Goal: Task Accomplishment & Management: Manage account settings

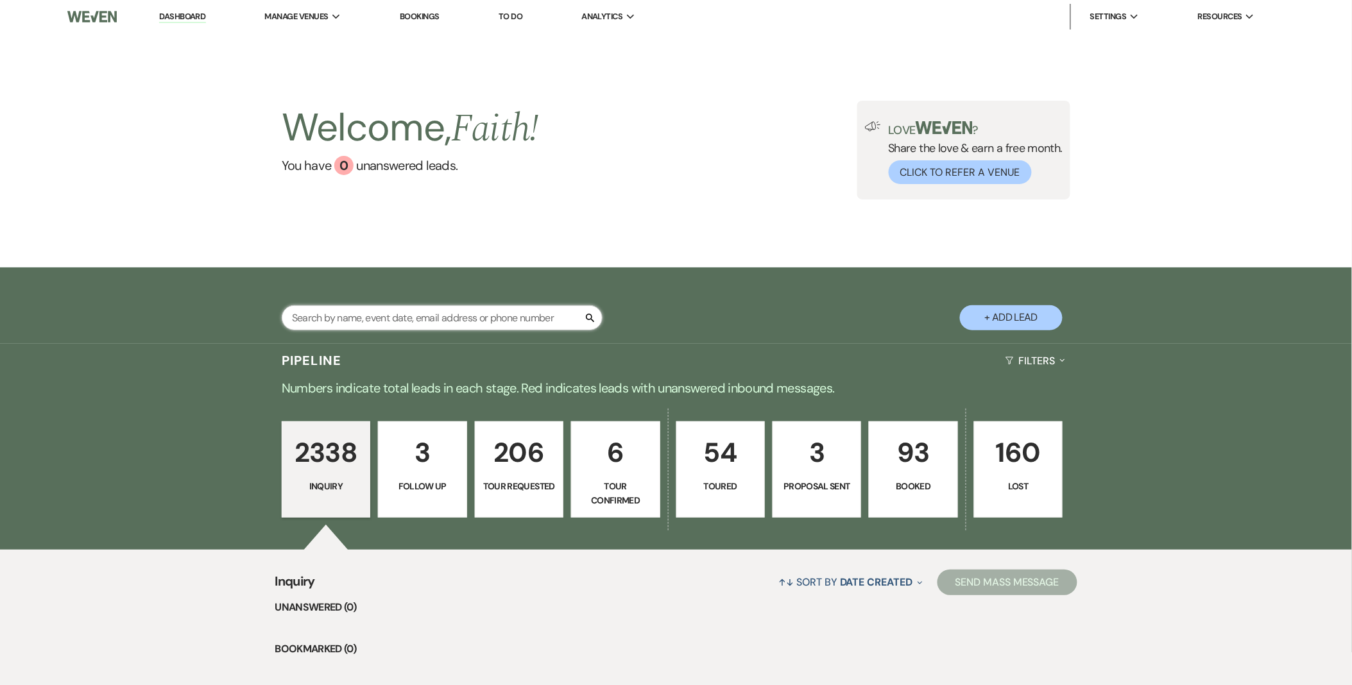
click at [485, 314] on input "text" at bounding box center [442, 317] width 321 height 25
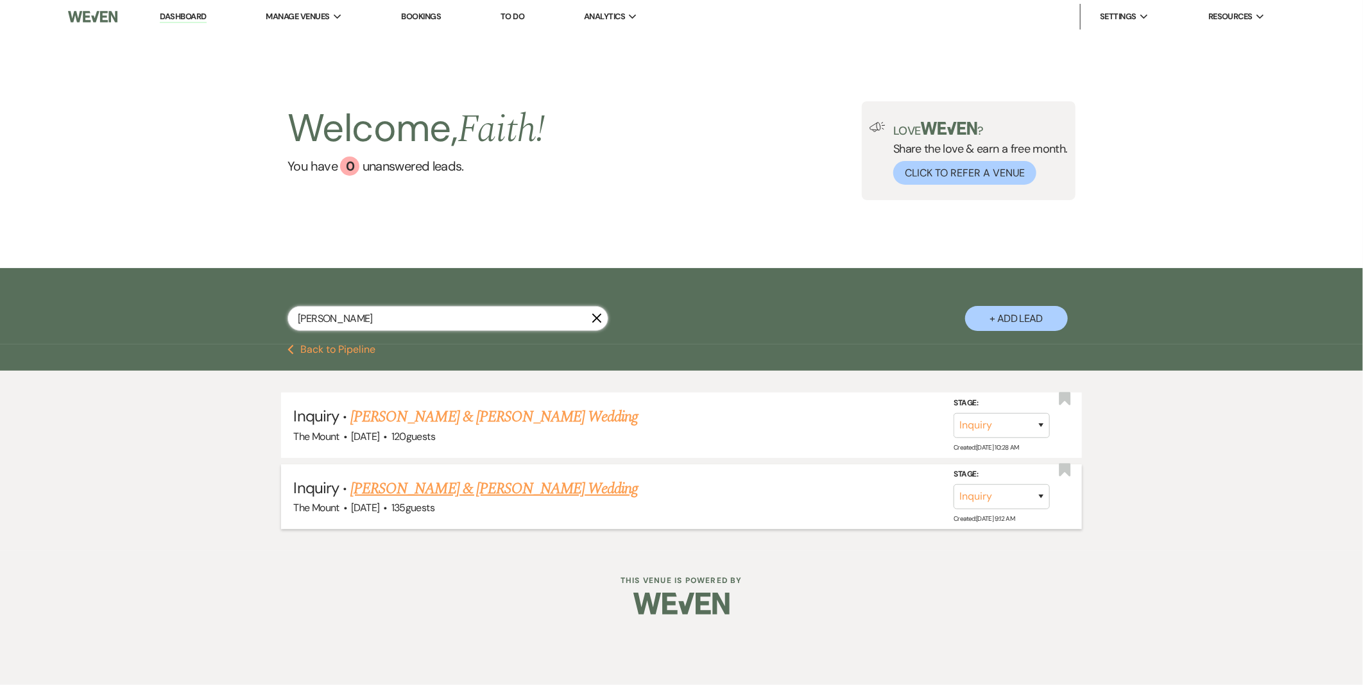
type input "kristy lardre"
click at [452, 488] on link "Matthew Piekos & Kristy Landre's Wedding" at bounding box center [494, 488] width 288 height 23
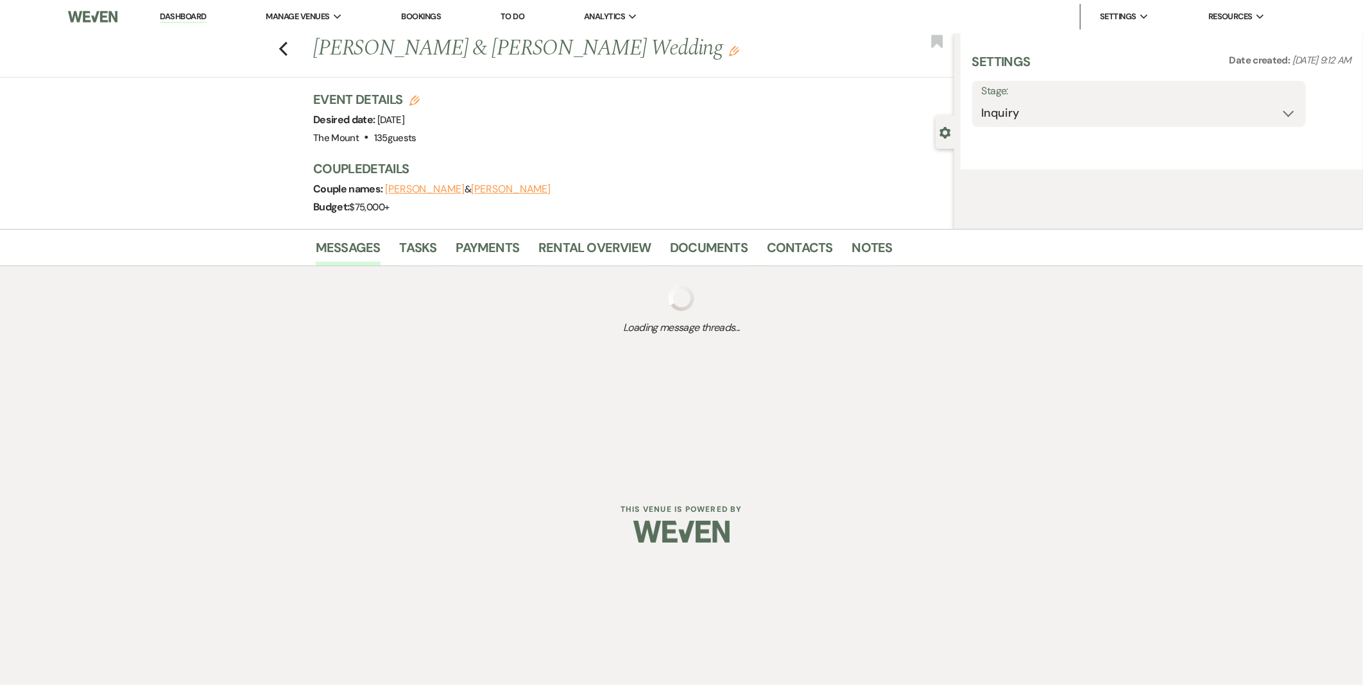
select select "5"
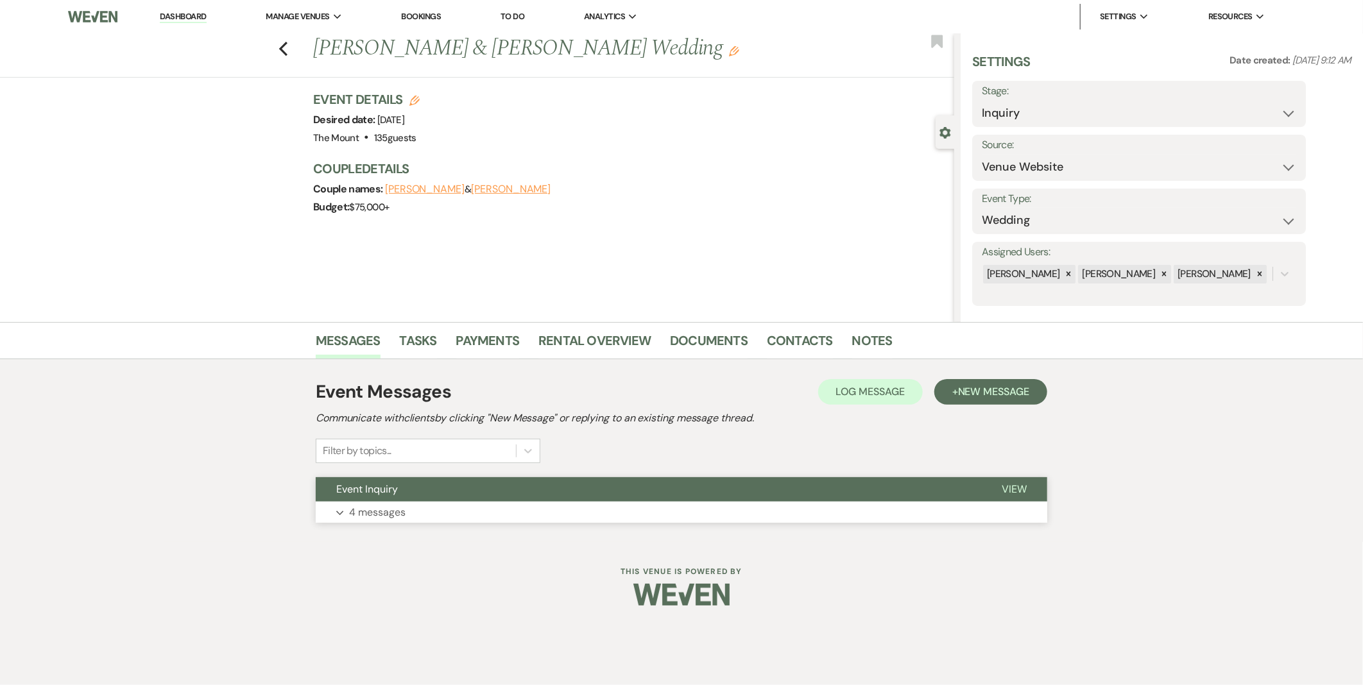
click at [446, 491] on button "Event Inquiry" at bounding box center [648, 489] width 665 height 24
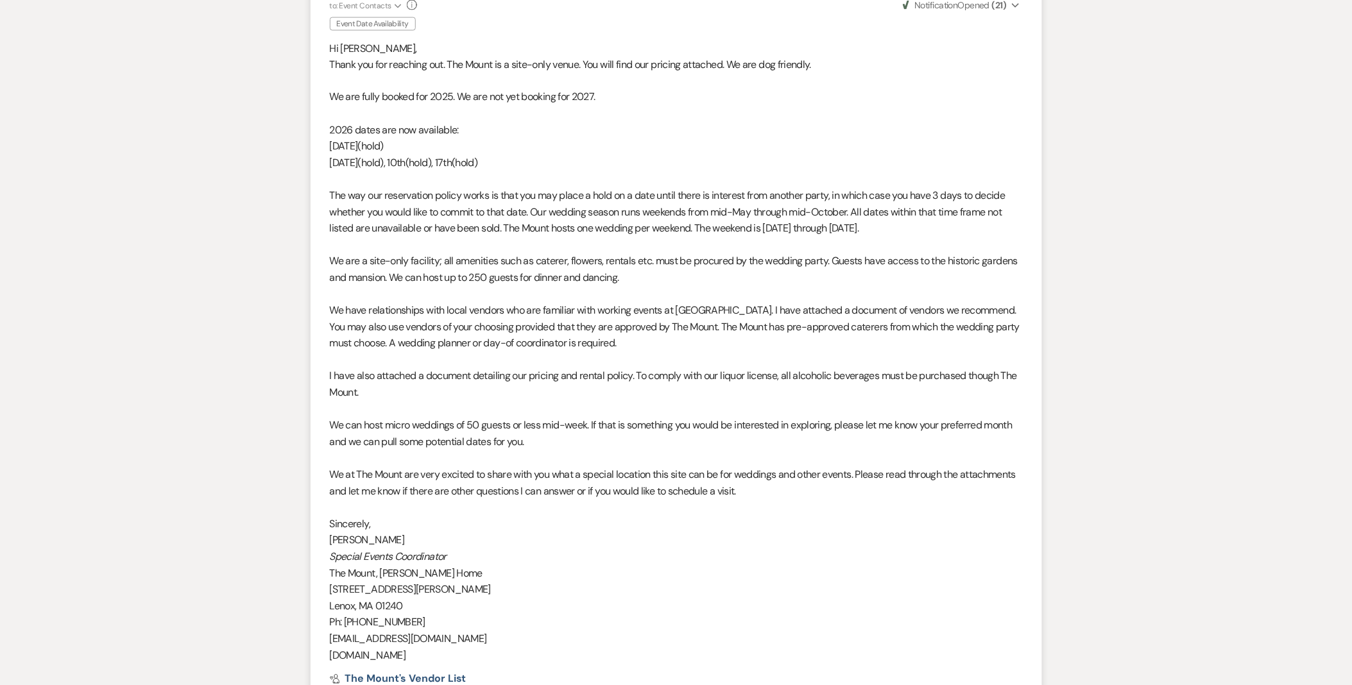
scroll to position [765, 0]
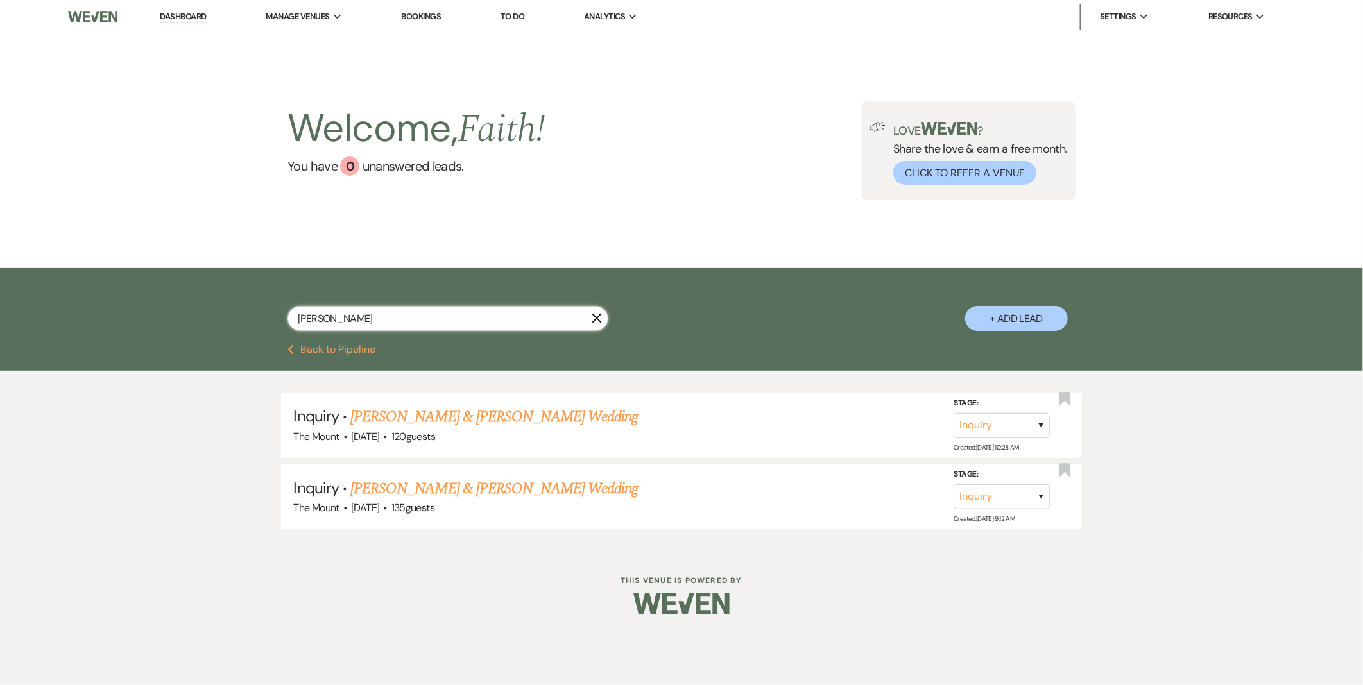
drag, startPoint x: 438, startPoint y: 328, endPoint x: 99, endPoint y: 289, distance: 341.7
click at [99, 289] on div "kristy lardre X + Add Lead" at bounding box center [681, 306] width 1363 height 76
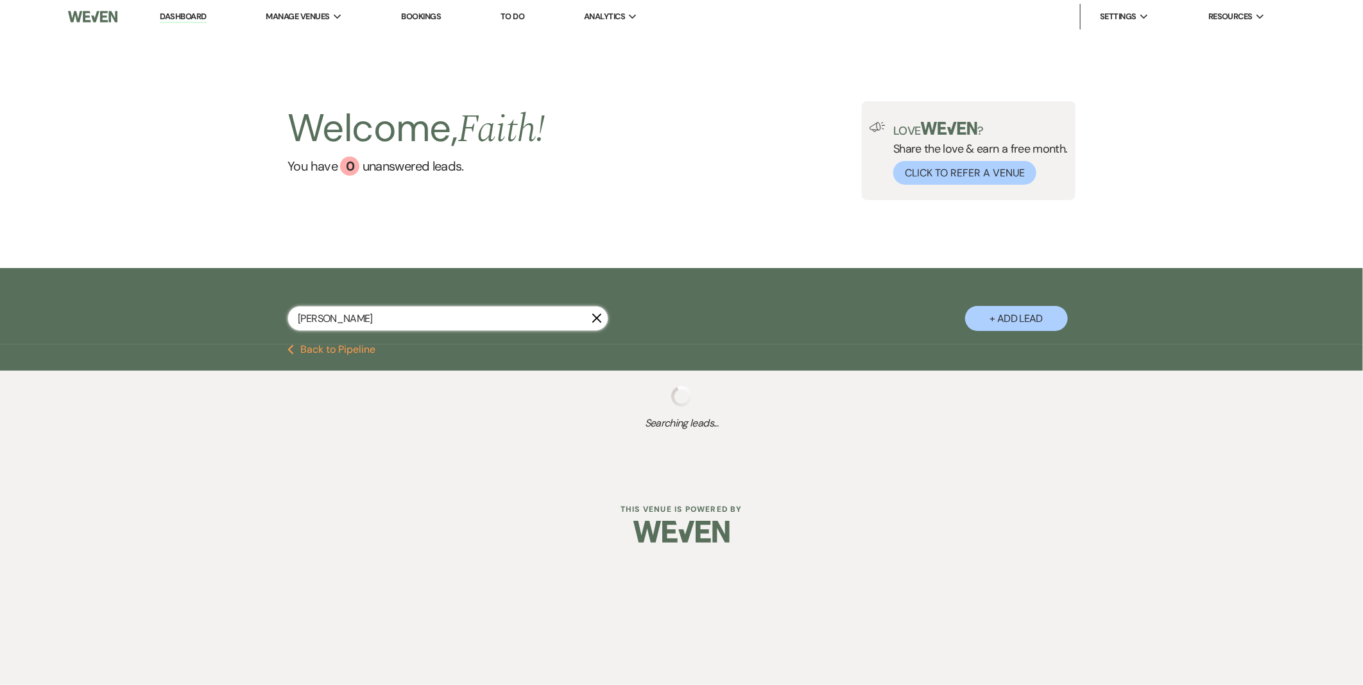
type input "grace oliver"
select select "8"
select select "2"
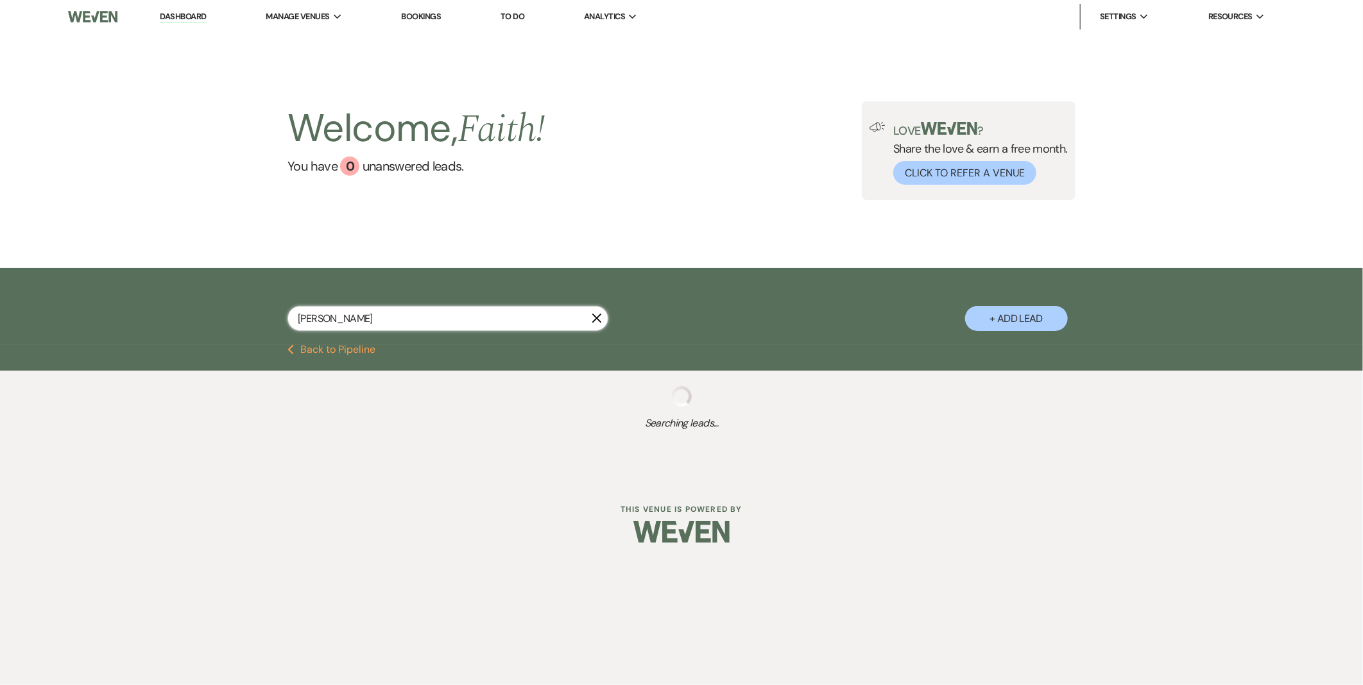
select select "2"
select select "8"
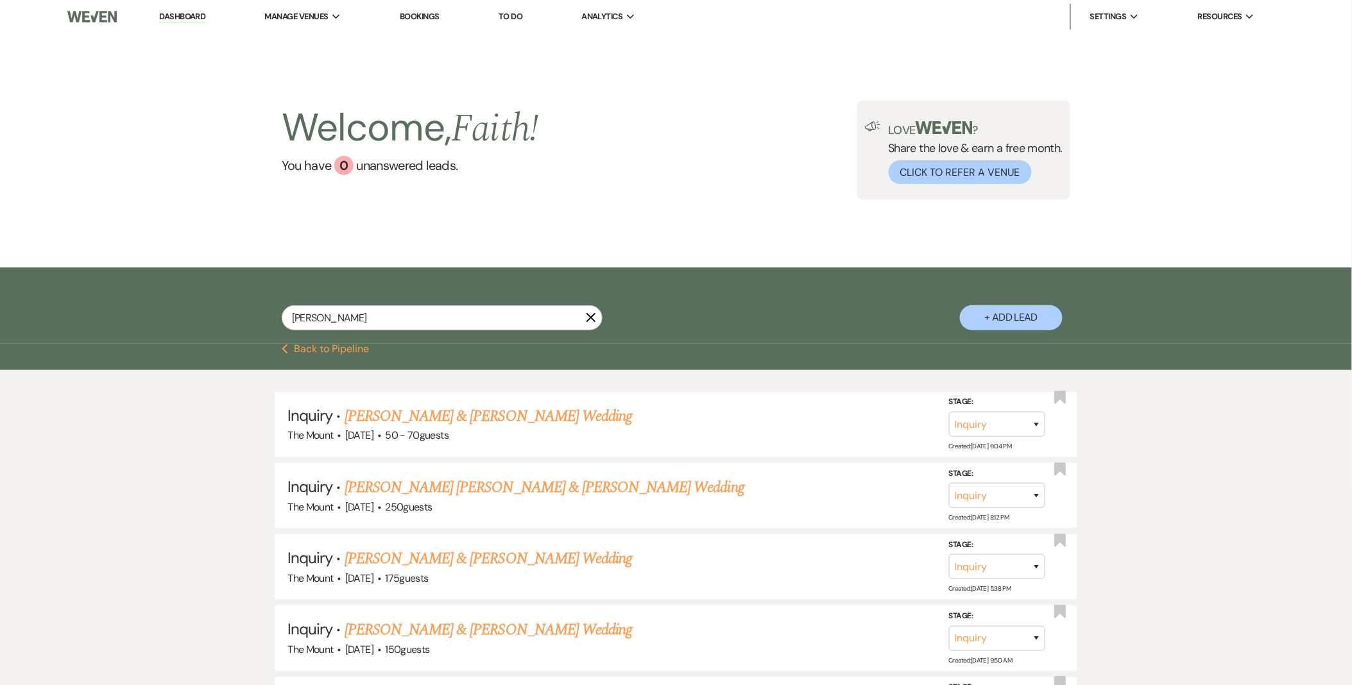
click at [385, 563] on link "Kevin Ryan & Grace Oliver's Wedding" at bounding box center [489, 558] width 288 height 23
select select "5"
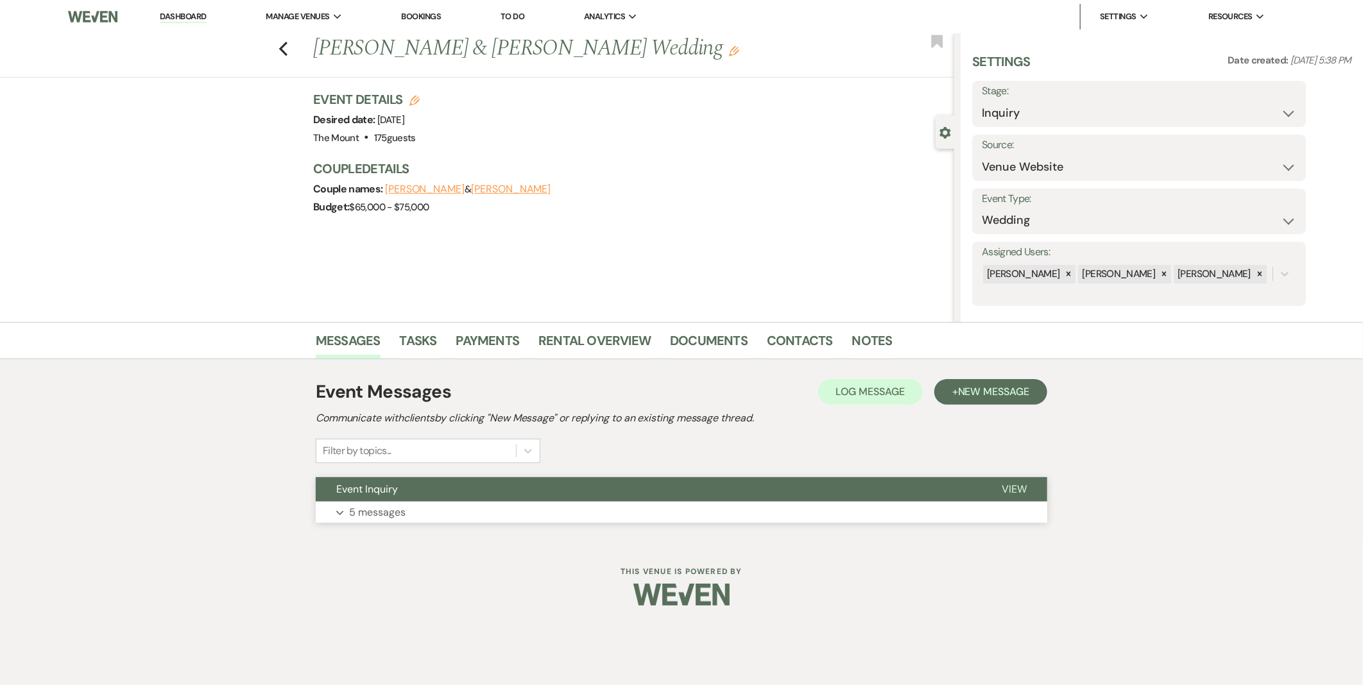
click at [387, 520] on p "5 messages" at bounding box center [377, 512] width 56 height 17
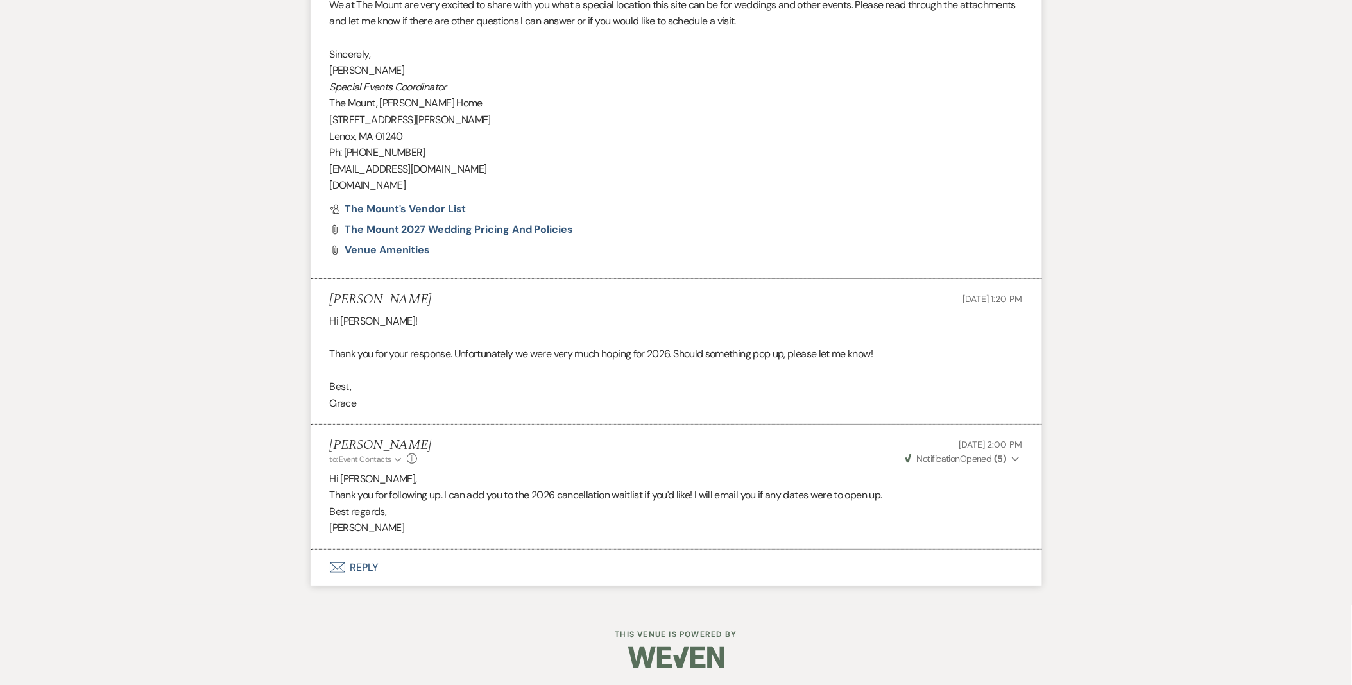
scroll to position [1537, 0]
click at [348, 553] on button "Envelope Reply" at bounding box center [677, 565] width 732 height 36
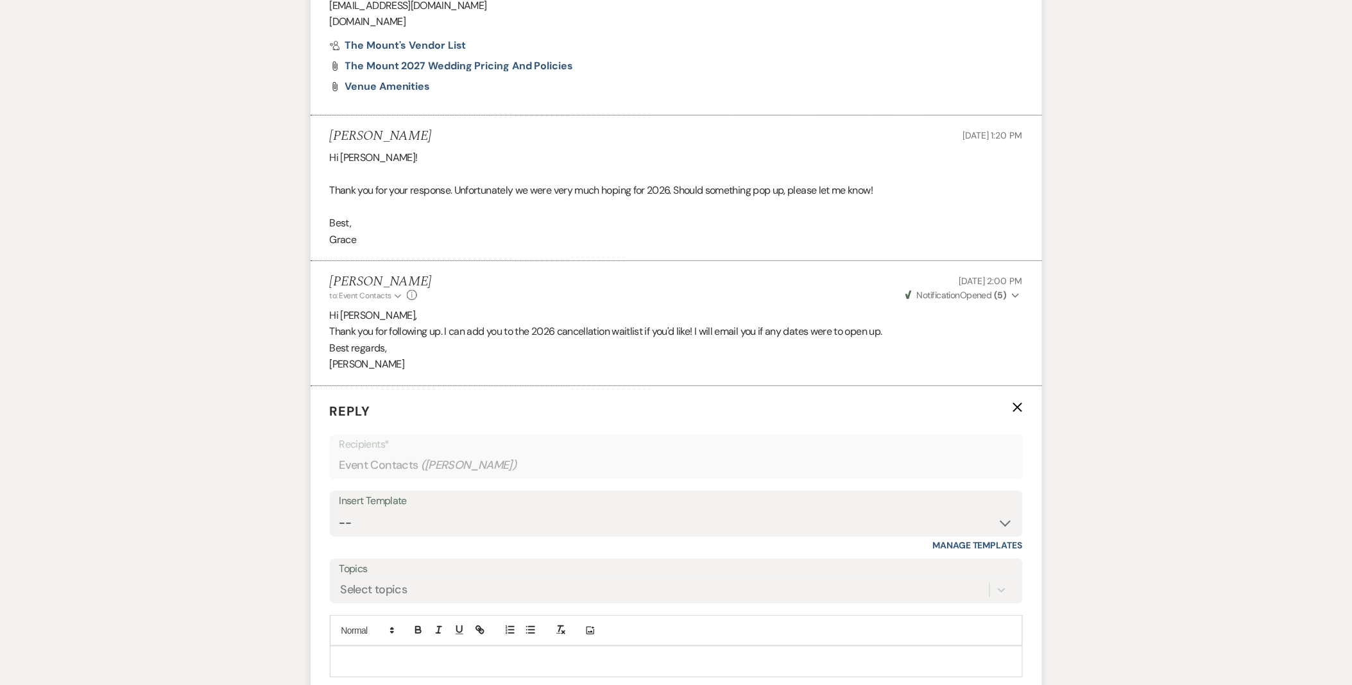
scroll to position [1782, 0]
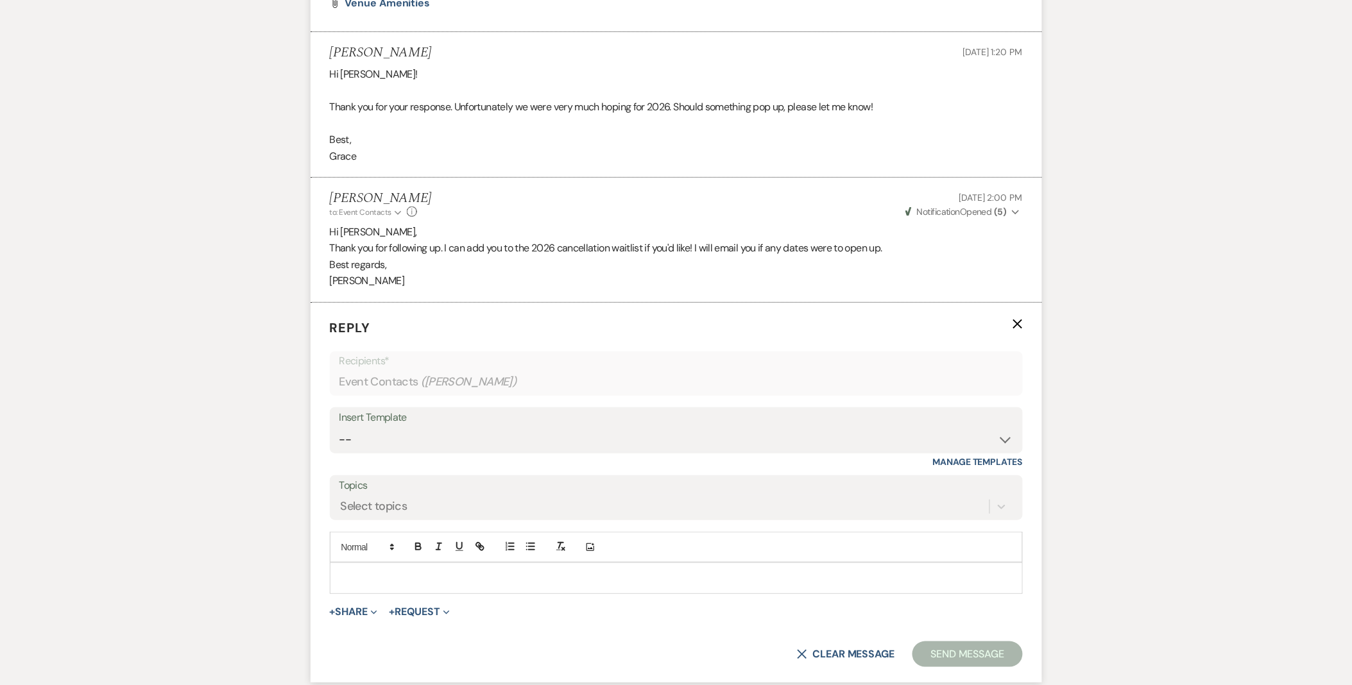
click at [413, 589] on div at bounding box center [677, 578] width 692 height 30
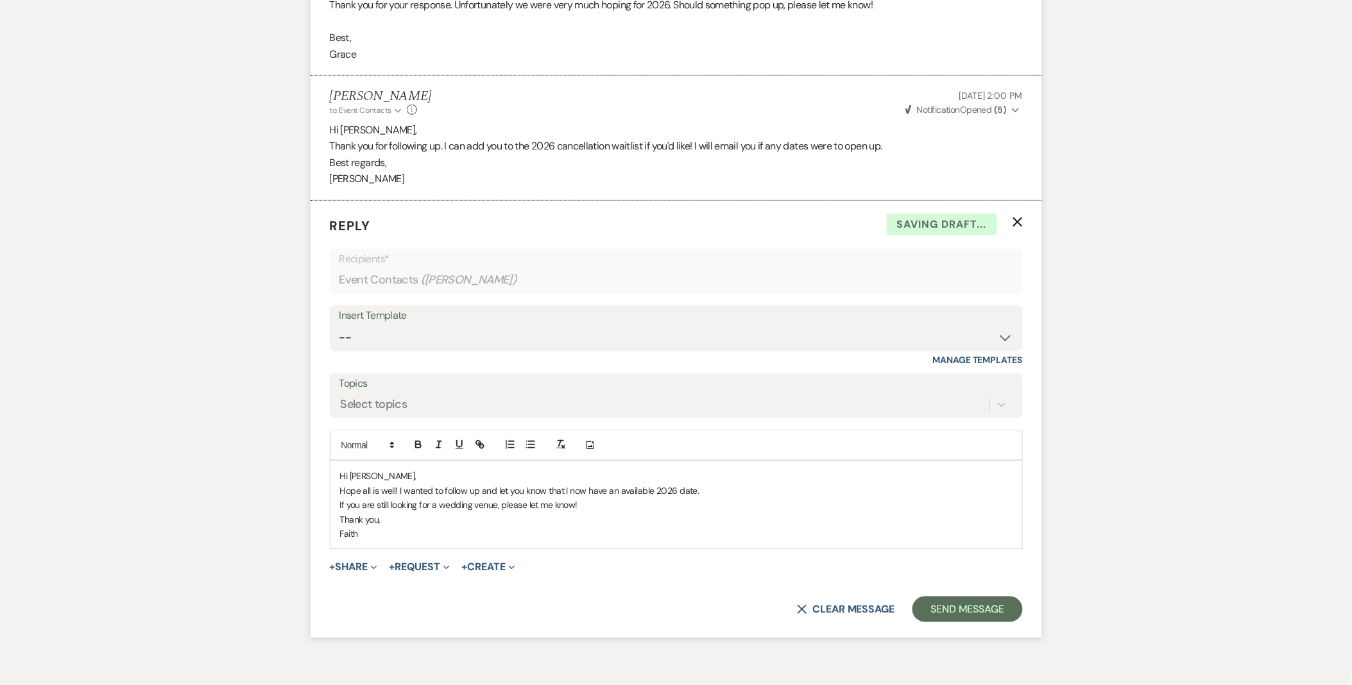
scroll to position [1953, 0]
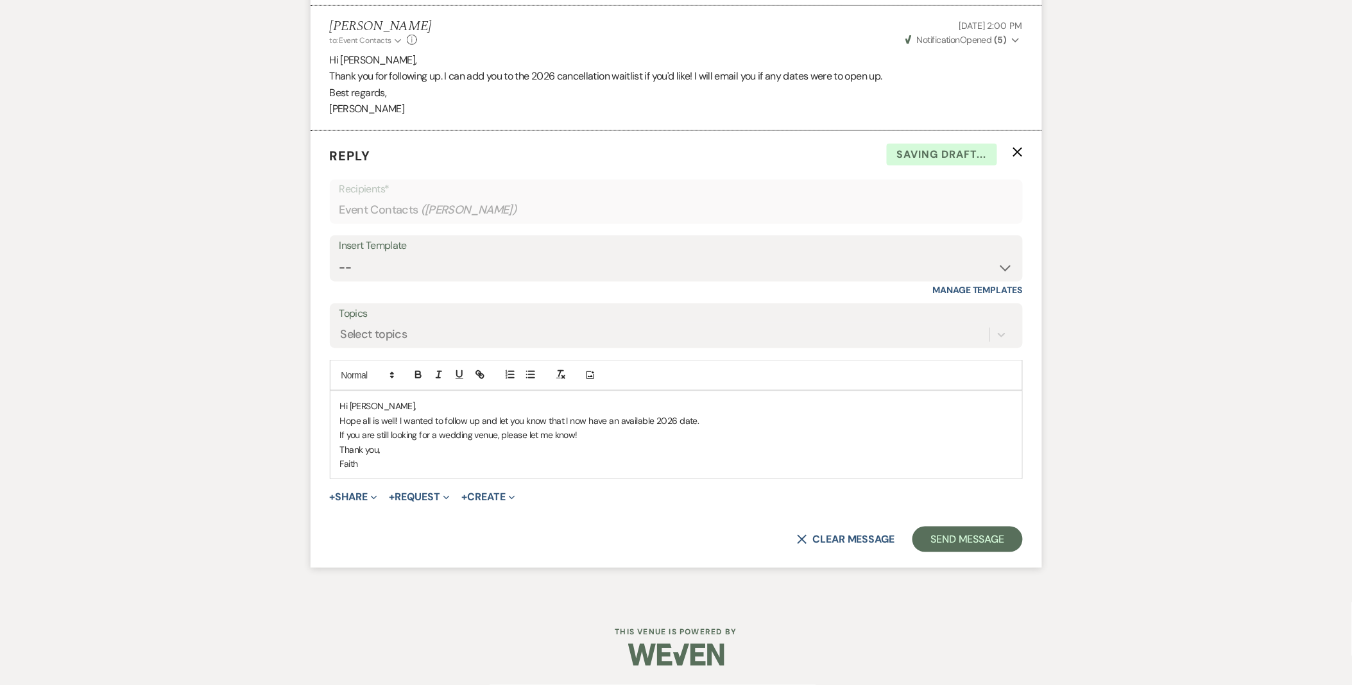
click at [940, 523] on form "Reply X Saving draft... Recipients* Event Contacts ( Grace Oliver ) Insert Temp…" at bounding box center [677, 349] width 732 height 437
click at [954, 544] on button "Send Message" at bounding box center [968, 540] width 110 height 26
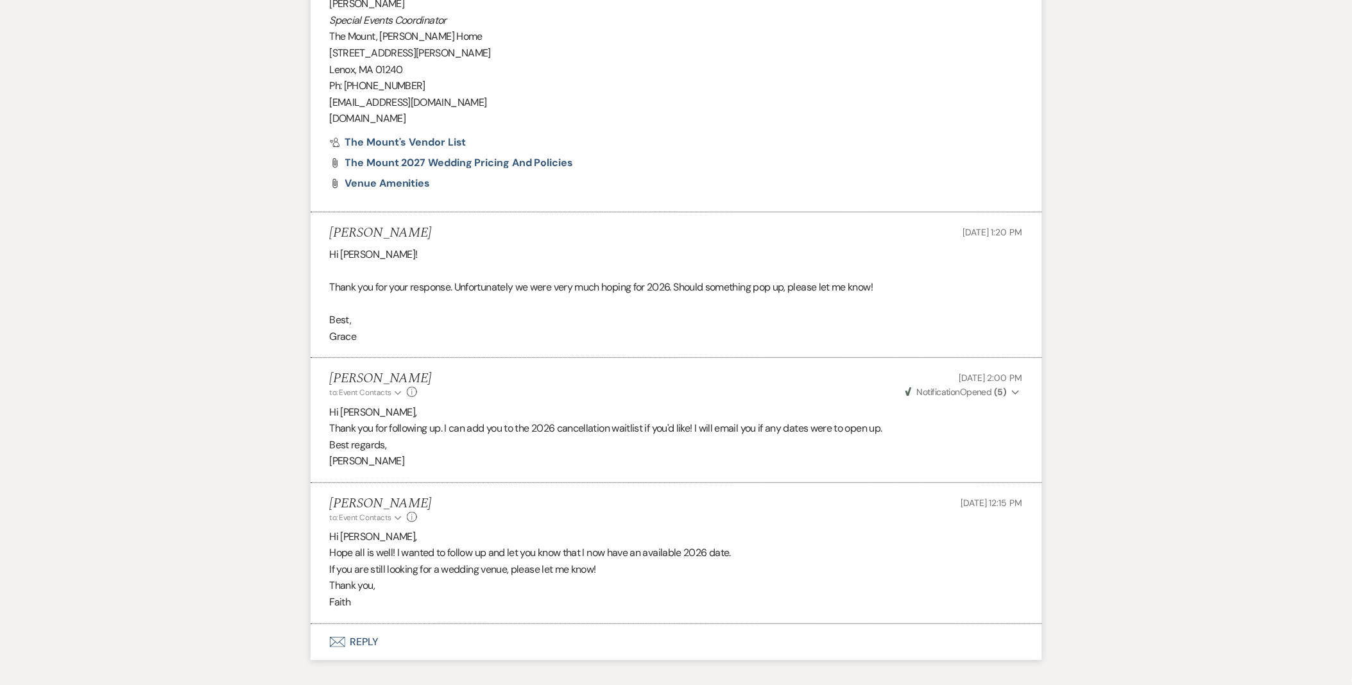
scroll to position [1678, 0]
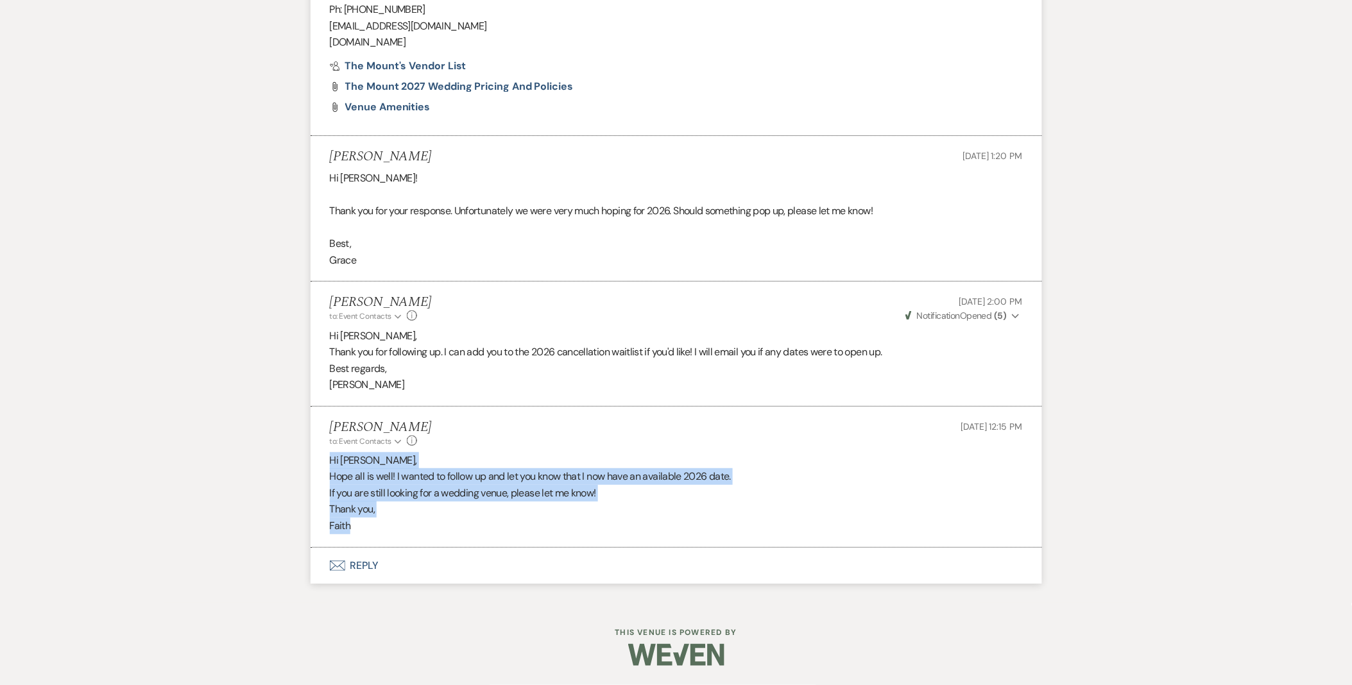
drag, startPoint x: 368, startPoint y: 531, endPoint x: 325, endPoint y: 458, distance: 84.5
click at [325, 458] on li "Faith Linz to: Event Contacts Expand Info Aug 14, 2025, 12:15 PM Hi Grace, Hope…" at bounding box center [677, 477] width 732 height 141
copy div "Hi Grace, Hope all is well! I wanted to follow up and let you know that I now h…"
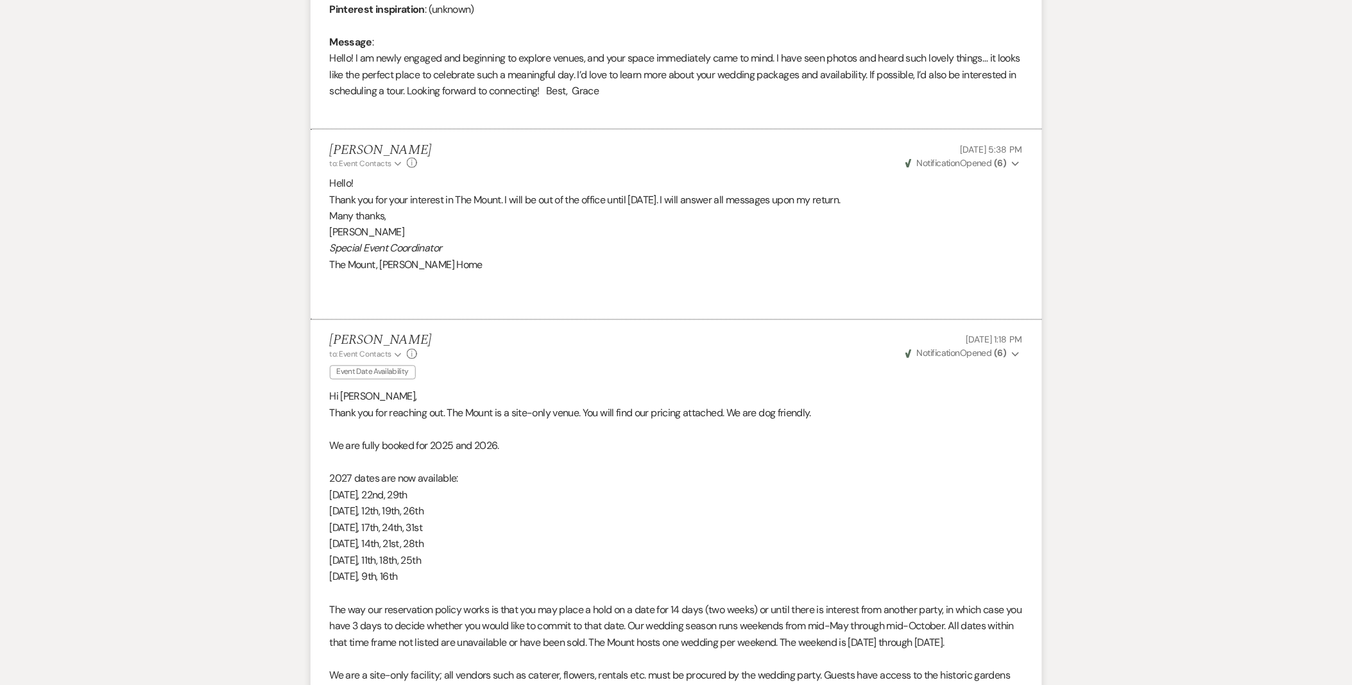
scroll to position [537, 0]
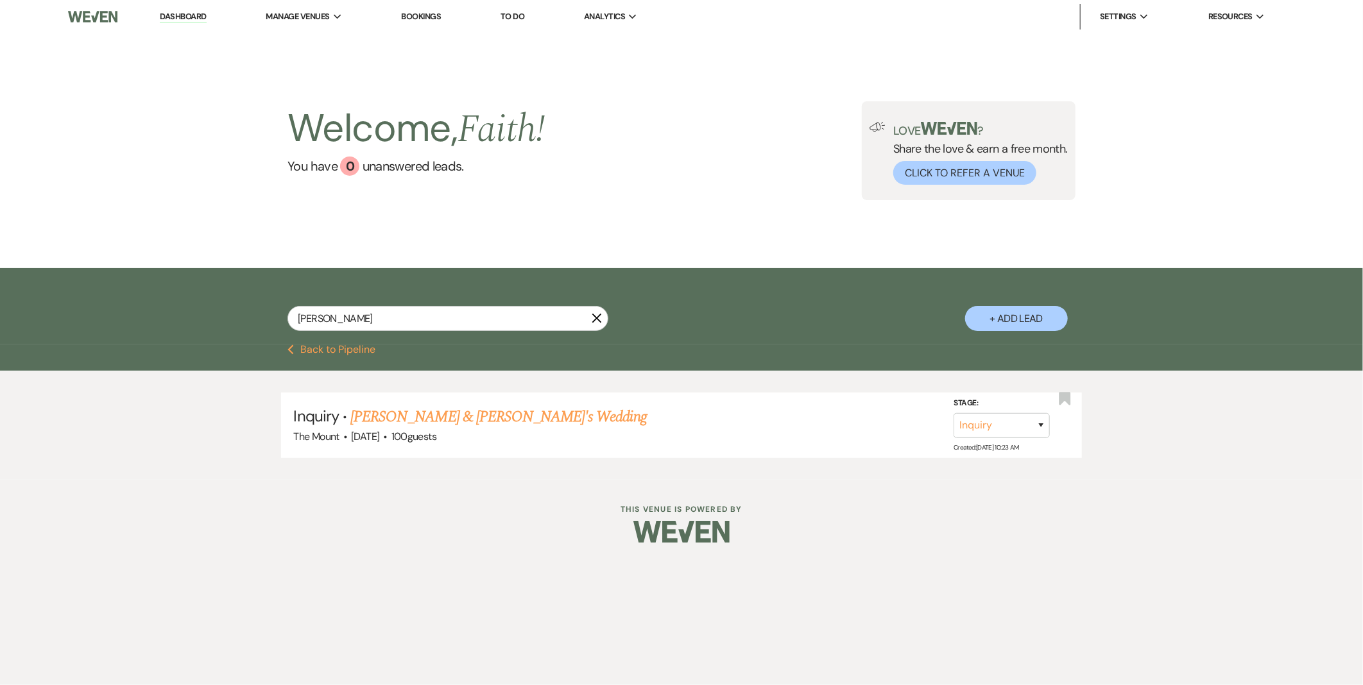
drag, startPoint x: 341, startPoint y: 315, endPoint x: 225, endPoint y: 337, distance: 118.2
click at [225, 337] on div "elyse X + Add Lead" at bounding box center [681, 308] width 924 height 67
type input "dylan"
select select "8"
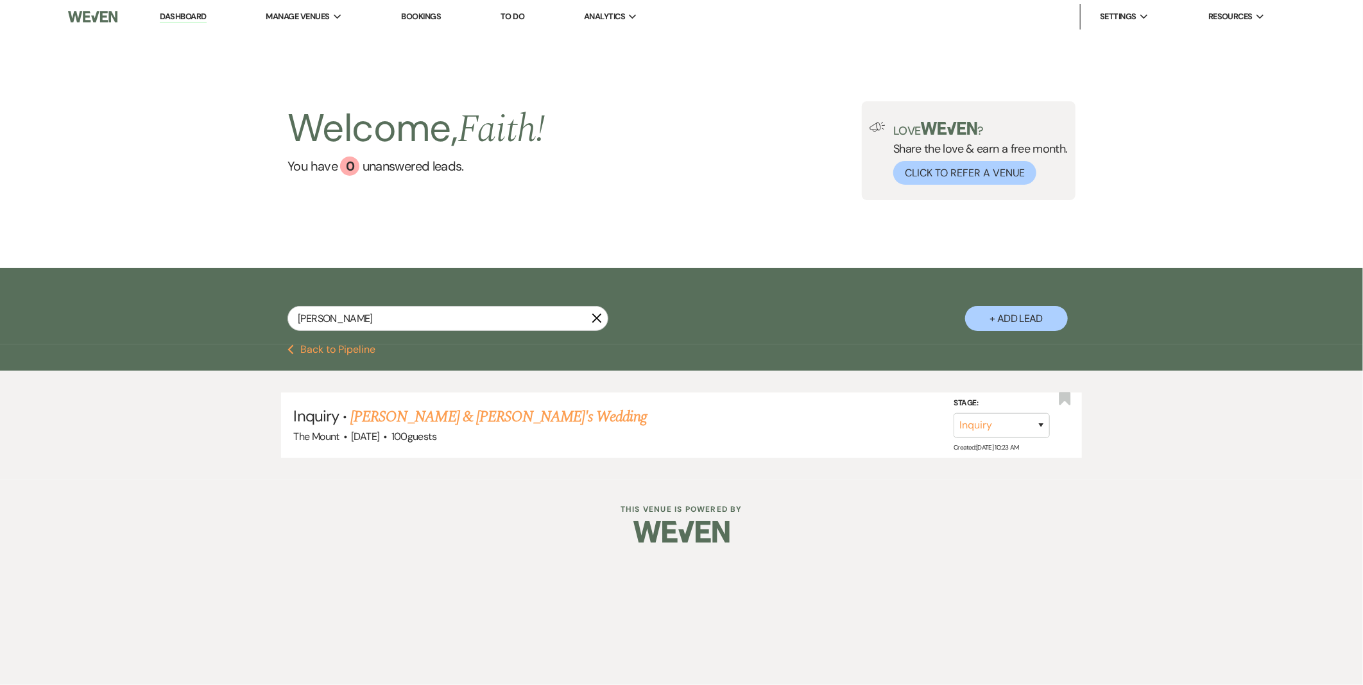
select select "8"
select select "10"
select select "2"
select select "8"
select select "2"
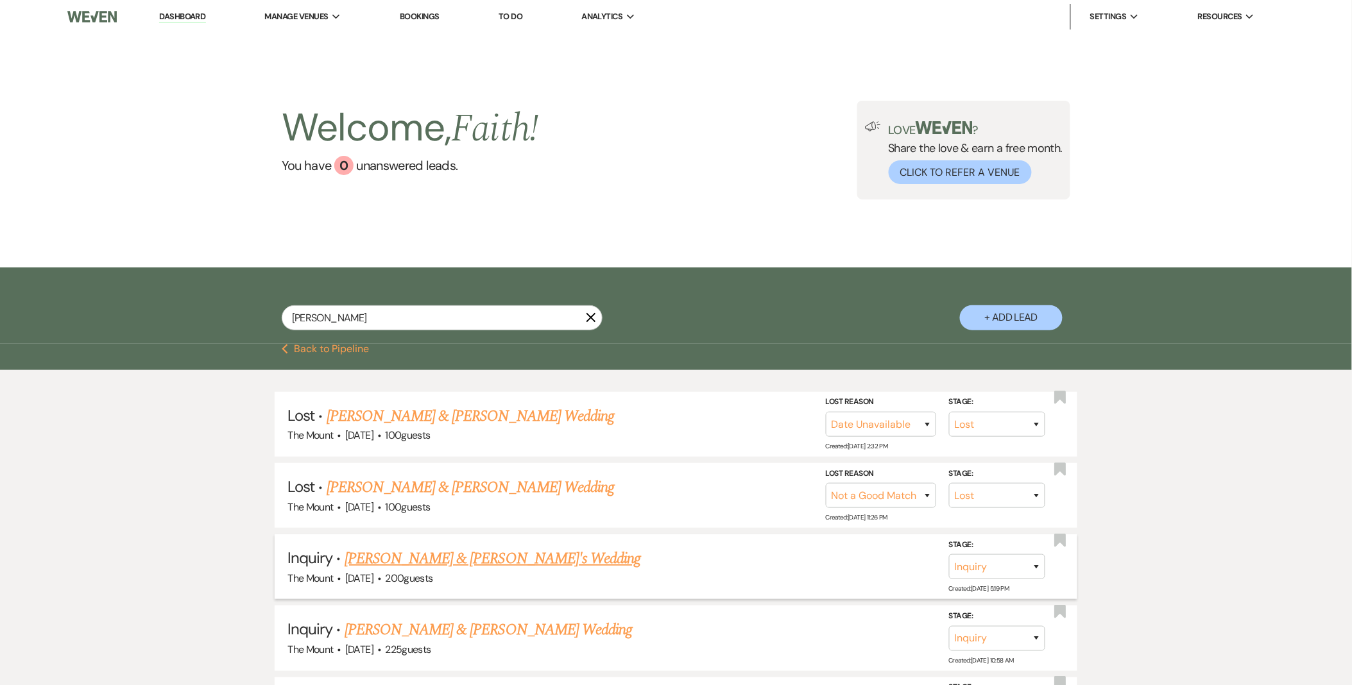
click at [449, 567] on link "Dylan & Alyse's Wedding" at bounding box center [493, 558] width 296 height 23
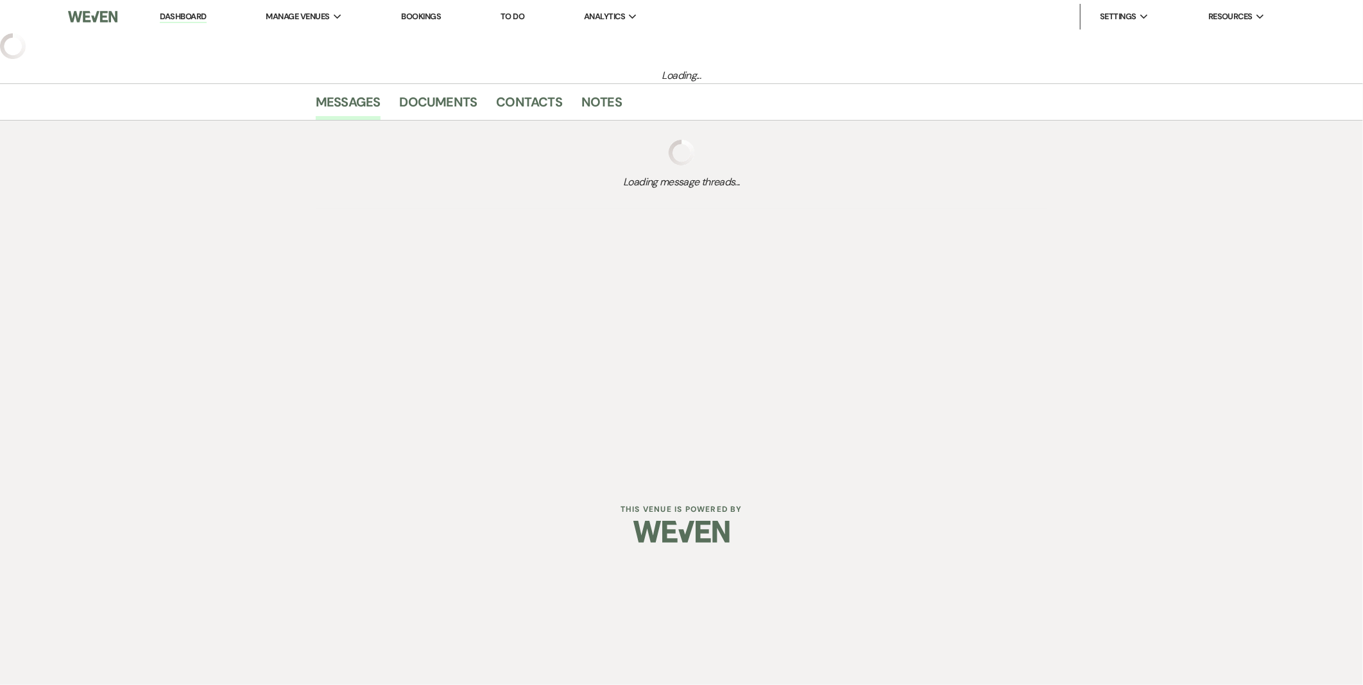
select select "5"
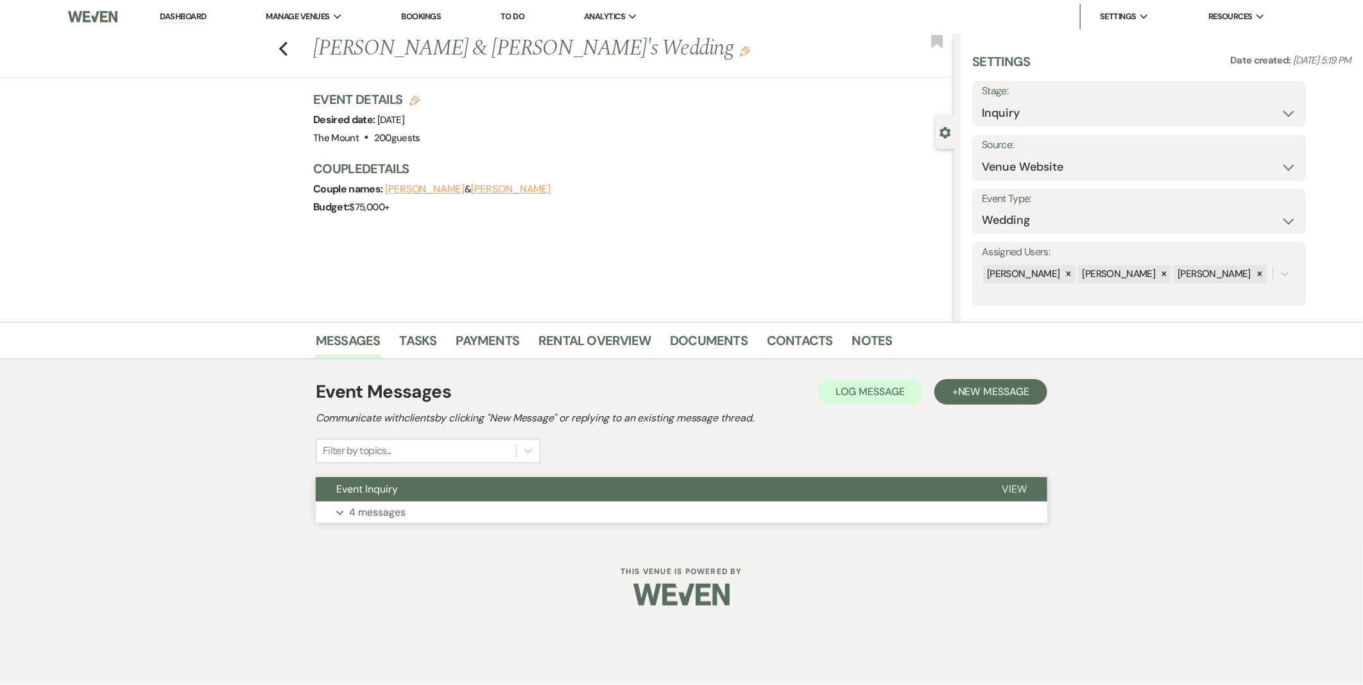
click at [375, 519] on p "4 messages" at bounding box center [377, 512] width 56 height 17
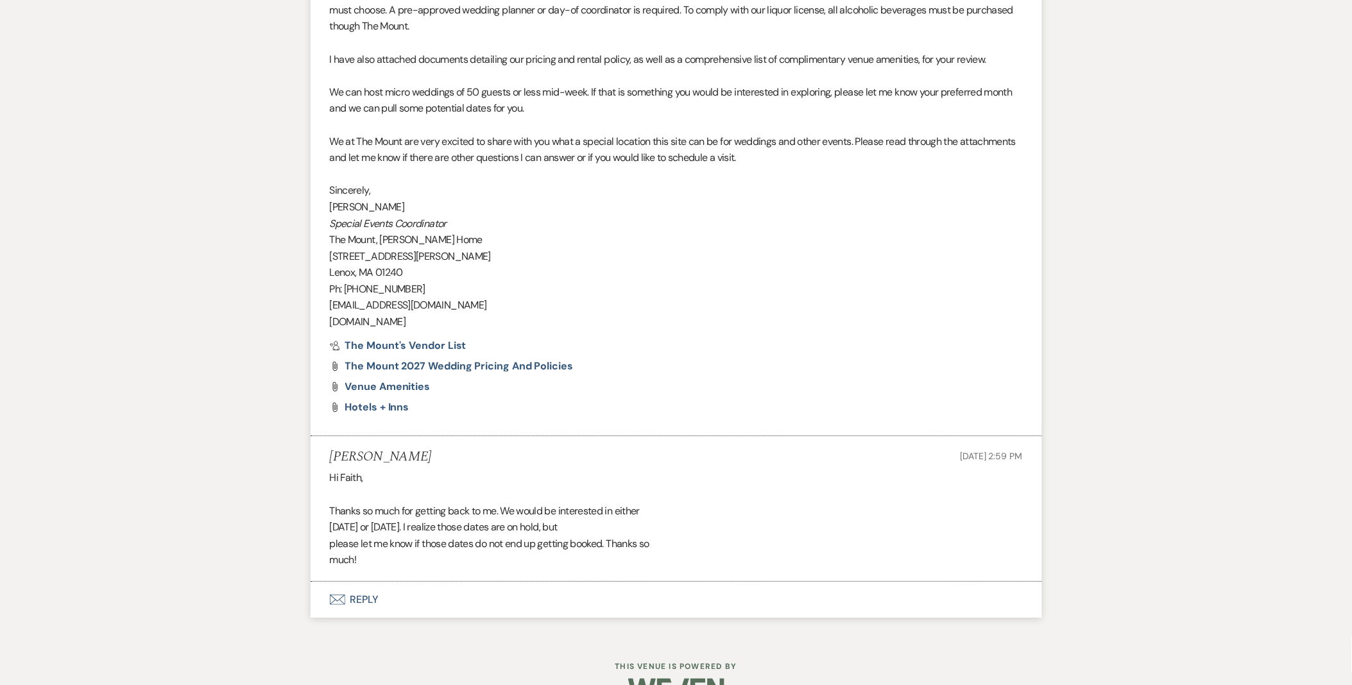
scroll to position [1481, 0]
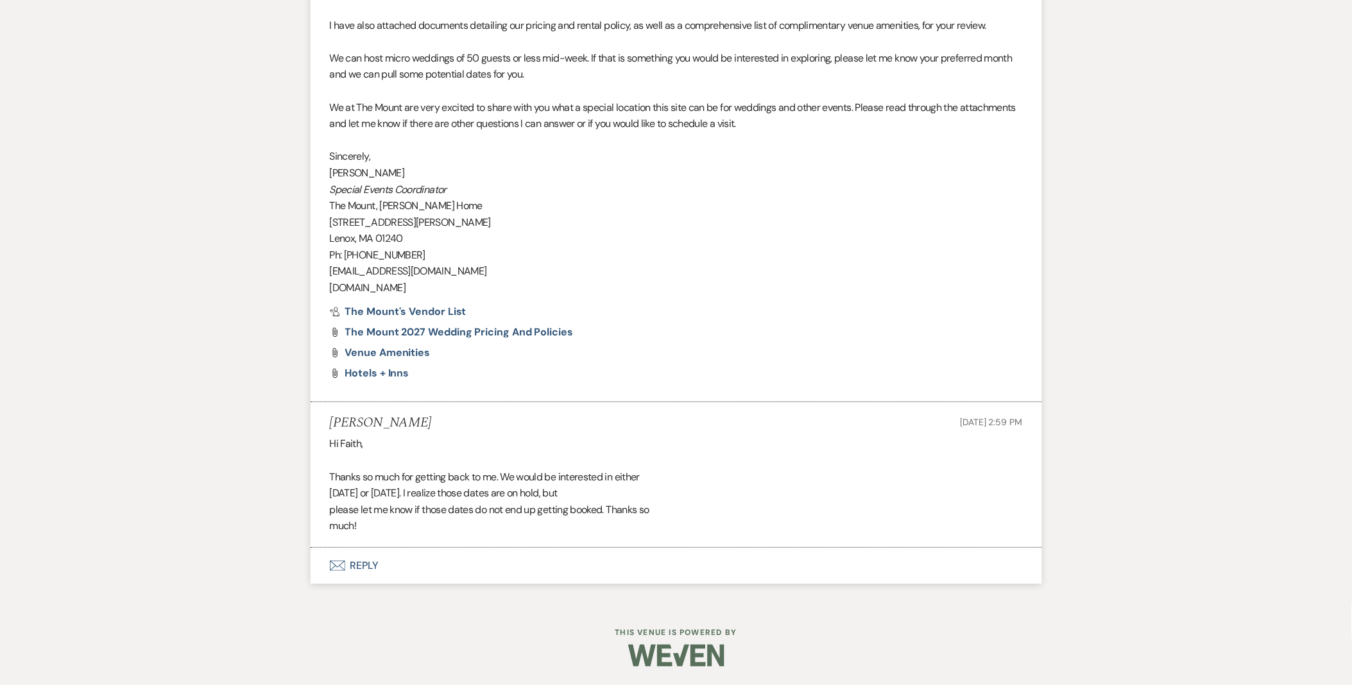
click at [358, 562] on button "Envelope Reply" at bounding box center [677, 566] width 732 height 36
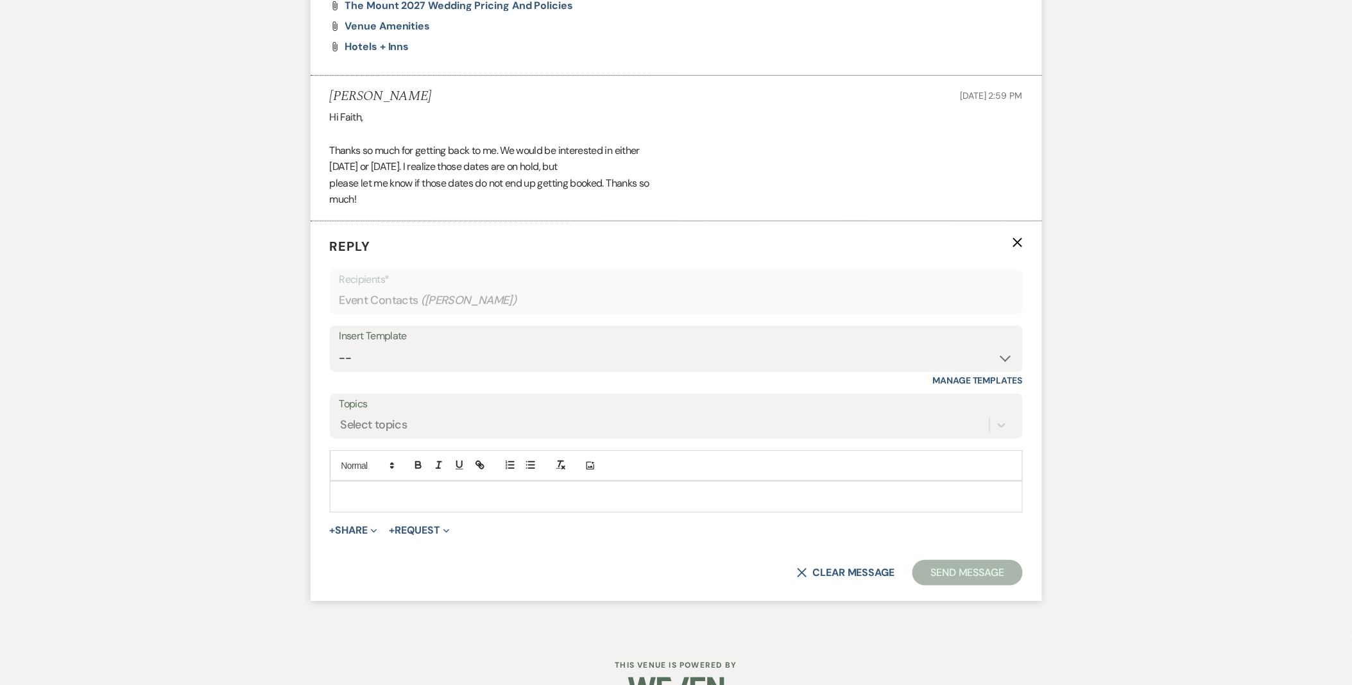
scroll to position [1841, 0]
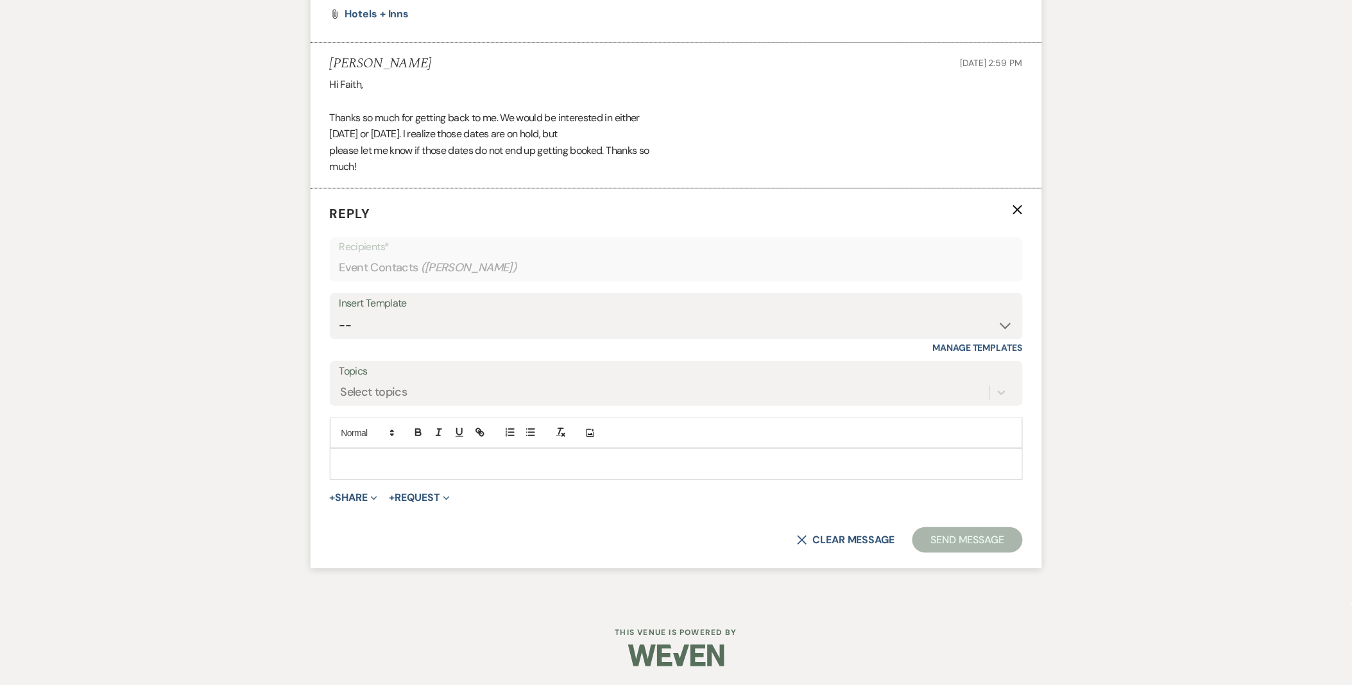
click at [356, 468] on p at bounding box center [676, 464] width 673 height 14
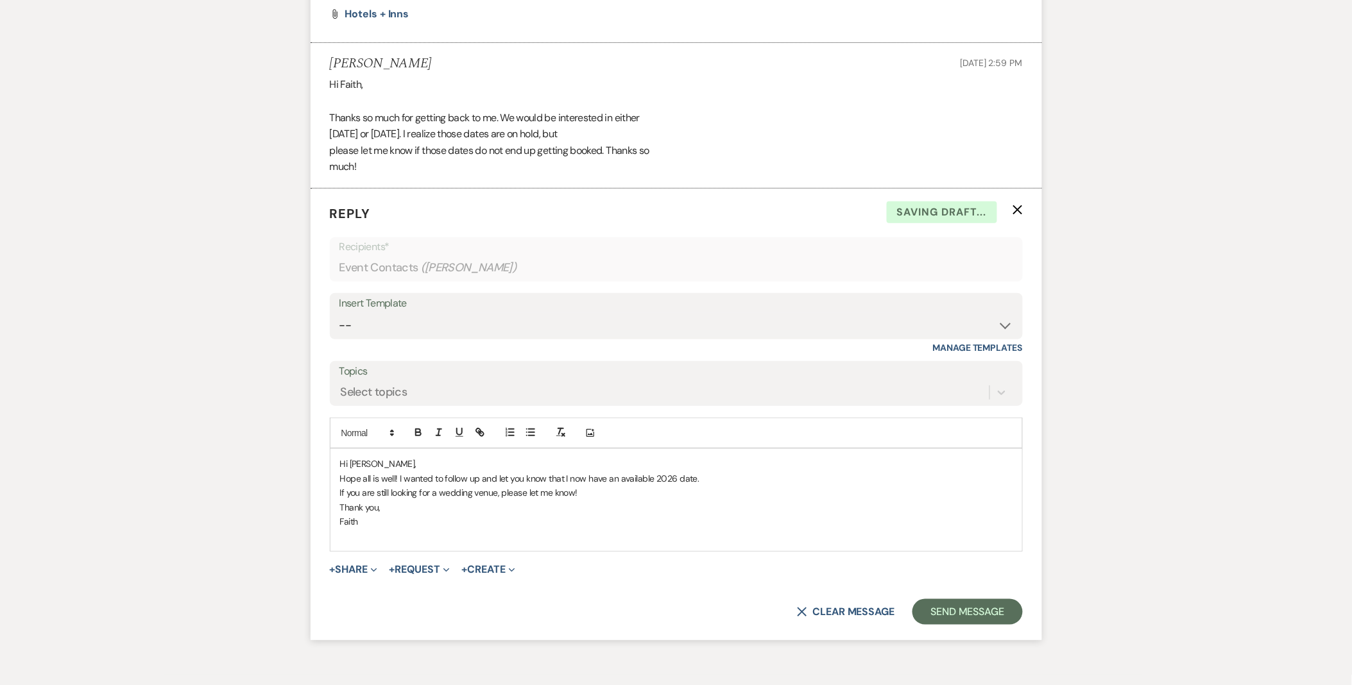
click at [370, 462] on span "Hi Grace," at bounding box center [378, 464] width 76 height 12
click at [371, 461] on span "Hi Grace," at bounding box center [378, 464] width 76 height 12
click at [357, 463] on span "Hi Grace," at bounding box center [378, 464] width 76 height 12
click at [707, 479] on p "Hope all is well! I wanted to follow up and let you know that I now have an ava…" at bounding box center [676, 479] width 673 height 14
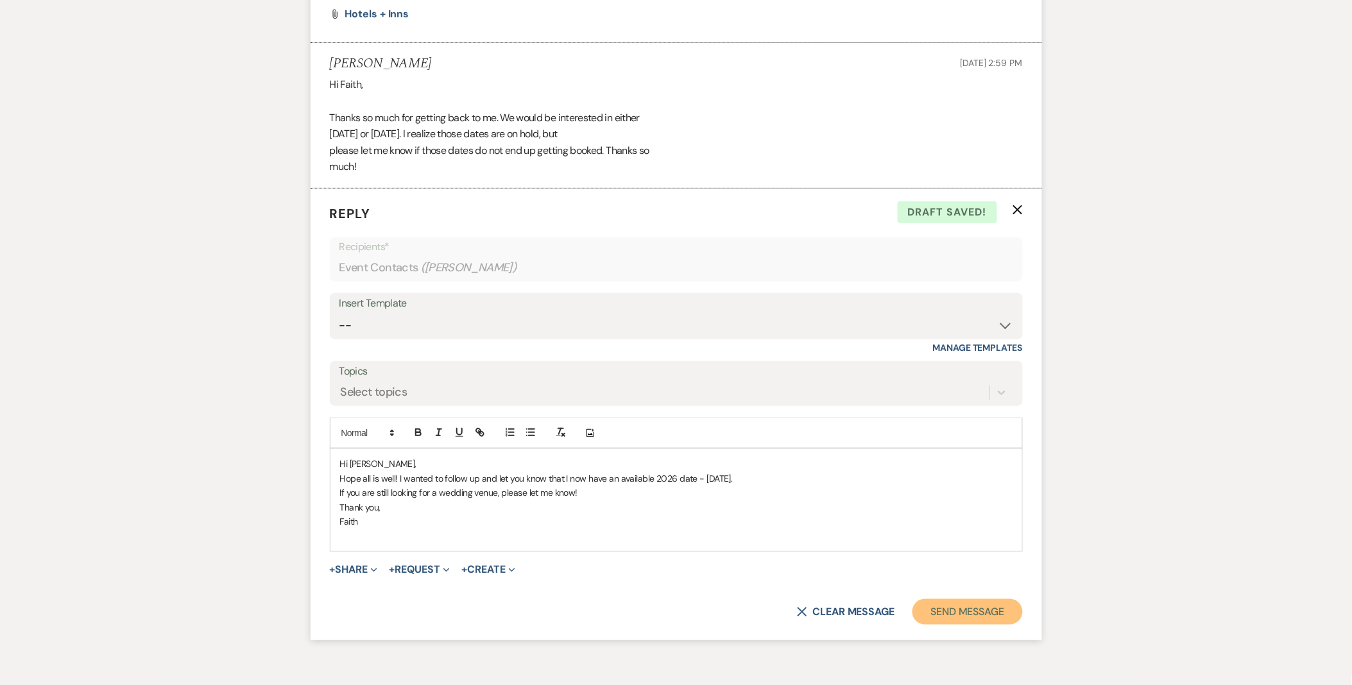
click at [933, 605] on button "Send Message" at bounding box center [968, 612] width 110 height 26
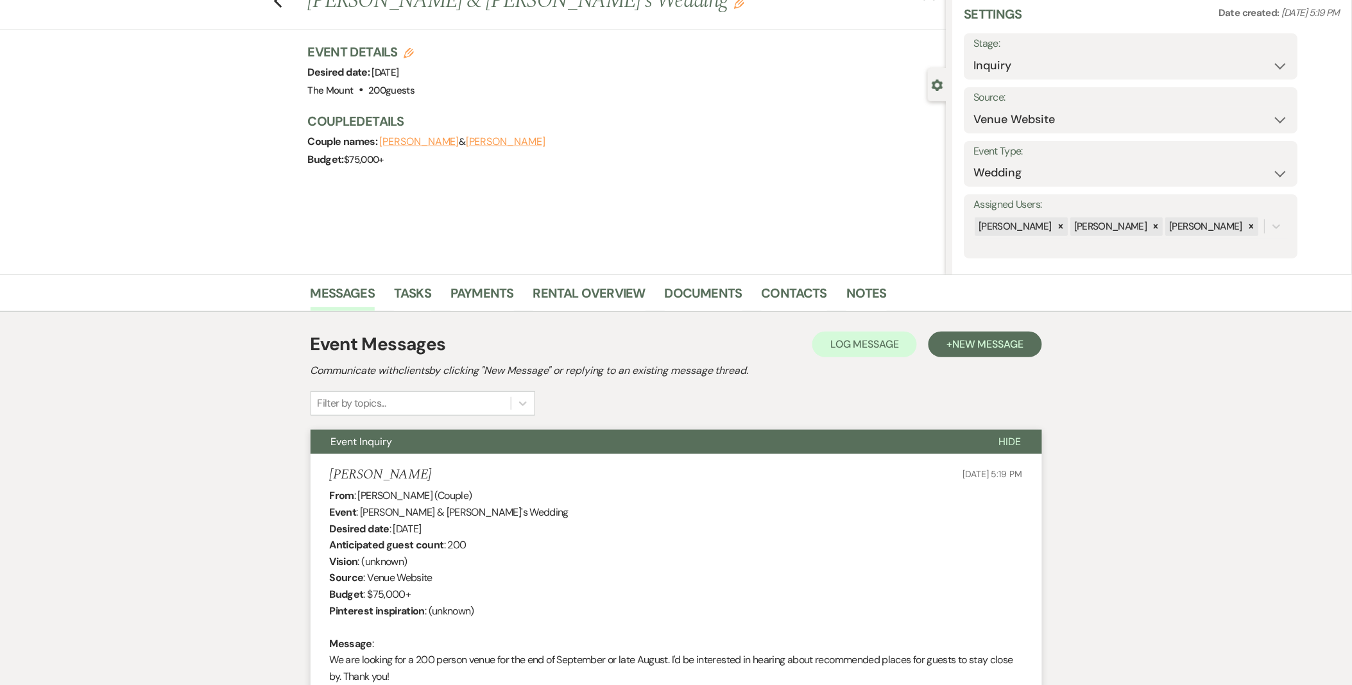
scroll to position [0, 0]
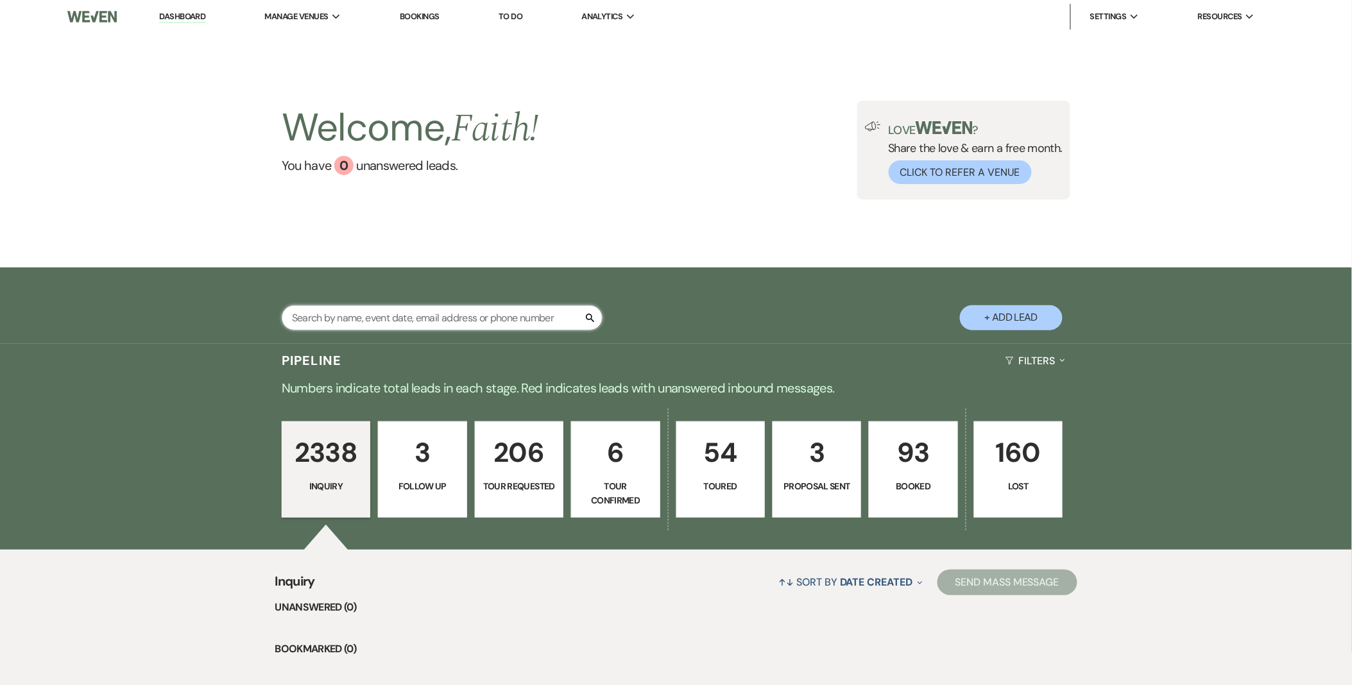
click at [499, 323] on input "text" at bounding box center [442, 317] width 321 height 25
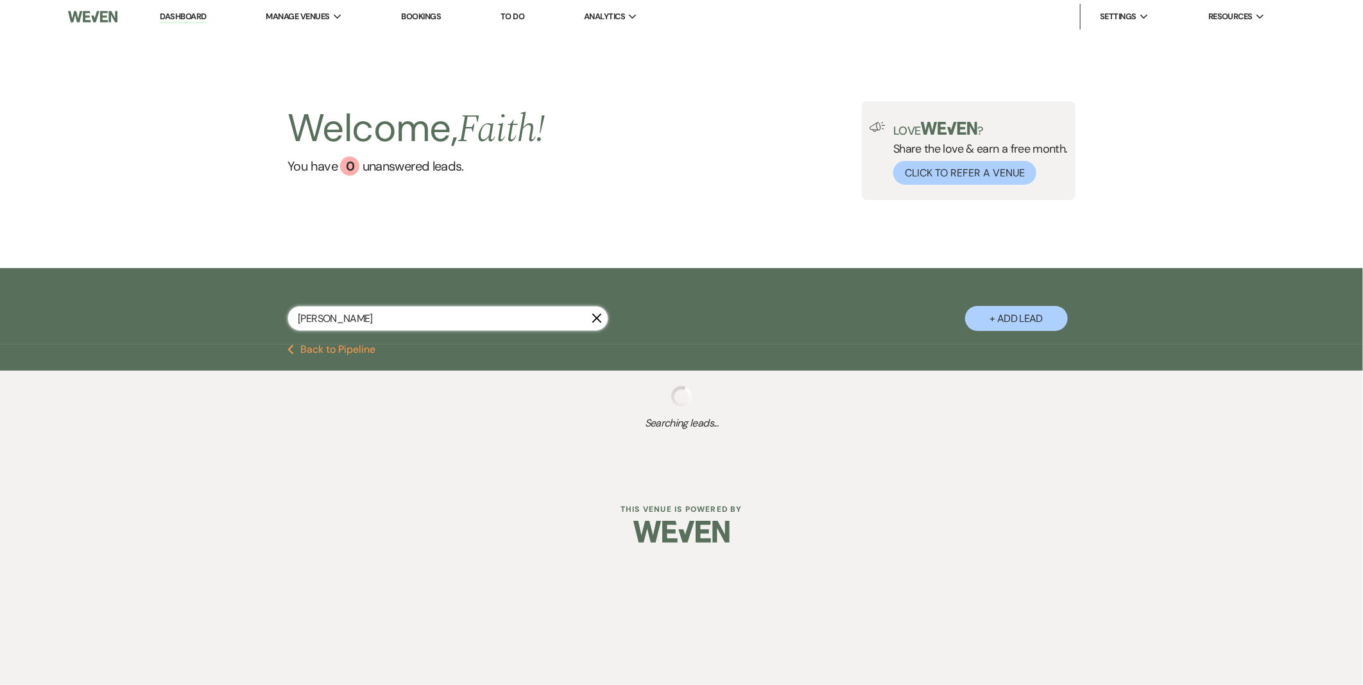
type input "campbell"
select select "2"
select select "5"
select select "6"
select select "2"
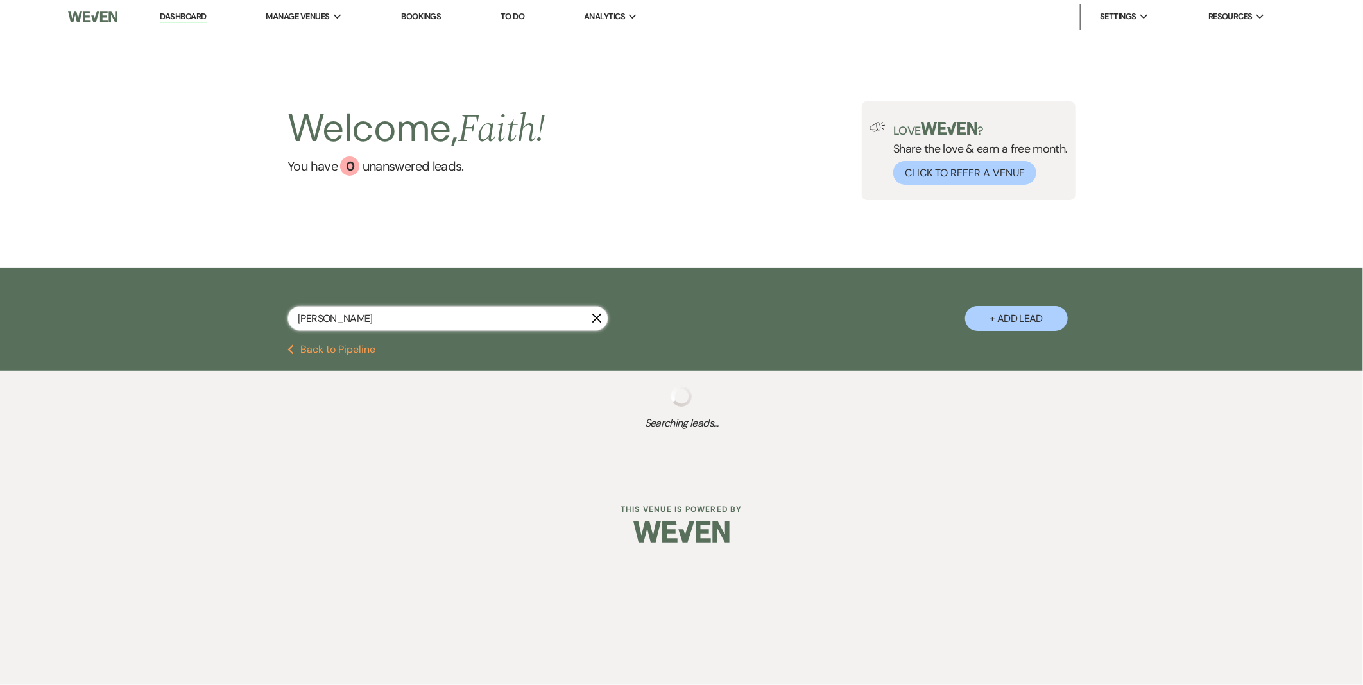
select select "2"
select select "5"
select select "2"
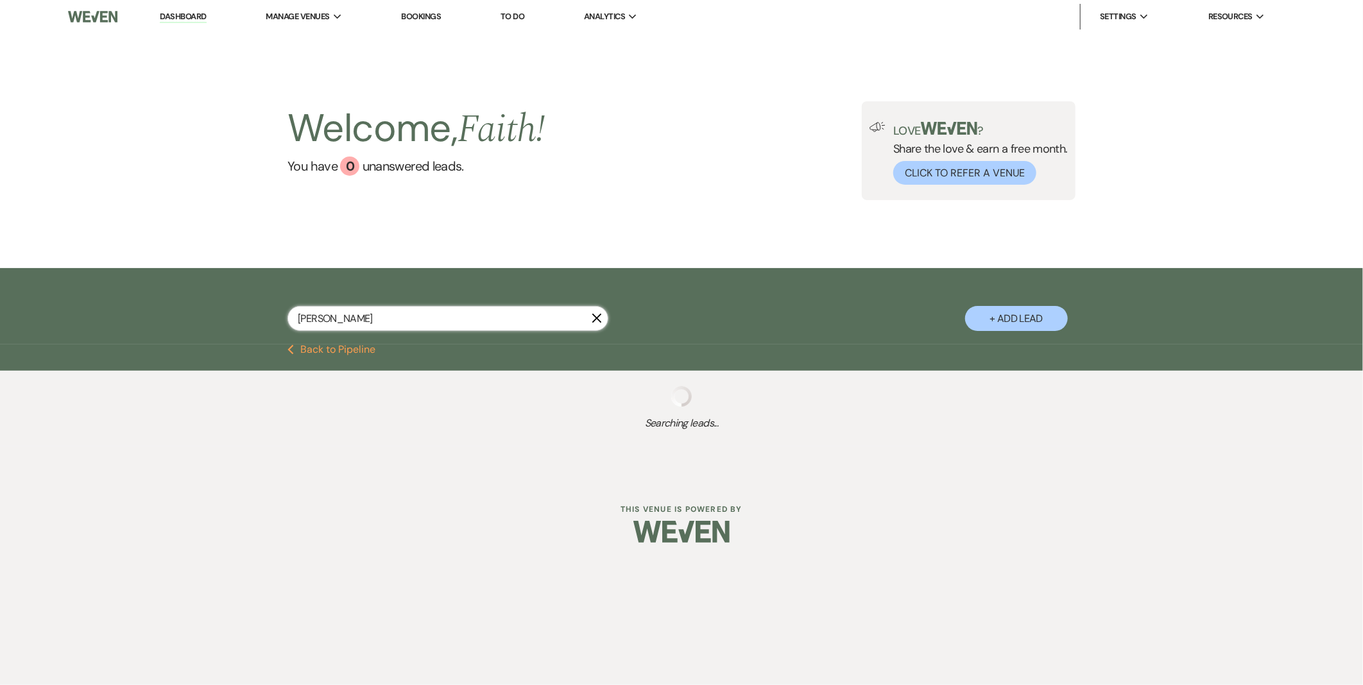
select select "2"
select select "8"
select select "2"
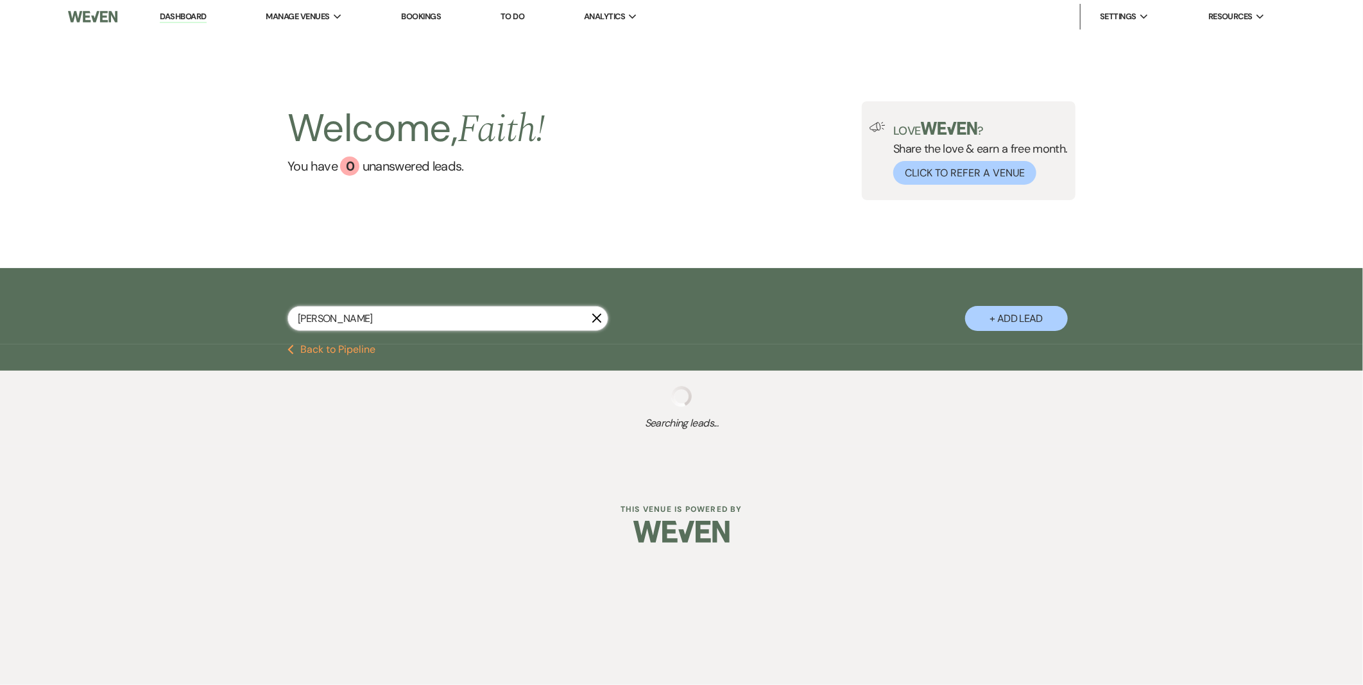
select select "5"
select select "8"
select select "2"
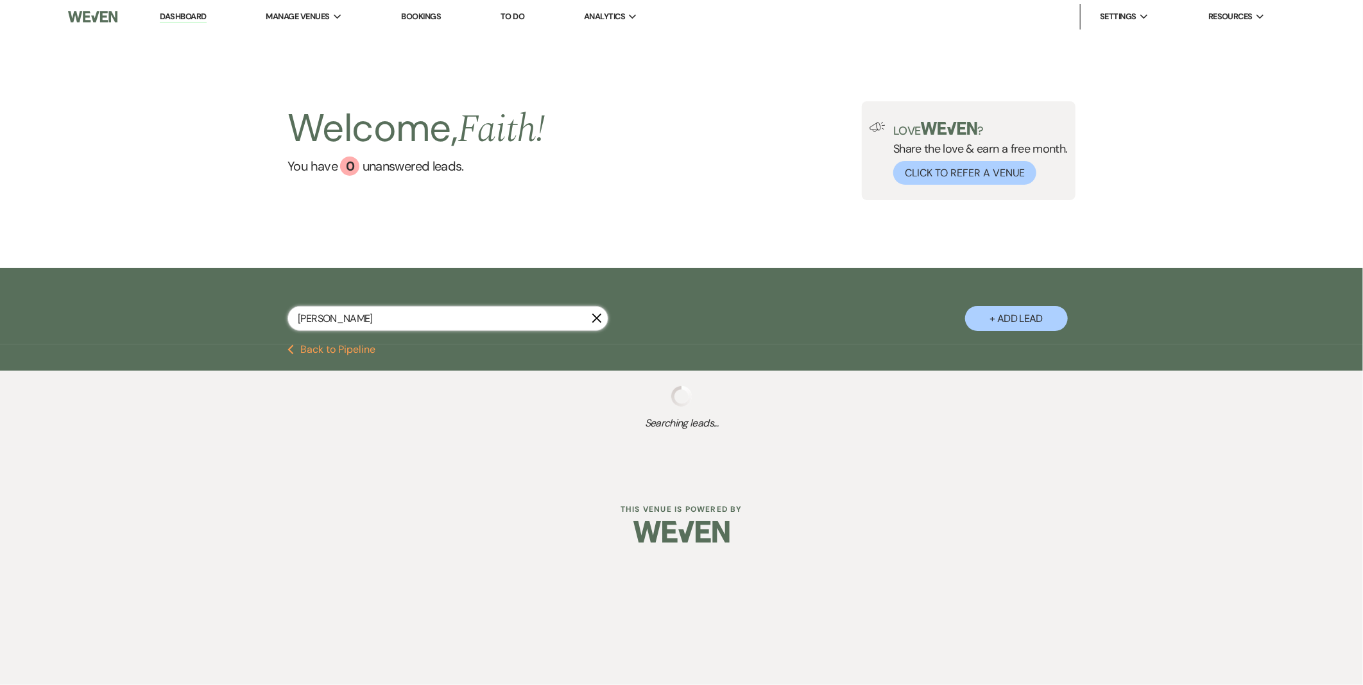
select select "2"
select select "5"
select select "8"
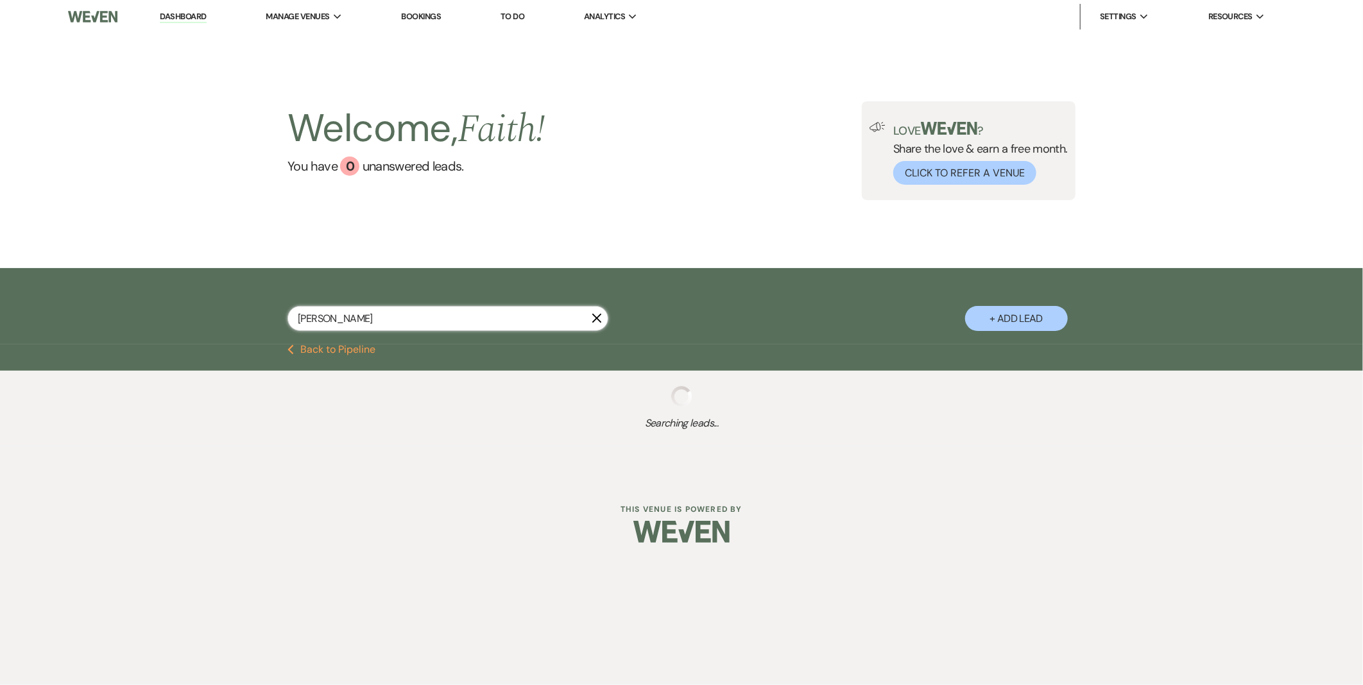
select select "2"
select select "8"
select select "11"
select select "5"
select select "2"
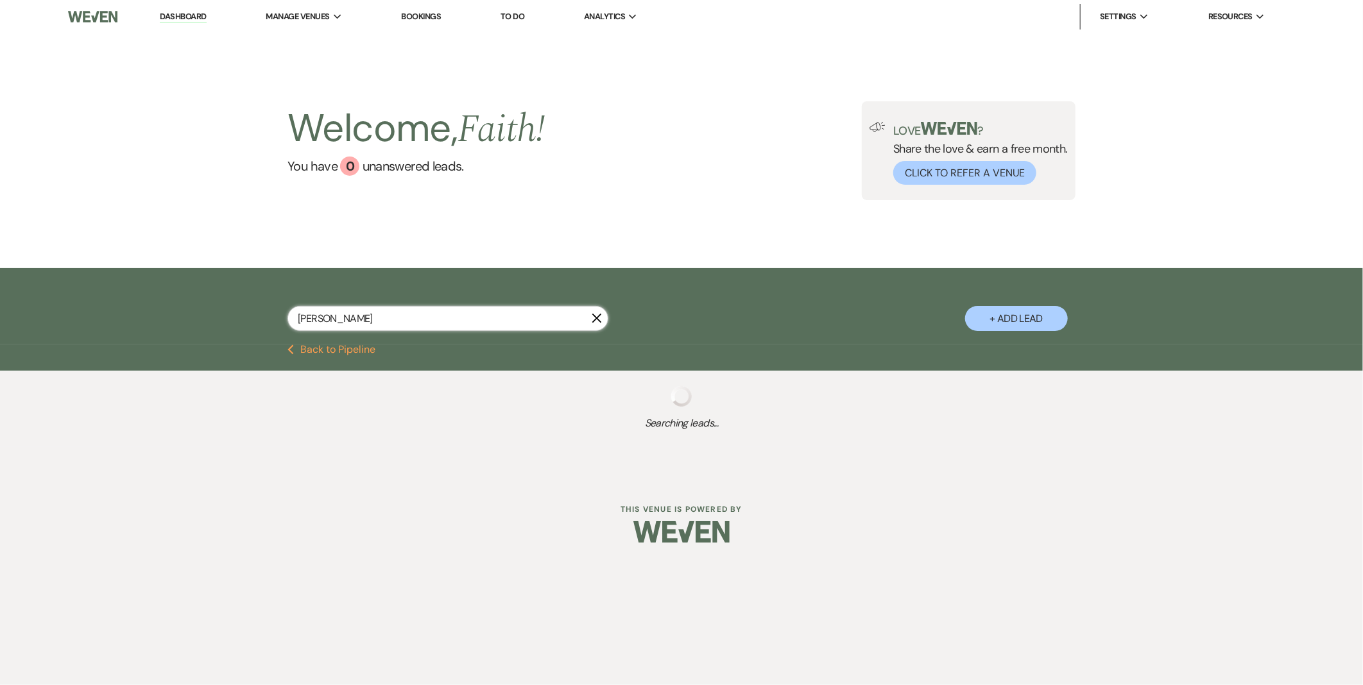
select select "2"
select select "5"
select select "8"
select select "5"
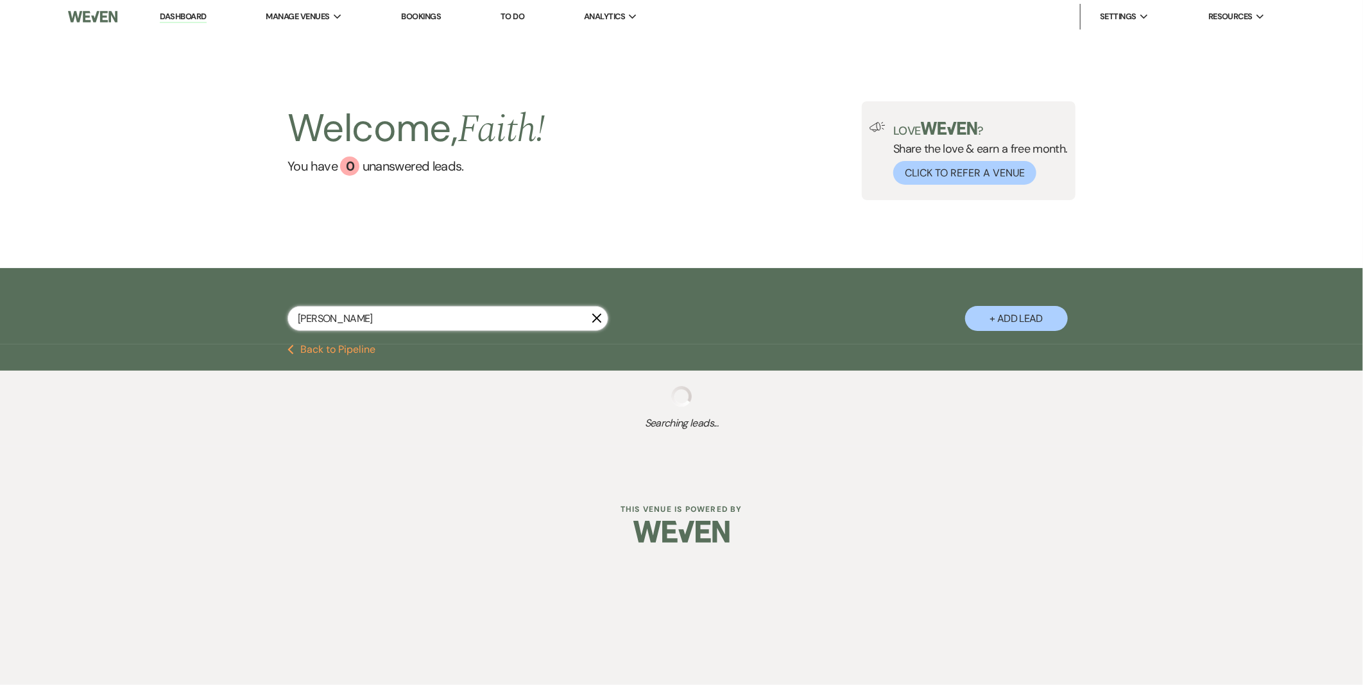
select select "8"
select select "2"
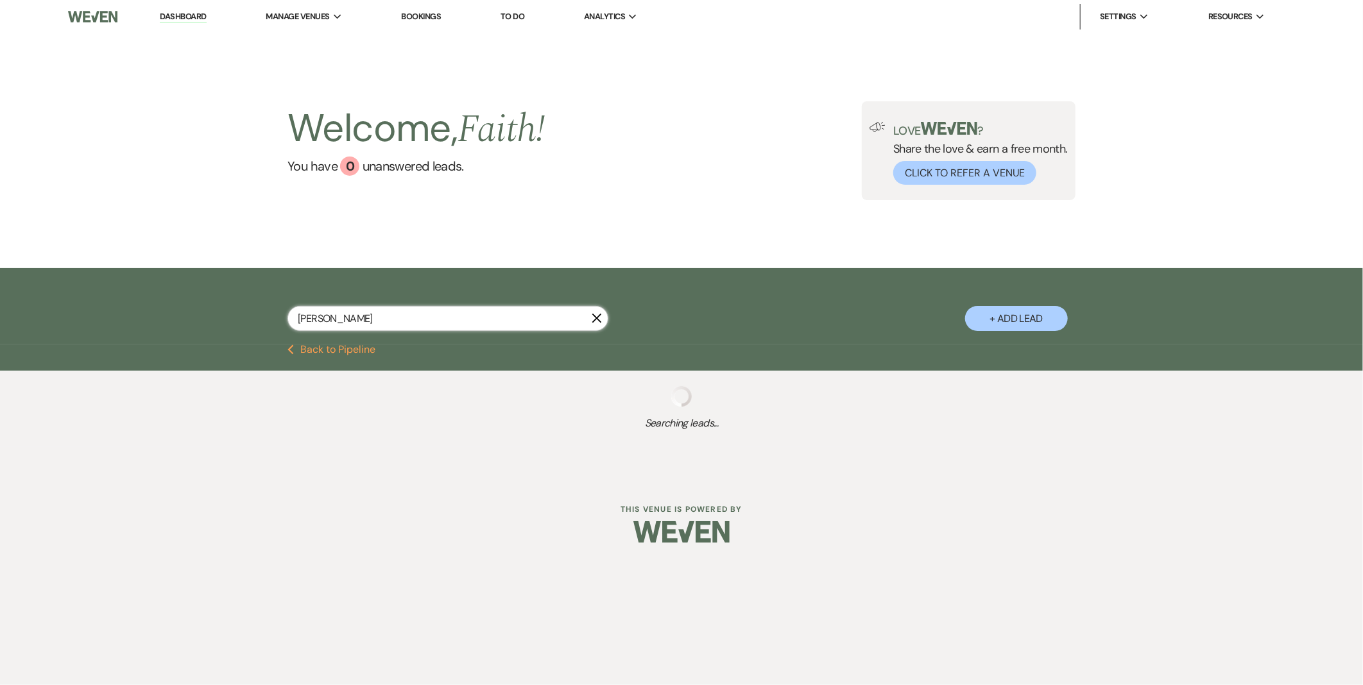
select select "2"
select select "5"
select select "8"
select select "4"
select select "8"
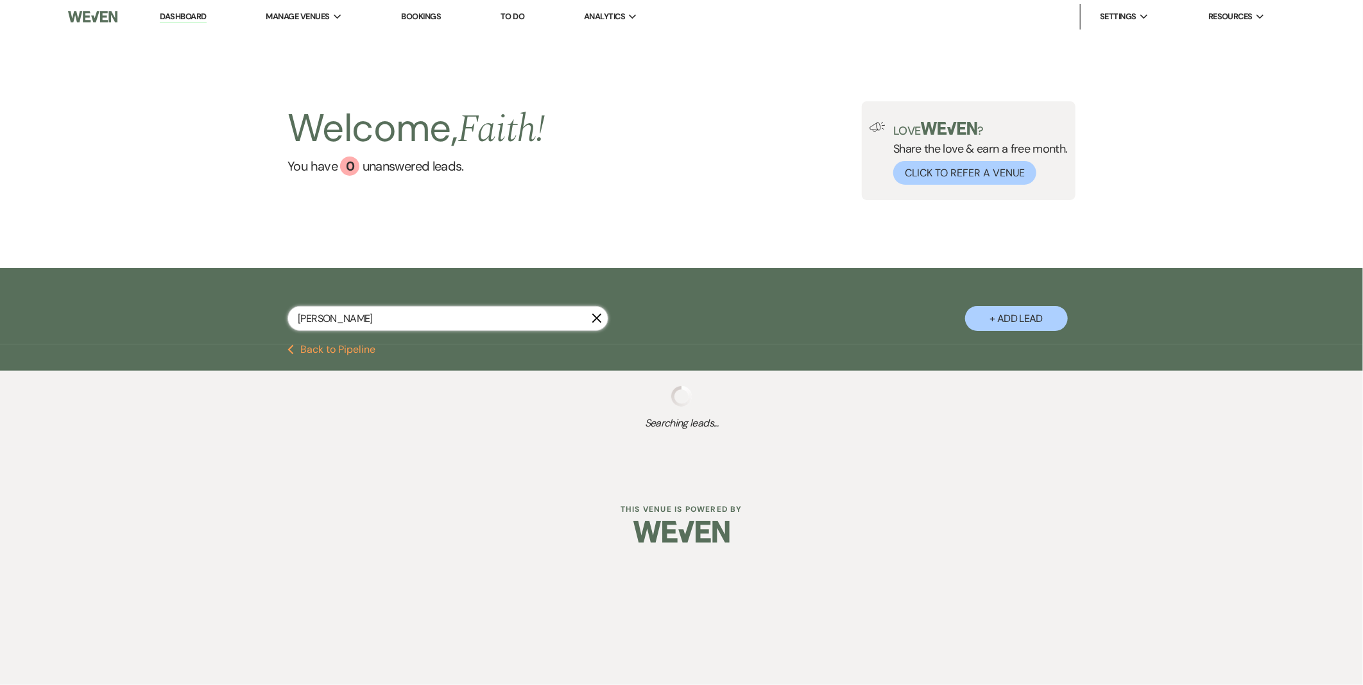
select select "4"
select select "2"
select select "8"
select select "5"
select select "2"
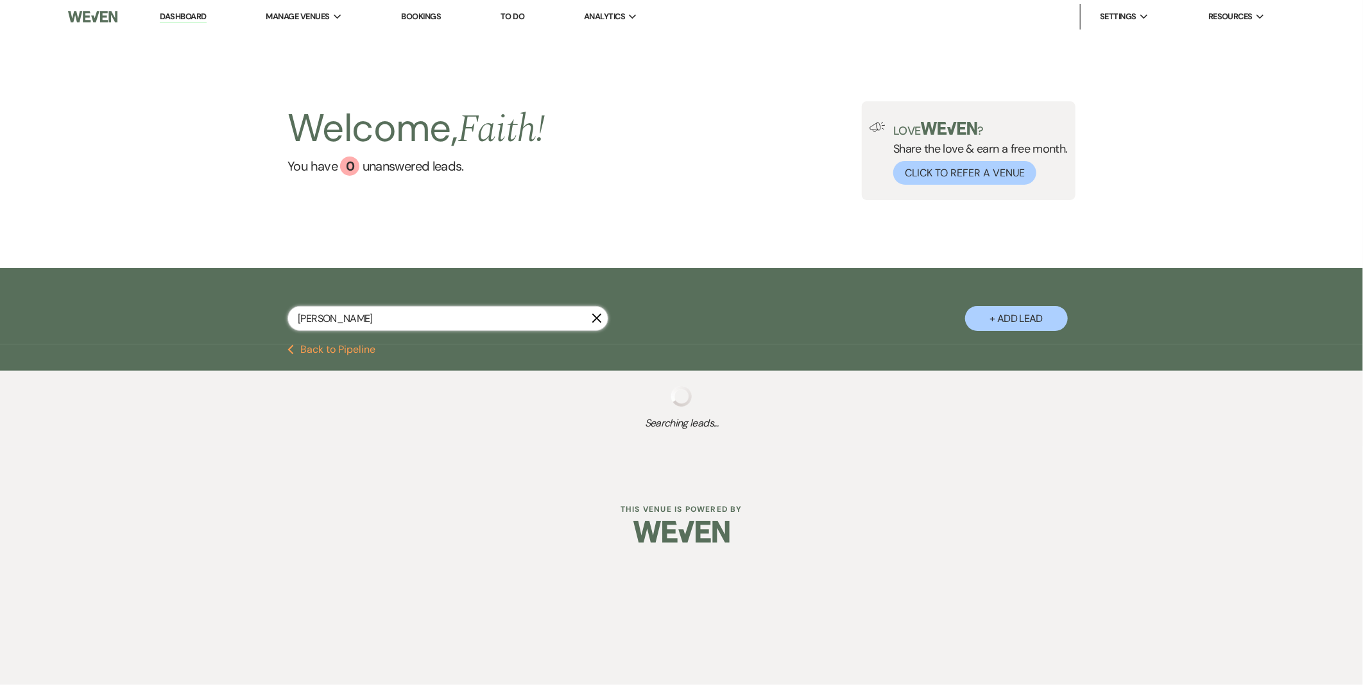
select select "2"
select select "8"
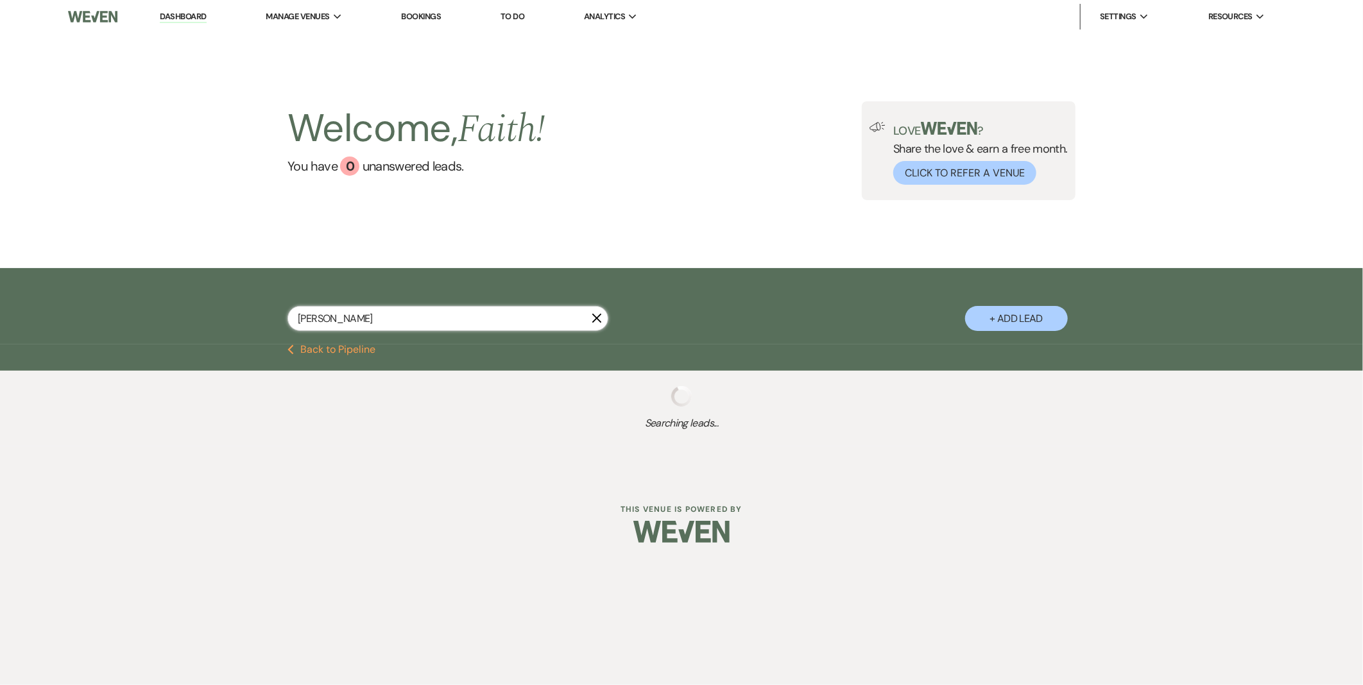
select select "8"
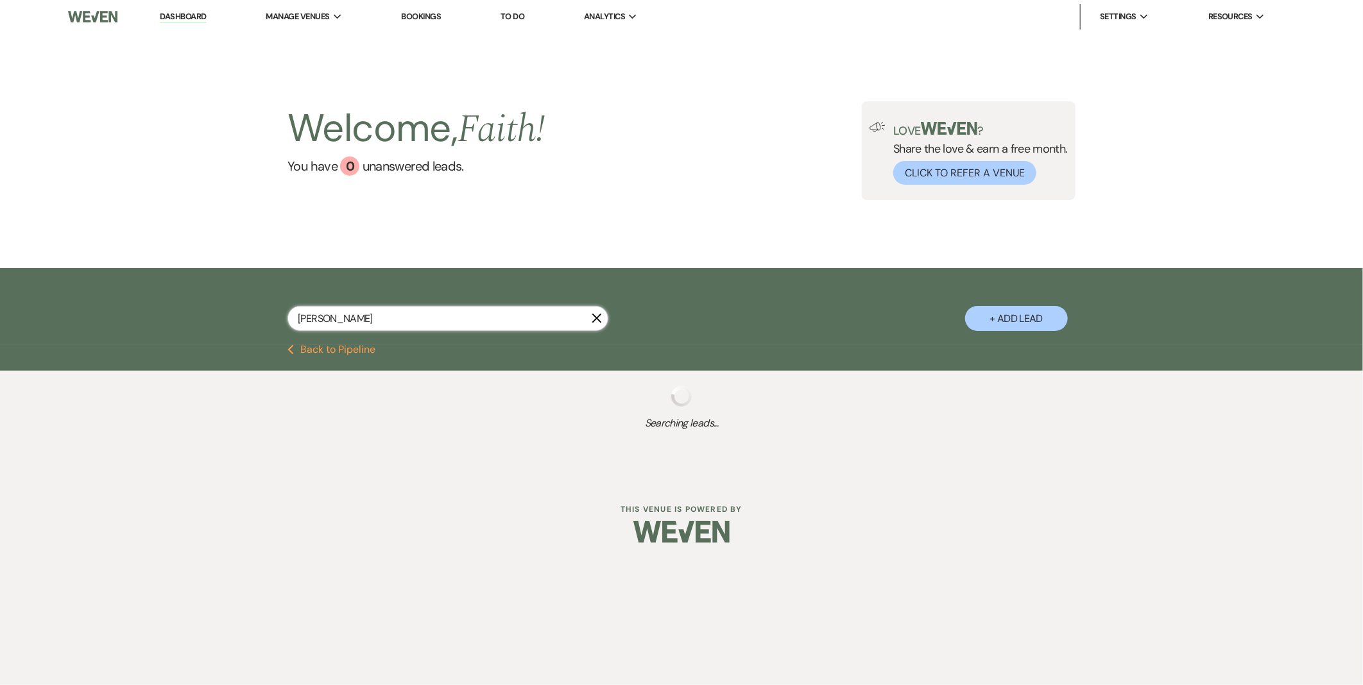
select select "8"
select select "2"
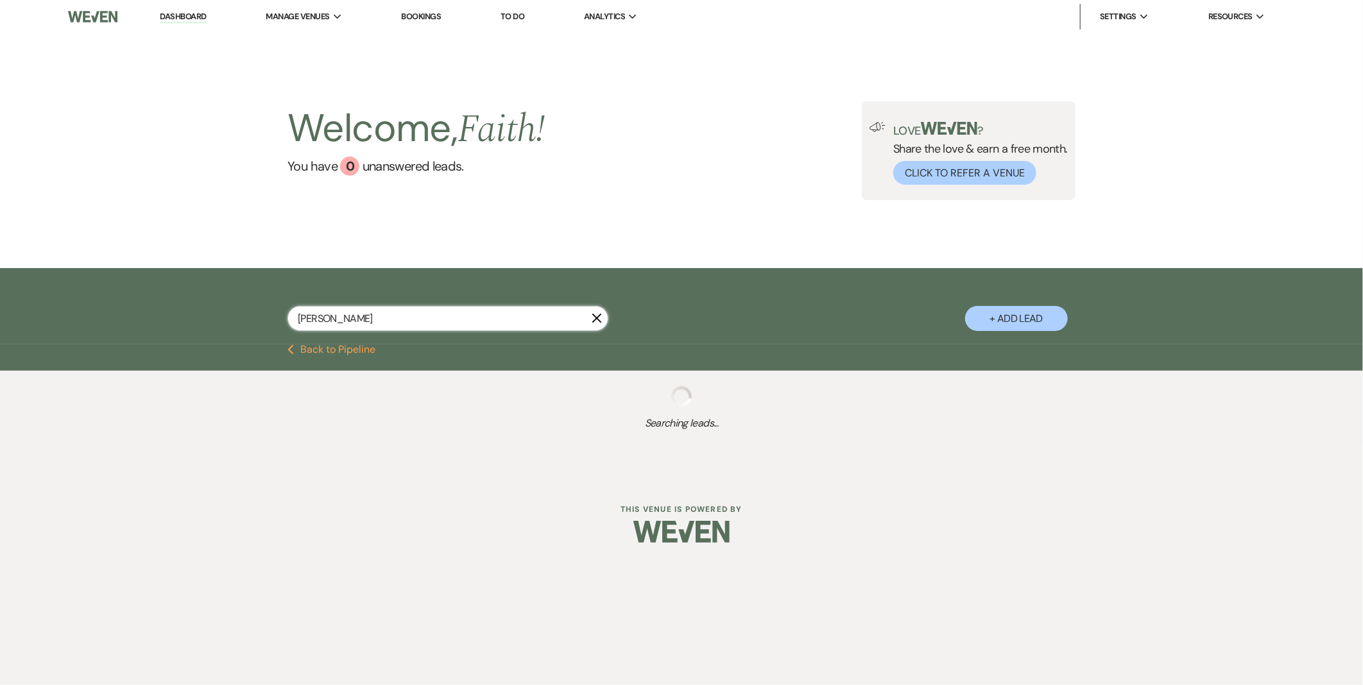
select select "2"
select select "8"
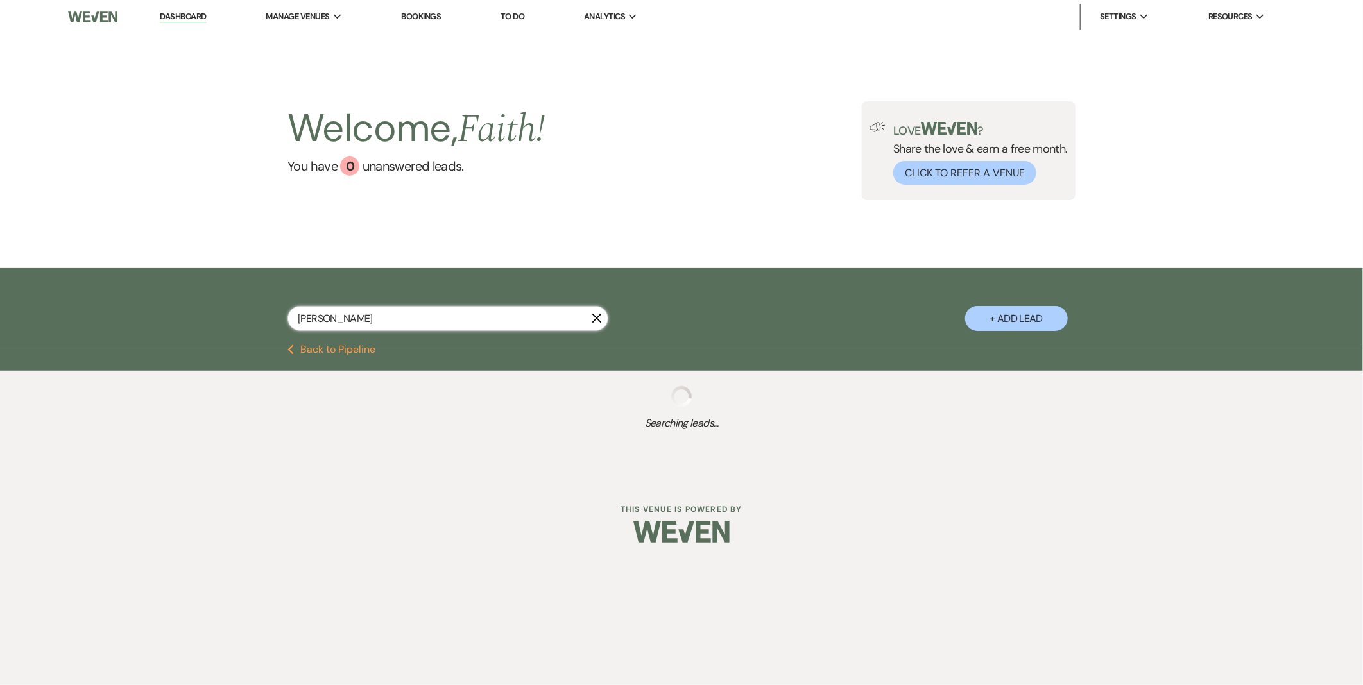
select select "8"
select select "5"
select select "2"
select select "8"
select select "5"
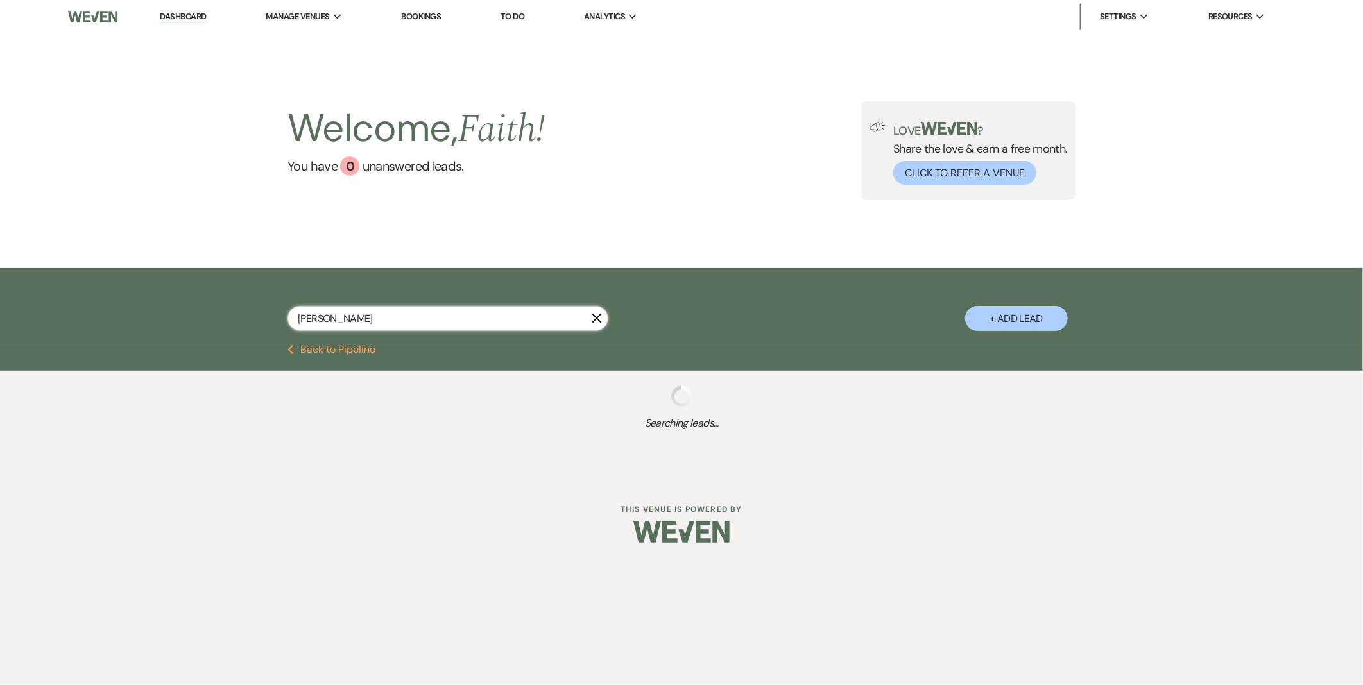
select select "8"
select select "5"
select select "8"
select select "5"
select select "8"
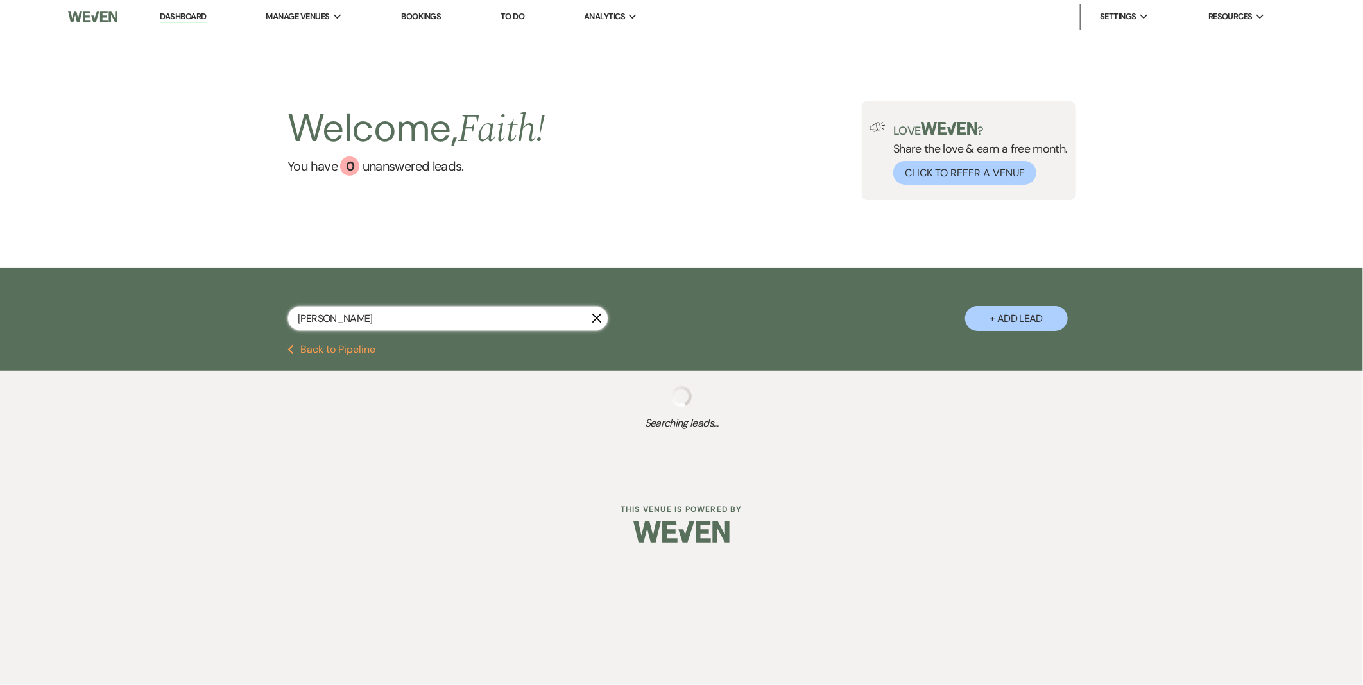
select select "5"
select select "8"
select select "5"
select select "8"
select select "5"
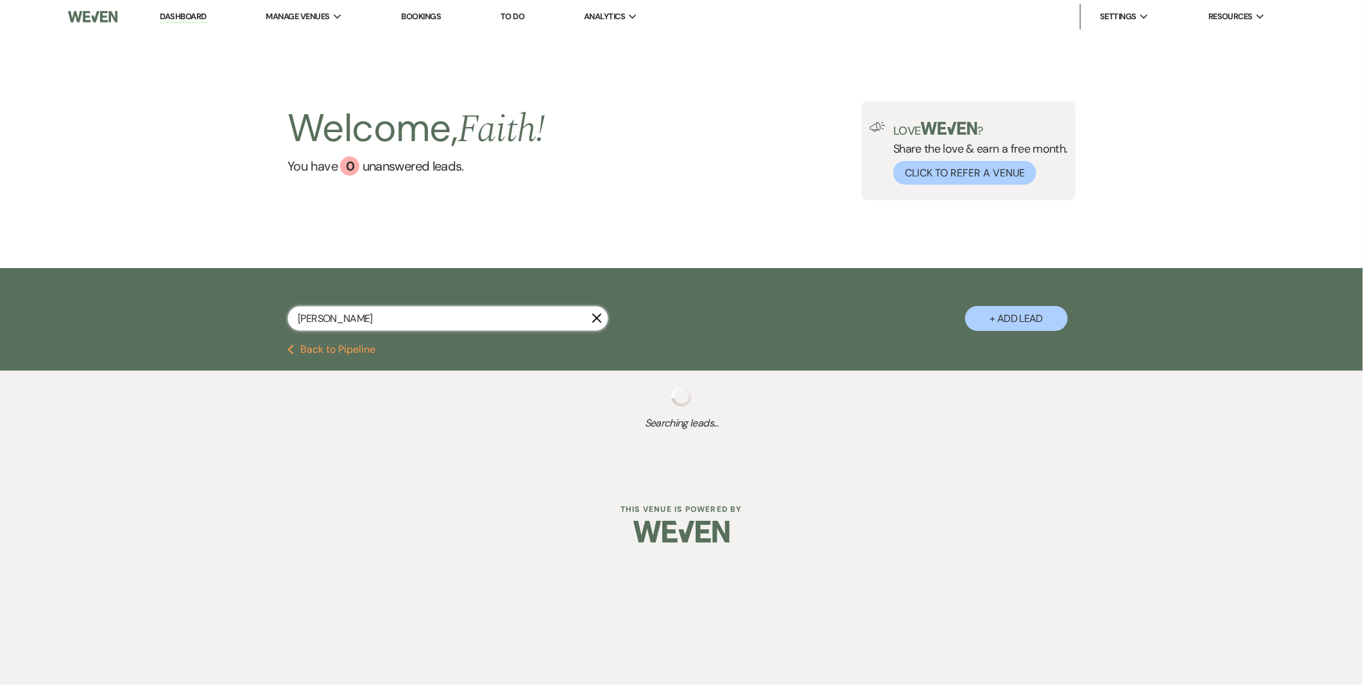
select select "8"
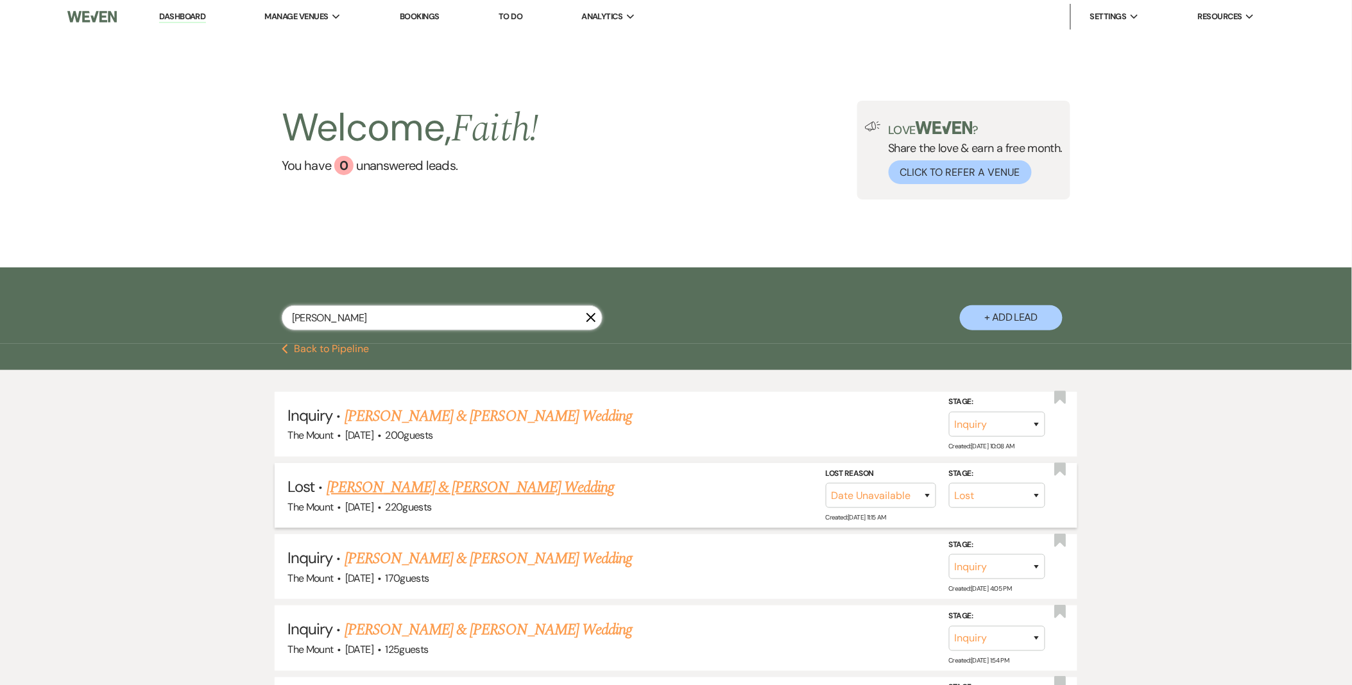
scroll to position [71, 0]
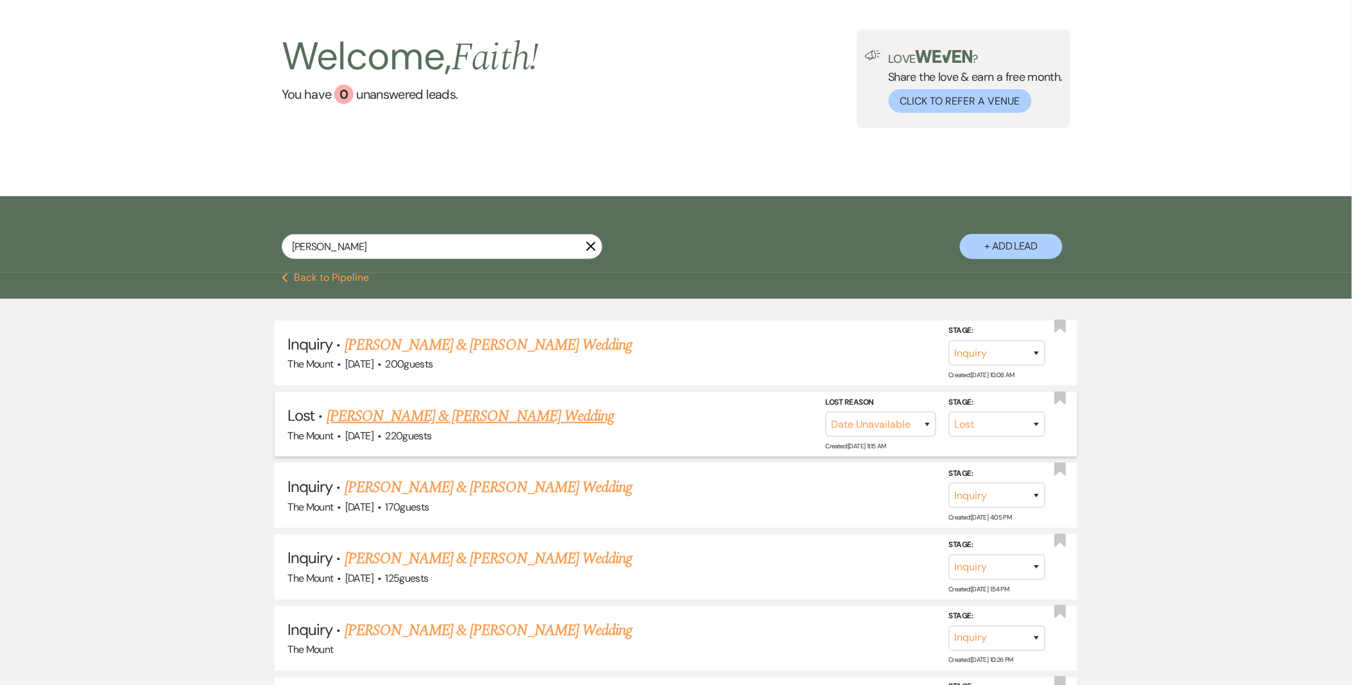
click at [496, 417] on link "Matthew Frankel & Madeline Campbell's Wedding" at bounding box center [471, 416] width 288 height 23
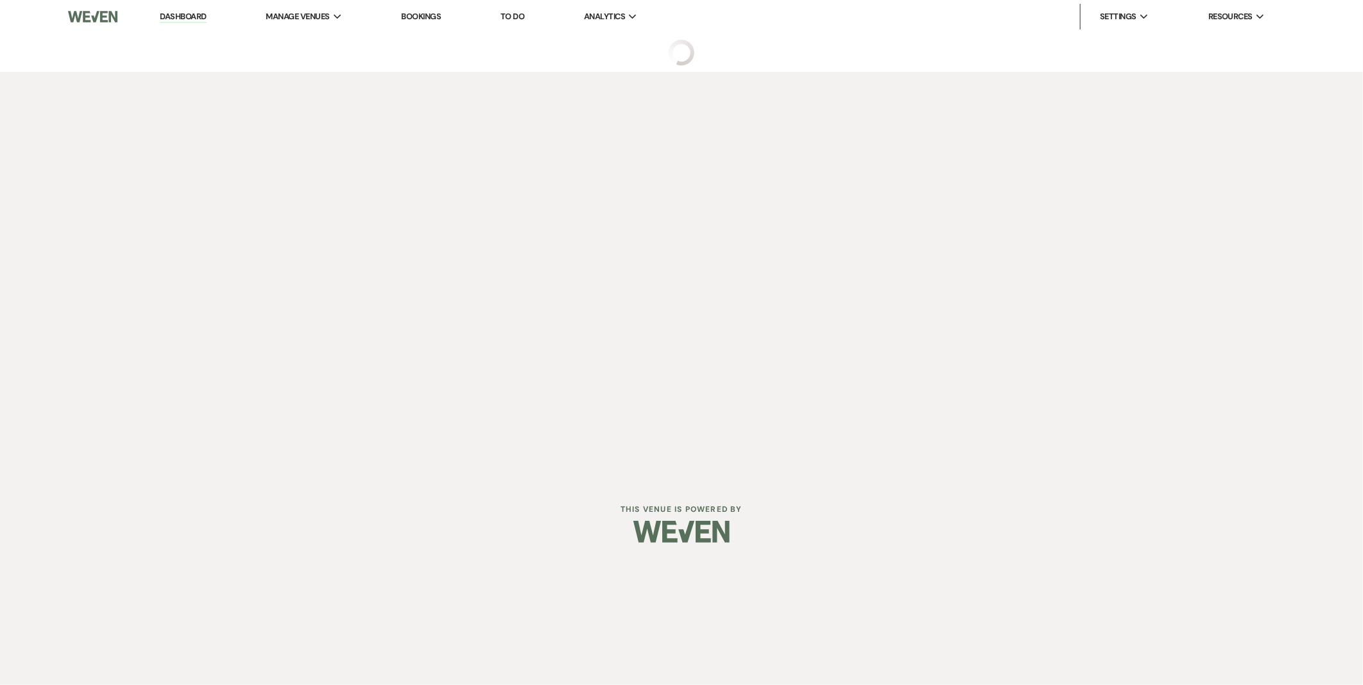
select select "8"
select select "5"
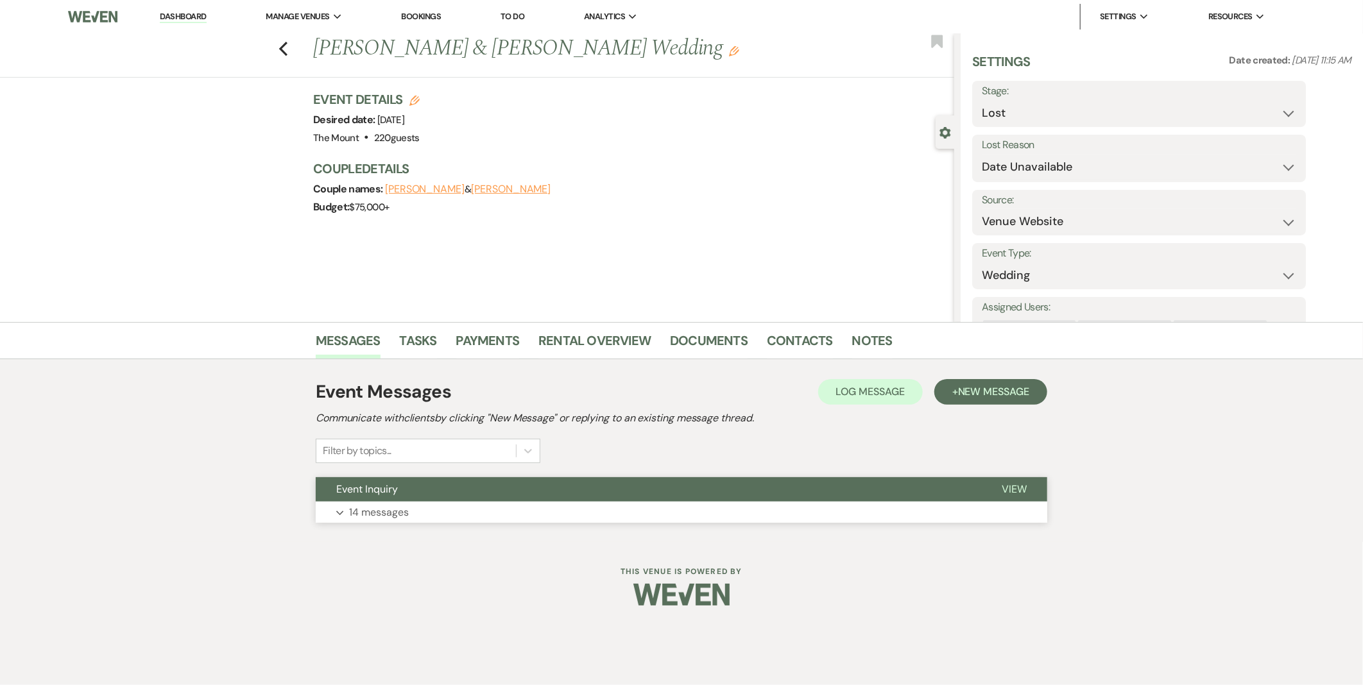
click at [357, 518] on p "14 messages" at bounding box center [379, 512] width 60 height 17
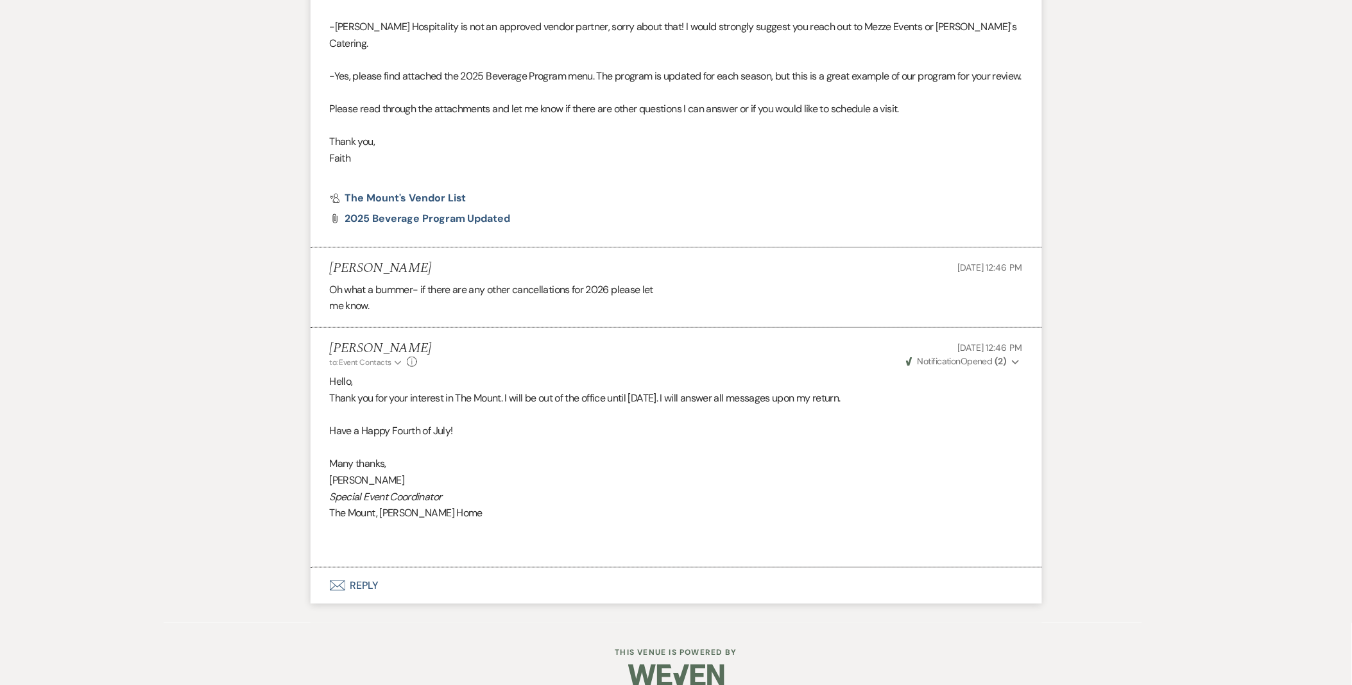
scroll to position [3523, 0]
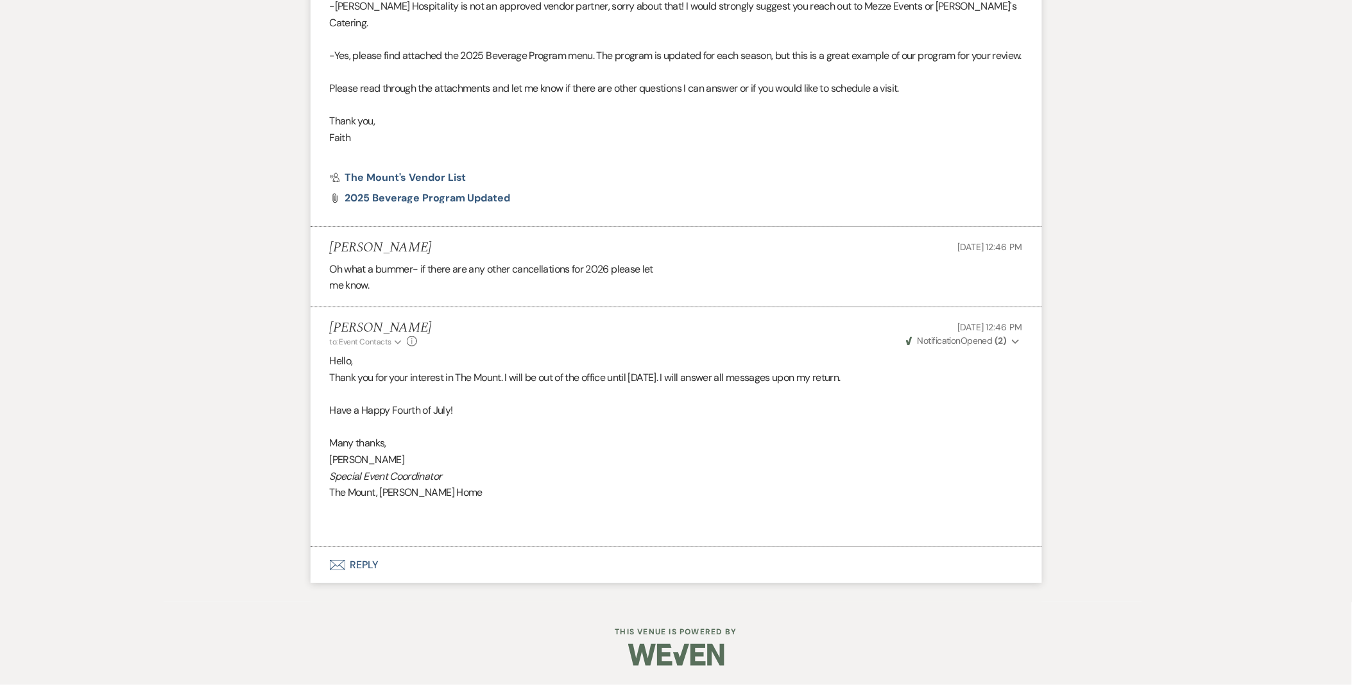
select select "8"
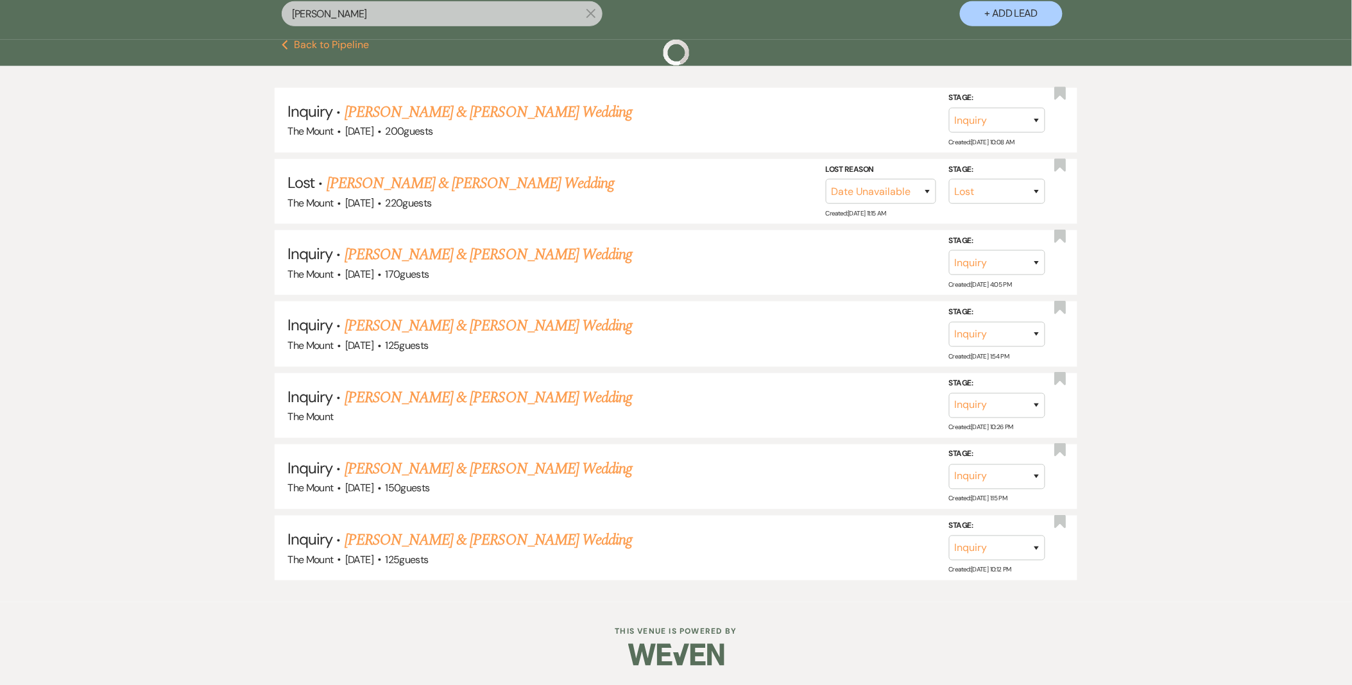
scroll to position [71, 0]
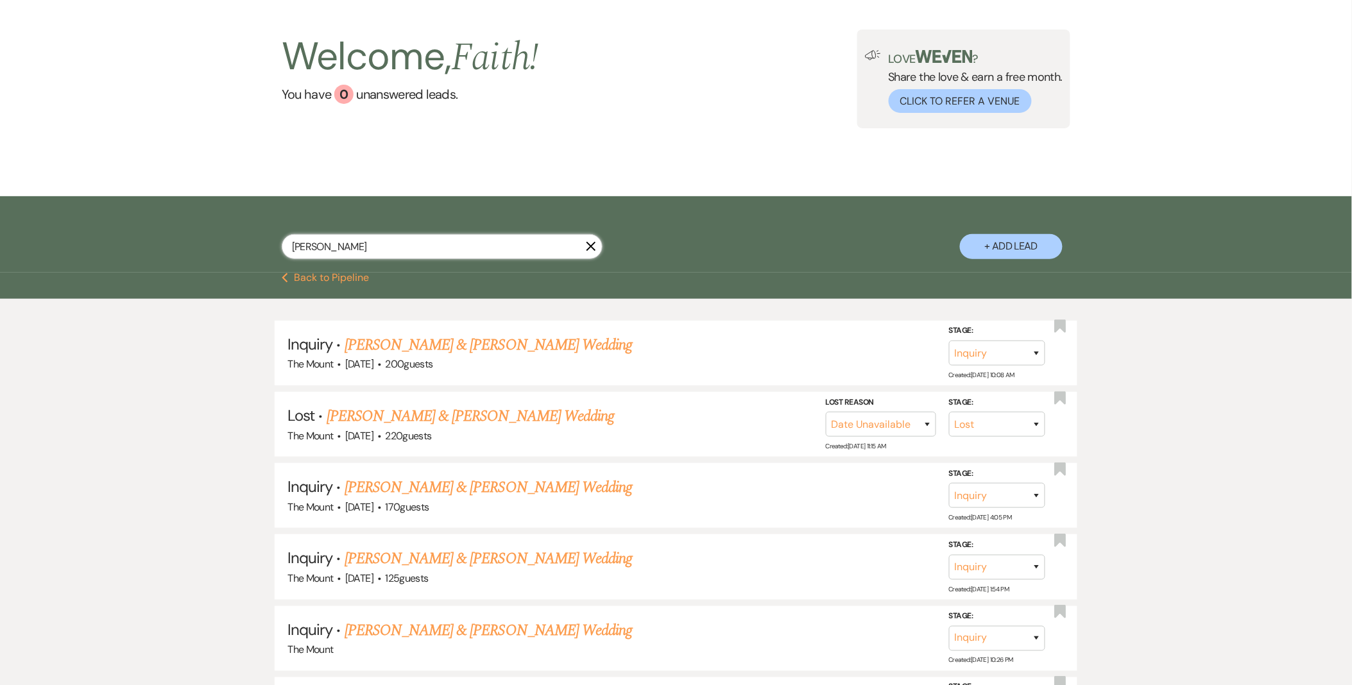
drag, startPoint x: 356, startPoint y: 237, endPoint x: 197, endPoint y: 221, distance: 159.3
click at [197, 221] on div "campbell X + Add Lead" at bounding box center [676, 234] width 1352 height 76
type input "jamie wright"
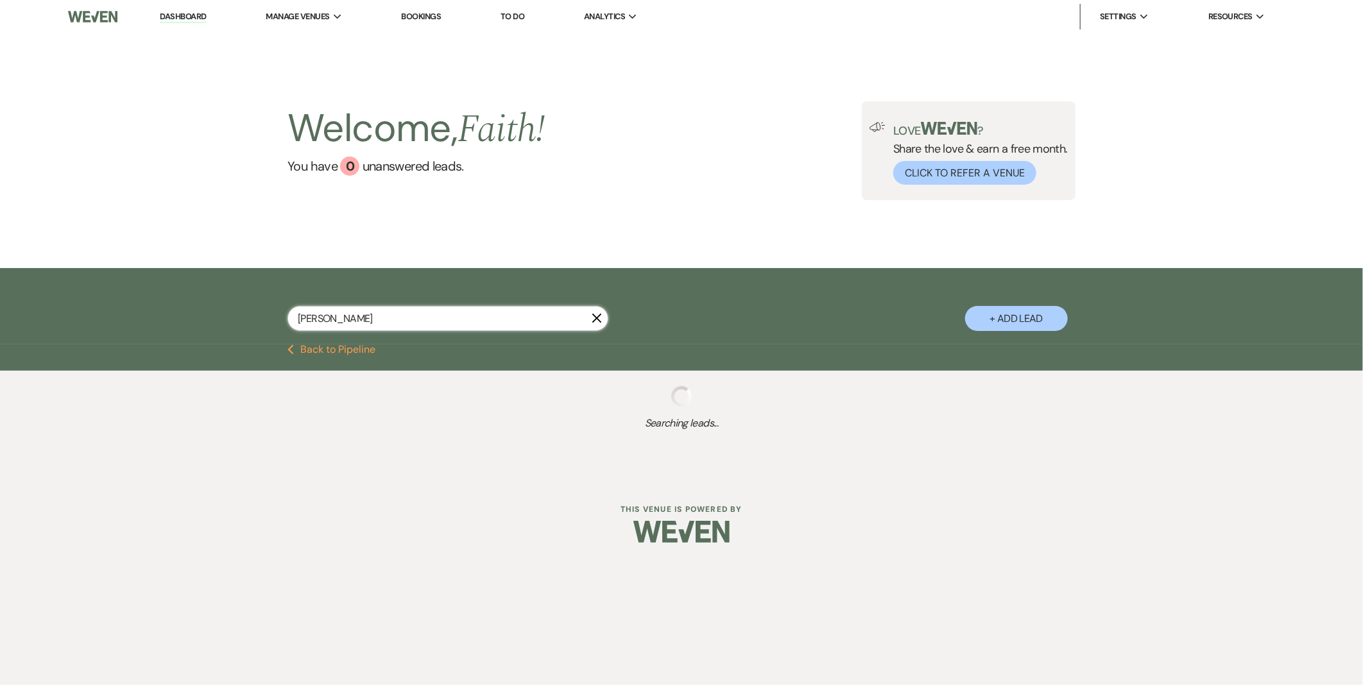
select select "2"
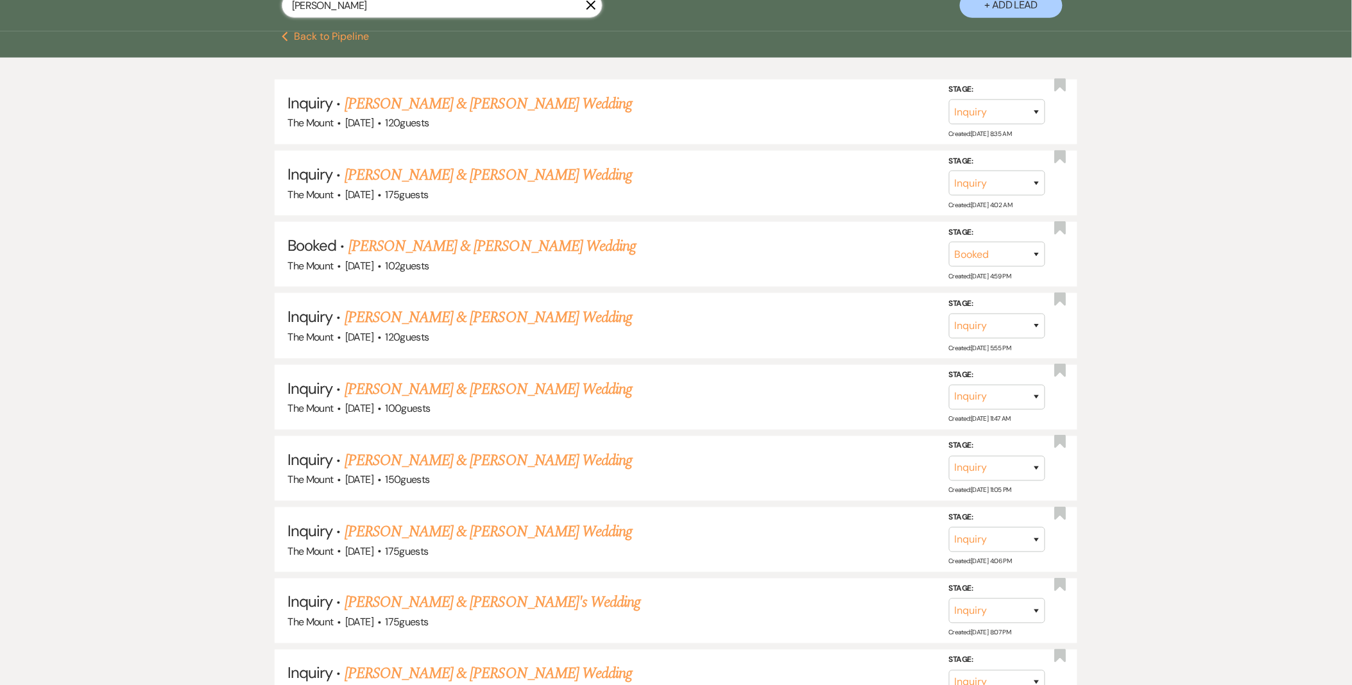
scroll to position [356, 0]
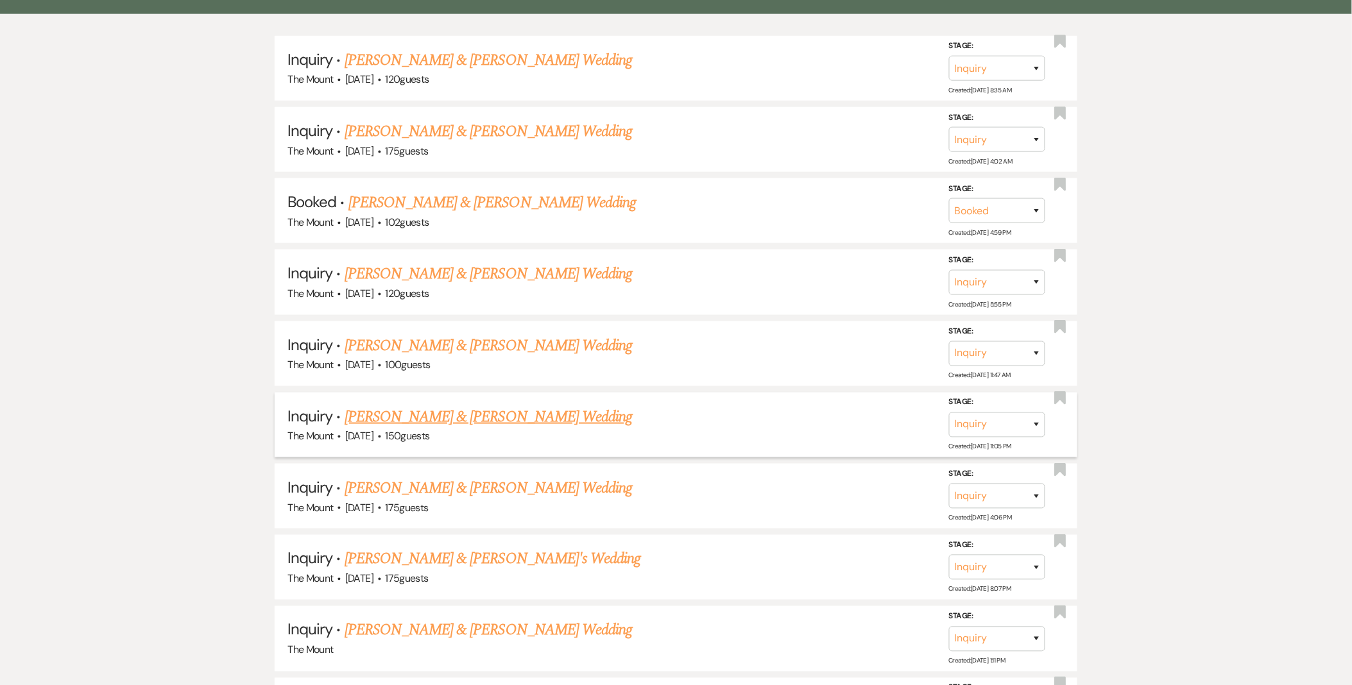
click at [442, 414] on link "Jamie Wright & Tom Glinski's Wedding" at bounding box center [489, 417] width 288 height 23
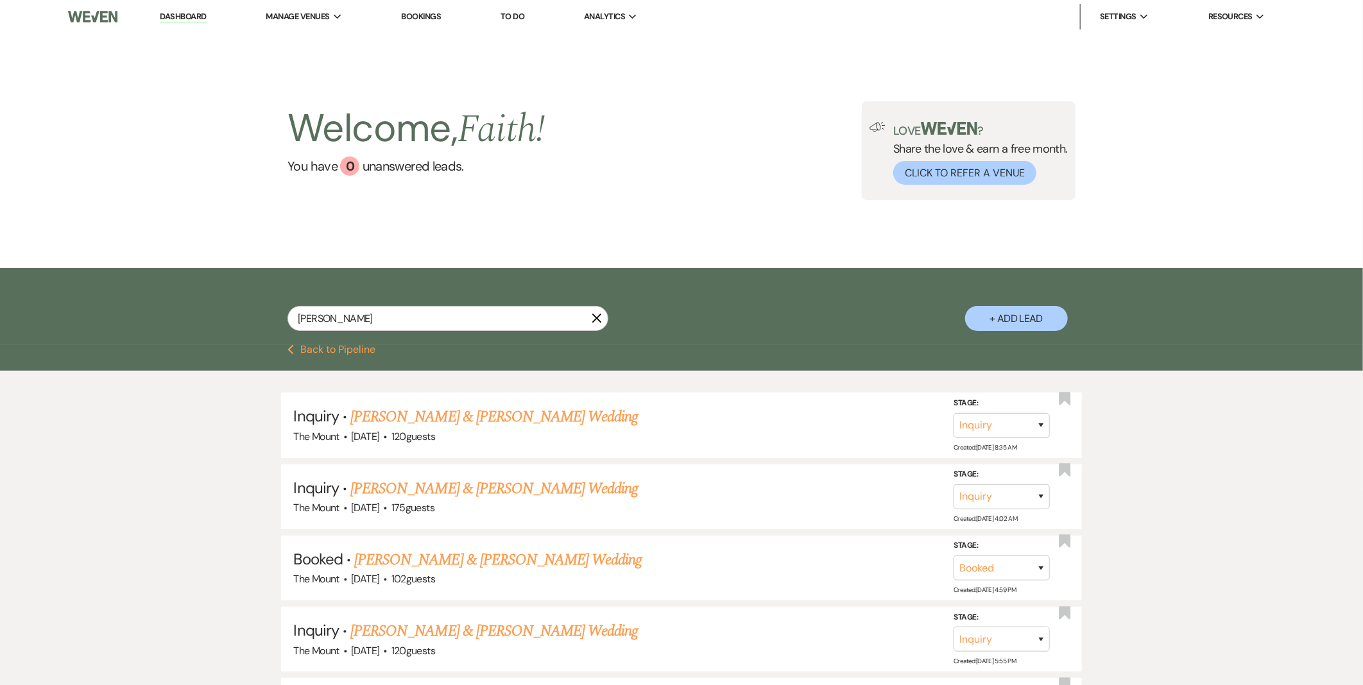
select select "5"
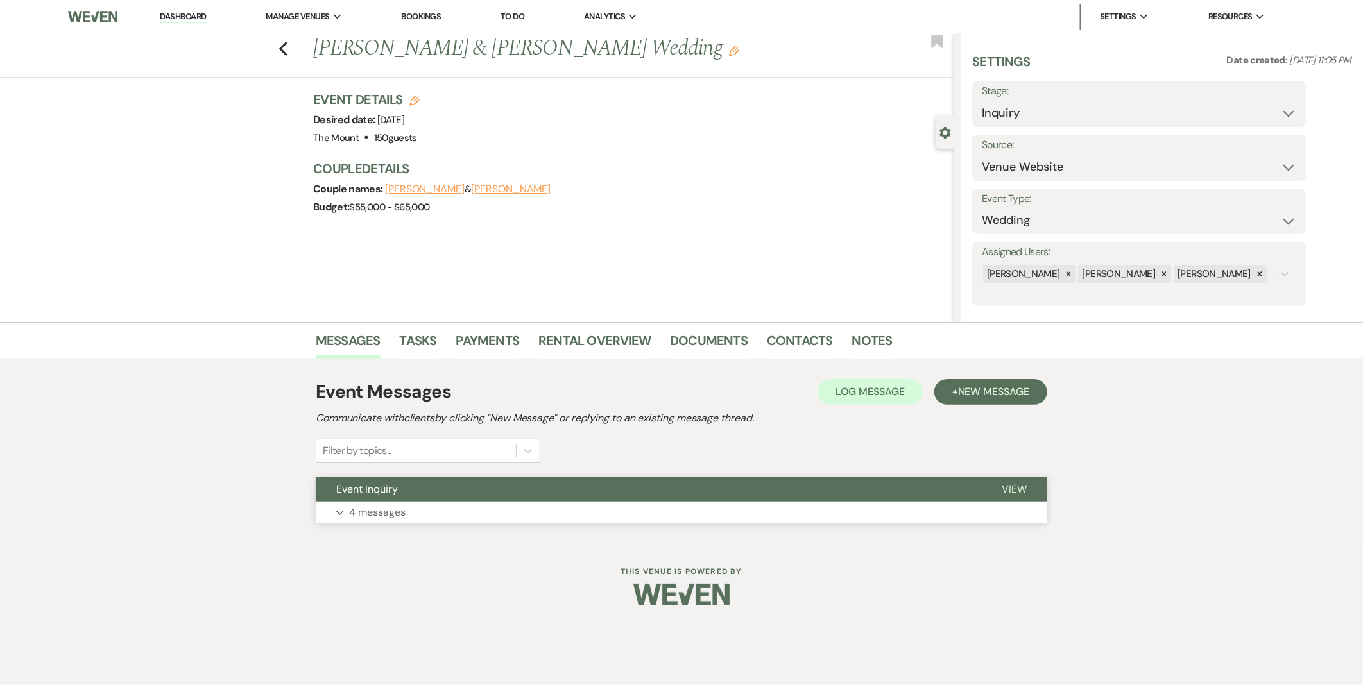
click at [381, 507] on p "4 messages" at bounding box center [377, 512] width 56 height 17
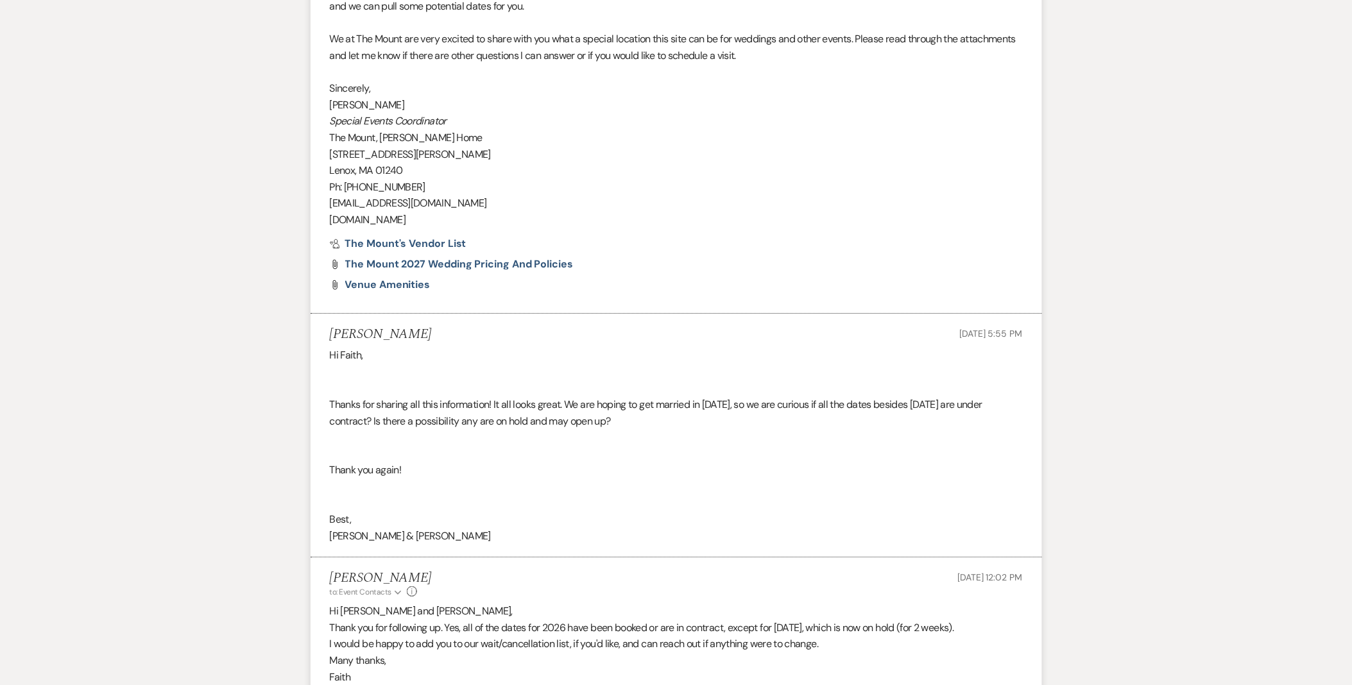
scroll to position [1510, 0]
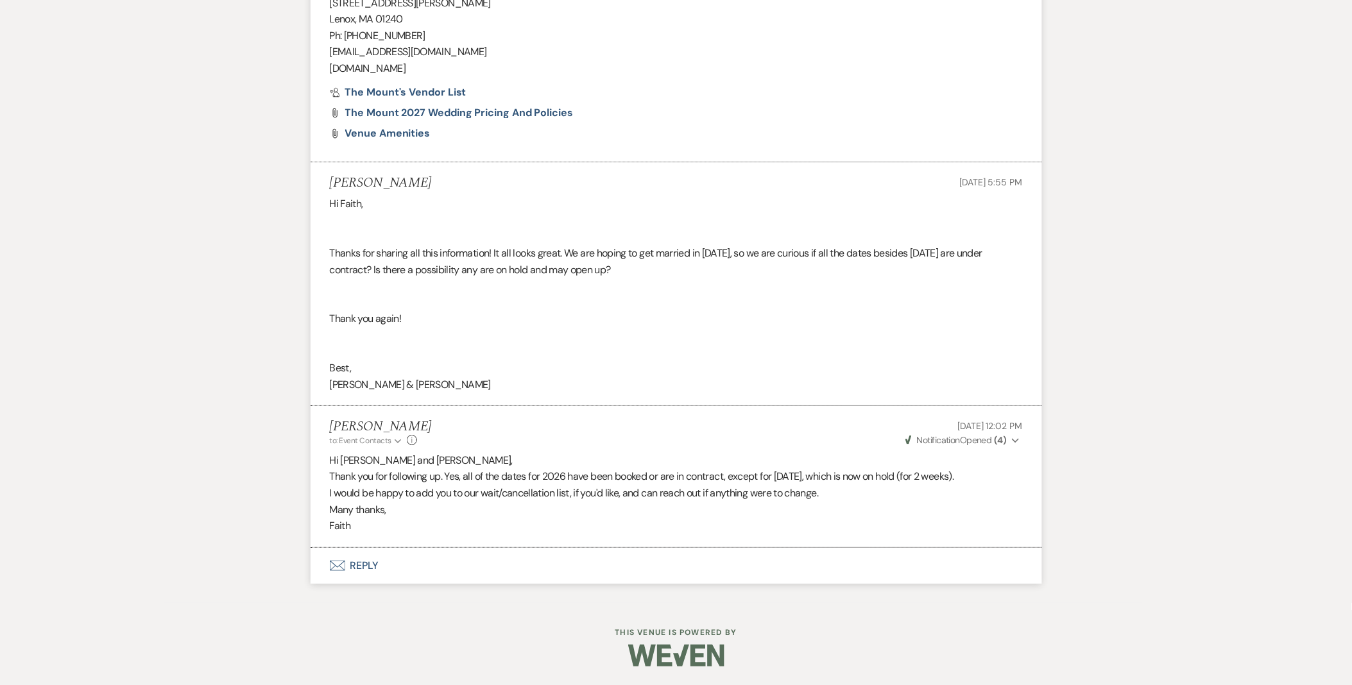
scroll to position [356, 0]
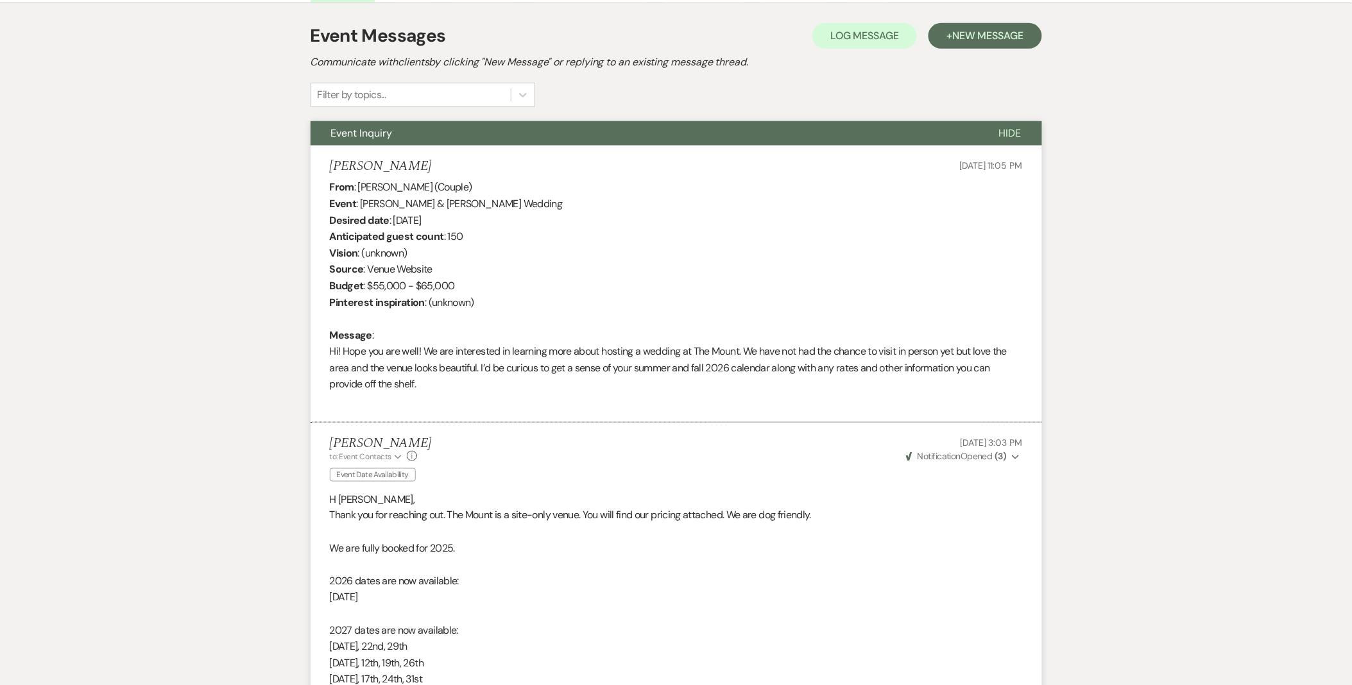
select select "2"
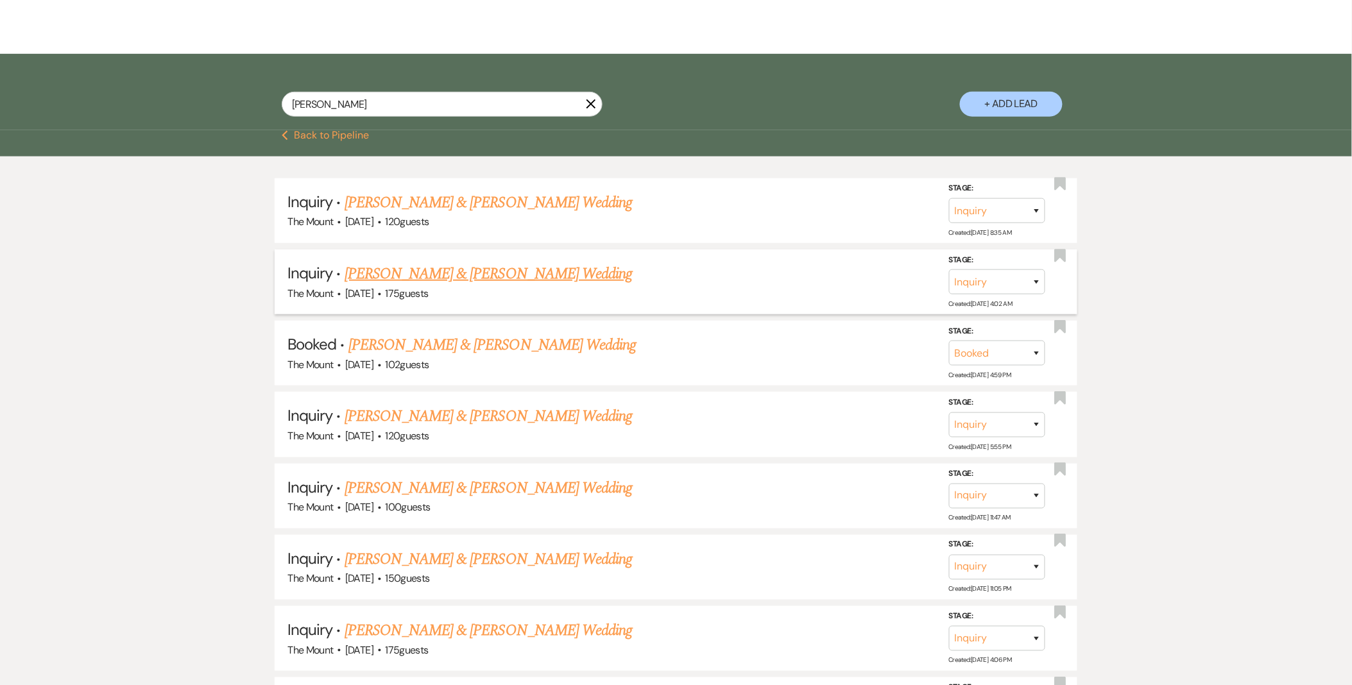
scroll to position [0, 0]
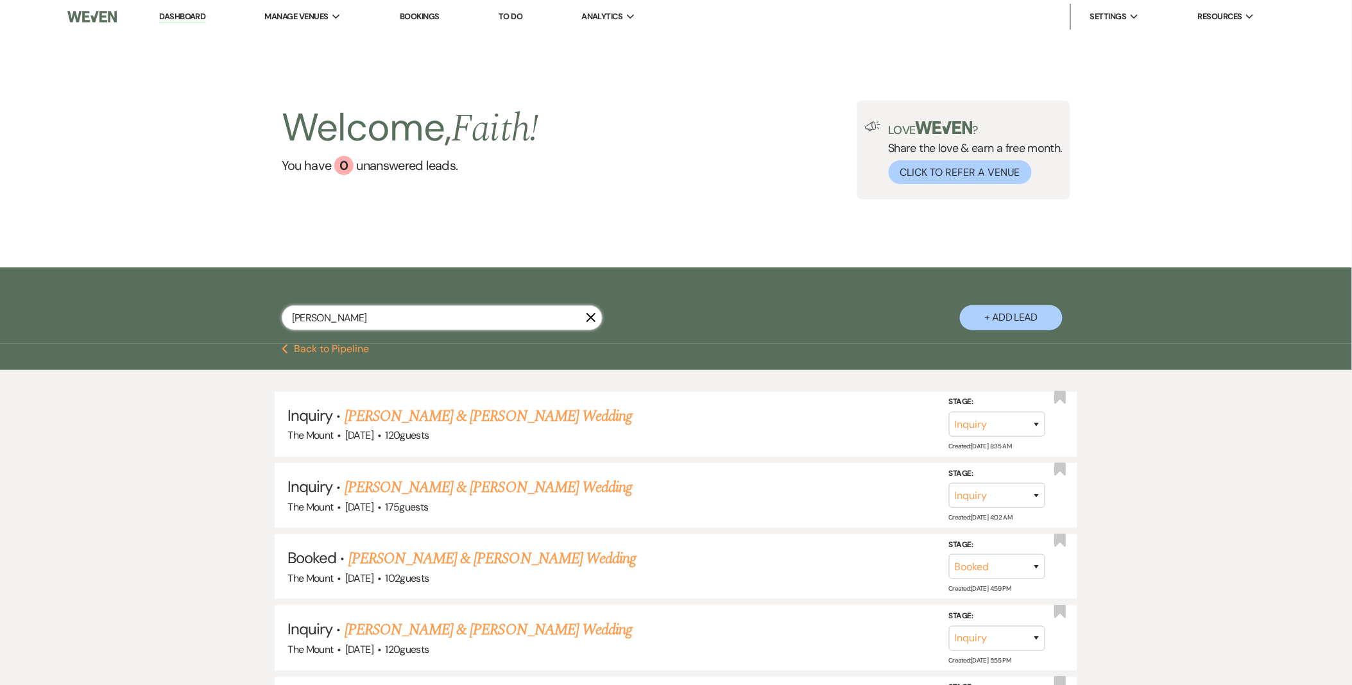
drag, startPoint x: 374, startPoint y: 318, endPoint x: -3, endPoint y: 242, distance: 384.4
type input "meaghan"
select select "9"
click at [469, 488] on link "Jesse & Warren's Wedding" at bounding box center [505, 487] width 288 height 23
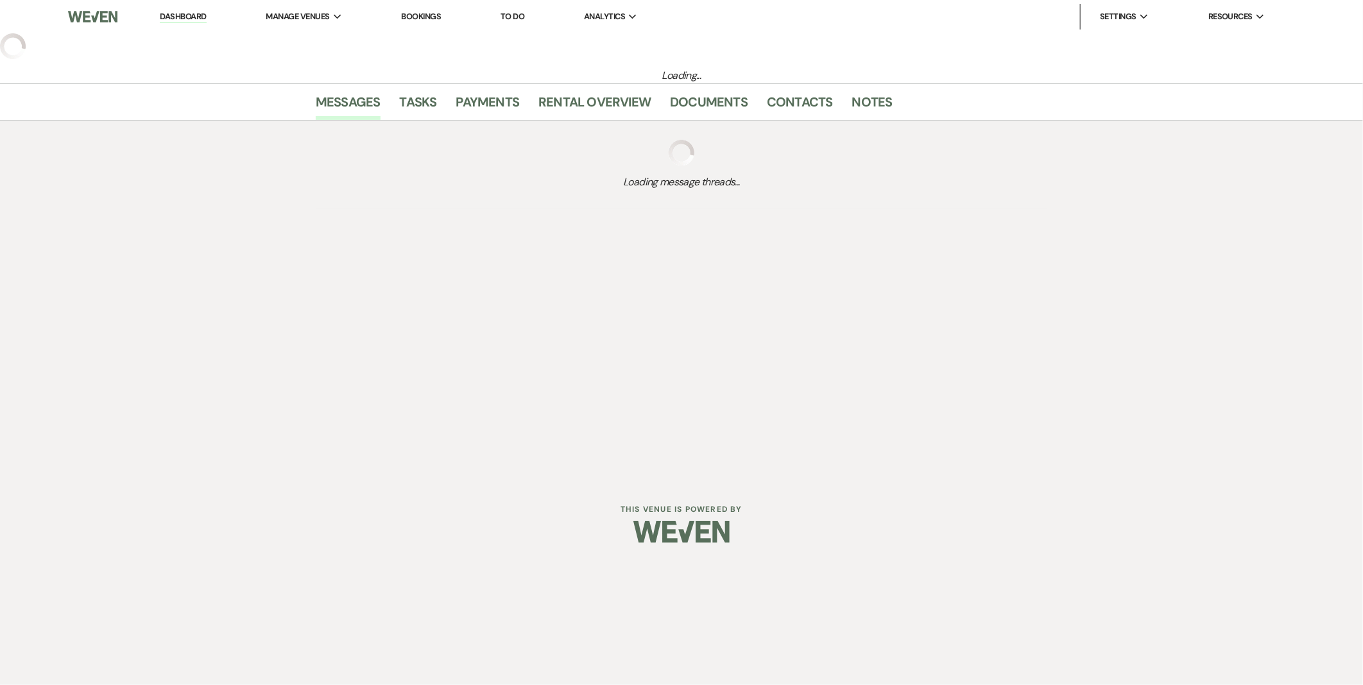
select select "9"
select select "5"
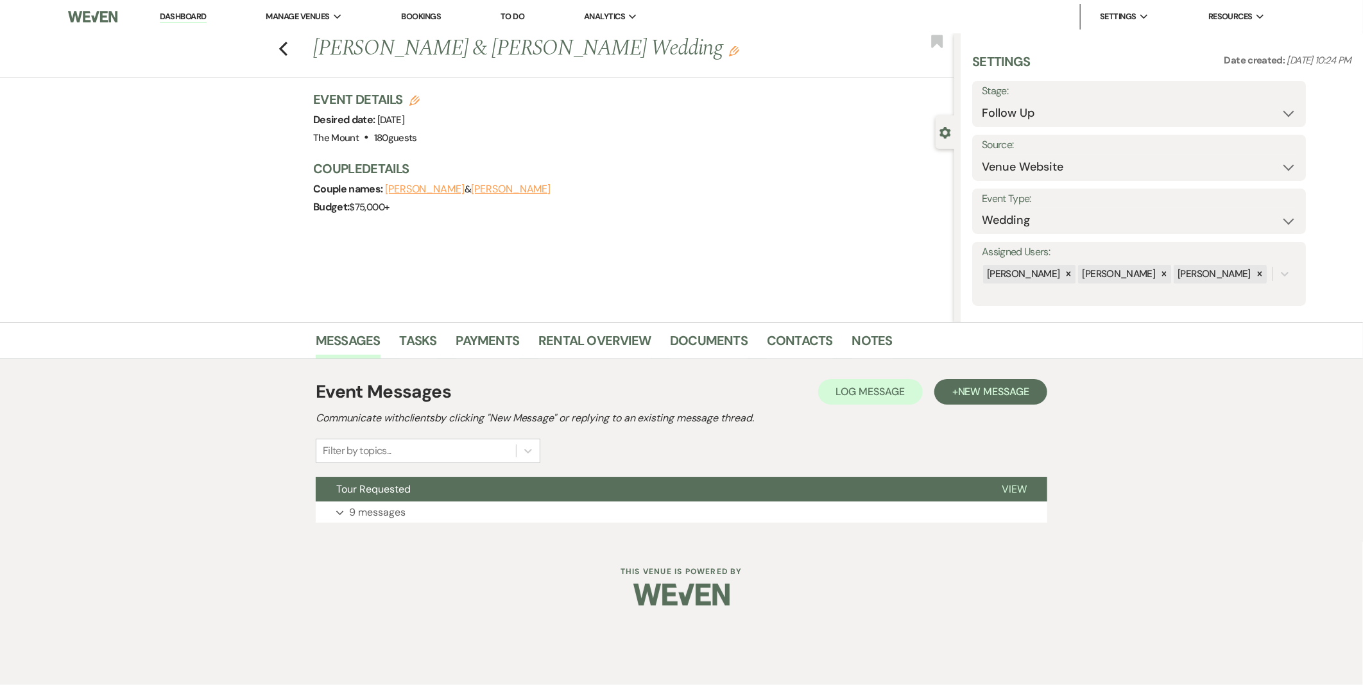
click at [480, 524] on div "Event Messages Log Log Message + New Message Communicate with clients by clicki…" at bounding box center [682, 450] width 732 height 157
click at [440, 510] on button "Expand 9 messages" at bounding box center [682, 513] width 732 height 22
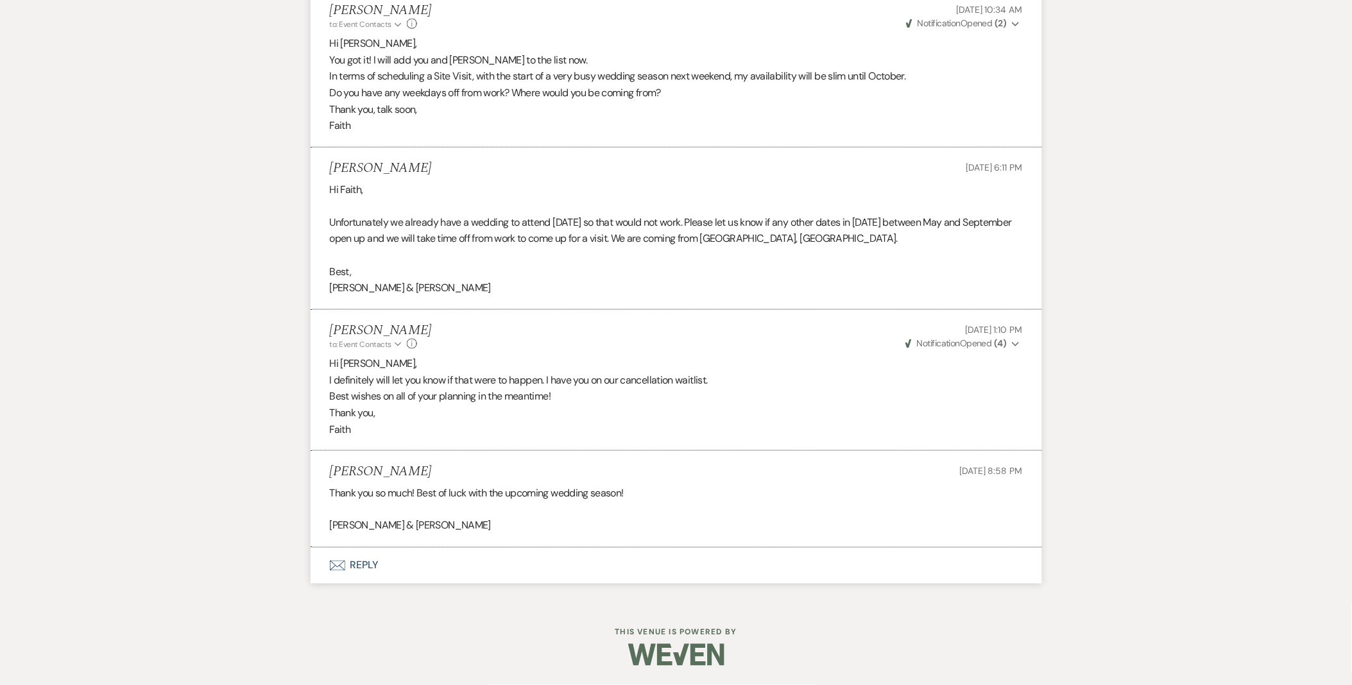
scroll to position [1671, 0]
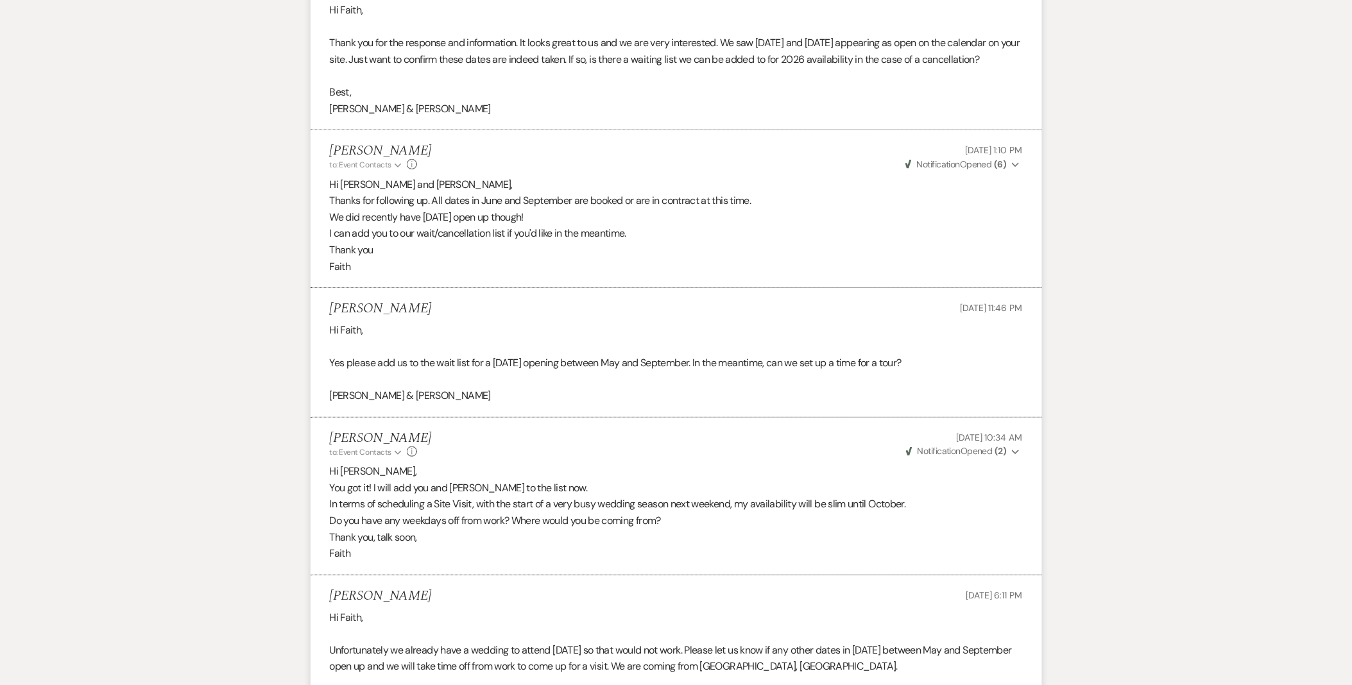
select select "9"
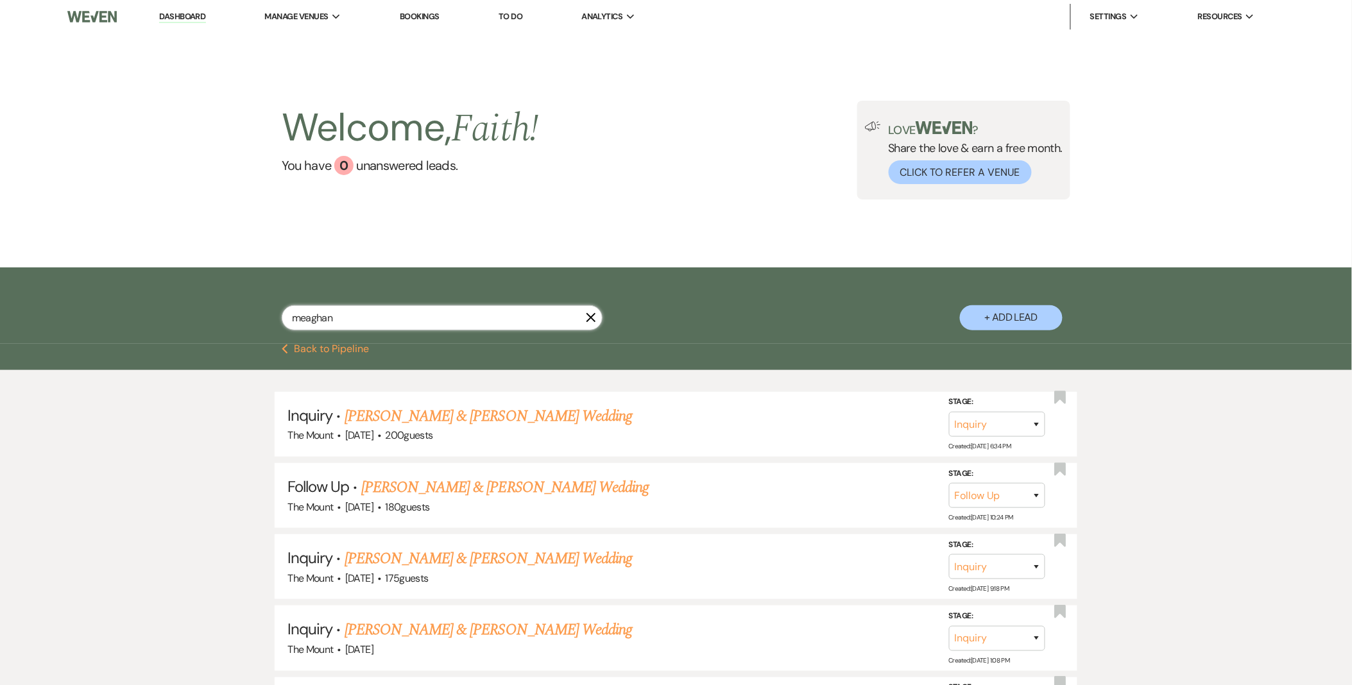
drag, startPoint x: 419, startPoint y: 306, endPoint x: 110, endPoint y: 255, distance: 313.6
click at [110, 255] on main "Welcome, Faith ! You have 0 unanswered lead s . Love ? Share the love & earn a …" at bounding box center [676, 541] width 1352 height 1017
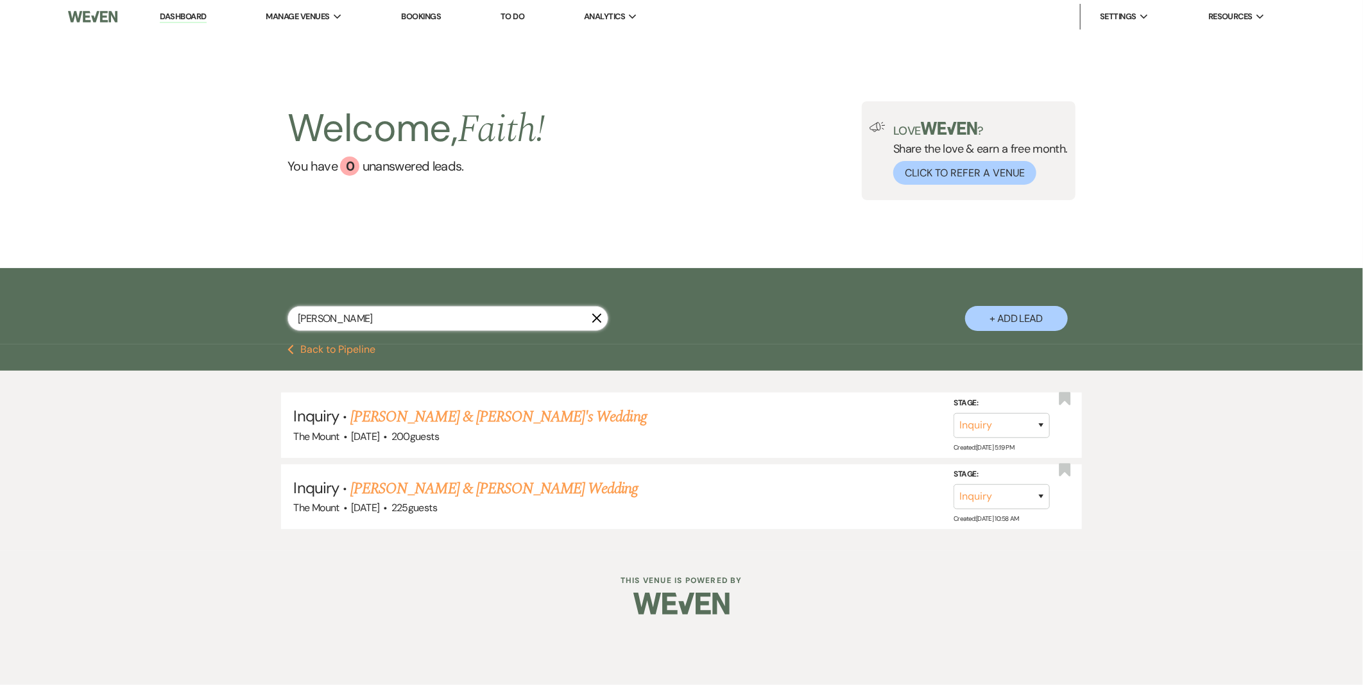
drag, startPoint x: 463, startPoint y: 316, endPoint x: -3, endPoint y: 219, distance: 475.8
click at [0, 219] on html "Dashboard Manage Venues Expand The Mount Bookings To Do Analytics Expand The Mo…" at bounding box center [681, 317] width 1363 height 634
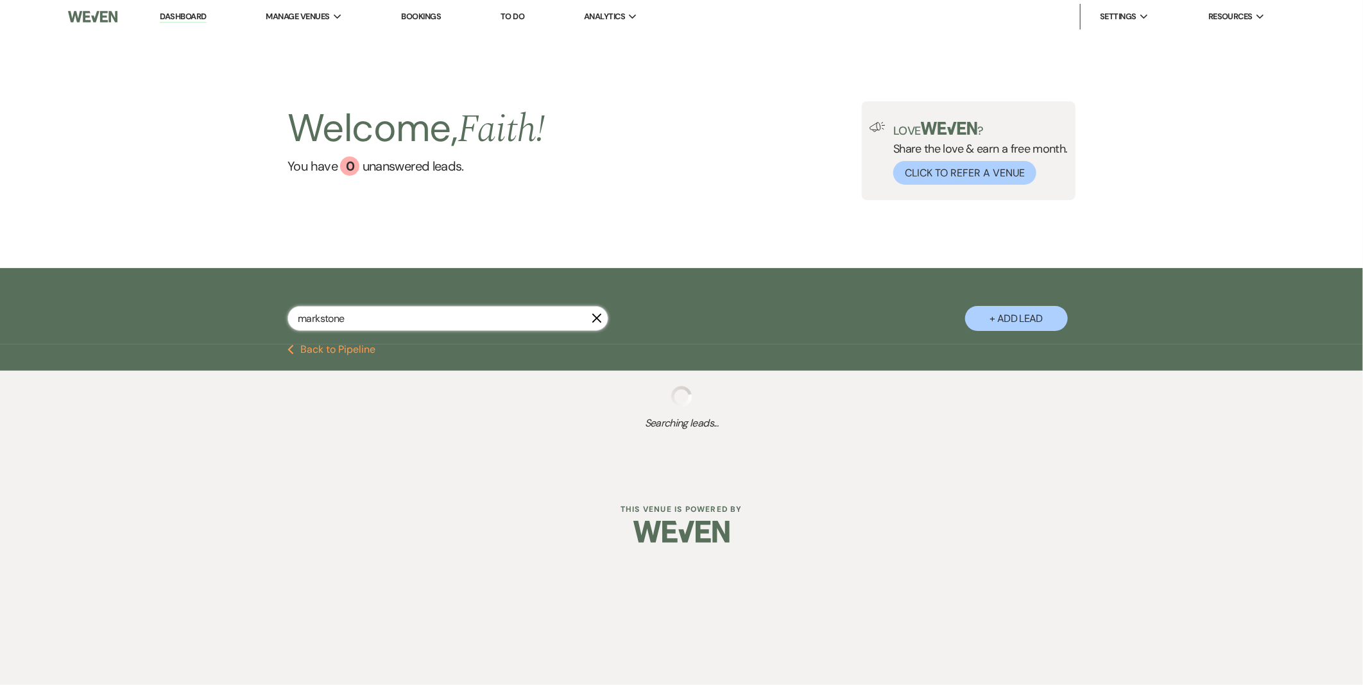
type input "markstone"
select select "2"
select select "8"
select select "2"
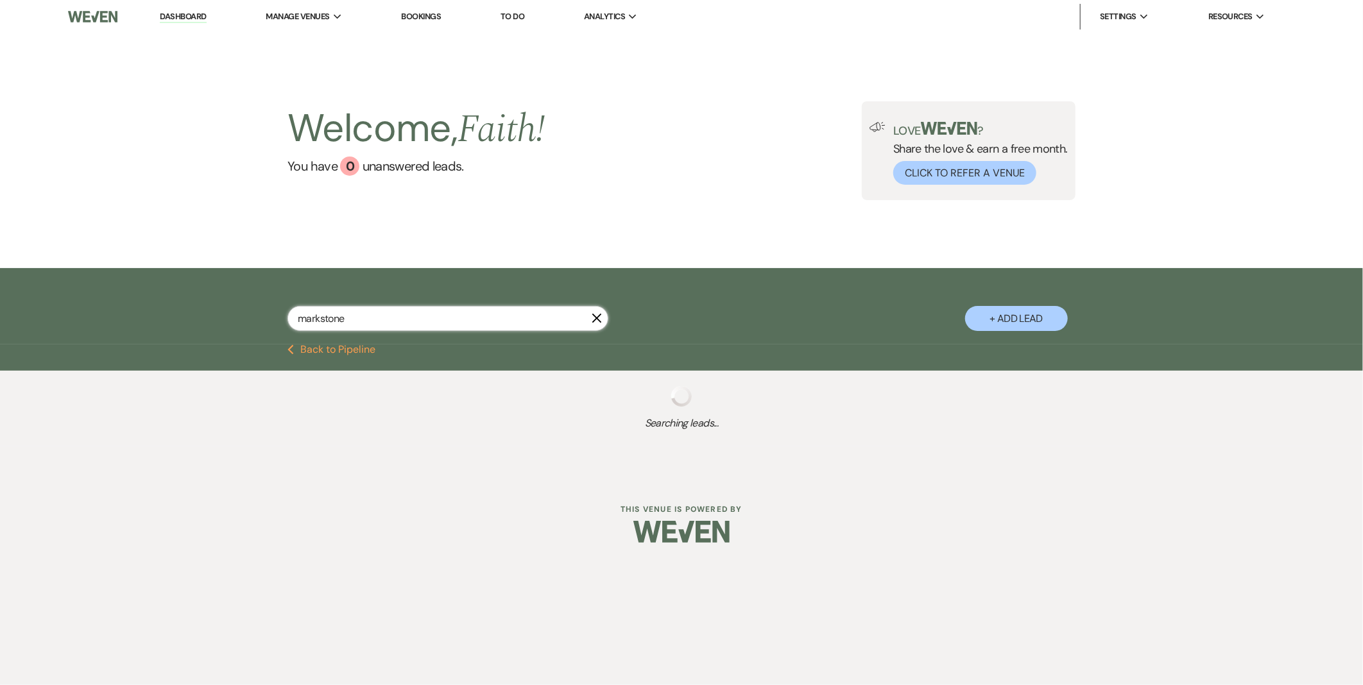
select select "2"
select select "8"
select select "7"
select select "8"
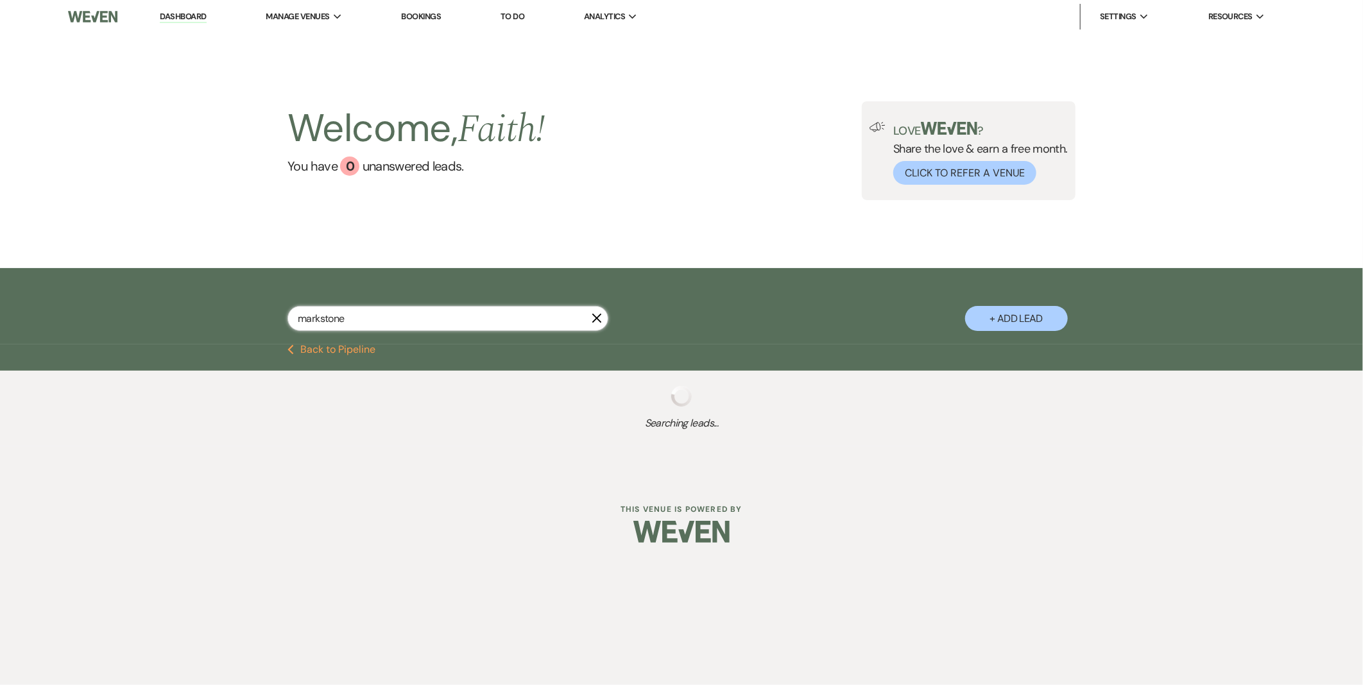
select select "5"
select select "2"
select select "8"
select select "10"
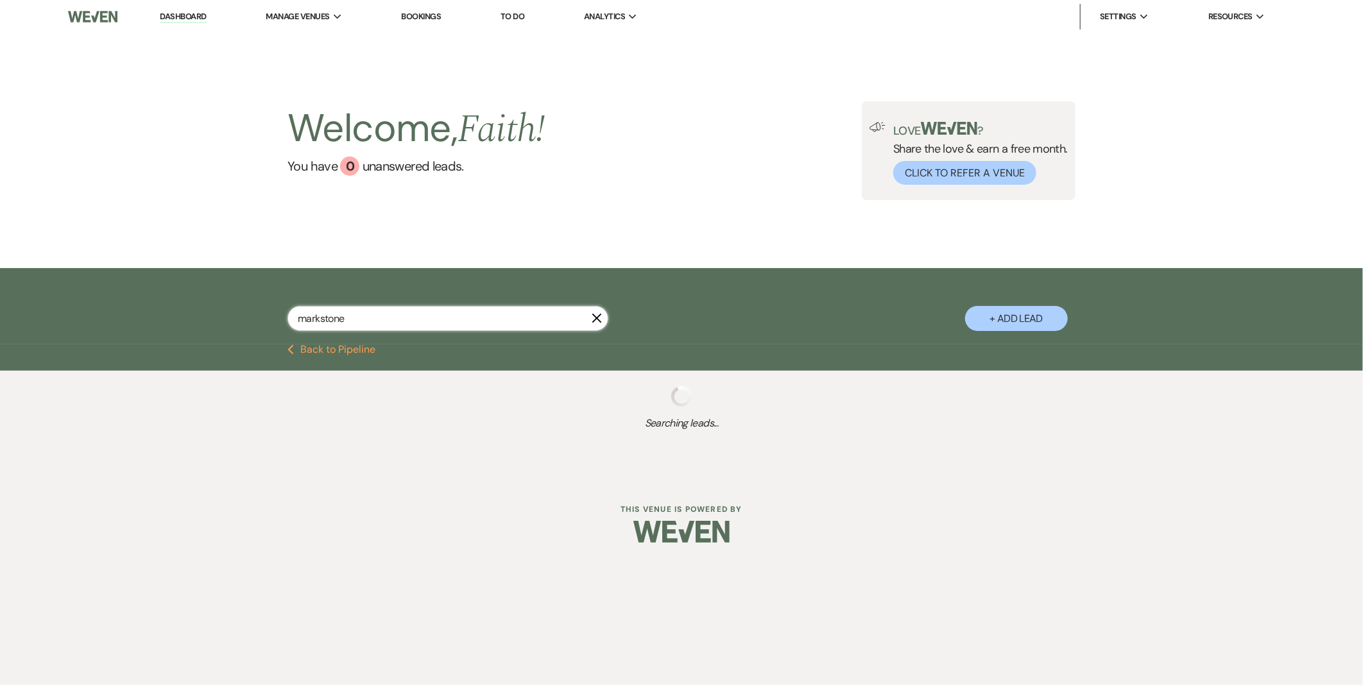
select select "2"
select select "8"
select select "1"
select select "5"
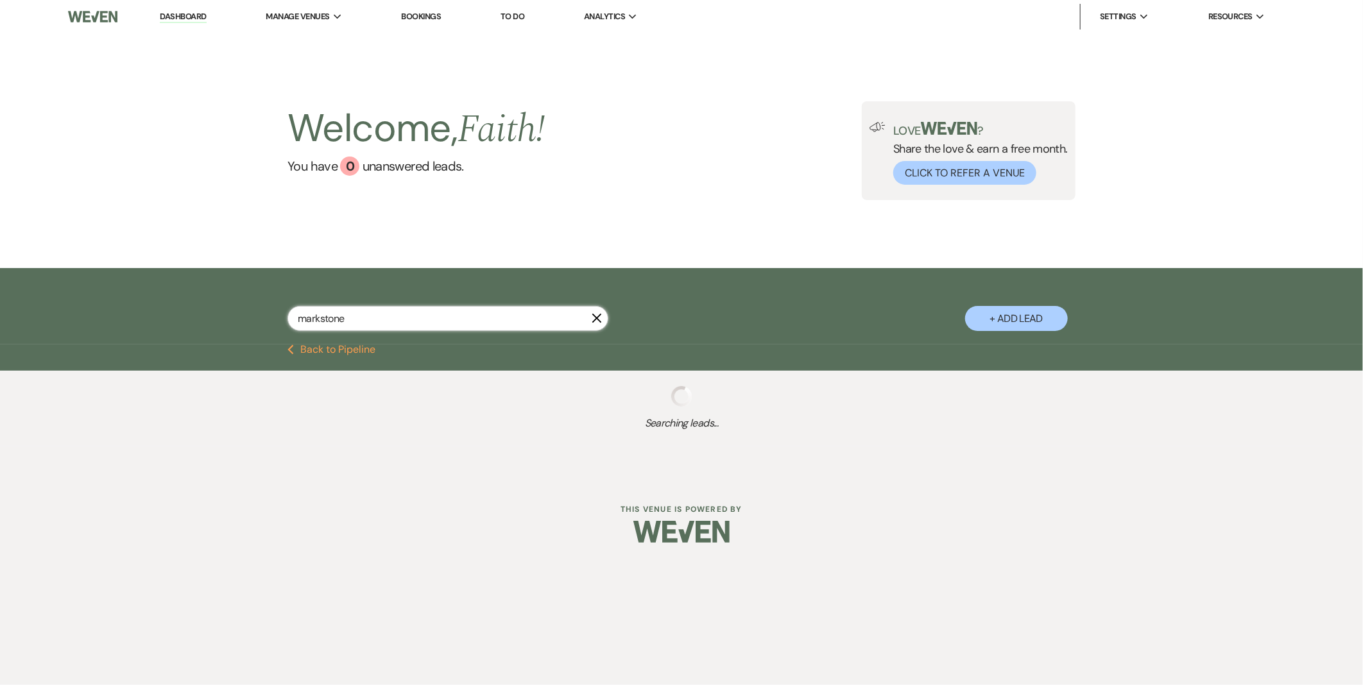
select select "5"
select select "2"
select select "8"
select select "10"
select select "2"
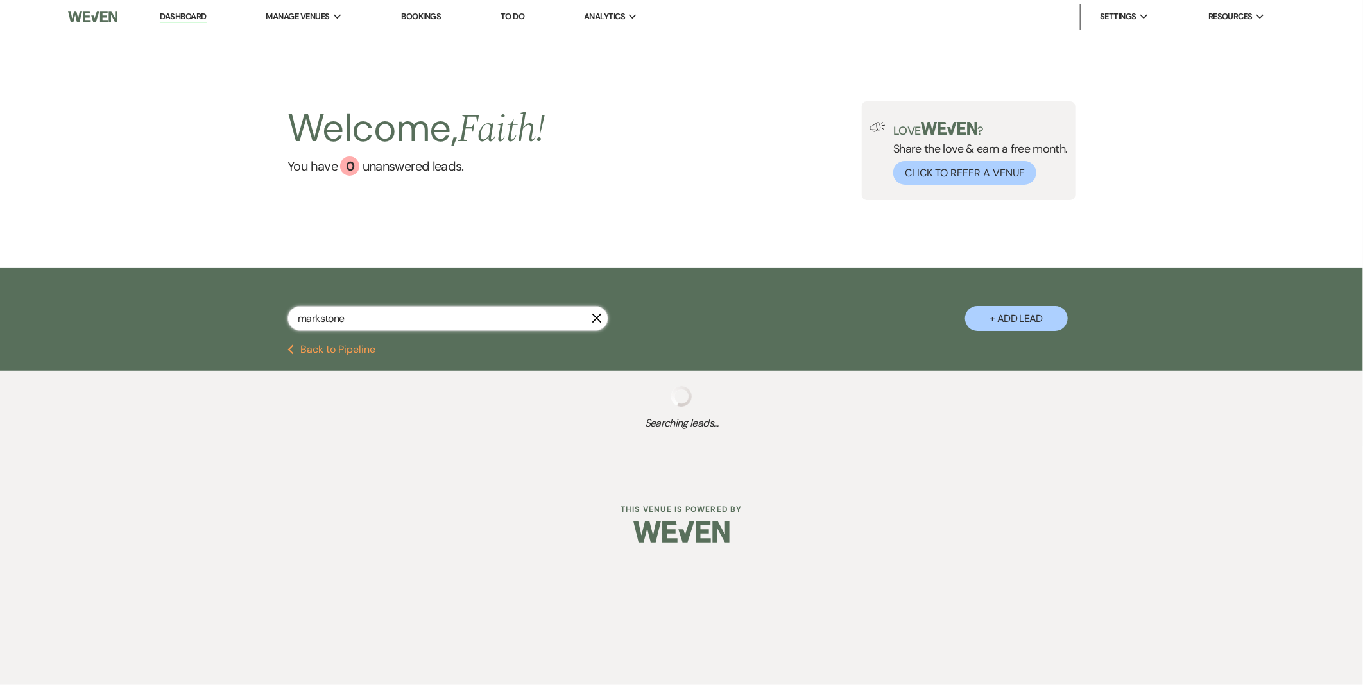
select select "8"
select select "2"
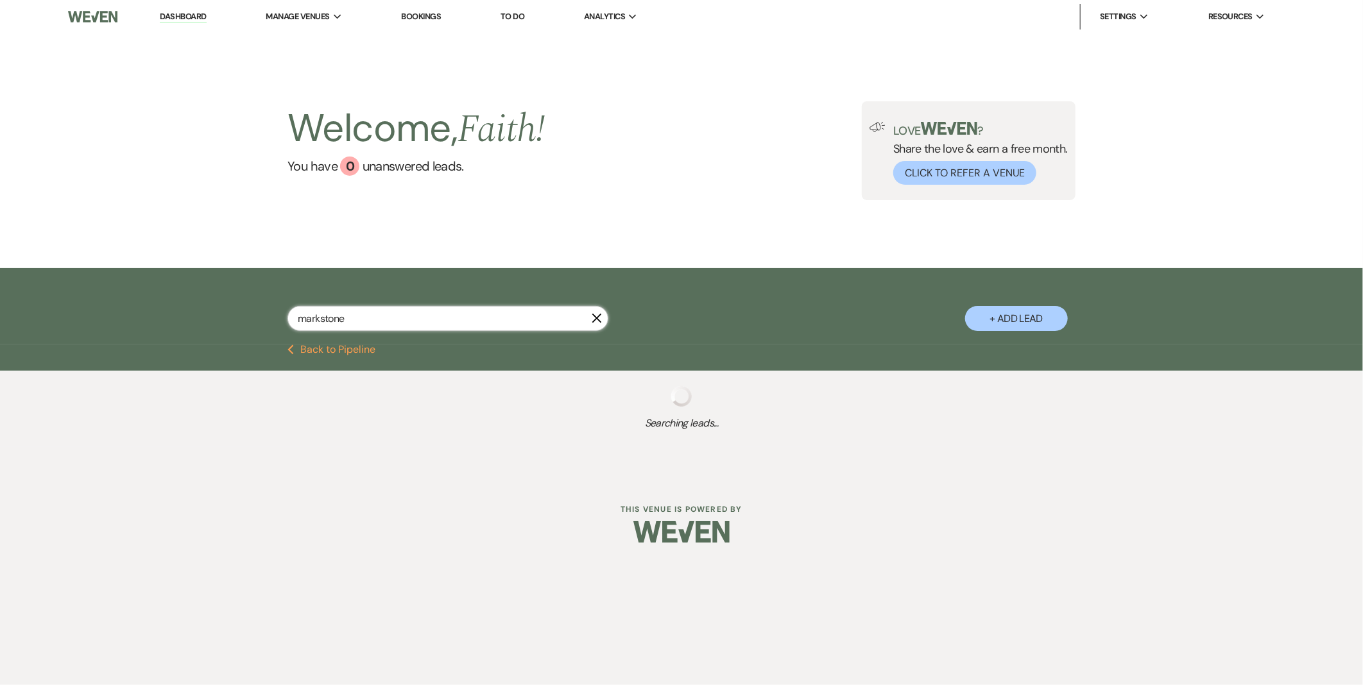
select select "2"
select select "8"
select select "5"
select select "8"
select select "5"
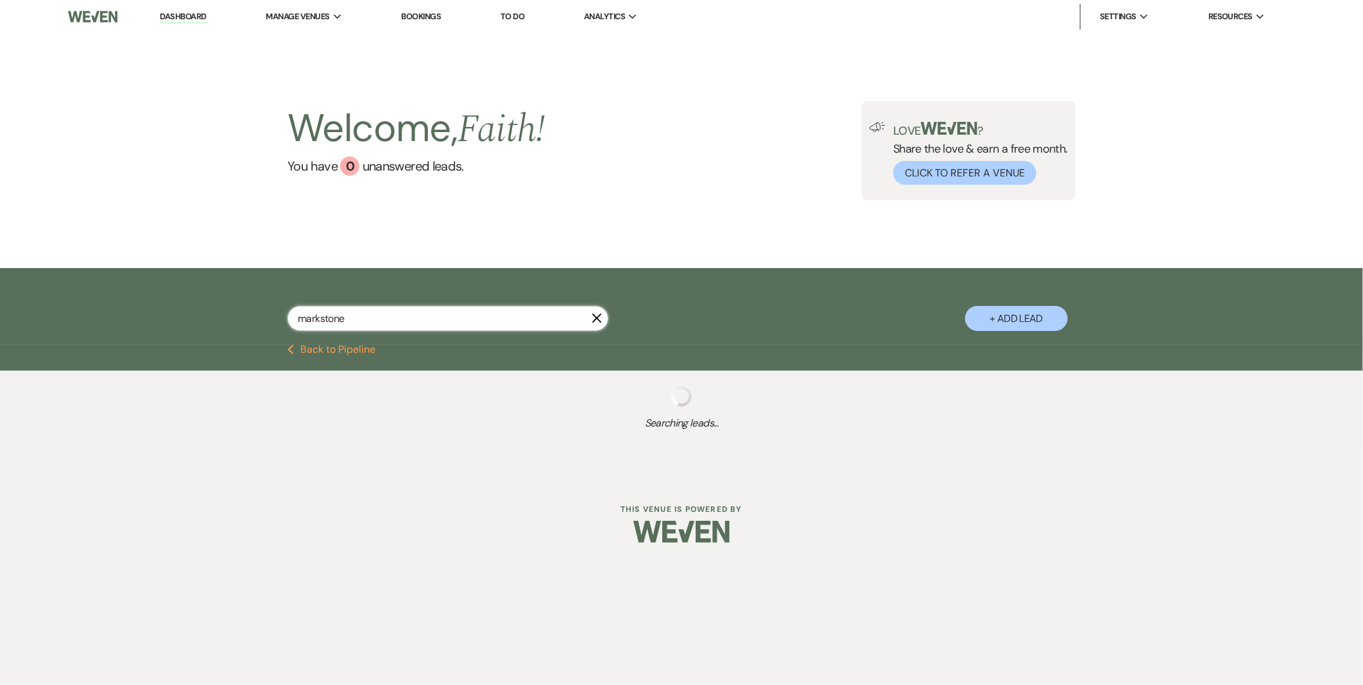
select select "8"
select select "5"
select select "8"
select select "5"
select select "8"
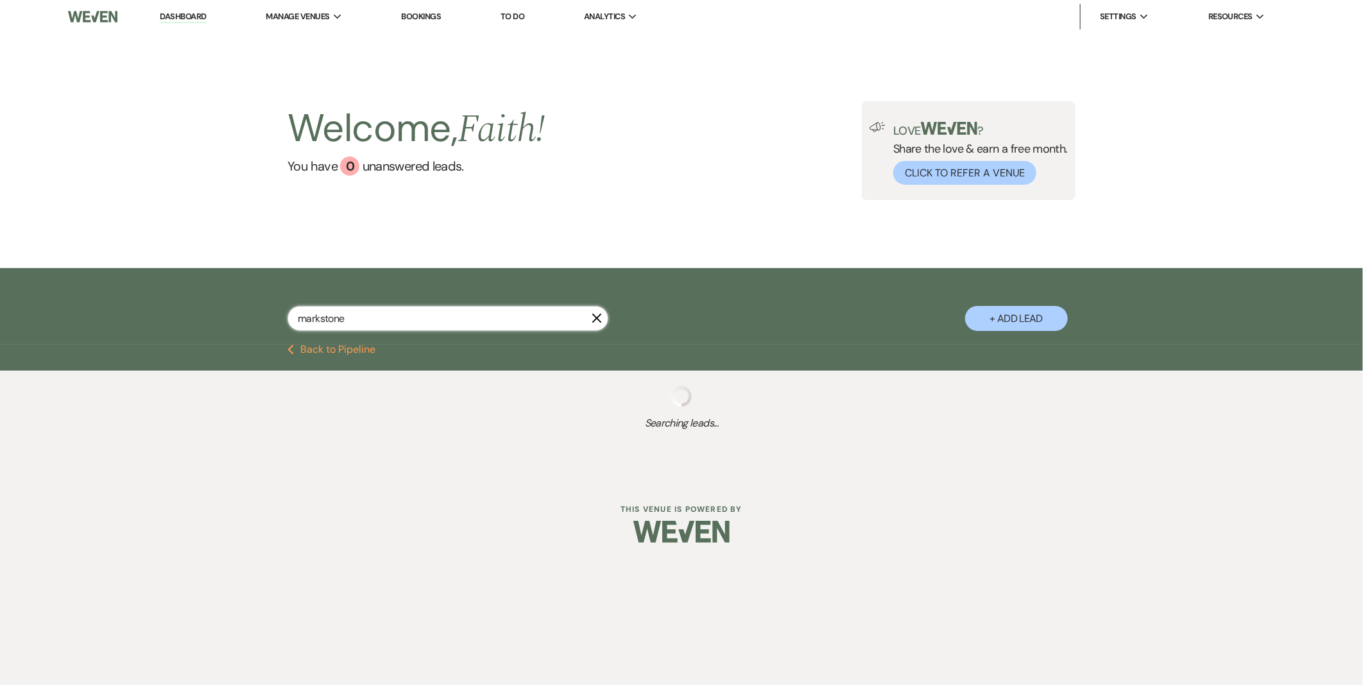
select select "5"
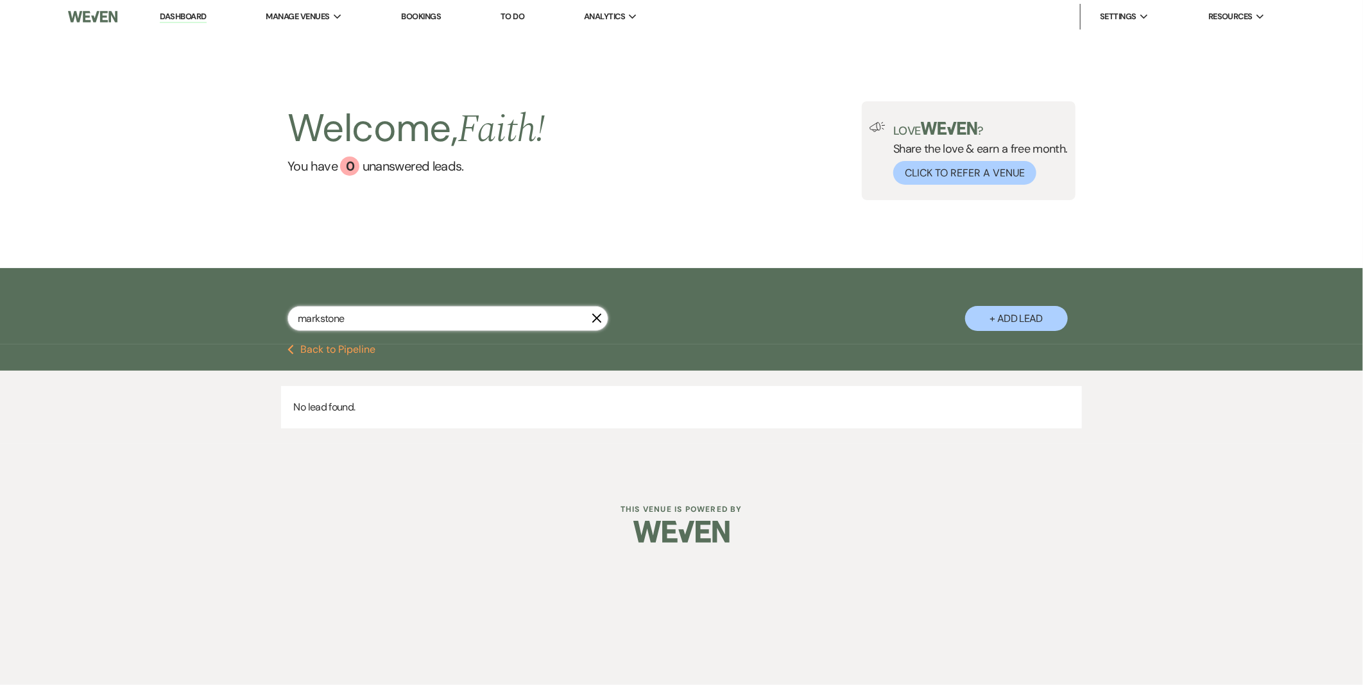
drag, startPoint x: 374, startPoint y: 323, endPoint x: 0, endPoint y: 230, distance: 384.9
click at [0, 230] on html "Dashboard Manage Venues Expand The Mount Bookings To Do Analytics Expand The Mo…" at bounding box center [681, 281] width 1363 height 562
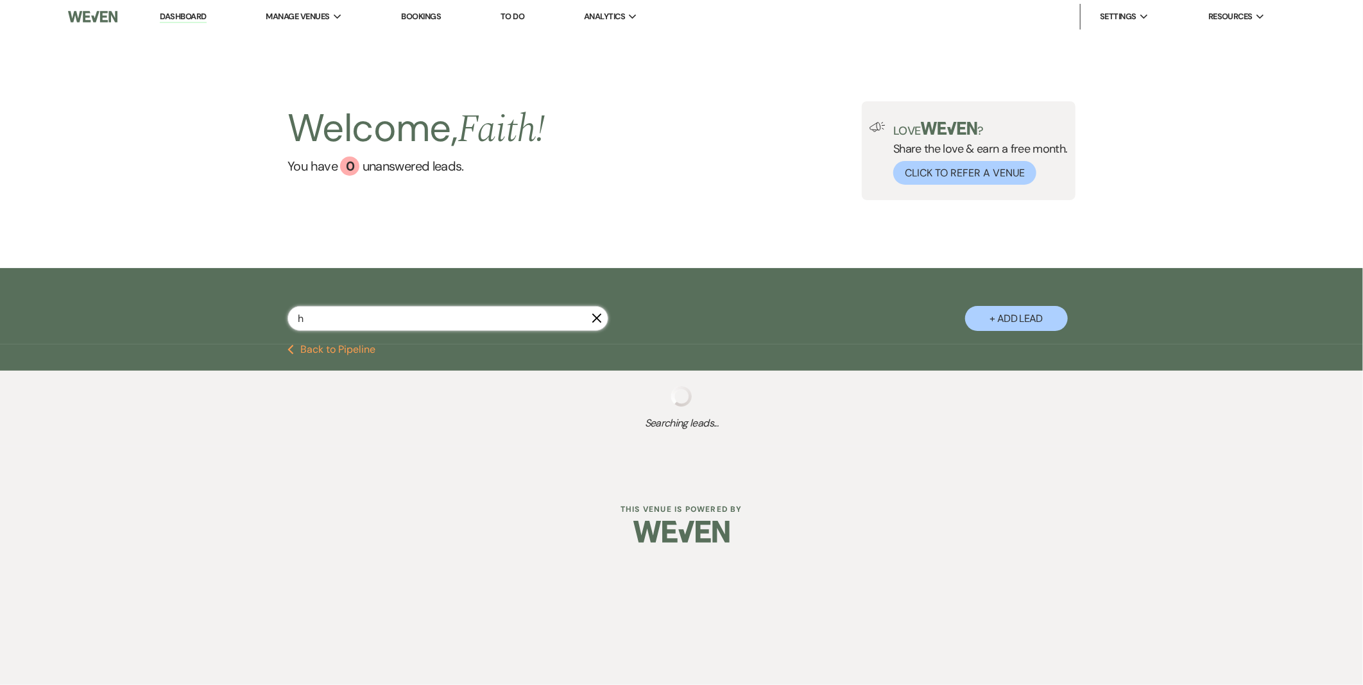
type input "ha"
select select "2"
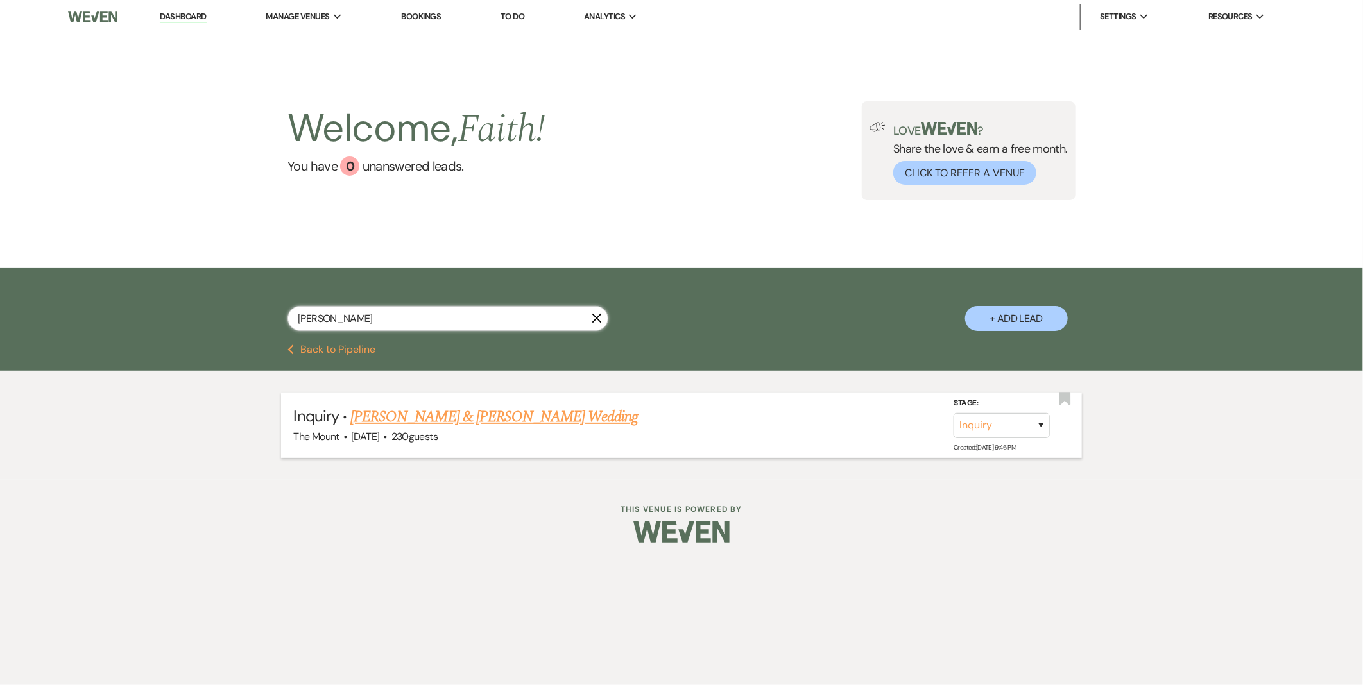
type input "hagele"
click at [443, 414] on link "Ben McQuaide & Elizabeth Hagele's Wedding" at bounding box center [494, 417] width 288 height 23
select select "5"
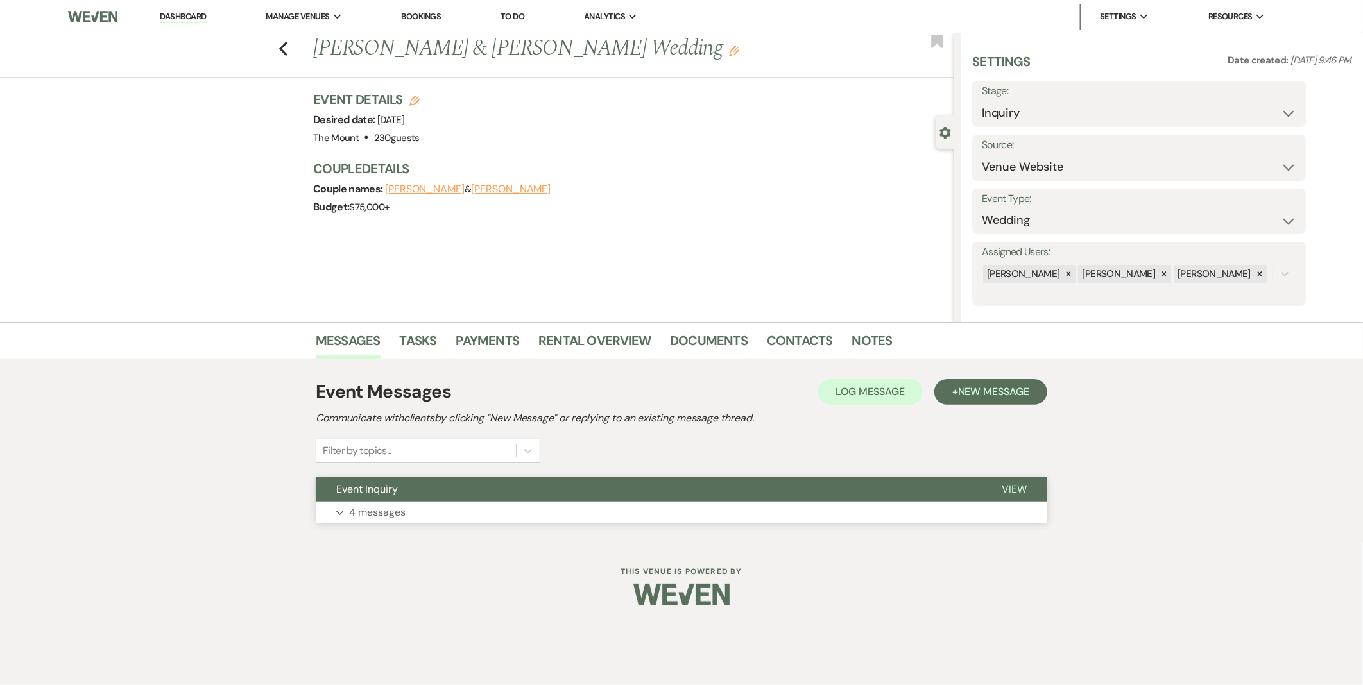
click at [393, 504] on p "4 messages" at bounding box center [377, 512] width 56 height 17
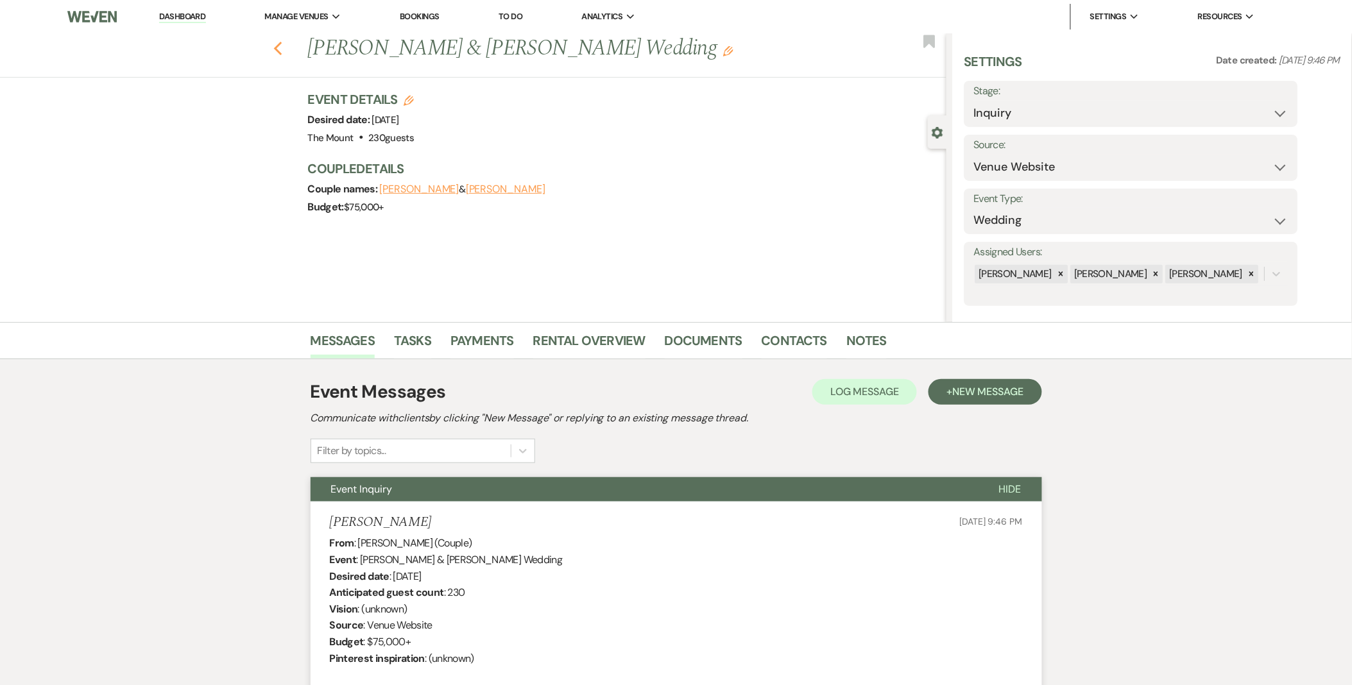
click at [283, 48] on icon "Previous" at bounding box center [278, 48] width 10 height 15
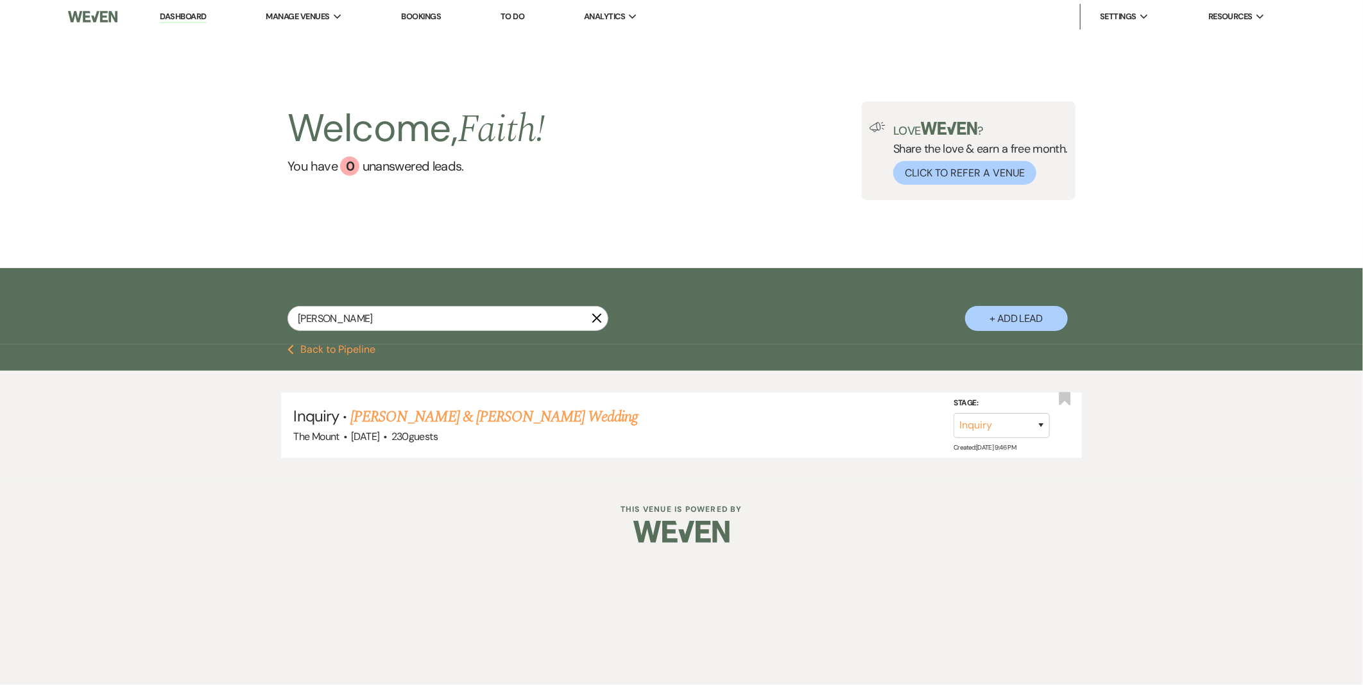
click at [286, 345] on div "Previous Back to Pipeline" at bounding box center [681, 350] width 924 height 10
click at [295, 352] on button "Previous Back to Pipeline" at bounding box center [332, 350] width 88 height 10
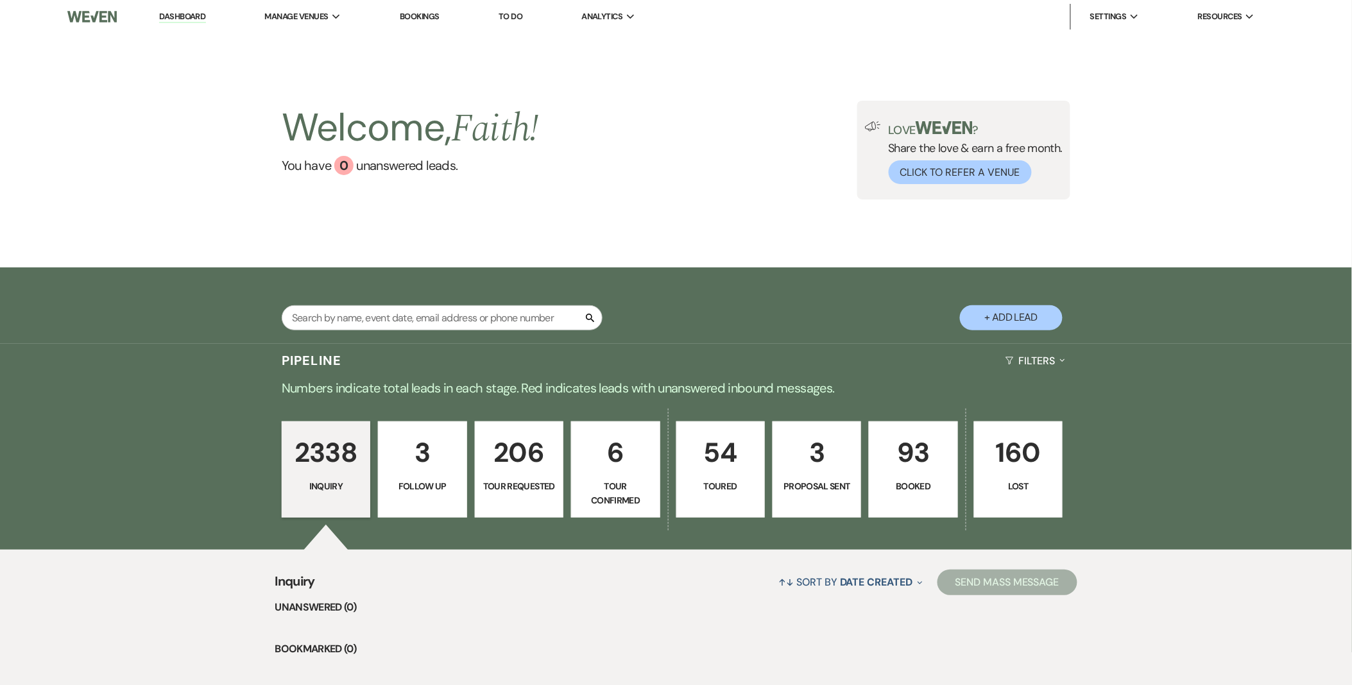
click at [444, 472] on p "3" at bounding box center [422, 452] width 72 height 43
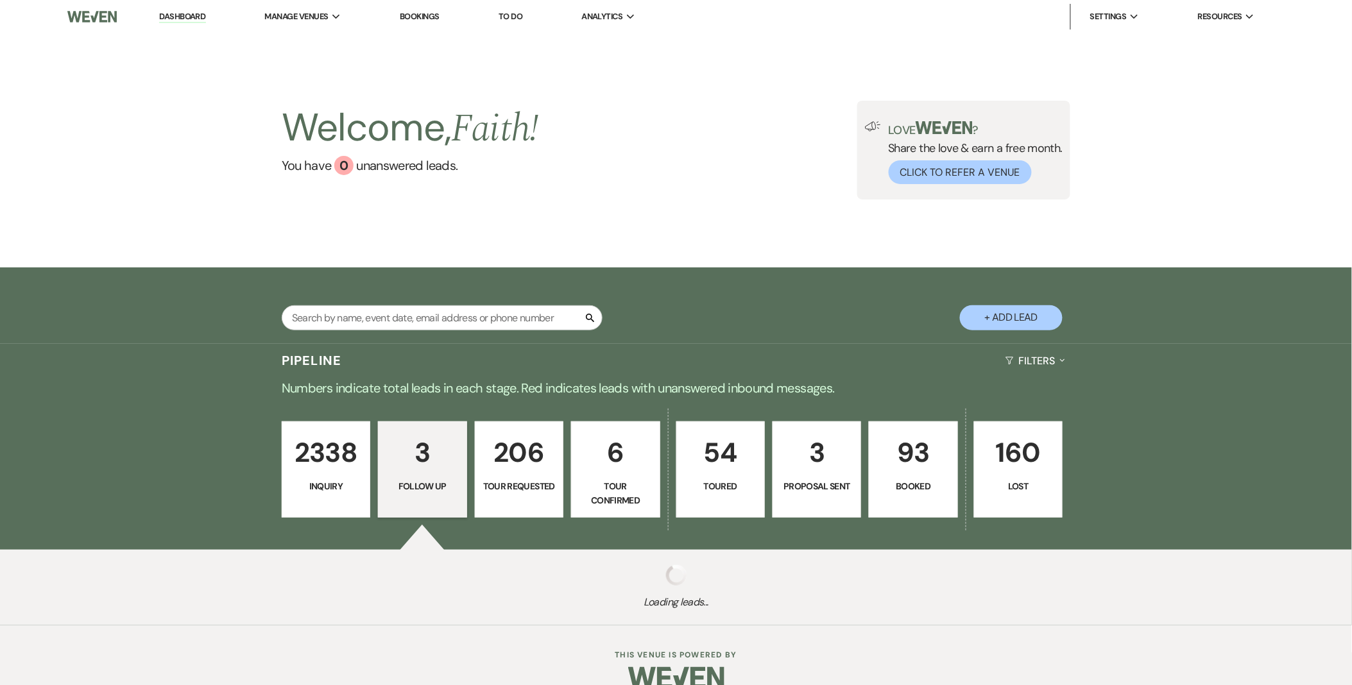
select select "9"
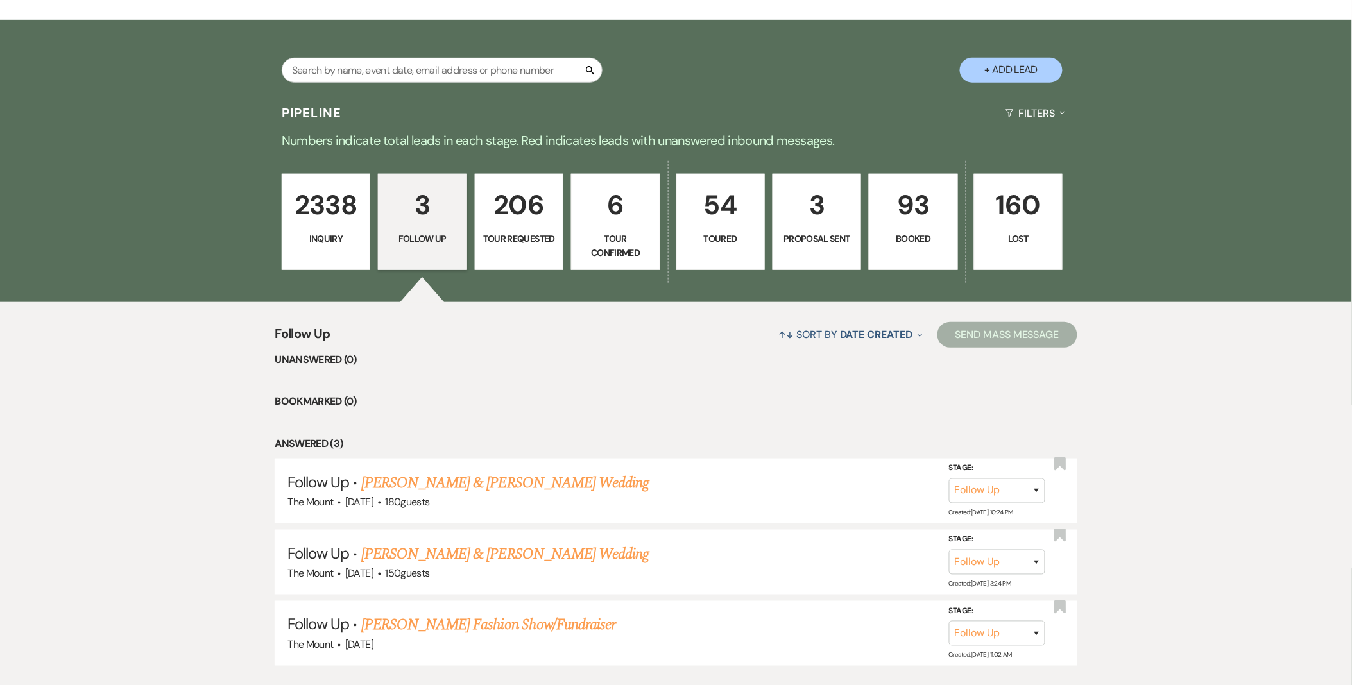
scroll to position [285, 0]
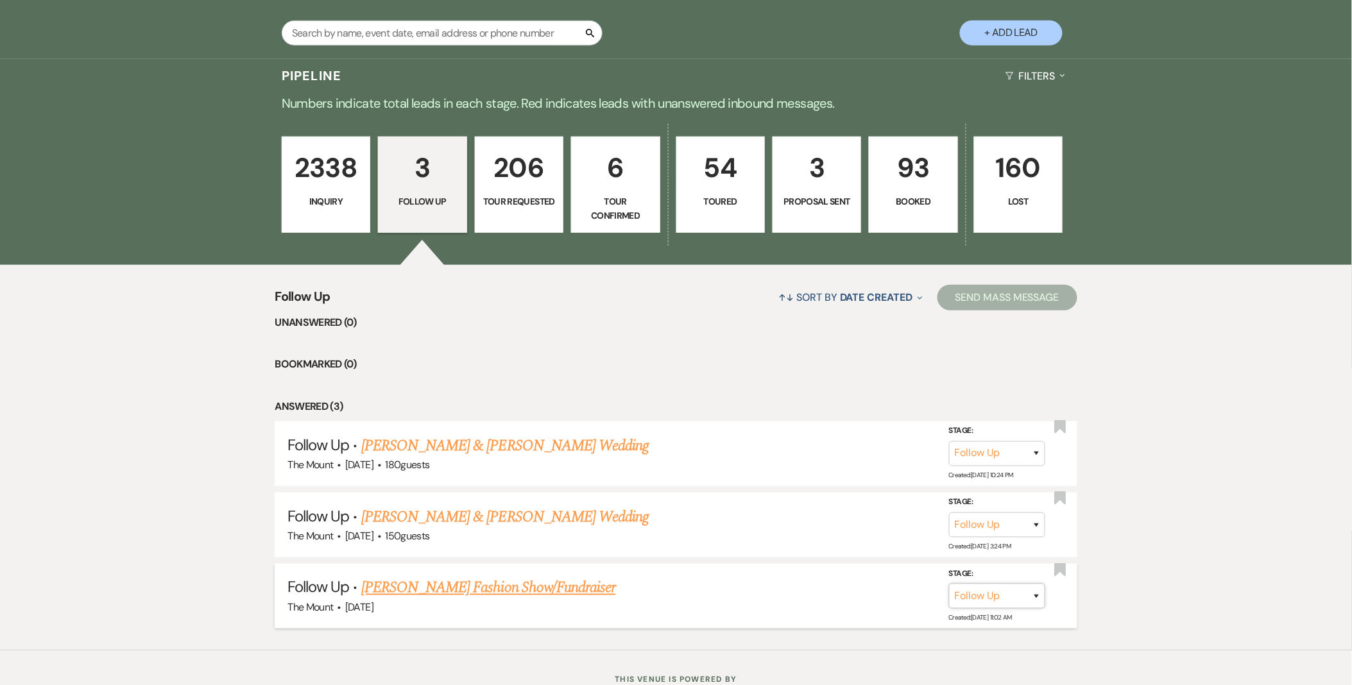
click at [959, 587] on select "Inquiry Follow Up Tour Requested Tour Confirmed Toured Proposal Sent Booked Lost" at bounding box center [997, 596] width 96 height 25
select select "8"
click at [949, 584] on select "Inquiry Follow Up Tour Requested Tour Confirmed Toured Proposal Sent Booked Lost" at bounding box center [997, 596] width 96 height 25
click at [859, 596] on select "Booked Elsewhere Budget Date Unavailable No Response Not a Good Match Capacity …" at bounding box center [817, 596] width 110 height 25
select select "5"
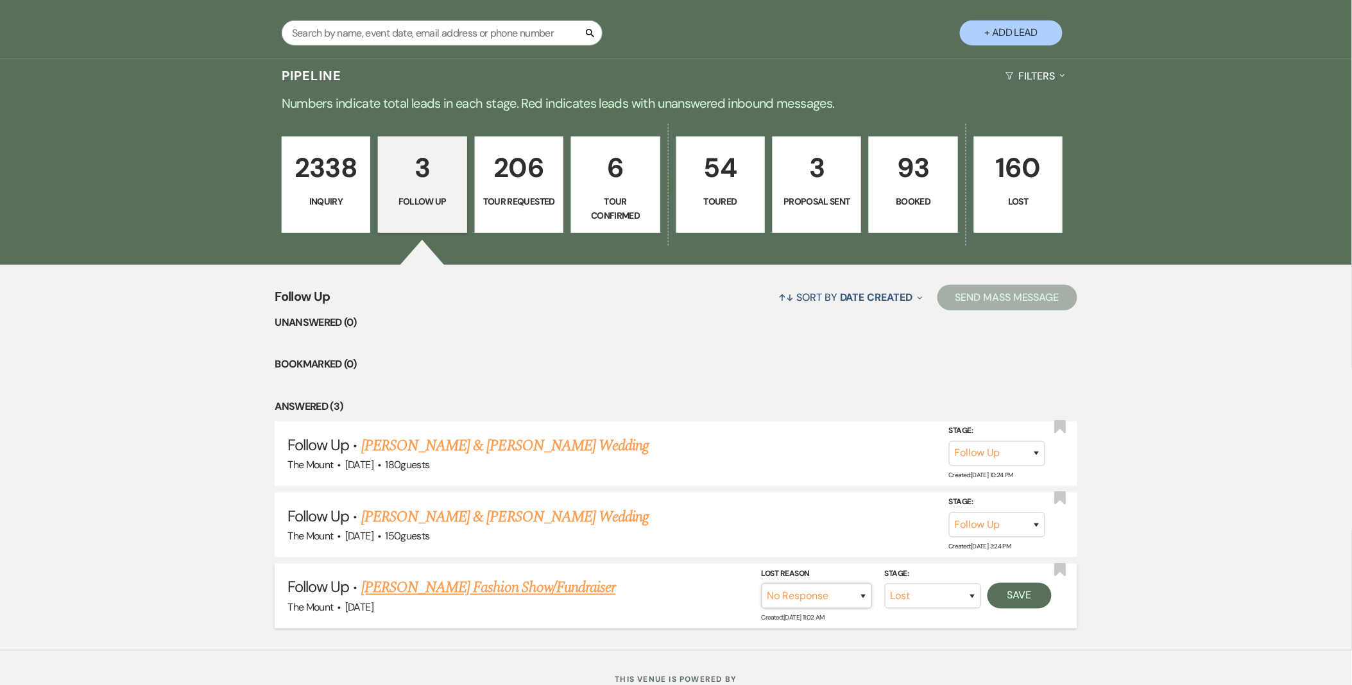
click at [762, 584] on select "Booked Elsewhere Budget Date Unavailable No Response Not a Good Match Capacity …" at bounding box center [817, 596] width 110 height 25
click at [1014, 593] on button "Save" at bounding box center [1020, 596] width 64 height 26
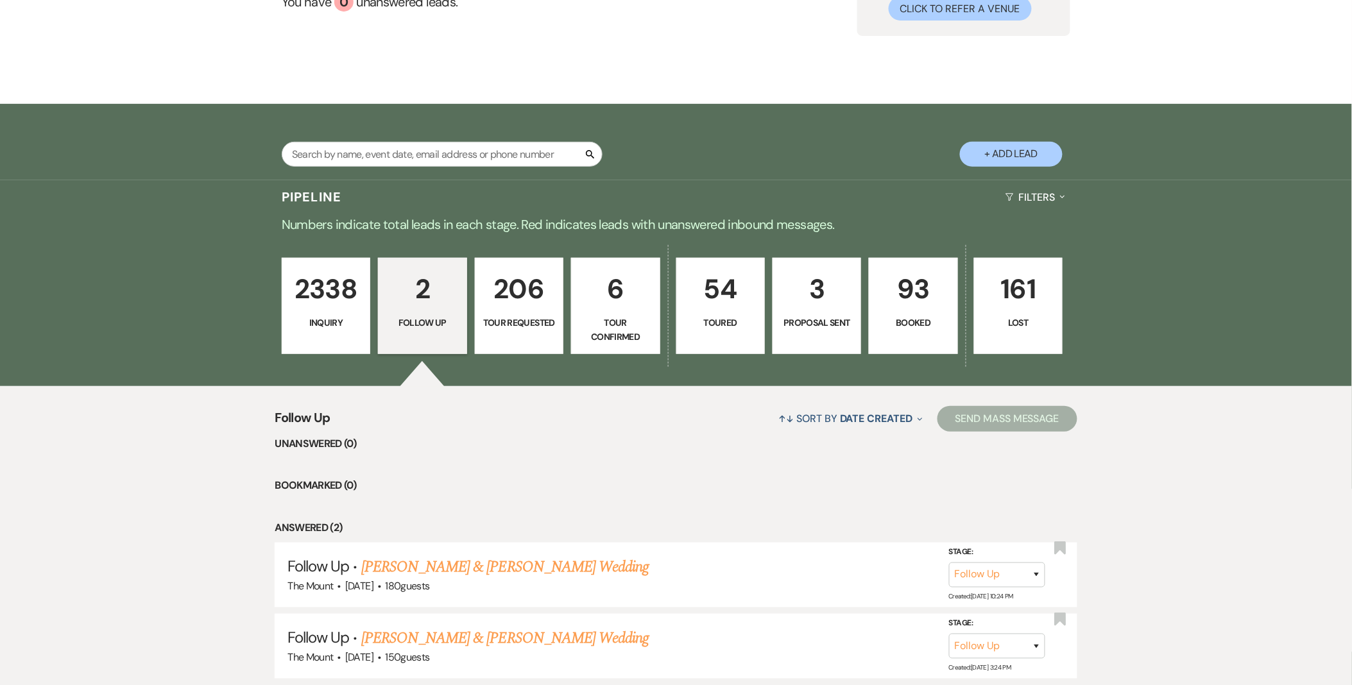
scroll to position [46, 0]
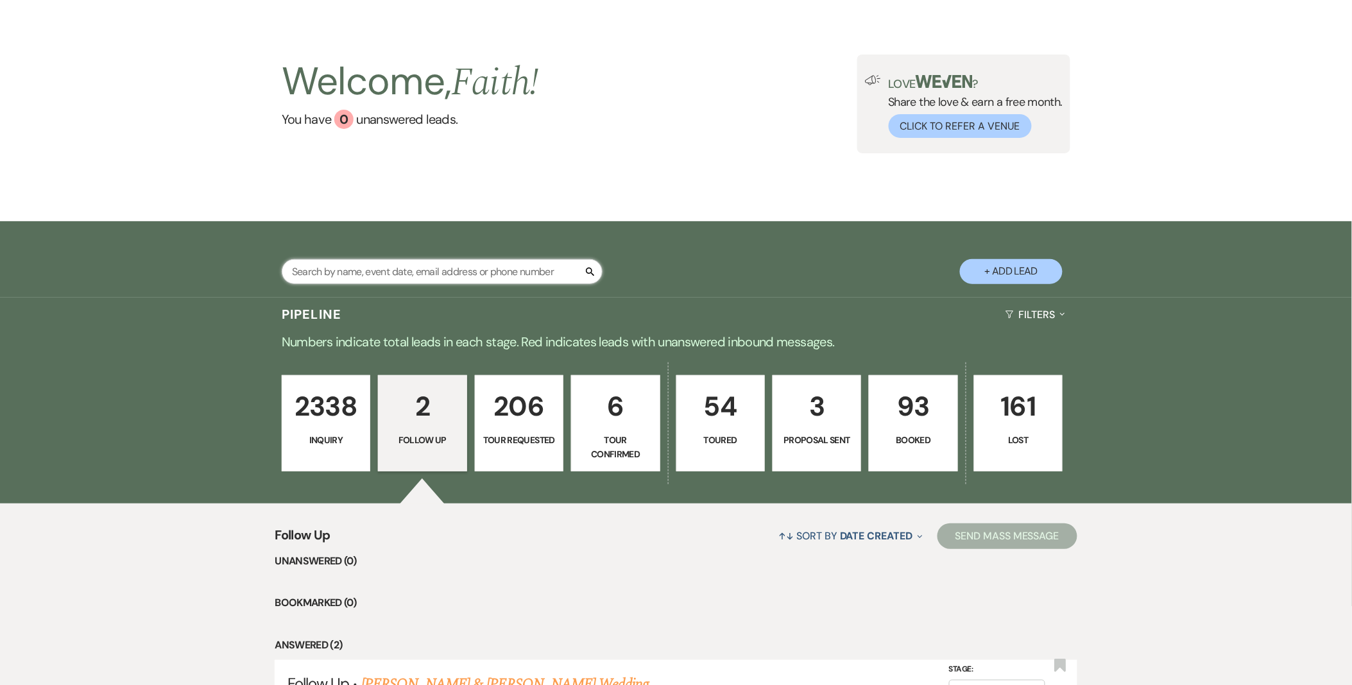
click at [465, 267] on input "text" at bounding box center [442, 271] width 321 height 25
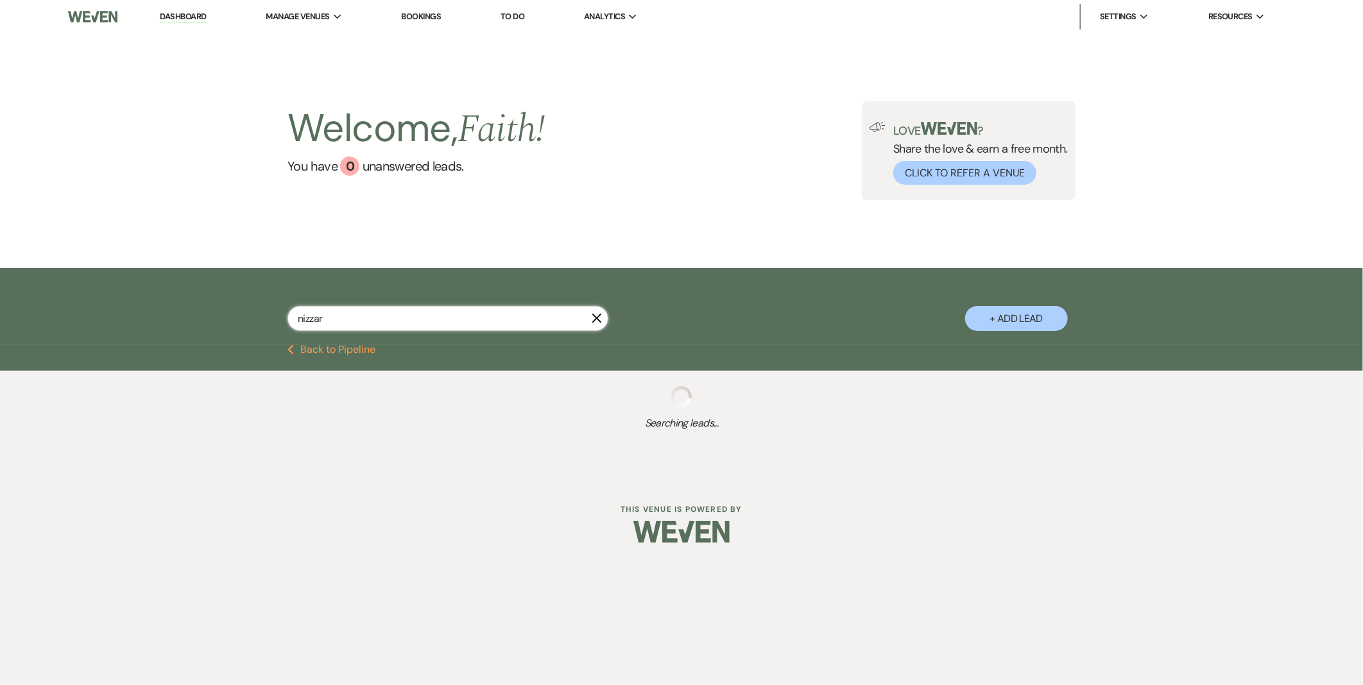
type input "nizzari"
select select "8"
select select "10"
select select "8"
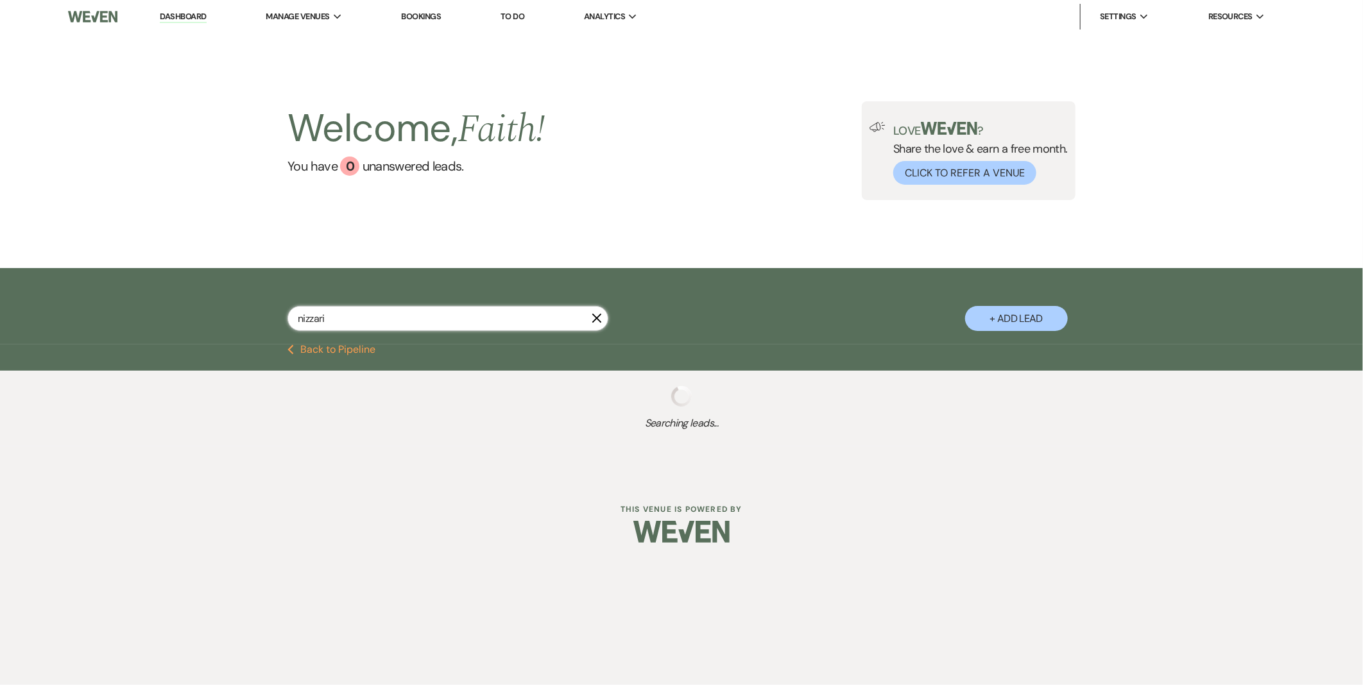
select select "2"
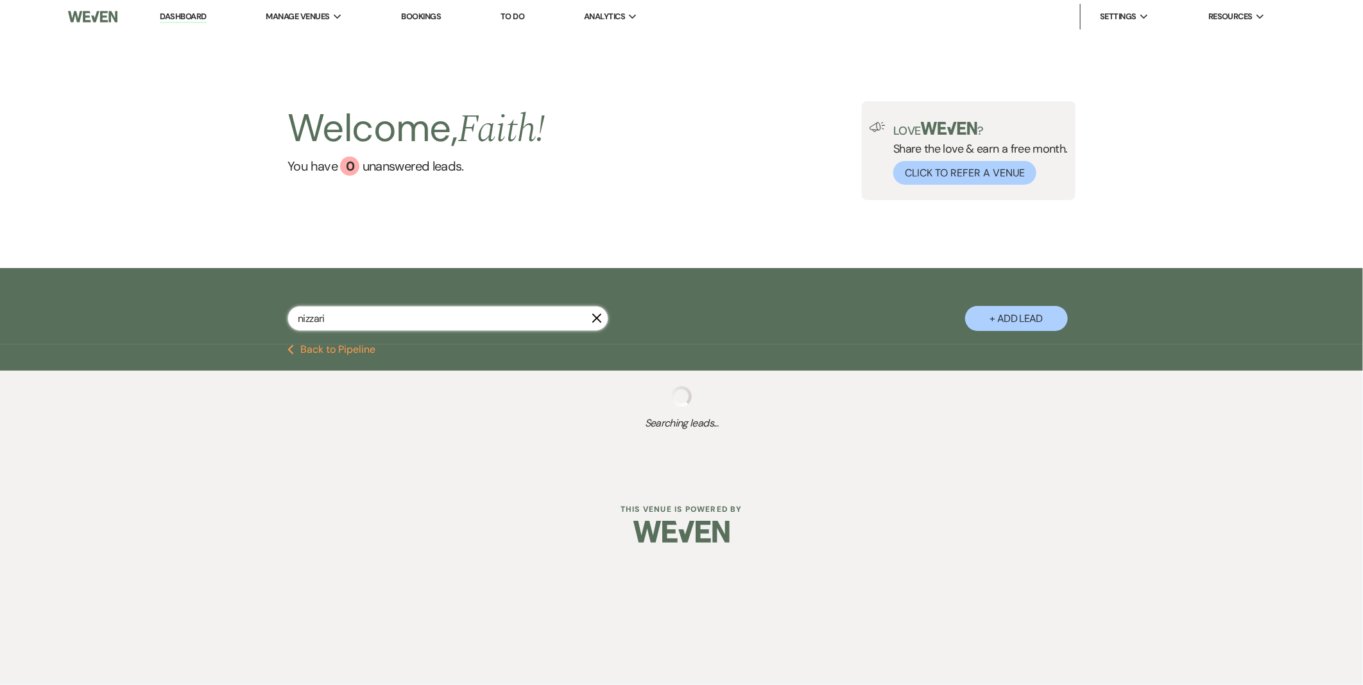
select select "2"
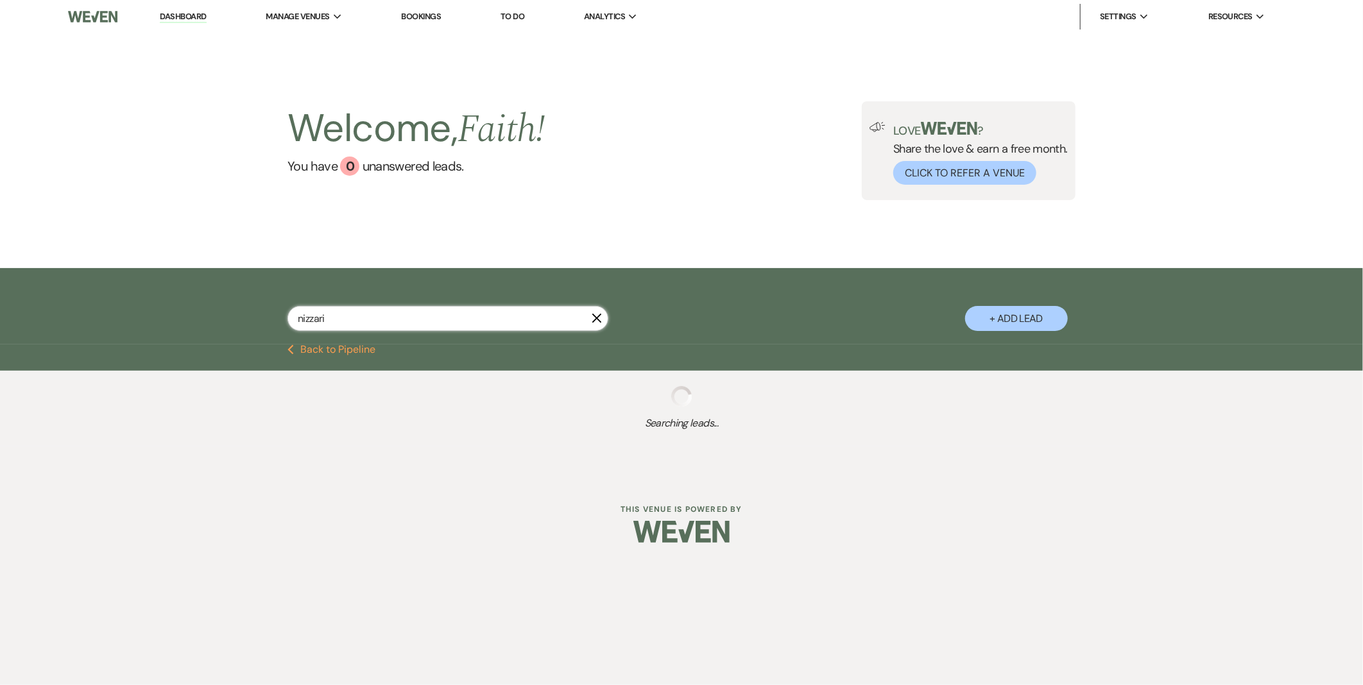
select select "2"
select select "8"
select select "7"
select select "5"
select select "2"
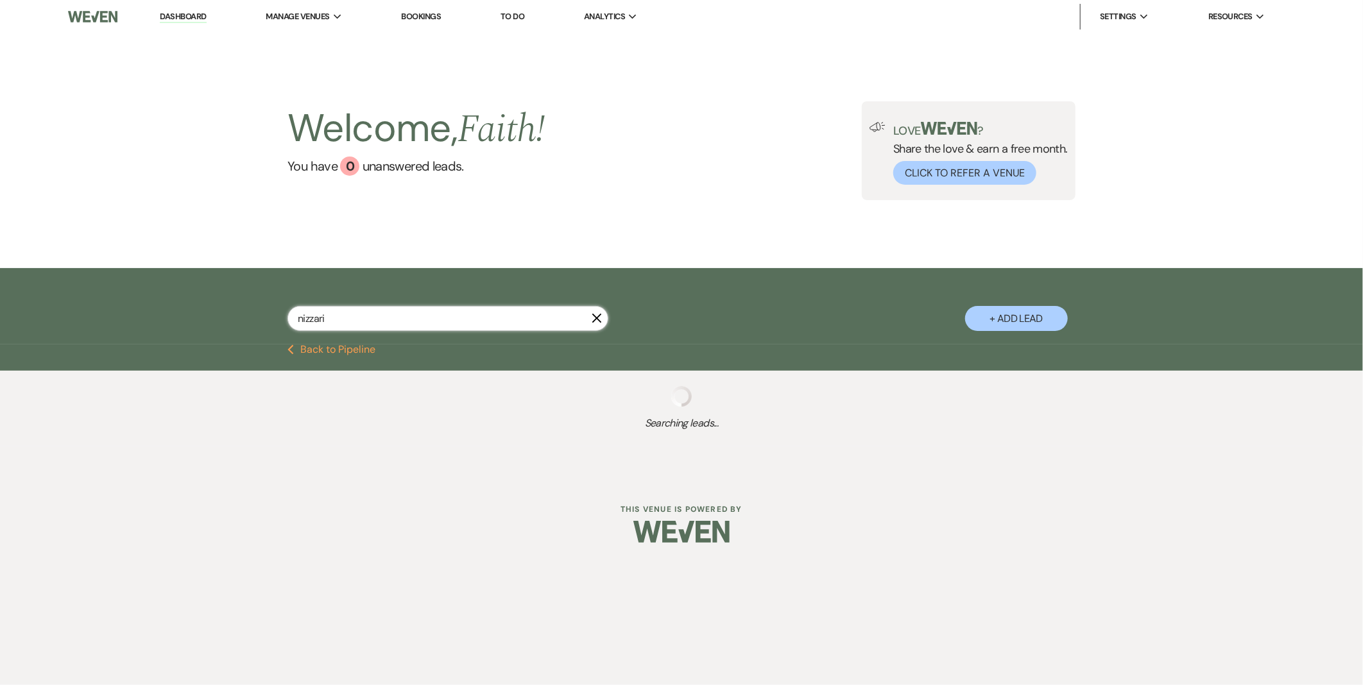
select select "8"
select select "5"
select select "2"
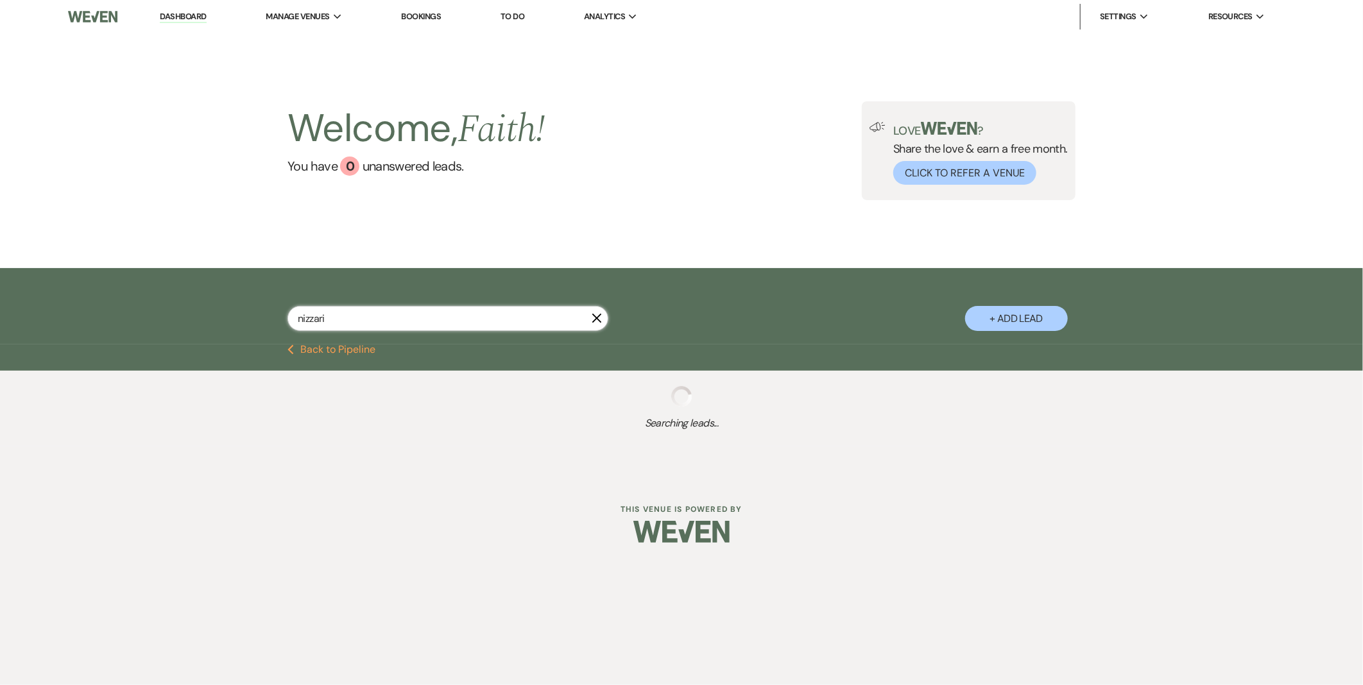
select select "8"
select select "6"
select select "8"
select select "5"
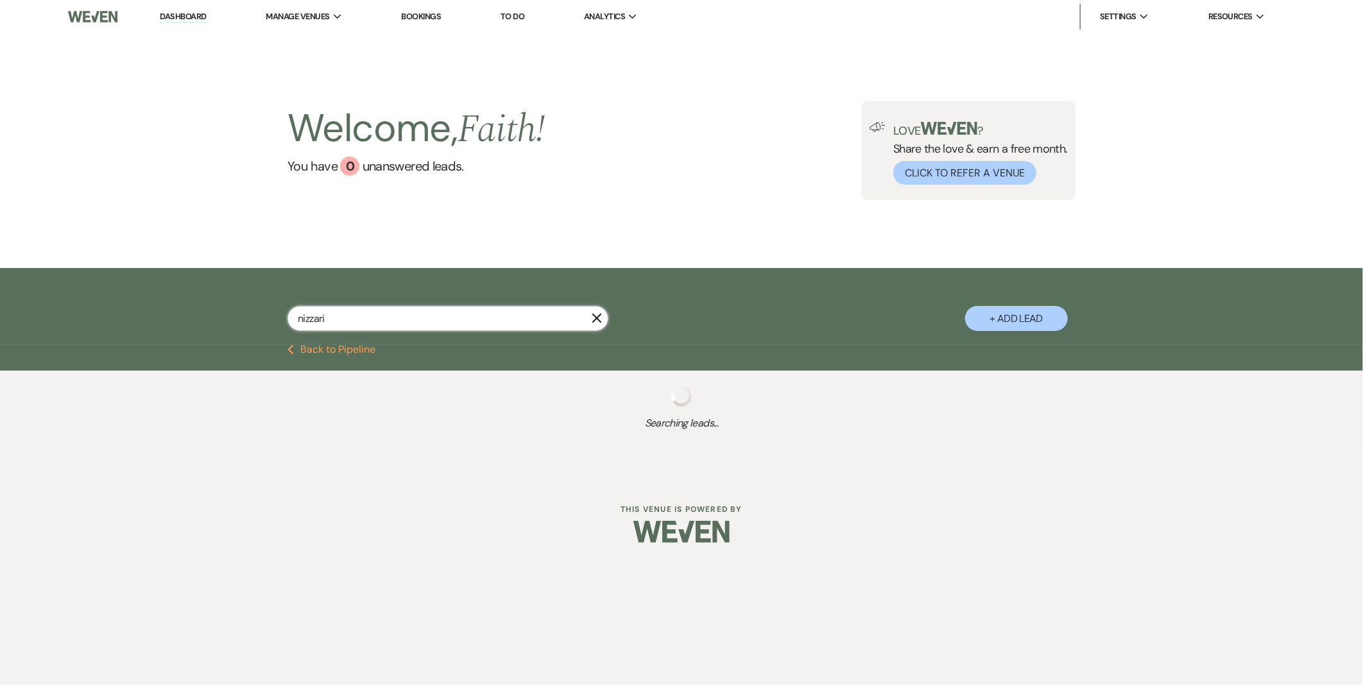
select select "2"
select select "5"
select select "2"
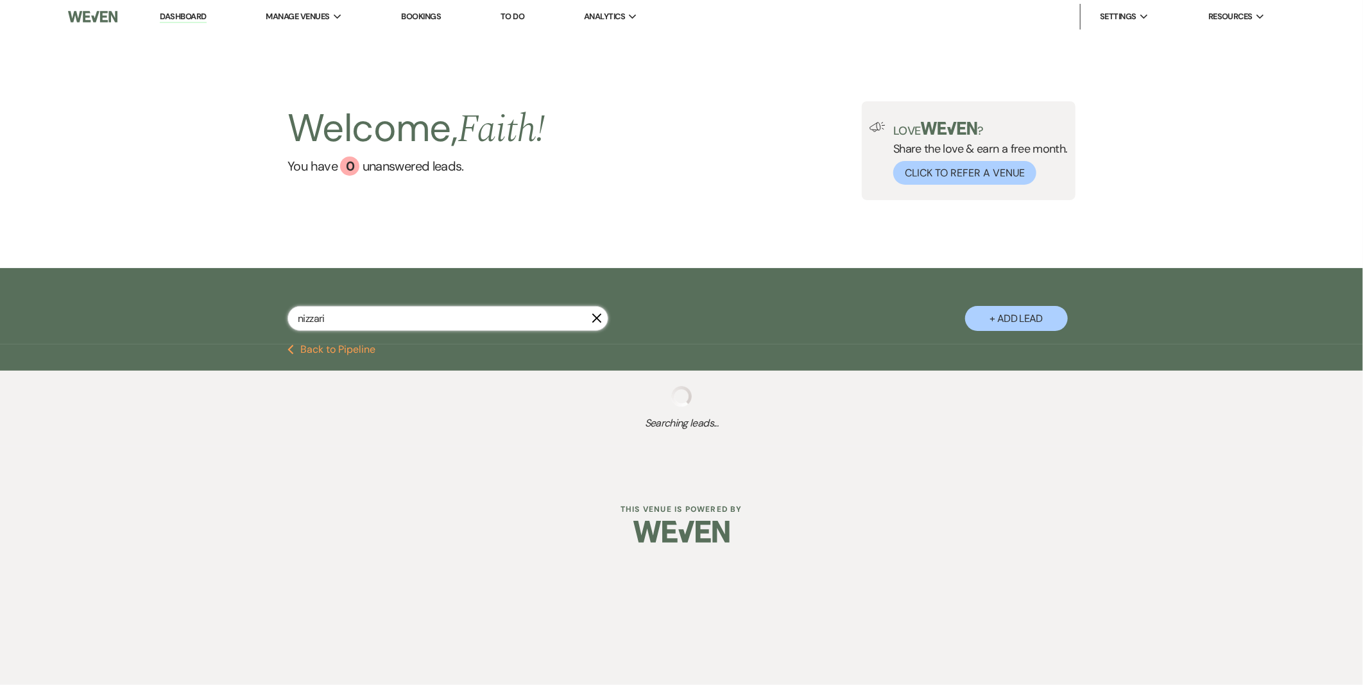
select select "5"
select select "8"
select select "4"
select select "8"
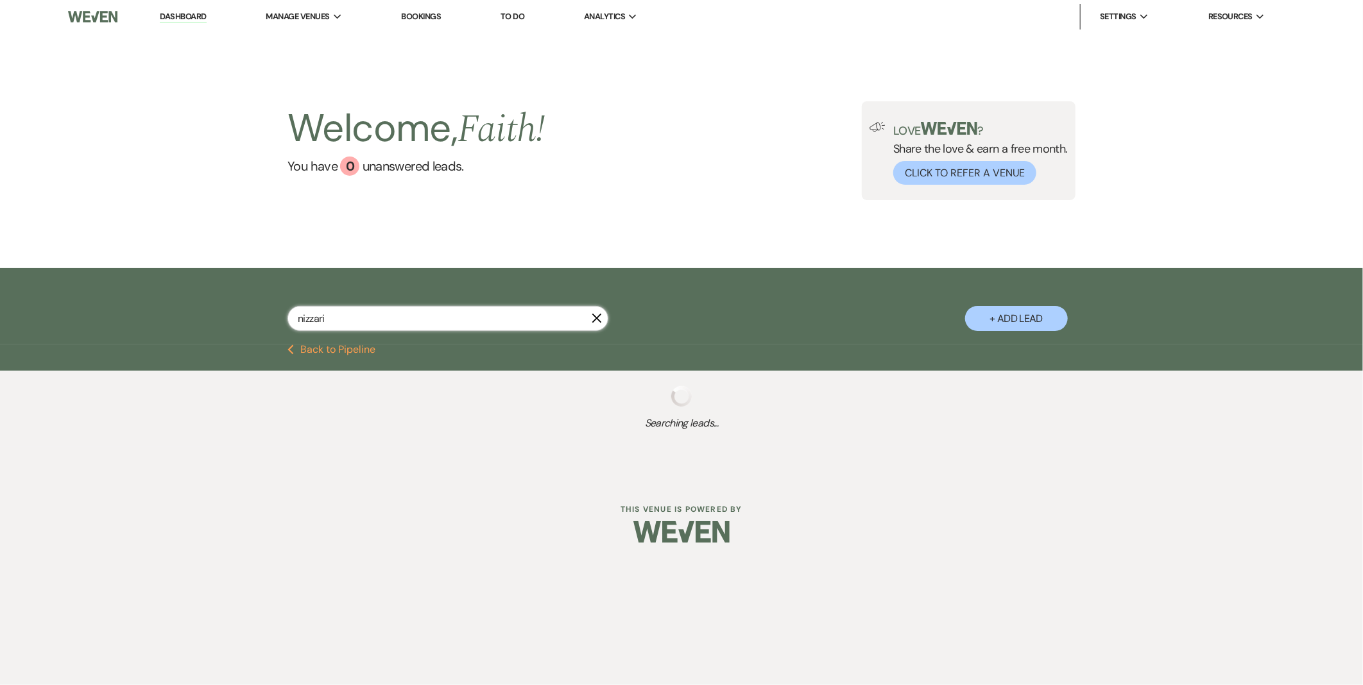
select select "4"
select select "5"
select select "8"
select select "6"
select select "2"
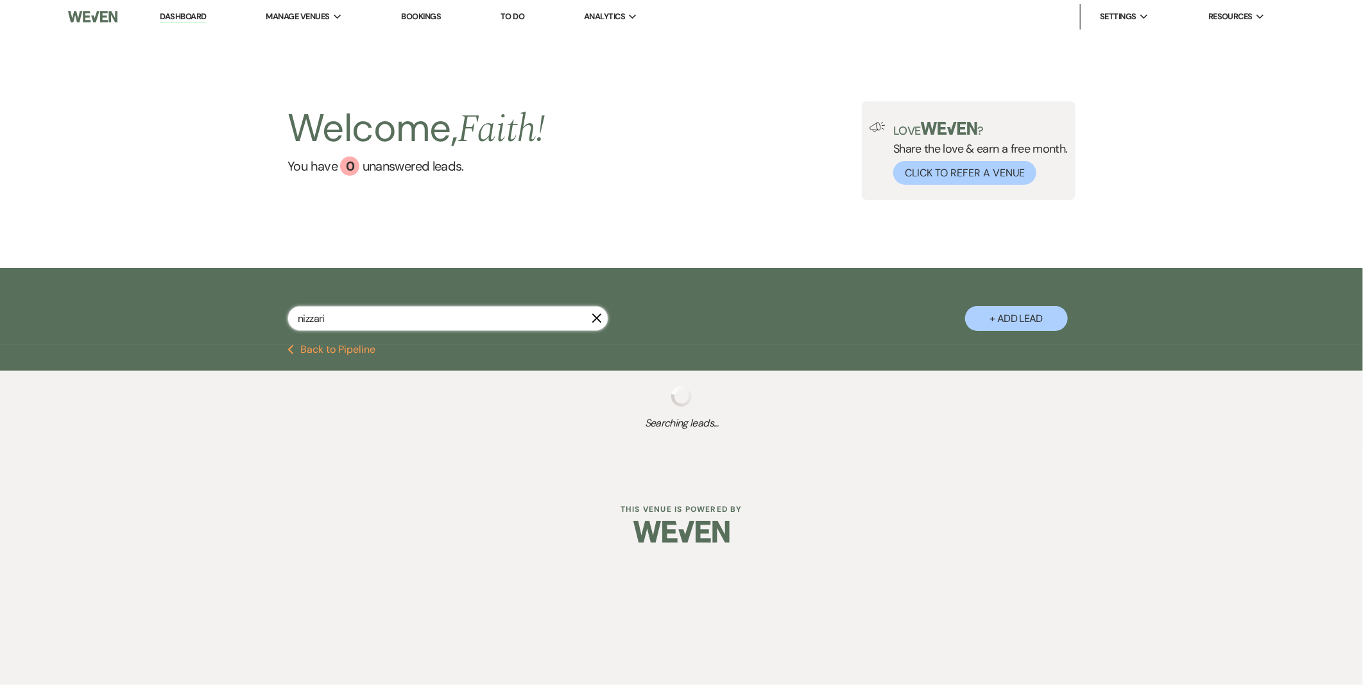
select select "2"
select select "8"
select select "7"
select select "2"
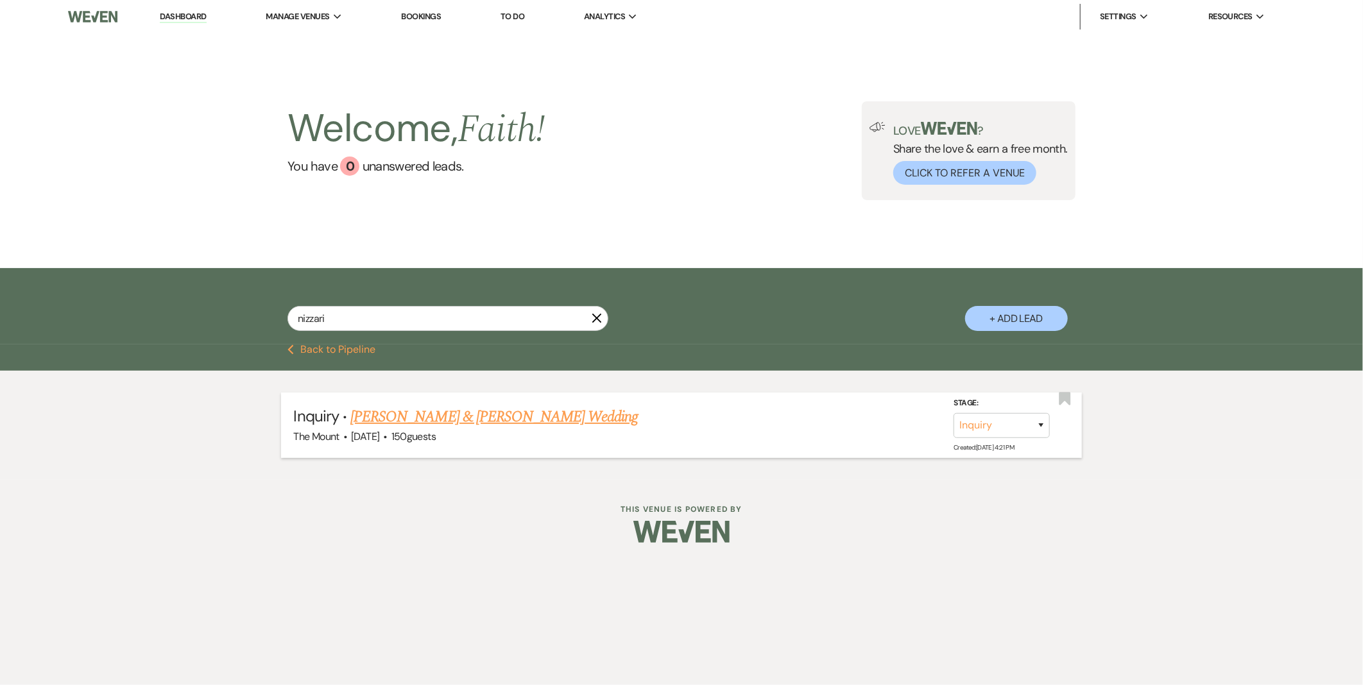
click at [511, 414] on link "Connor Mcintyre & Stephanie Nizzari's Wedding" at bounding box center [494, 417] width 288 height 23
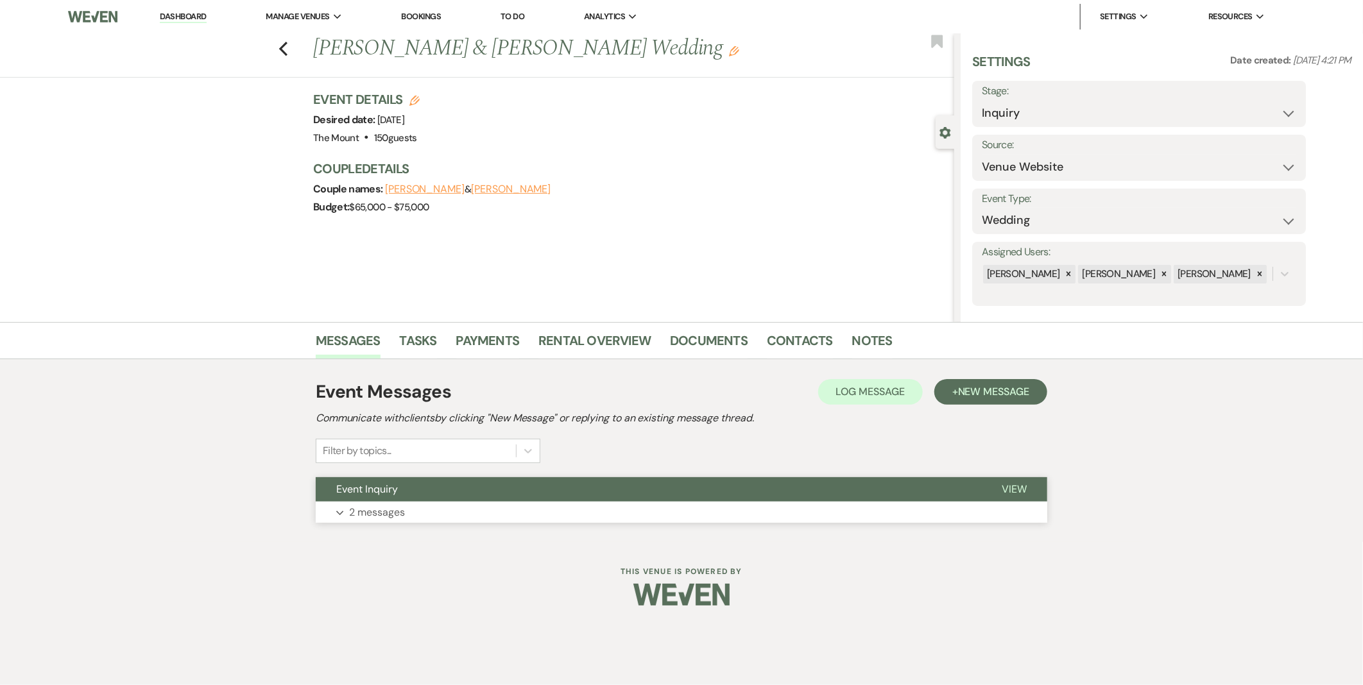
click at [439, 507] on button "Expand 2 messages" at bounding box center [682, 513] width 732 height 22
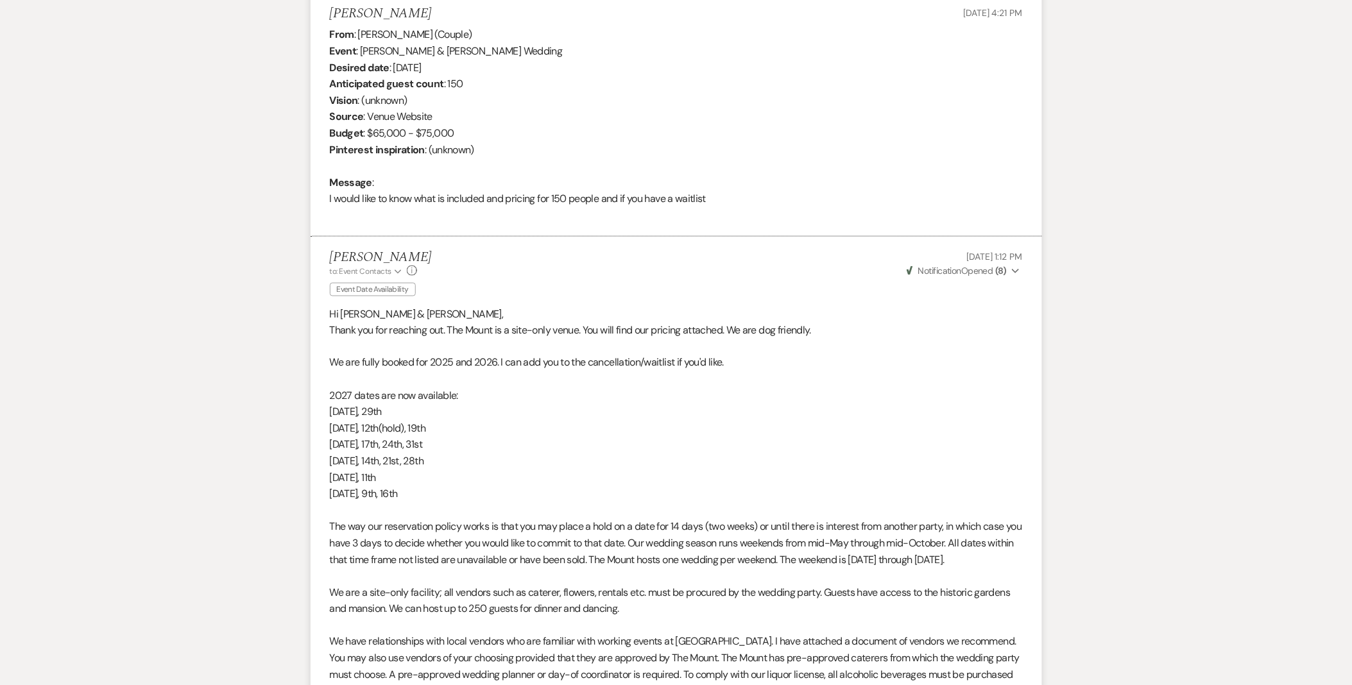
scroll to position [472, 0]
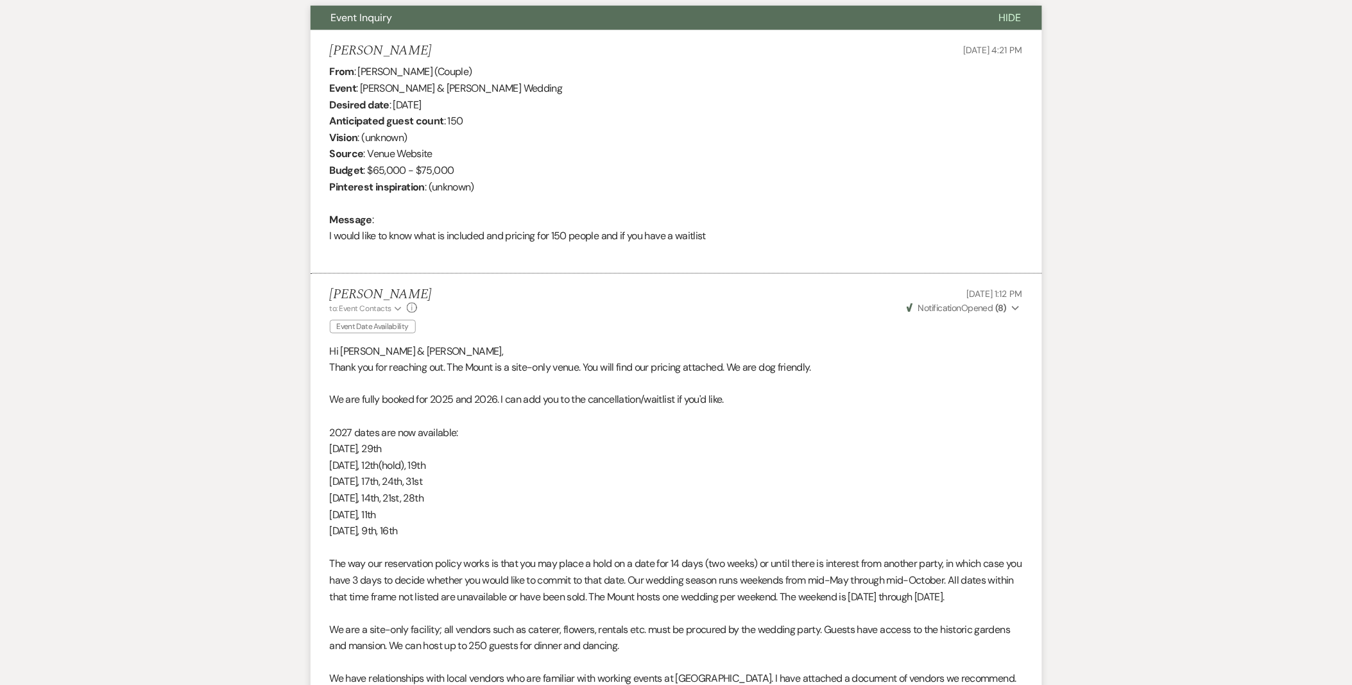
click at [985, 314] on button "Weven Check Notification Opened ( 8 ) Expand" at bounding box center [964, 308] width 118 height 13
click at [978, 316] on div "Jul 15, 2025, 1:12 PM Weven Check Notification Opened ( 8 ) Collapse Stephanie …" at bounding box center [964, 312] width 118 height 51
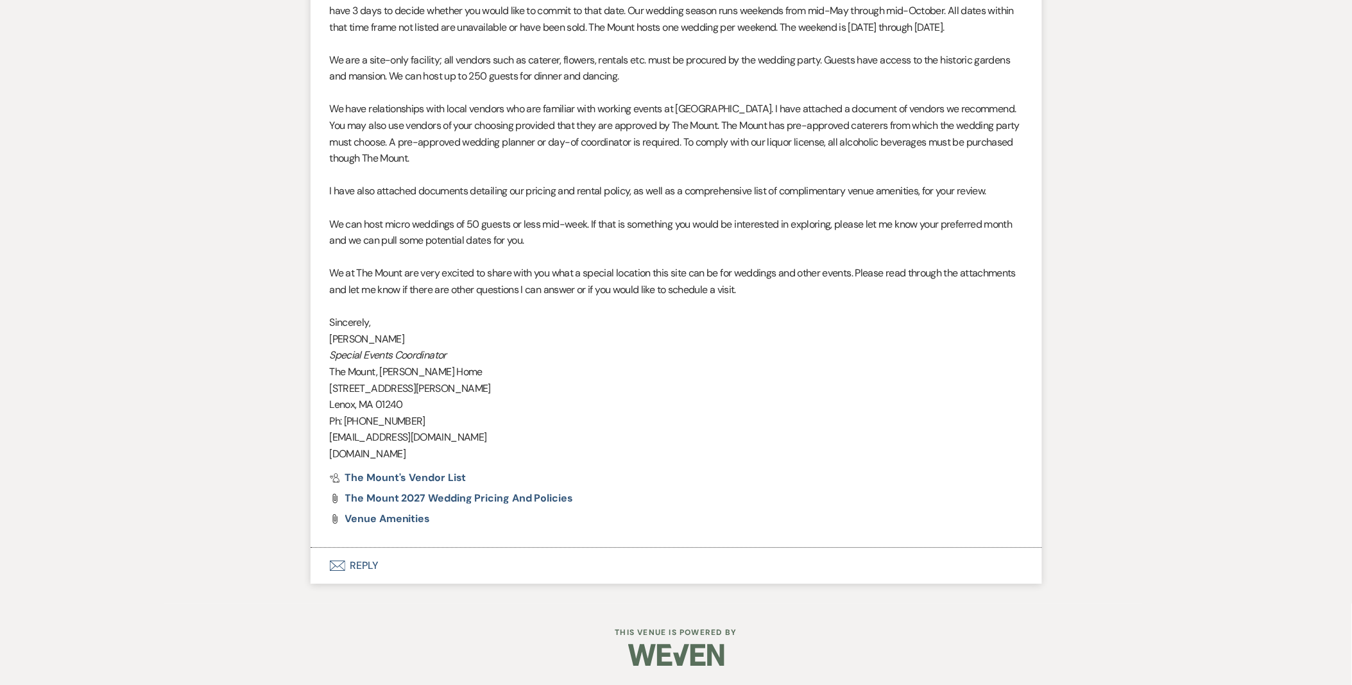
scroll to position [757, 0]
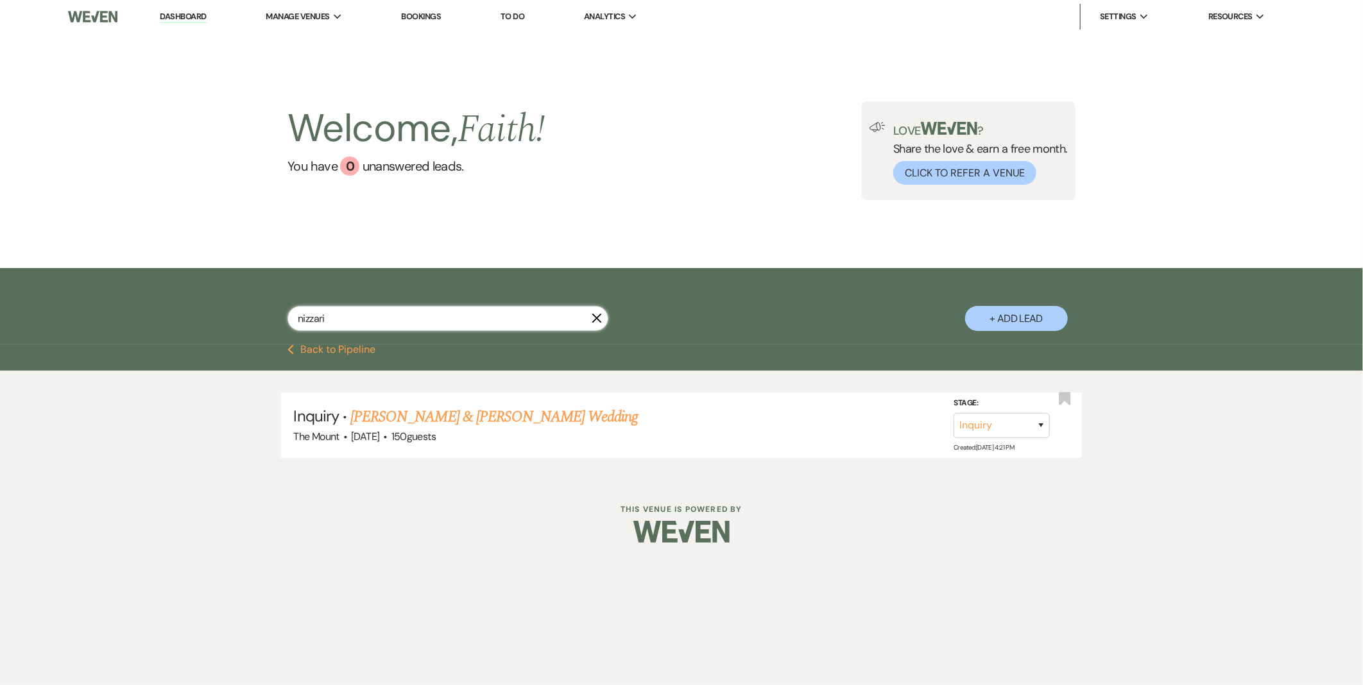
drag, startPoint x: 239, startPoint y: 273, endPoint x: 183, endPoint y: 259, distance: 57.6
click at [183, 259] on main "Welcome, Faith ! You have 0 unanswered lead s . Love ? Share the love & earn a …" at bounding box center [681, 256] width 1363 height 447
click at [543, 422] on link "Benjamin Goldstein & Sarah Bookbinder's Wedding" at bounding box center [476, 417] width 288 height 23
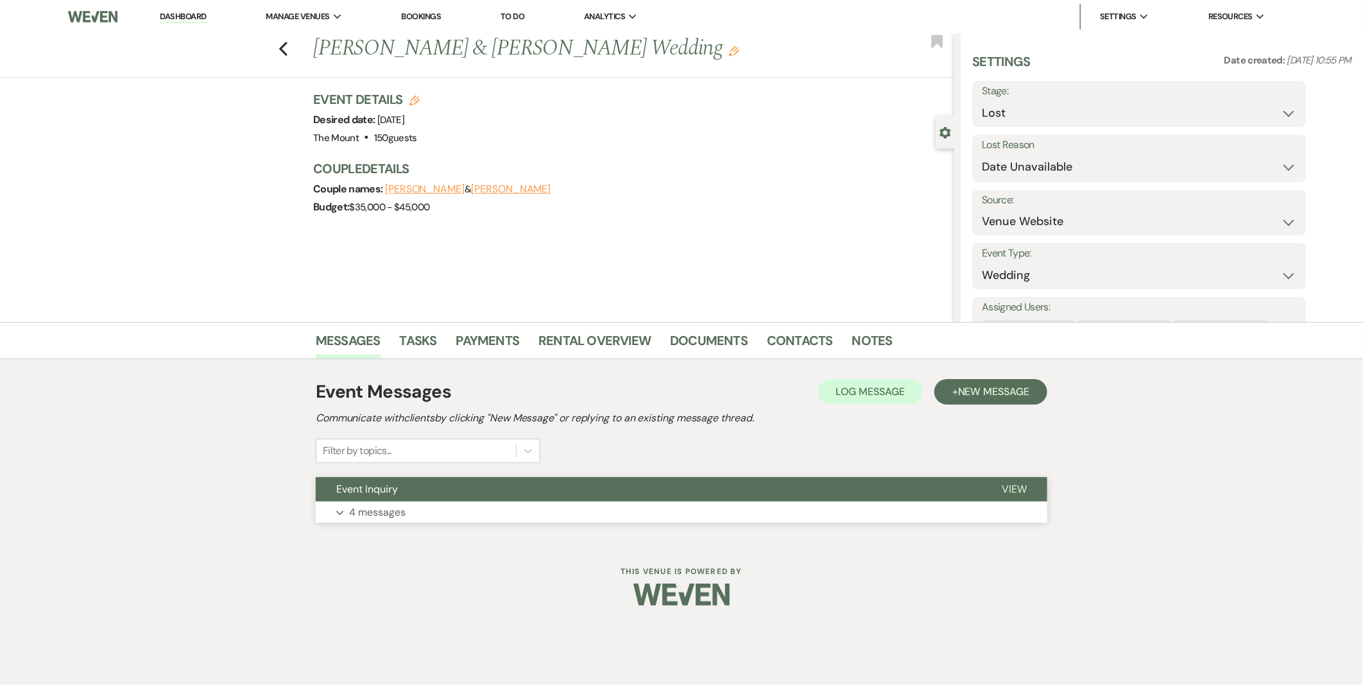
click at [476, 511] on button "Expand 4 messages" at bounding box center [682, 513] width 732 height 22
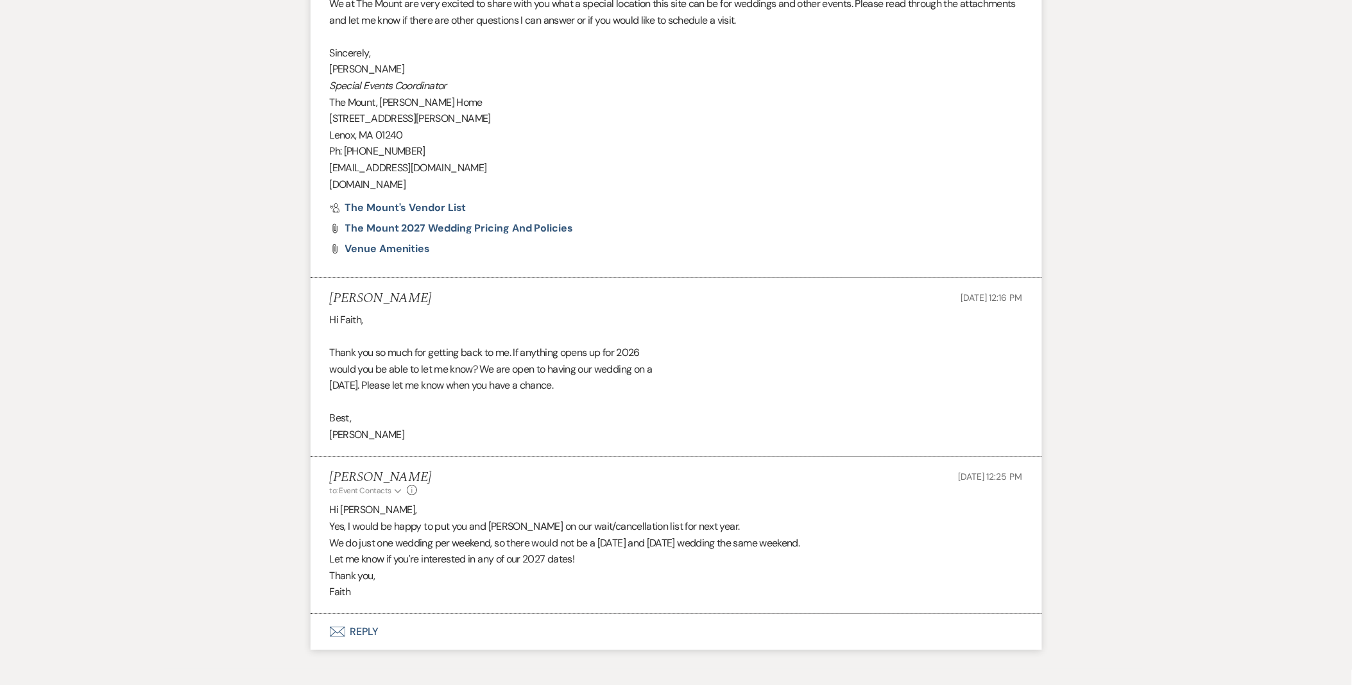
scroll to position [1395, 0]
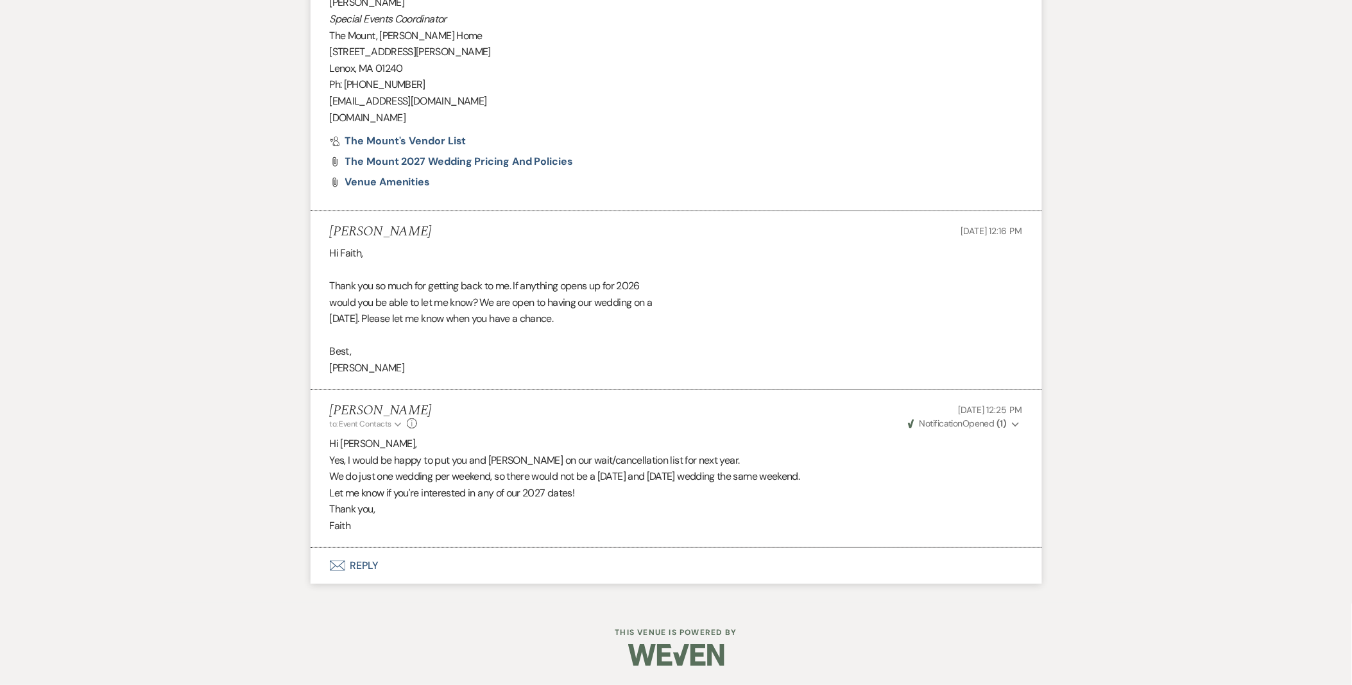
click at [375, 560] on button "Envelope Reply" at bounding box center [677, 566] width 732 height 36
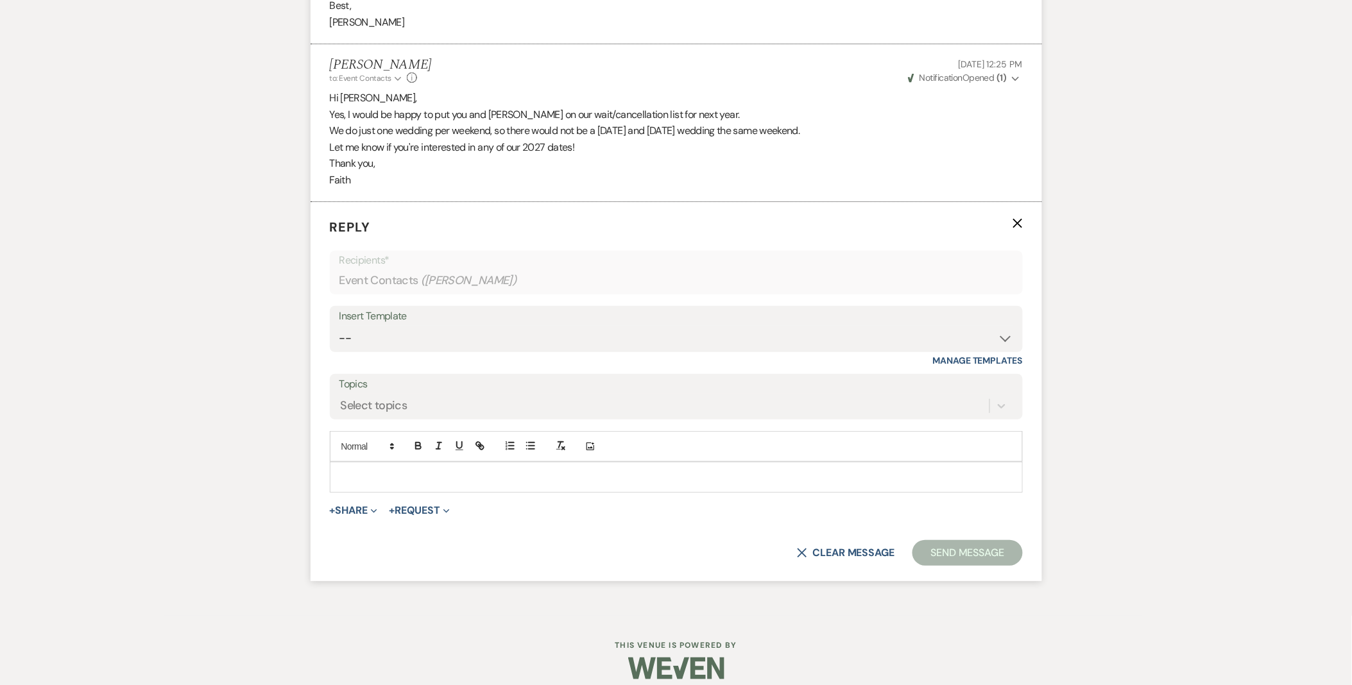
scroll to position [1755, 0]
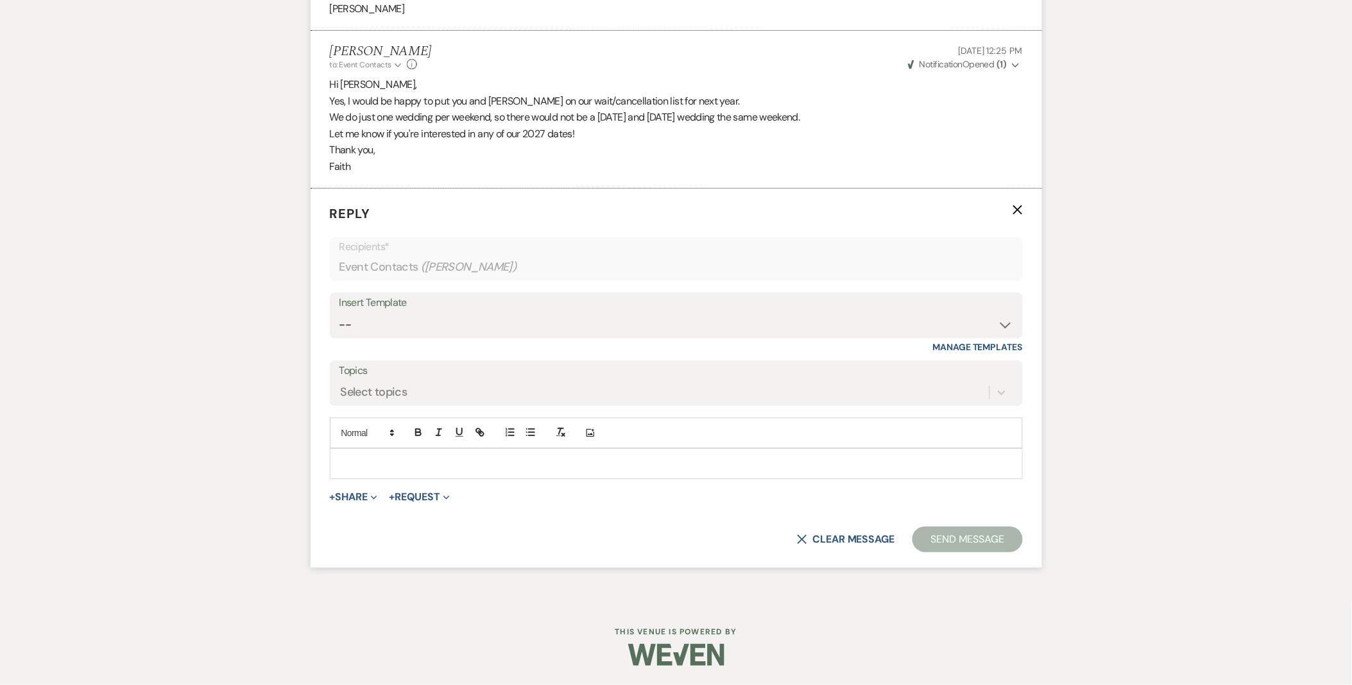
click at [354, 466] on p at bounding box center [676, 464] width 673 height 14
paste div
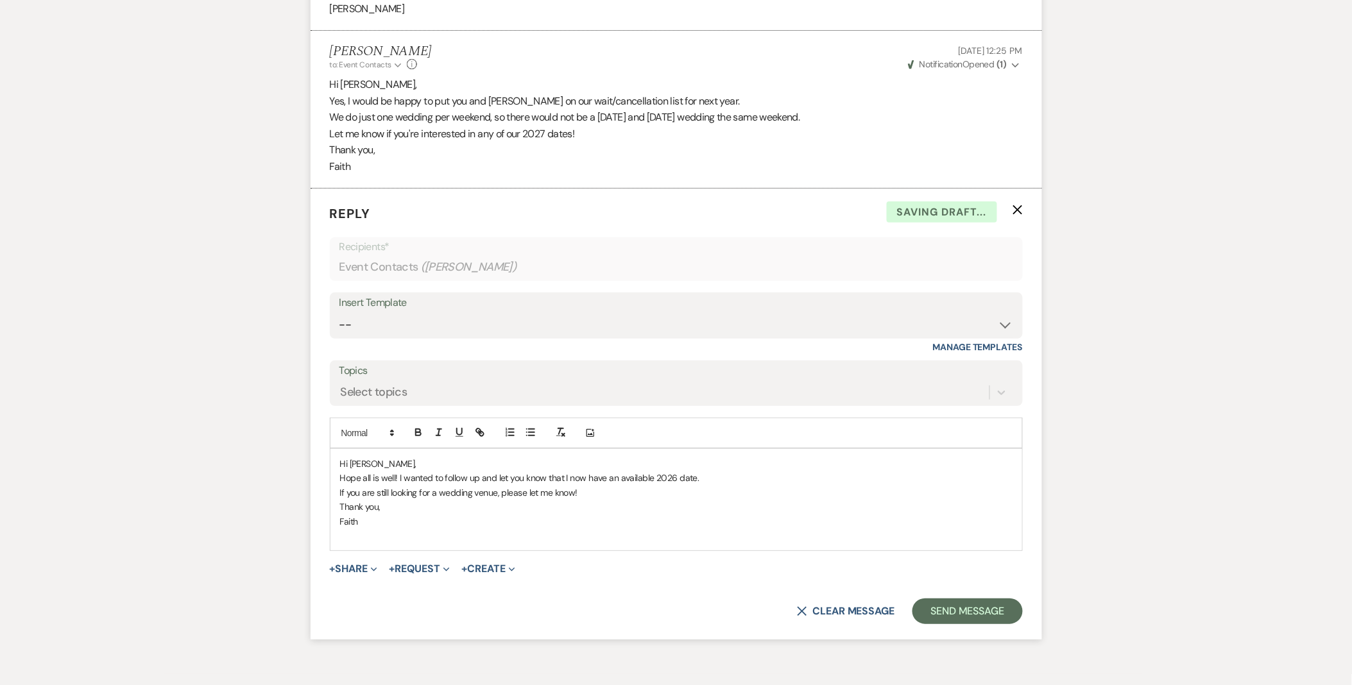
click at [357, 466] on span "Hi Grace," at bounding box center [378, 464] width 76 height 12
click at [691, 479] on span "Hope all is well! I wanted to follow up and let you know that I now have an ava…" at bounding box center [519, 478] width 359 height 12
click at [578, 469] on p "Hi Sarah," at bounding box center [676, 464] width 673 height 14
click at [606, 485] on p "Hope all is well! I wanted to follow up and let you know that I now have an ava…" at bounding box center [676, 478] width 673 height 14
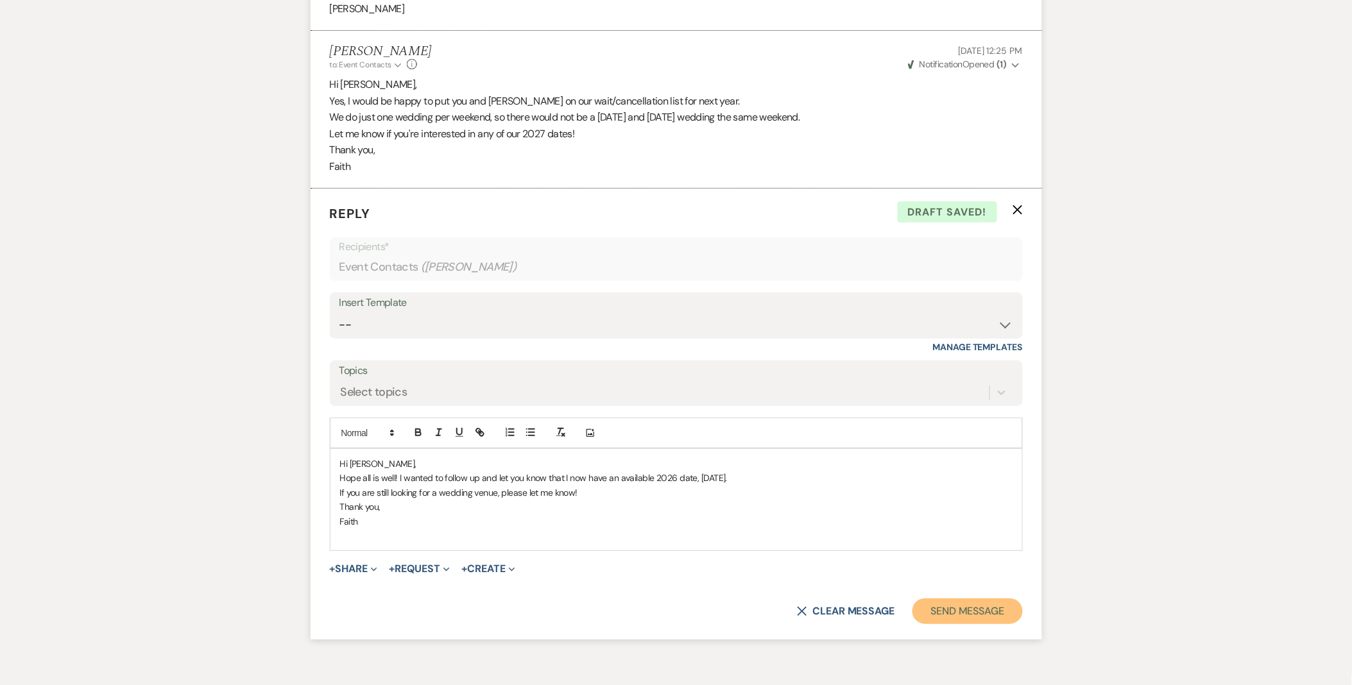
click at [971, 607] on button "Send Message" at bounding box center [968, 612] width 110 height 26
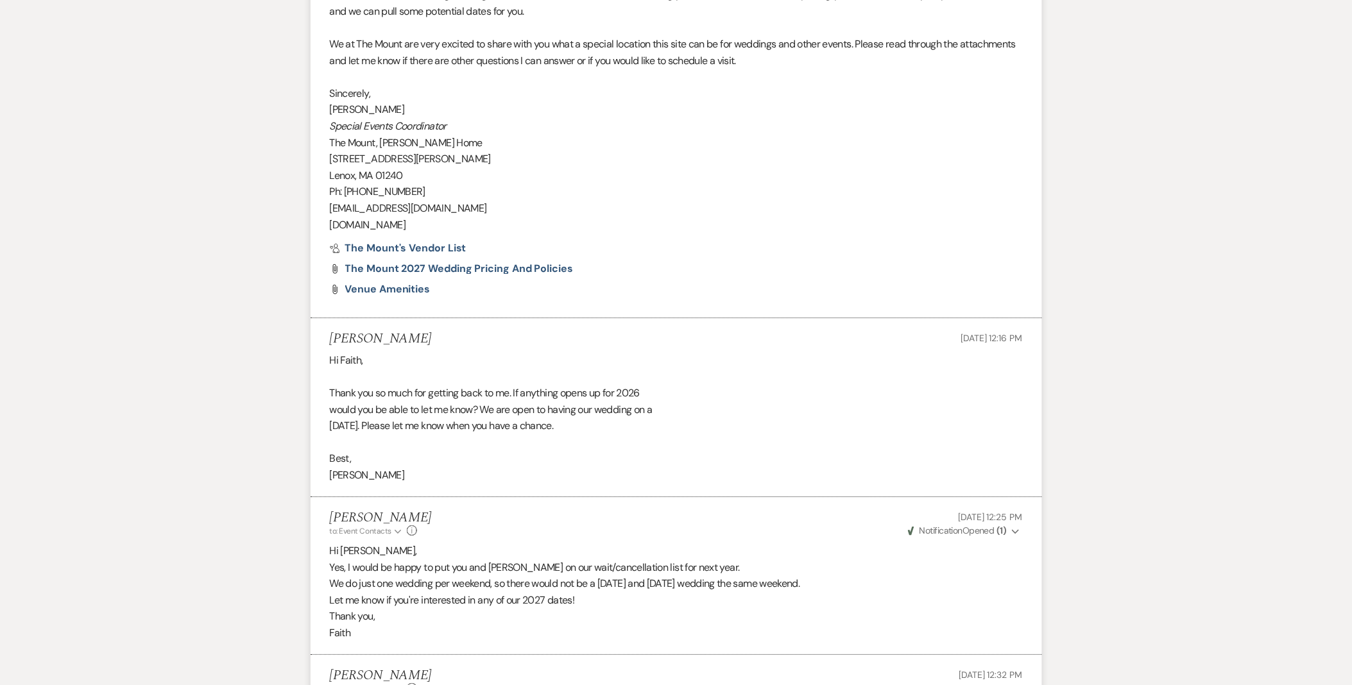
scroll to position [1497, 0]
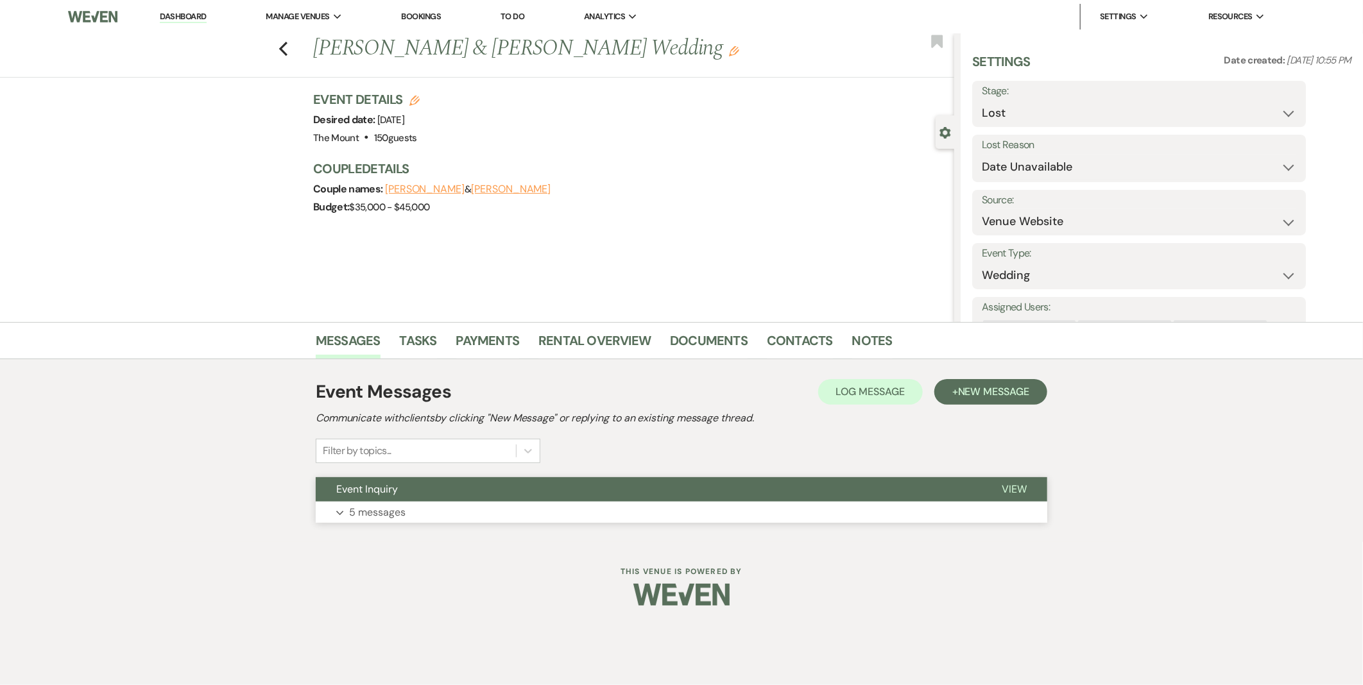
click at [585, 519] on button "Expand 5 messages" at bounding box center [682, 513] width 732 height 22
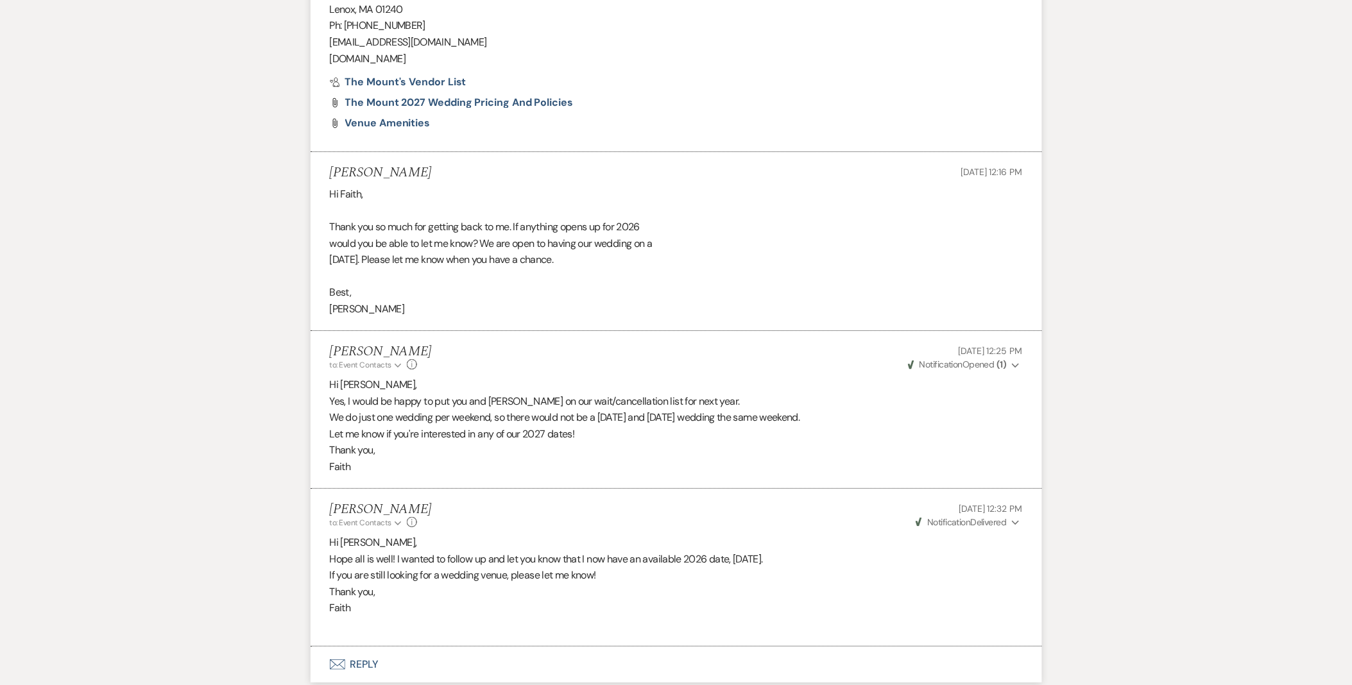
scroll to position [1554, 0]
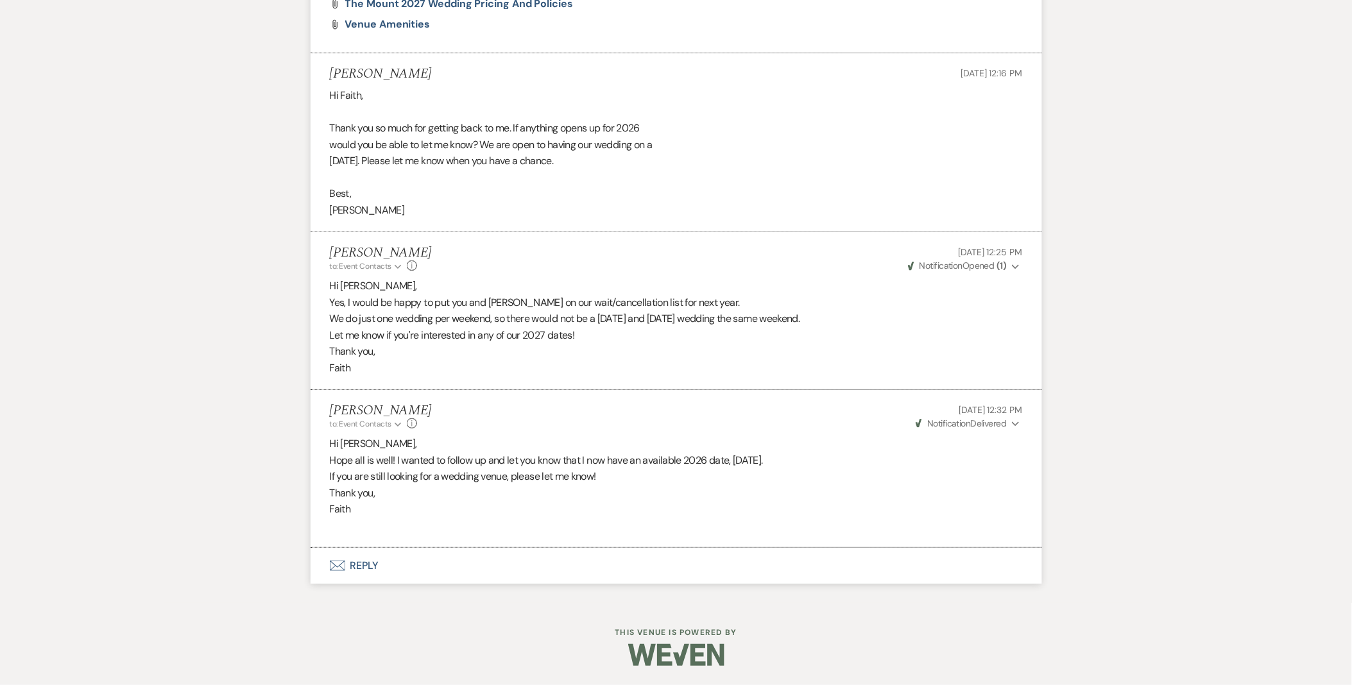
scroll to position [1554, 0]
click at [991, 424] on span "Weven Check Notification Delivered" at bounding box center [961, 424] width 91 height 12
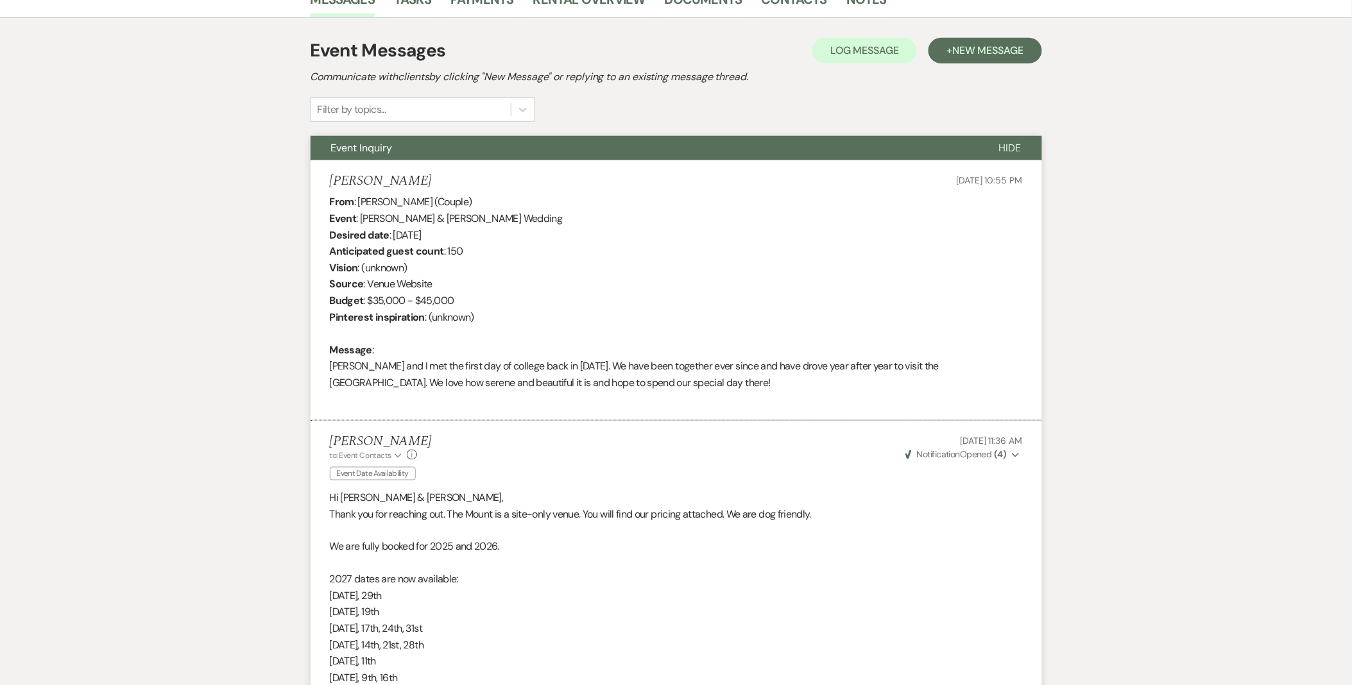
scroll to position [0, 0]
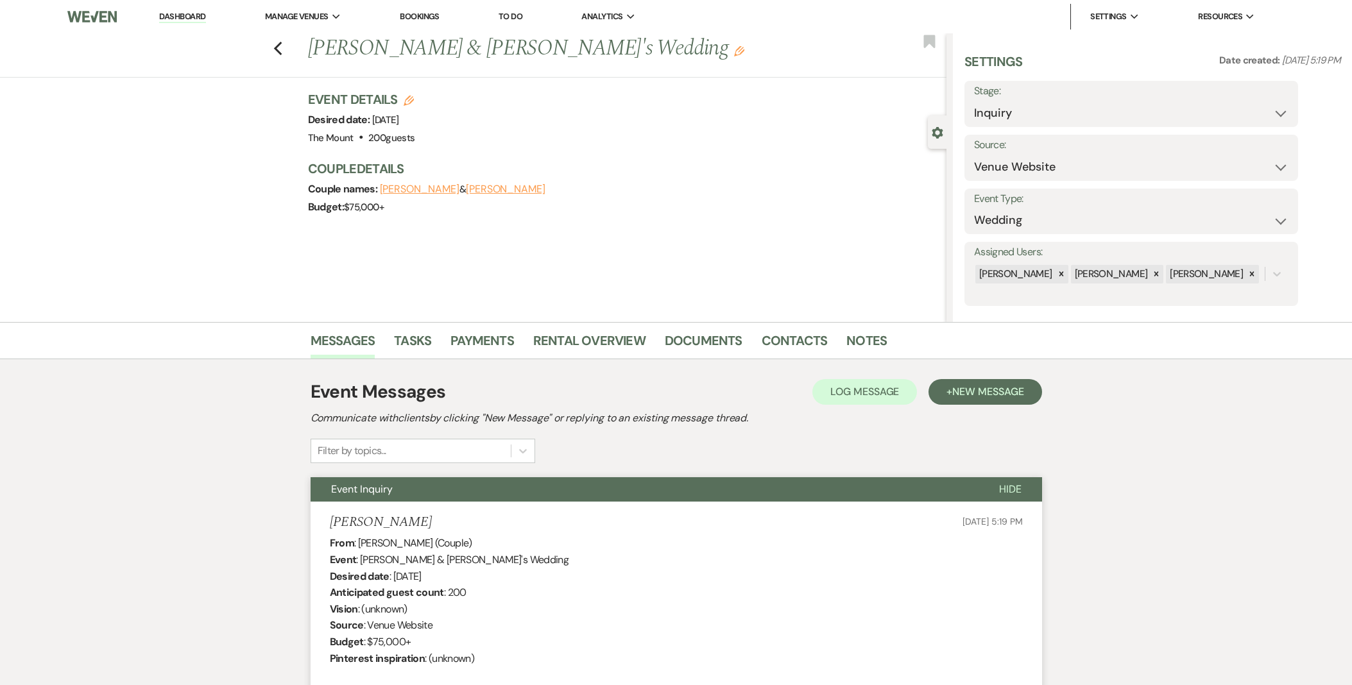
select select "5"
click at [159, 11] on link "Dashboard" at bounding box center [182, 17] width 46 height 12
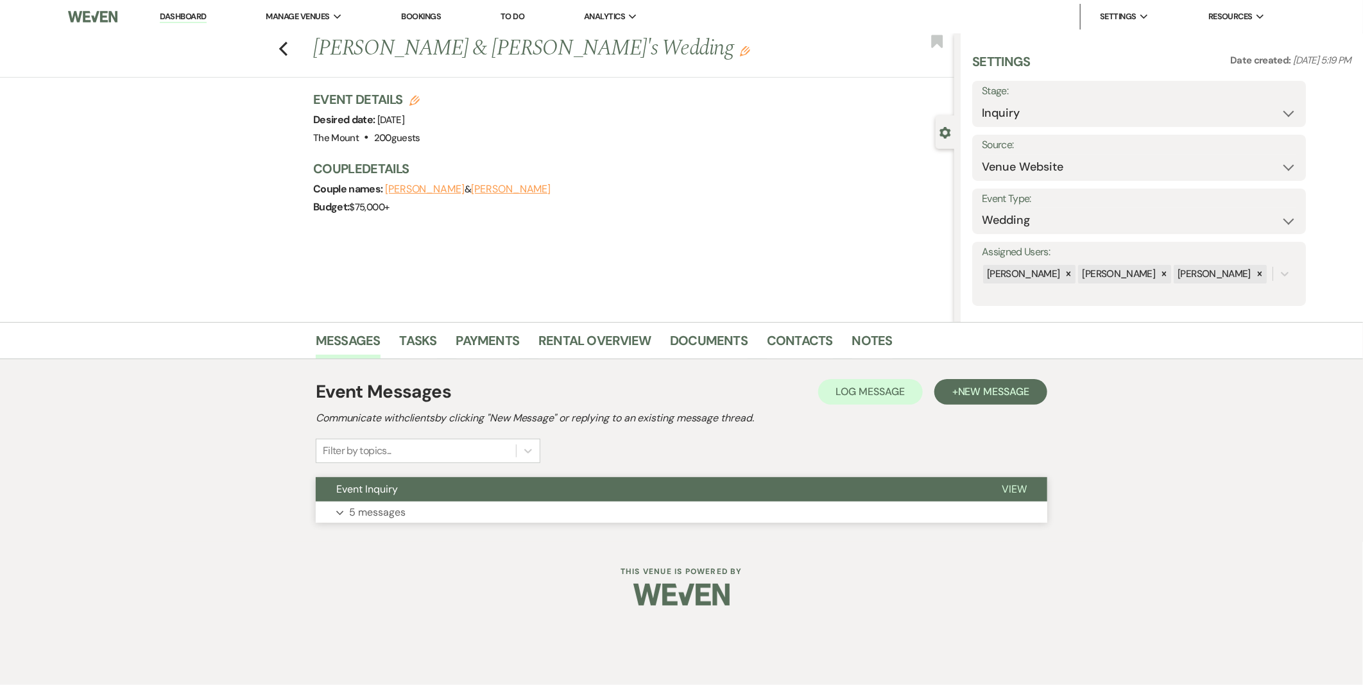
click at [334, 483] on button "Event Inquiry" at bounding box center [648, 489] width 665 height 24
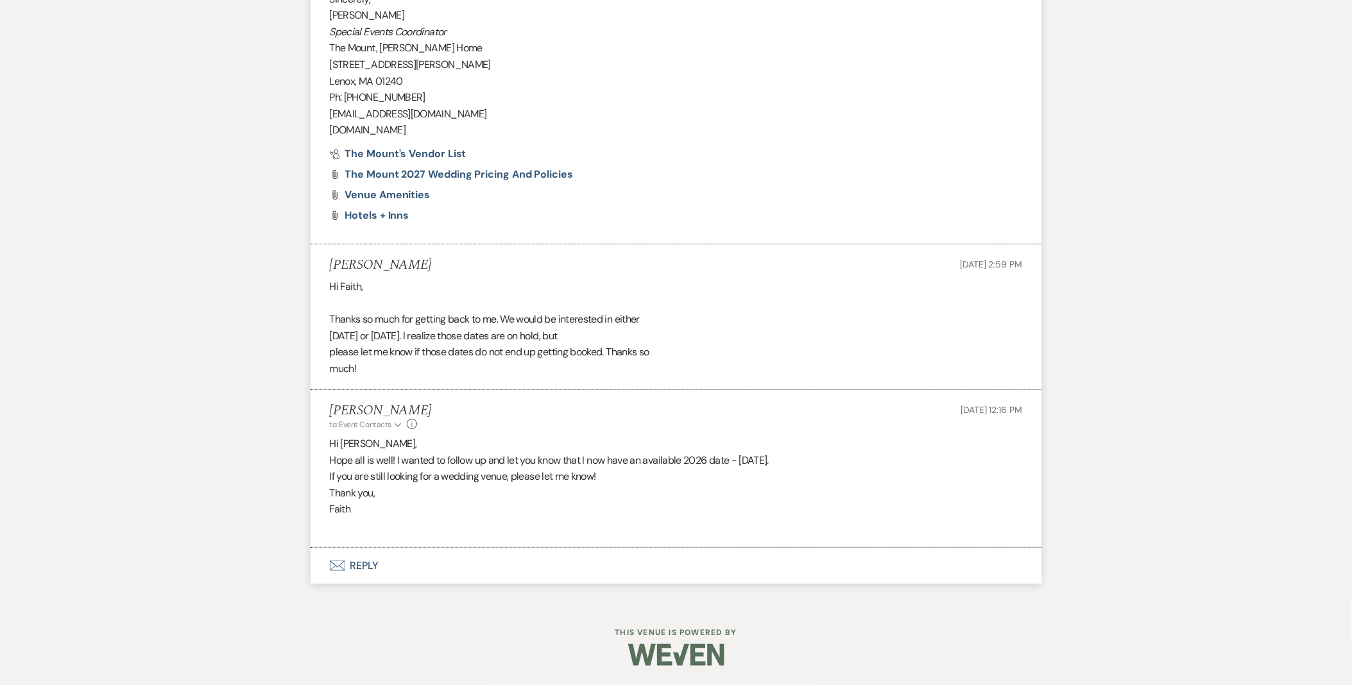
scroll to position [1640, 0]
click at [1002, 422] on strong "( 1 )" at bounding box center [1002, 423] width 10 height 12
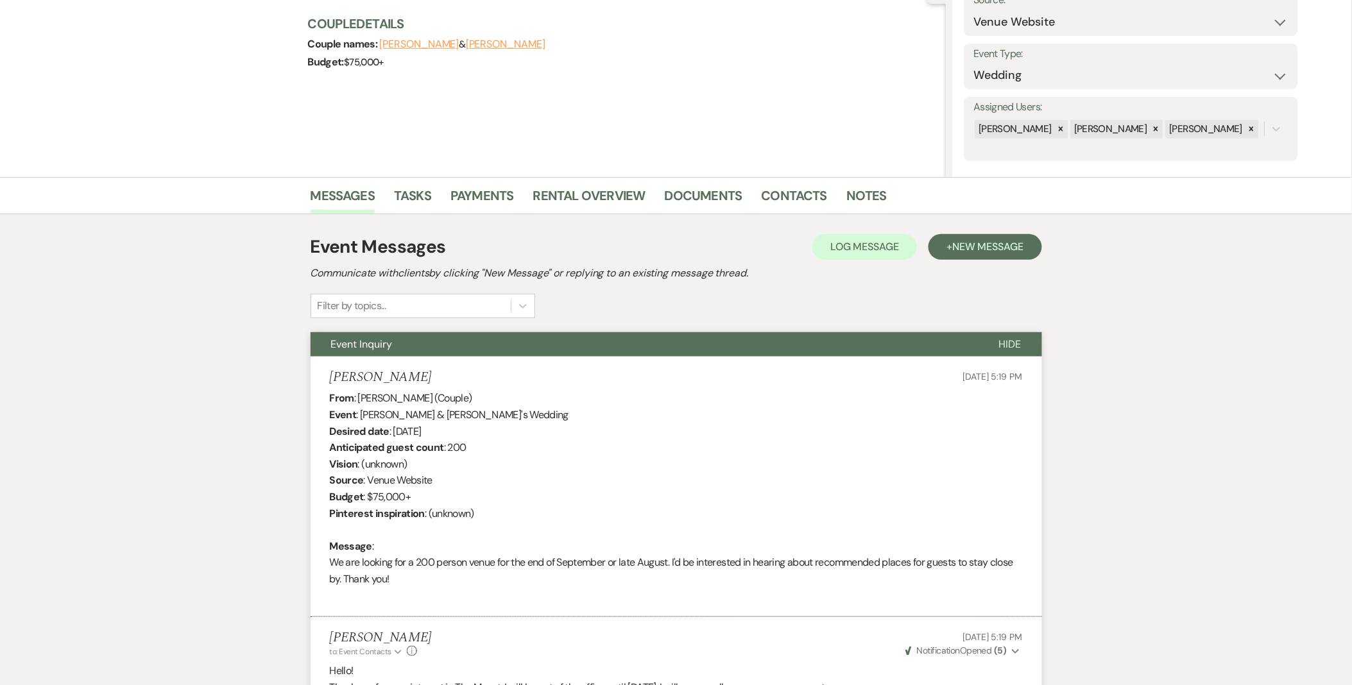
scroll to position [0, 0]
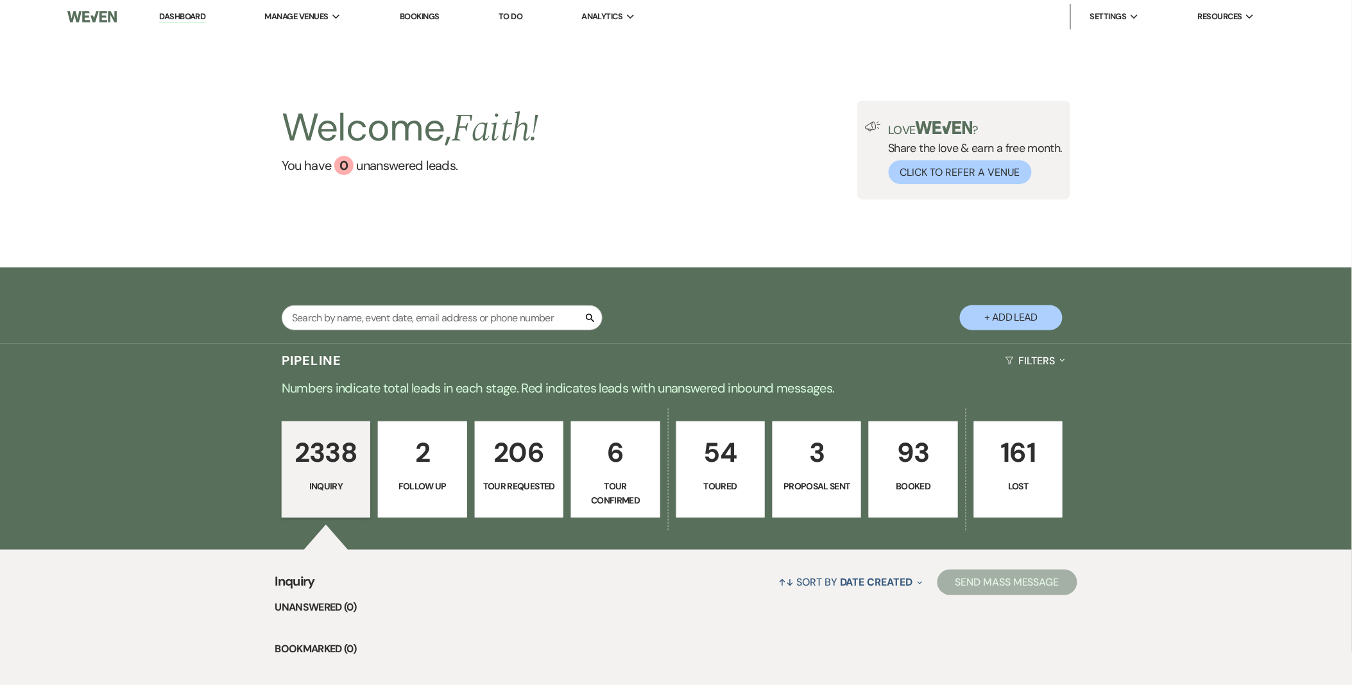
click at [592, 472] on p "6" at bounding box center [616, 452] width 72 height 43
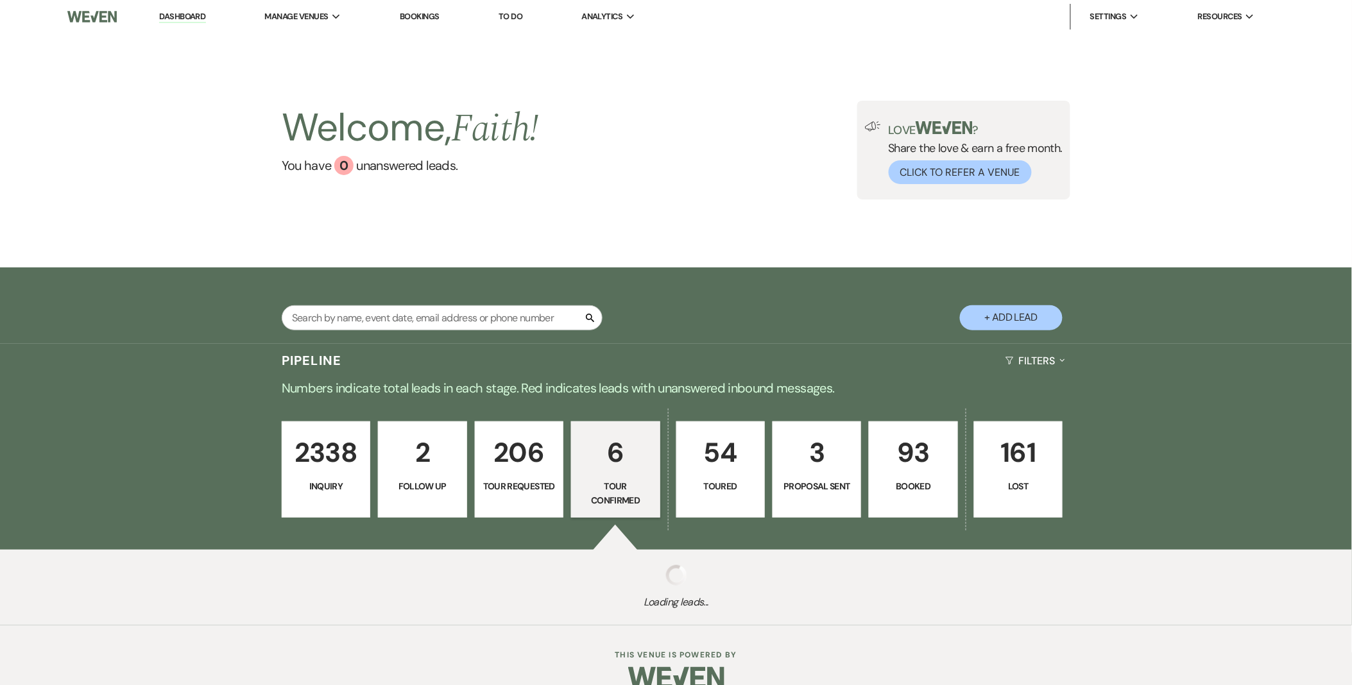
select select "4"
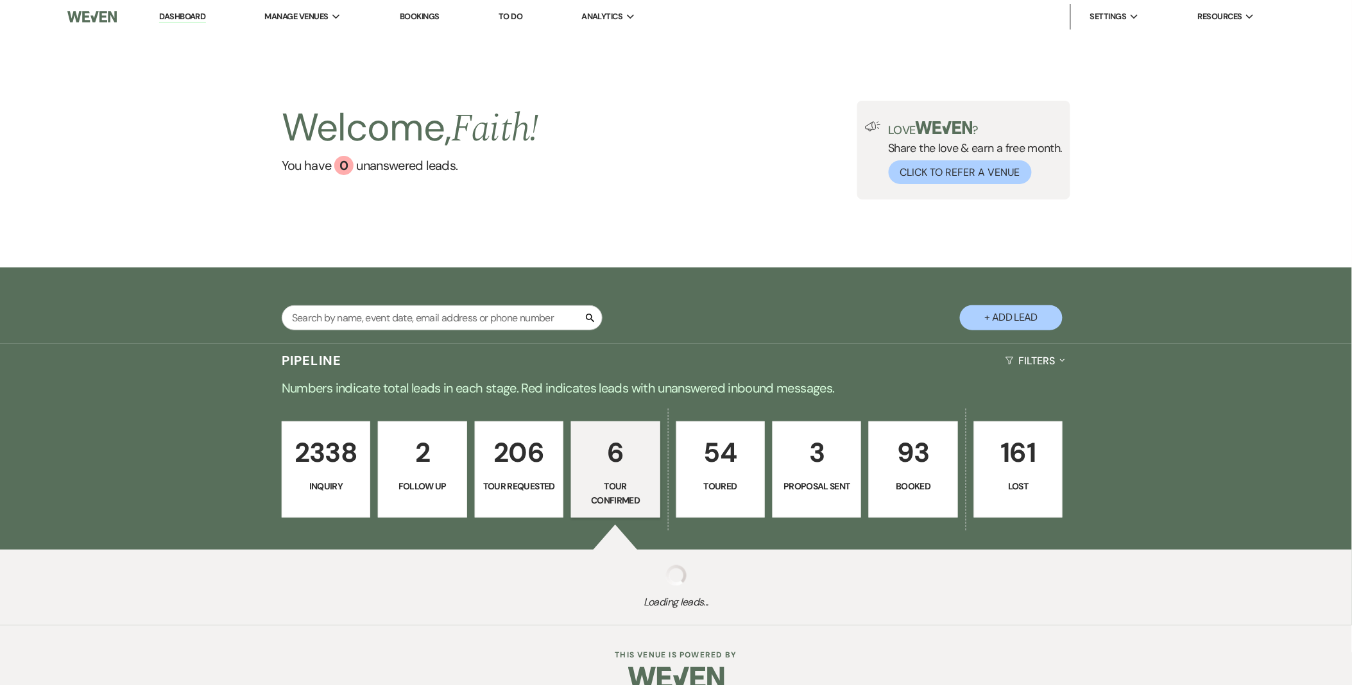
select select "4"
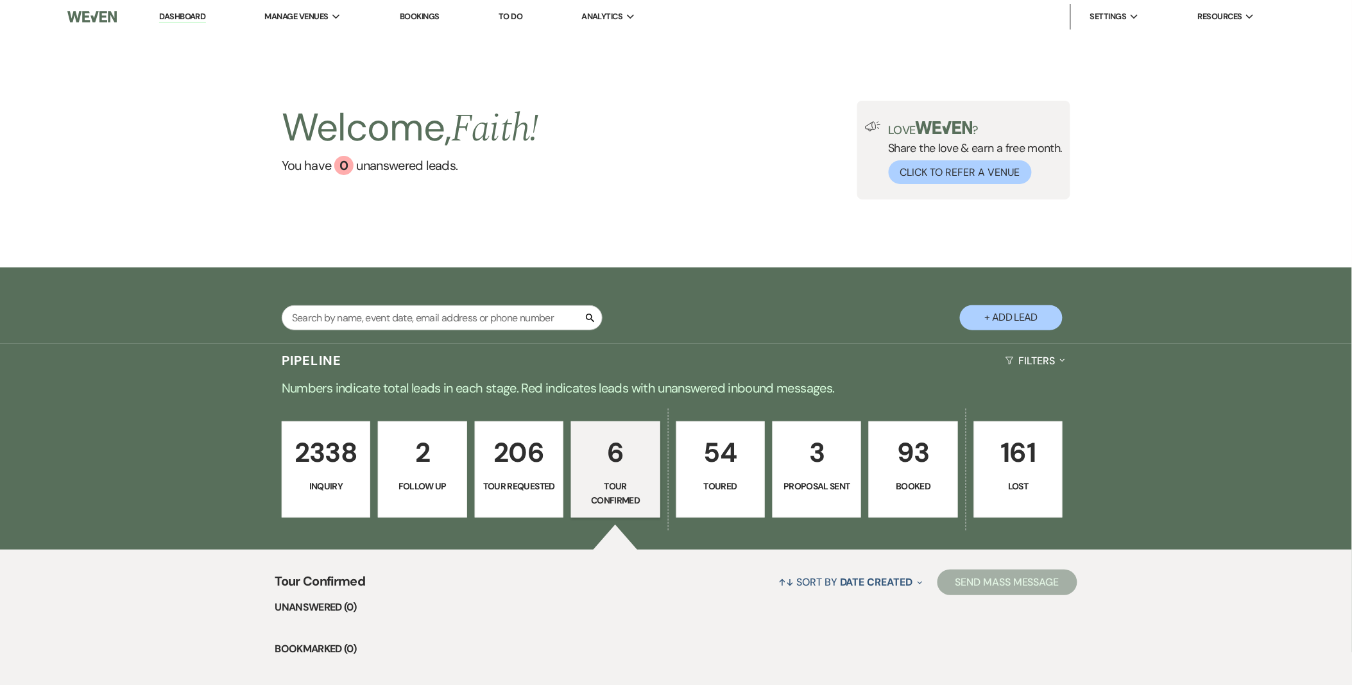
click at [941, 488] on p "Booked" at bounding box center [913, 486] width 72 height 14
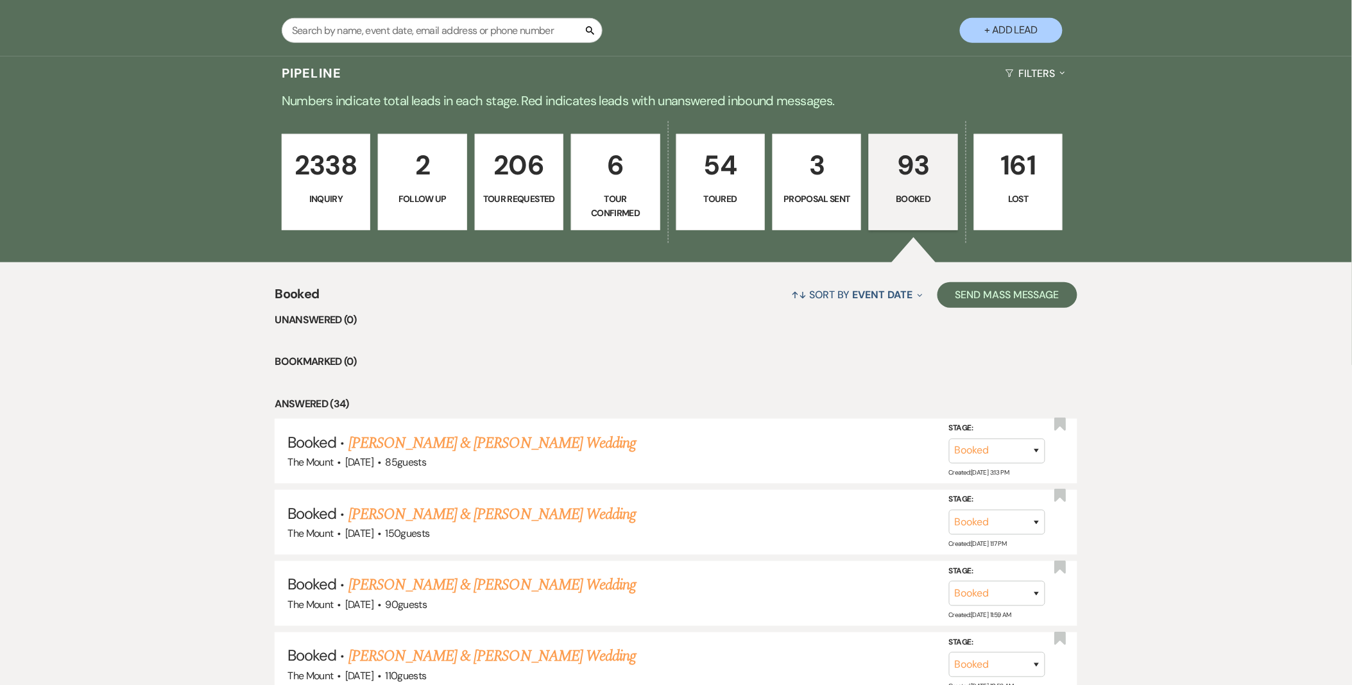
scroll to position [427, 0]
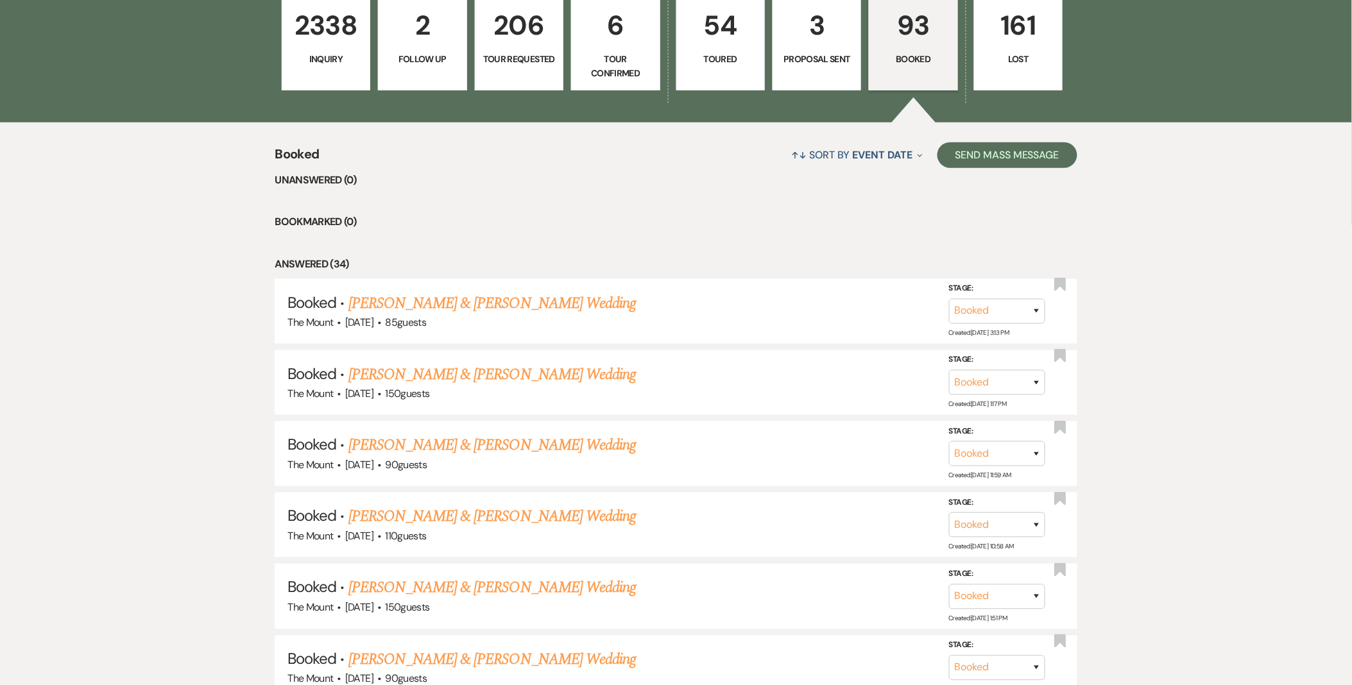
click at [999, 74] on link "161 Lost" at bounding box center [1018, 42] width 89 height 96
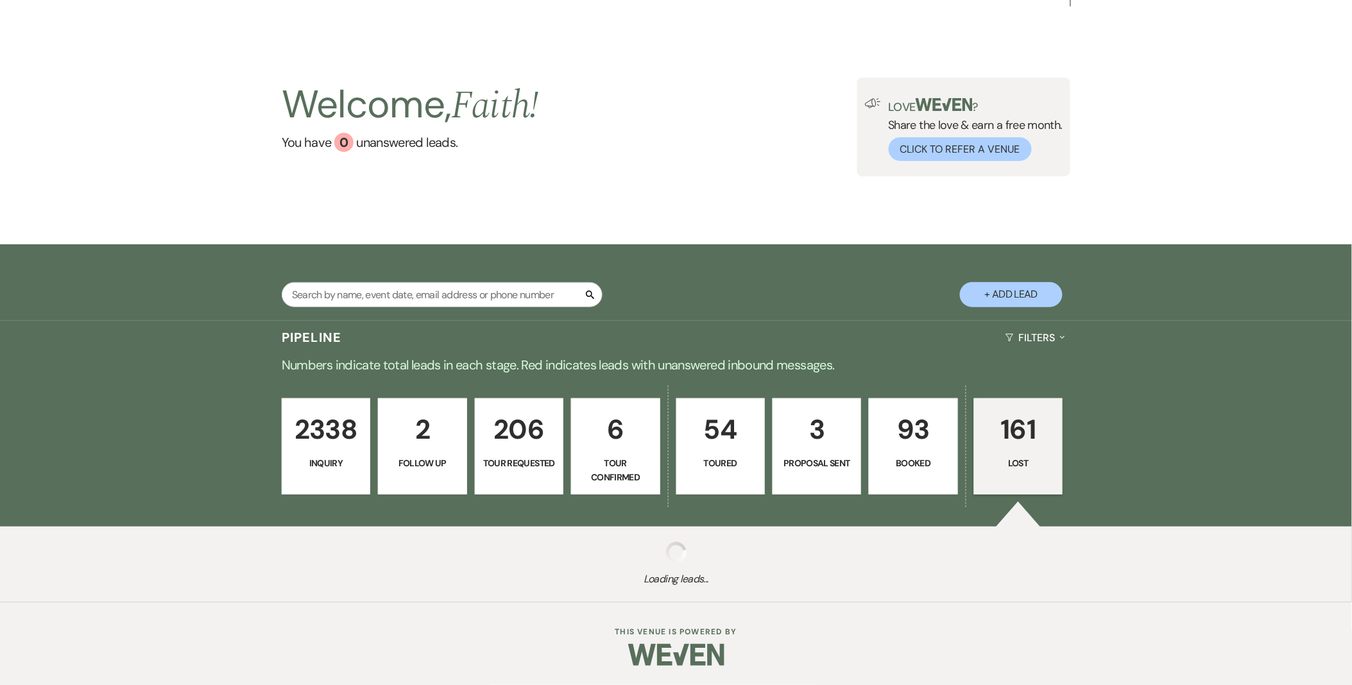
scroll to position [22, 0]
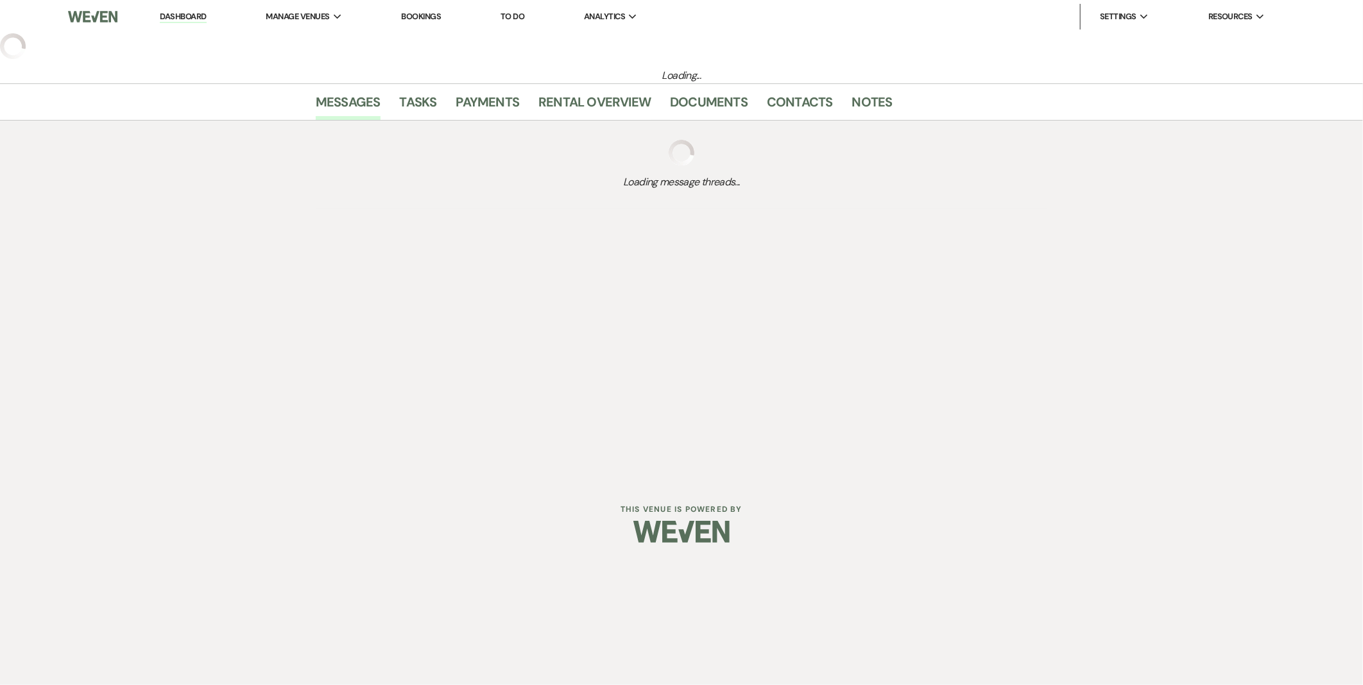
select select "8"
select select "10"
select select "5"
select select "13"
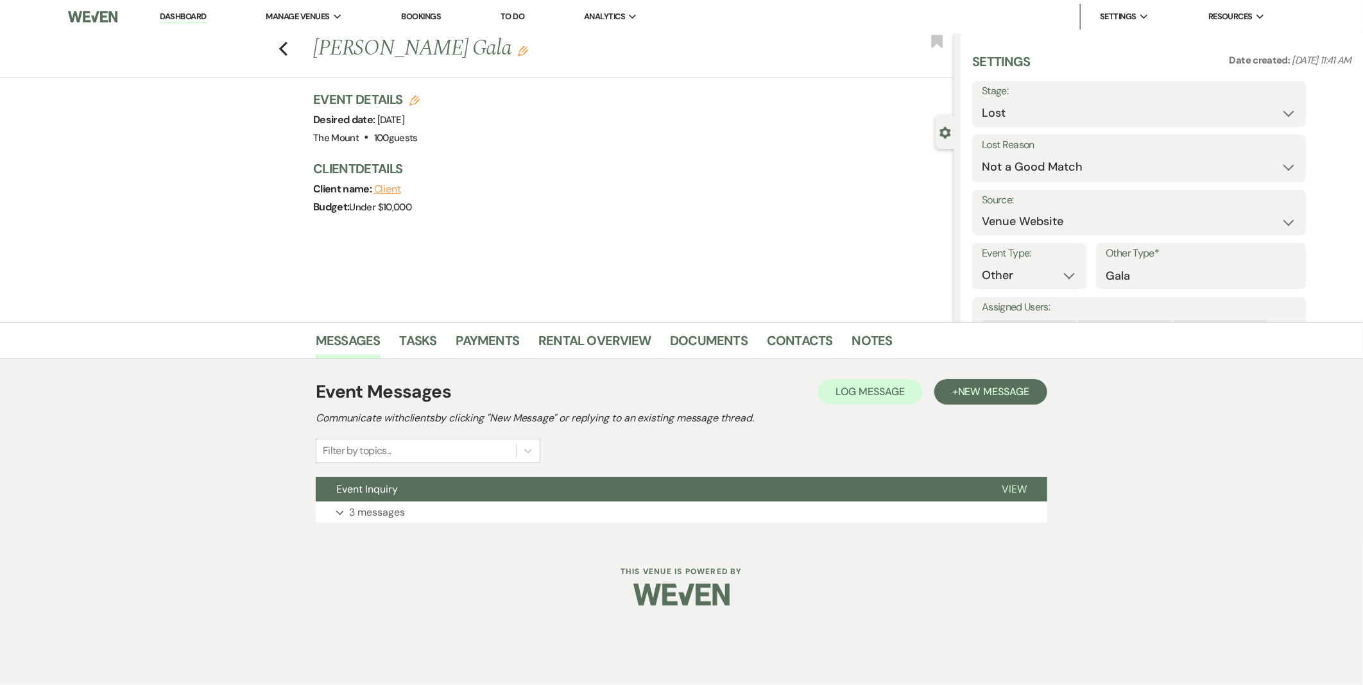
select select "8"
select select "10"
select select "8"
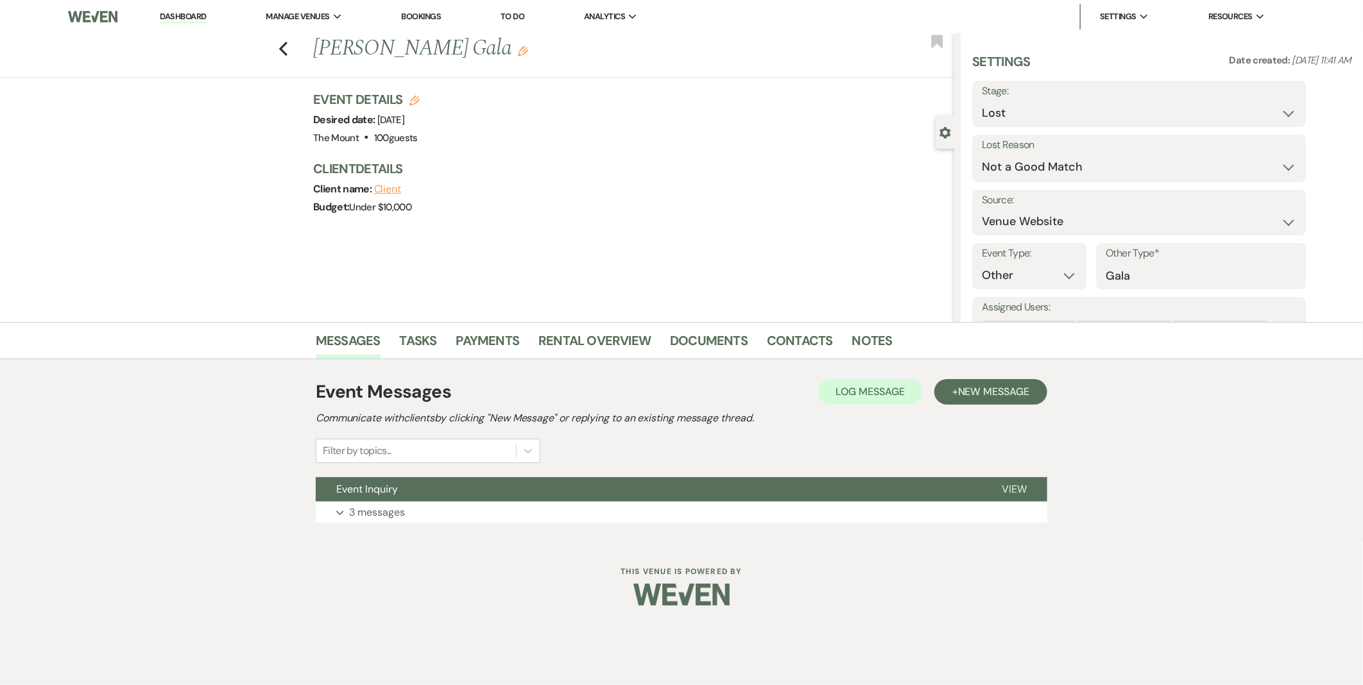
select select "8"
select select "10"
select select "8"
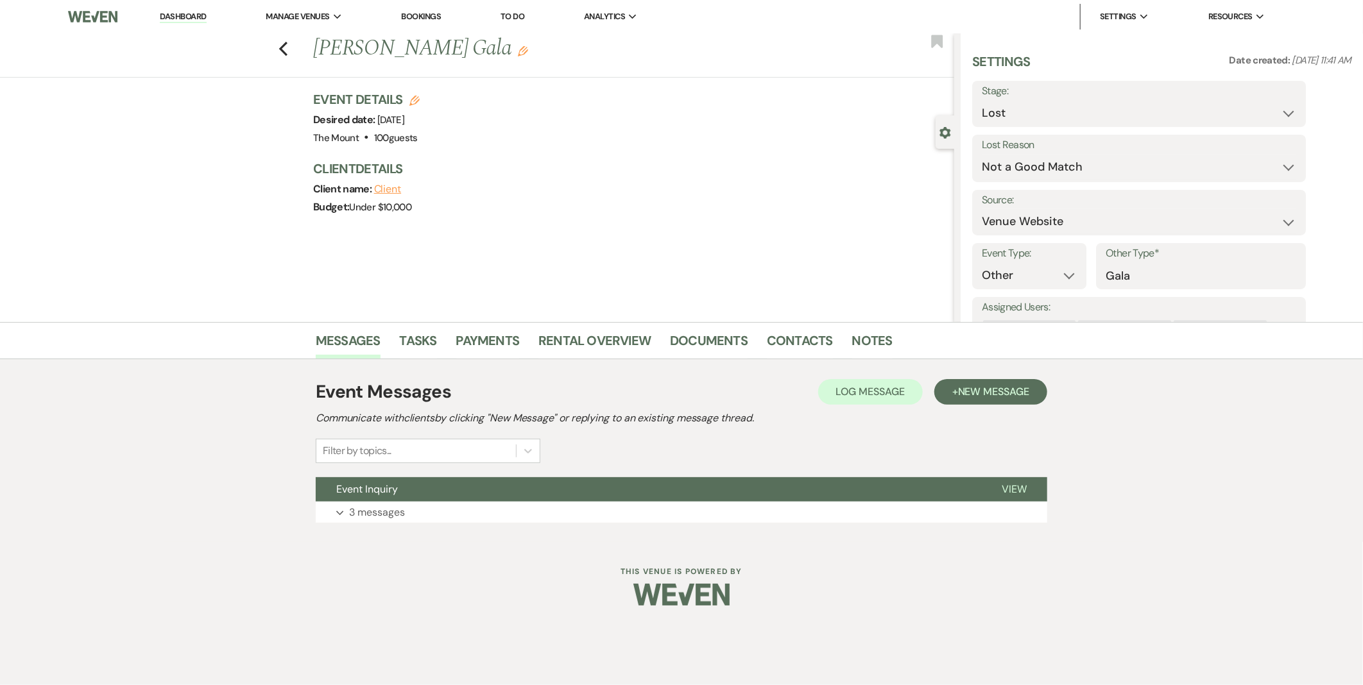
select select "8"
select select "10"
select select "8"
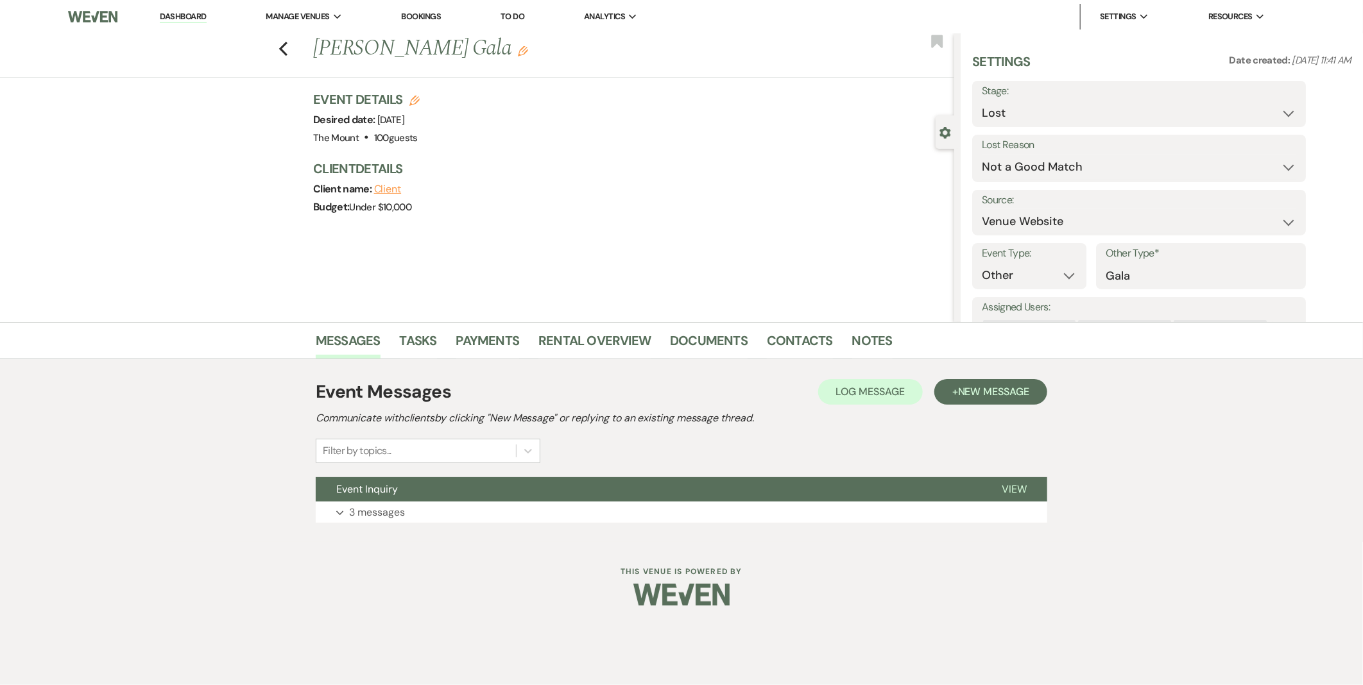
select select "1"
select select "8"
select select "7"
select select "8"
select select "1"
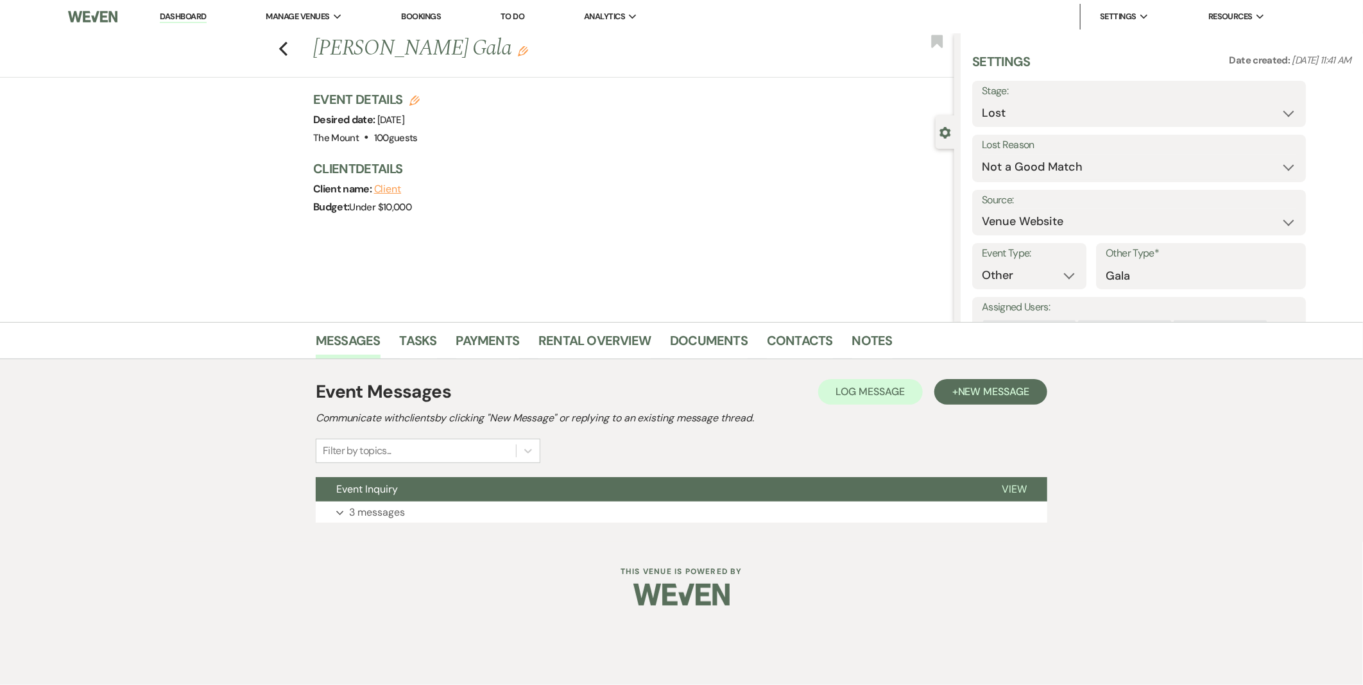
select select "8"
select select "10"
select select "8"
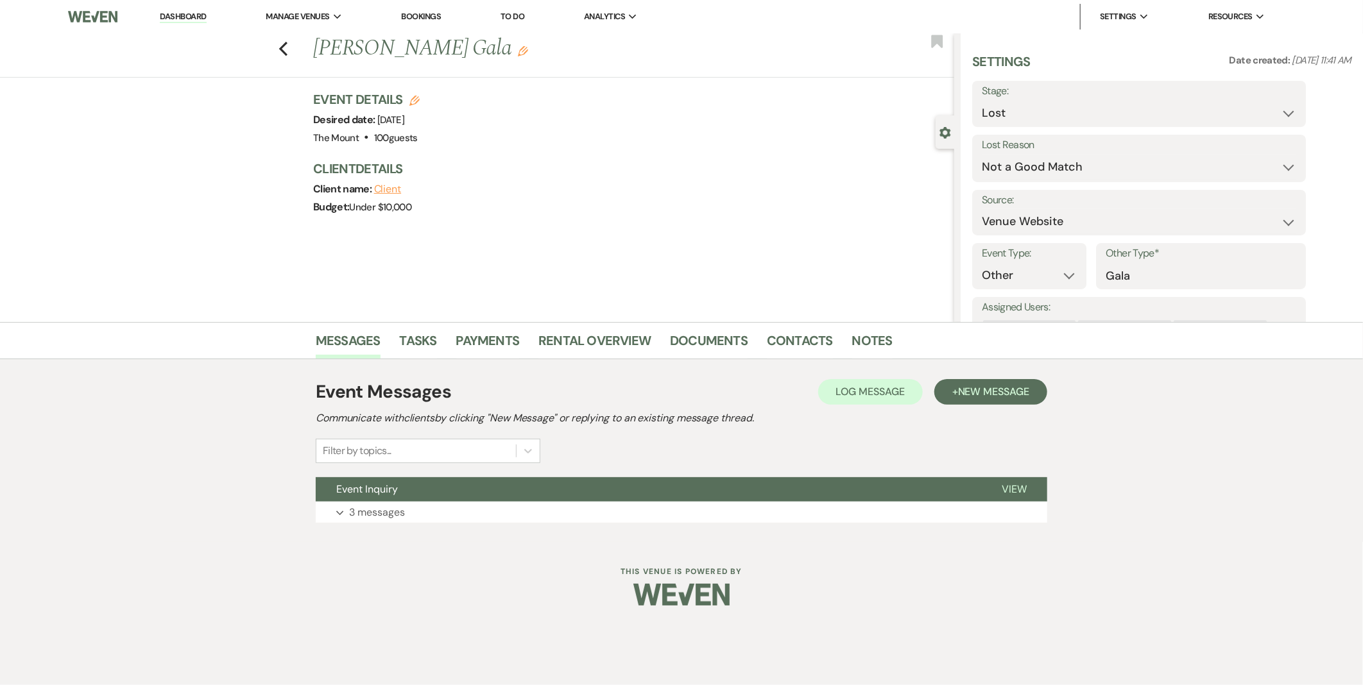
select select "10"
select select "8"
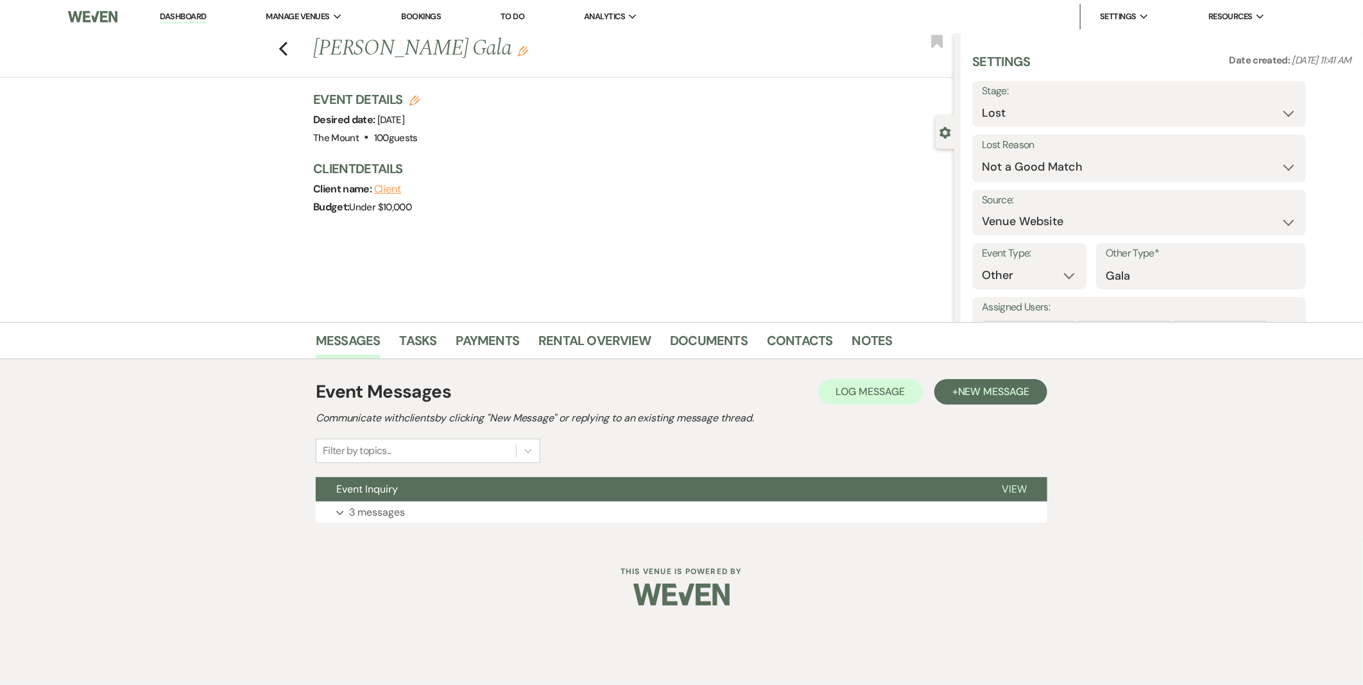
select select "8"
select select "6"
select select "8"
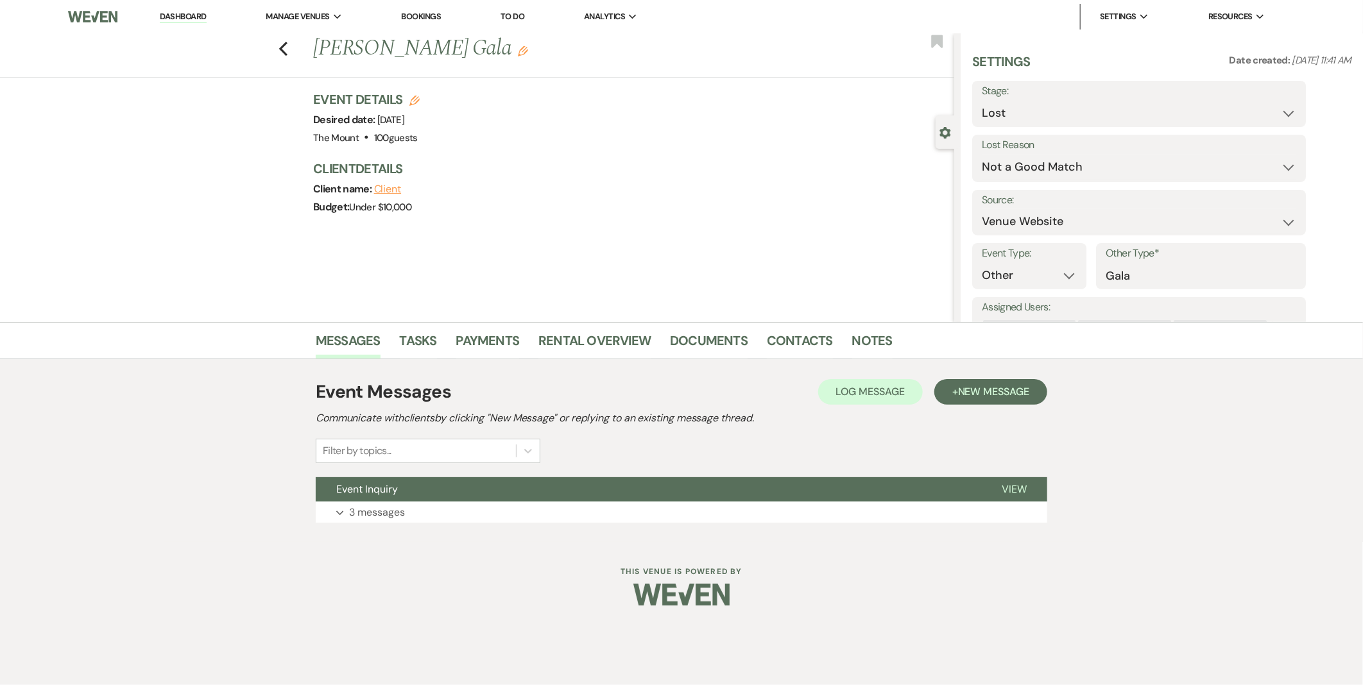
select select "7"
select select "8"
select select "7"
select select "8"
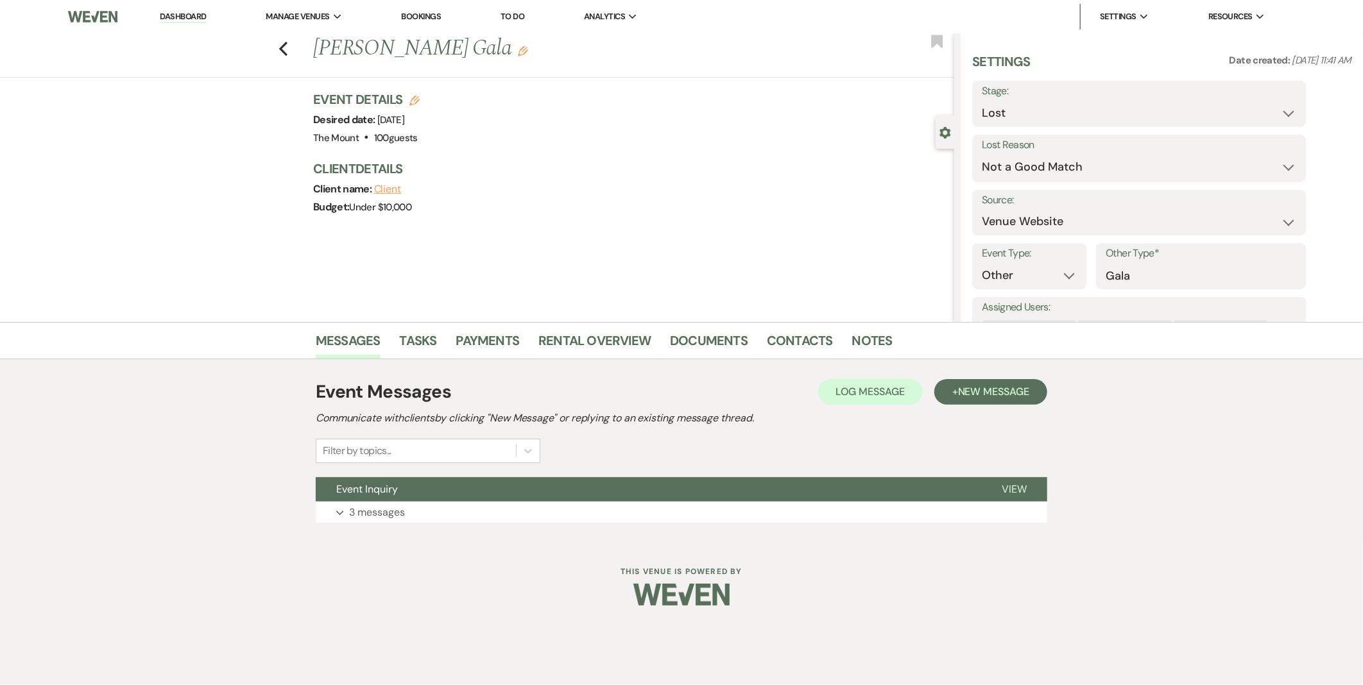
select select "8"
select select "10"
select select "8"
select select "6"
select select "8"
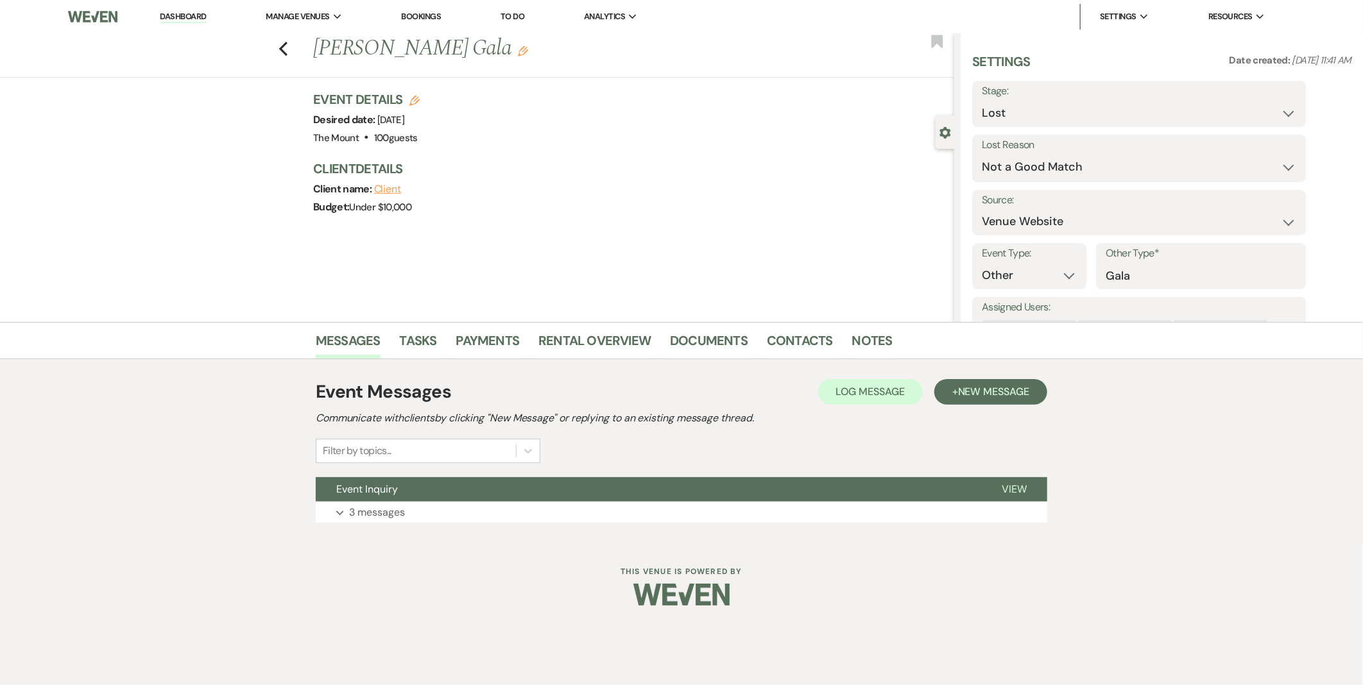
select select "6"
select select "8"
select select "5"
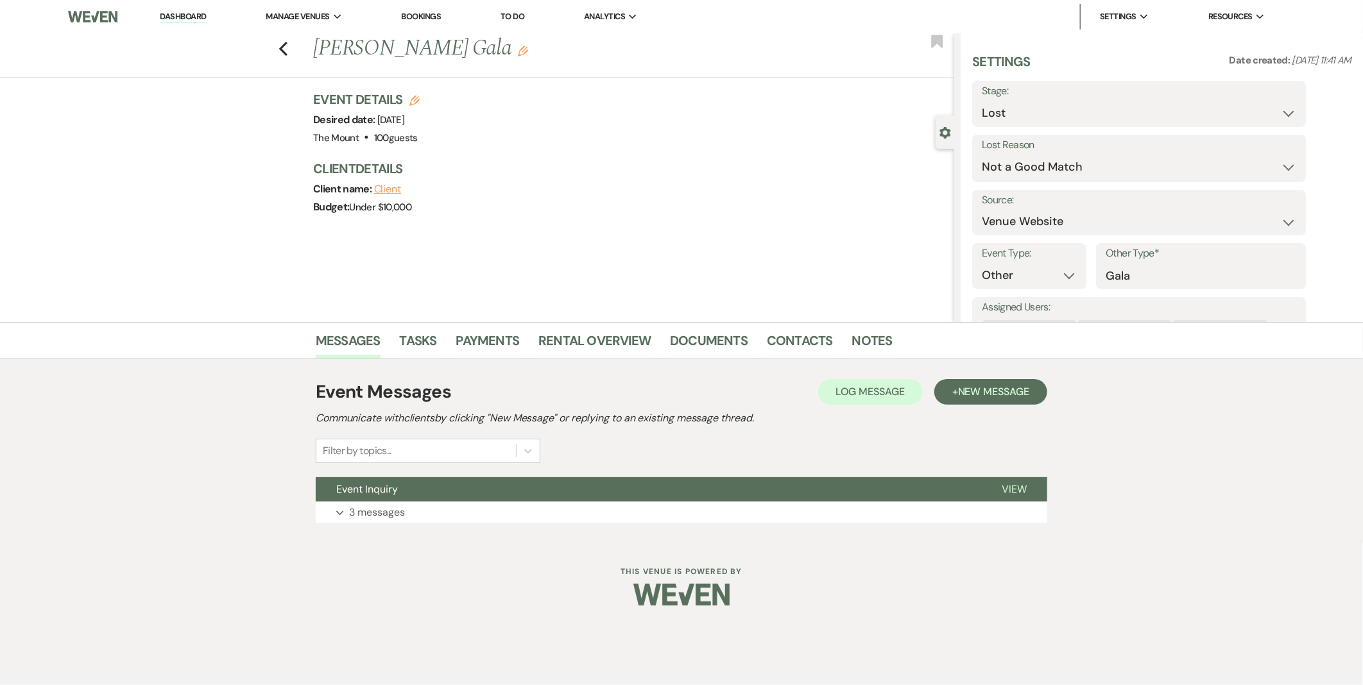
select select "8"
select select "6"
select select "8"
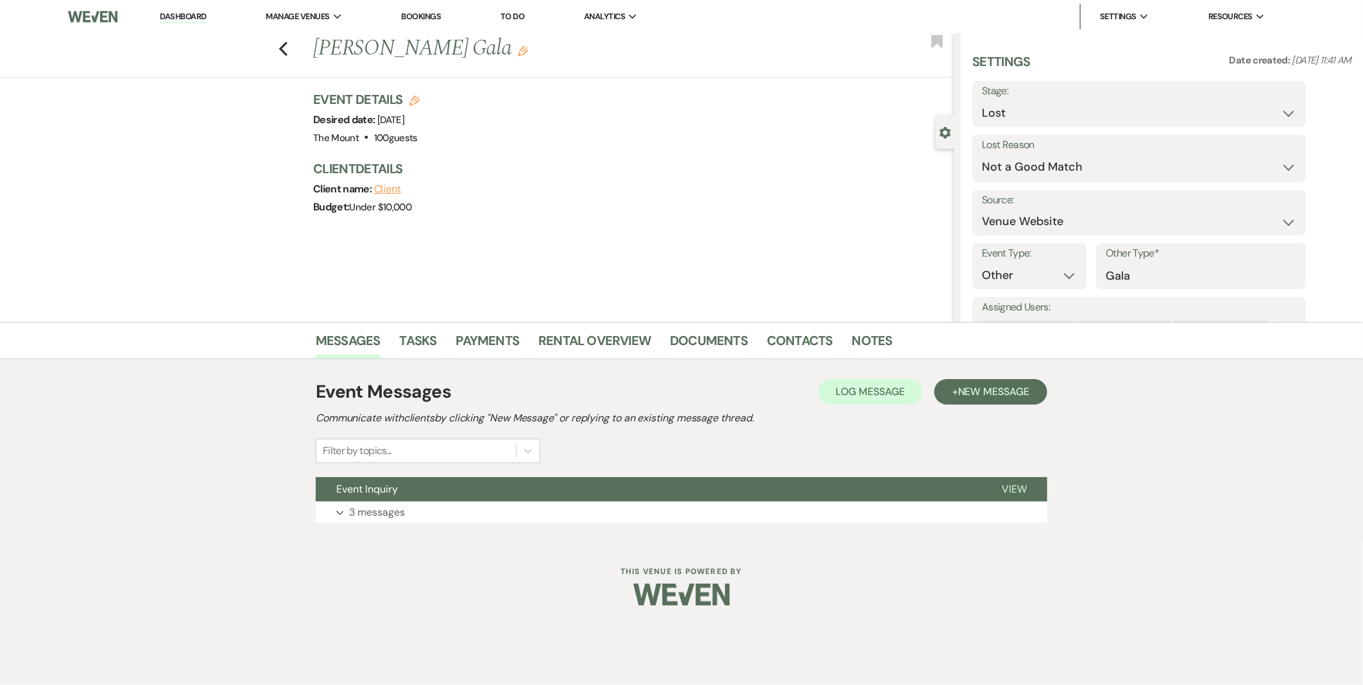
select select "11"
select select "8"
select select "6"
select select "8"
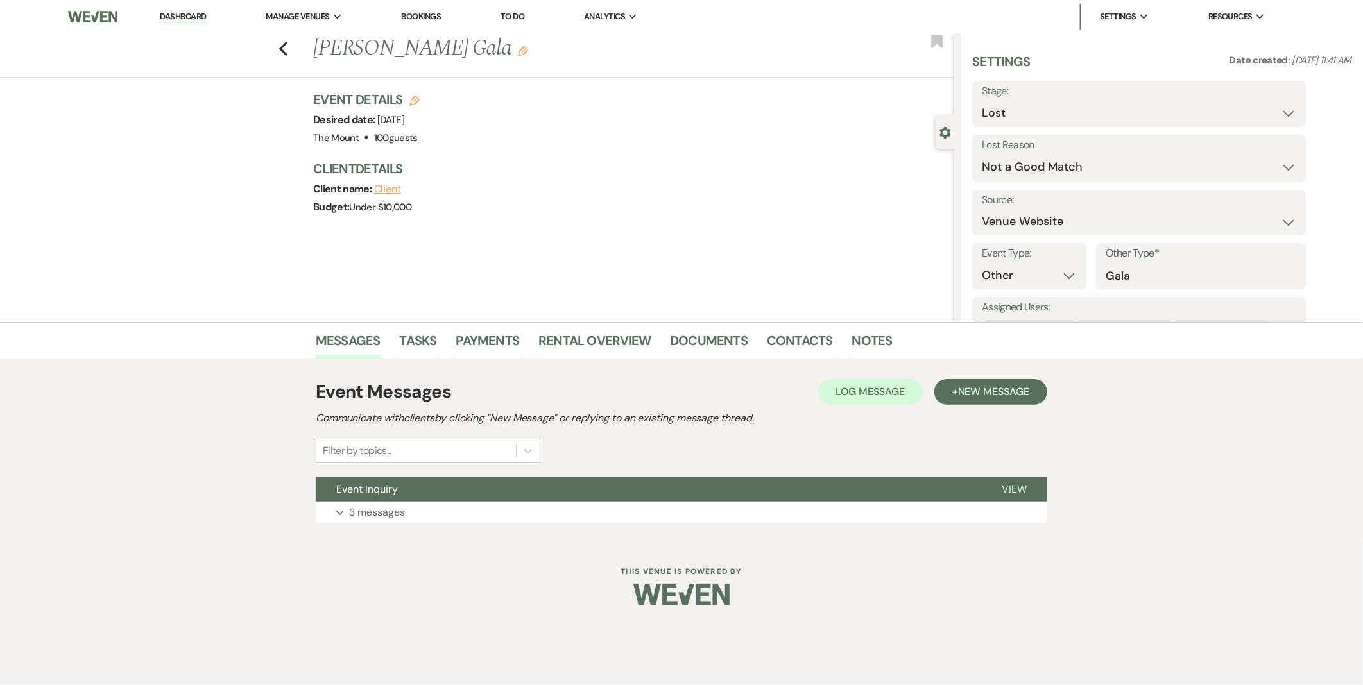
select select "8"
select select "10"
select select "8"
select select "5"
select select "8"
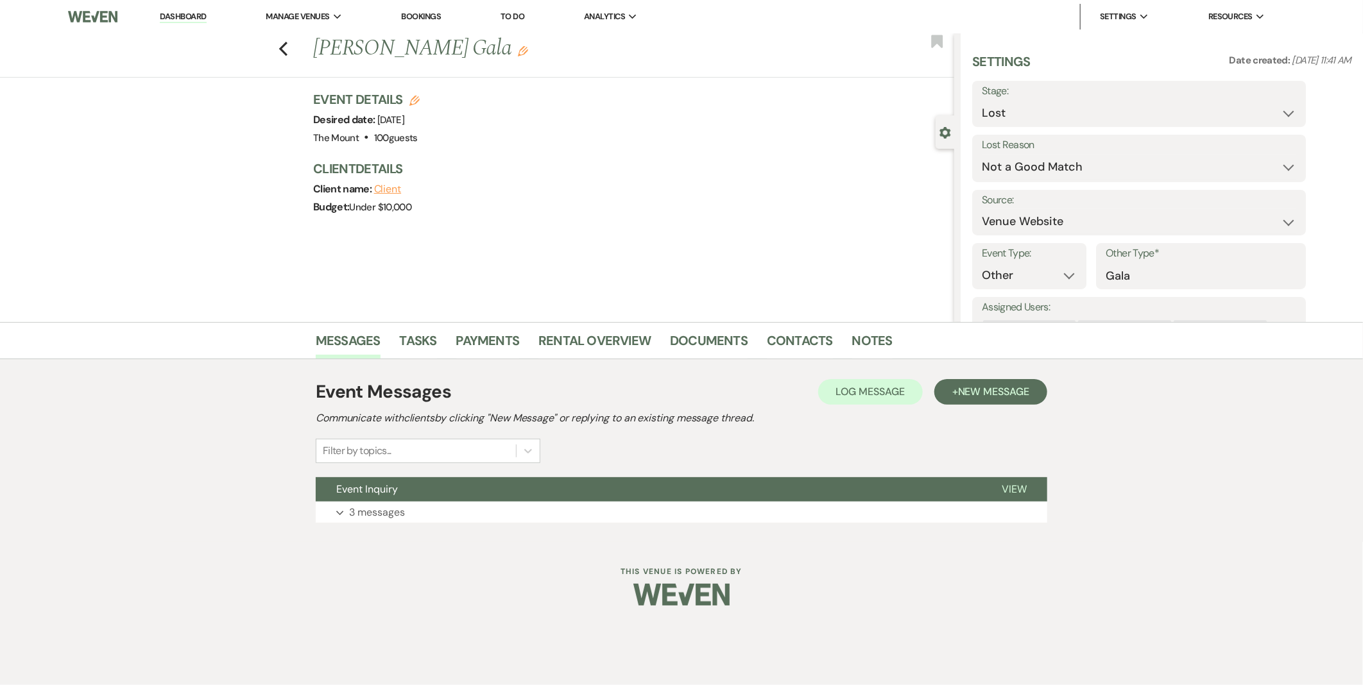
select select "6"
select select "8"
select select "5"
select select "8"
select select "5"
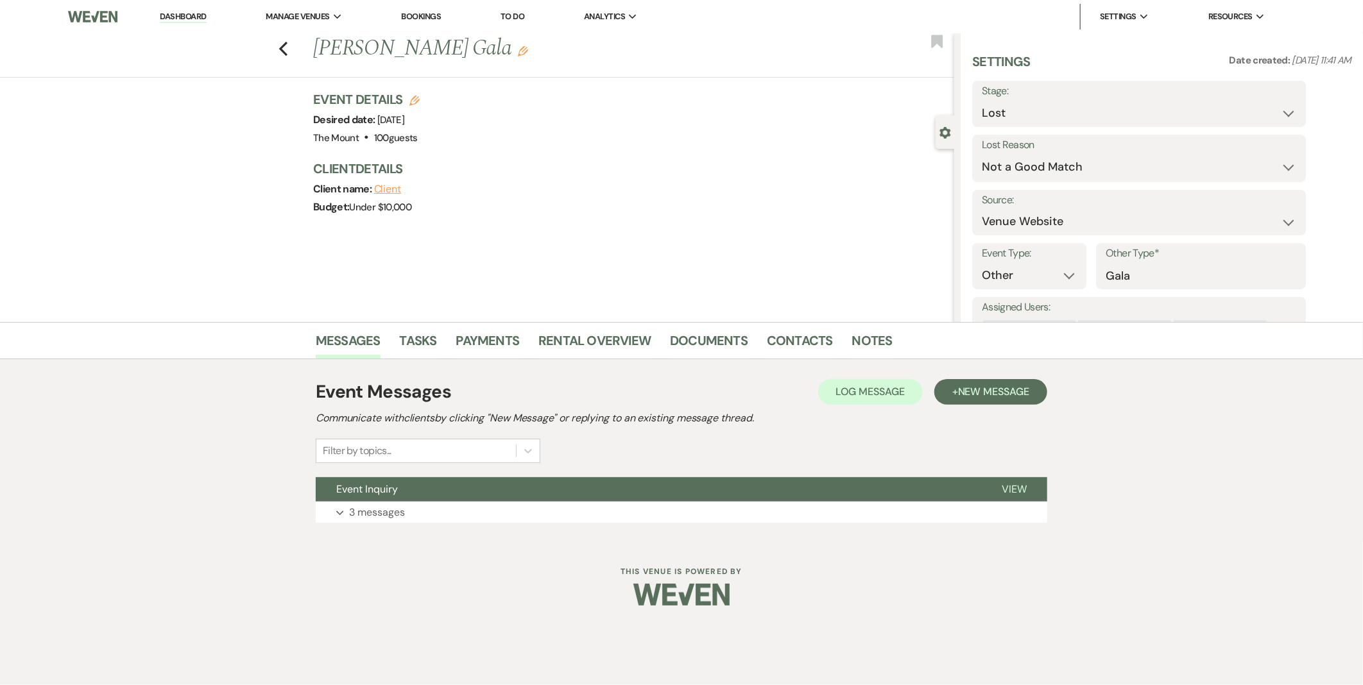
select select "8"
select select "6"
select select "8"
select select "1"
select select "8"
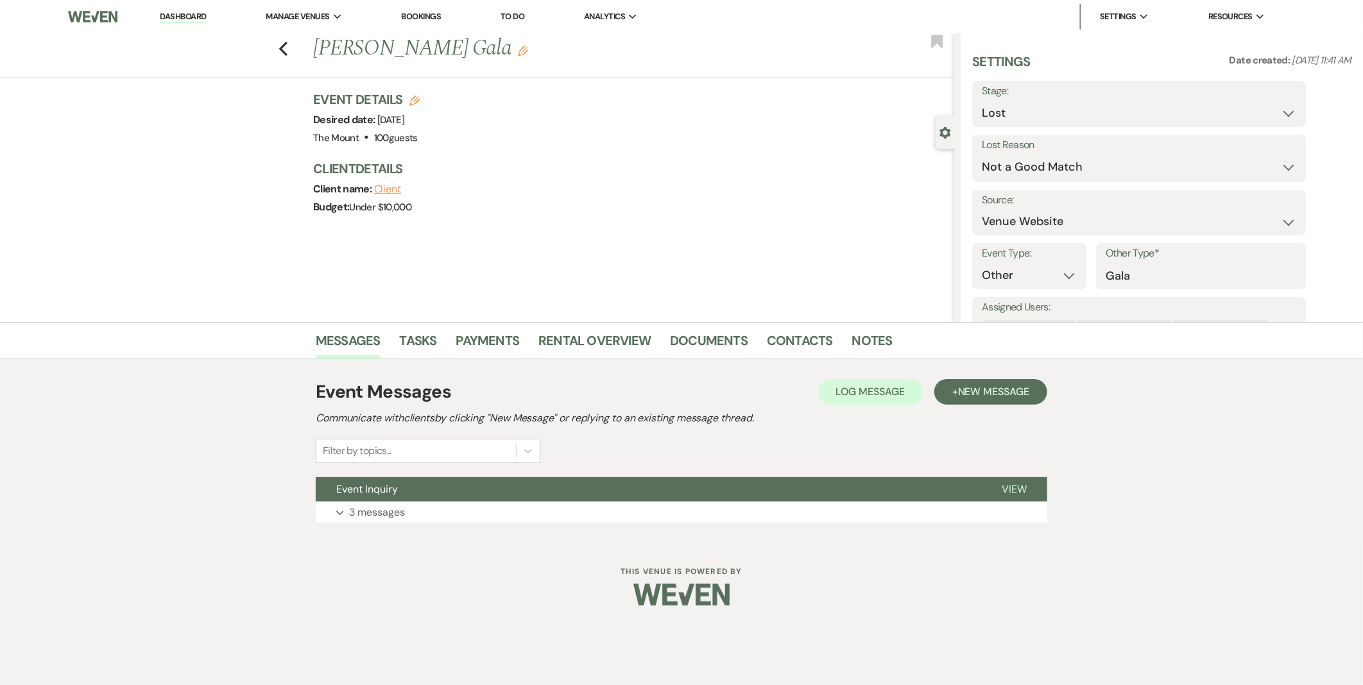
select select "8"
select select "6"
select select "8"
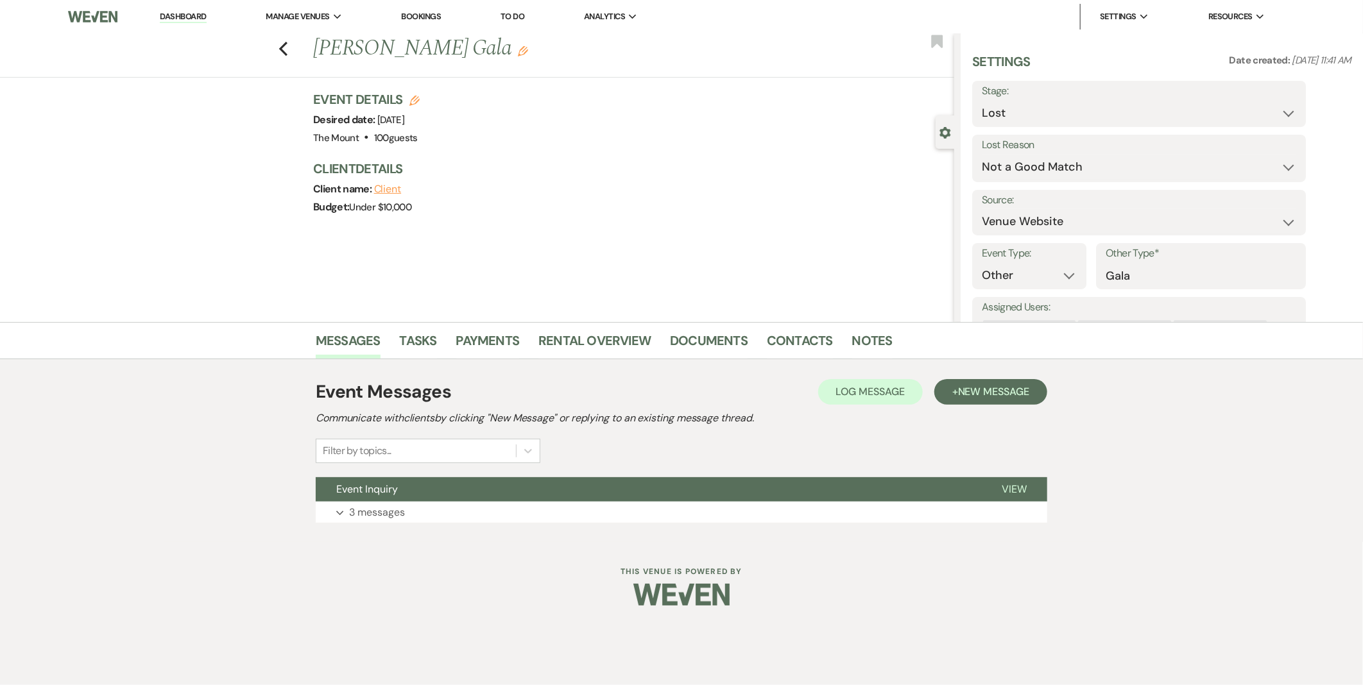
select select "8"
select select "7"
select select "8"
select select "10"
select select "8"
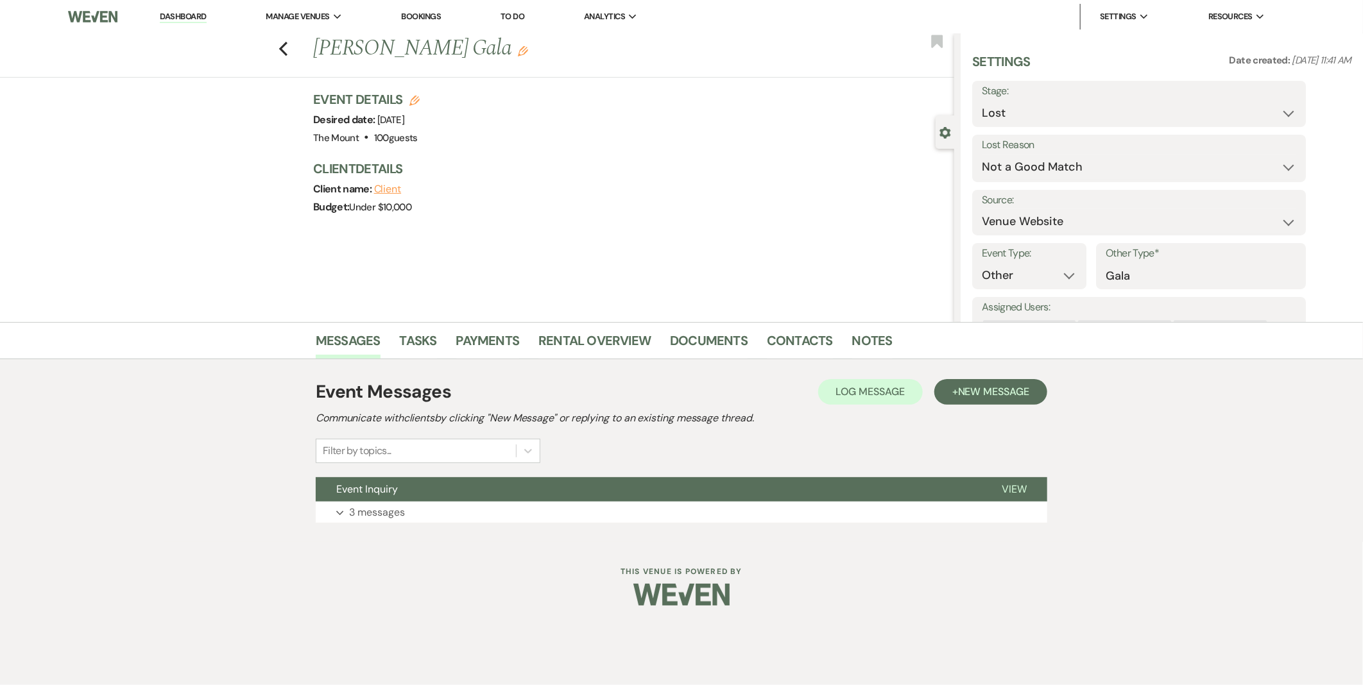
select select "5"
select select "8"
select select "1"
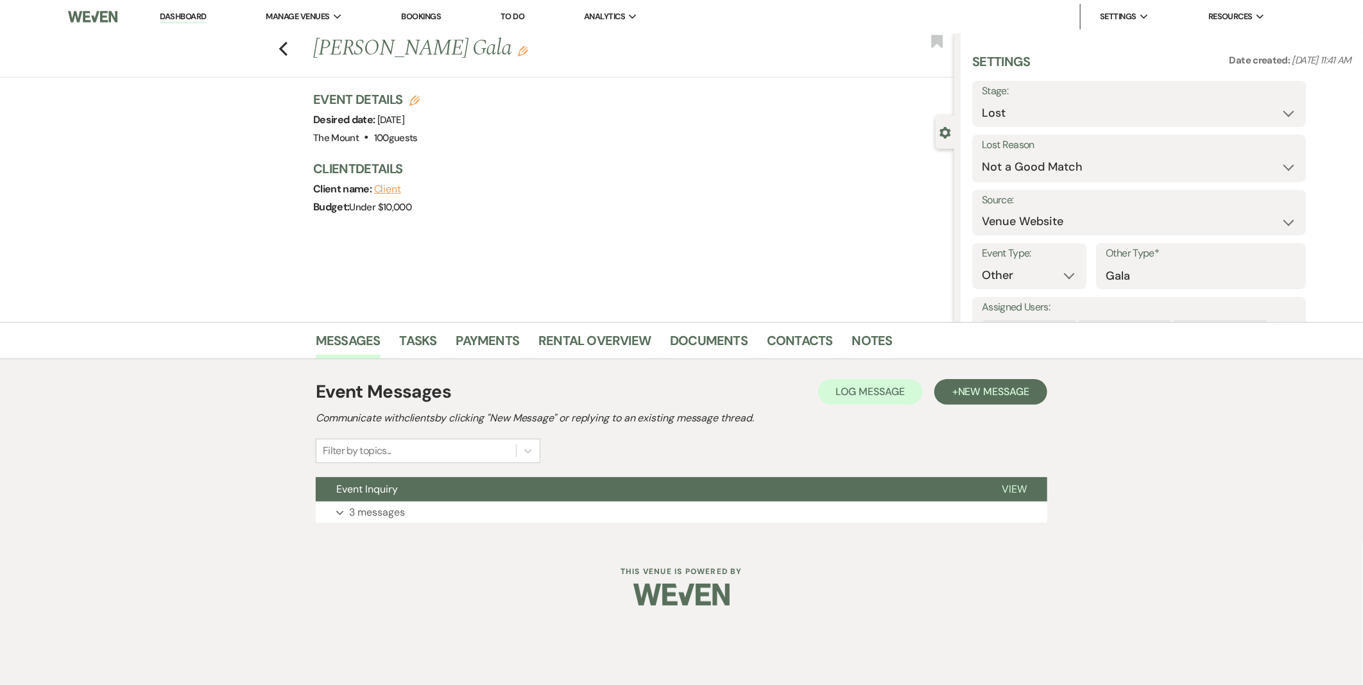
select select "8"
select select "5"
select select "8"
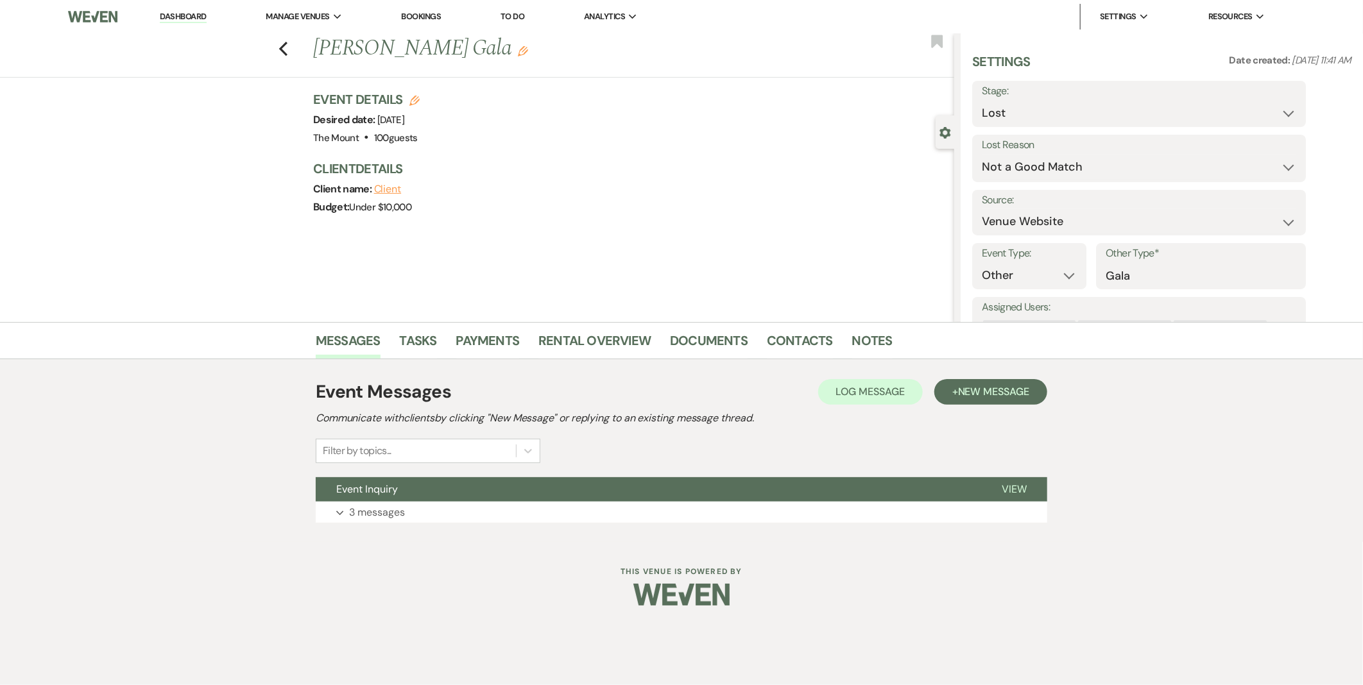
select select "6"
select select "8"
select select "6"
select select "8"
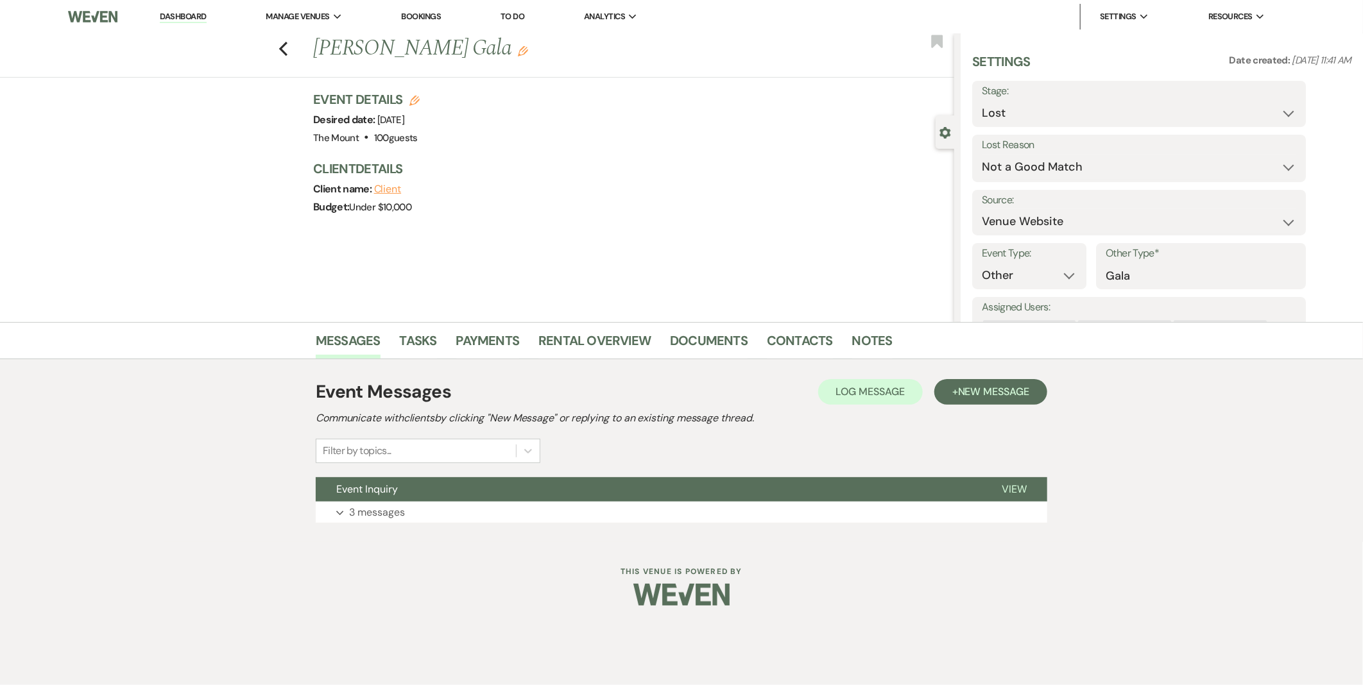
select select "8"
select select "10"
select select "8"
select select "5"
select select "8"
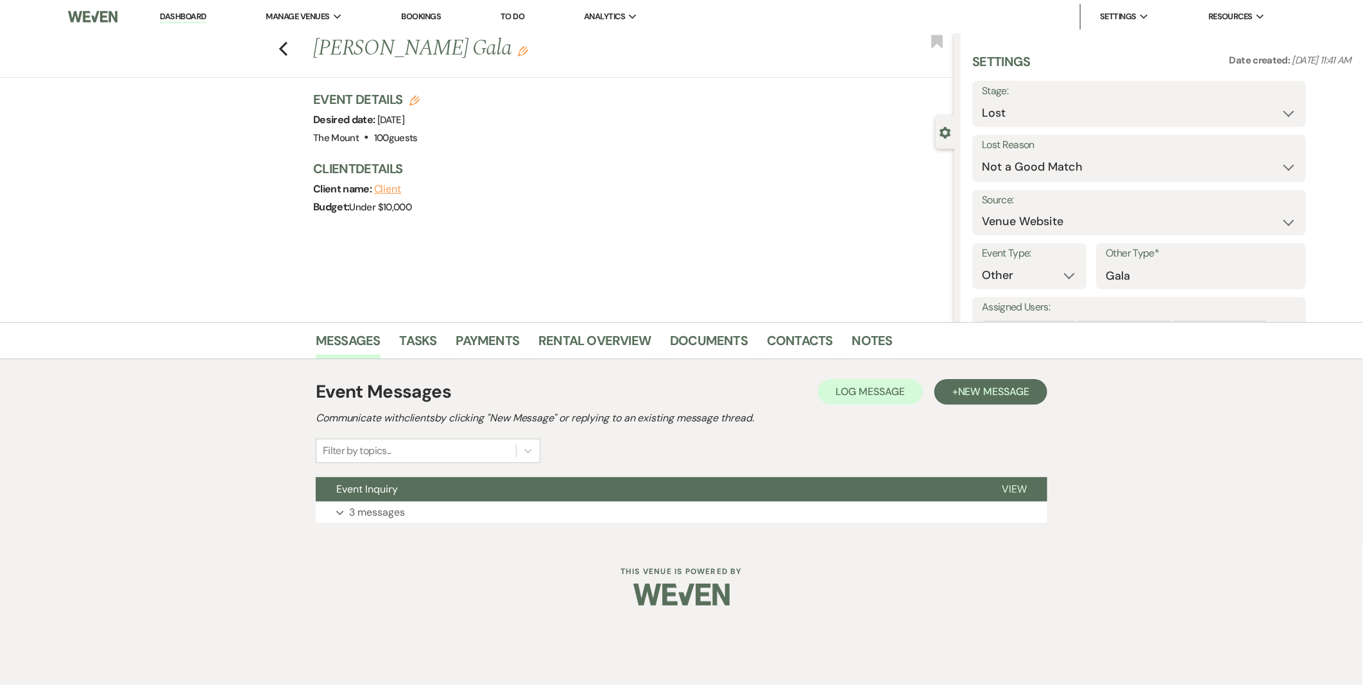
select select "1"
select select "8"
select select "11"
select select "8"
select select "10"
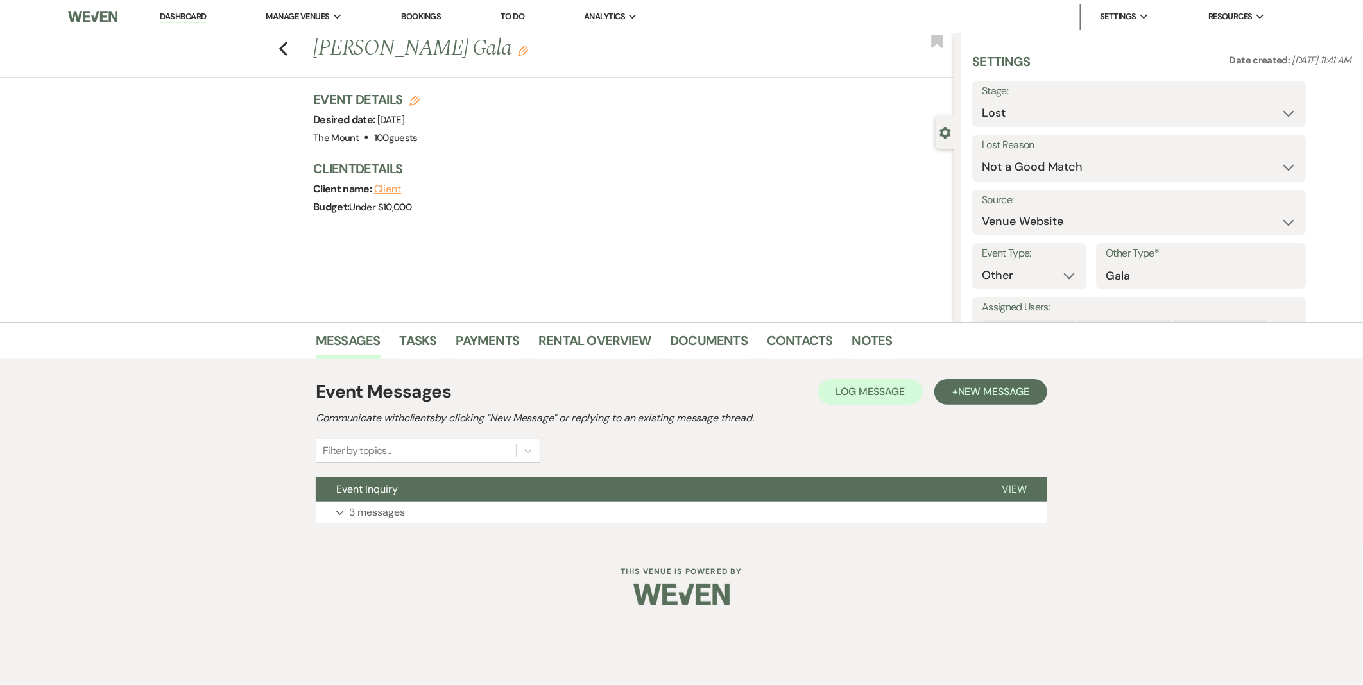
select select "8"
select select "5"
select select "8"
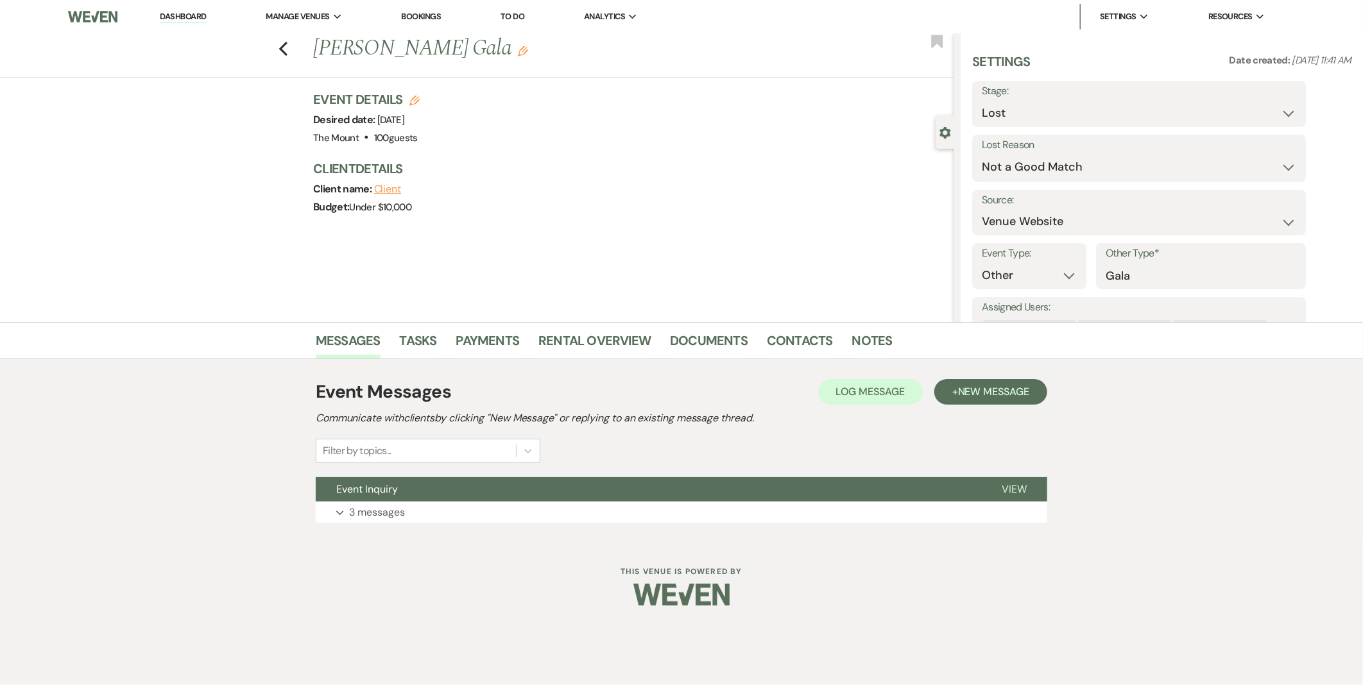
select select "8"
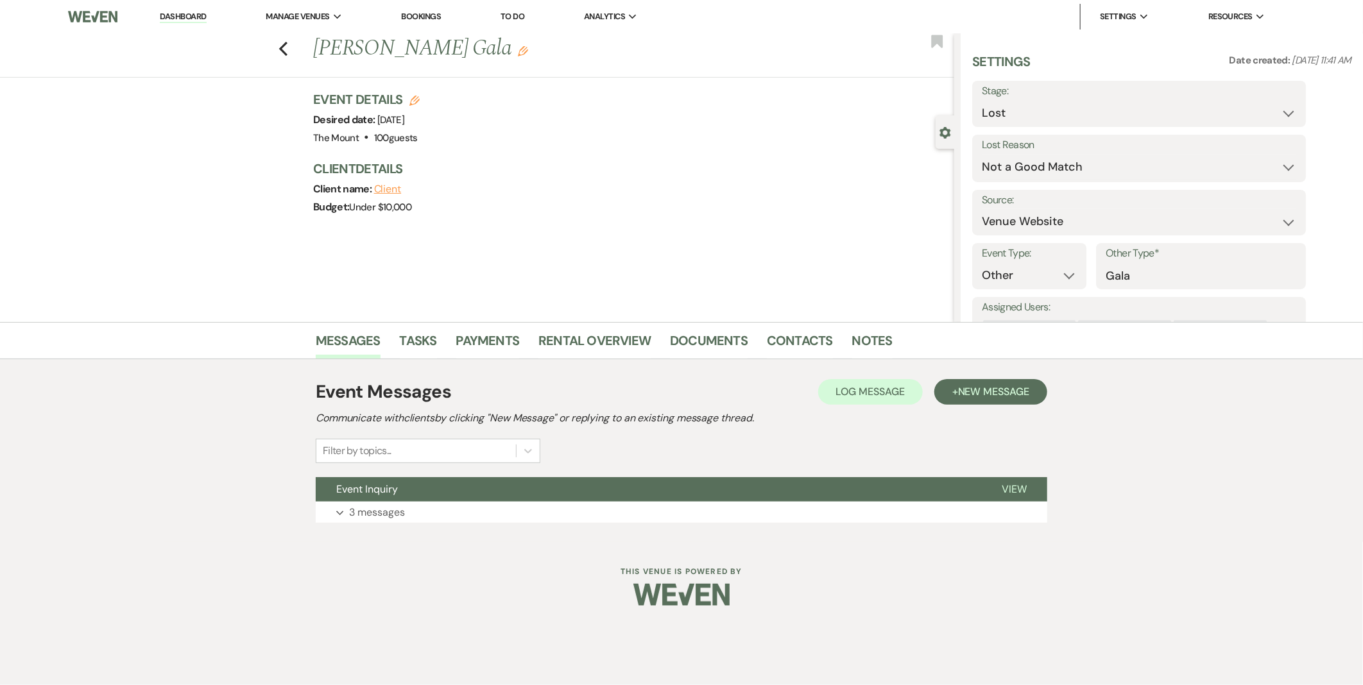
select select "8"
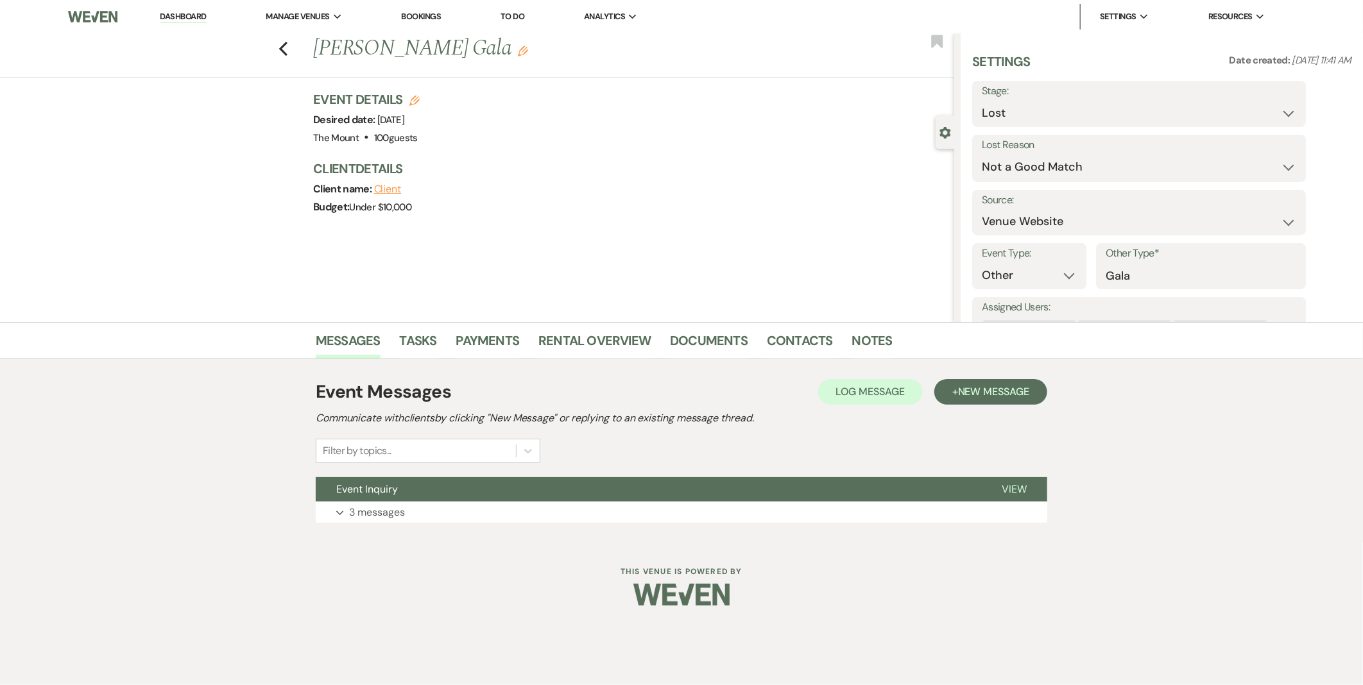
select select "8"
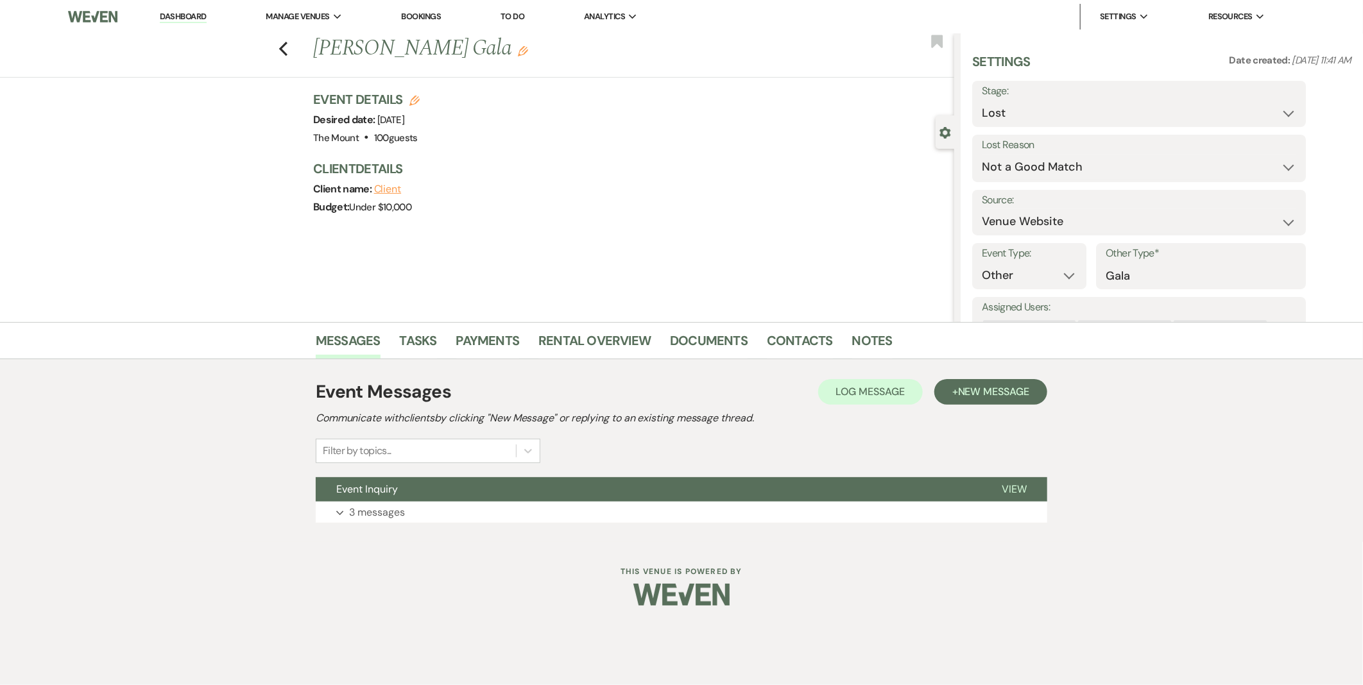
select select "8"
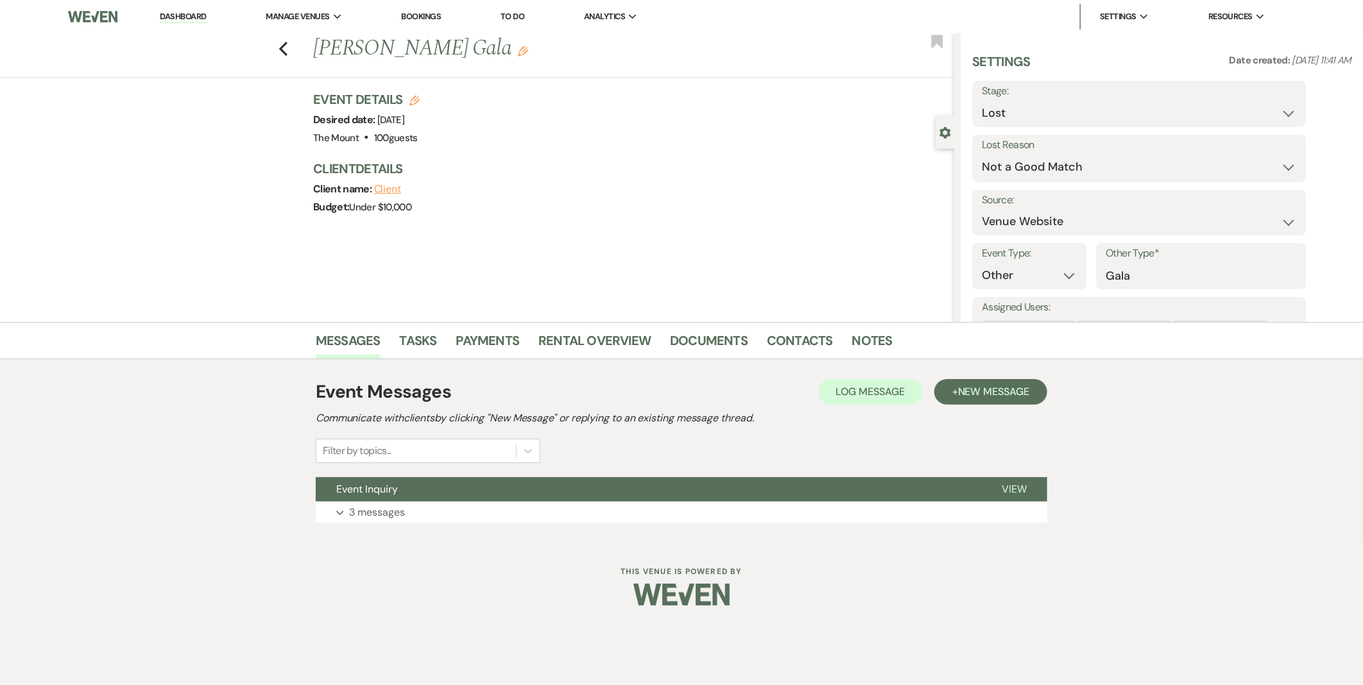
select select "8"
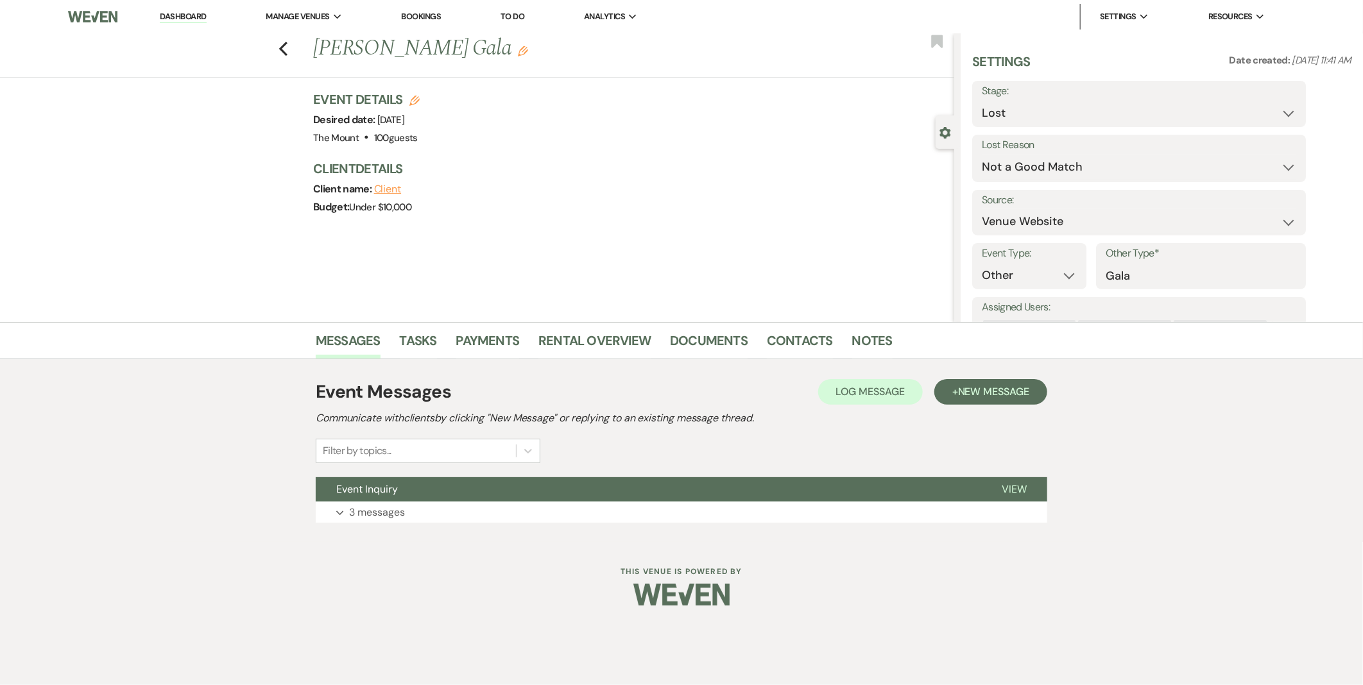
select select "8"
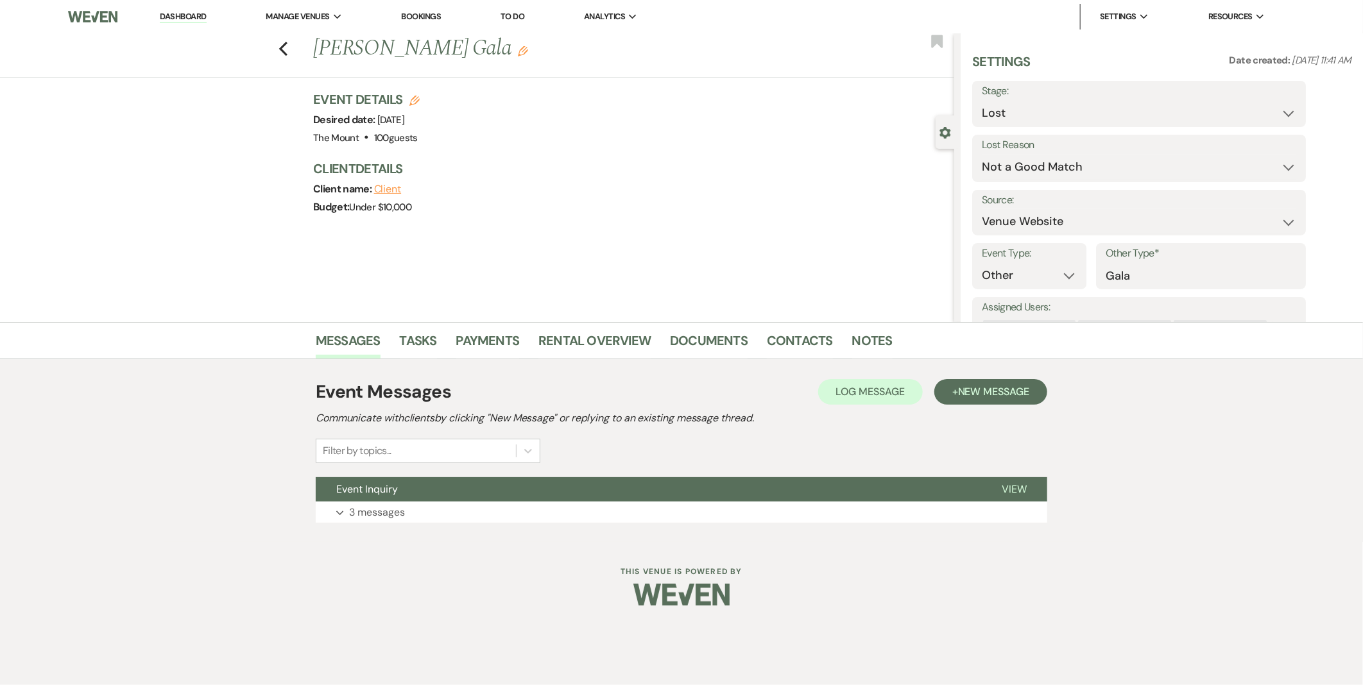
select select "8"
select select "6"
select select "8"
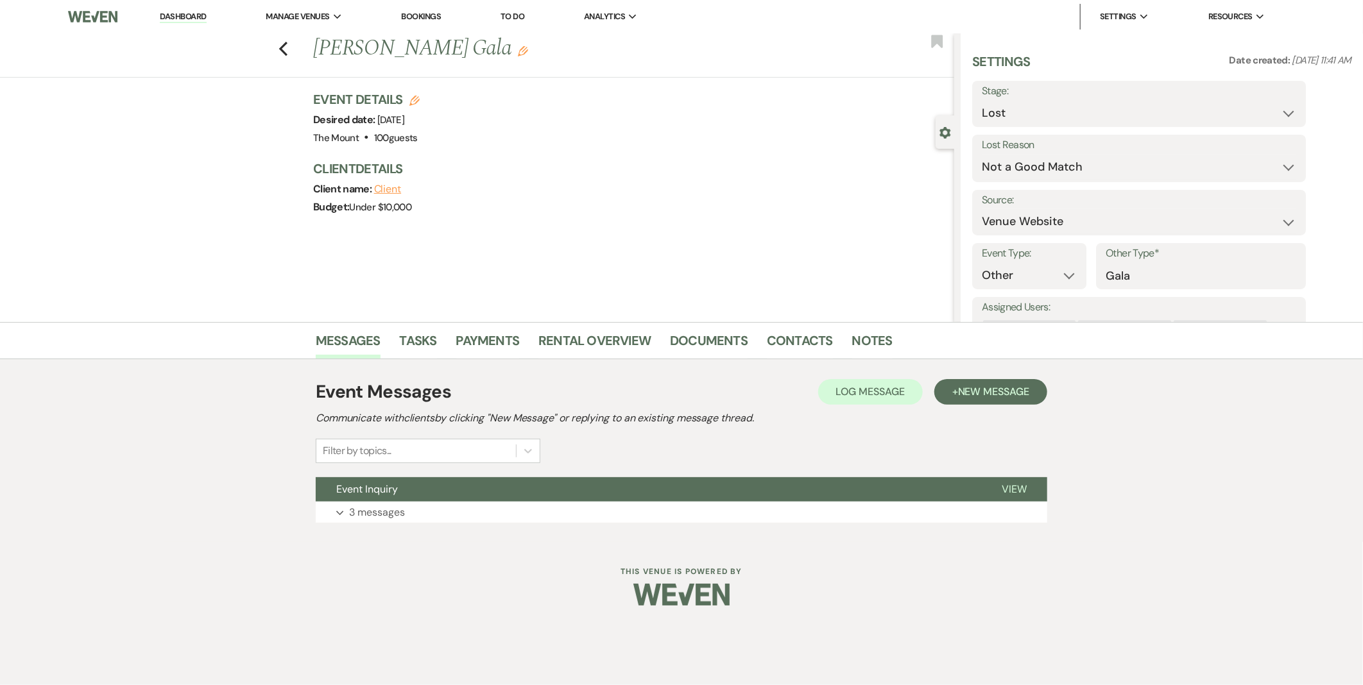
select select "8"
select select "11"
select select "8"
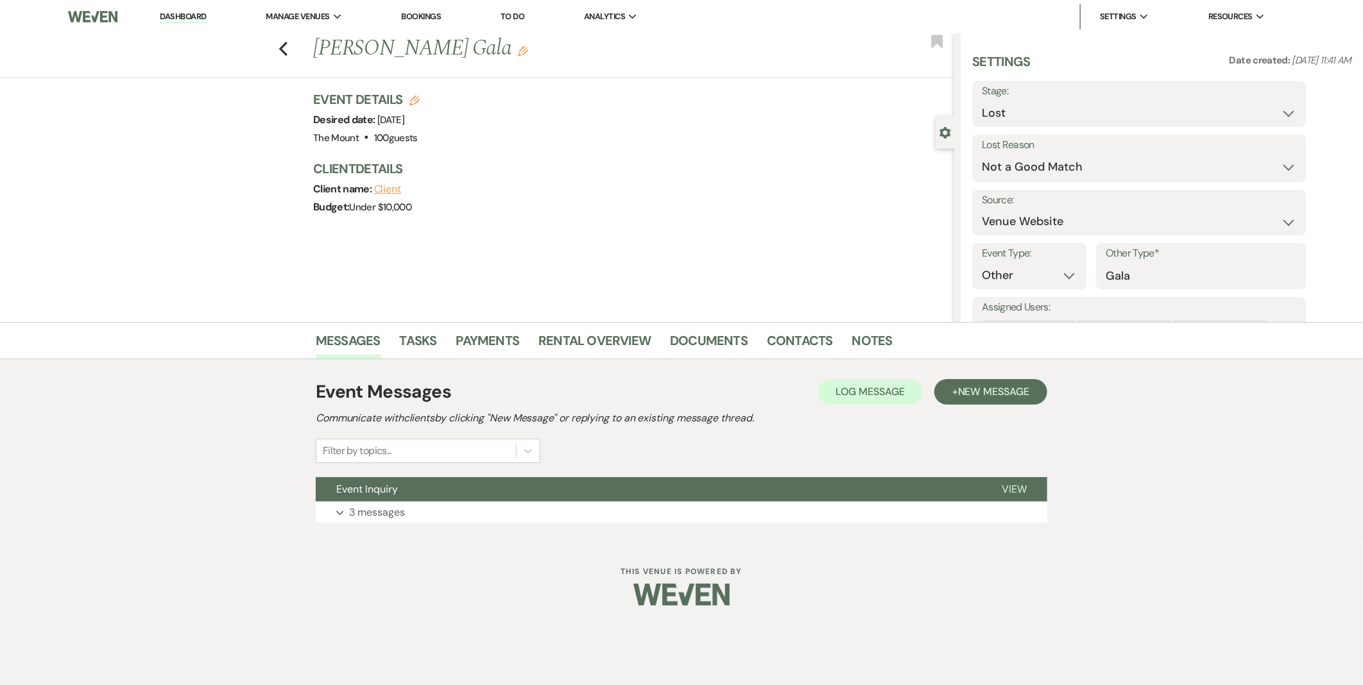
select select "11"
select select "8"
select select "5"
select select "8"
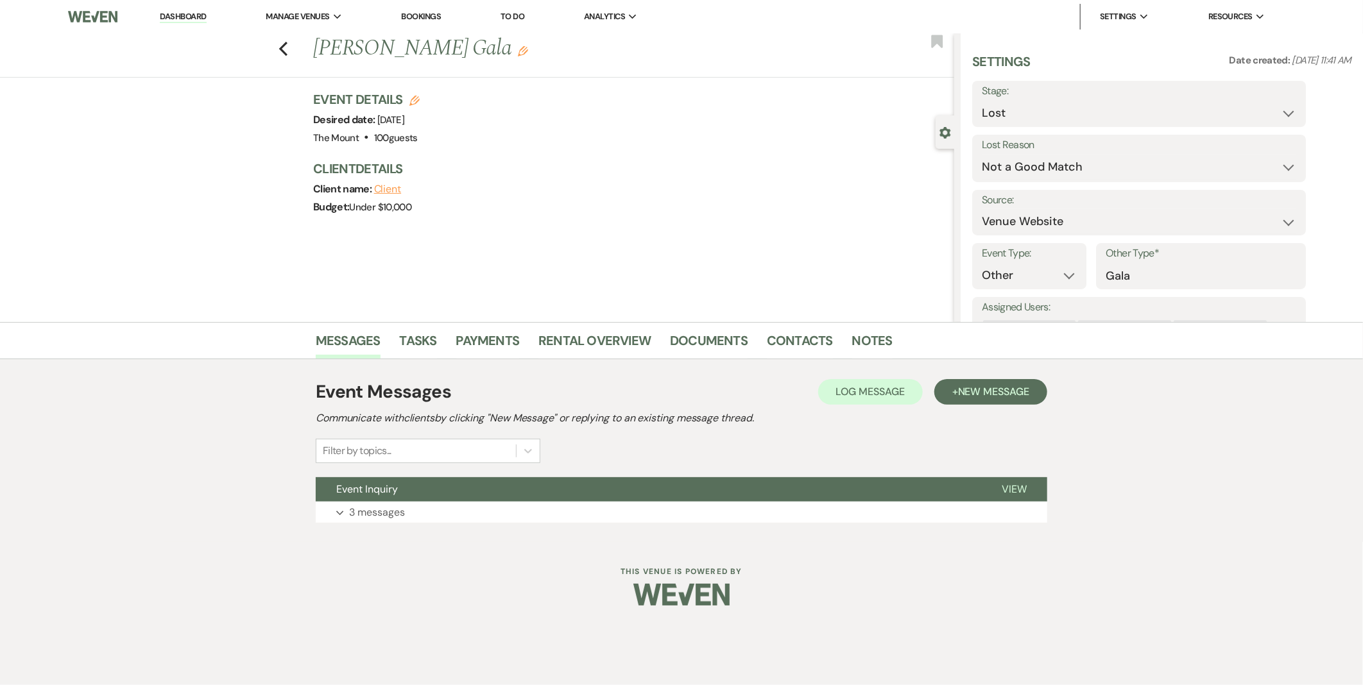
select select "7"
select select "8"
select select "5"
select select "8"
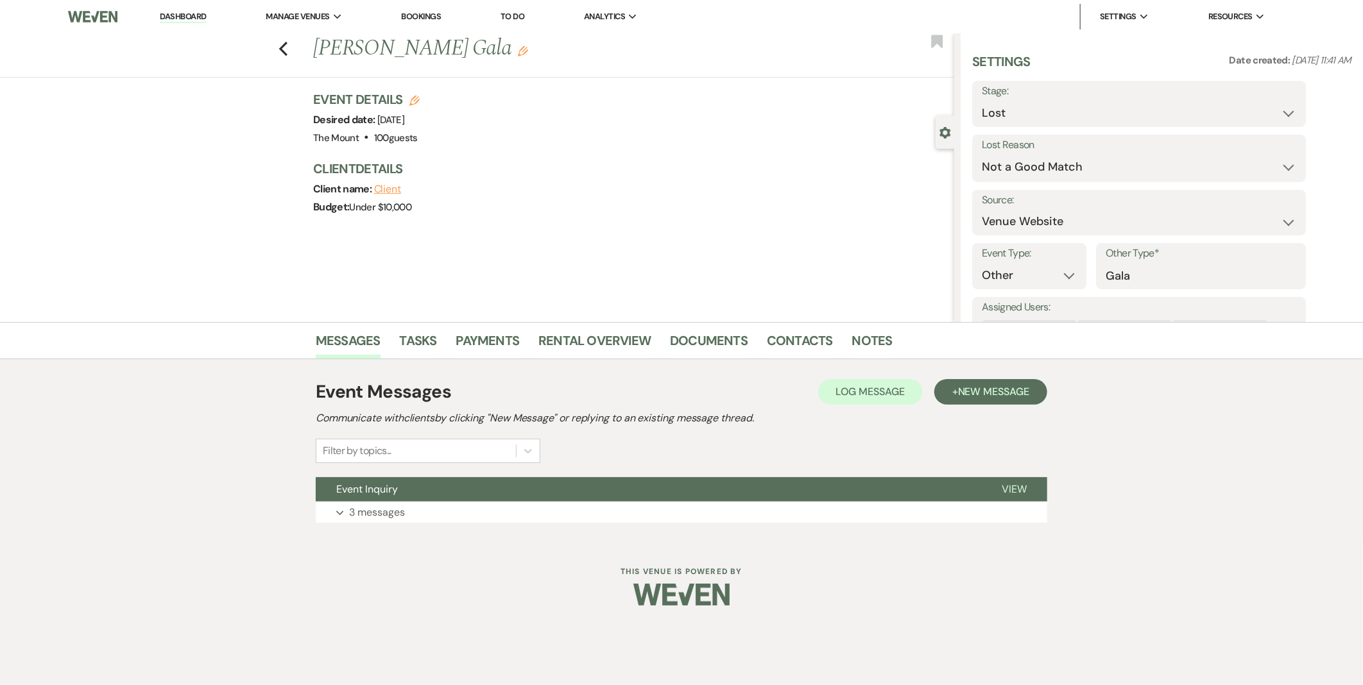
select select "8"
select select "5"
select select "8"
select select "5"
select select "8"
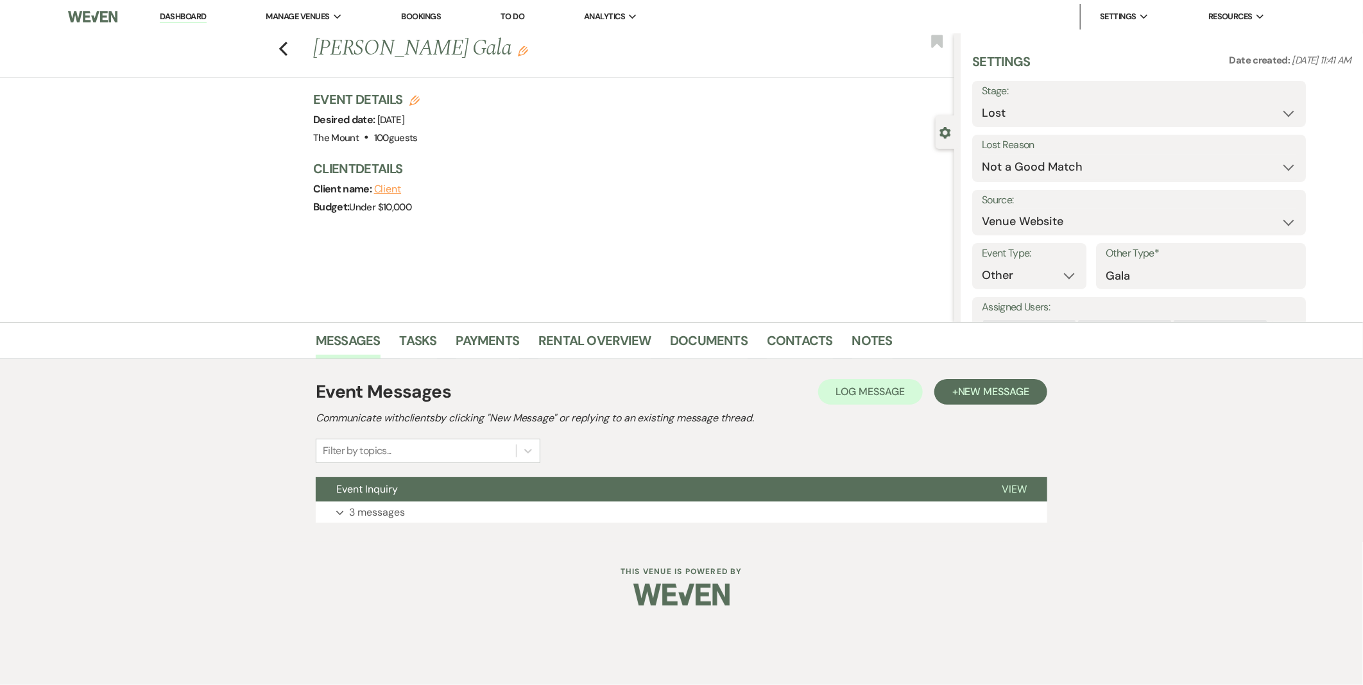
select select "7"
select select "8"
select select "5"
select select "8"
select select "5"
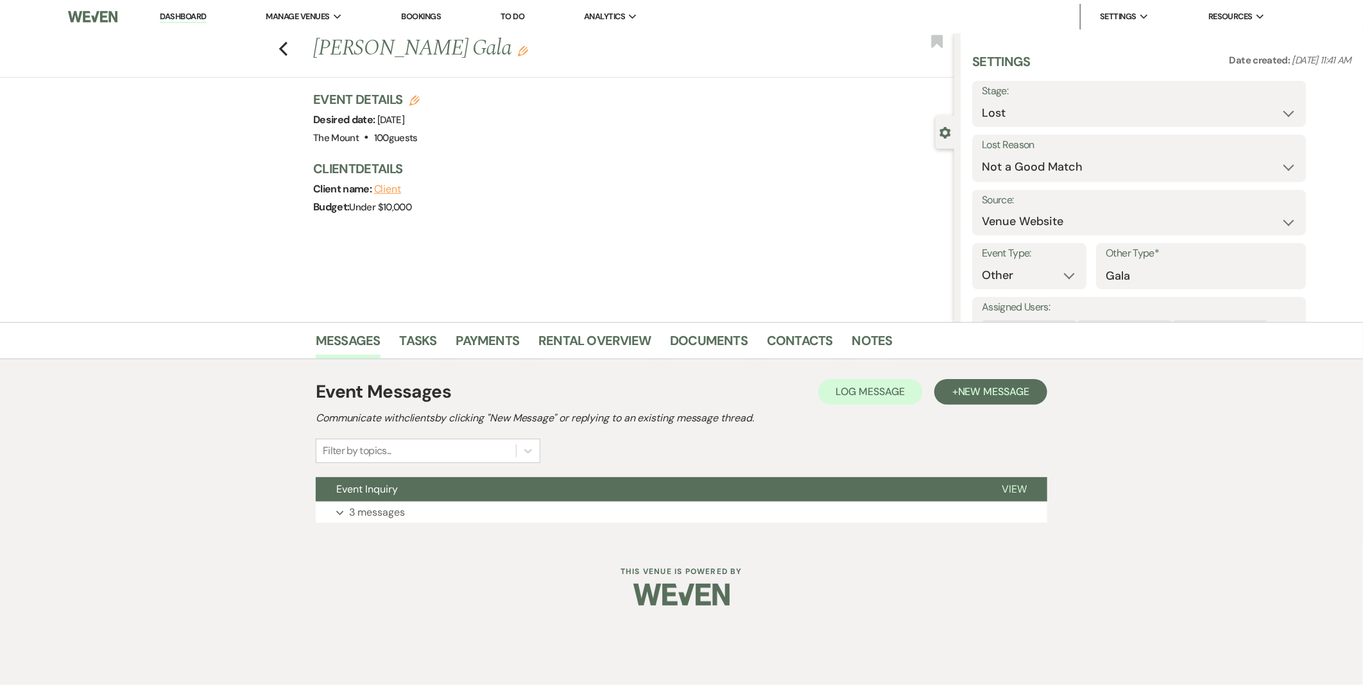
select select "8"
select select "5"
select select "8"
select select "5"
select select "8"
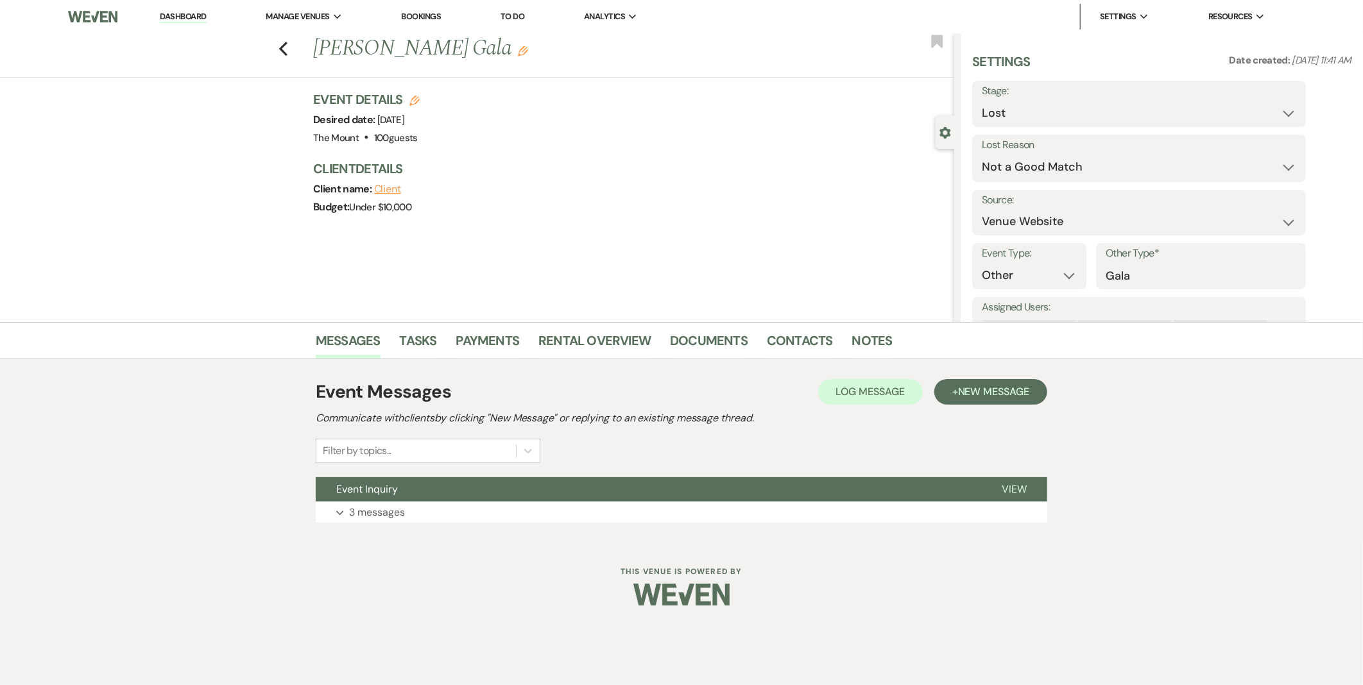
select select "5"
select select "8"
select select "5"
select select "8"
select select "5"
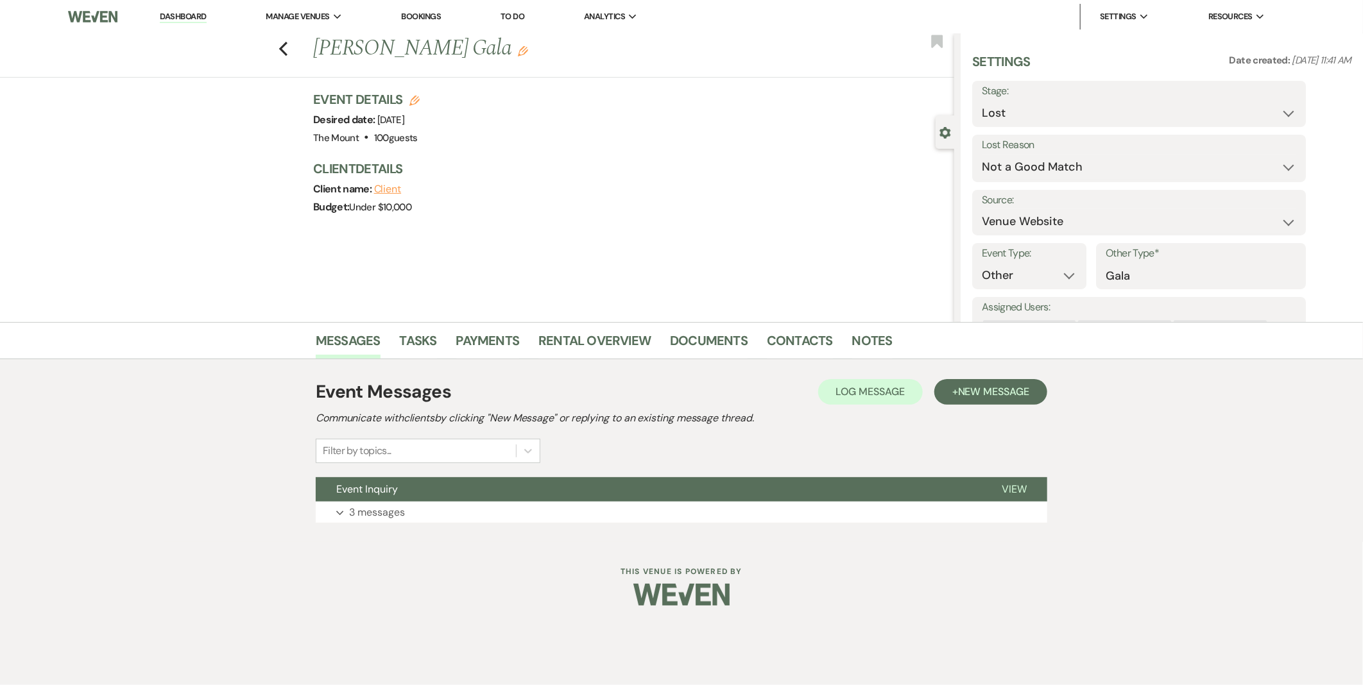
select select "8"
select select "5"
select select "8"
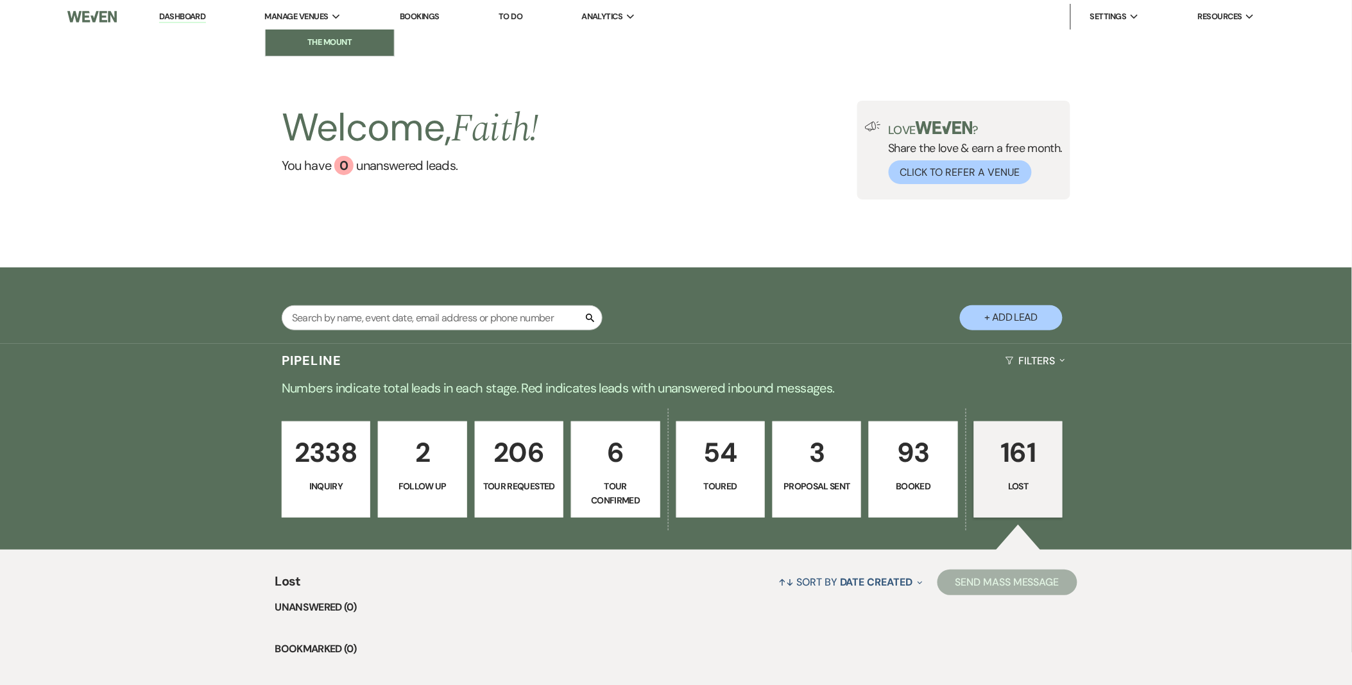
click at [340, 47] on li "The Mount" at bounding box center [330, 42] width 116 height 13
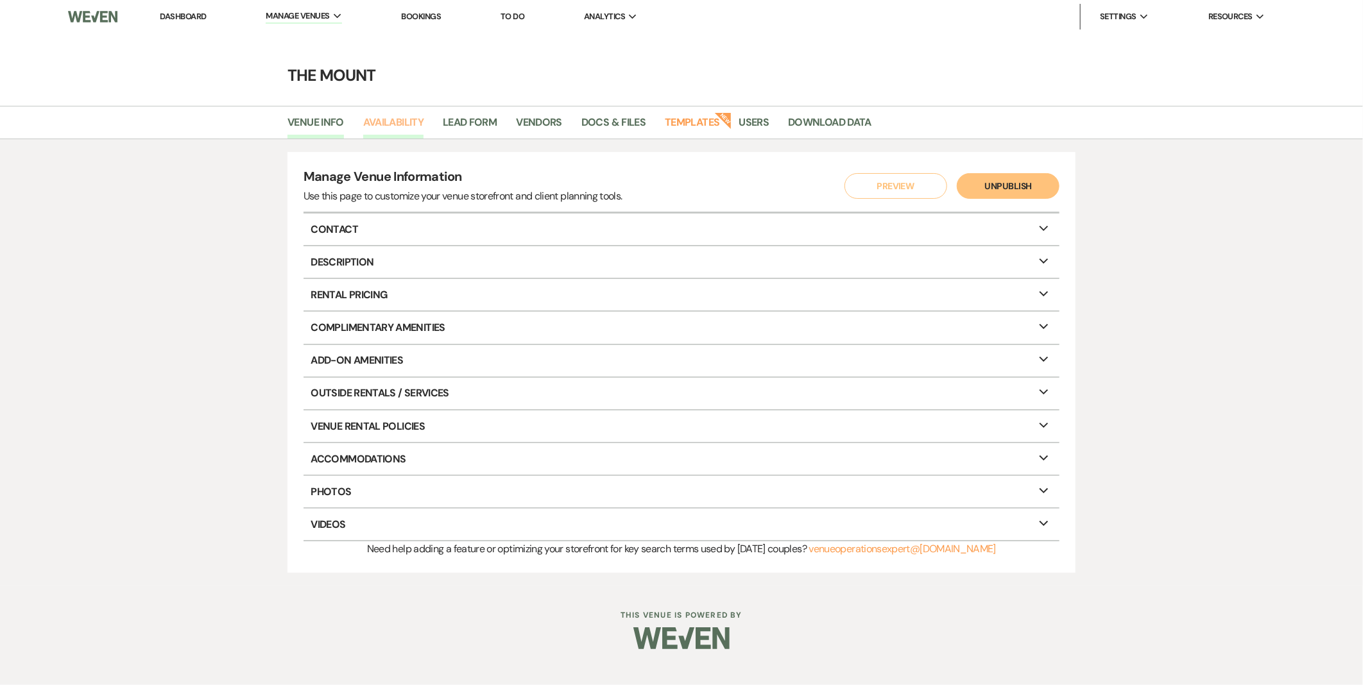
click at [391, 130] on link "Availability" at bounding box center [393, 126] width 60 height 24
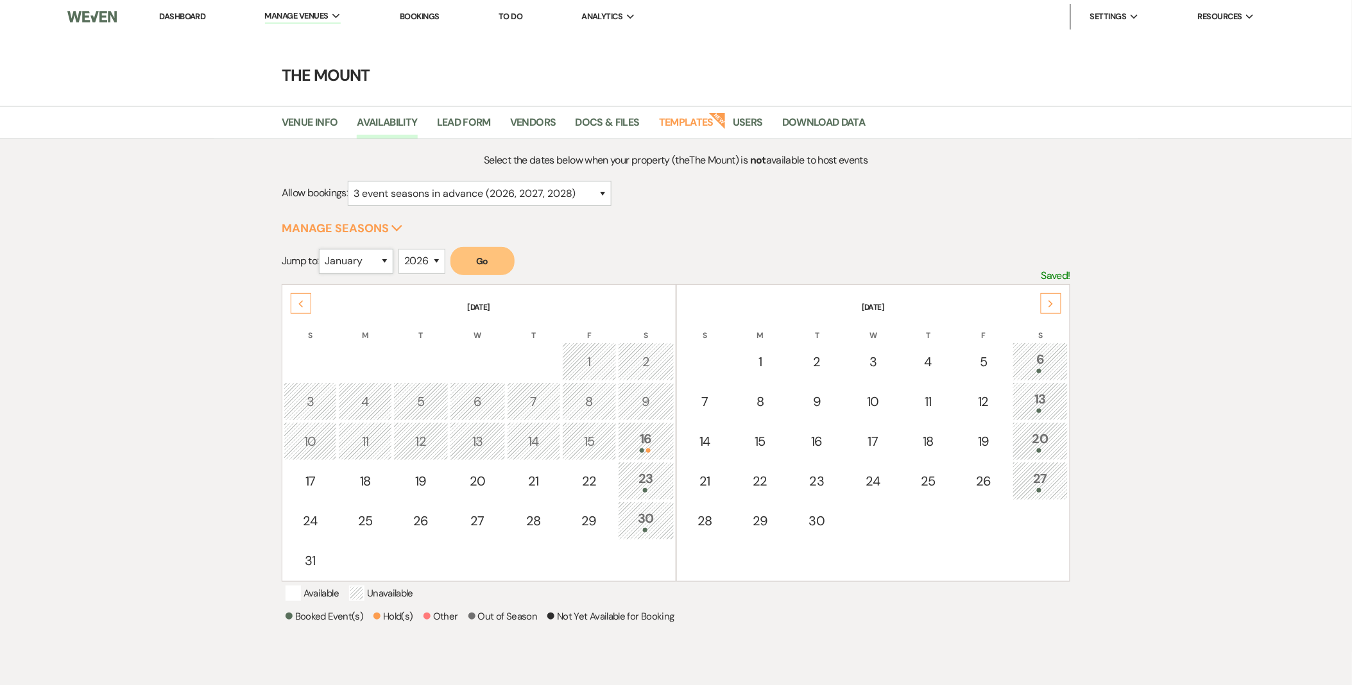
click at [388, 259] on select "January February March April May June July August September October November De…" at bounding box center [356, 261] width 74 height 25
click at [322, 249] on select "January February March April May June July August September October November De…" at bounding box center [356, 261] width 74 height 25
click at [477, 270] on button "Go" at bounding box center [483, 261] width 64 height 28
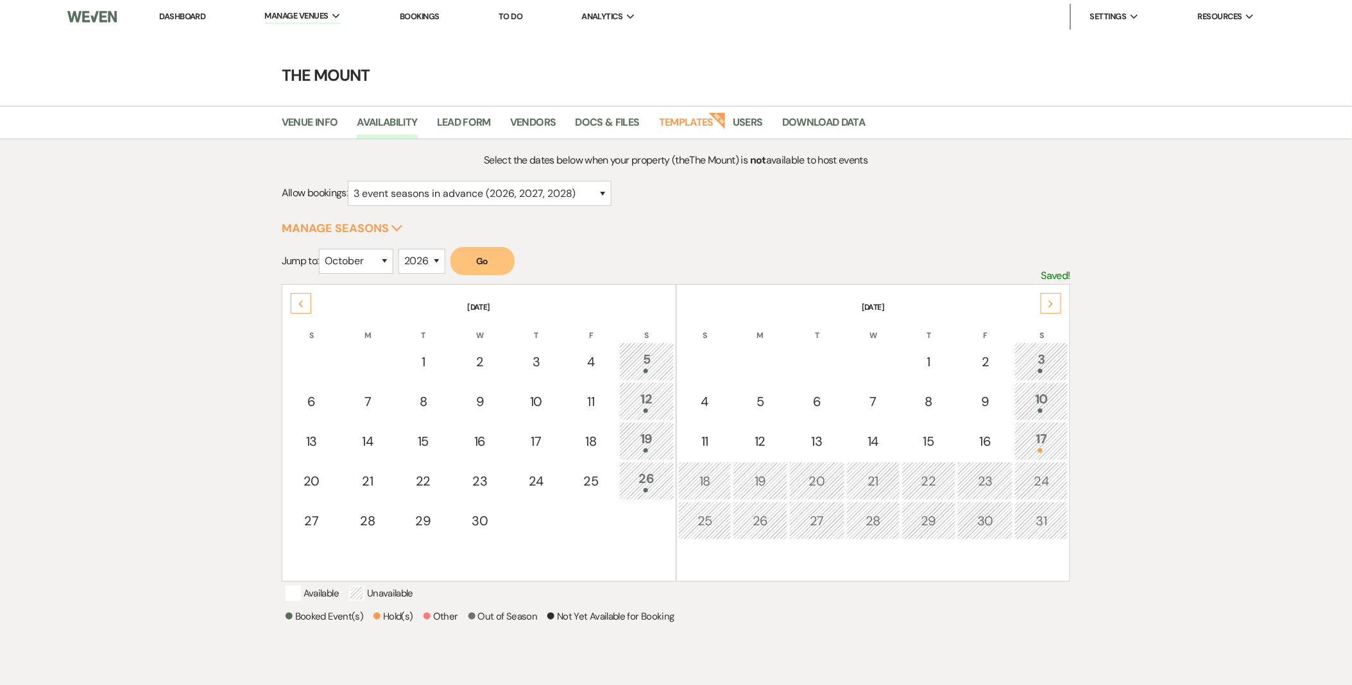
click at [1045, 442] on div "17" at bounding box center [1042, 441] width 40 height 24
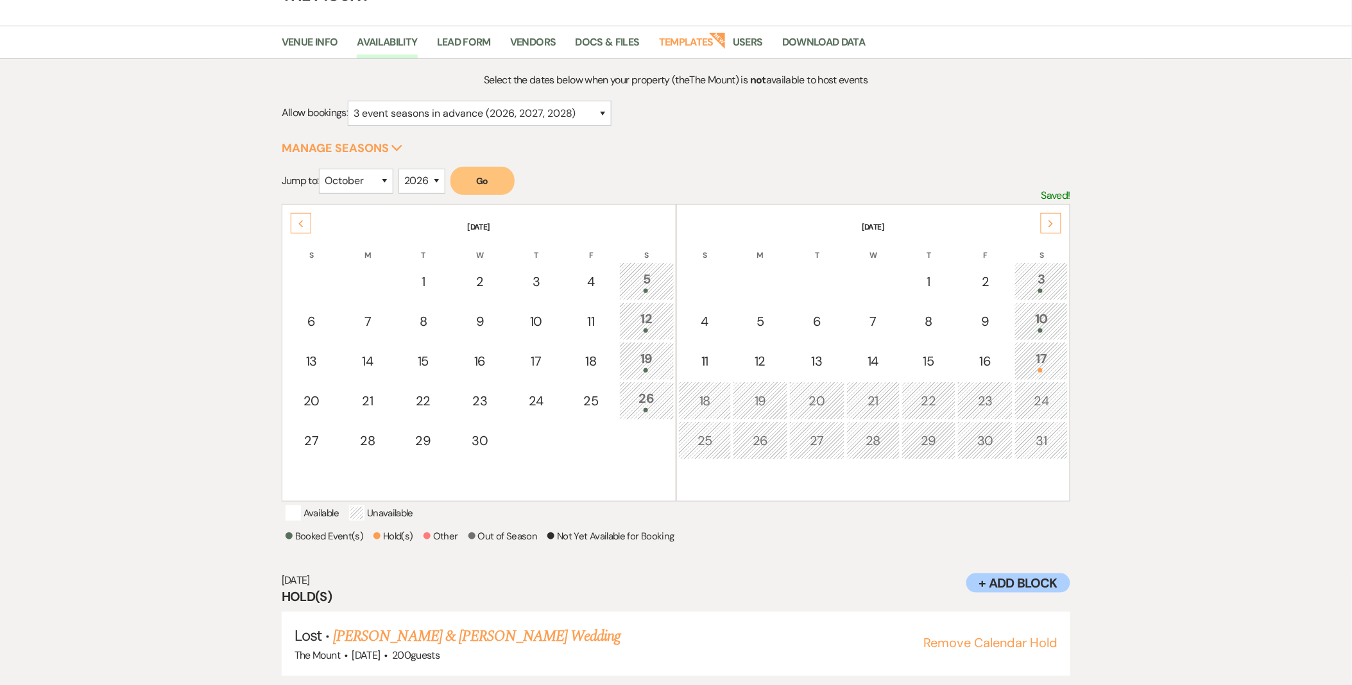
scroll to position [107, 0]
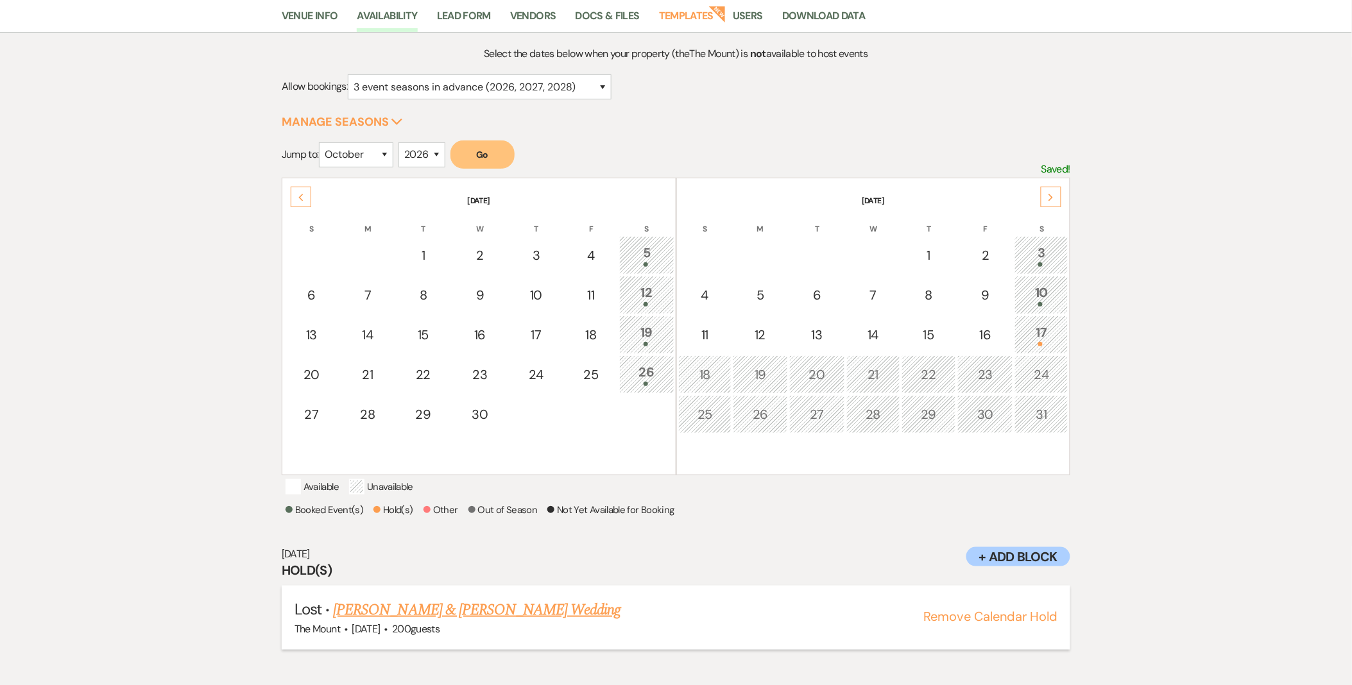
click at [981, 623] on button "Remove Calendar Hold" at bounding box center [990, 616] width 134 height 13
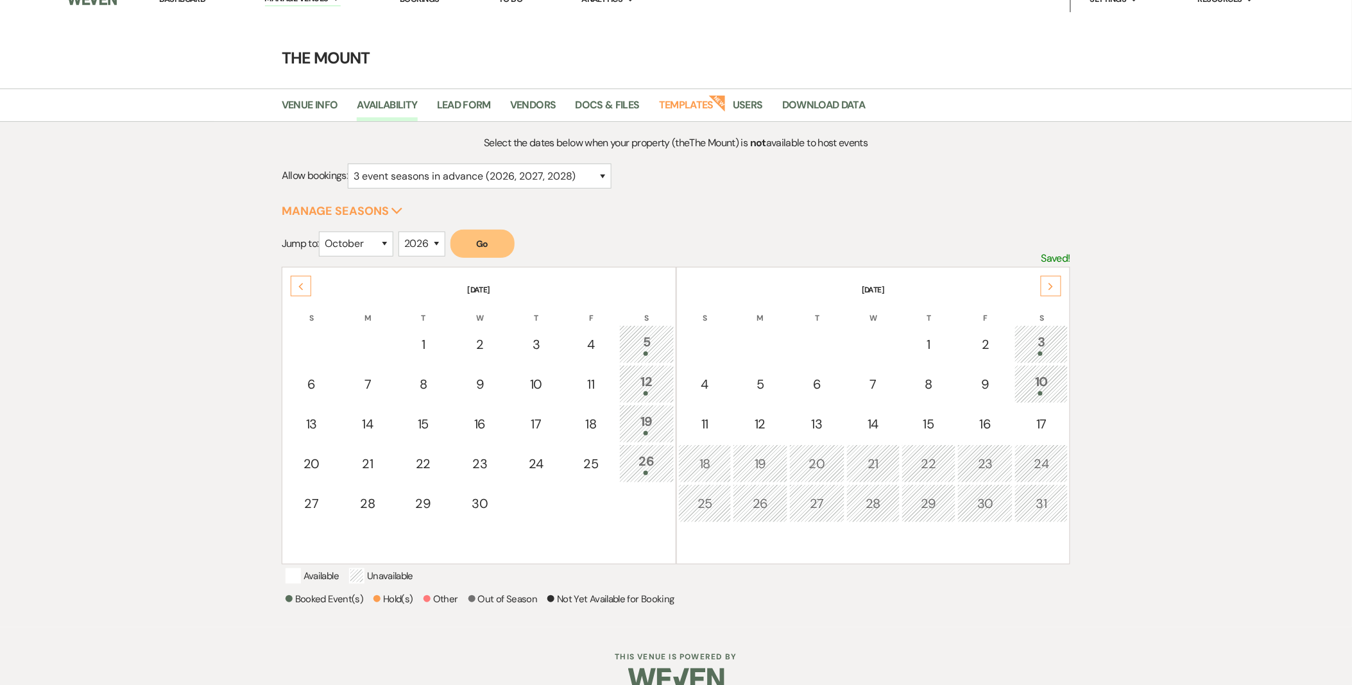
scroll to position [0, 0]
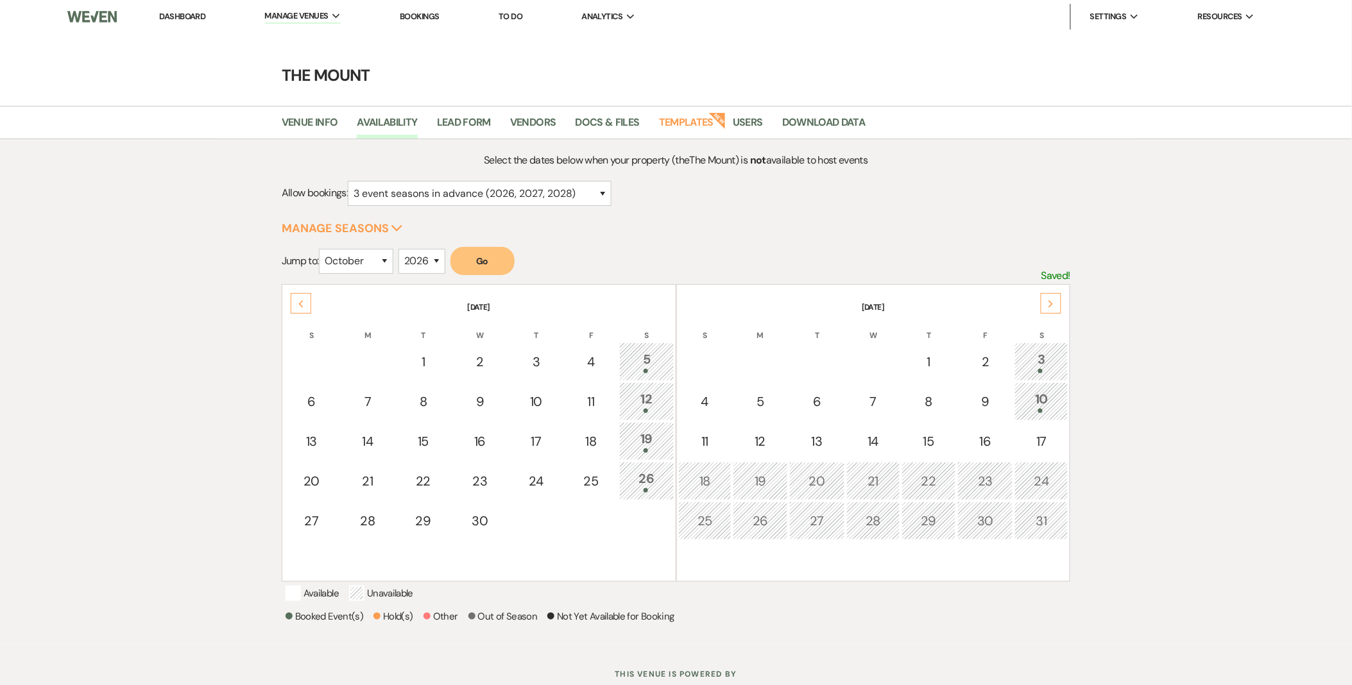
click at [293, 83] on h4 "The Mount" at bounding box center [676, 75] width 924 height 22
click at [198, 16] on link "Dashboard" at bounding box center [182, 16] width 46 height 11
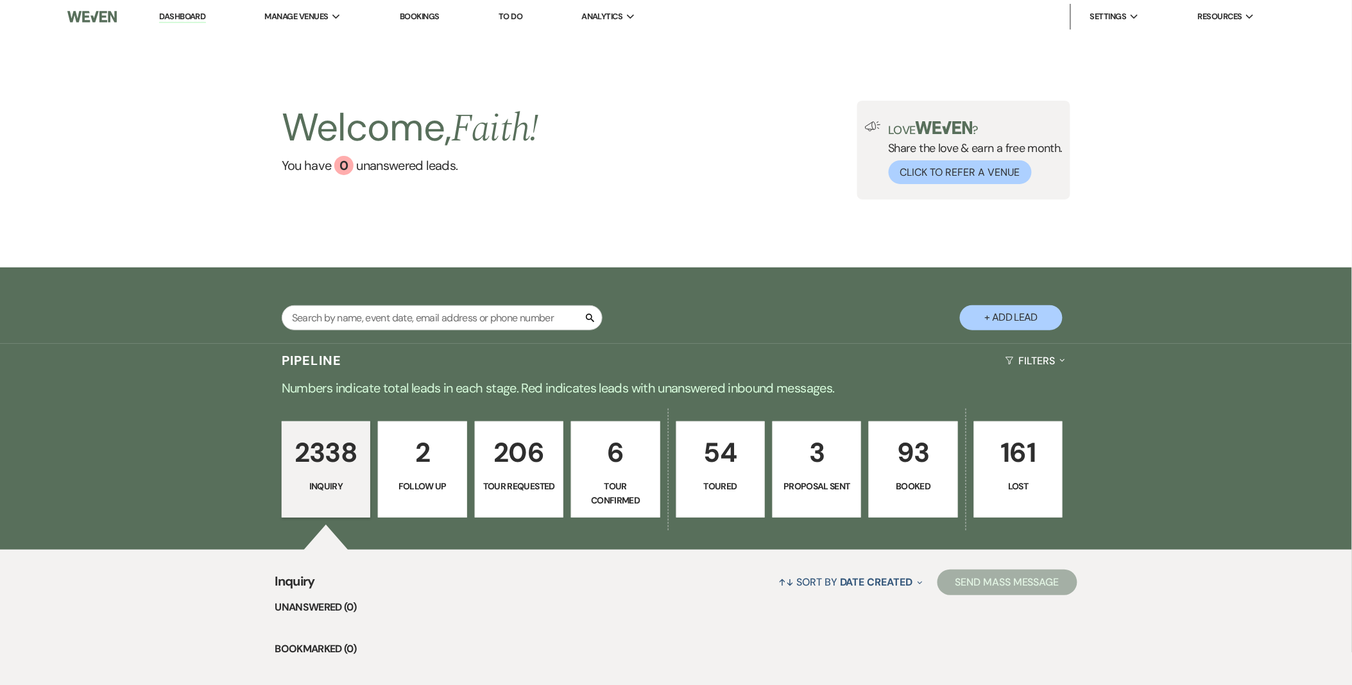
click at [707, 463] on p "54" at bounding box center [721, 452] width 72 height 43
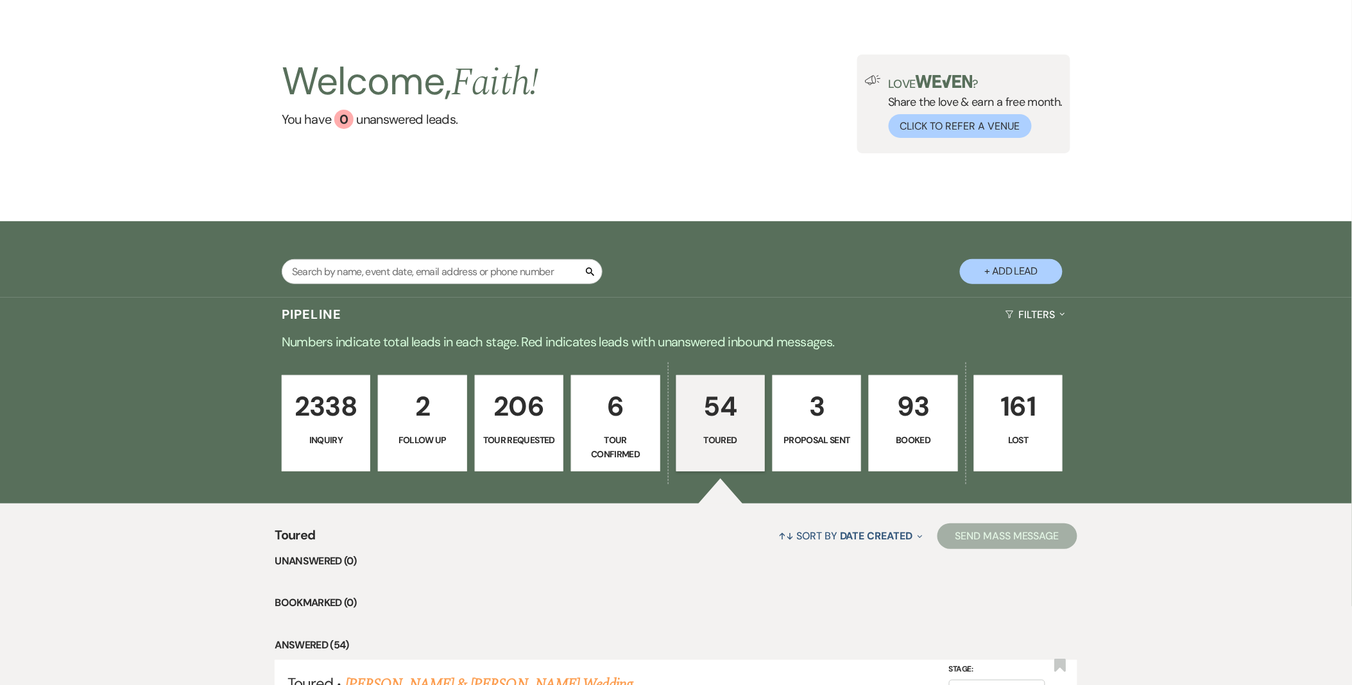
scroll to position [71, 0]
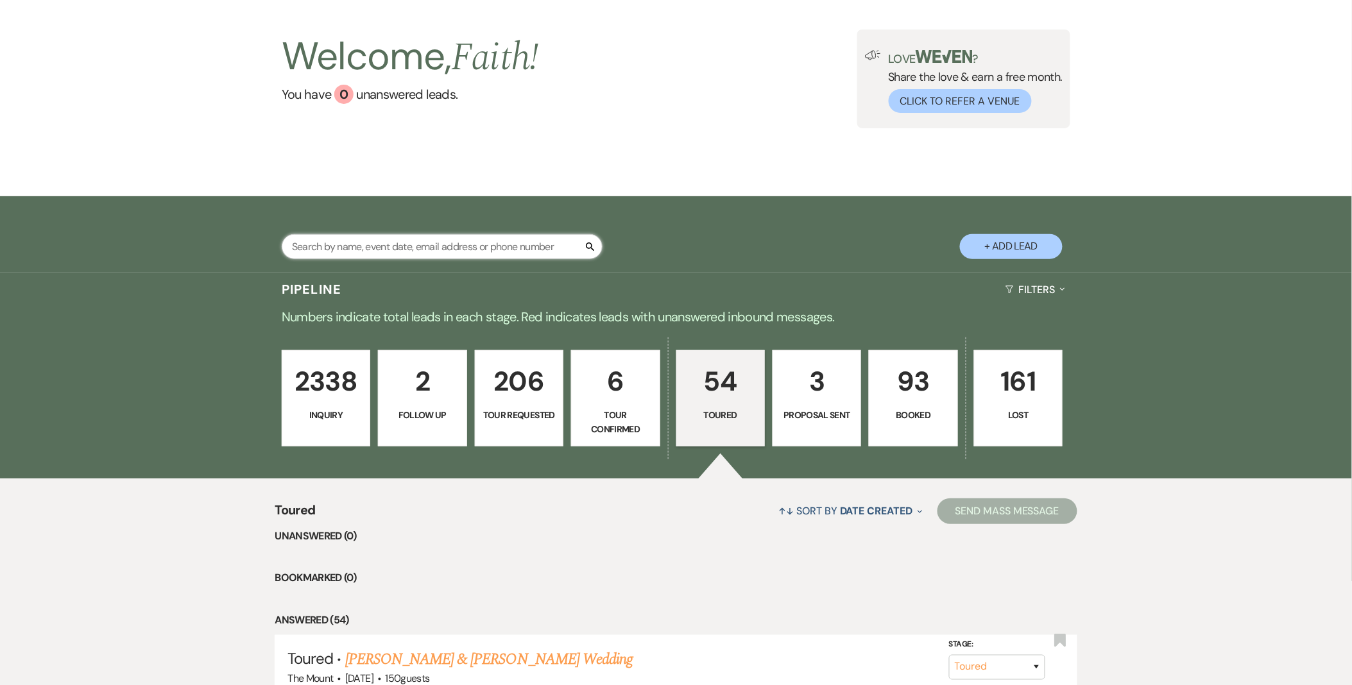
click at [408, 244] on input "text" at bounding box center [442, 246] width 321 height 25
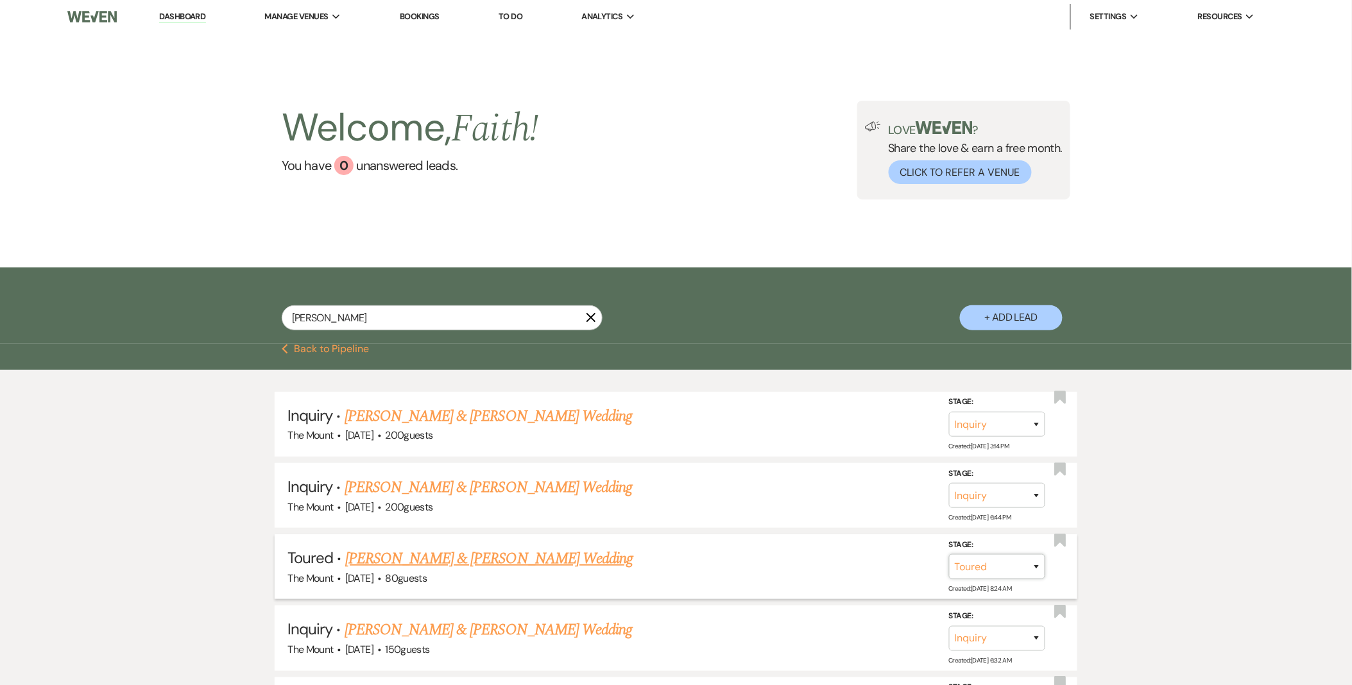
click at [999, 570] on select "Inquiry Follow Up Tour Requested Tour Confirmed Toured Proposal Sent Booked Lost" at bounding box center [997, 566] width 96 height 25
click at [949, 554] on select "Inquiry Follow Up Tour Requested Tour Confirmed Toured Proposal Sent Booked Lost" at bounding box center [997, 566] width 96 height 25
click at [1023, 556] on button "Save" at bounding box center [1020, 567] width 64 height 26
click at [594, 323] on input "peter" at bounding box center [442, 317] width 321 height 25
click at [586, 313] on icon "X" at bounding box center [591, 318] width 10 height 10
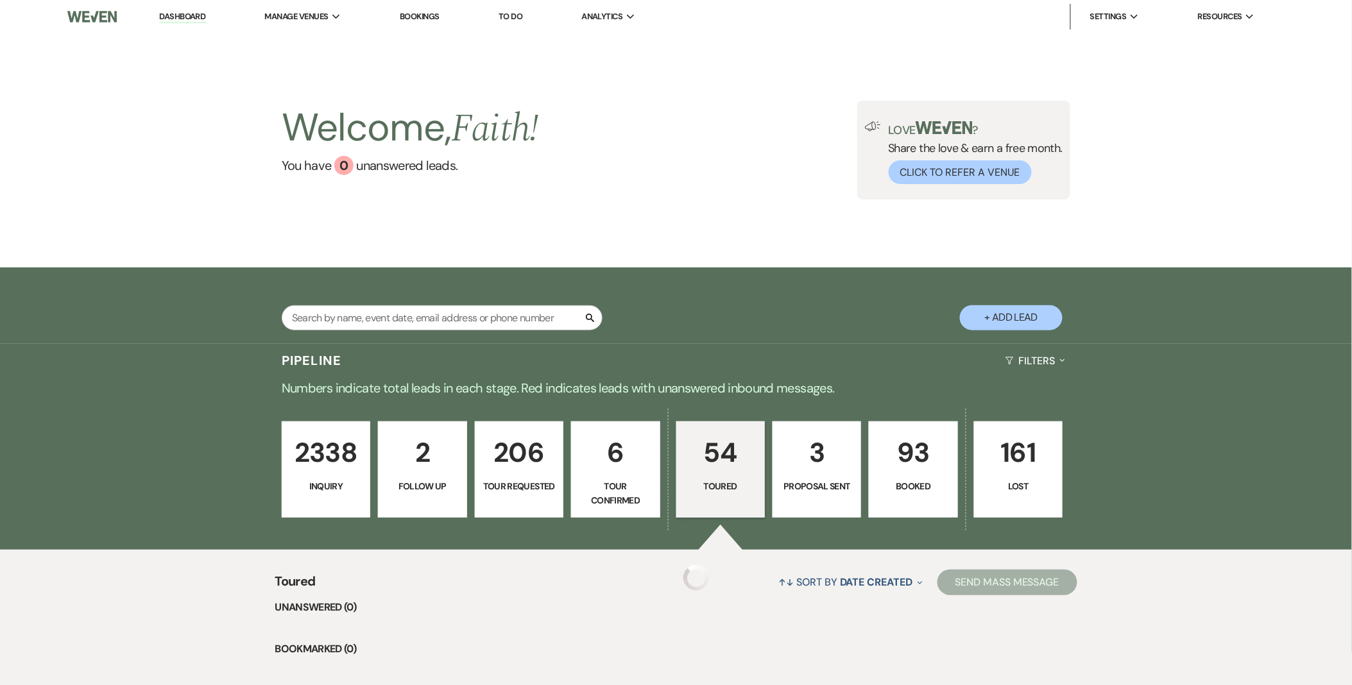
scroll to position [71, 0]
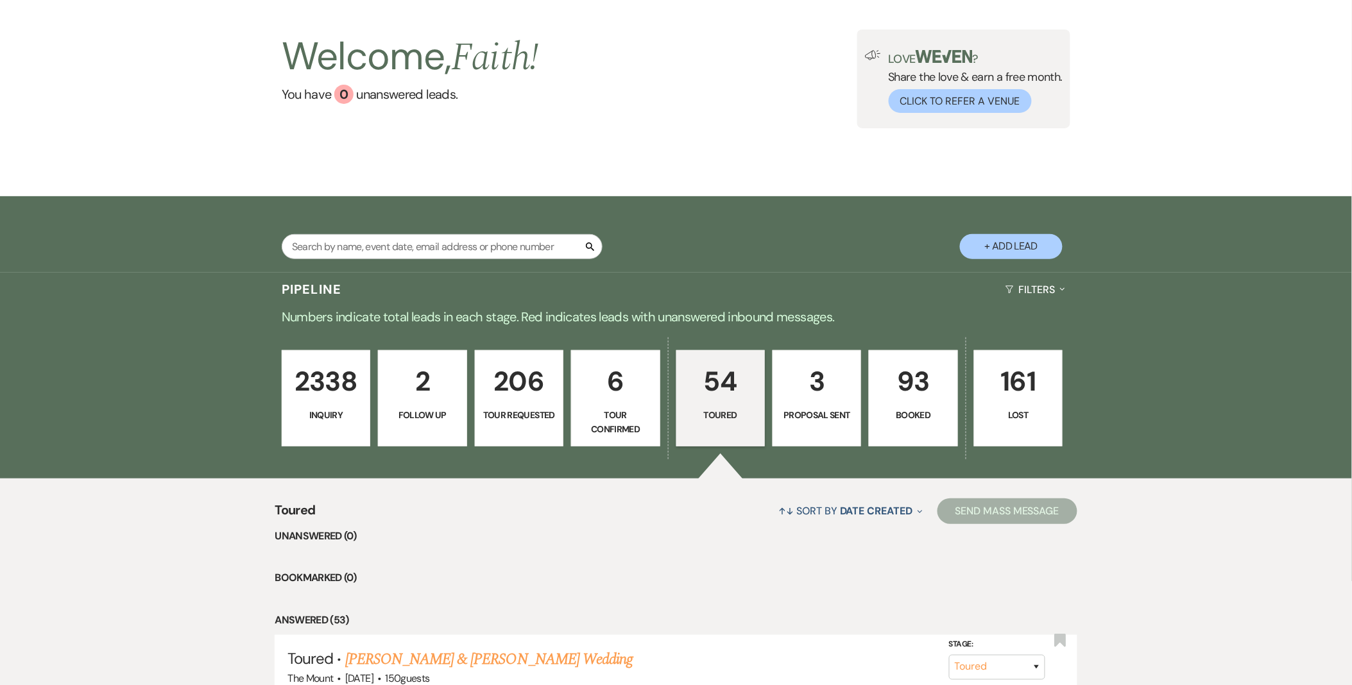
click at [799, 366] on p "3" at bounding box center [817, 381] width 72 height 43
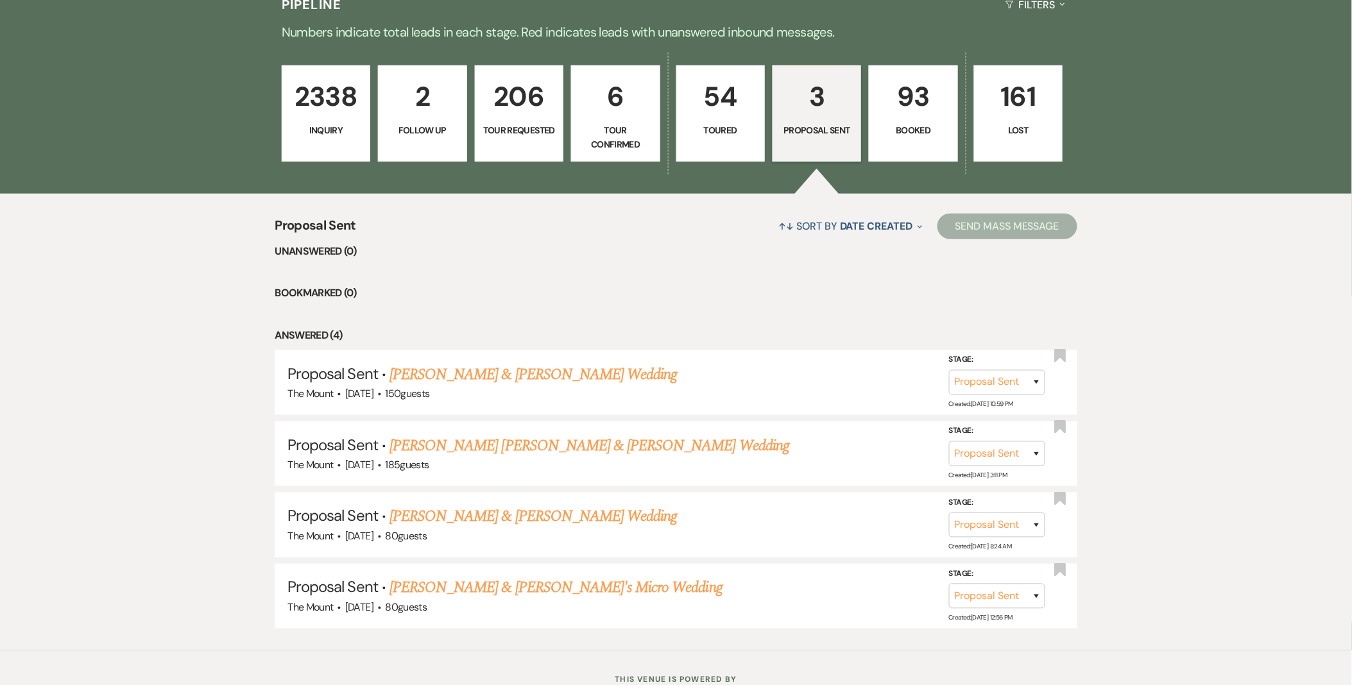
scroll to position [402, 0]
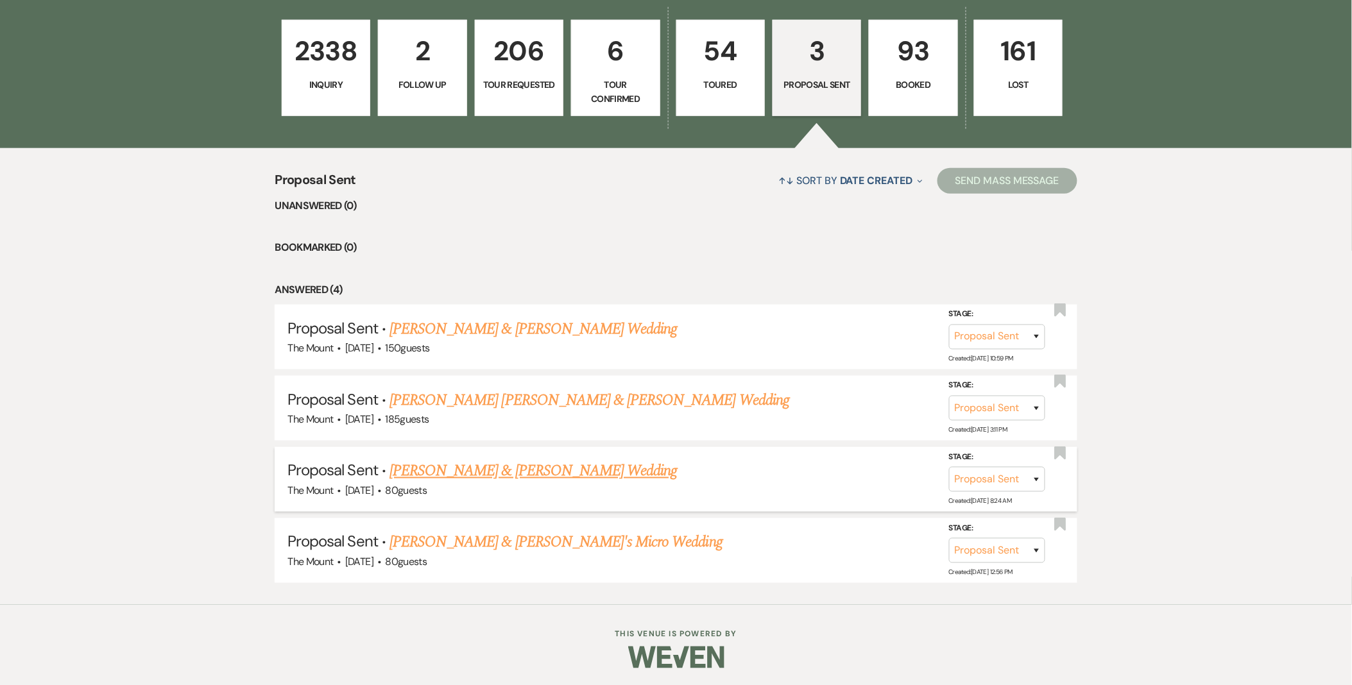
click at [535, 476] on link "Peter Loskant & Ayeisha Jackson's Wedding" at bounding box center [534, 471] width 288 height 23
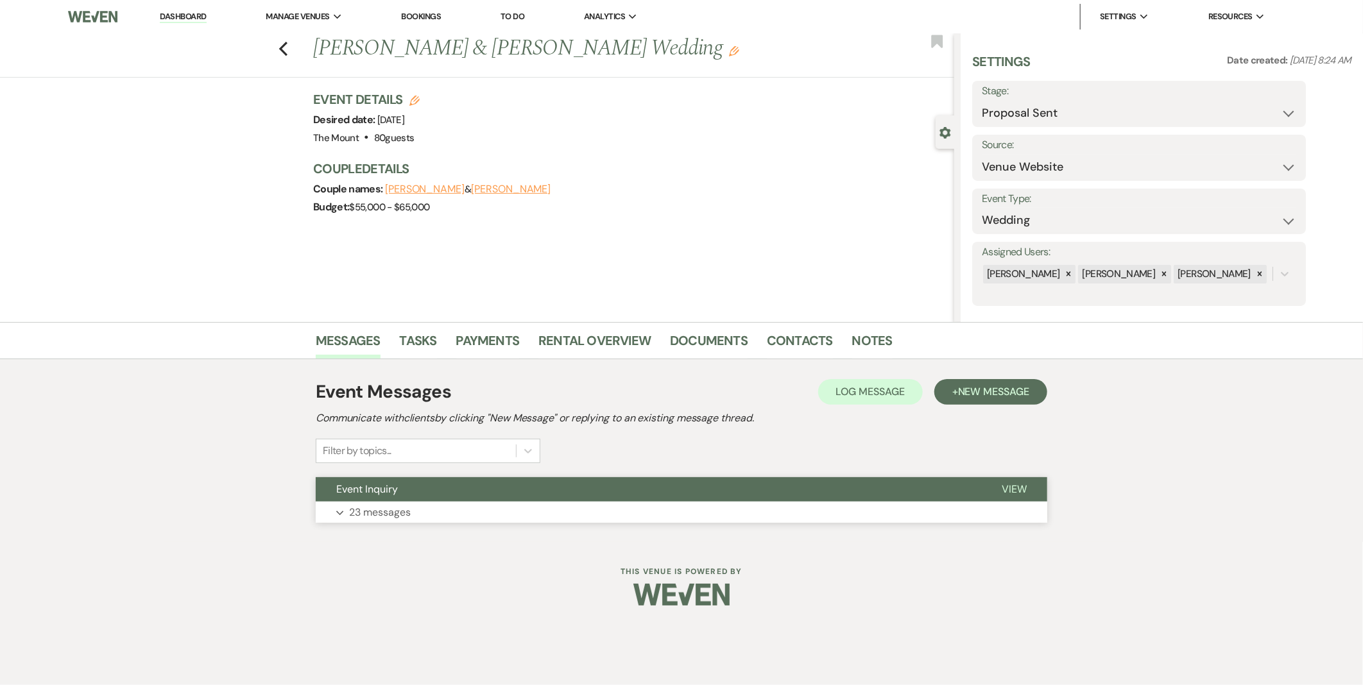
click at [390, 499] on button "Event Inquiry" at bounding box center [648, 489] width 665 height 24
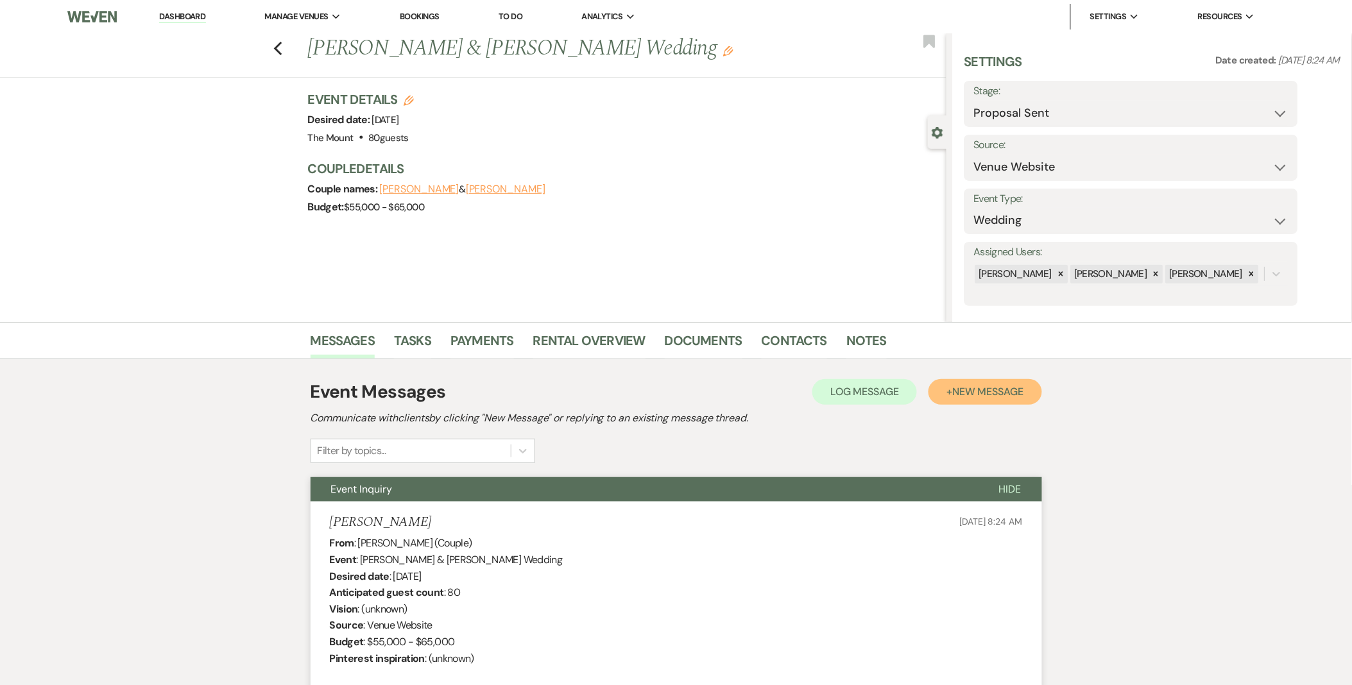
click at [953, 403] on button "+ New Message" at bounding box center [985, 392] width 113 height 26
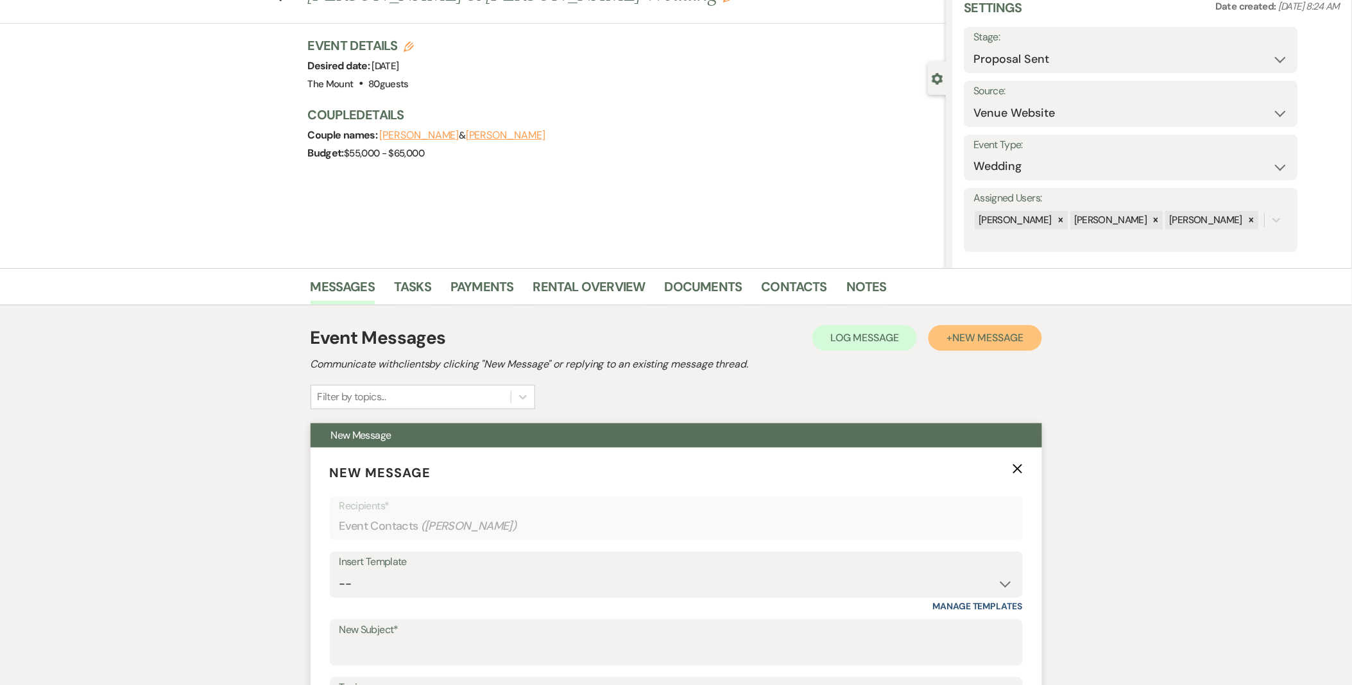
scroll to position [142, 0]
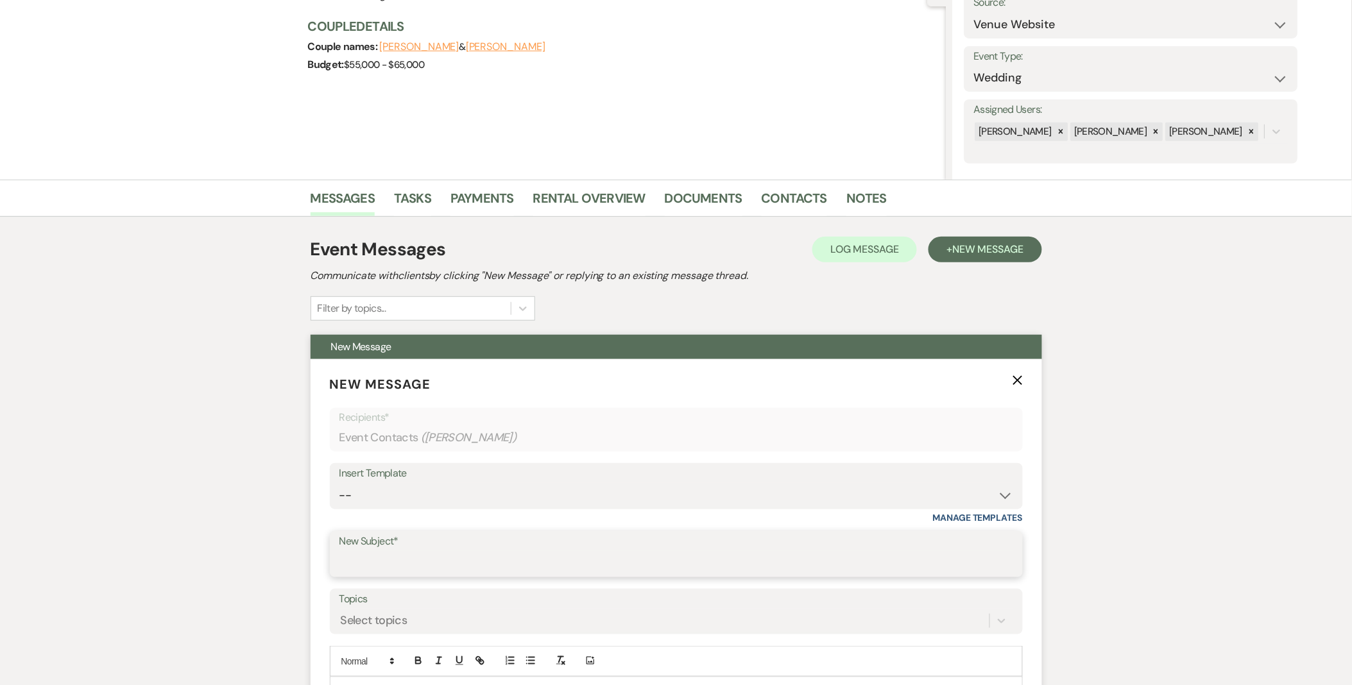
click at [611, 560] on input "New Subject*" at bounding box center [676, 563] width 674 height 25
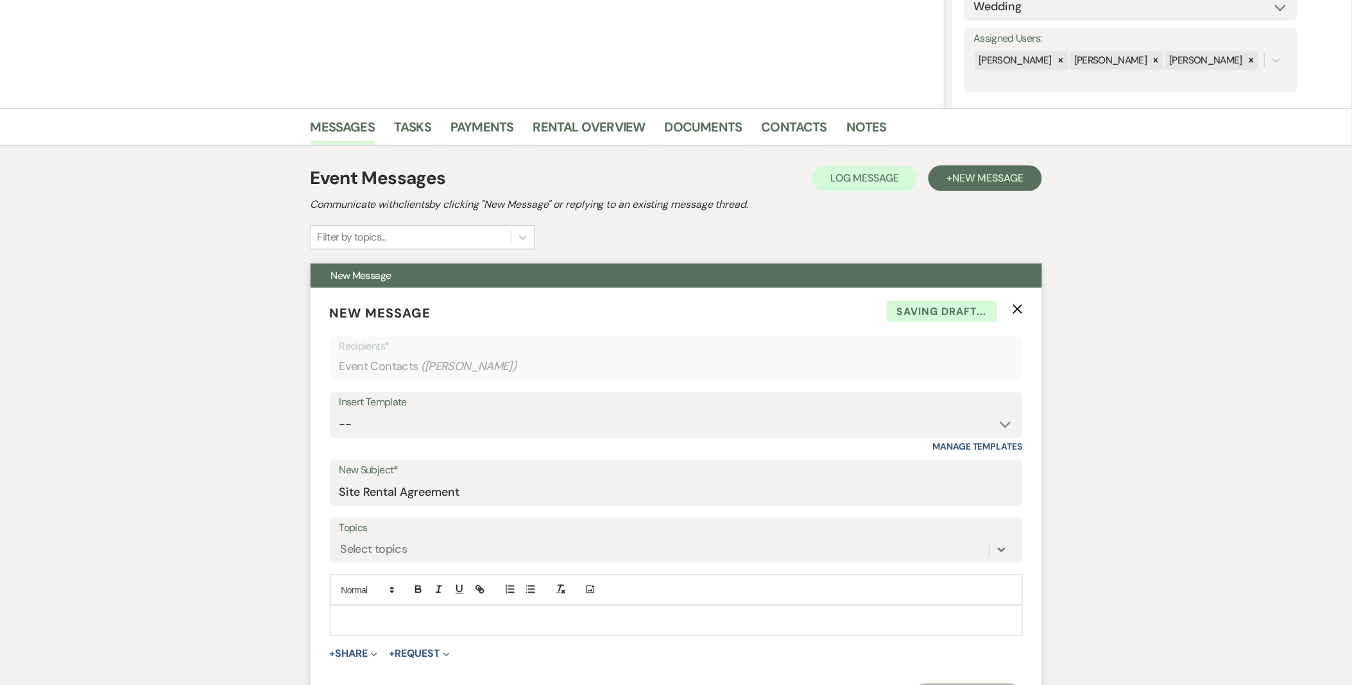
click at [562, 531] on label "Topics" at bounding box center [676, 528] width 674 height 19
click at [342, 541] on input "Topics" at bounding box center [341, 549] width 1 height 17
click at [570, 547] on div "0 results available. Select is focused ,type to refine list, press Down to open…" at bounding box center [676, 550] width 674 height 24
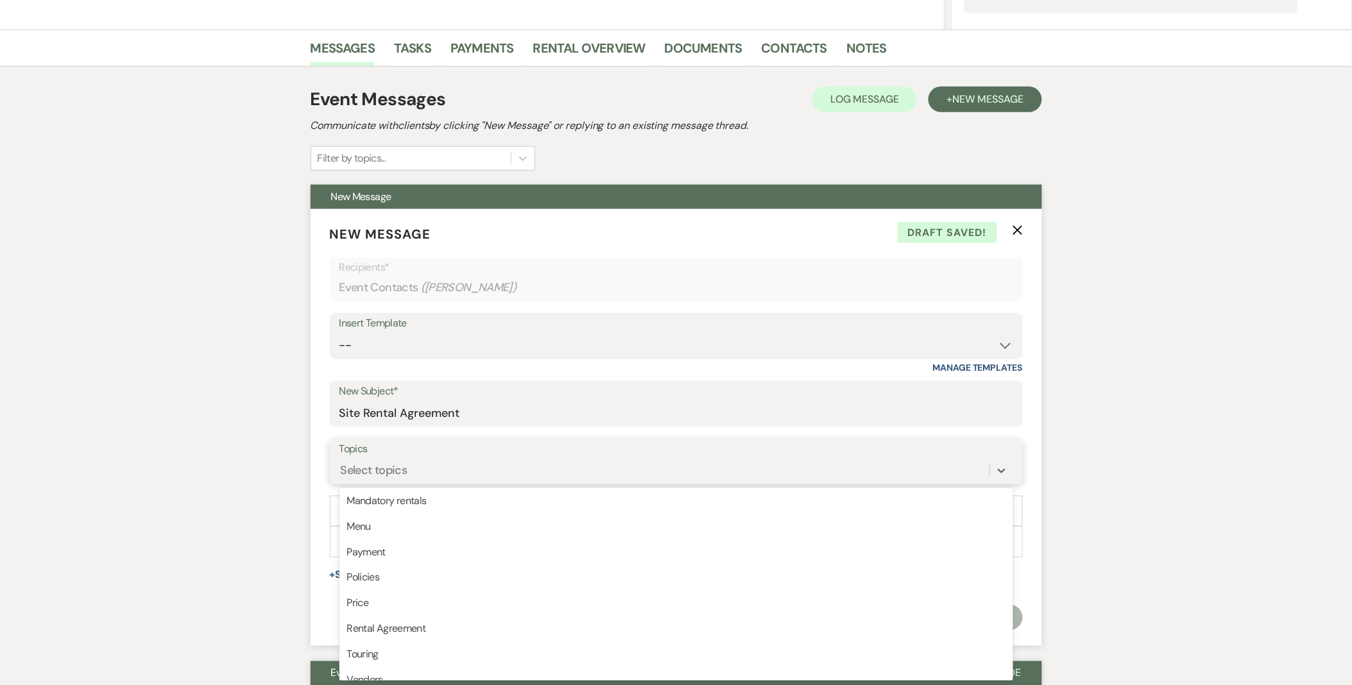
scroll to position [325, 0]
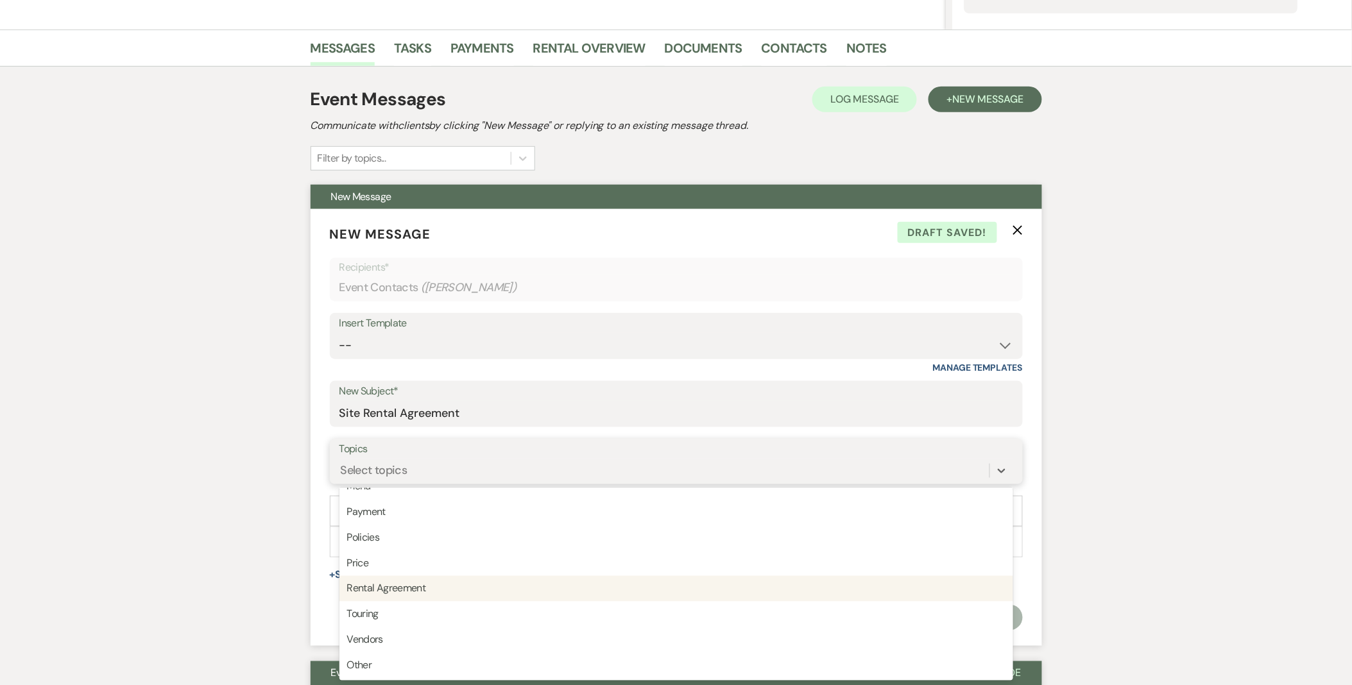
click at [492, 587] on div "Rental Agreement" at bounding box center [676, 589] width 674 height 26
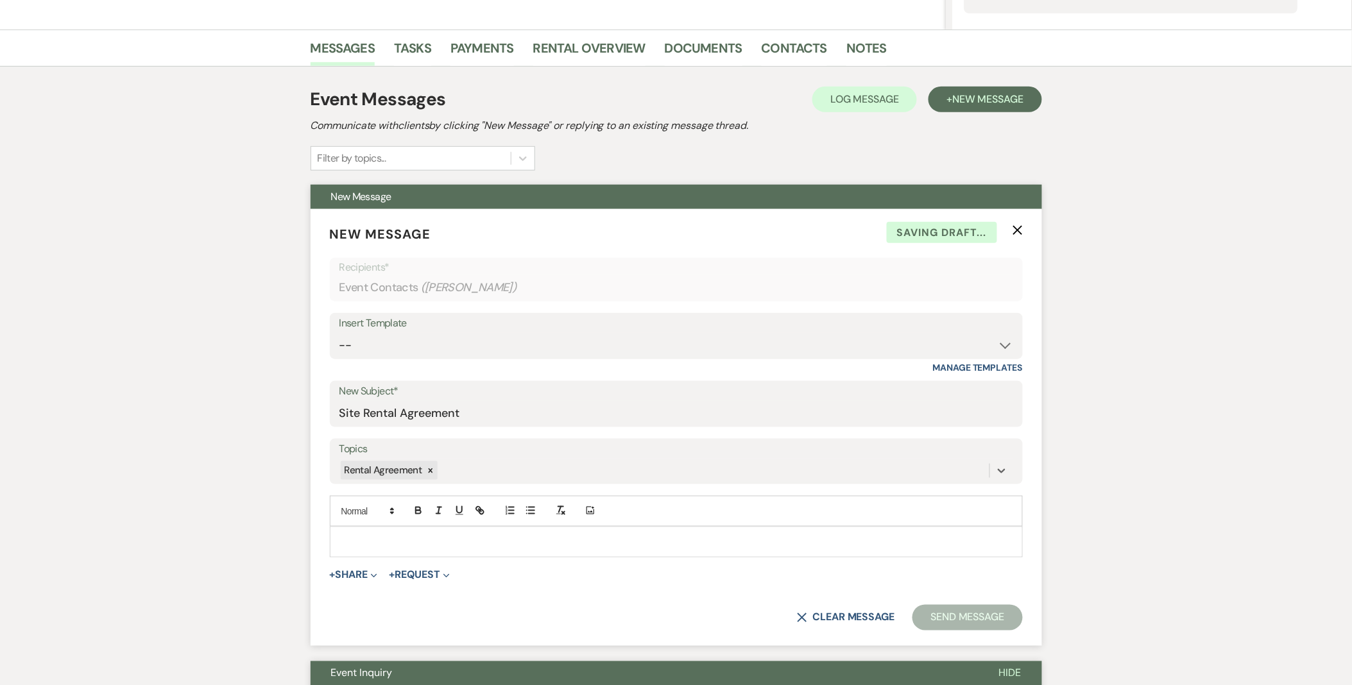
click at [436, 539] on p at bounding box center [676, 542] width 673 height 14
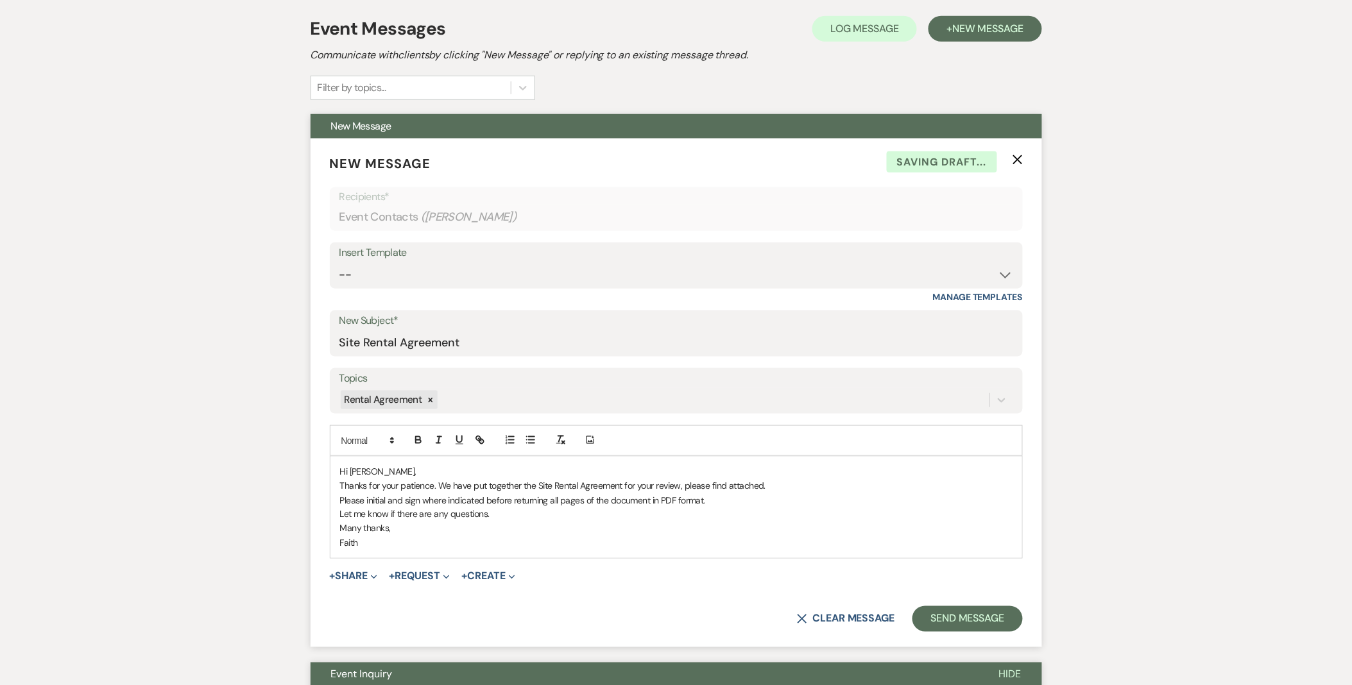
scroll to position [364, 0]
click at [366, 573] on button "+ Share Expand" at bounding box center [354, 576] width 48 height 10
click at [391, 593] on button "Doc Upload Documents" at bounding box center [420, 601] width 180 height 23
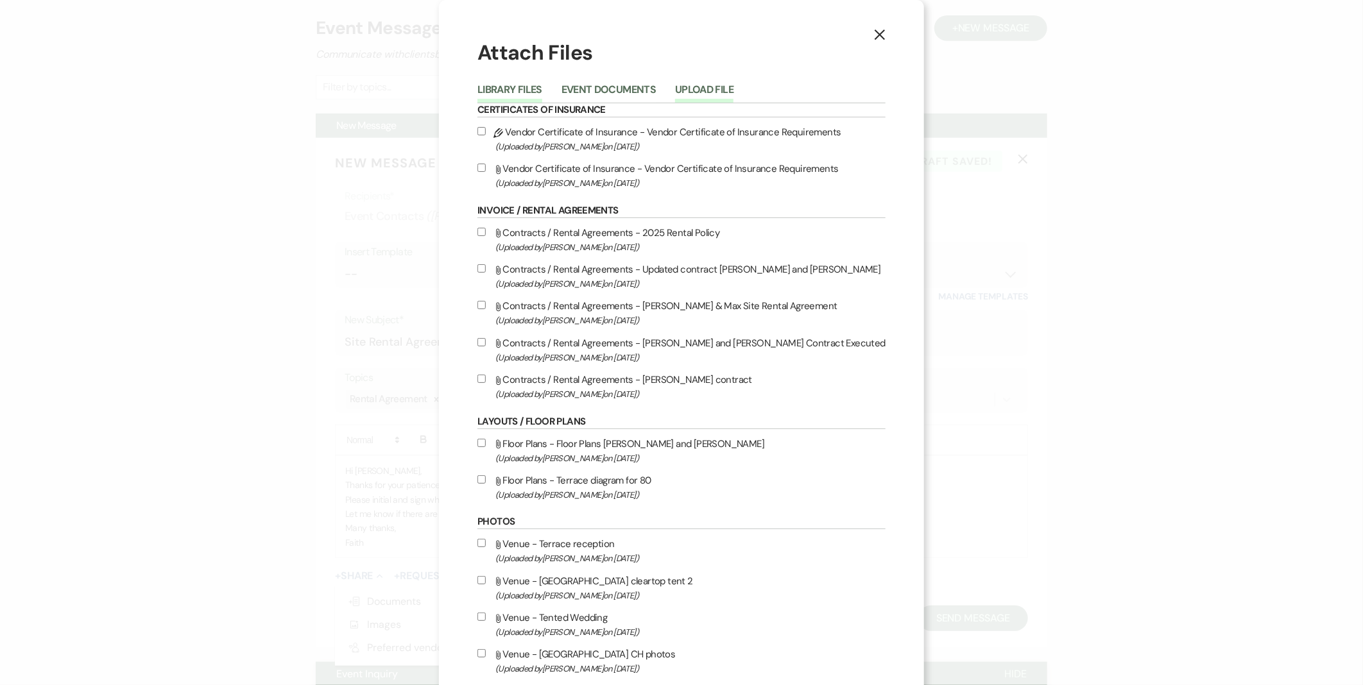
click at [716, 86] on button "Upload File" at bounding box center [704, 94] width 58 height 18
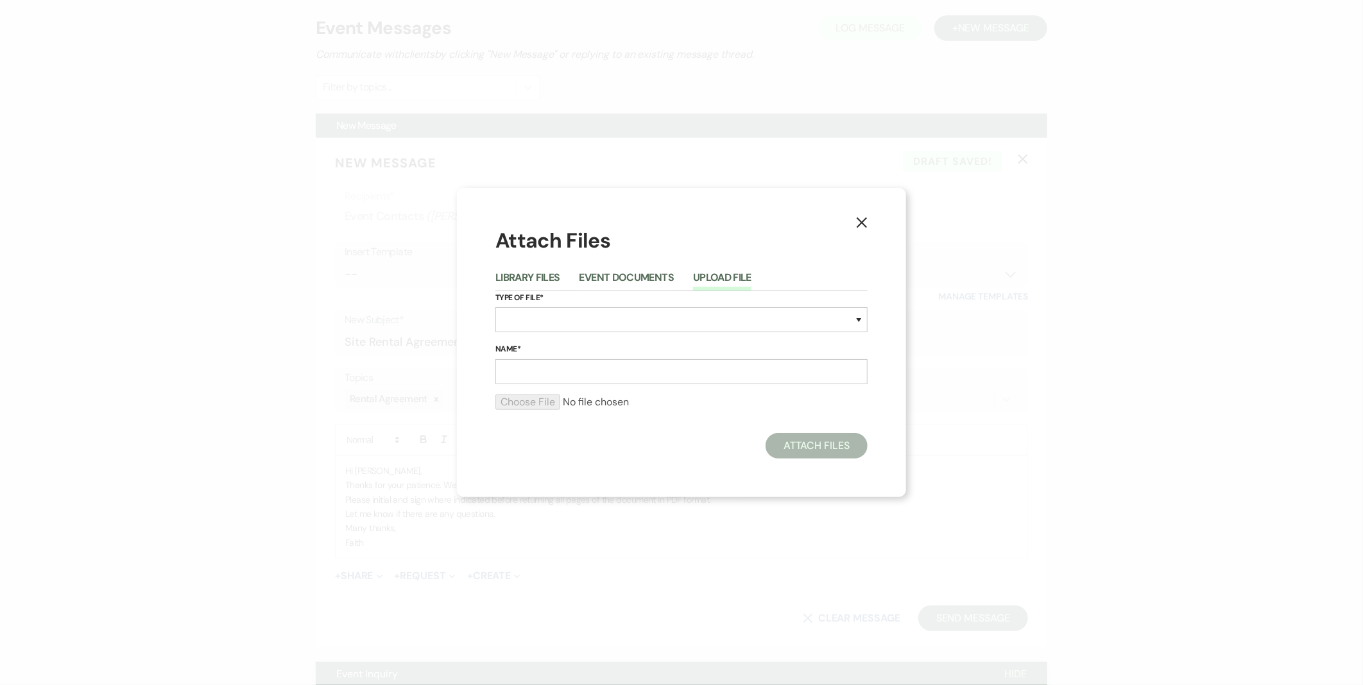
click at [625, 304] on label "Type of File*" at bounding box center [681, 298] width 372 height 14
click at [636, 320] on select "Special Event Insurance Vendor Certificate of Insurance Contracts / Rental Agre…" at bounding box center [681, 319] width 372 height 25
click at [495, 308] on select "Special Event Insurance Vendor Certificate of Insurance Contracts / Rental Agre…" at bounding box center [681, 319] width 372 height 25
click at [528, 381] on input "Name*" at bounding box center [681, 371] width 372 height 25
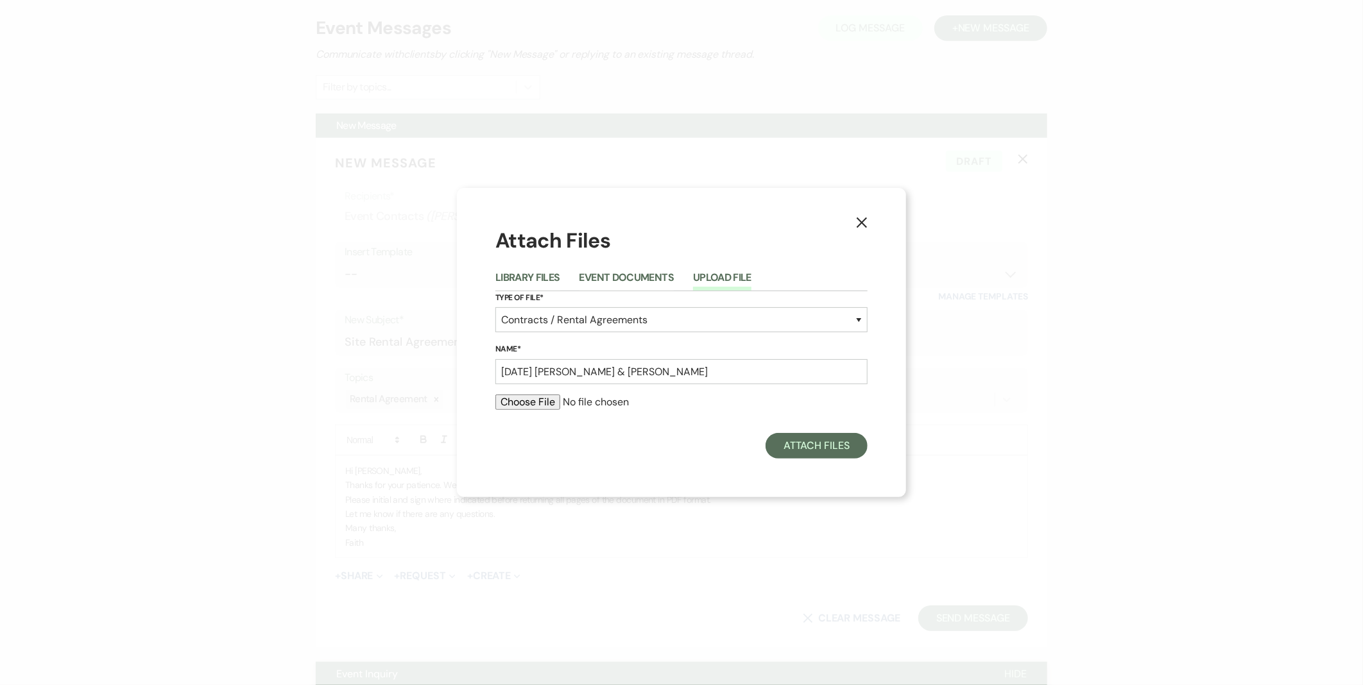
click at [1158, 463] on div "X Attach Files Library Files Event Documents Upload File Type of File* Special …" at bounding box center [681, 342] width 1363 height 685
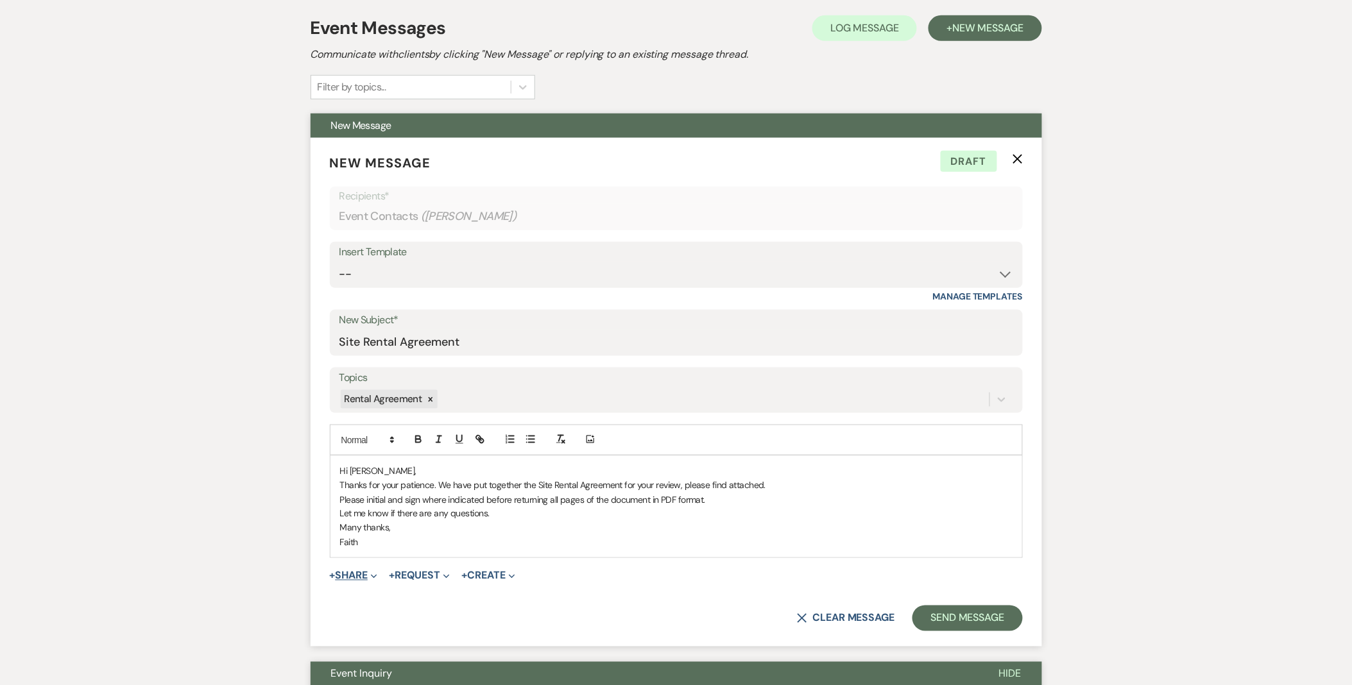
click at [363, 580] on button "+ Share Expand" at bounding box center [354, 576] width 48 height 10
click at [362, 601] on span "Doc Upload Documents" at bounding box center [381, 601] width 73 height 13
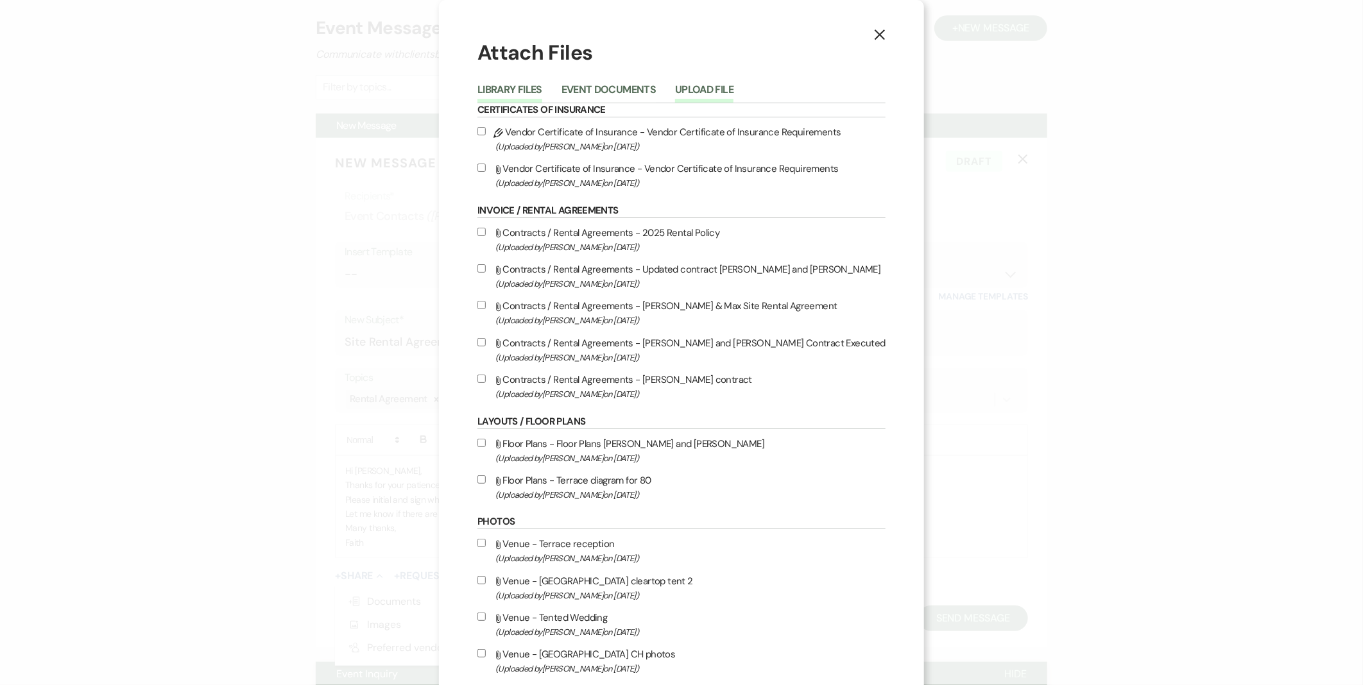
drag, startPoint x: 748, startPoint y: 83, endPoint x: 739, endPoint y: 91, distance: 11.8
click at [744, 86] on li "Upload File" at bounding box center [714, 92] width 78 height 21
click at [734, 94] on button "Upload File" at bounding box center [704, 94] width 58 height 18
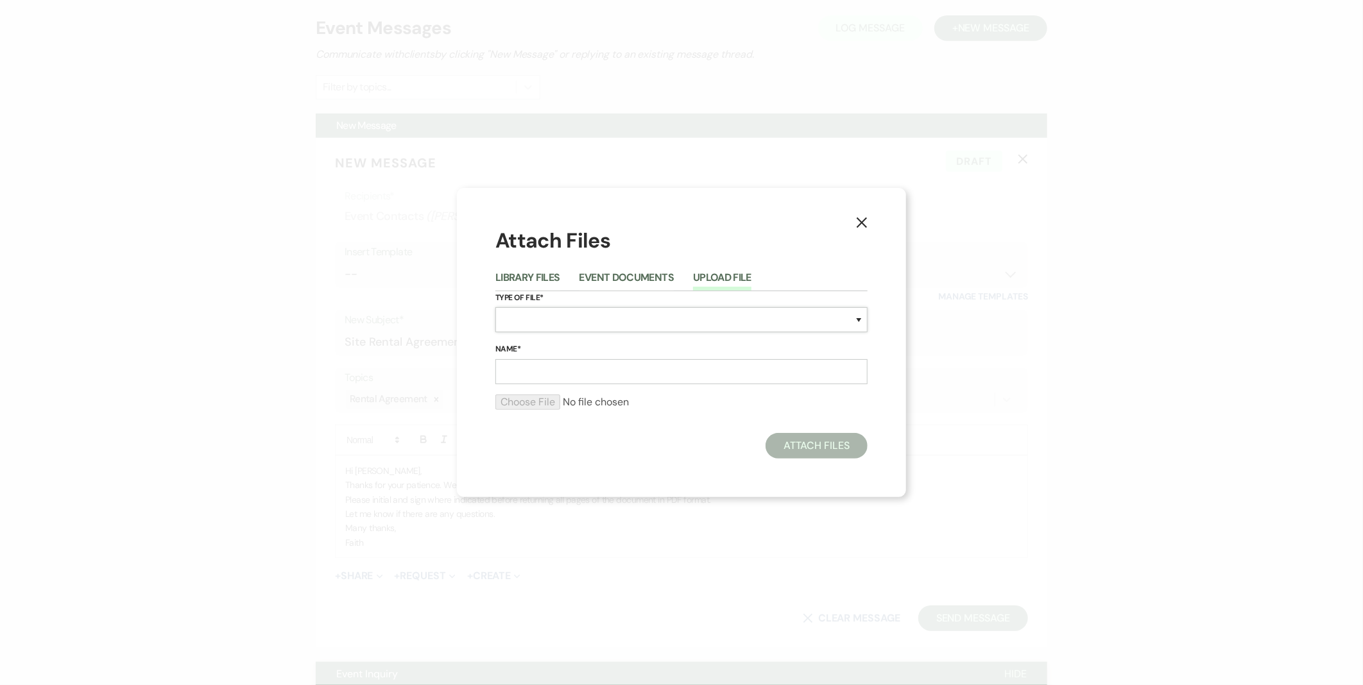
click at [555, 322] on select "Special Event Insurance Vendor Certificate of Insurance Contracts / Rental Agre…" at bounding box center [681, 319] width 372 height 25
click at [495, 308] on select "Special Event Insurance Vendor Certificate of Insurance Contracts / Rental Agre…" at bounding box center [681, 319] width 372 height 25
click at [623, 371] on input "Name*" at bounding box center [681, 371] width 372 height 25
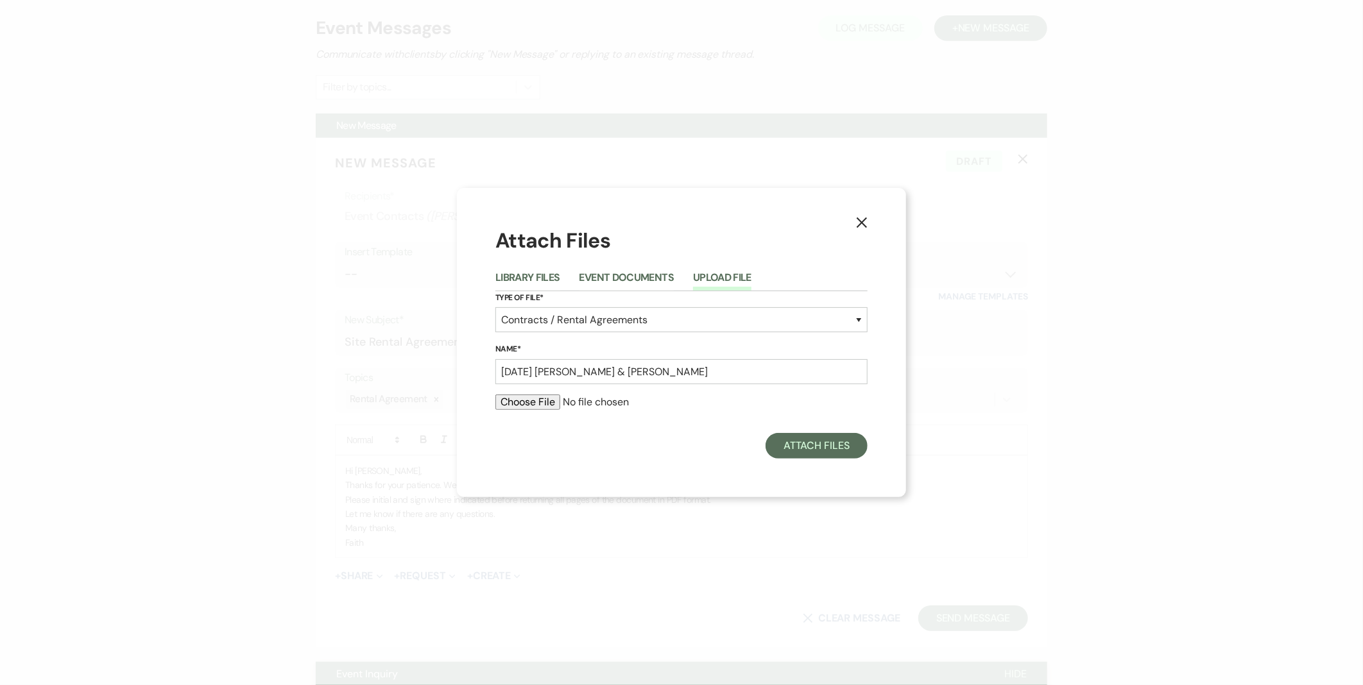
click at [506, 388] on form "Type of File* Special Event Insurance Vendor Certificate of Insurance Contracts…" at bounding box center [681, 356] width 372 height 130
click at [502, 390] on form "Type of File* Special Event Insurance Vendor Certificate of Insurance Contracts…" at bounding box center [681, 356] width 372 height 130
click at [504, 402] on input "file" at bounding box center [681, 402] width 372 height 15
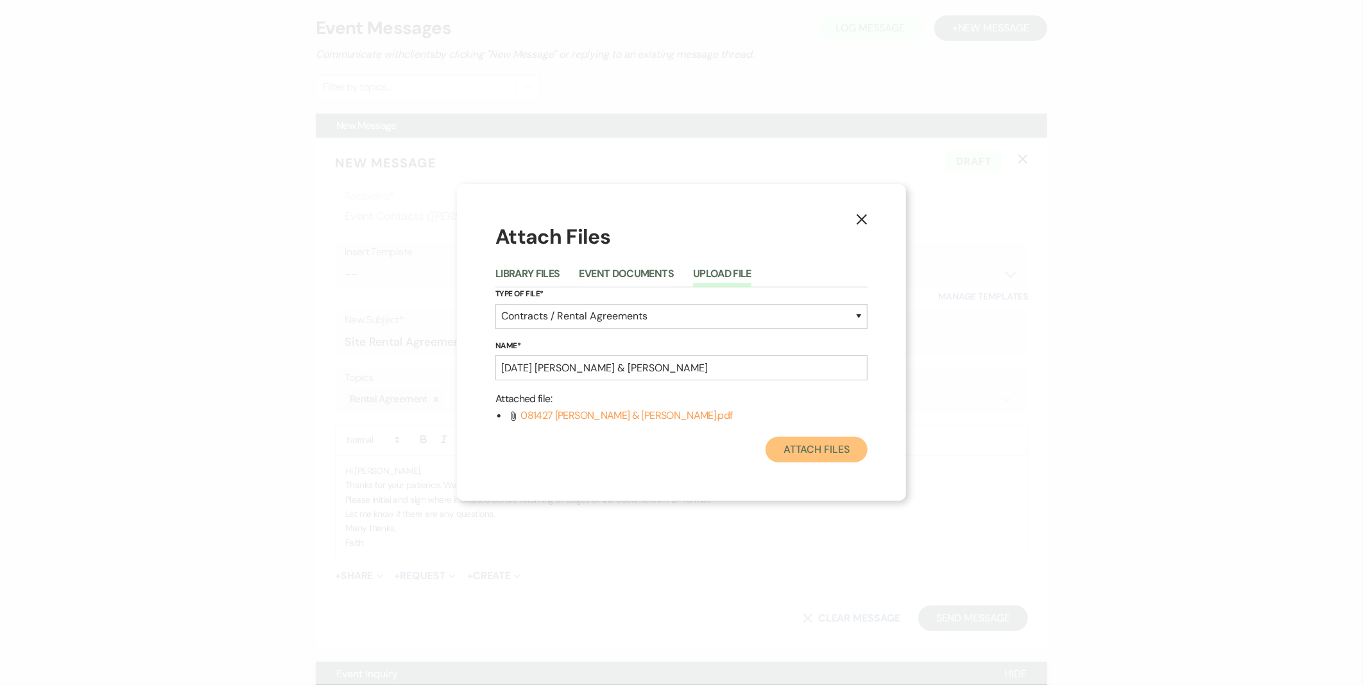
click at [805, 439] on button "Attach Files" at bounding box center [817, 450] width 102 height 26
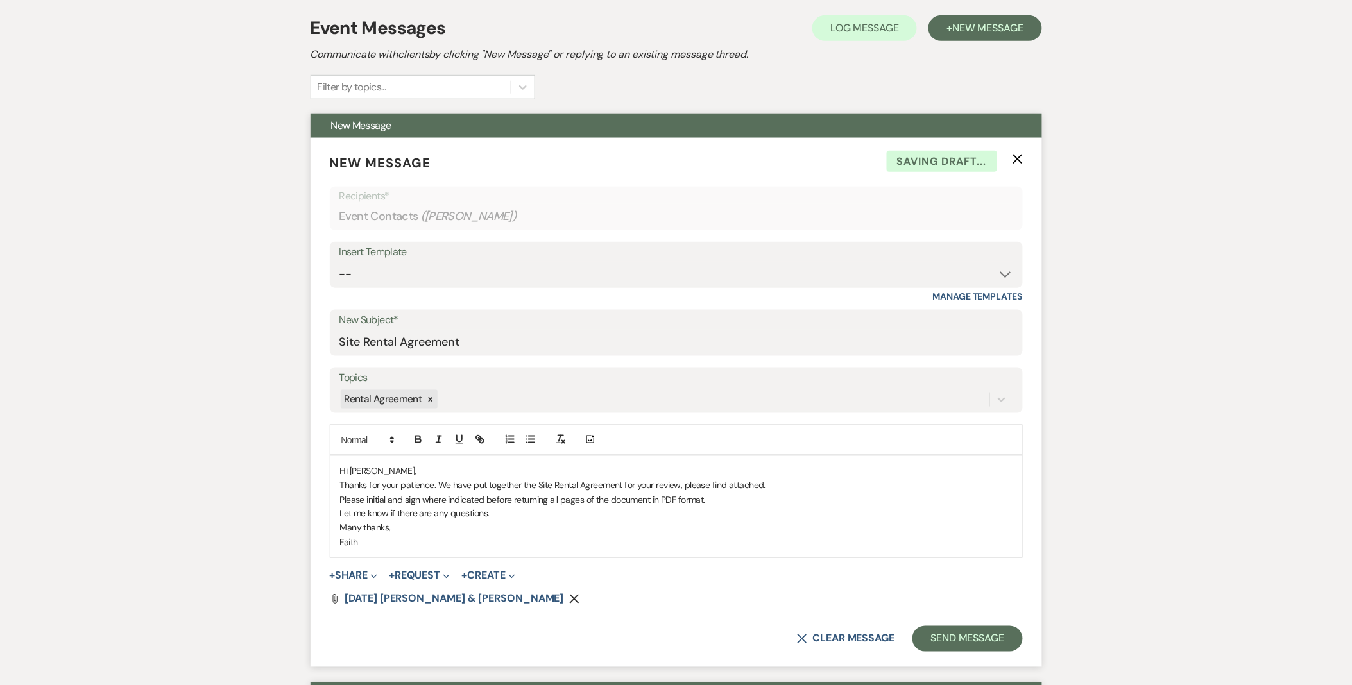
click at [381, 497] on p "Please initial and sign where indicated before returning all pages of the docum…" at bounding box center [676, 500] width 673 height 14
click at [414, 438] on icon "button" at bounding box center [419, 440] width 12 height 12
click at [409, 508] on p "Let me know if there are any questions." at bounding box center [676, 514] width 673 height 14
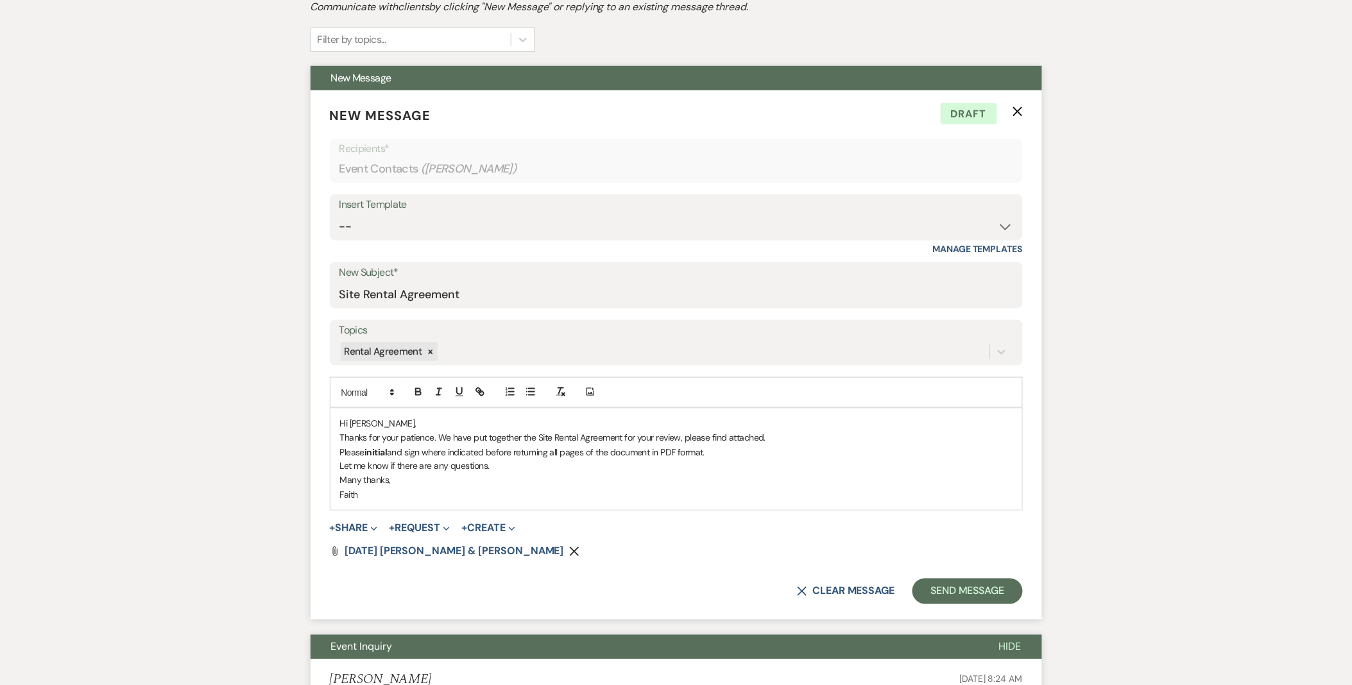
scroll to position [435, 0]
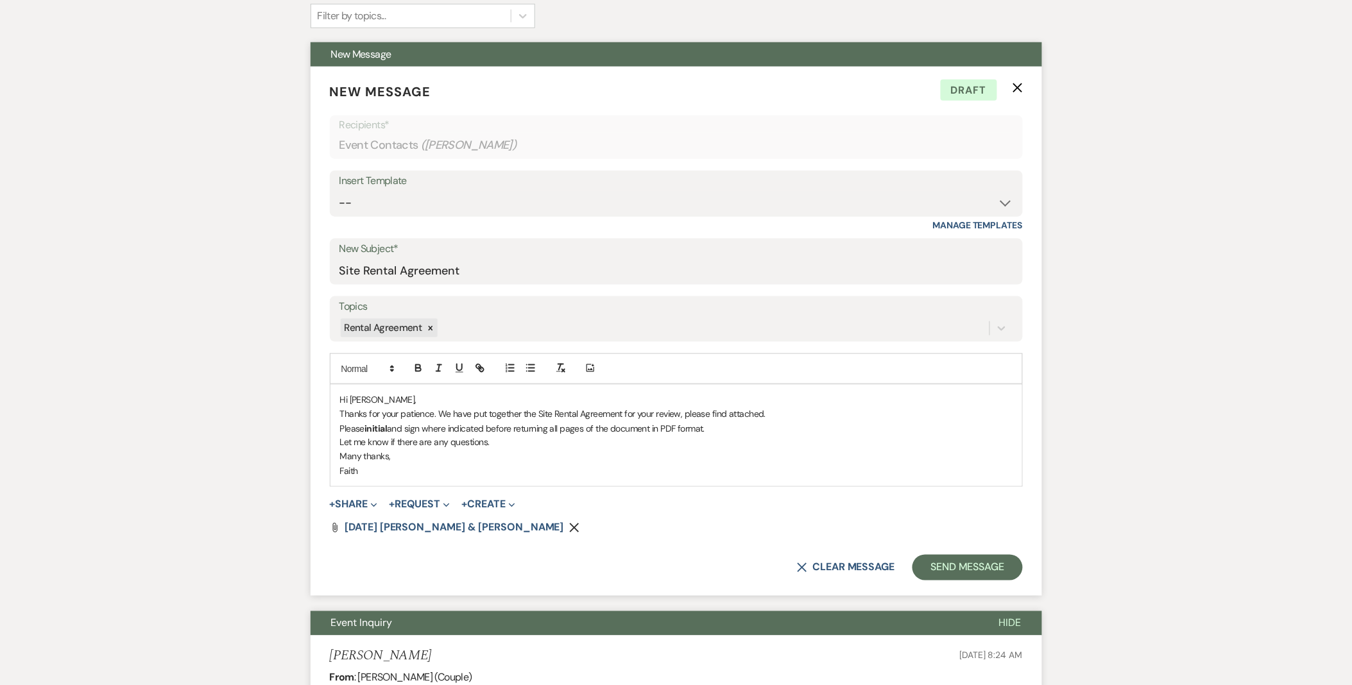
click at [435, 418] on p "Thanks for your patience. We have put together the Site Rental Agreement for yo…" at bounding box center [676, 414] width 673 height 14
click at [368, 409] on p "Thanks for your patience! We have put together the Site Rental Agreement for yo…" at bounding box center [676, 414] width 673 height 14
click at [979, 555] on button "Send Message" at bounding box center [968, 568] width 110 height 26
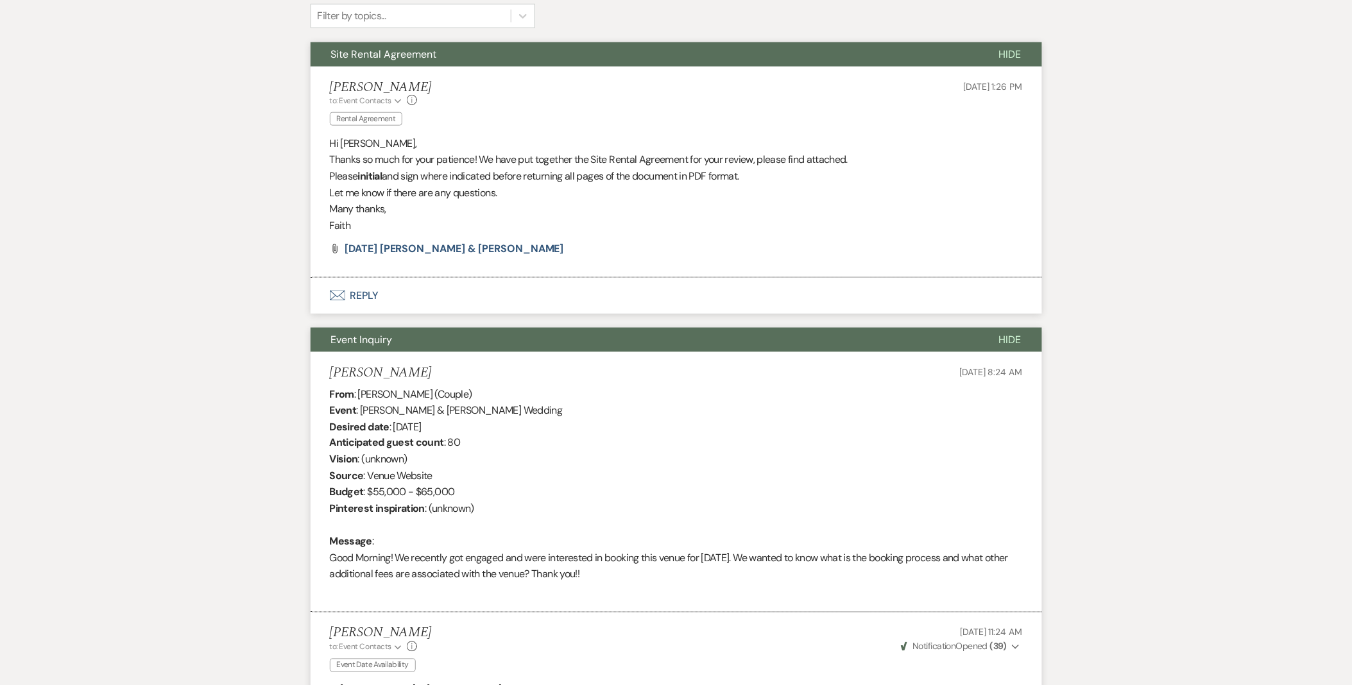
scroll to position [0, 0]
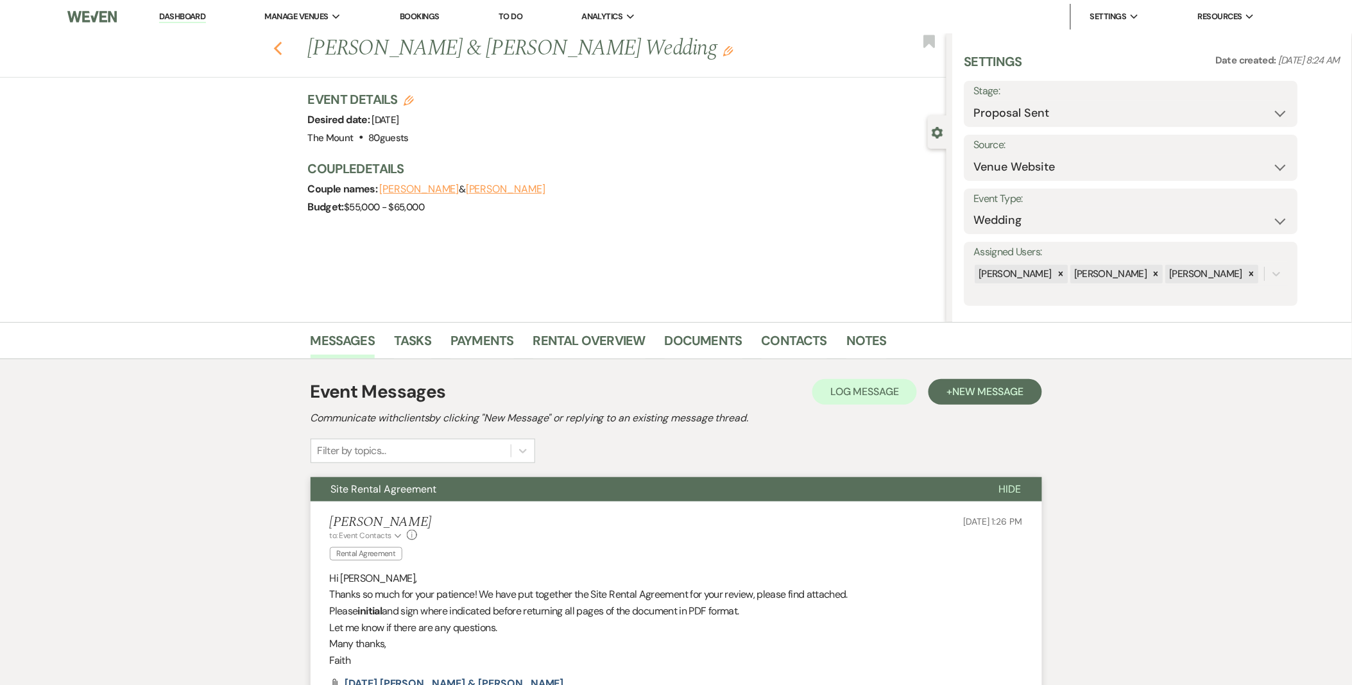
click at [282, 44] on use "button" at bounding box center [277, 49] width 8 height 14
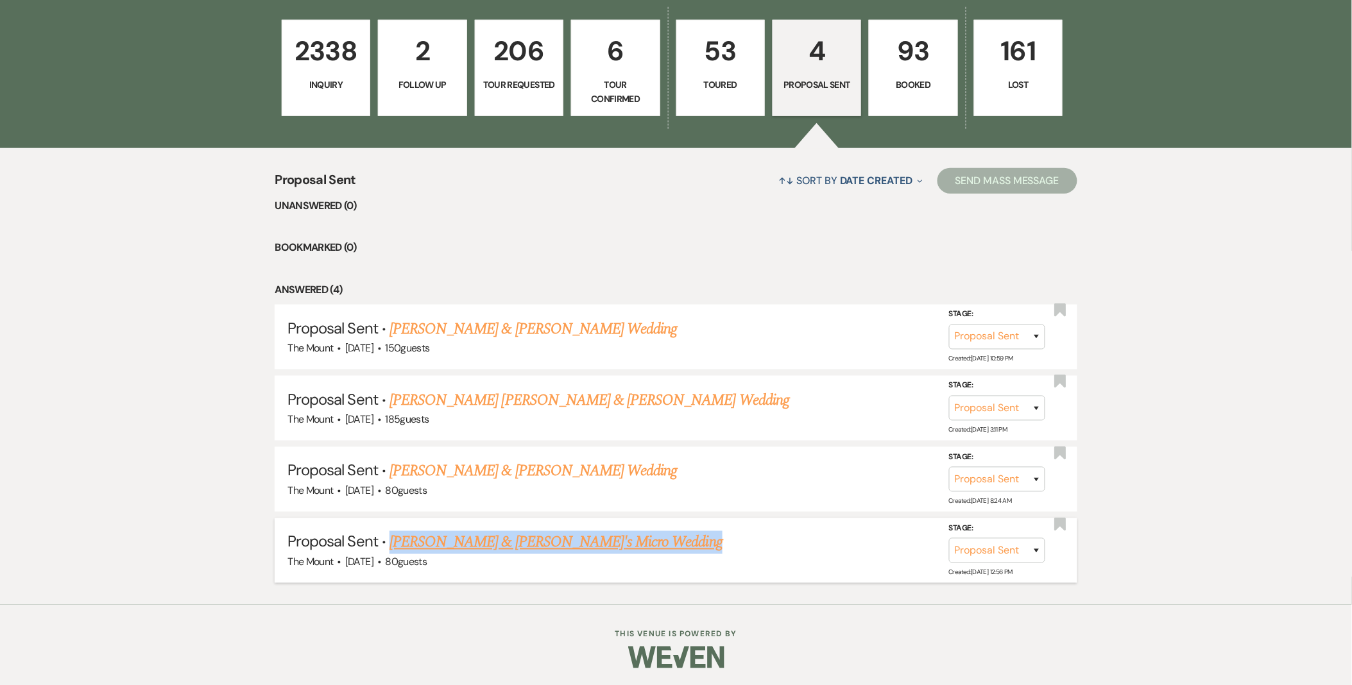
drag, startPoint x: 723, startPoint y: 542, endPoint x: 388, endPoint y: 546, distance: 335.0
click at [388, 546] on h5 "Proposal Sent · Jacob Wardwell & Adelaide Key's Micro Wedding" at bounding box center [676, 542] width 777 height 23
drag, startPoint x: 388, startPoint y: 546, endPoint x: 399, endPoint y: 543, distance: 12.0
copy link "Jacob Wardwell & Adelaide Key's Micro Wedding"
click at [434, 535] on link "Jacob Wardwell & Adelaide Key's Micro Wedding" at bounding box center [556, 542] width 333 height 23
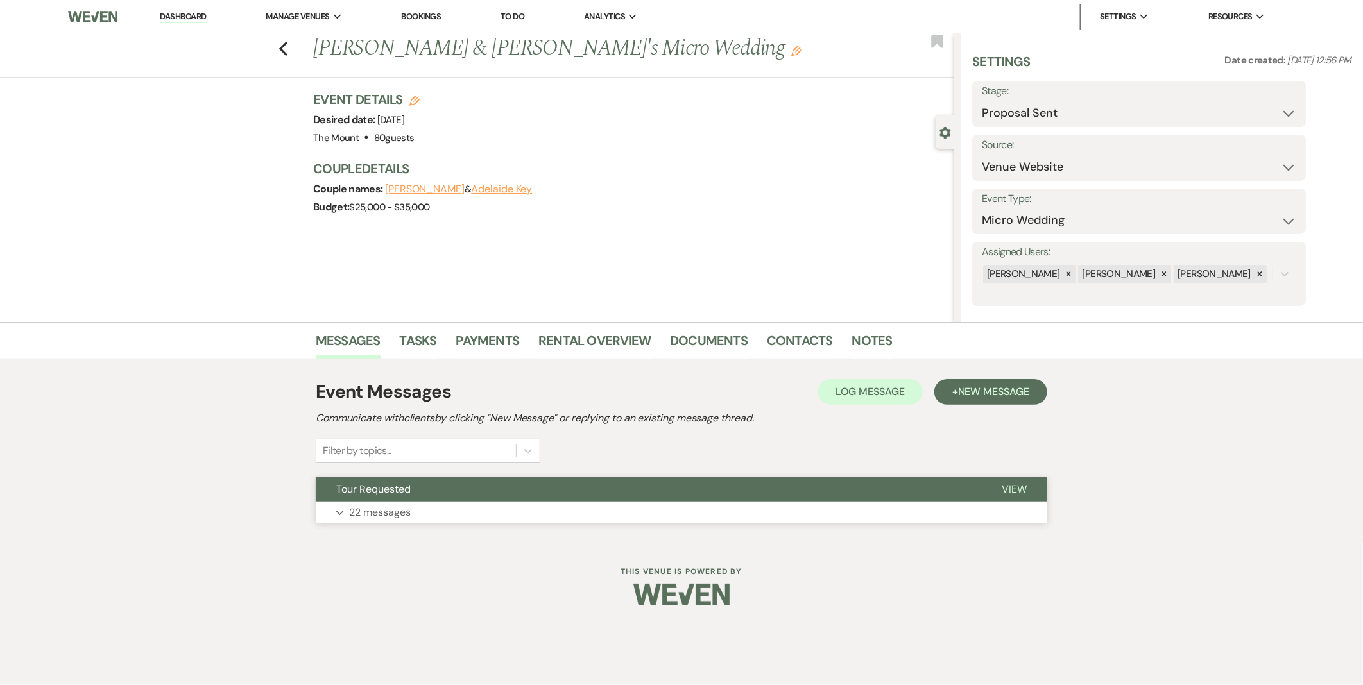
click at [401, 504] on p "22 messages" at bounding box center [380, 512] width 62 height 17
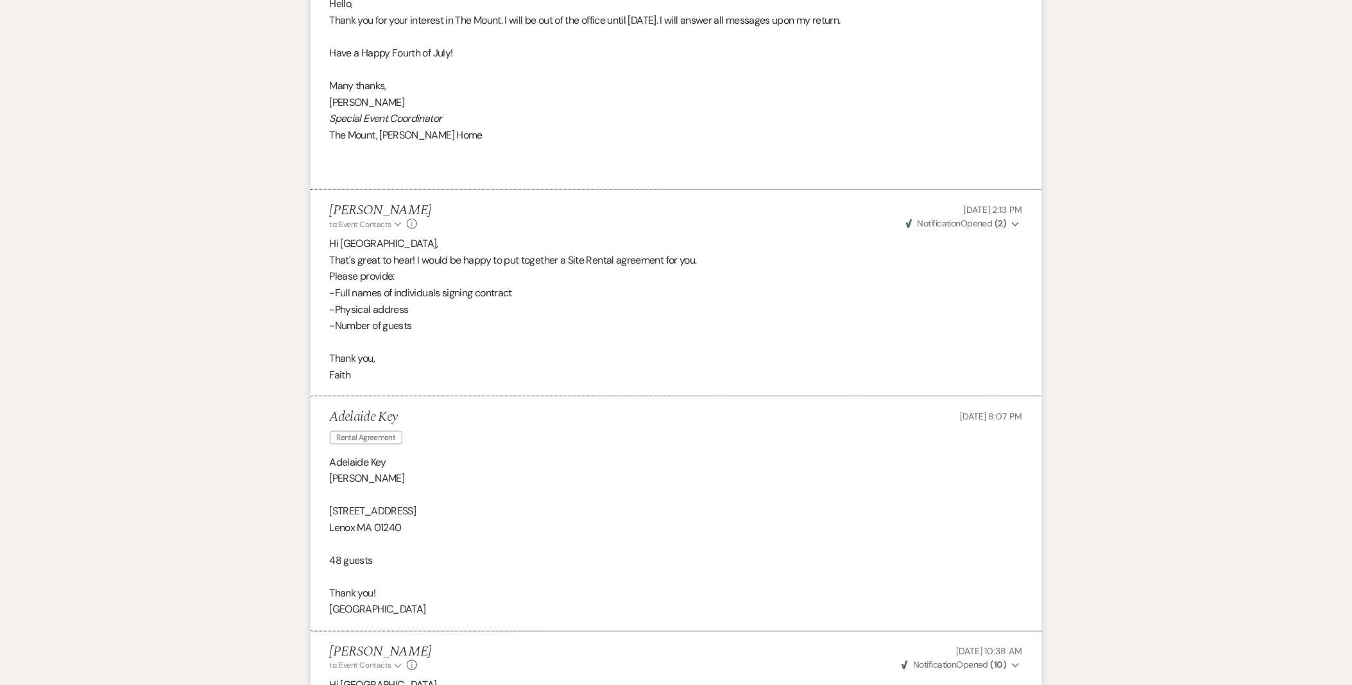
scroll to position [4906, 0]
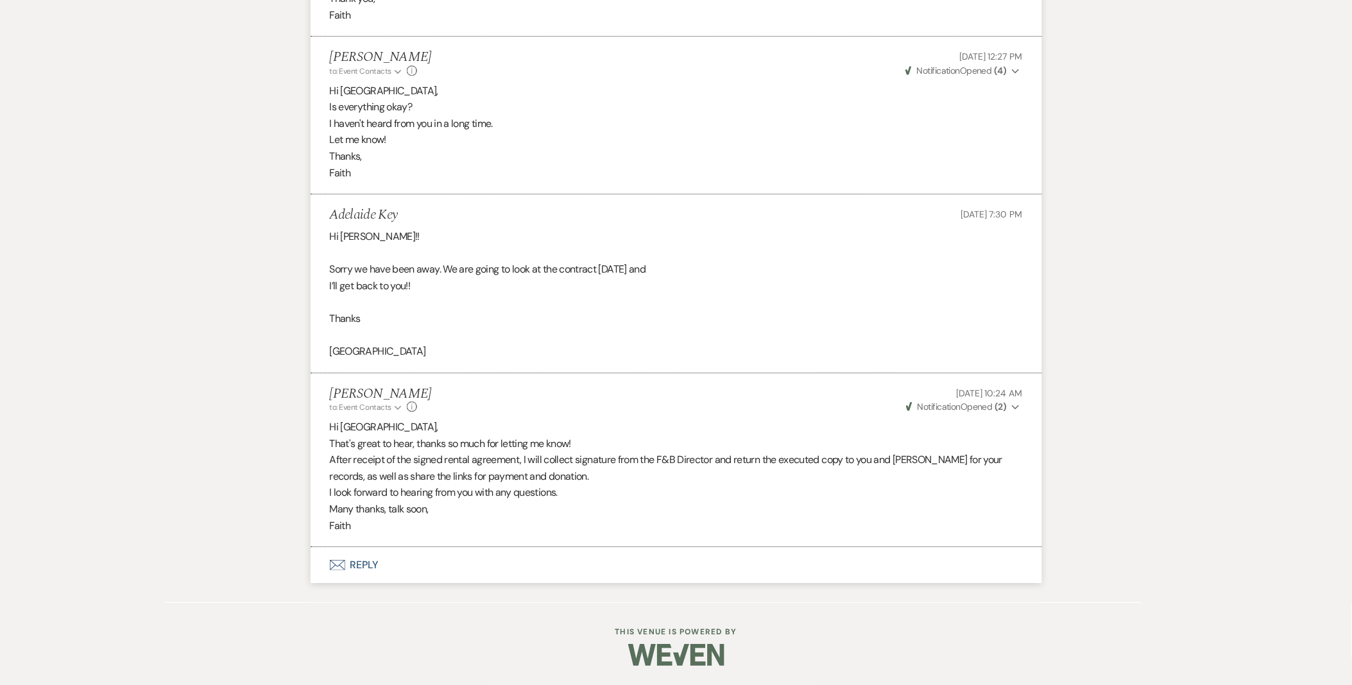
click at [1012, 408] on icon "Expand" at bounding box center [1016, 407] width 8 height 9
click at [1012, 408] on icon "Collapse" at bounding box center [1016, 407] width 8 height 9
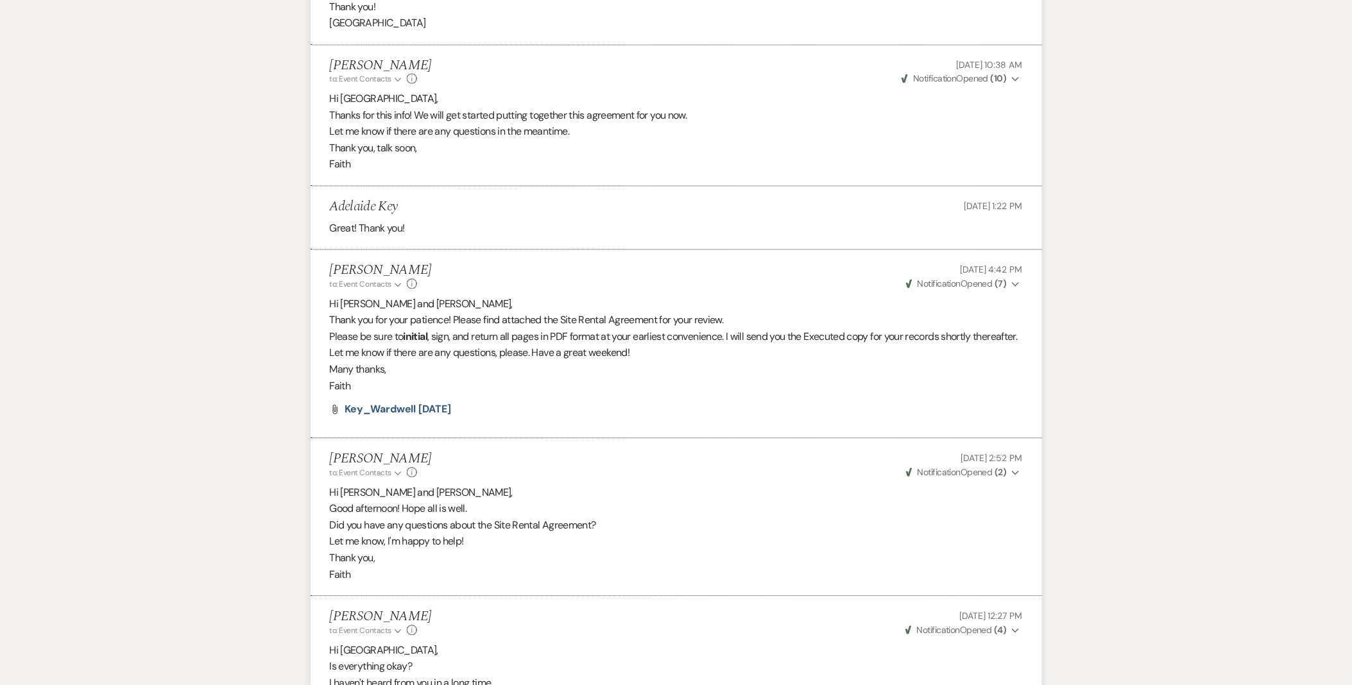
scroll to position [4335, 0]
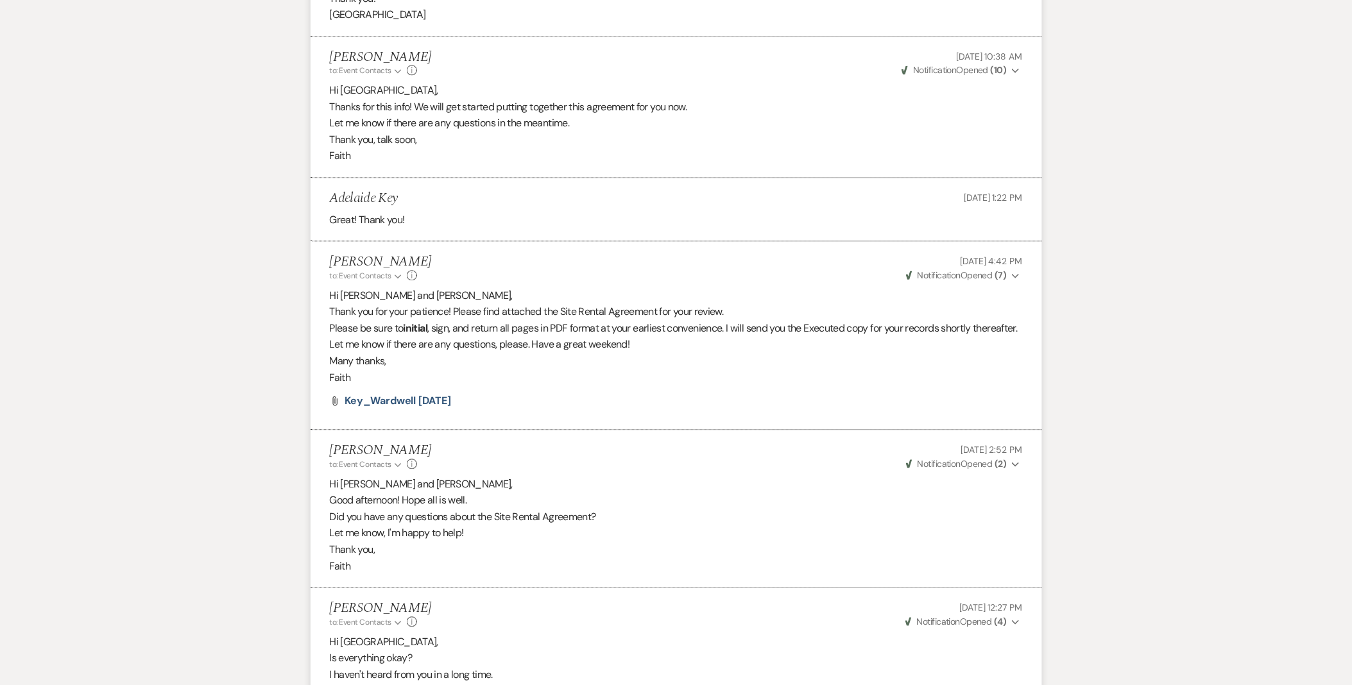
click at [693, 494] on p "Hi Adelaide and Jacob," at bounding box center [676, 485] width 693 height 17
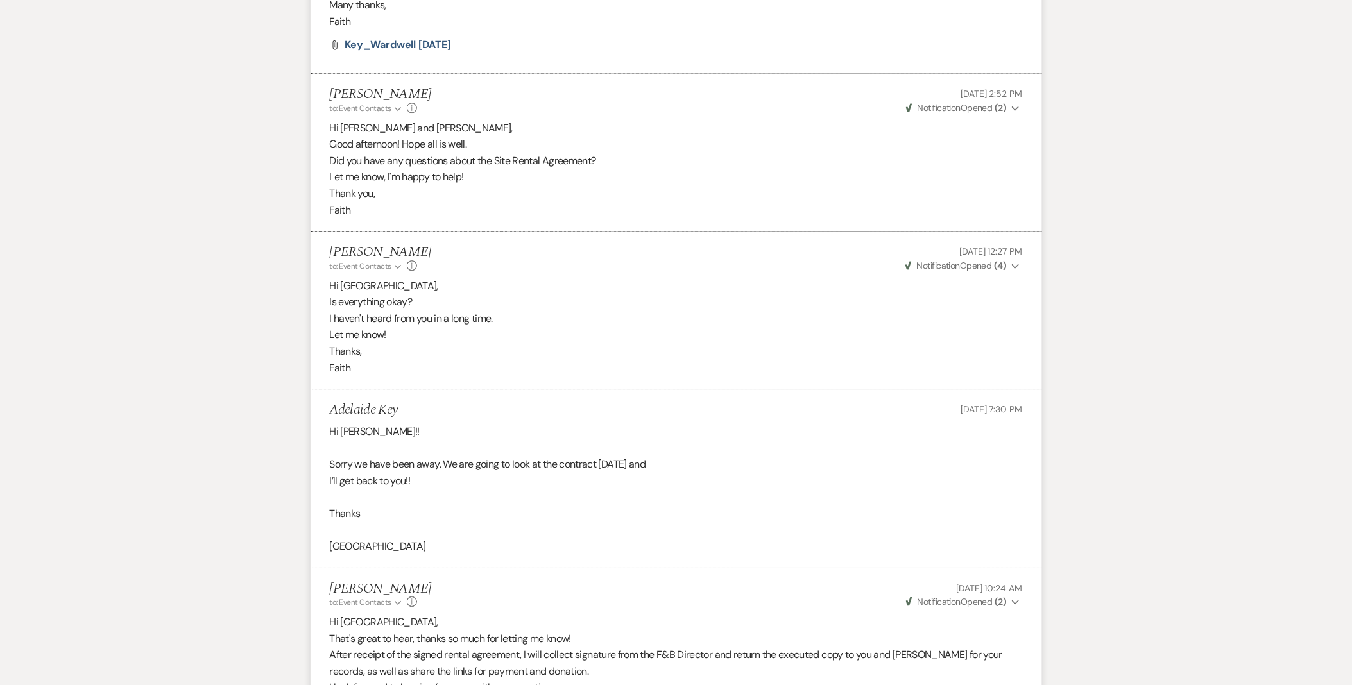
scroll to position [4906, 0]
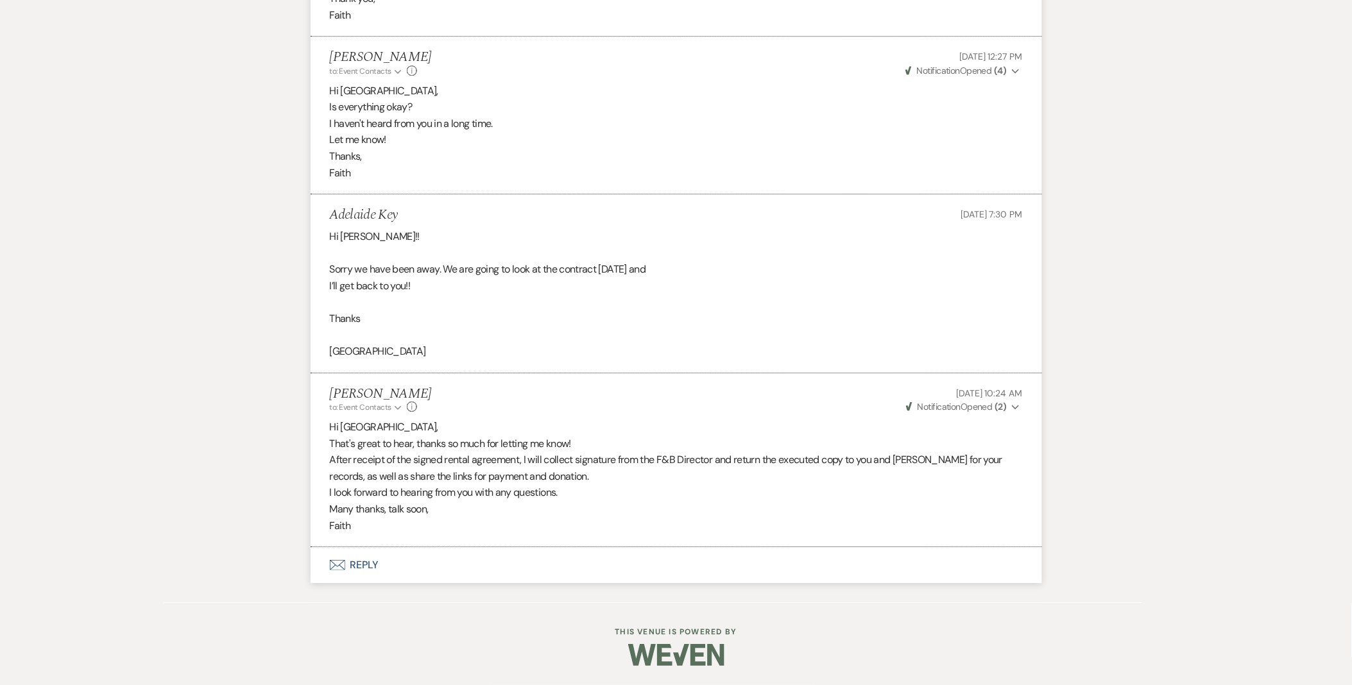
click at [995, 411] on span "Weven Check Notification Opened ( 2 )" at bounding box center [956, 407] width 101 height 12
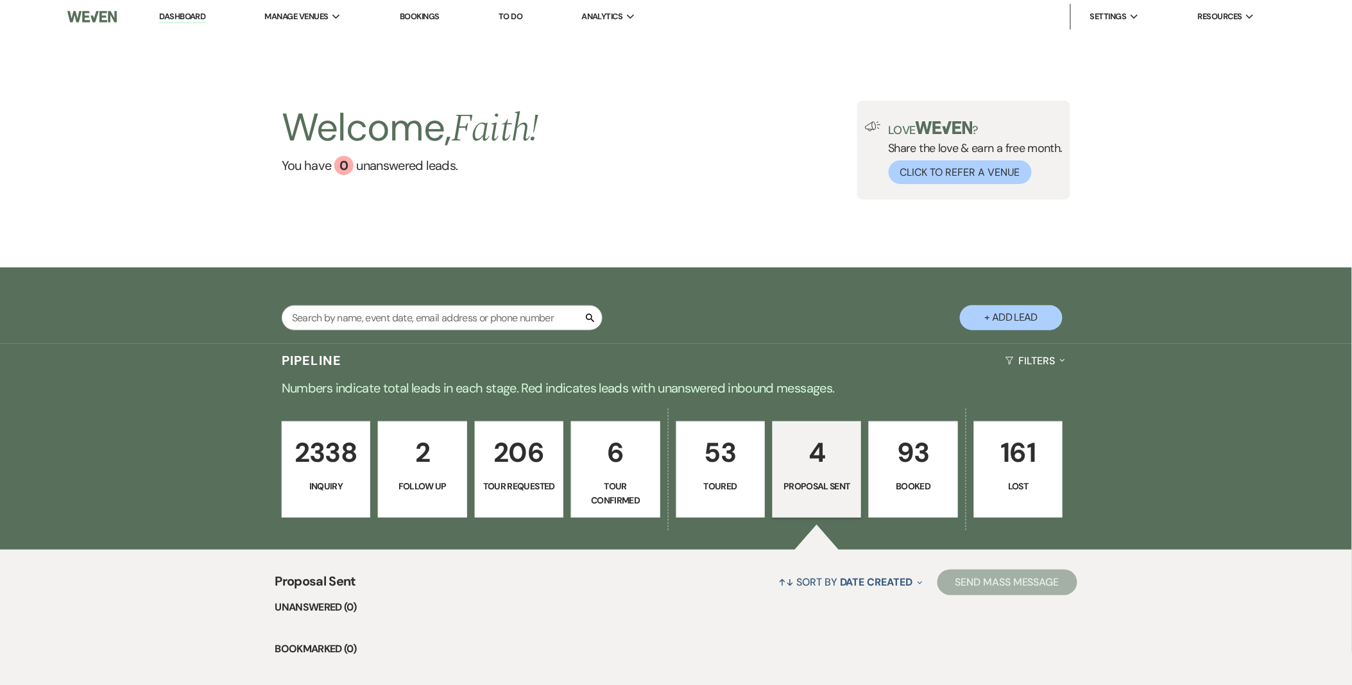
click at [902, 473] on p "93" at bounding box center [913, 452] width 72 height 43
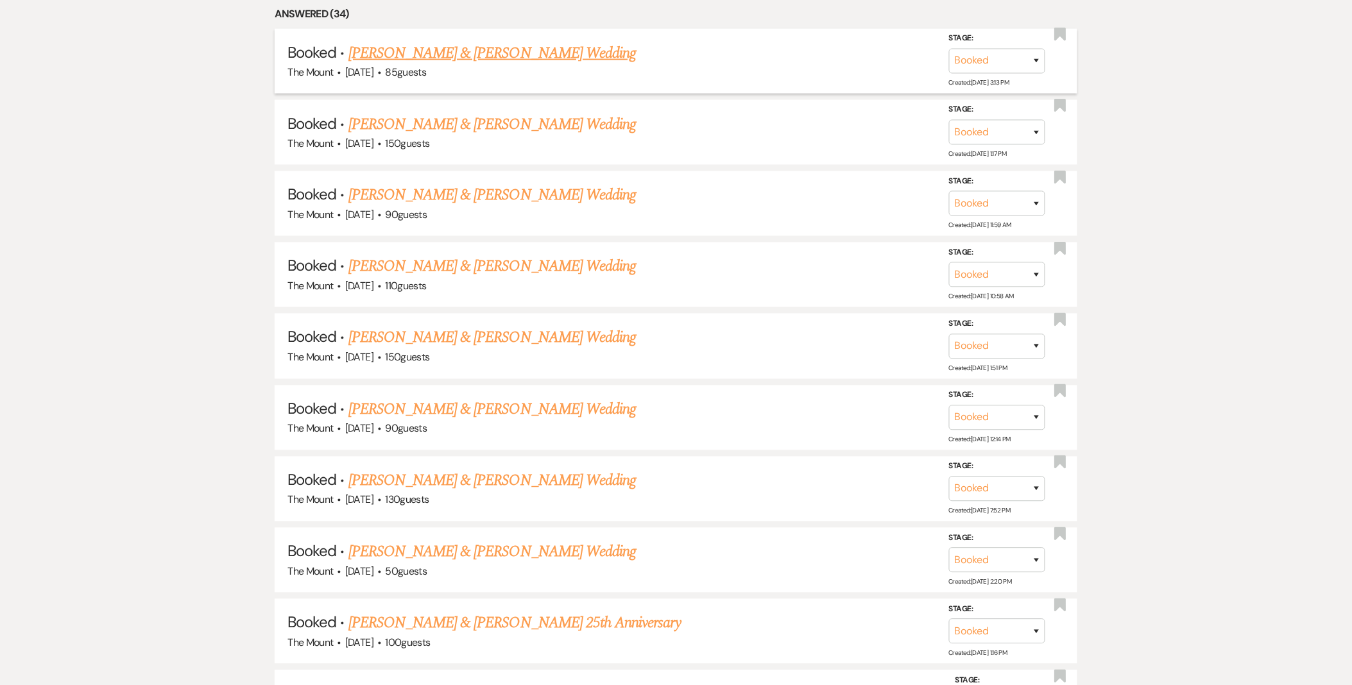
scroll to position [784, 0]
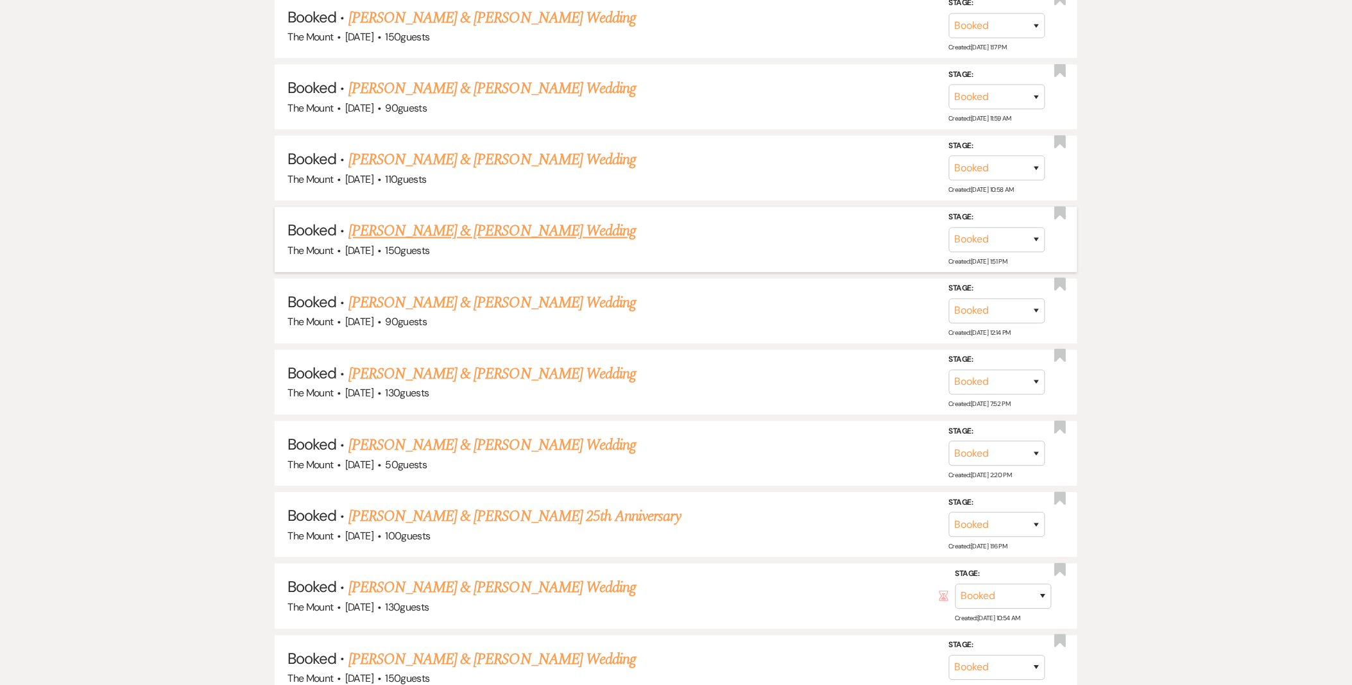
click at [419, 230] on link "Hannah Kim & Drew McGeary's Wedding" at bounding box center [492, 231] width 288 height 23
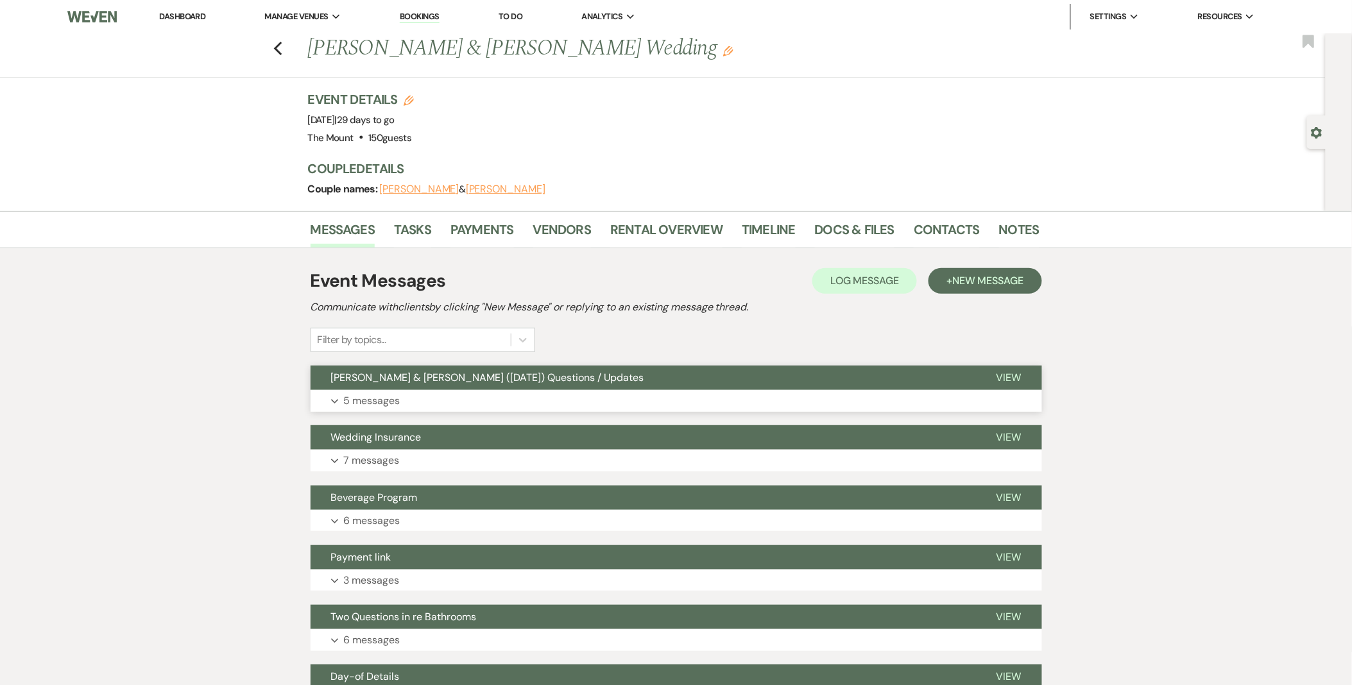
click at [432, 388] on button "Hannah & Drew (9.13.25) Questions / Updates" at bounding box center [643, 378] width 665 height 24
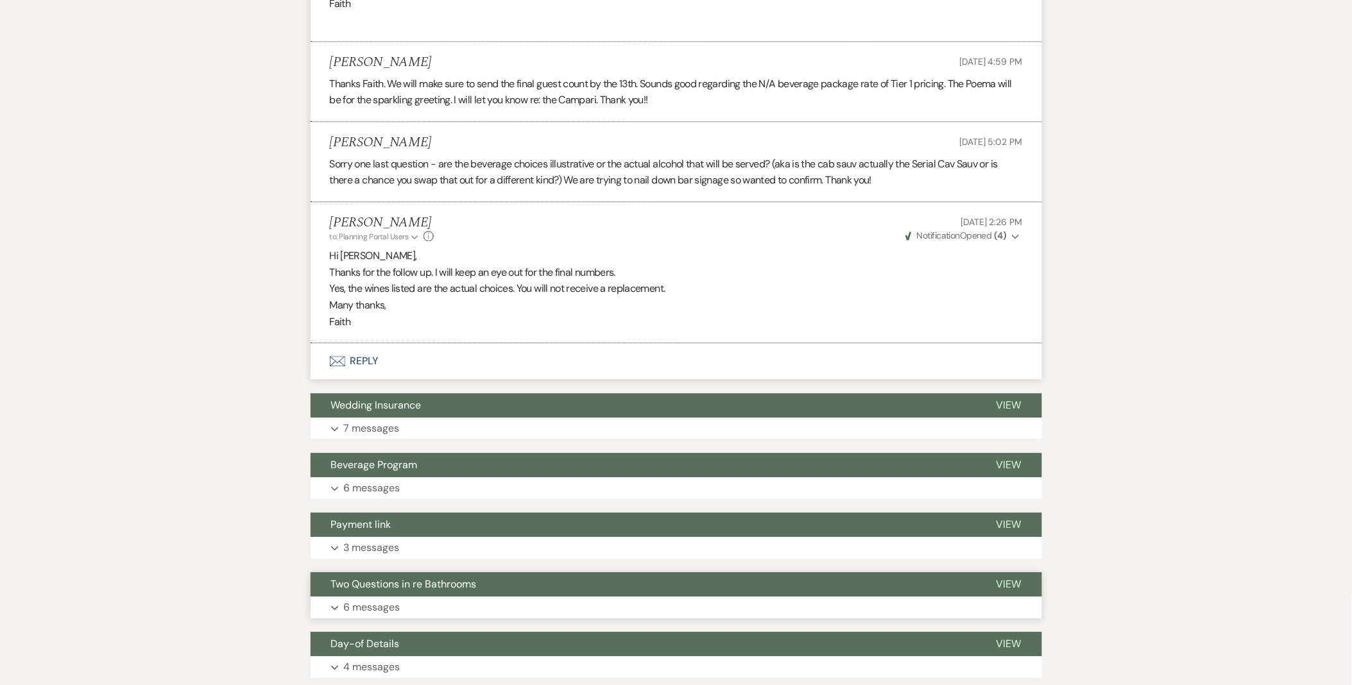
scroll to position [1141, 0]
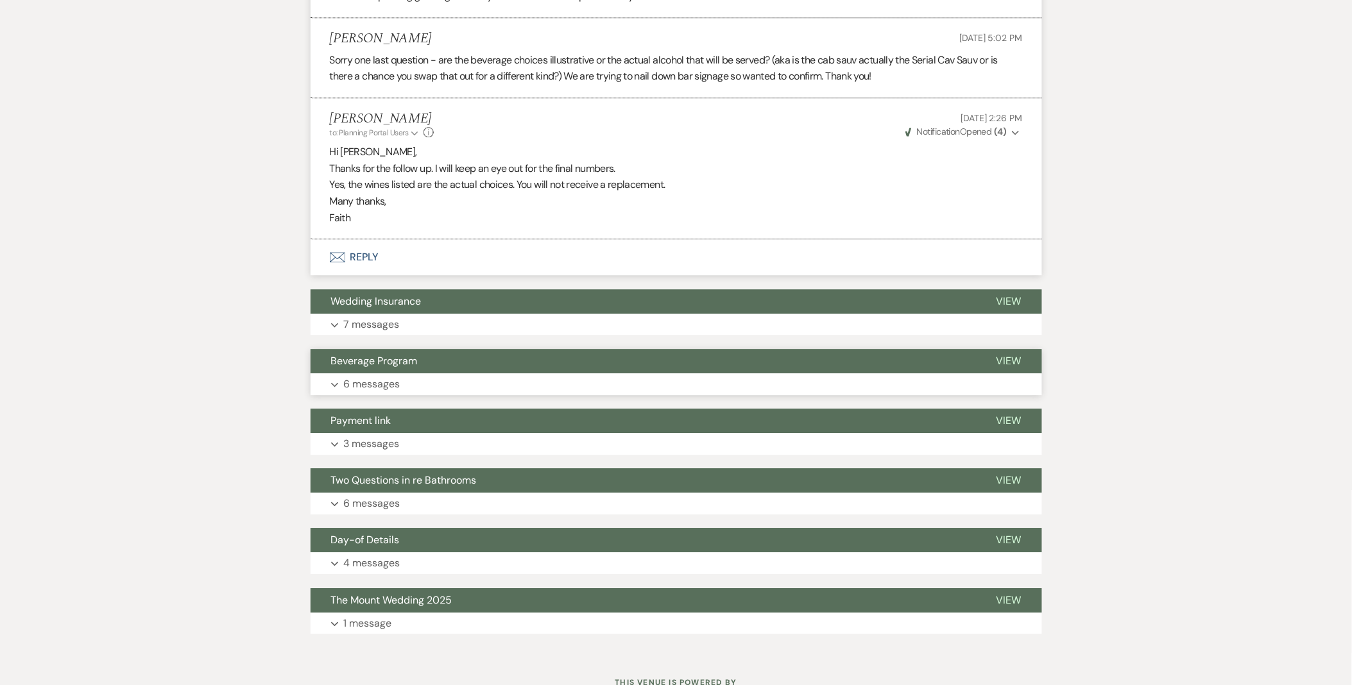
click at [399, 394] on button "Expand 6 messages" at bounding box center [677, 385] width 732 height 22
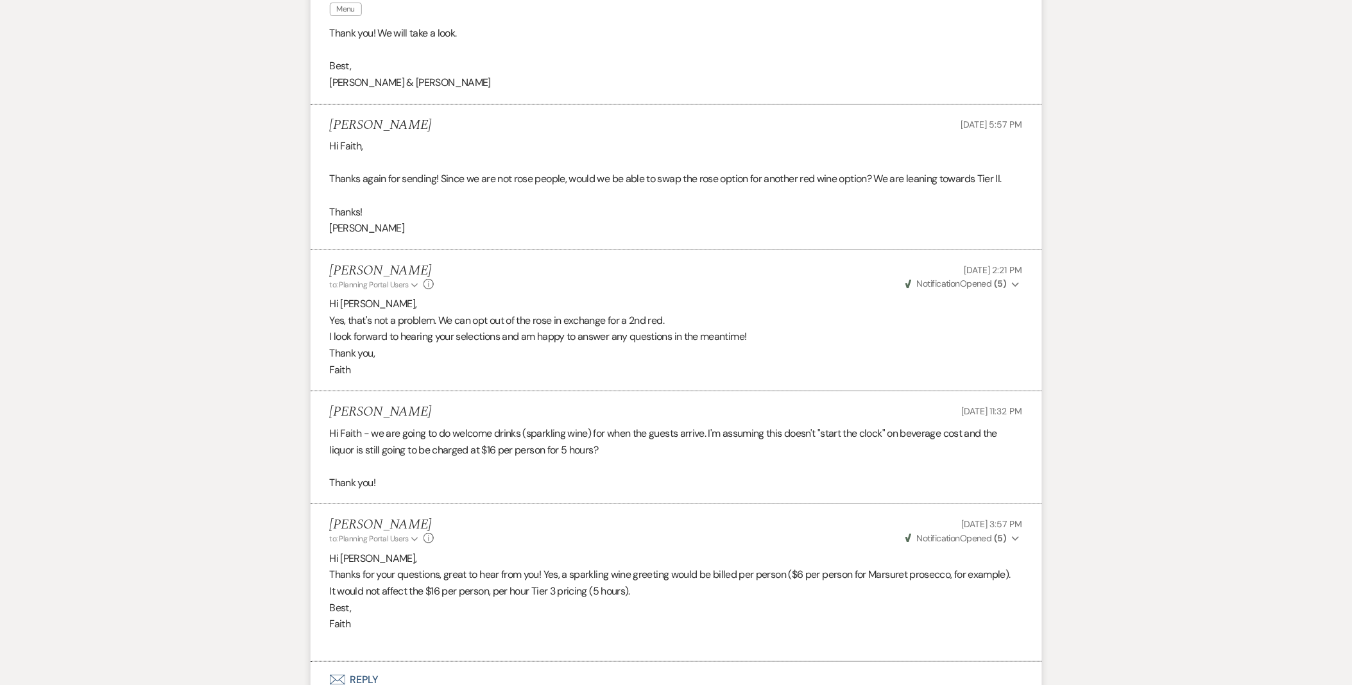
scroll to position [1569, 0]
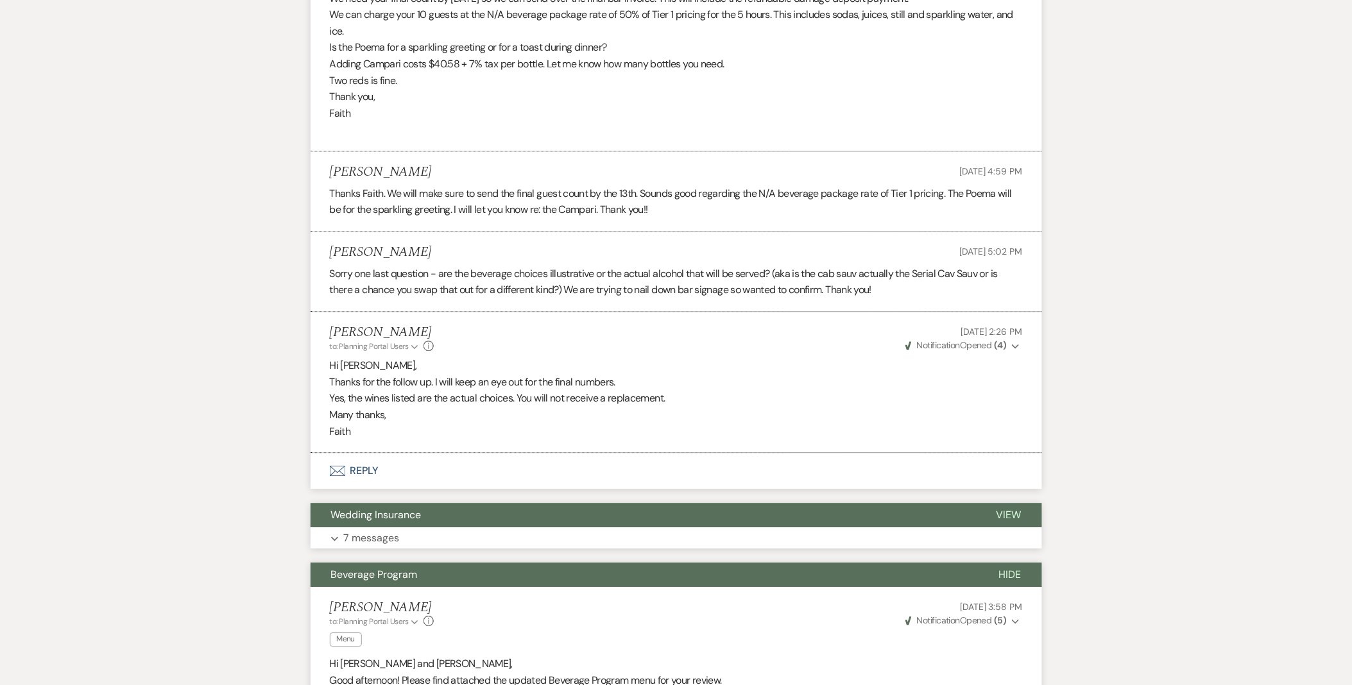
click at [391, 535] on p "7 messages" at bounding box center [372, 538] width 56 height 17
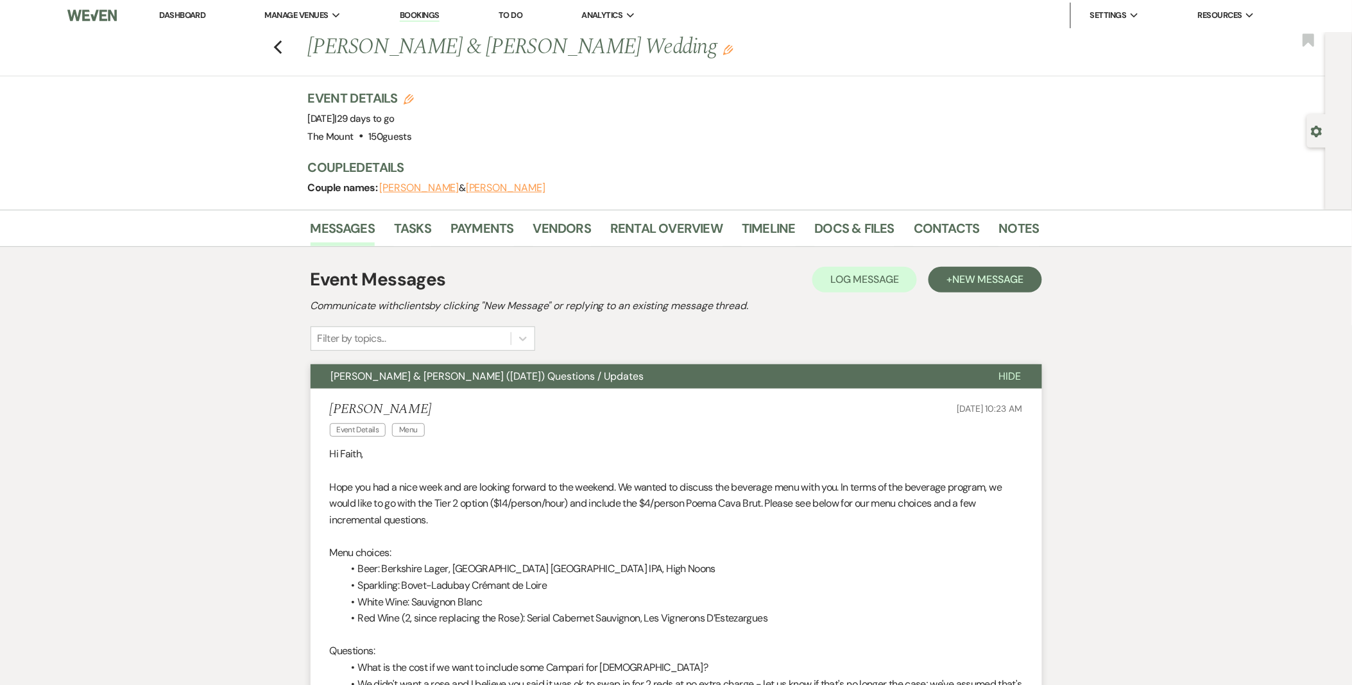
scroll to position [0, 0]
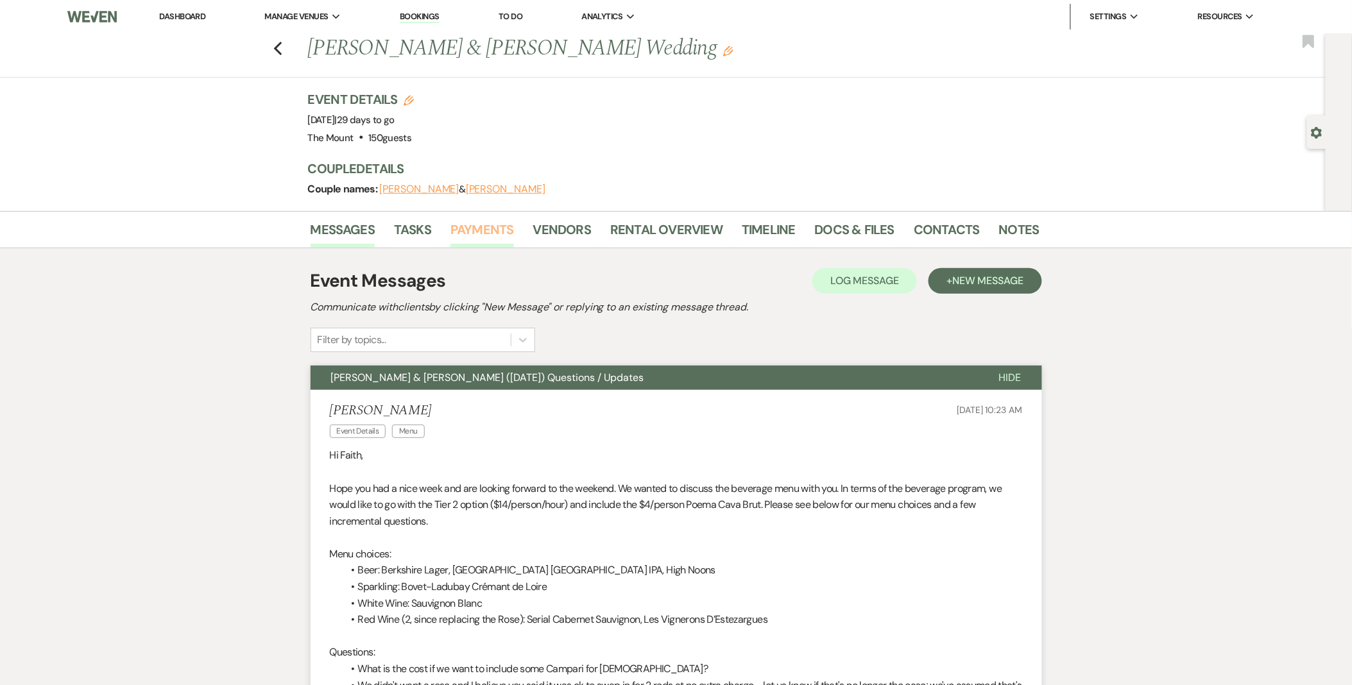
click at [472, 238] on link "Payments" at bounding box center [483, 233] width 64 height 28
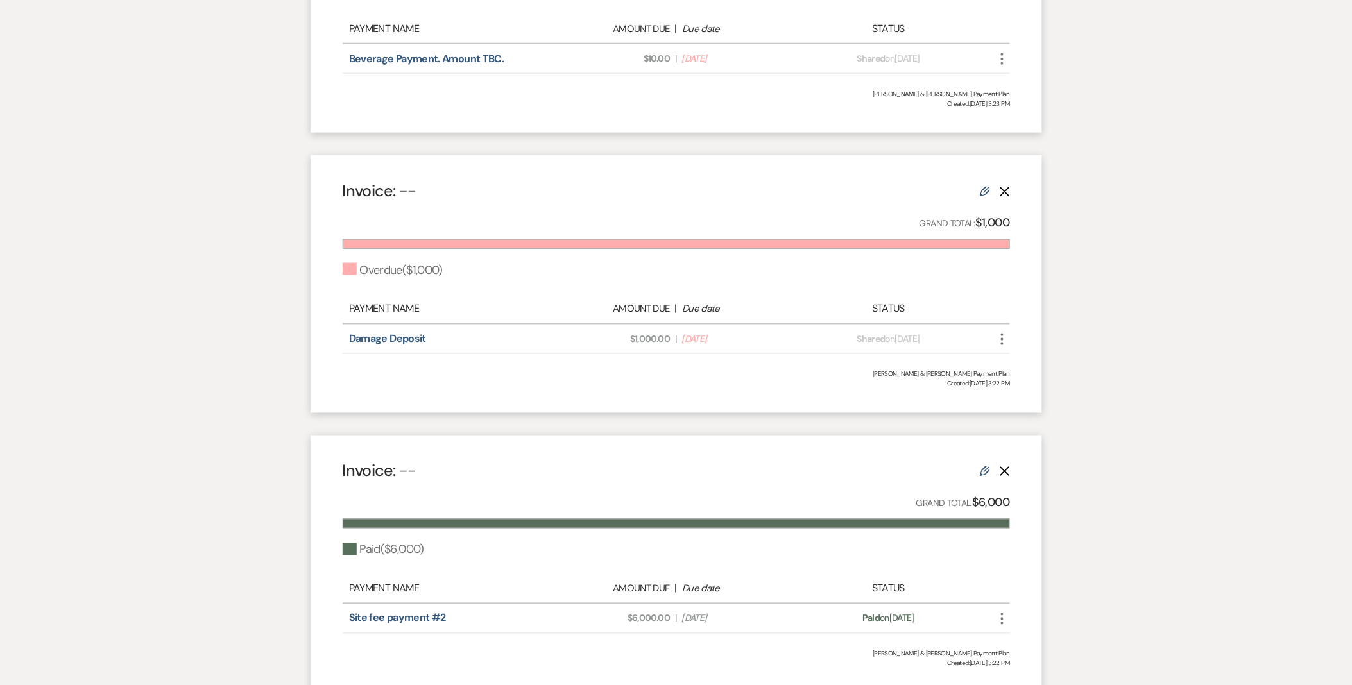
scroll to position [214, 0]
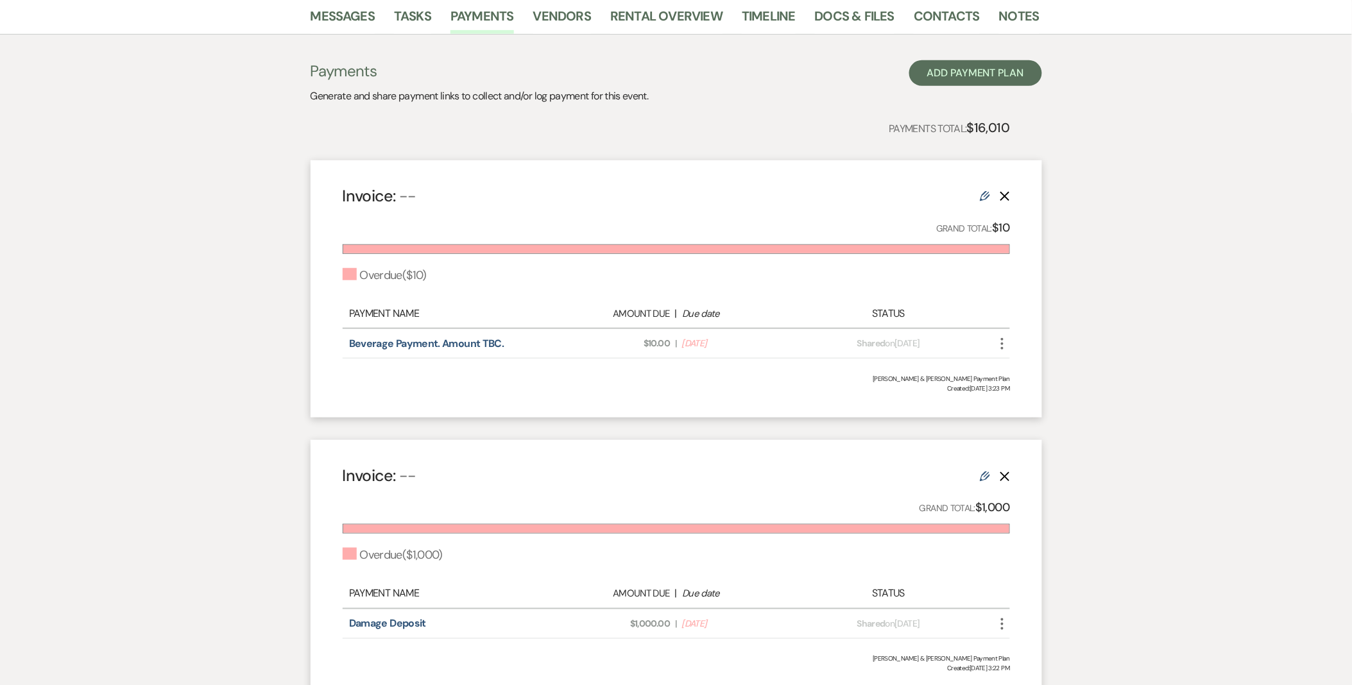
click at [986, 194] on use at bounding box center [985, 196] width 10 height 10
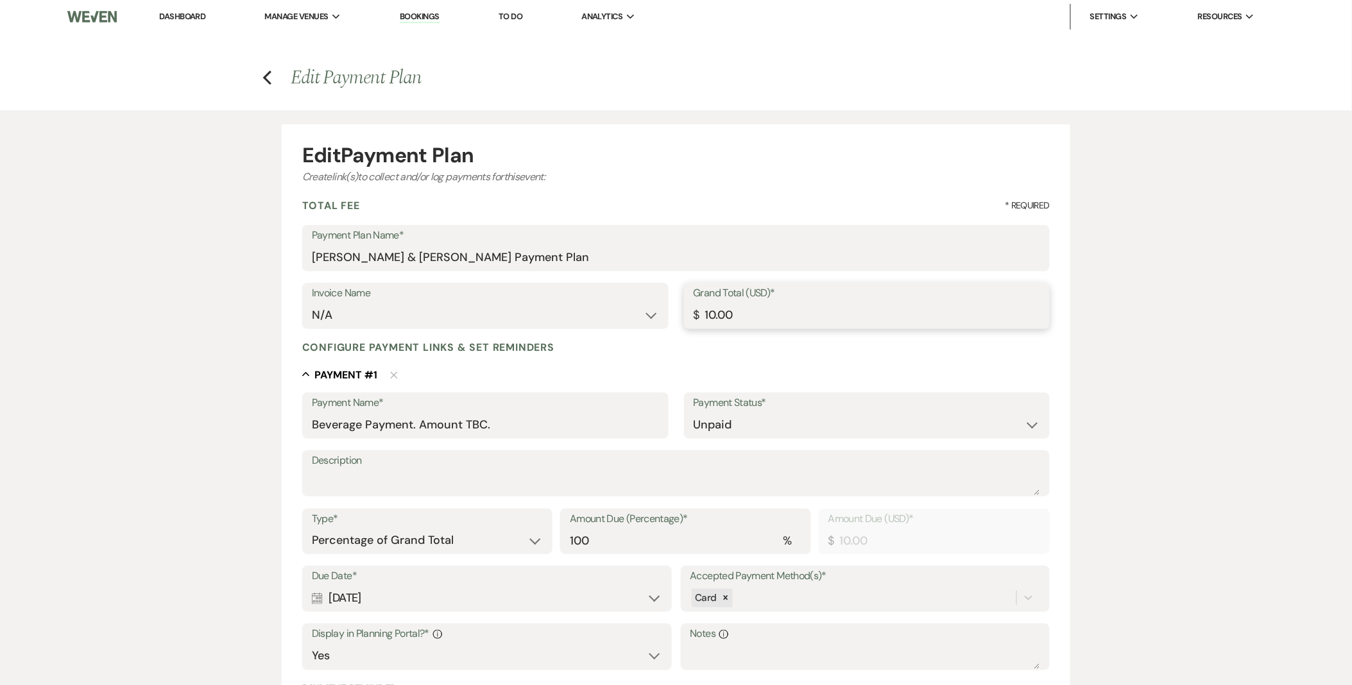
click at [710, 309] on input "10.00" at bounding box center [867, 315] width 347 height 25
drag, startPoint x: 761, startPoint y: 312, endPoint x: 485, endPoint y: 271, distance: 279.6
click at [485, 271] on form "Edit Payment Plan Create link(s) to collect and/or log payments for this event:…" at bounding box center [676, 498] width 789 height 746
paste input "369.56"
click at [713, 312] on input "10369.56" at bounding box center [867, 315] width 347 height 25
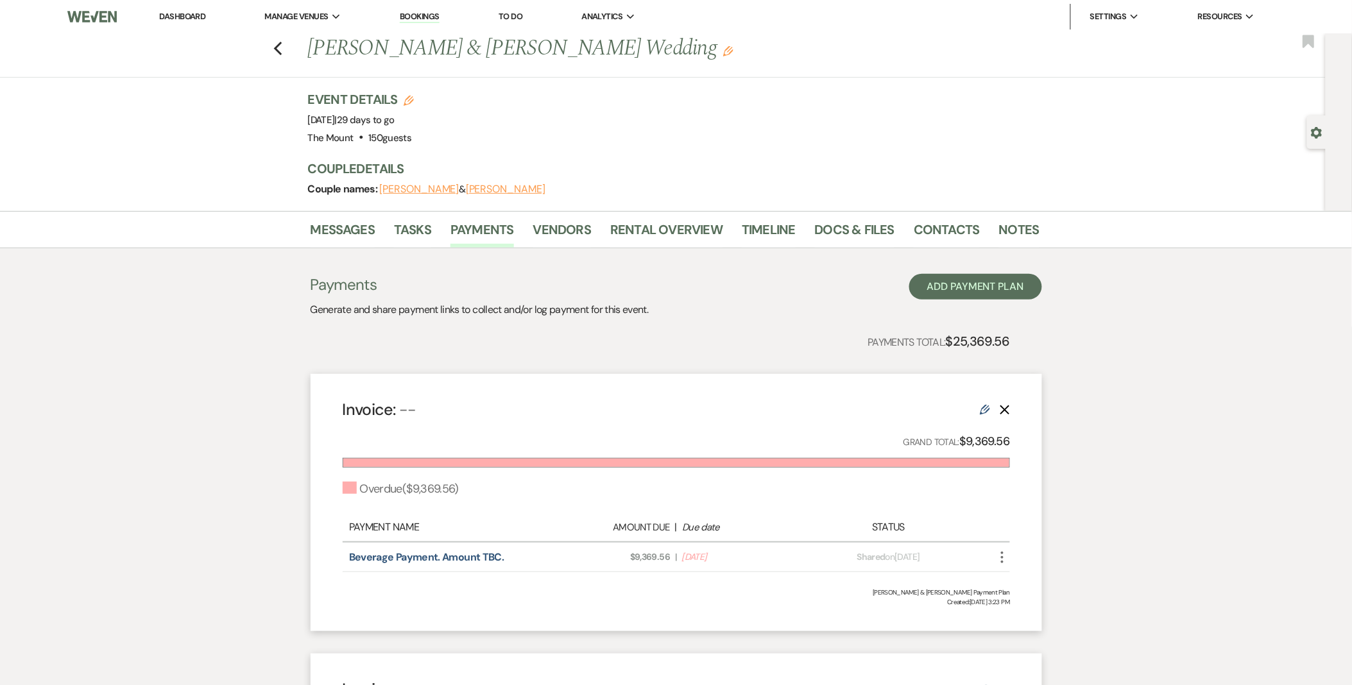
click at [983, 412] on icon "Edit" at bounding box center [985, 410] width 10 height 10
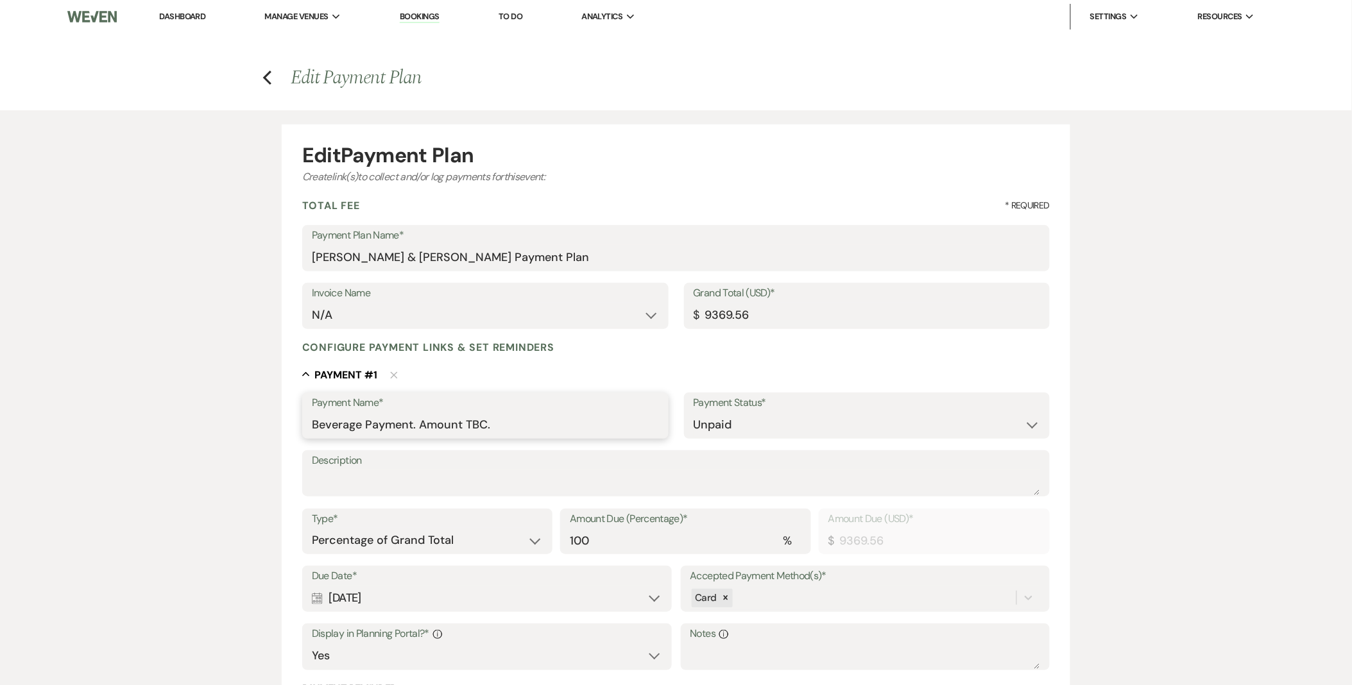
drag, startPoint x: 422, startPoint y: 427, endPoint x: 625, endPoint y: 403, distance: 204.8
click at [625, 403] on div "Payment Name* Beverage Payment. Amount TBC." at bounding box center [485, 416] width 366 height 46
click at [139, 488] on div "Edit Payment Plan Create link(s) to collect and/or log payments for this event:…" at bounding box center [676, 490] width 1352 height 760
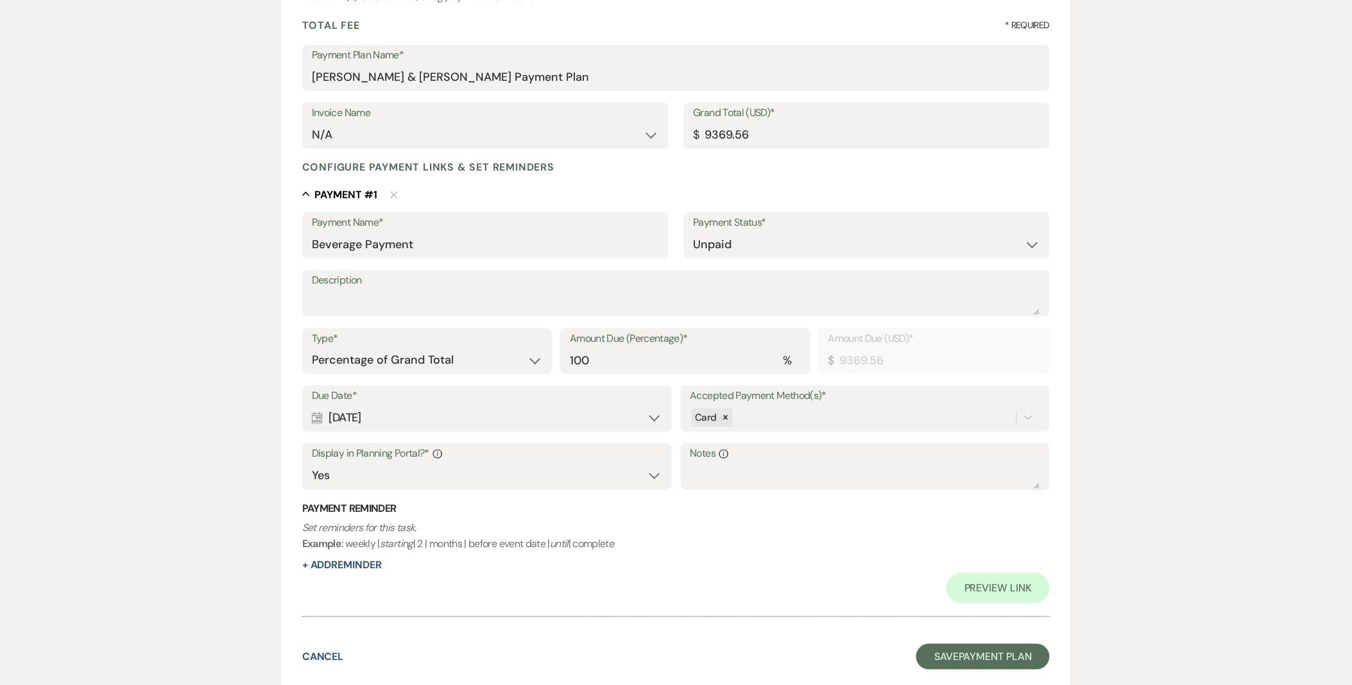
scroll to position [214, 0]
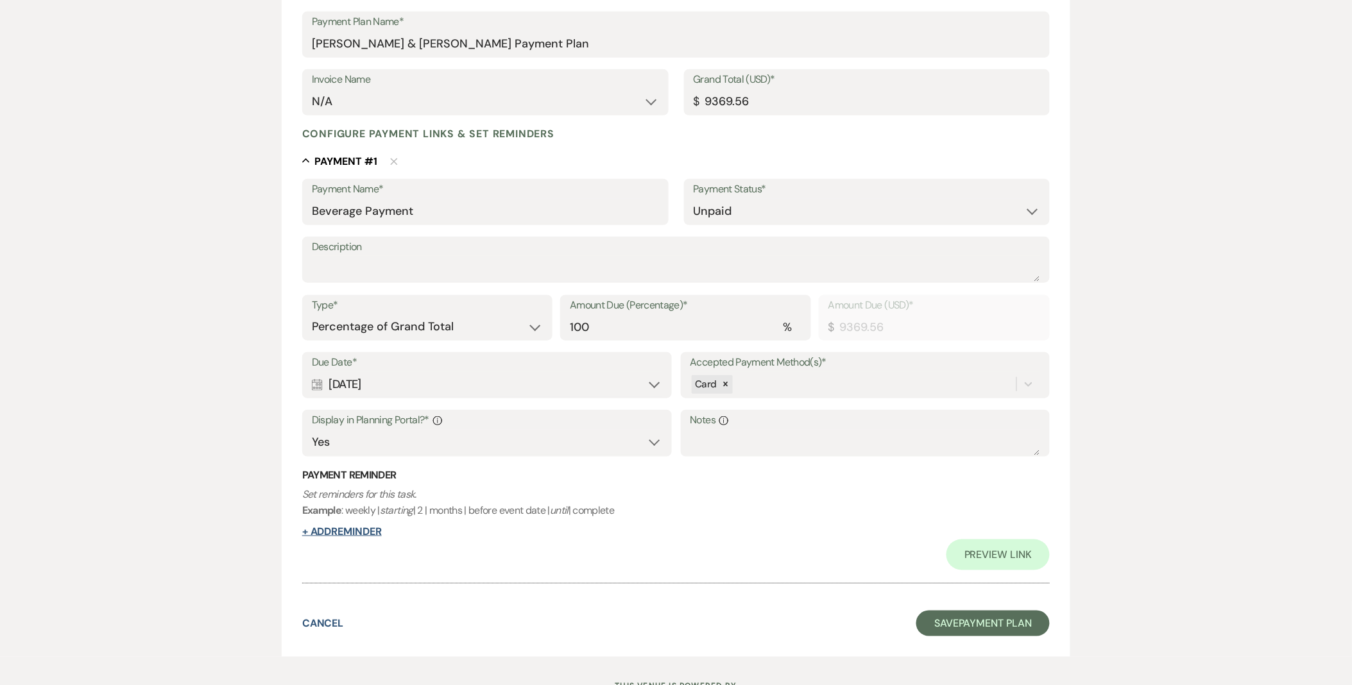
click at [379, 531] on button "+ Add Reminder" at bounding box center [342, 532] width 80 height 10
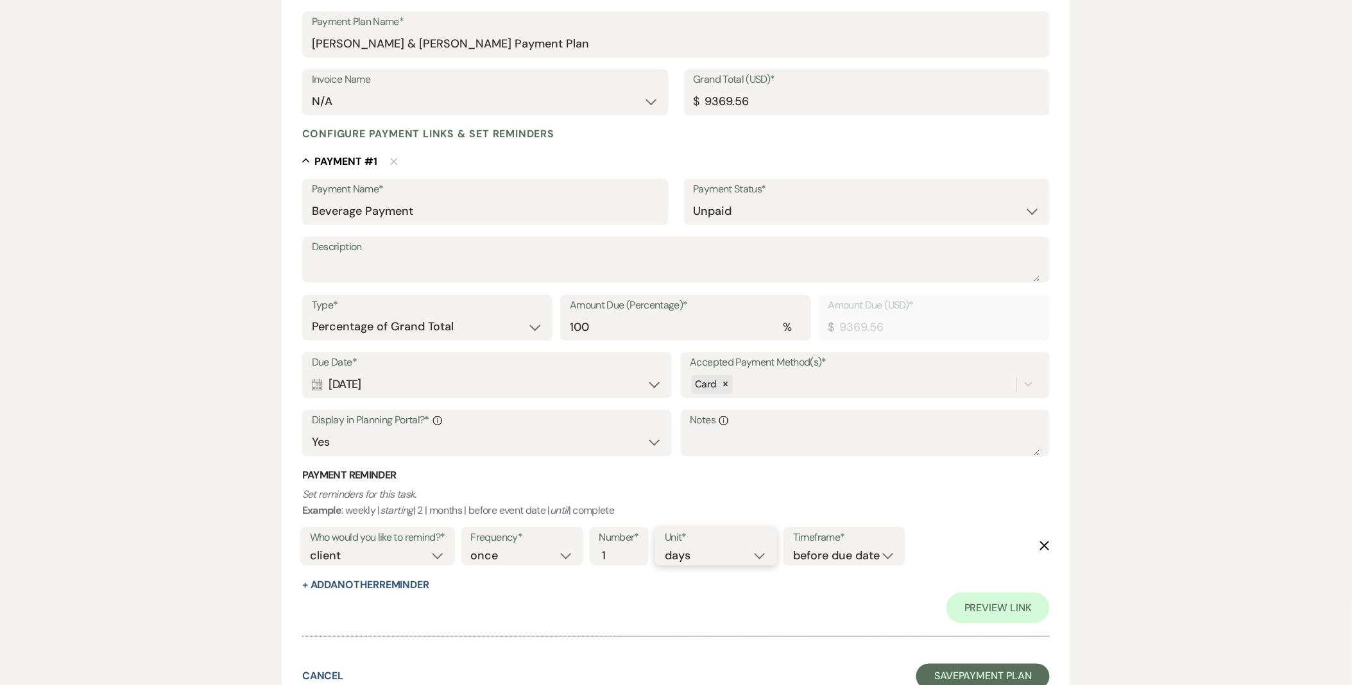
click at [764, 556] on select "days weeks months" at bounding box center [716, 555] width 103 height 17
click at [667, 547] on select "days weeks months" at bounding box center [716, 555] width 103 height 17
click at [870, 553] on select "before due date after due date on due date on custom date" at bounding box center [844, 555] width 103 height 17
click at [796, 547] on select "before due date after due date on due date on custom date" at bounding box center [844, 555] width 103 height 17
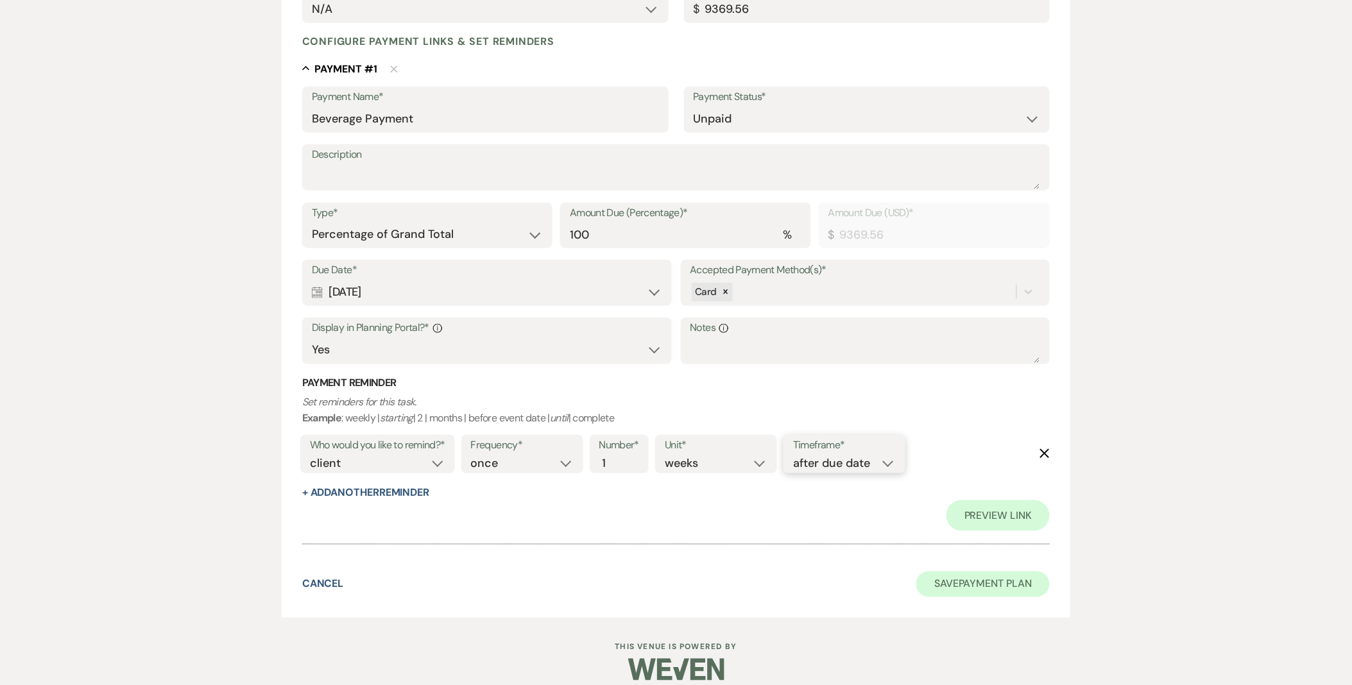
scroll to position [320, 0]
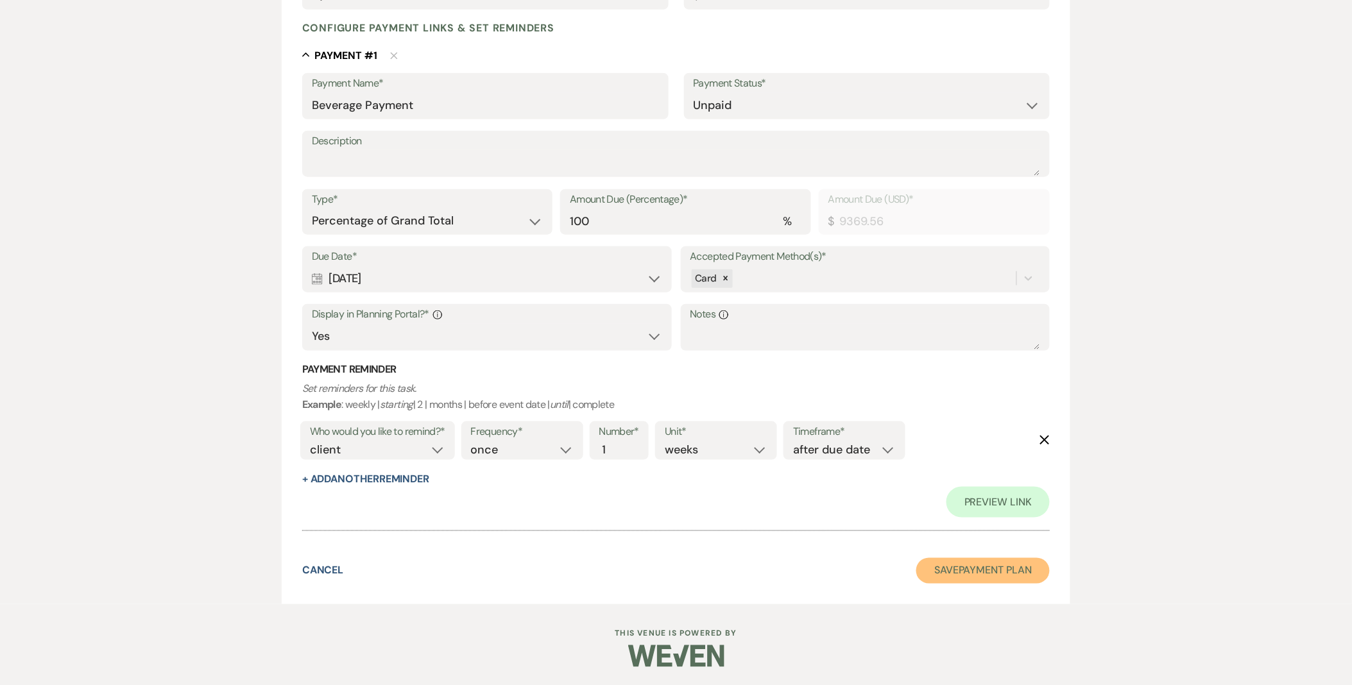
click at [946, 581] on button "Save Payment Plan" at bounding box center [982, 571] width 133 height 26
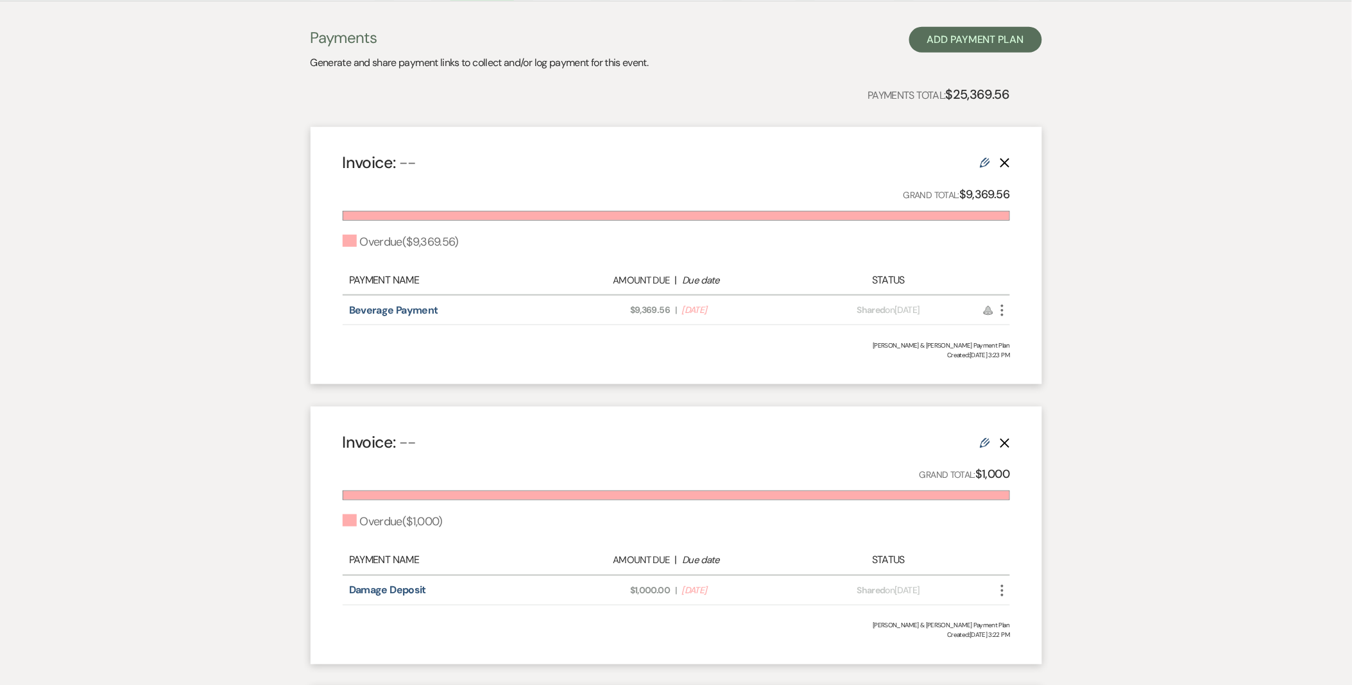
scroll to position [285, 0]
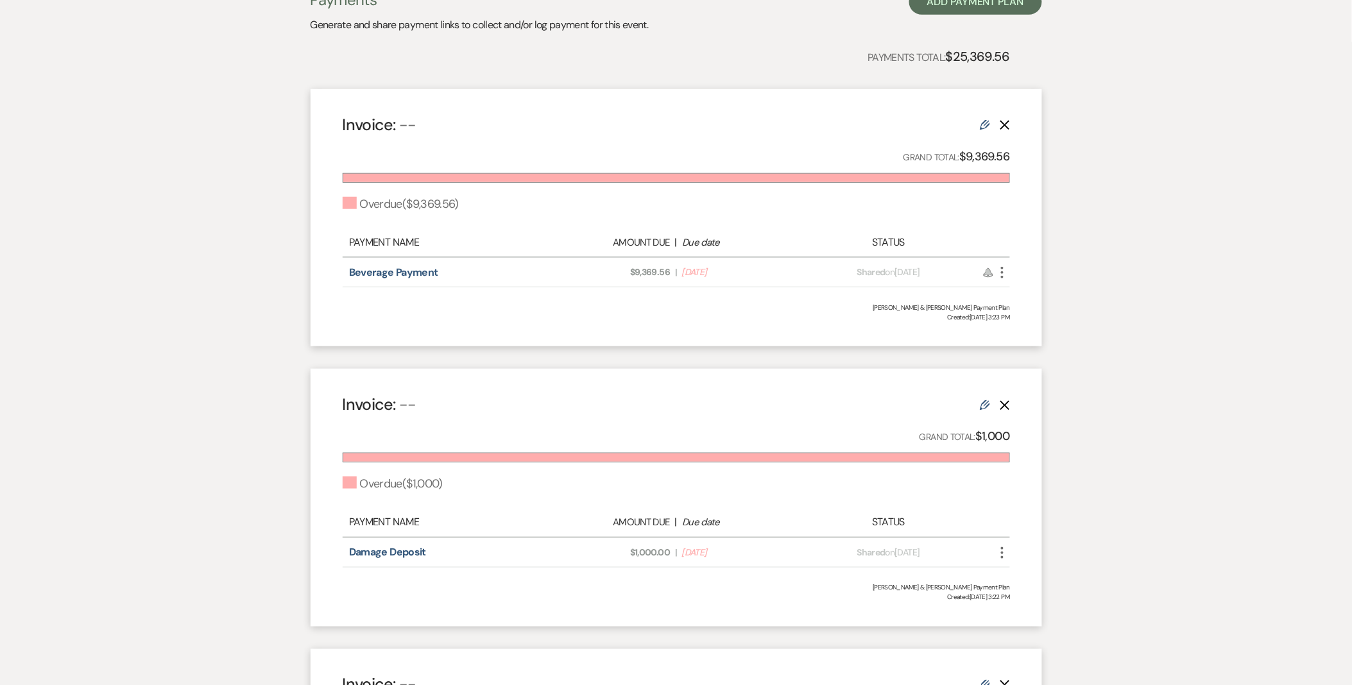
click at [984, 398] on link "Edit" at bounding box center [985, 404] width 10 height 13
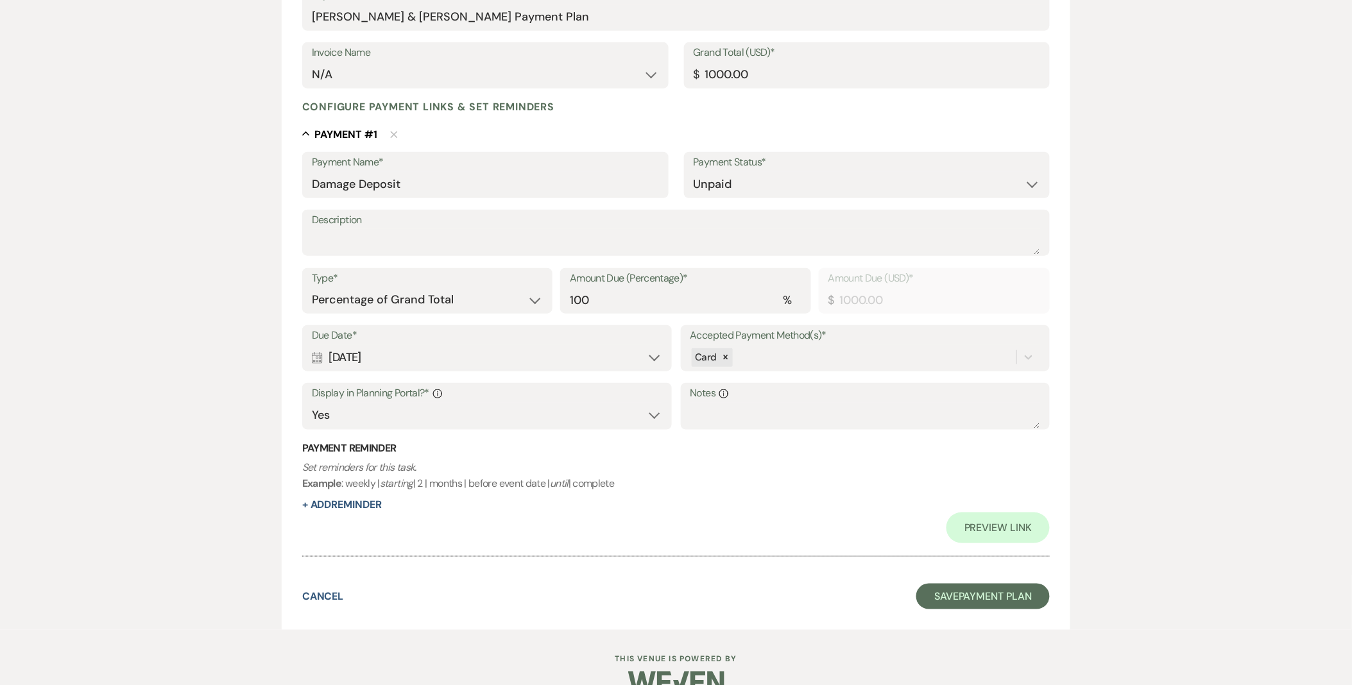
scroll to position [266, 0]
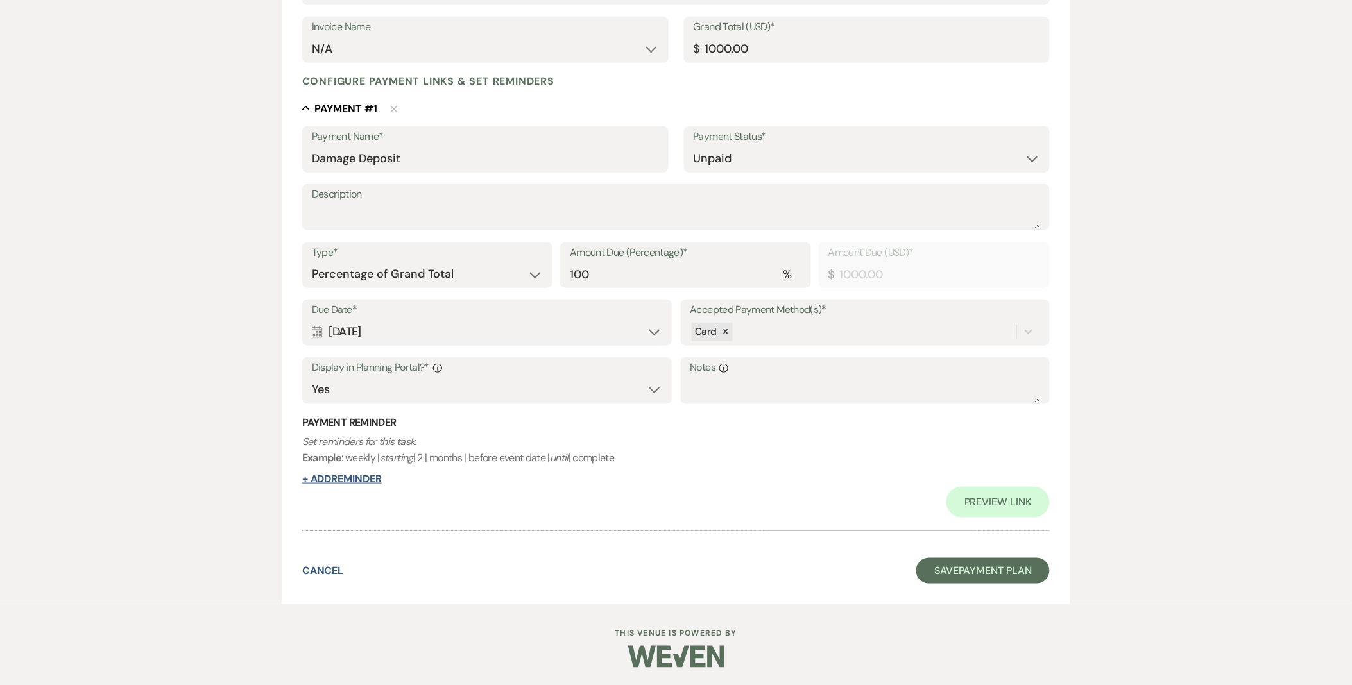
click at [348, 477] on button "+ Add Reminder" at bounding box center [342, 479] width 80 height 10
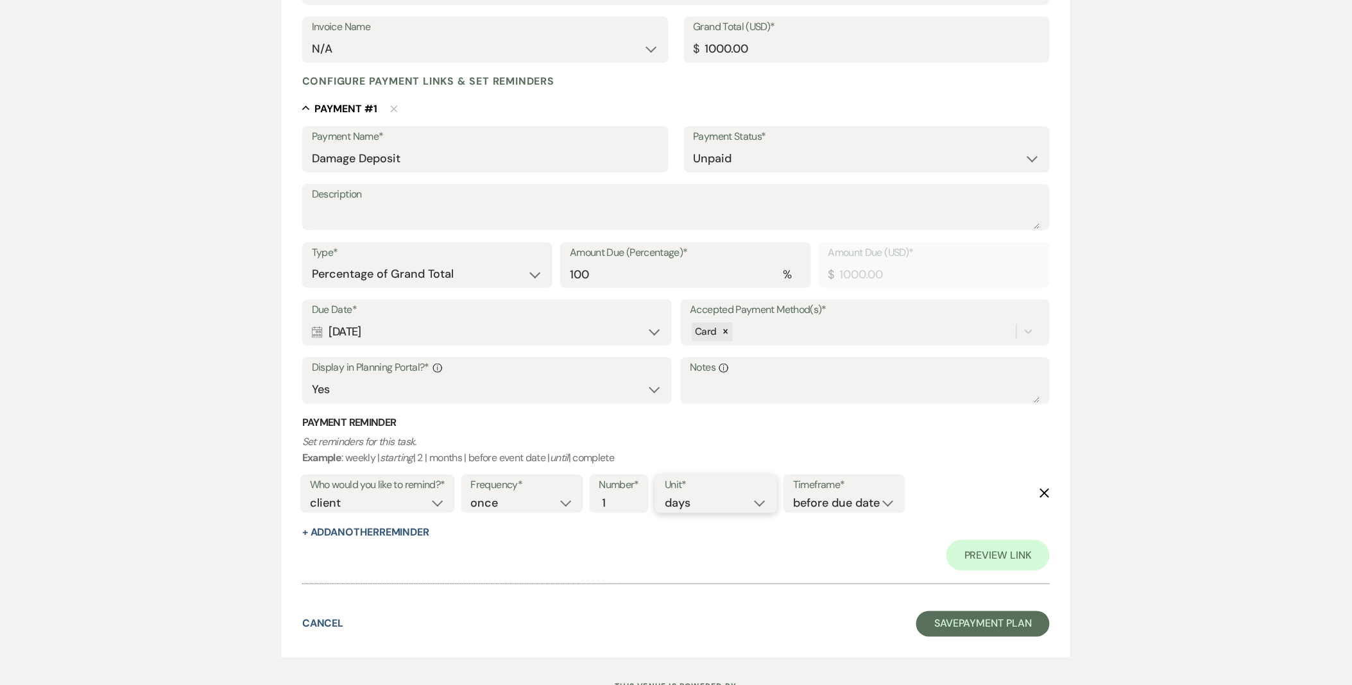
click at [761, 501] on select "days weeks months" at bounding box center [716, 503] width 103 height 17
click at [667, 495] on select "days weeks months" at bounding box center [716, 503] width 103 height 17
click at [815, 499] on select "before due date after due date on due date on custom date" at bounding box center [844, 503] width 103 height 17
click at [793, 495] on select "before due date after due date on due date on custom date" at bounding box center [844, 503] width 103 height 17
click at [653, 501] on select "before due date after due date on due date on custom date" at bounding box center [650, 503] width 103 height 17
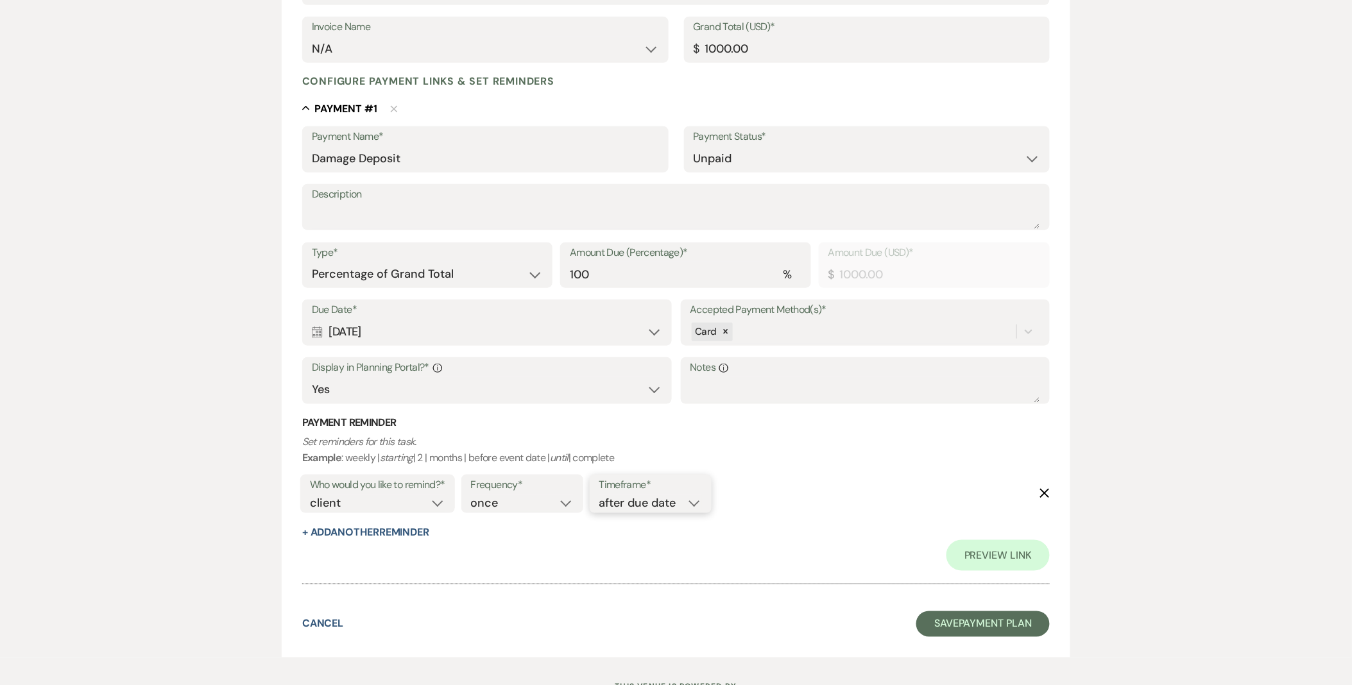
click at [702, 495] on select "before due date after due date on due date on custom date" at bounding box center [650, 503] width 103 height 17
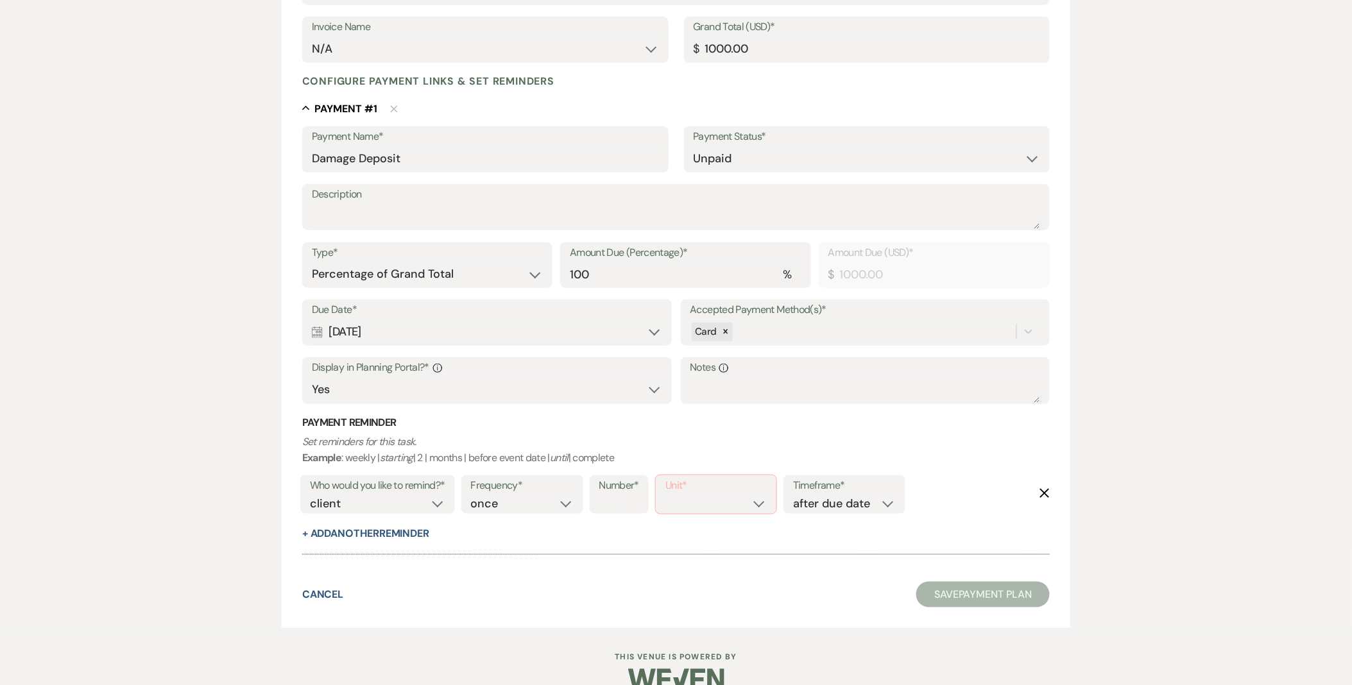
click at [649, 495] on div "Number*" at bounding box center [620, 495] width 60 height 39
click at [760, 501] on select "days weeks months" at bounding box center [715, 503] width 101 height 17
click at [667, 495] on select "days weeks months" at bounding box center [715, 503] width 101 height 17
click at [621, 498] on input "1" at bounding box center [612, 503] width 27 height 17
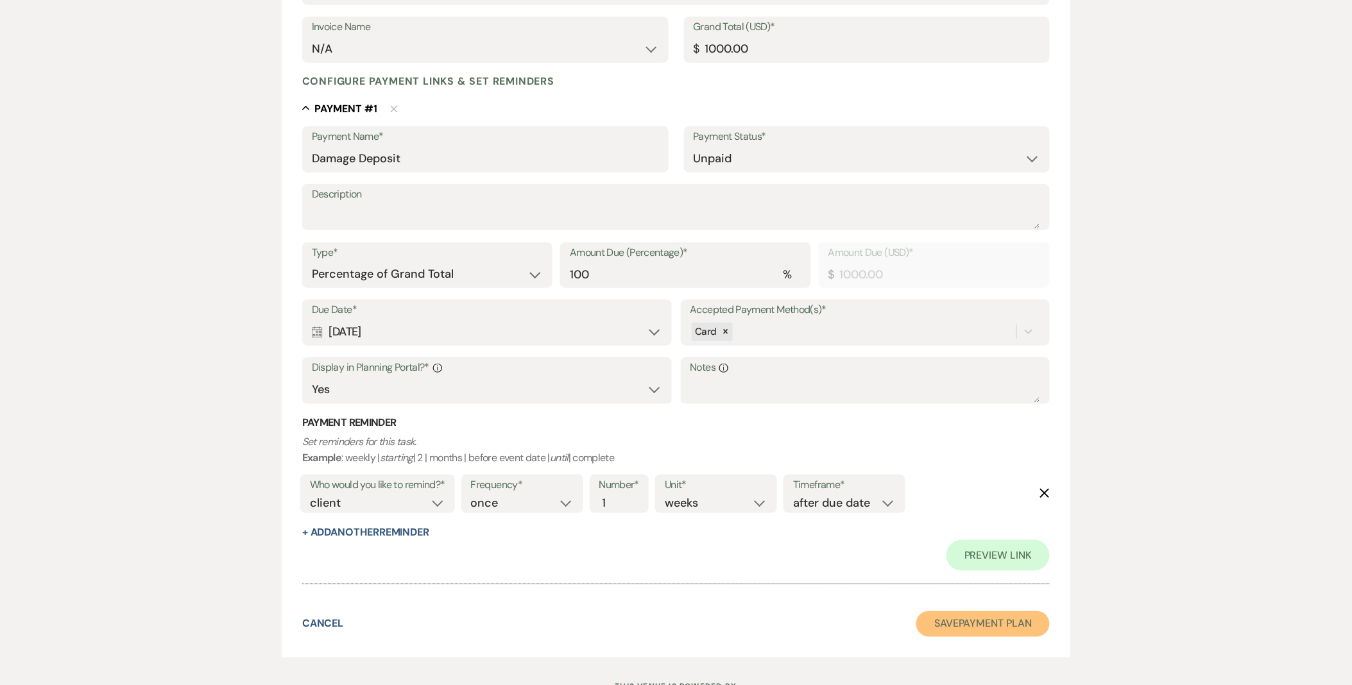
click at [984, 627] on button "Save Payment Plan" at bounding box center [982, 625] width 133 height 26
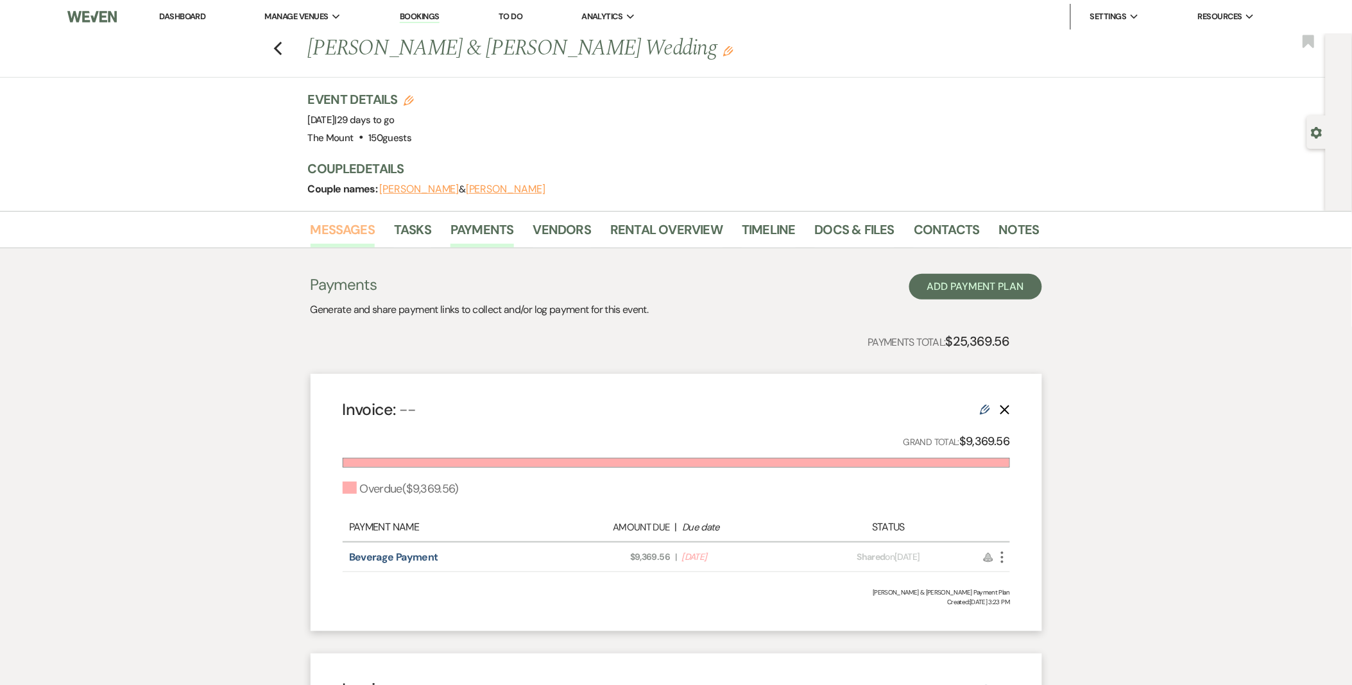
click at [340, 240] on link "Messages" at bounding box center [343, 233] width 65 height 28
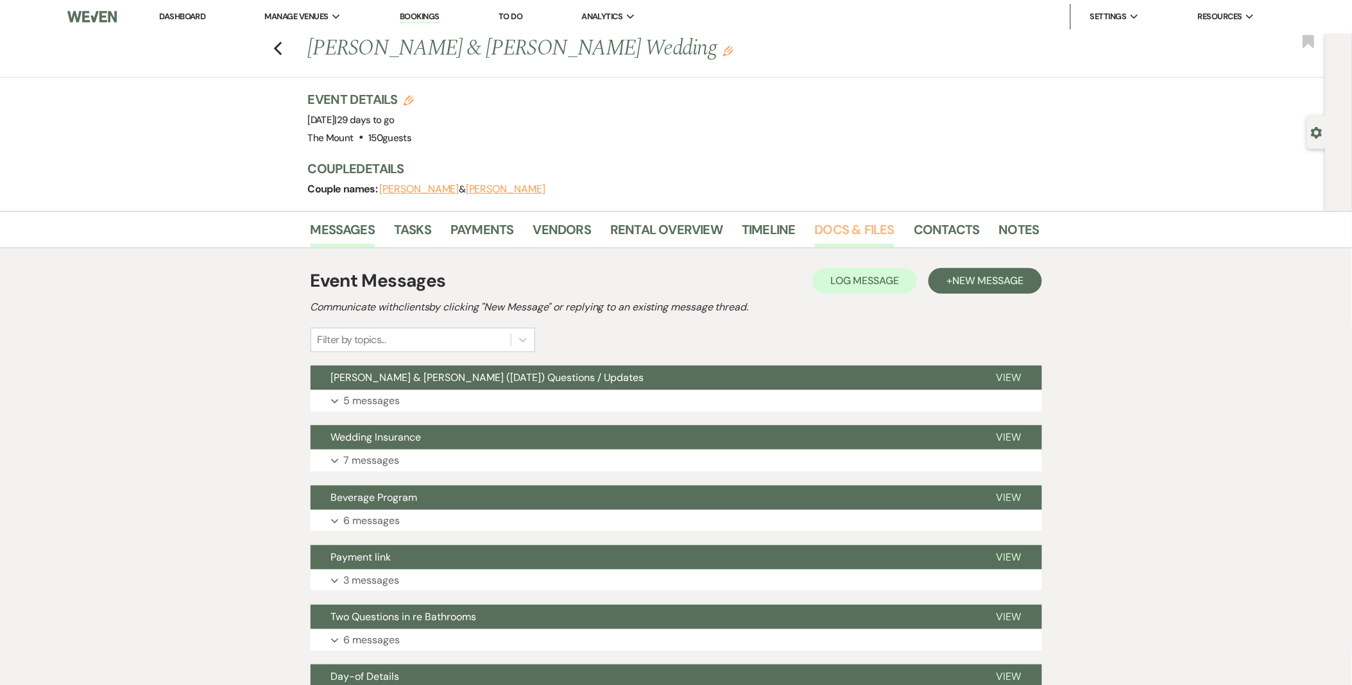
click at [816, 236] on link "Docs & Files" at bounding box center [855, 233] width 80 height 28
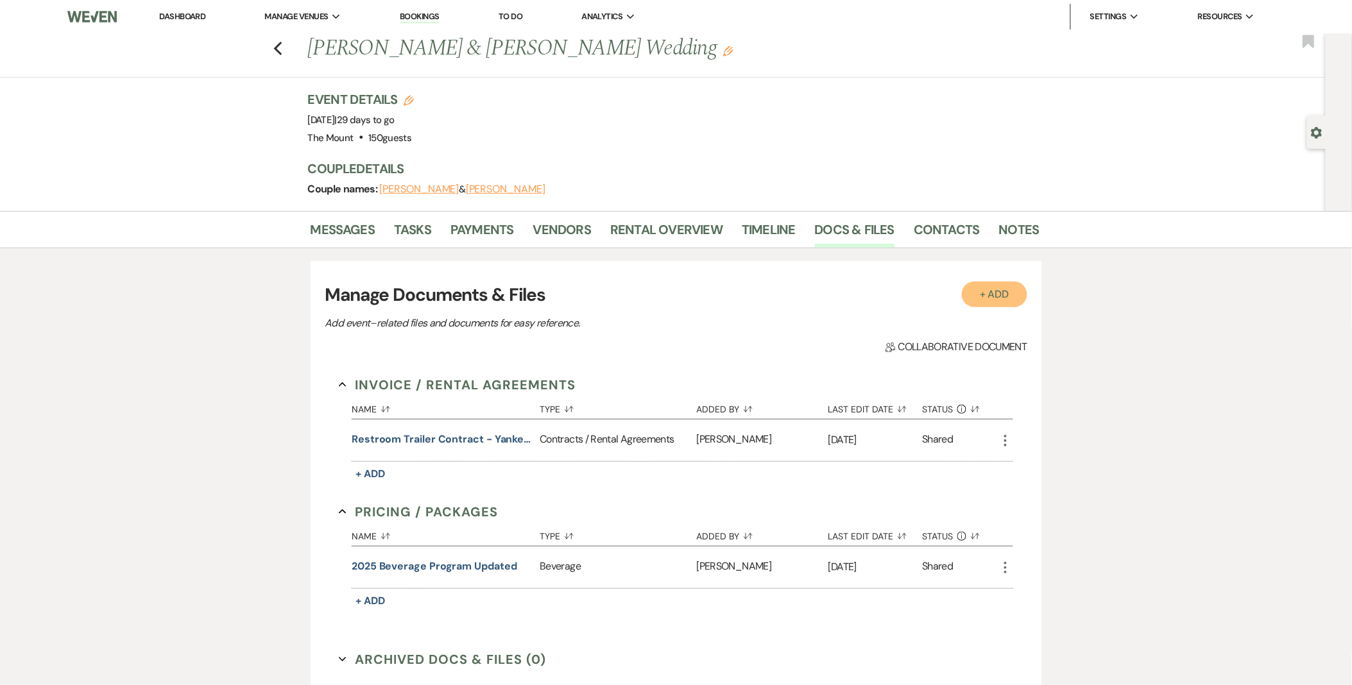
click at [978, 283] on button "+ Add" at bounding box center [994, 295] width 65 height 26
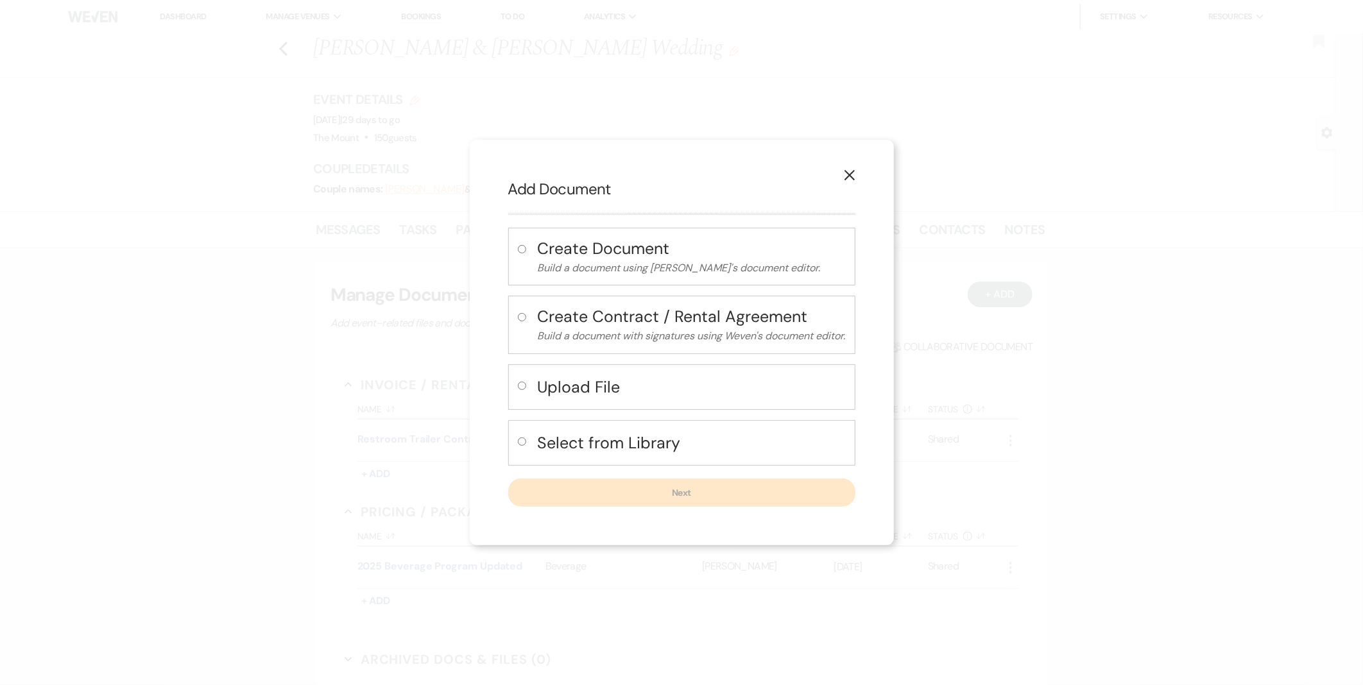
click at [755, 390] on h4 "Upload File" at bounding box center [692, 387] width 308 height 22
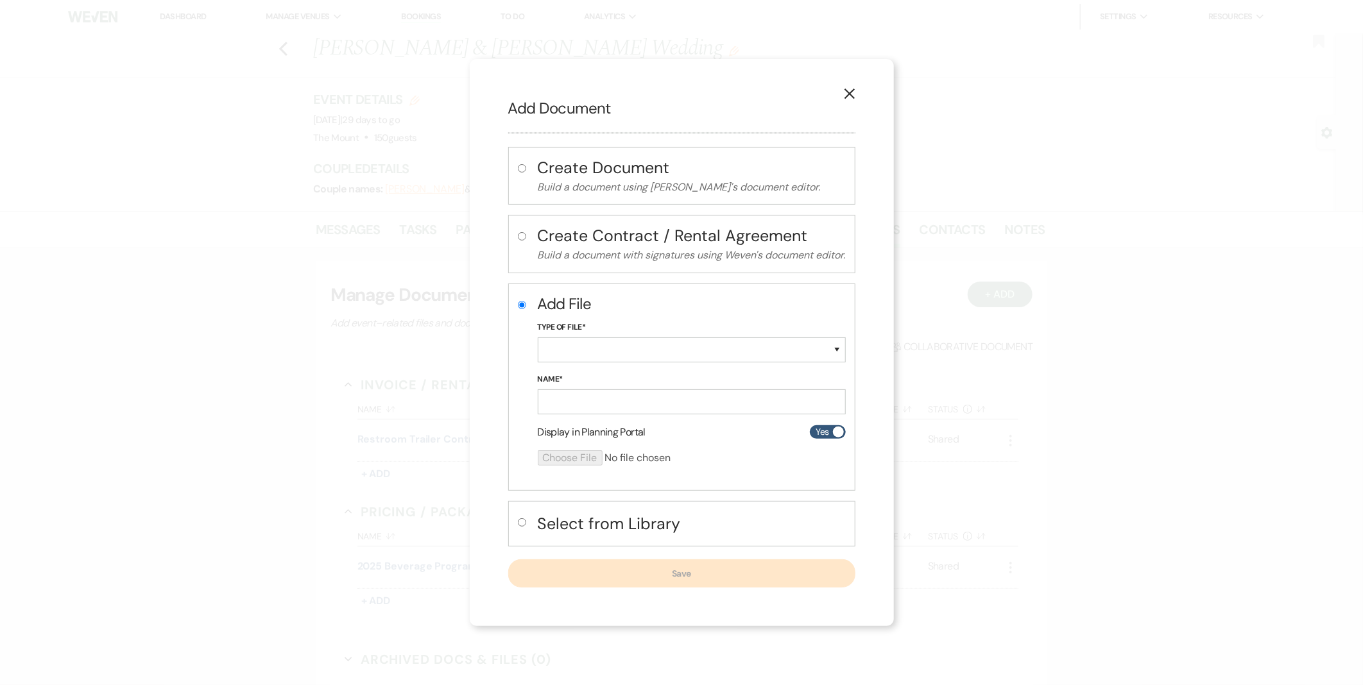
click at [700, 367] on div "Type of File* Special Event Insurance Vendor Certificate of Insurance Contracts…" at bounding box center [692, 347] width 308 height 52
click at [701, 355] on select "Special Event Insurance Vendor Certificate of Insurance Contracts / Rental Agre…" at bounding box center [692, 350] width 308 height 25
click at [538, 338] on select "Special Event Insurance Vendor Certificate of Insurance Contracts / Rental Agre…" at bounding box center [692, 350] width 308 height 25
click at [619, 399] on input "Name*" at bounding box center [692, 402] width 308 height 25
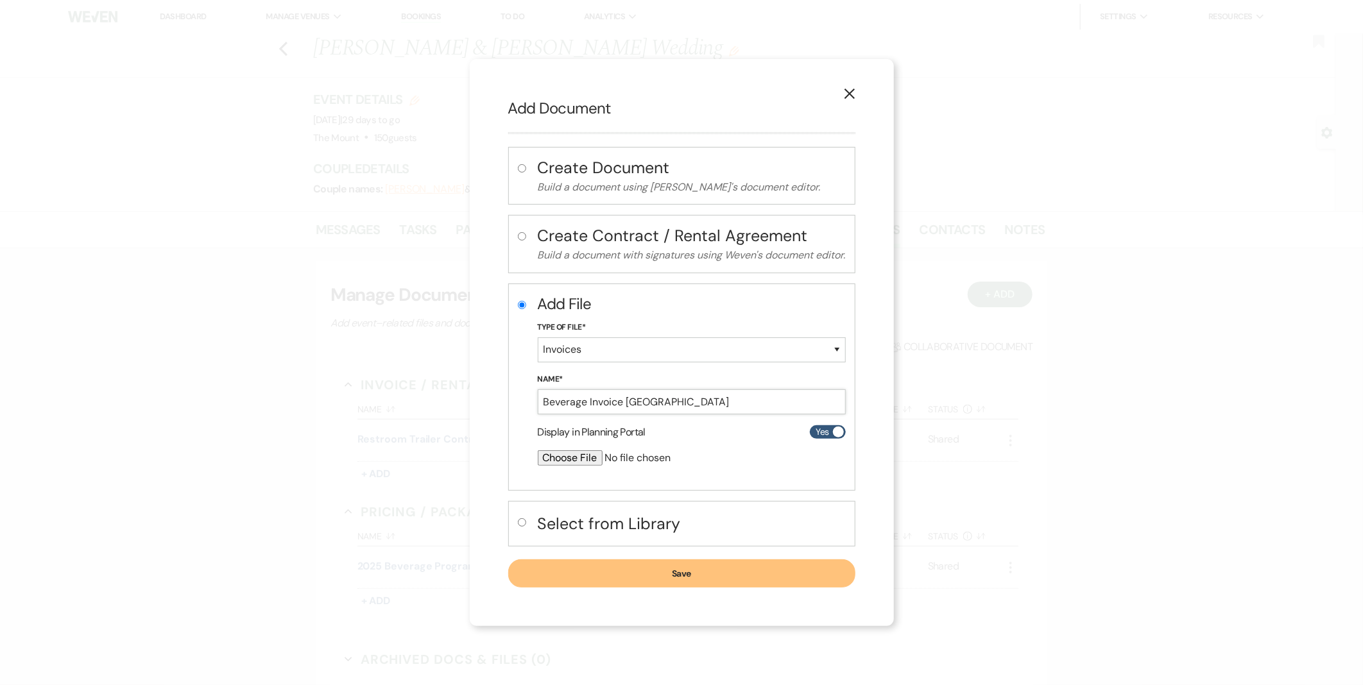
drag, startPoint x: 626, startPoint y: 403, endPoint x: 689, endPoint y: 420, distance: 65.2
click at [689, 420] on form "Add File Type of File* Special Event Insurance Vendor Certificate of Insurance …" at bounding box center [692, 384] width 308 height 183
click at [490, 404] on div "X Add Document Create Document Build a document using Weven's document editor. …" at bounding box center [682, 342] width 424 height 567
click at [560, 459] on input "file" at bounding box center [658, 458] width 240 height 15
click at [693, 576] on button "Save" at bounding box center [681, 574] width 347 height 28
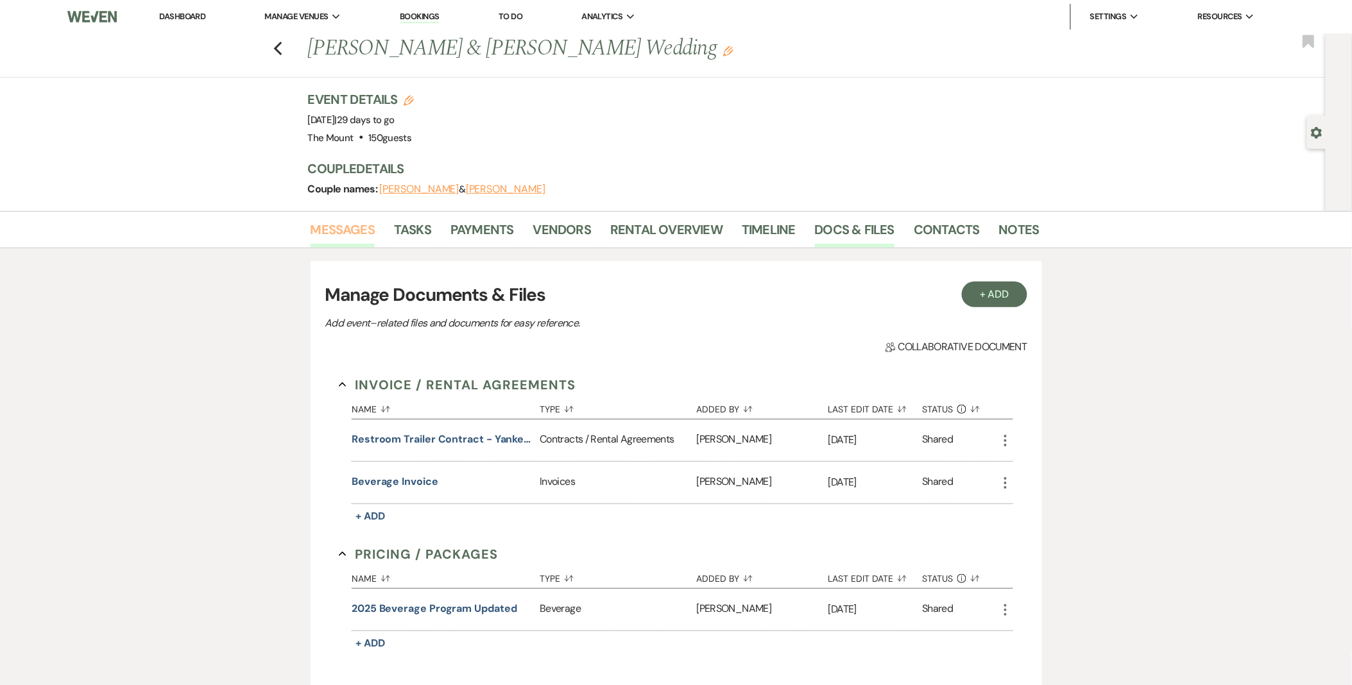
click at [363, 223] on link "Messages" at bounding box center [343, 233] width 65 height 28
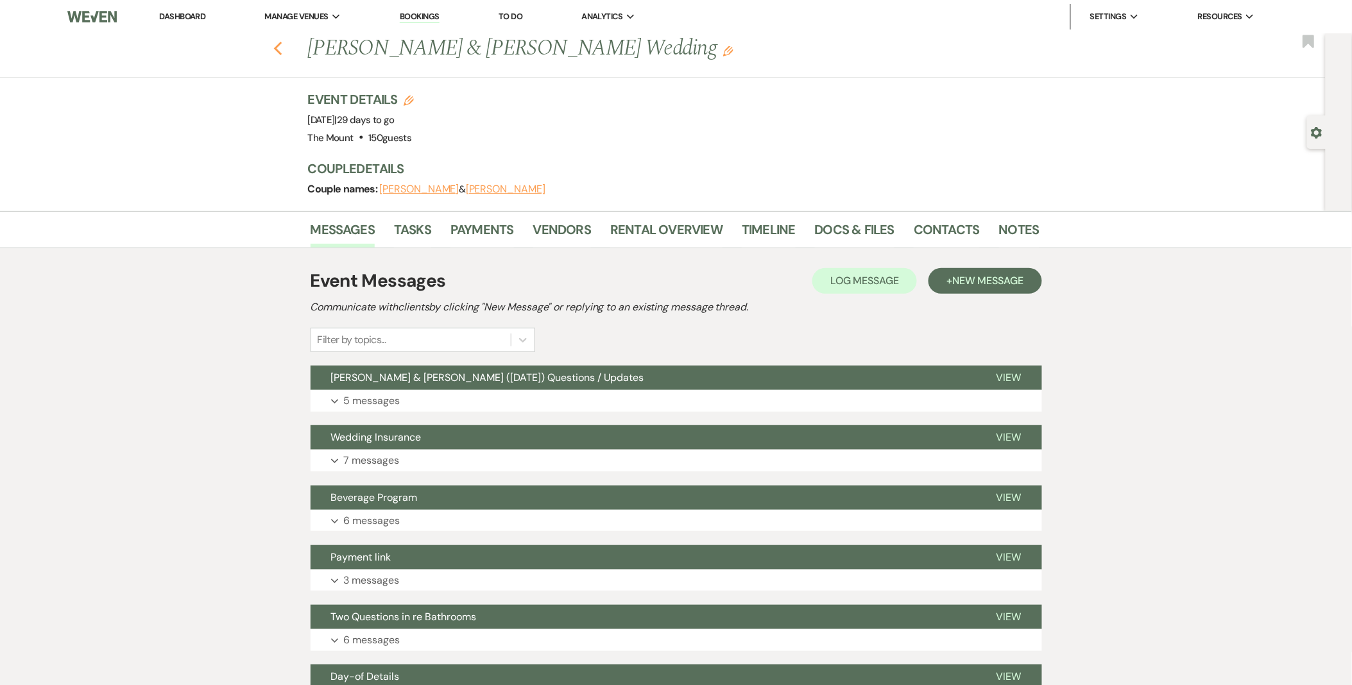
click at [283, 54] on icon "Previous" at bounding box center [278, 48] width 10 height 15
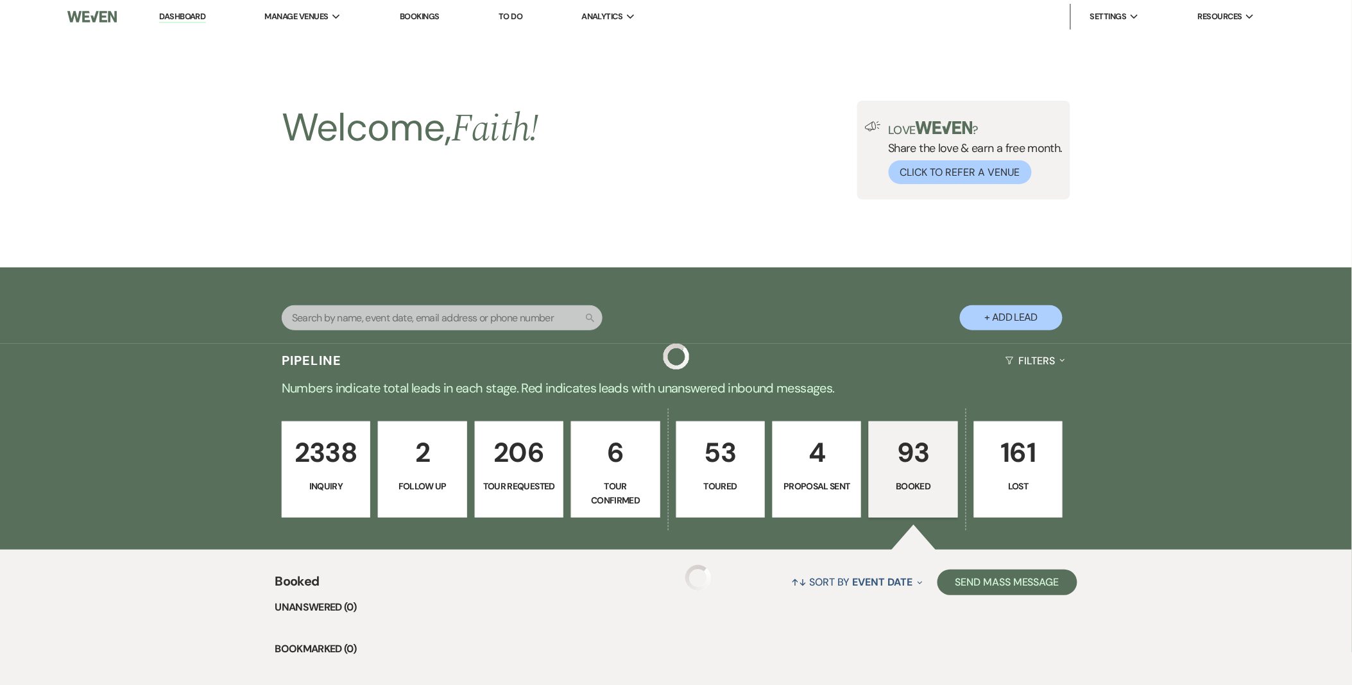
scroll to position [784, 0]
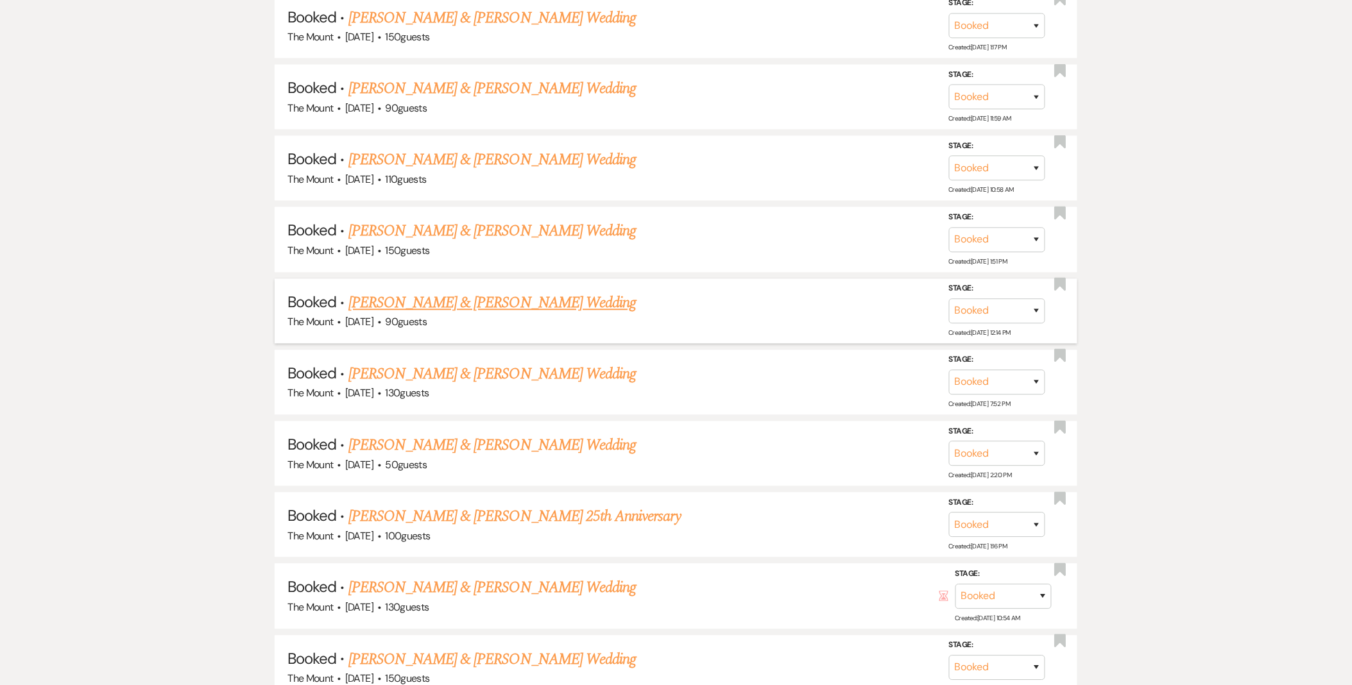
click at [566, 293] on link "Kevin Caggiano & Derek DiBiasie's Wedding" at bounding box center [492, 303] width 288 height 23
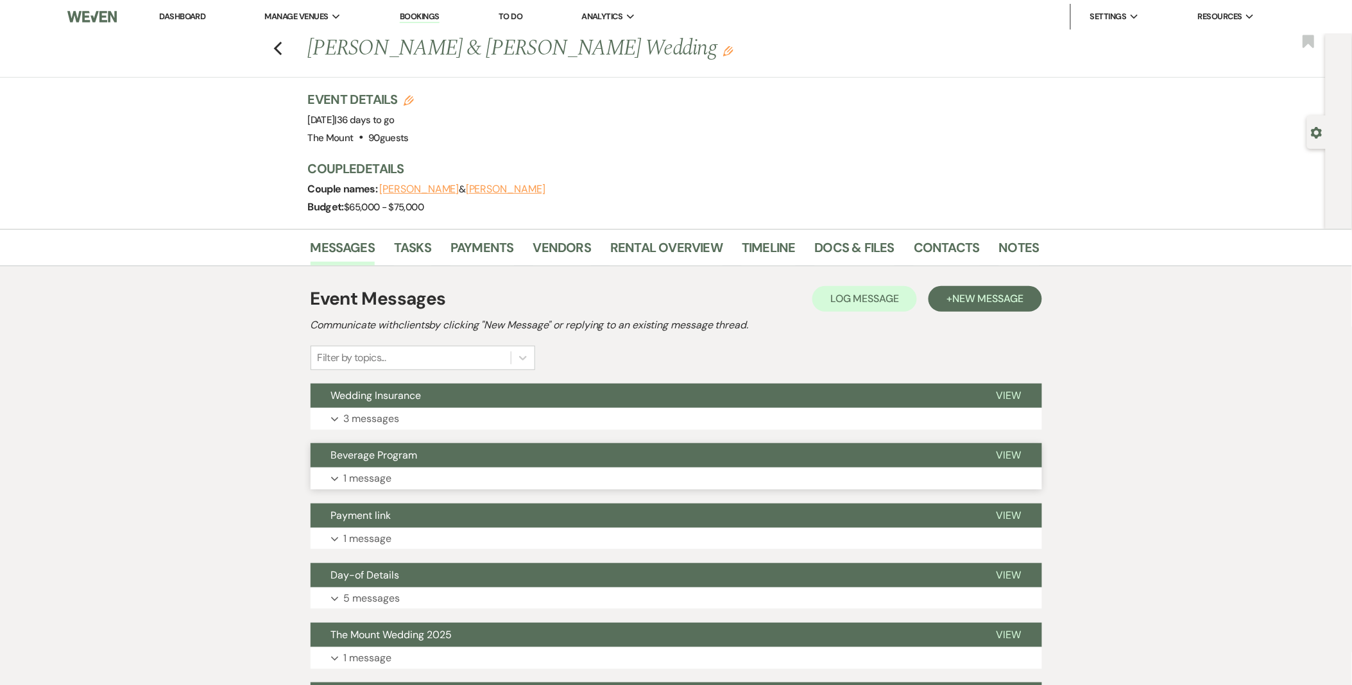
click at [599, 463] on button "Beverage Program" at bounding box center [643, 455] width 665 height 24
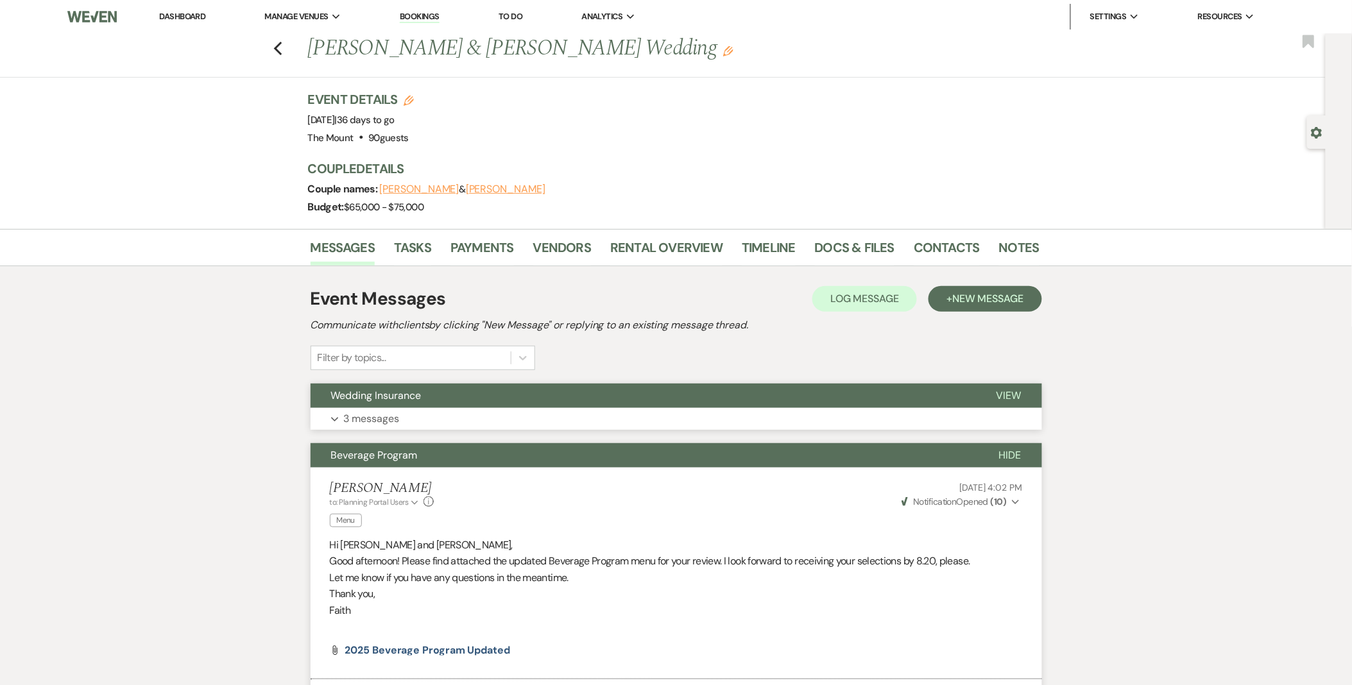
click at [543, 413] on button "Expand 3 messages" at bounding box center [677, 419] width 732 height 22
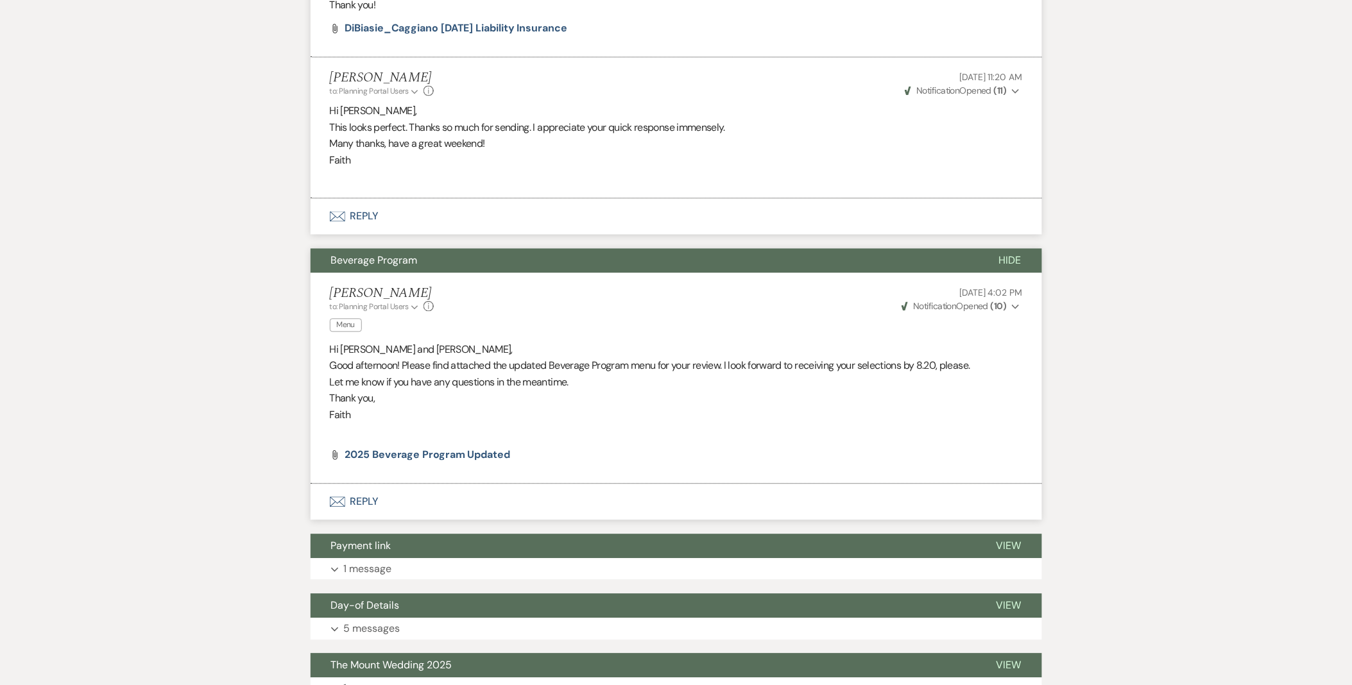
scroll to position [998, 0]
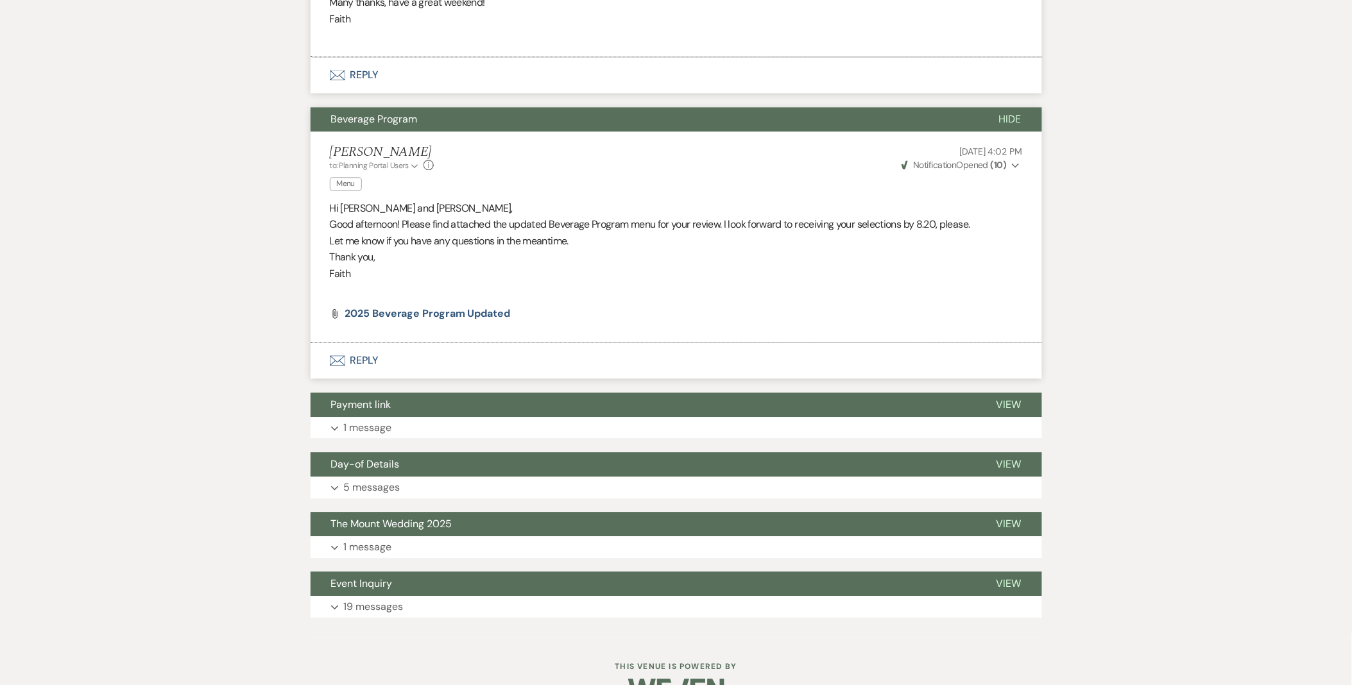
click at [415, 439] on button "Expand 1 message" at bounding box center [677, 428] width 732 height 22
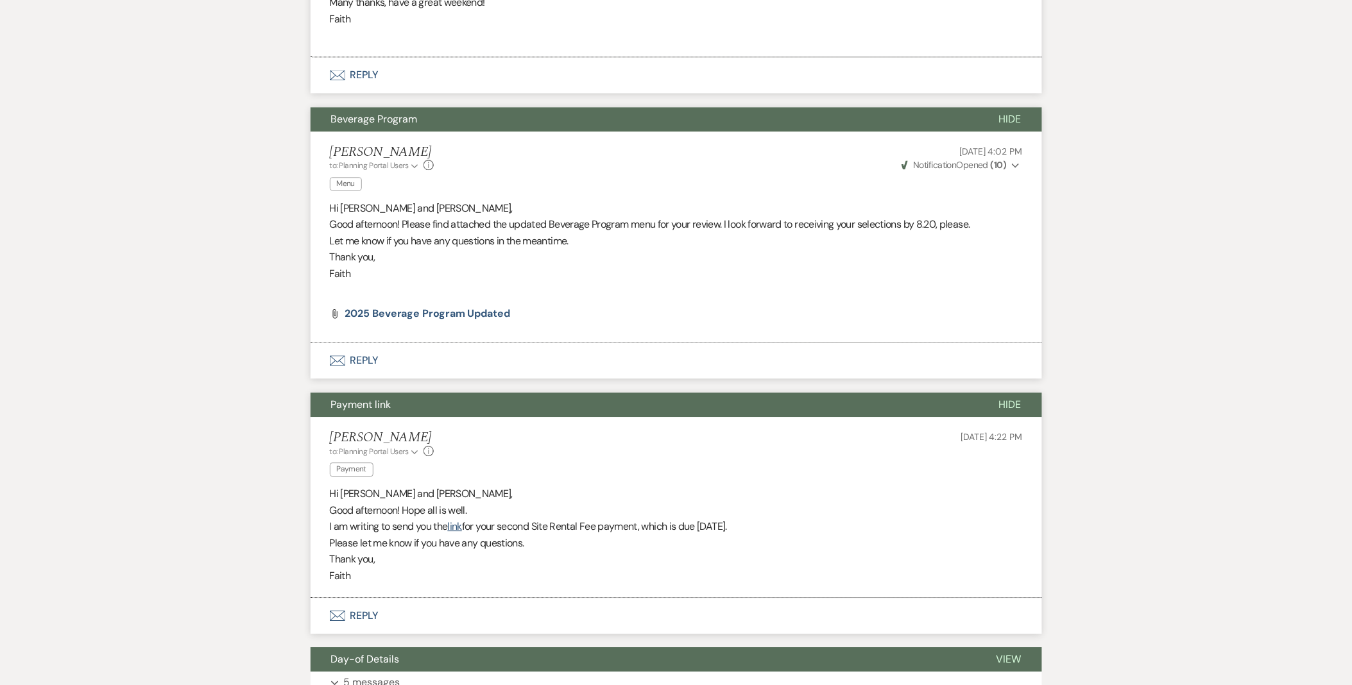
scroll to position [1244, 0]
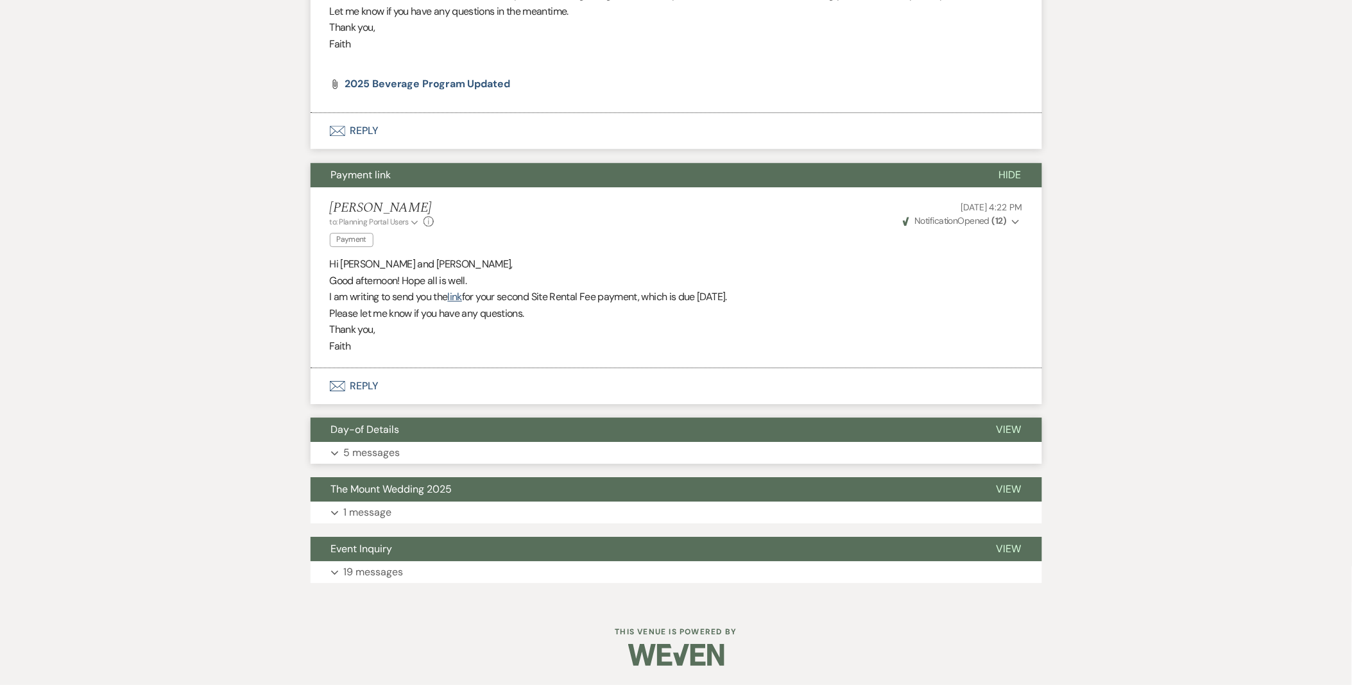
click at [414, 447] on button "Expand 5 messages" at bounding box center [677, 453] width 732 height 22
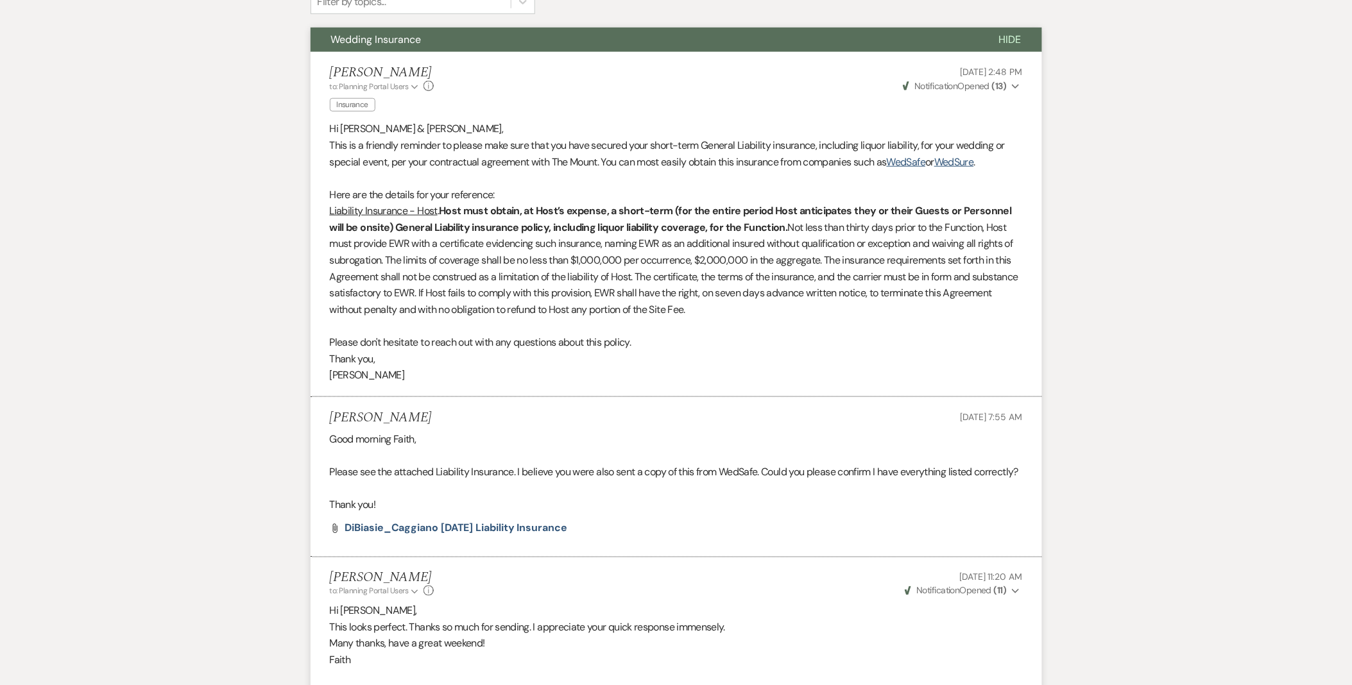
scroll to position [0, 0]
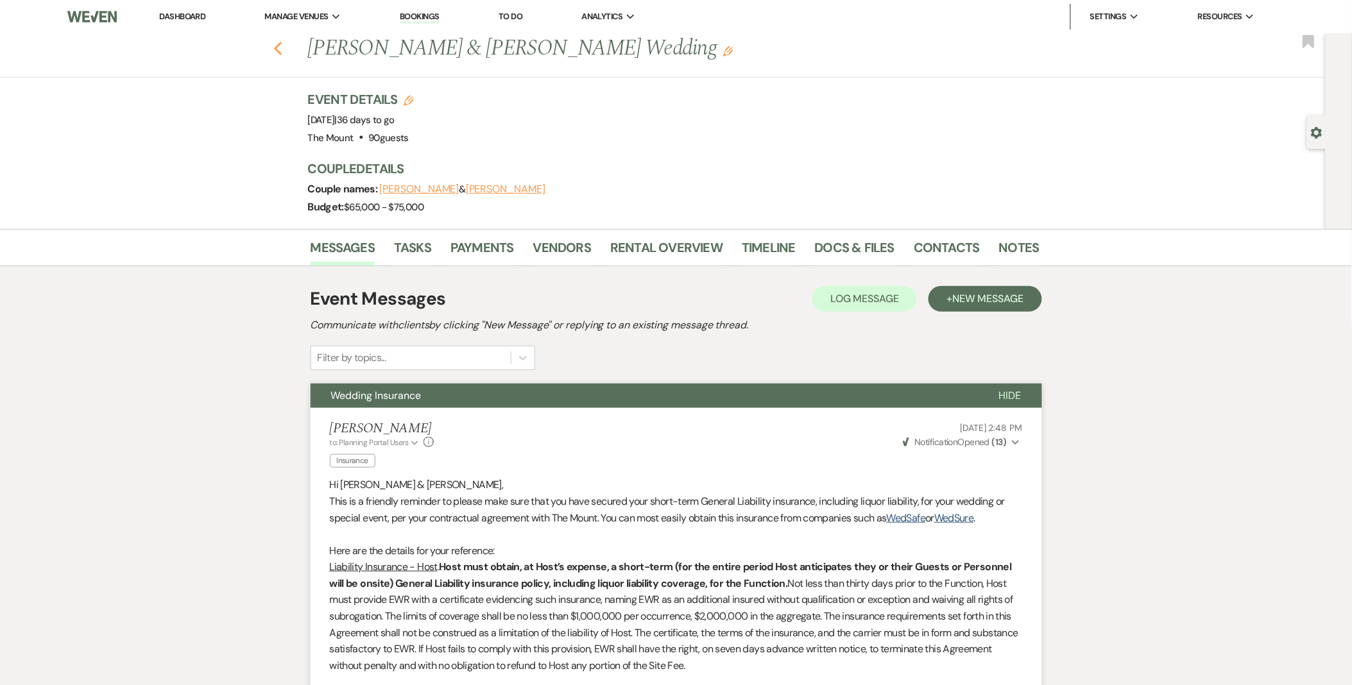
click at [282, 55] on use "button" at bounding box center [277, 49] width 8 height 14
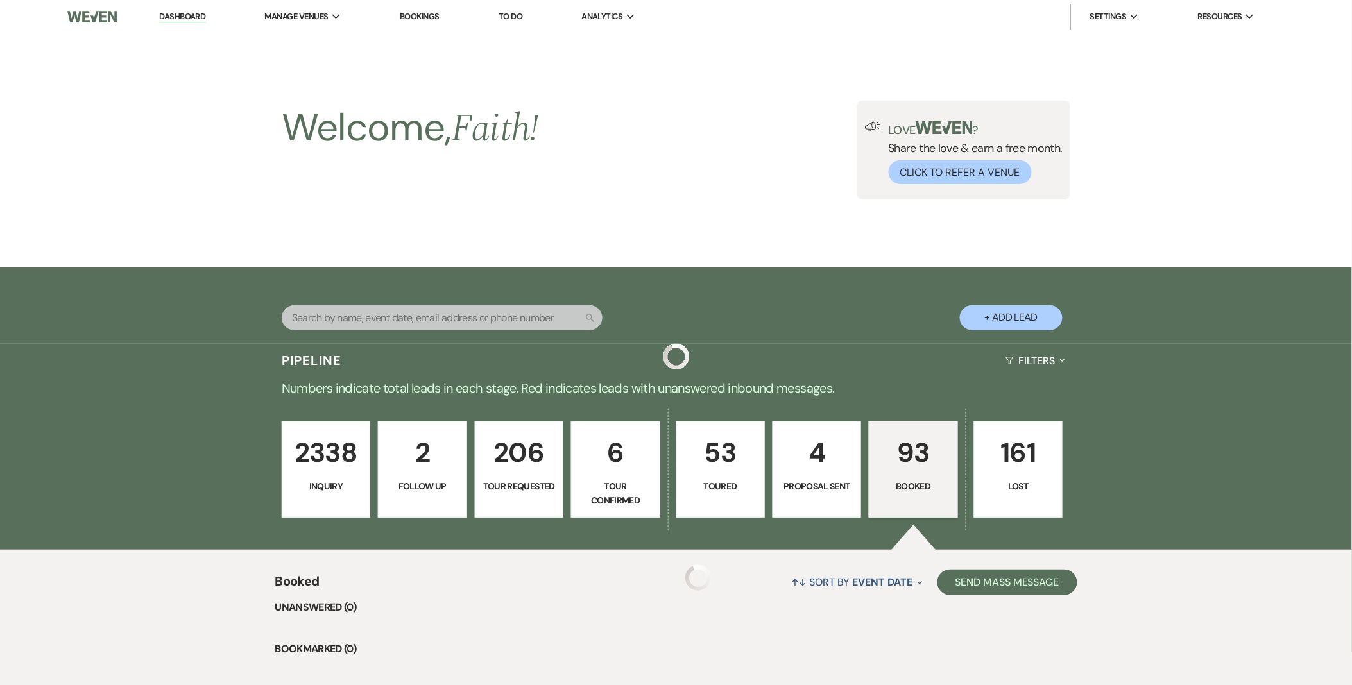
scroll to position [784, 0]
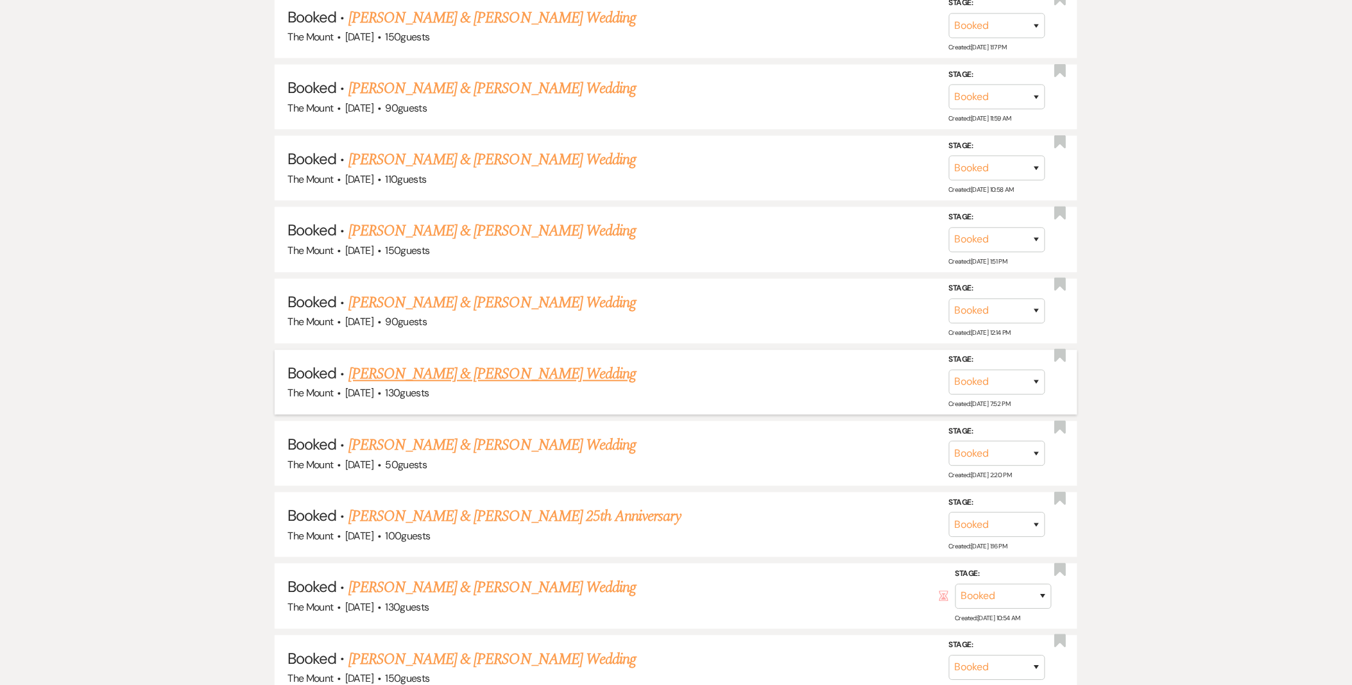
click at [474, 368] on link "Samanthe Mello & Robert Dickson's Wedding" at bounding box center [492, 374] width 288 height 23
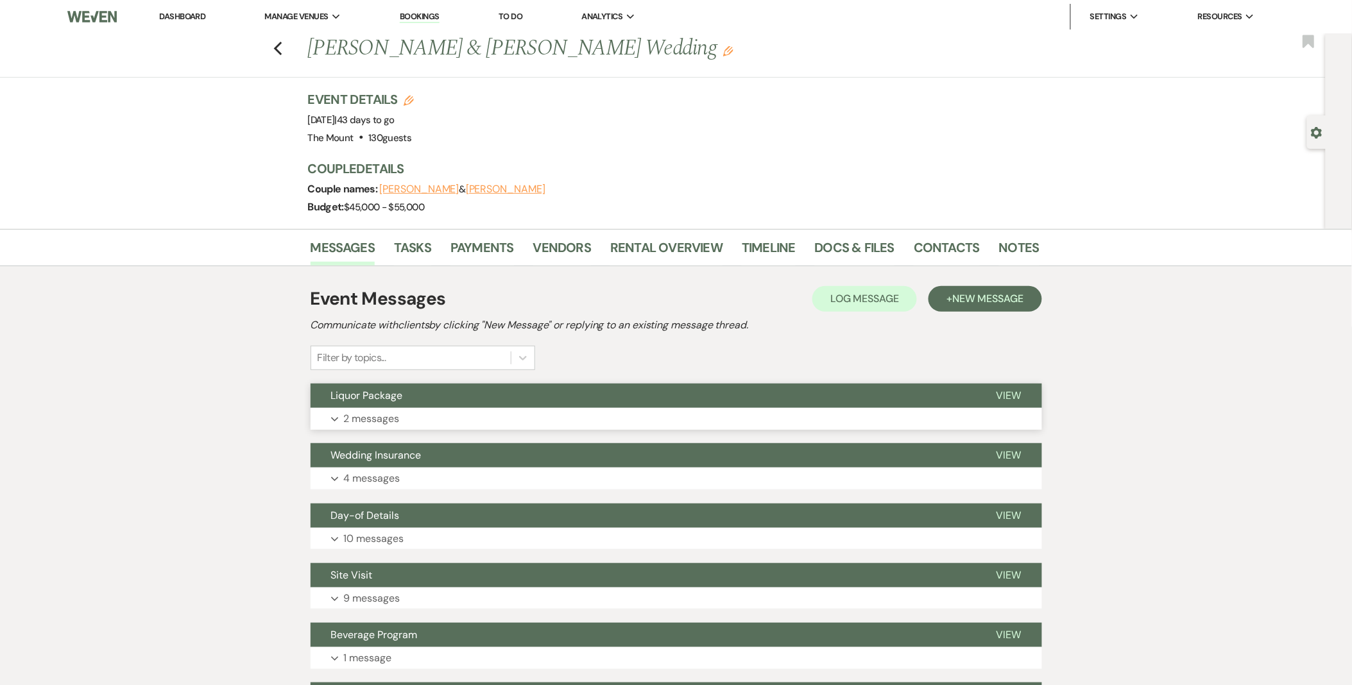
click at [463, 428] on button "Expand 2 messages" at bounding box center [677, 419] width 732 height 22
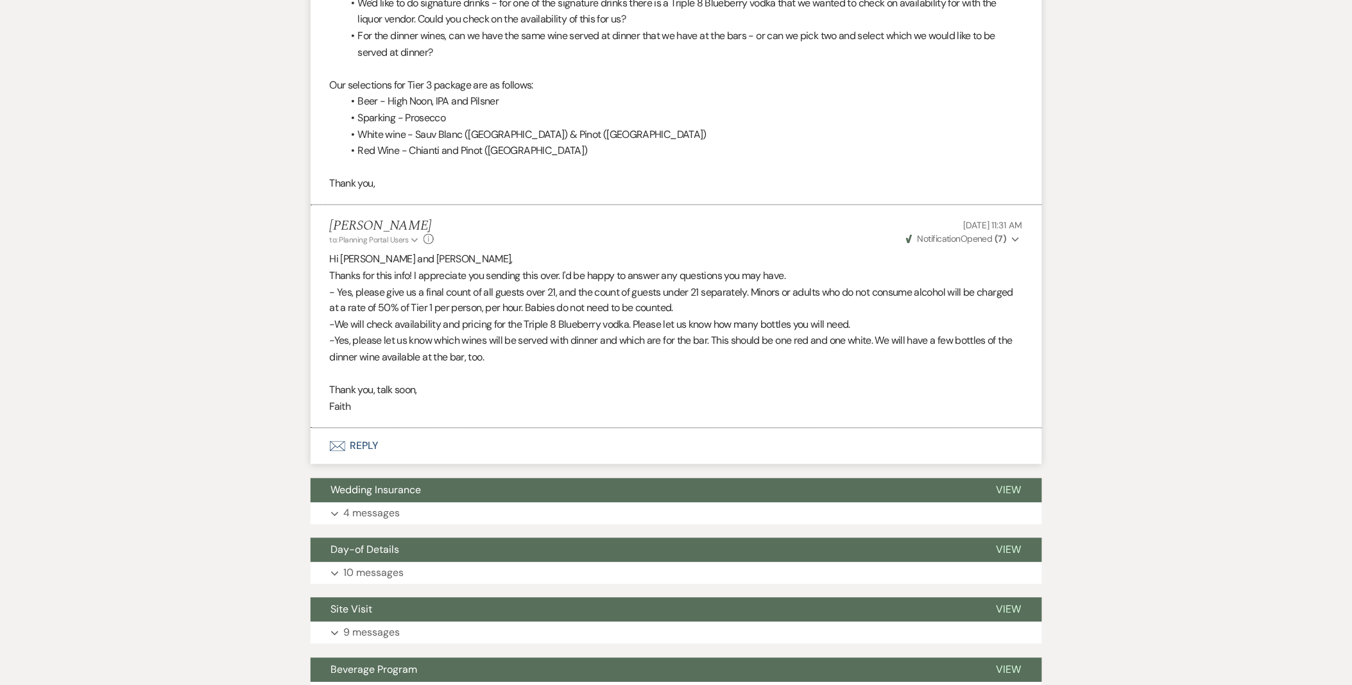
scroll to position [570, 0]
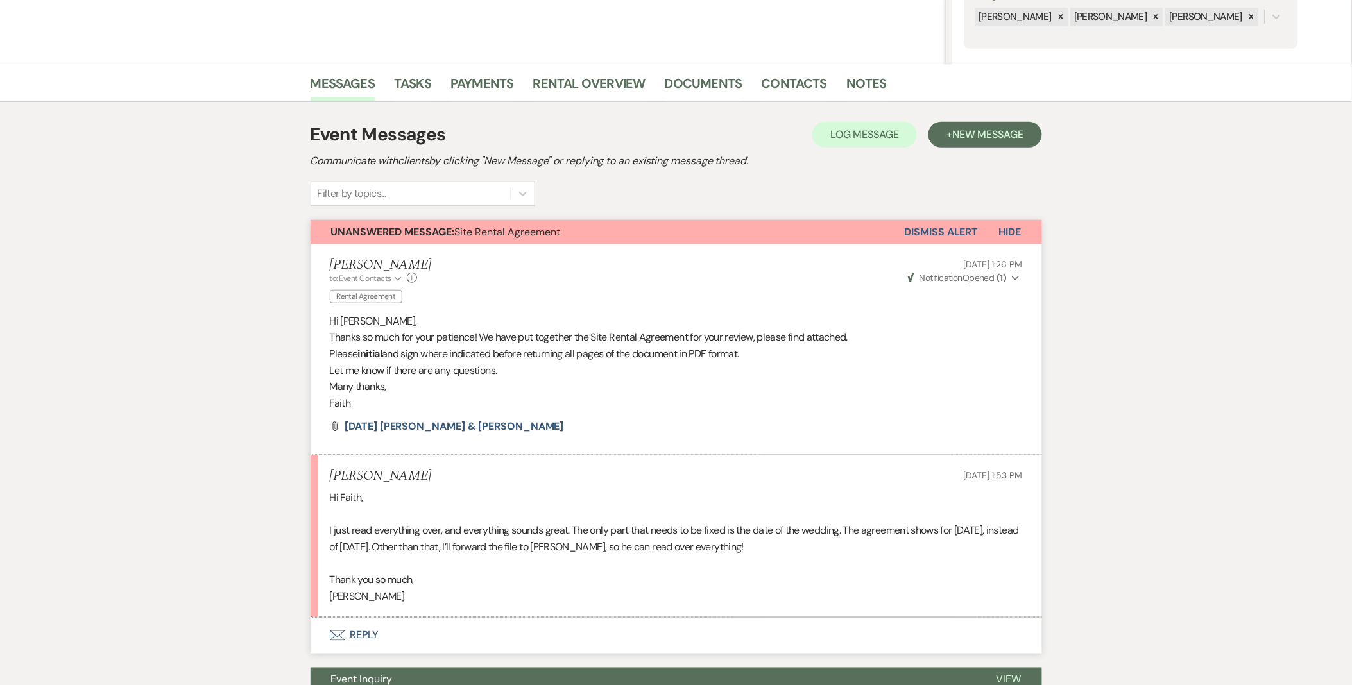
scroll to position [387, 0]
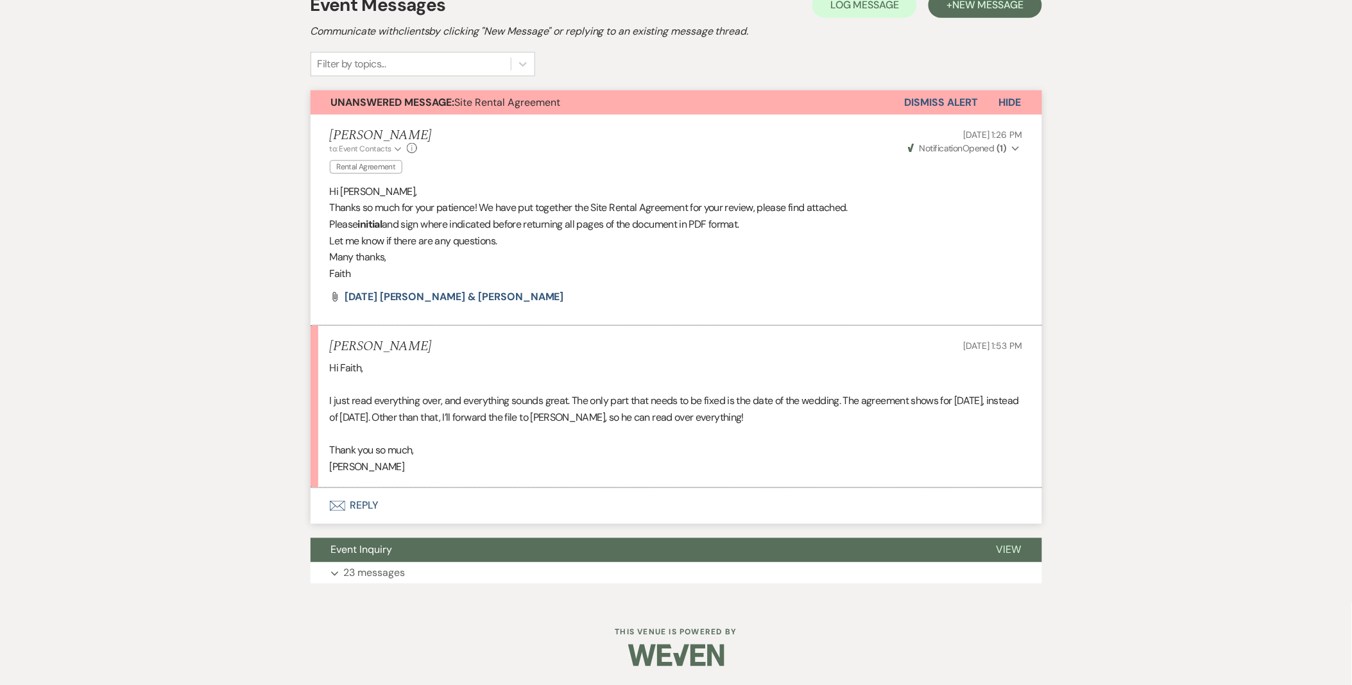
click at [360, 492] on button "Envelope Reply" at bounding box center [677, 506] width 732 height 36
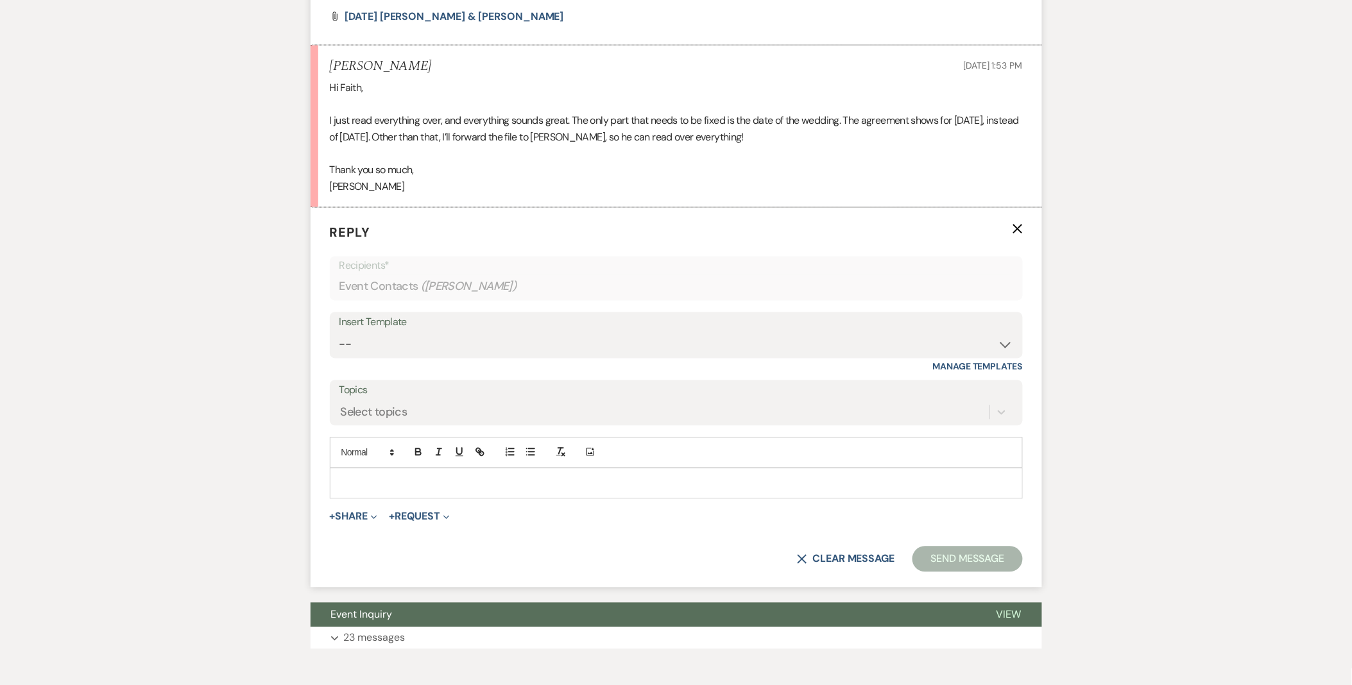
scroll to position [672, 0]
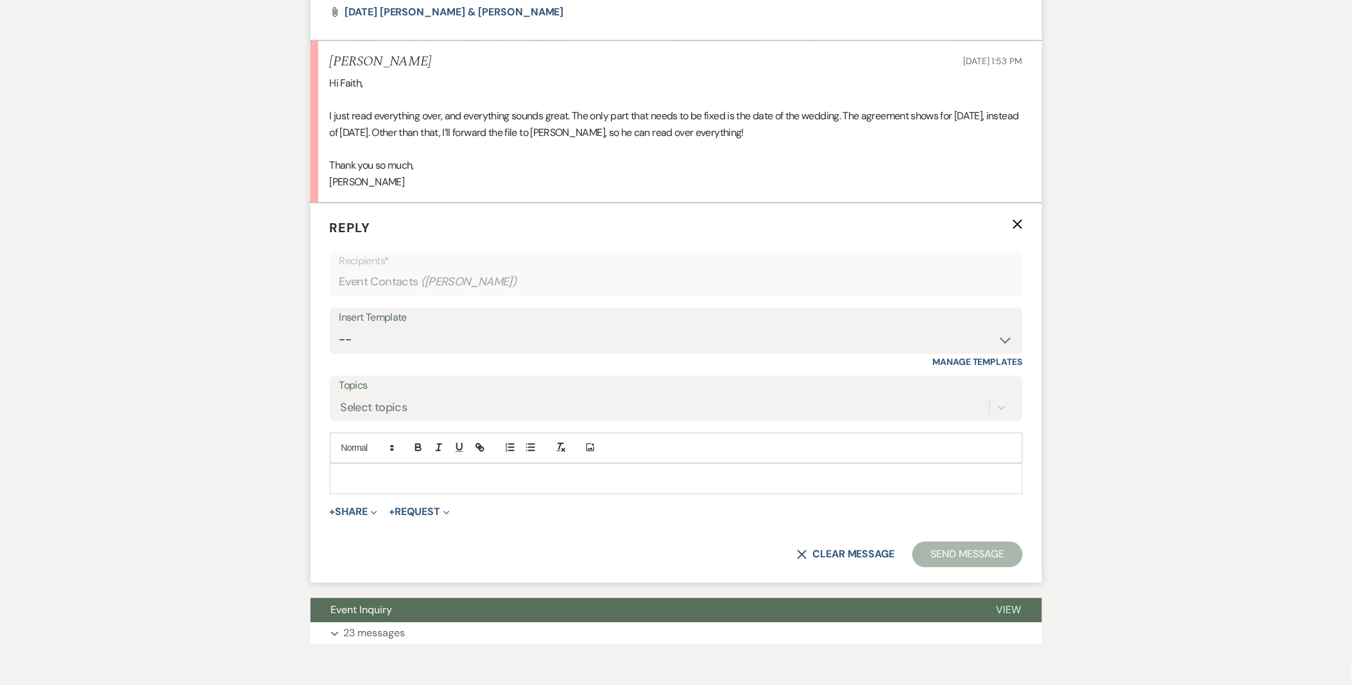
click at [361, 483] on p at bounding box center [676, 479] width 673 height 14
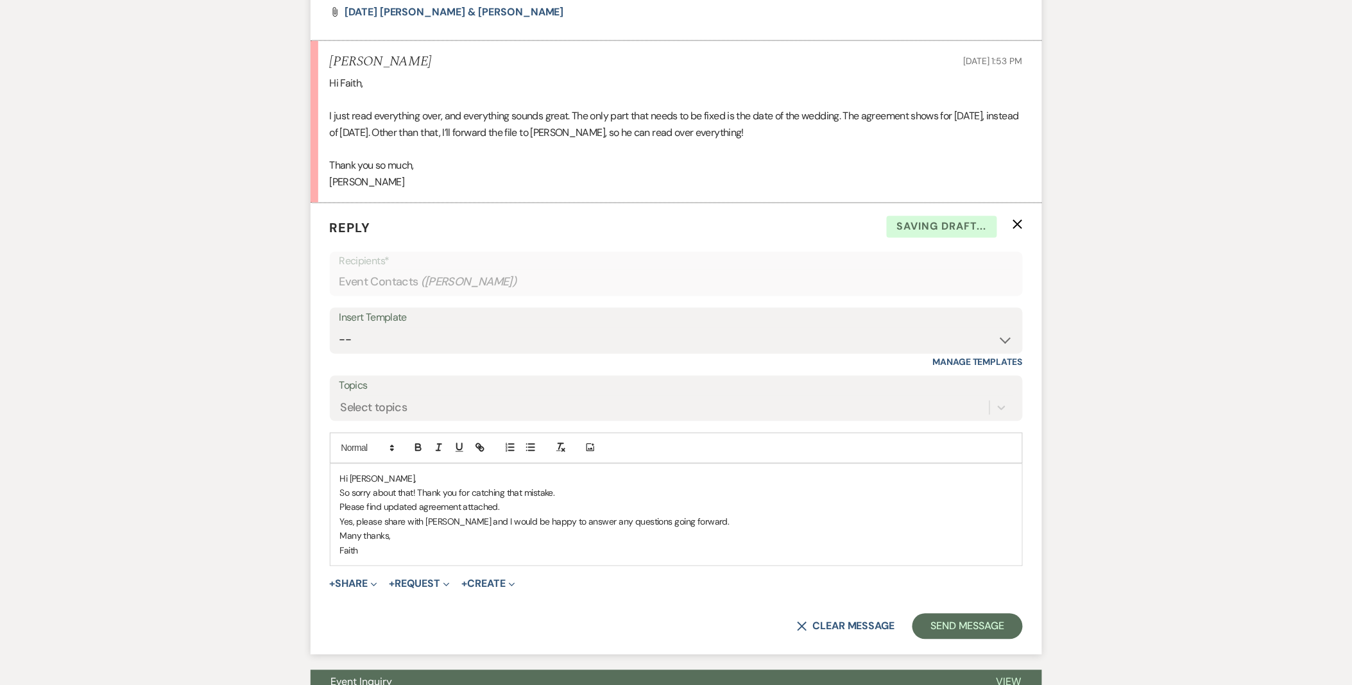
click at [334, 488] on div "Hi [PERSON_NAME], So sorry about that! Thank you for catching that mistake. Ple…" at bounding box center [677, 515] width 692 height 101
click at [361, 577] on span "+ Share Expand Doc Upload Documents Add Photo Images Pref Vendors Preferred ven…" at bounding box center [354, 584] width 48 height 15
click at [369, 582] on button "+ Share Expand" at bounding box center [354, 585] width 48 height 10
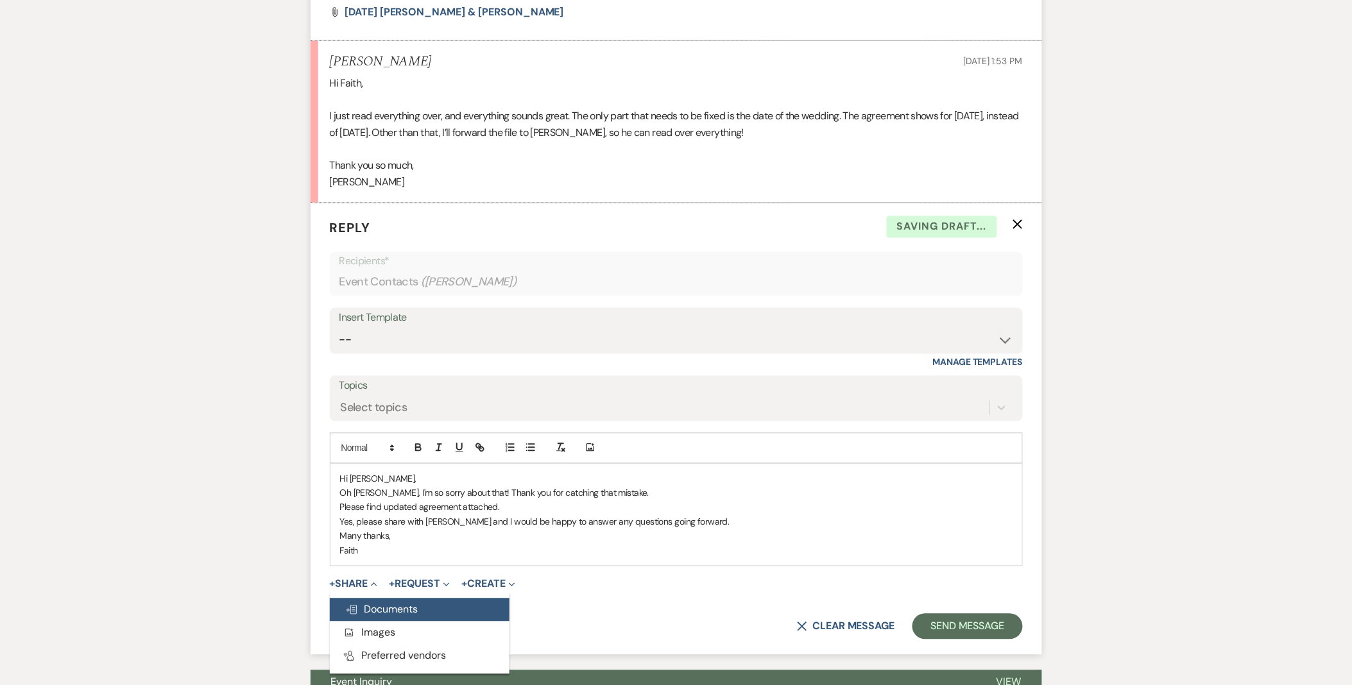
click at [374, 603] on button "Doc Upload Documents" at bounding box center [420, 610] width 180 height 23
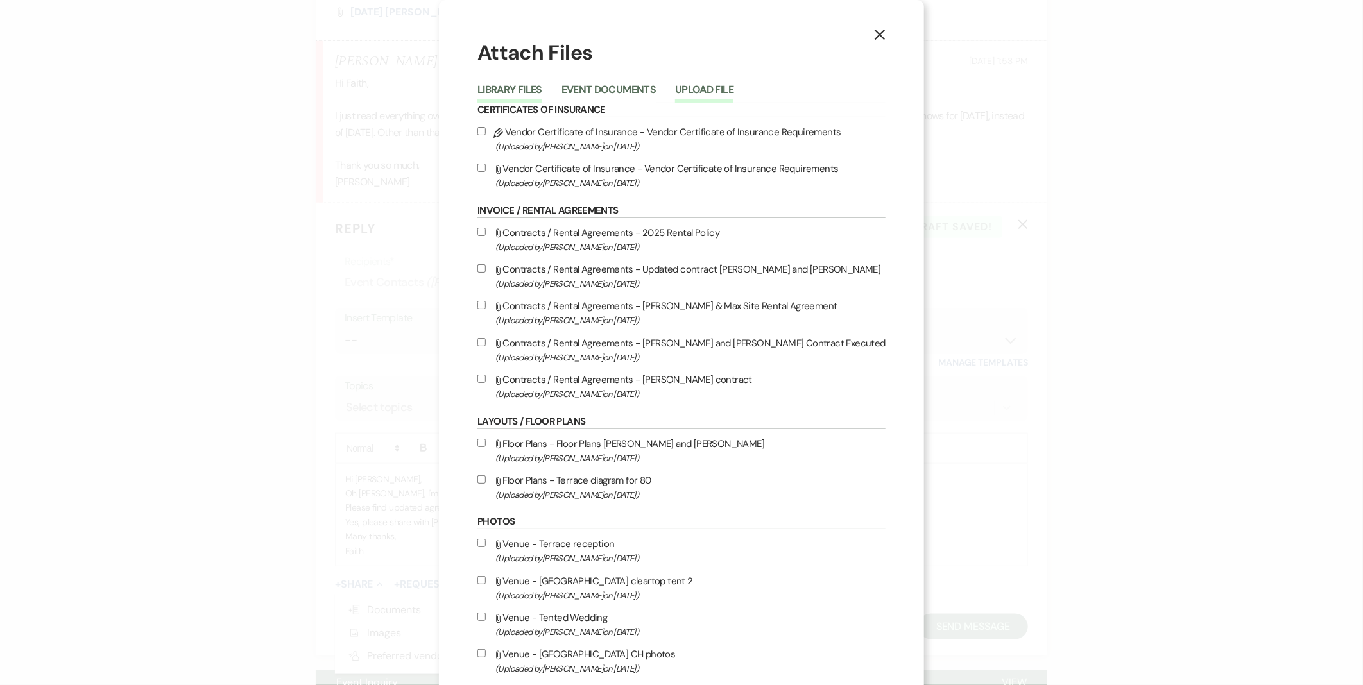
click at [716, 85] on button "Upload File" at bounding box center [704, 94] width 58 height 18
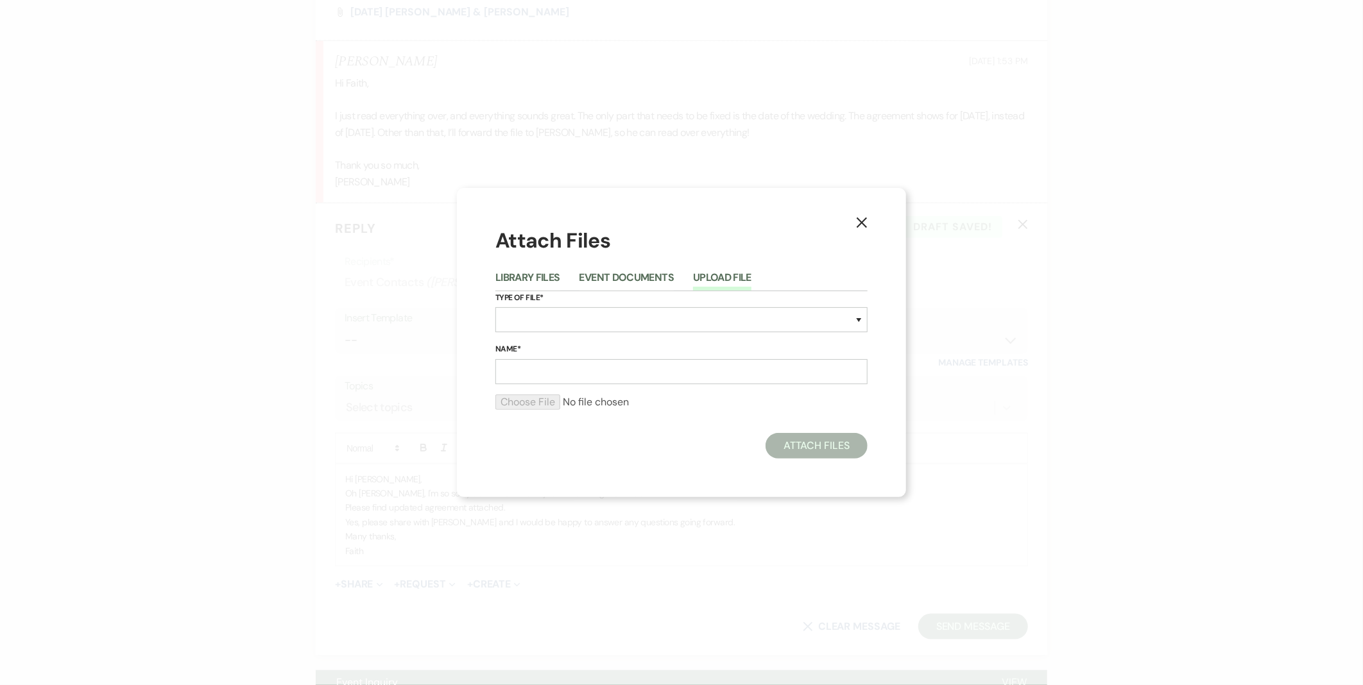
click at [579, 304] on label "Type of File*" at bounding box center [681, 298] width 372 height 14
click at [587, 312] on select "Special Event Insurance Vendor Certificate of Insurance Contracts / Rental Agre…" at bounding box center [681, 319] width 372 height 25
select select "10"
click at [495, 308] on select "Special Event Insurance Vendor Certificate of Insurance Contracts / Rental Agre…" at bounding box center [681, 319] width 372 height 25
click at [562, 381] on input "Name*" at bounding box center [681, 371] width 372 height 25
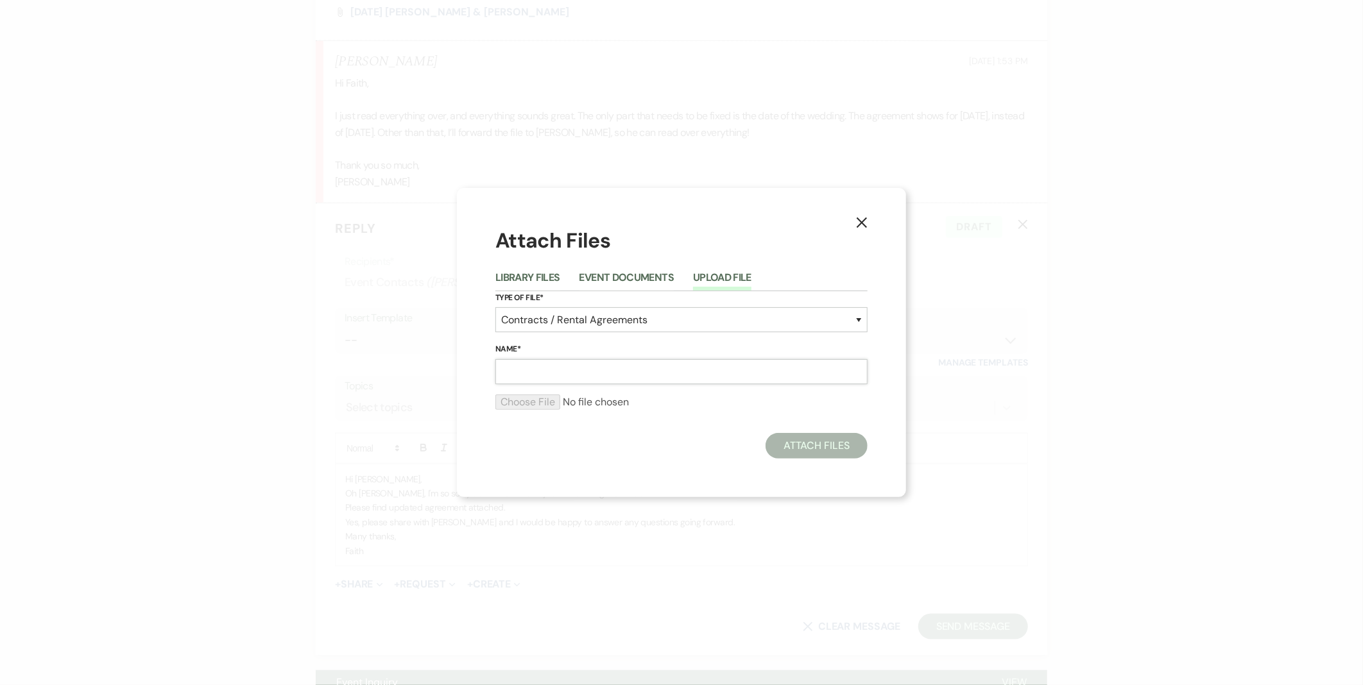
click at [524, 366] on input "Name*" at bounding box center [681, 371] width 372 height 25
type input "08.14.27 Ayeisha Jackson & Peter Loskant"
click at [520, 404] on input "file" at bounding box center [681, 402] width 372 height 15
type input "C:\fakepath\081427 Ayeisha Jackson & Peter Loskant.pdf"
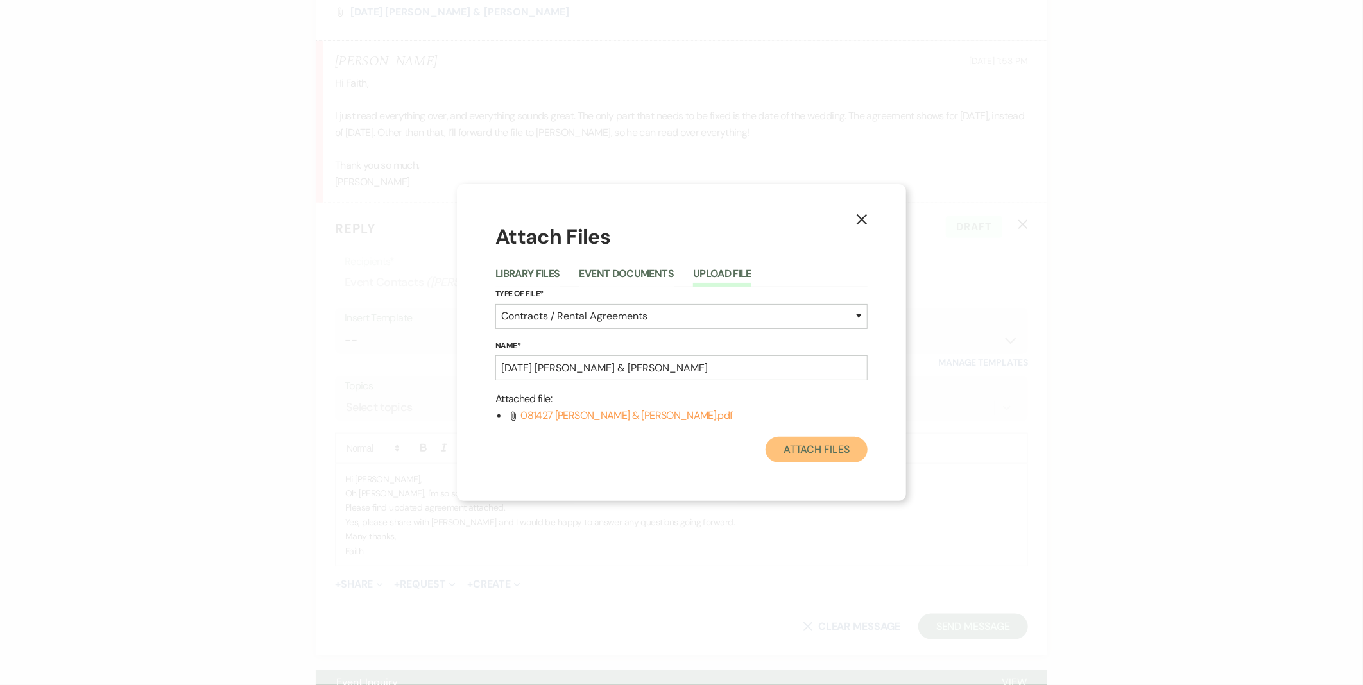
click at [805, 440] on button "Attach Files" at bounding box center [817, 450] width 102 height 26
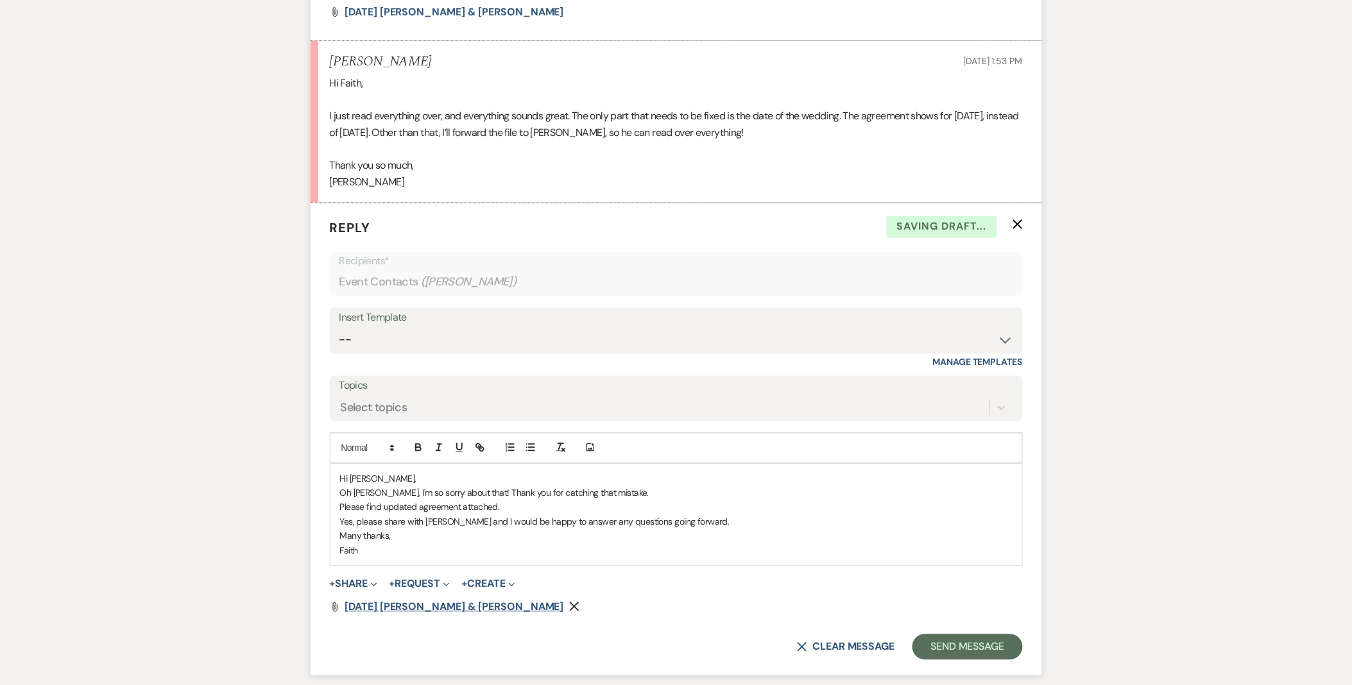
click at [424, 606] on span "08.14.27 Ayeisha Jackson & Peter Loskant" at bounding box center [454, 607] width 219 height 13
click at [1008, 649] on button "Send Message" at bounding box center [968, 648] width 110 height 26
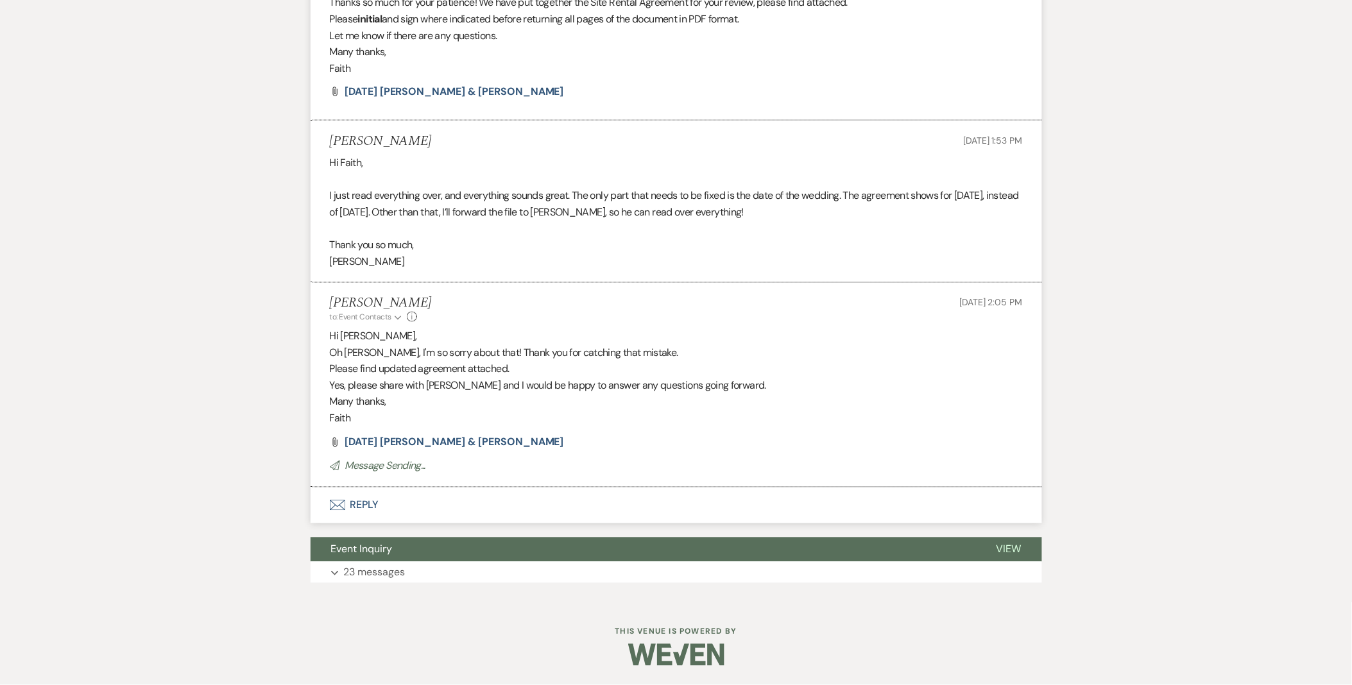
scroll to position [592, 0]
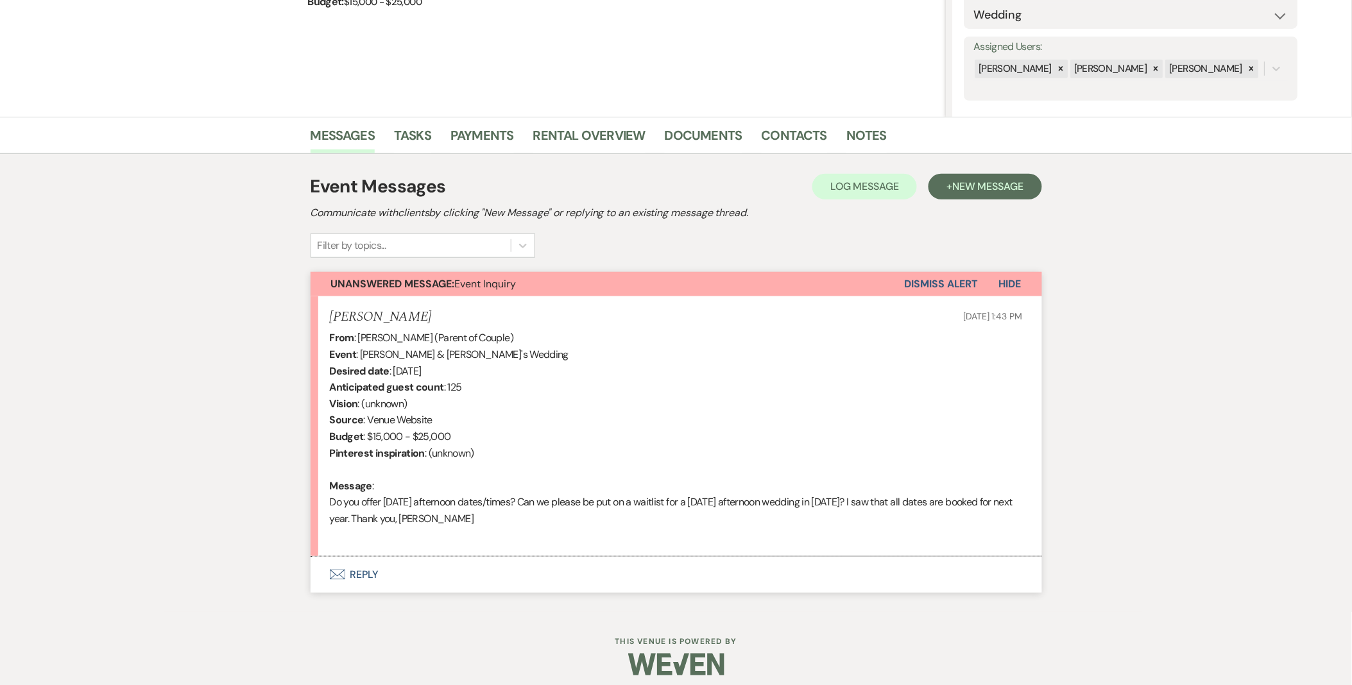
click at [360, 573] on button "Envelope Reply" at bounding box center [677, 575] width 732 height 36
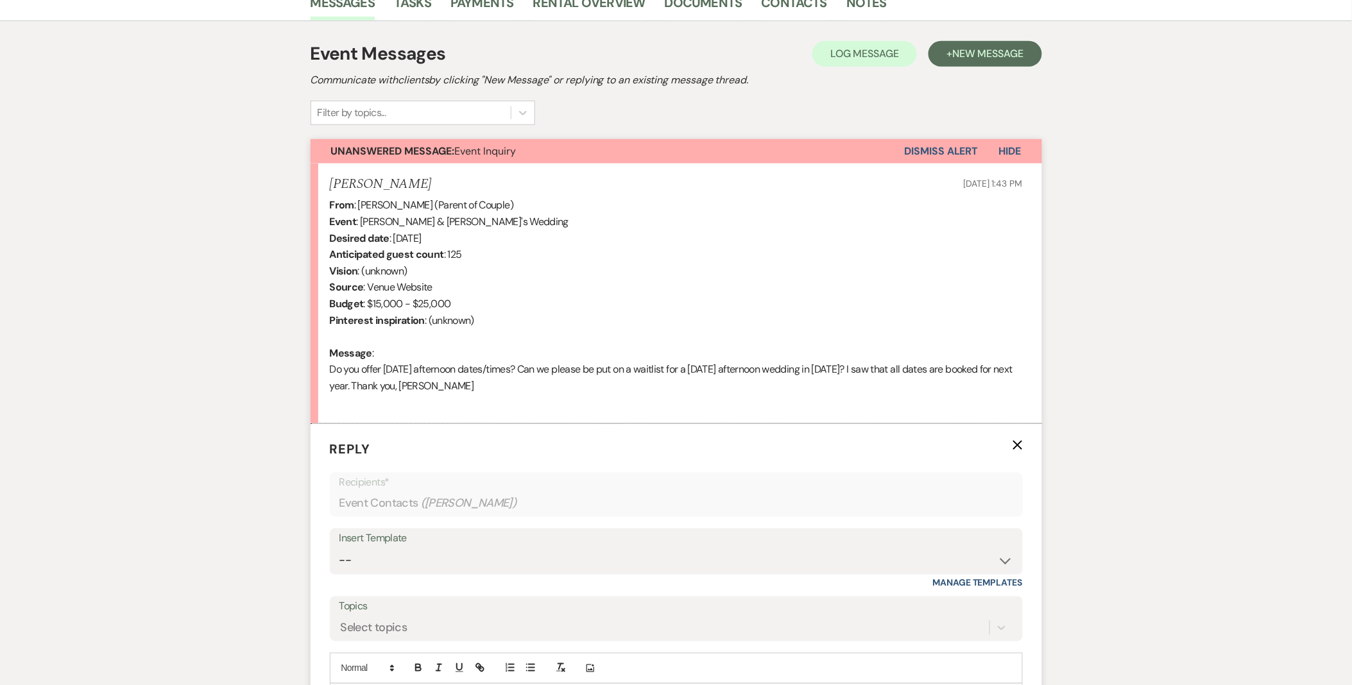
scroll to position [490, 0]
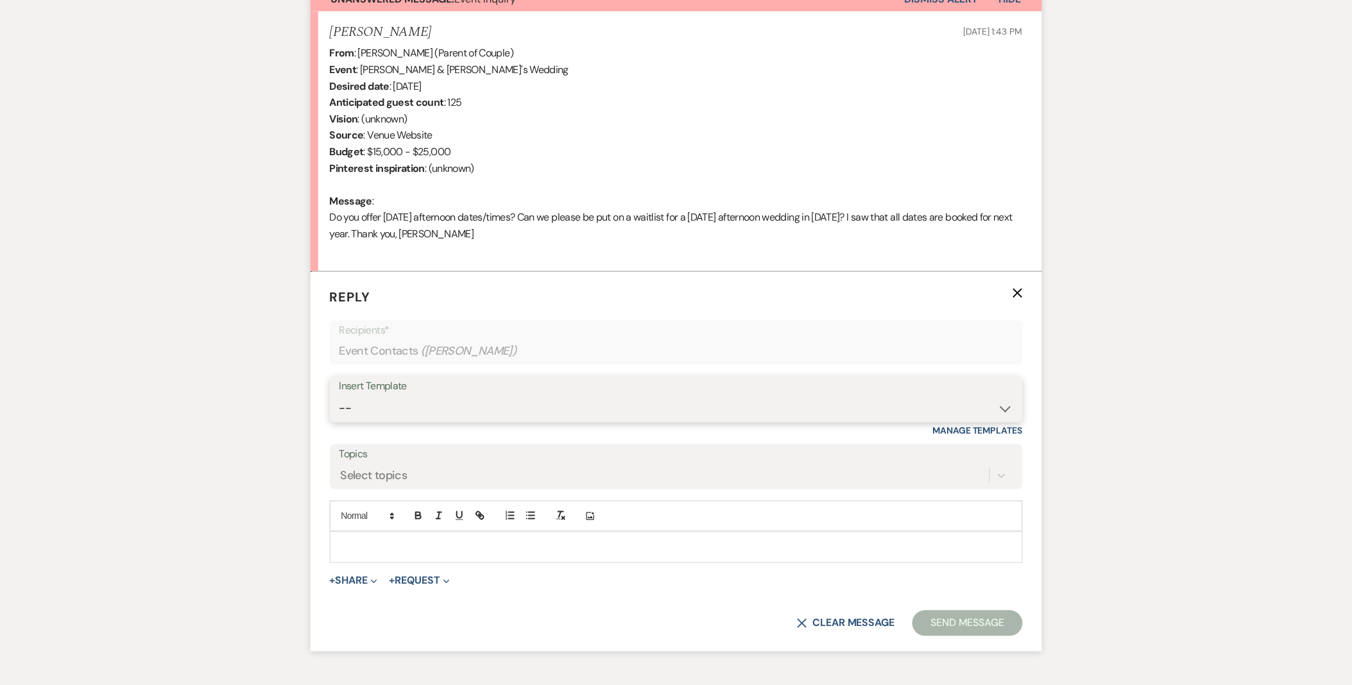
click at [458, 413] on select "-- Weven Planning Portal Introduction (Booked Events) Initial Inquiry Response …" at bounding box center [676, 409] width 674 height 25
select select "5515"
click at [339, 397] on select "-- Weven Planning Portal Introduction (Booked Events) Initial Inquiry Response …" at bounding box center [676, 409] width 674 height 25
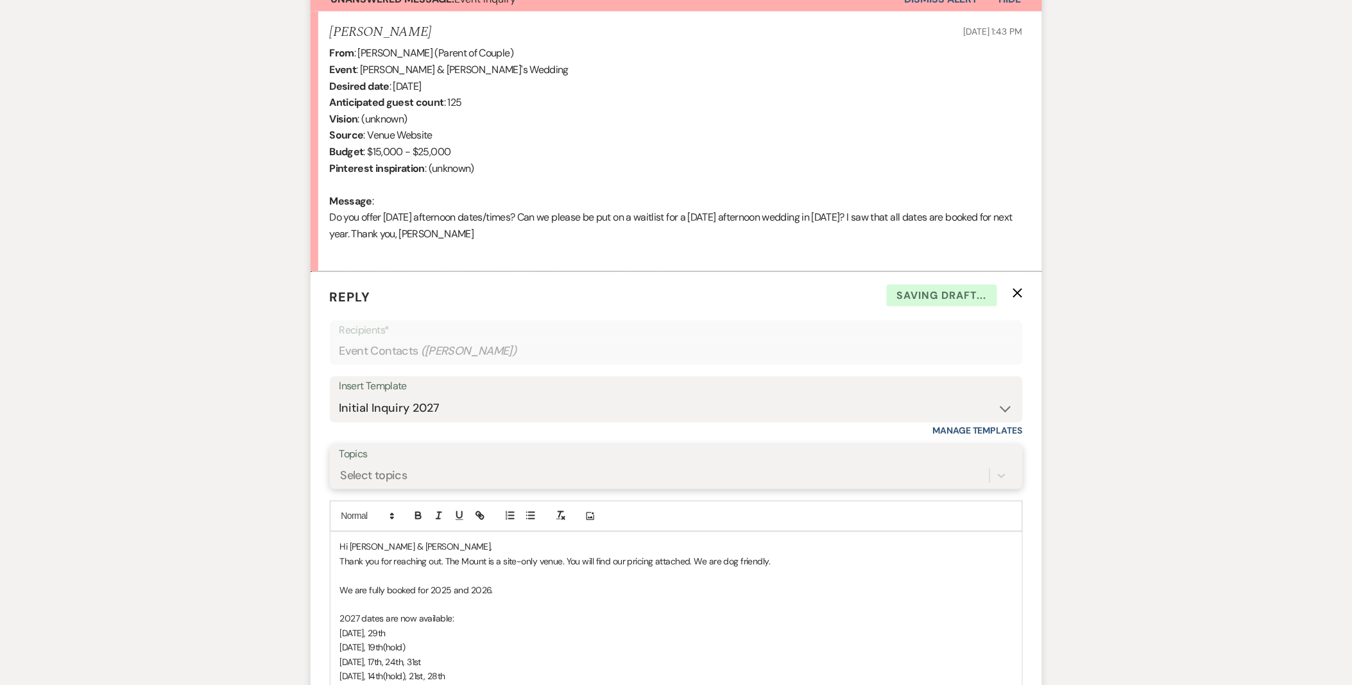
click at [424, 475] on div "Select topics" at bounding box center [664, 476] width 650 height 22
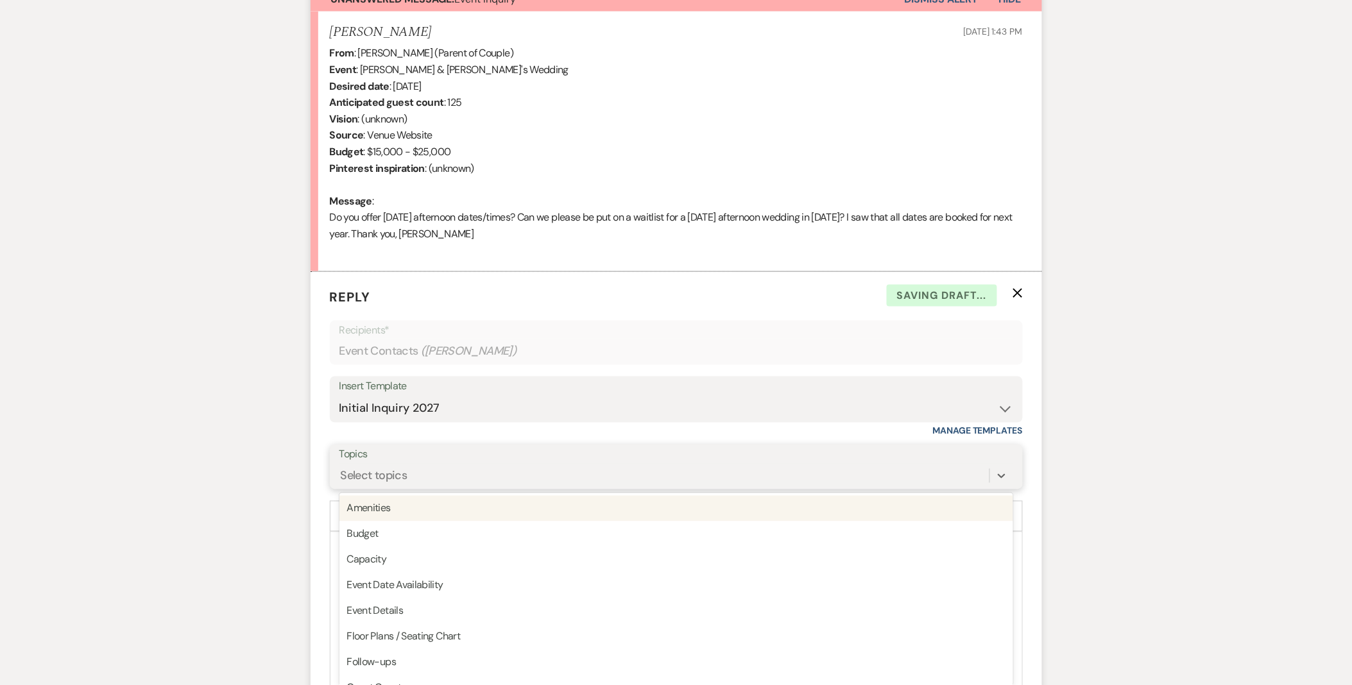
scroll to position [496, 0]
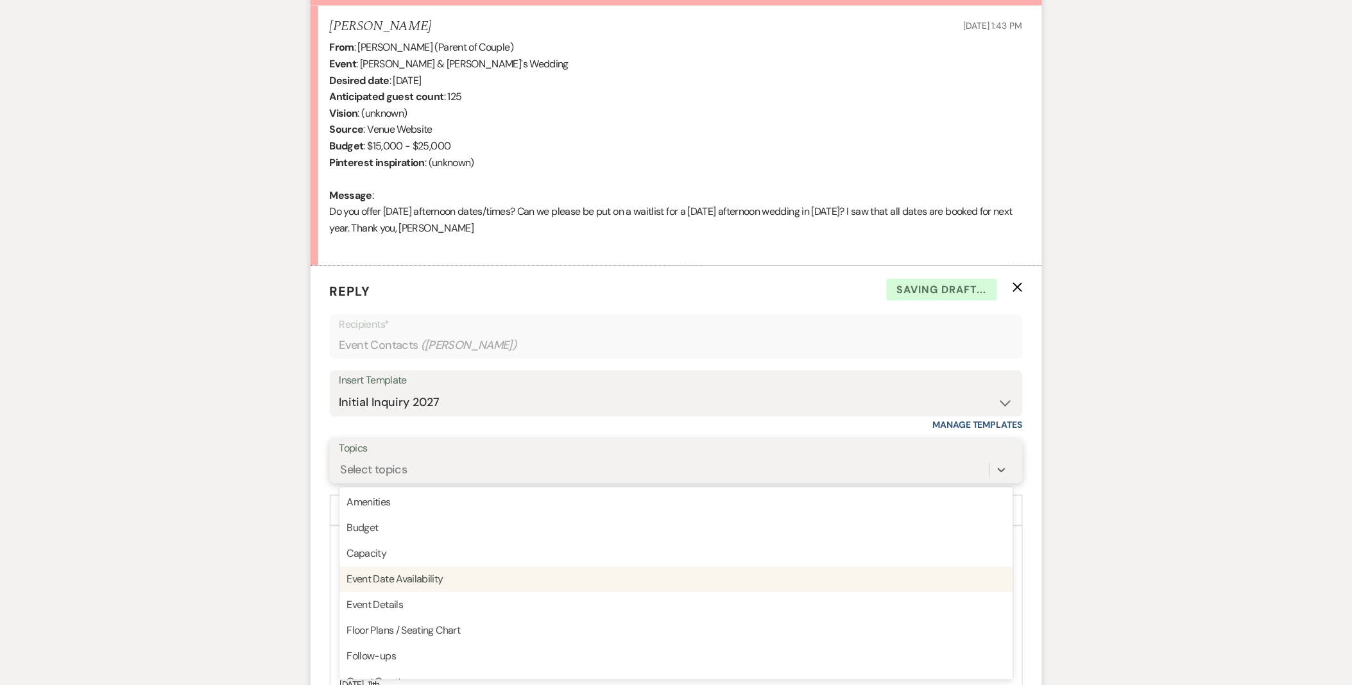
click at [451, 584] on div "Event Date Availability" at bounding box center [676, 580] width 674 height 26
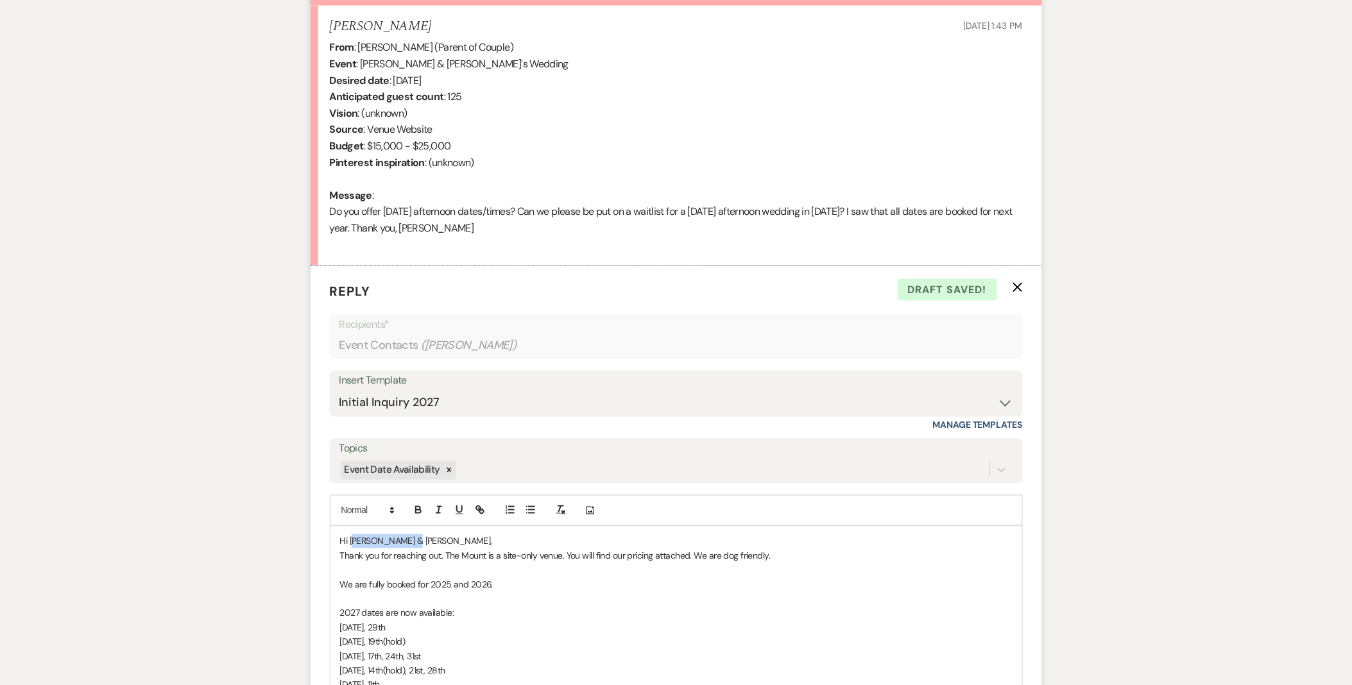
drag, startPoint x: 354, startPoint y: 542, endPoint x: 511, endPoint y: 540, distance: 157.2
click at [511, 540] on p "Hi [PERSON_NAME] & [PERSON_NAME]," at bounding box center [676, 542] width 673 height 14
drag, startPoint x: 452, startPoint y: 585, endPoint x: 529, endPoint y: 585, distance: 77.0
click at [529, 585] on p "We are fully booked for 2025 and 2026." at bounding box center [676, 585] width 673 height 14
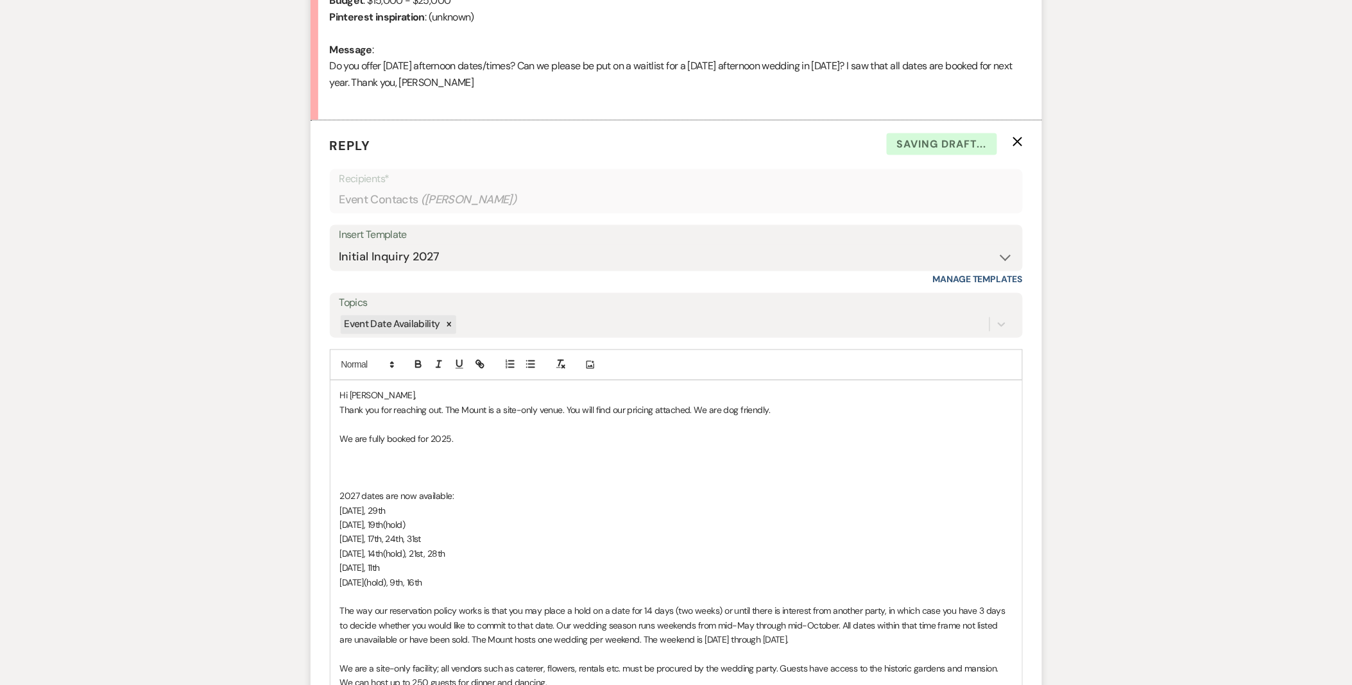
scroll to position [710, 0]
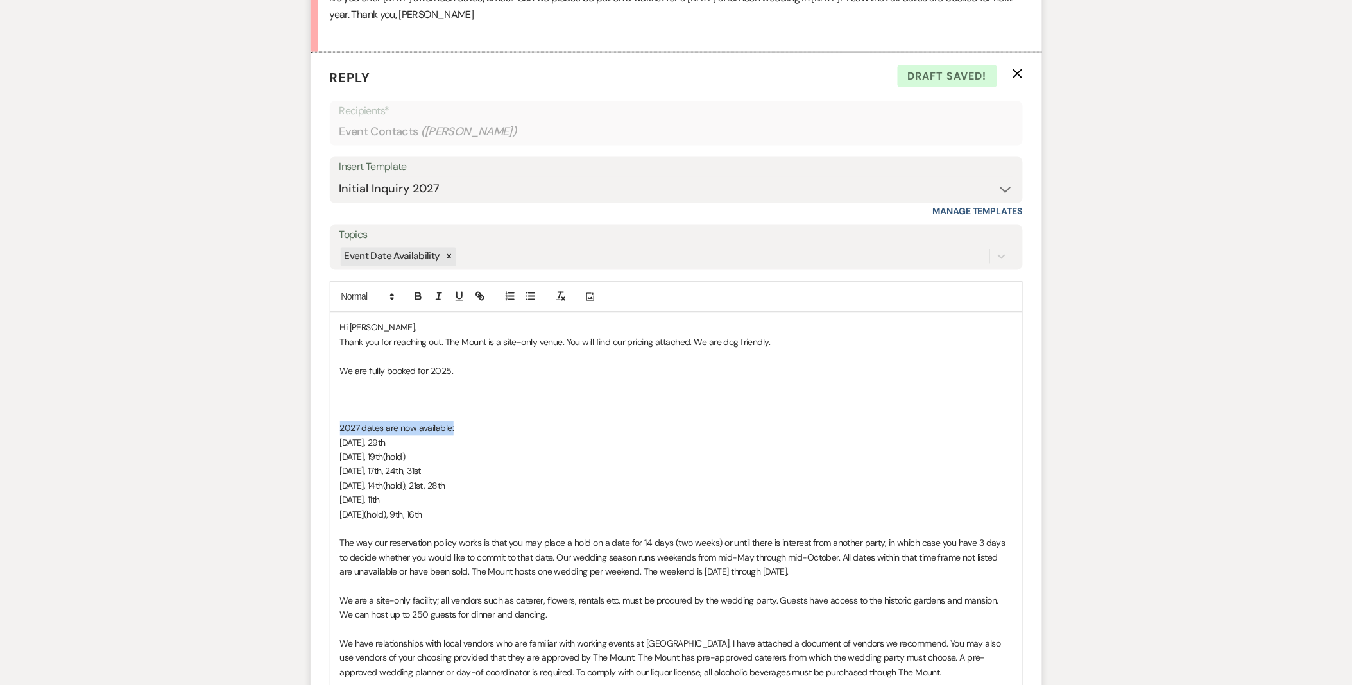
drag, startPoint x: 477, startPoint y: 434, endPoint x: 324, endPoint y: 431, distance: 153.4
click at [324, 431] on form "Reply X Draft saved! Recipients* Event Contacts ( [PERSON_NAME] ) Insert Templa…" at bounding box center [677, 575] width 732 height 1045
copy span "2027 dates are now available:"
click at [388, 399] on p "﻿" at bounding box center [676, 400] width 673 height 14
click at [357, 398] on span "2027 dates are now available:" at bounding box center [397, 400] width 114 height 12
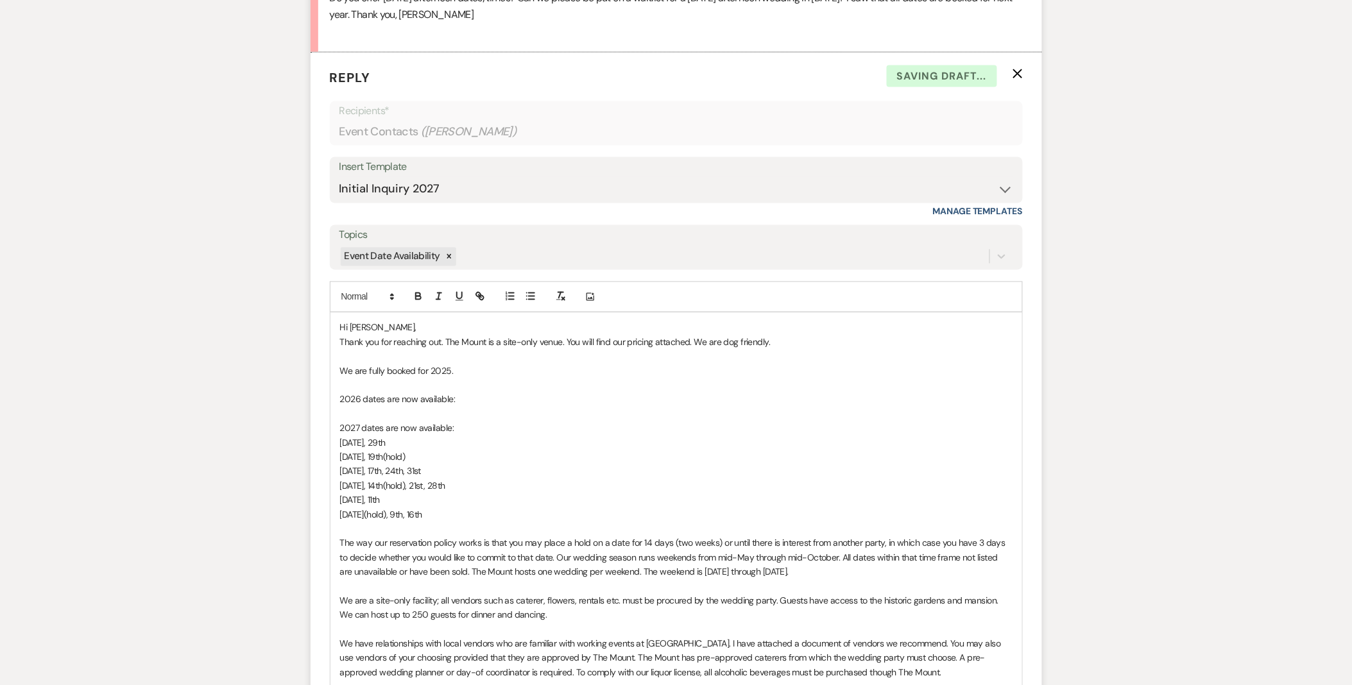
drag, startPoint x: 451, startPoint y: 516, endPoint x: 288, endPoint y: 517, distance: 163.0
click at [288, 517] on div "Messages Tasks Payments Rental Overview Documents Contacts Notes Event Messages…" at bounding box center [676, 372] width 1352 height 1520
copy span "[DATE](hold), 9th, 16th"
click at [381, 413] on p at bounding box center [676, 415] width 673 height 14
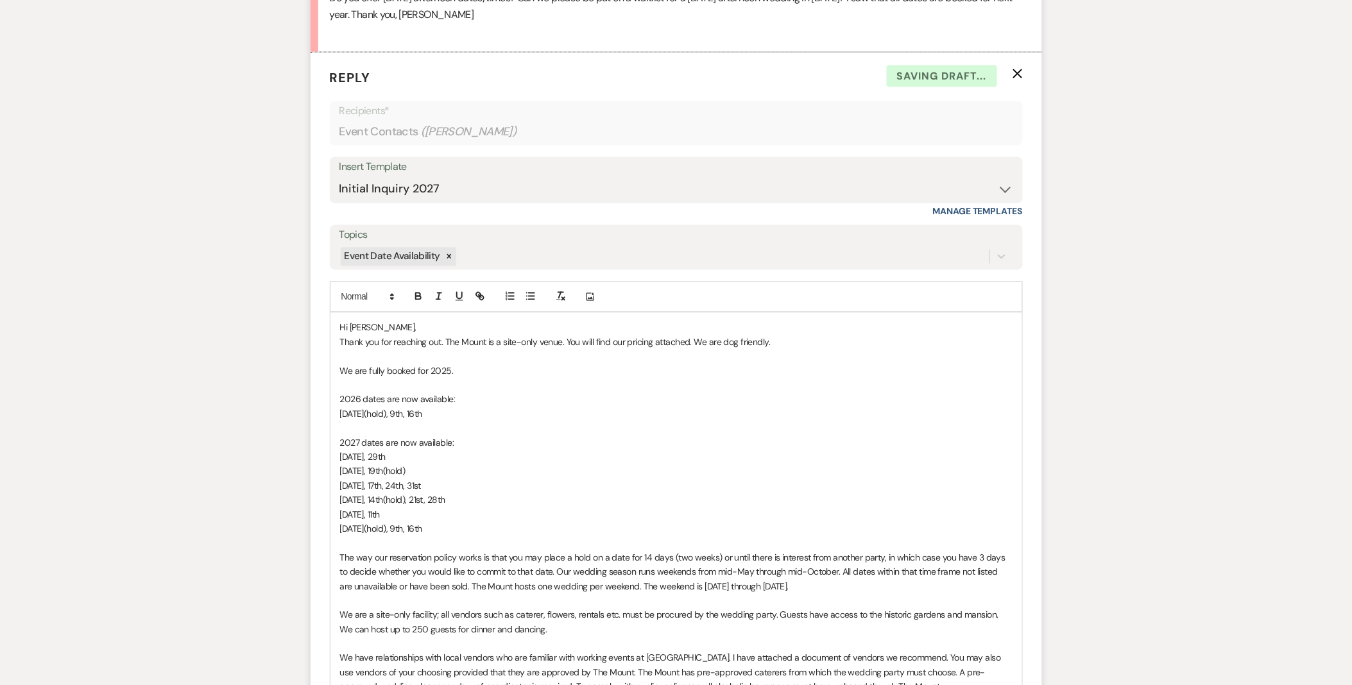
click at [415, 524] on span "[DATE](hold), 9th, 16th" at bounding box center [381, 530] width 82 height 12
click at [425, 501] on span "[DATE], 14th(hold), 21st, 28th" at bounding box center [392, 501] width 105 height 12
drag, startPoint x: 379, startPoint y: 413, endPoint x: 483, endPoint y: 421, distance: 103.6
click at [483, 421] on div "Hi [PERSON_NAME], Thank you for reaching out. The Mount is a site-only venue. Y…" at bounding box center [677, 637] width 692 height 648
click at [485, 528] on p "[DATE], 16th" at bounding box center [676, 529] width 673 height 14
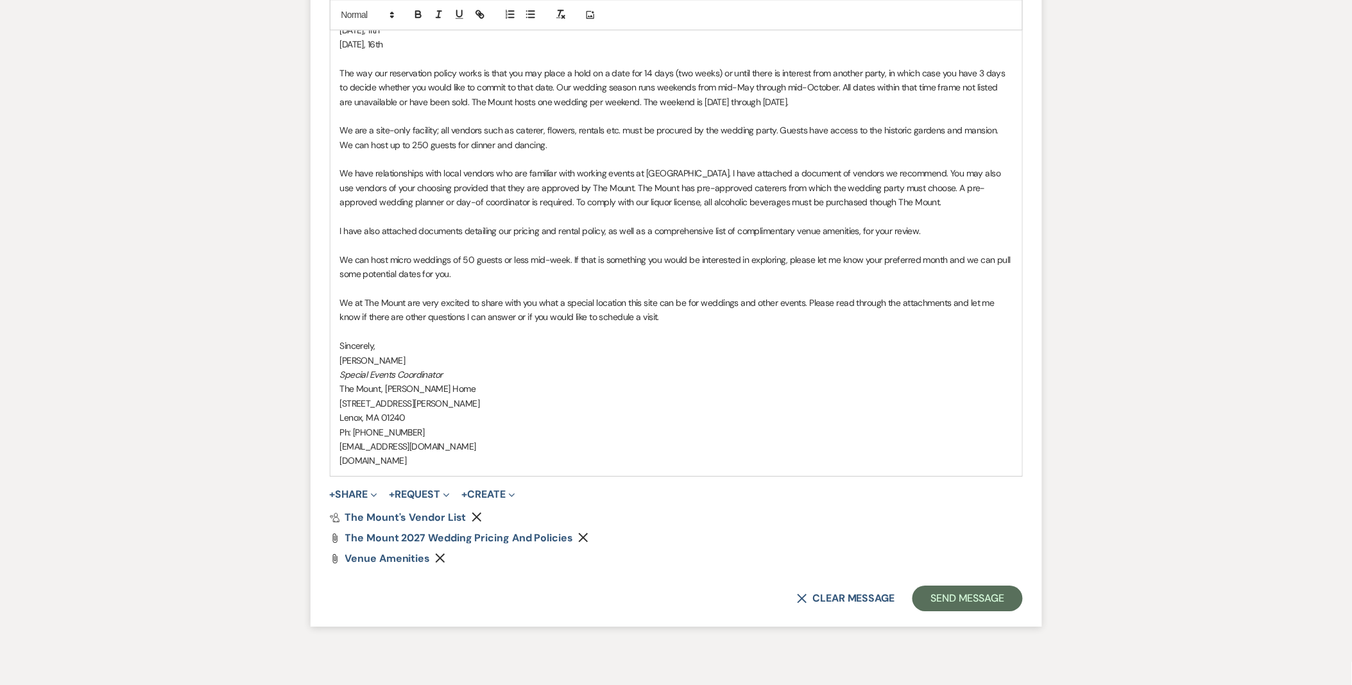
scroll to position [1209, 0]
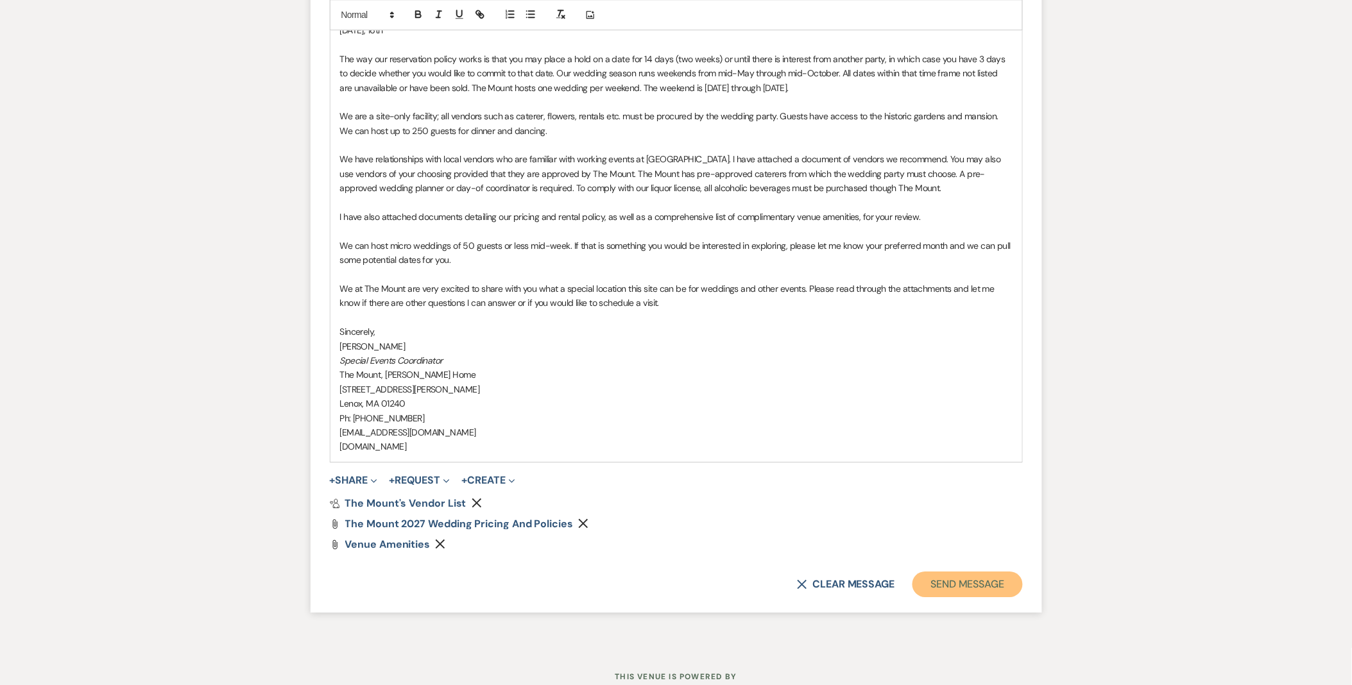
click at [1001, 574] on button "Send Message" at bounding box center [968, 585] width 110 height 26
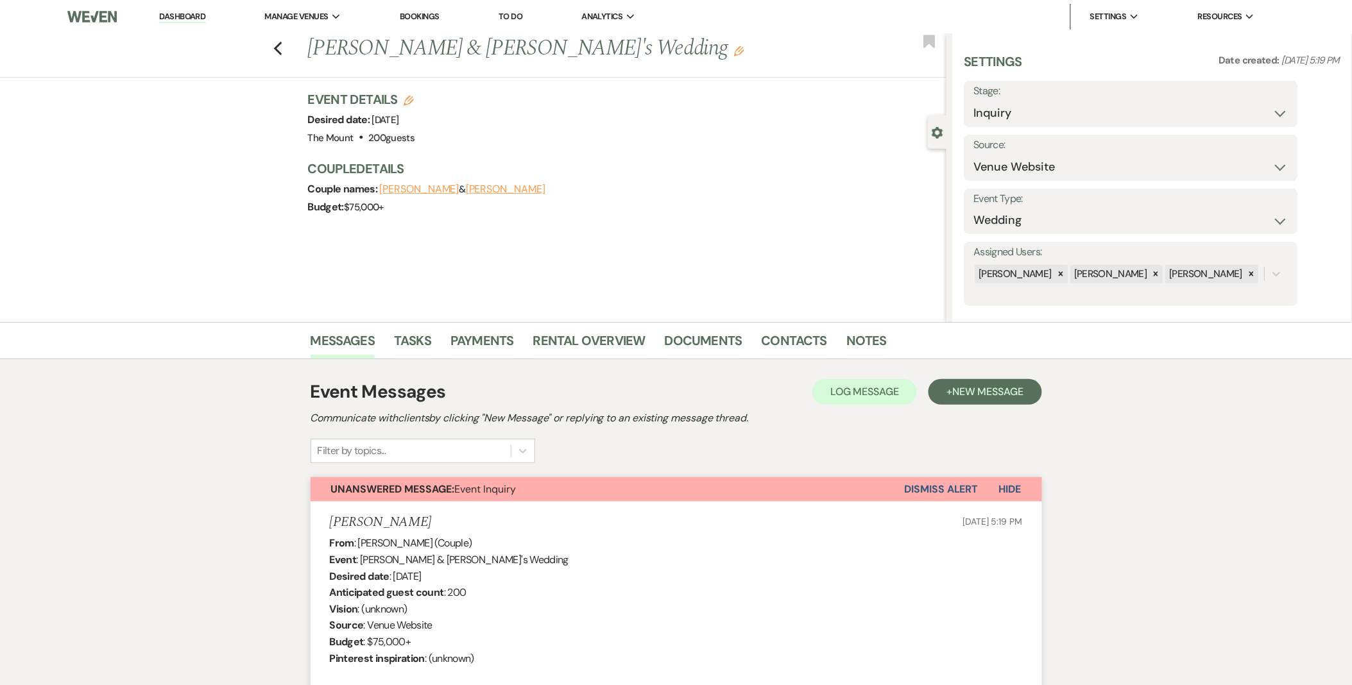
click at [914, 481] on button "Dismiss Alert" at bounding box center [942, 489] width 74 height 24
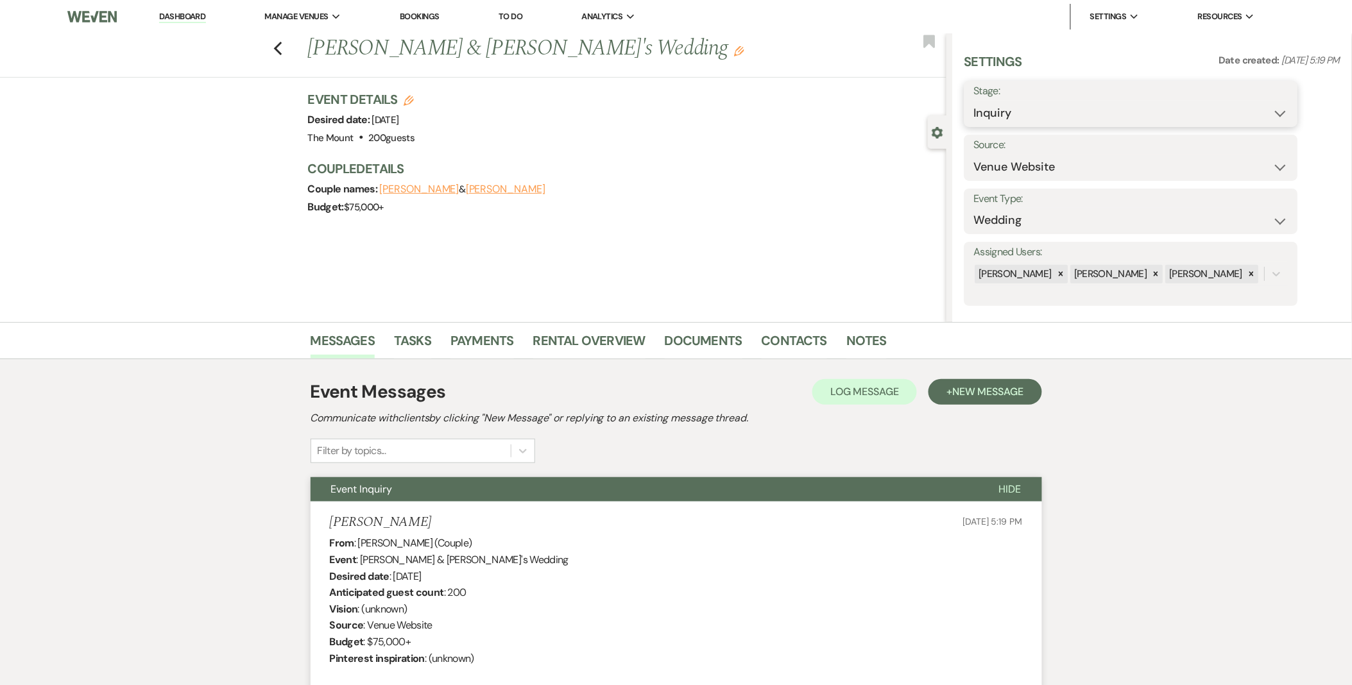
click at [1070, 101] on select "Inquiry Follow Up Tour Requested Tour Confirmed Toured Proposal Sent Booked Lost" at bounding box center [1131, 113] width 314 height 25
select select "8"
click at [974, 101] on select "Inquiry Follow Up Tour Requested Tour Confirmed Toured Proposal Sent Booked Lost" at bounding box center [1131, 113] width 314 height 25
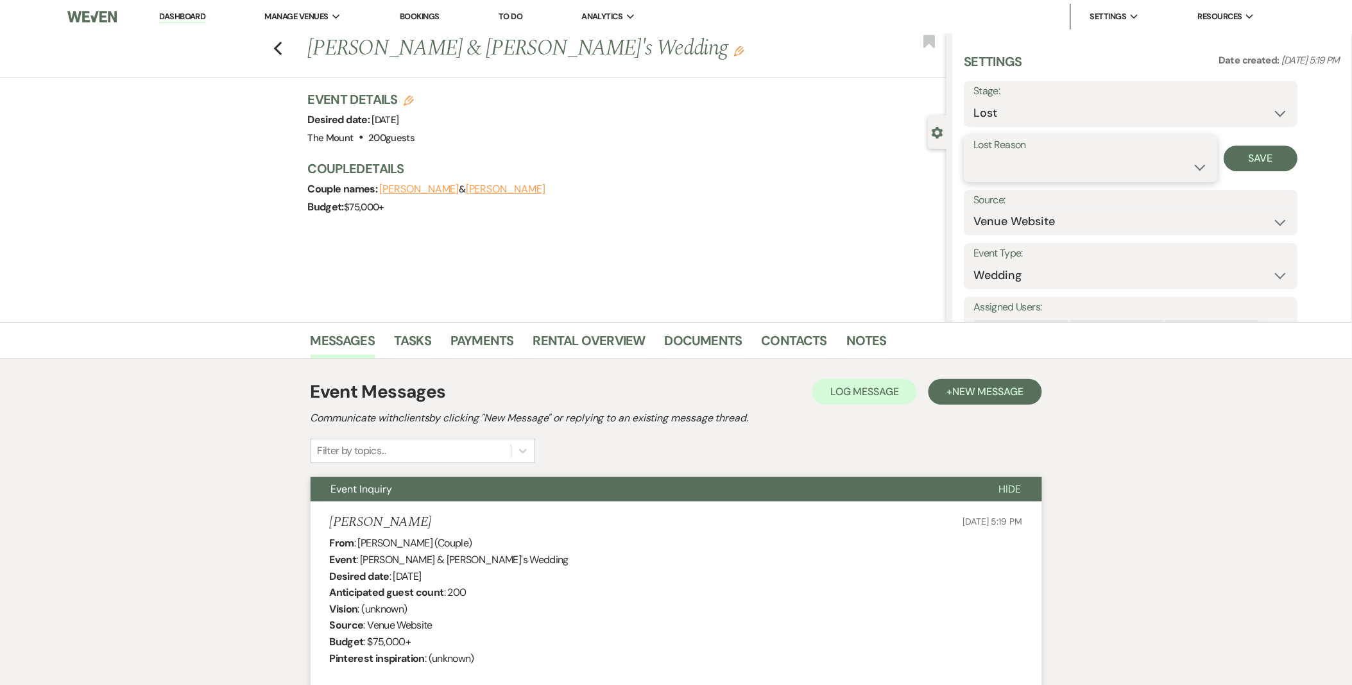
click at [1004, 167] on select "Booked Elsewhere Budget Date Unavailable No Response Not a Good Match Capacity …" at bounding box center [1091, 167] width 234 height 25
select select "8"
click at [974, 155] on select "Booked Elsewhere Budget Date Unavailable No Response Not a Good Match Capacity …" at bounding box center [1091, 167] width 234 height 25
click at [1291, 155] on button "Save" at bounding box center [1261, 159] width 74 height 26
click at [200, 19] on link "Dashboard" at bounding box center [182, 17] width 46 height 12
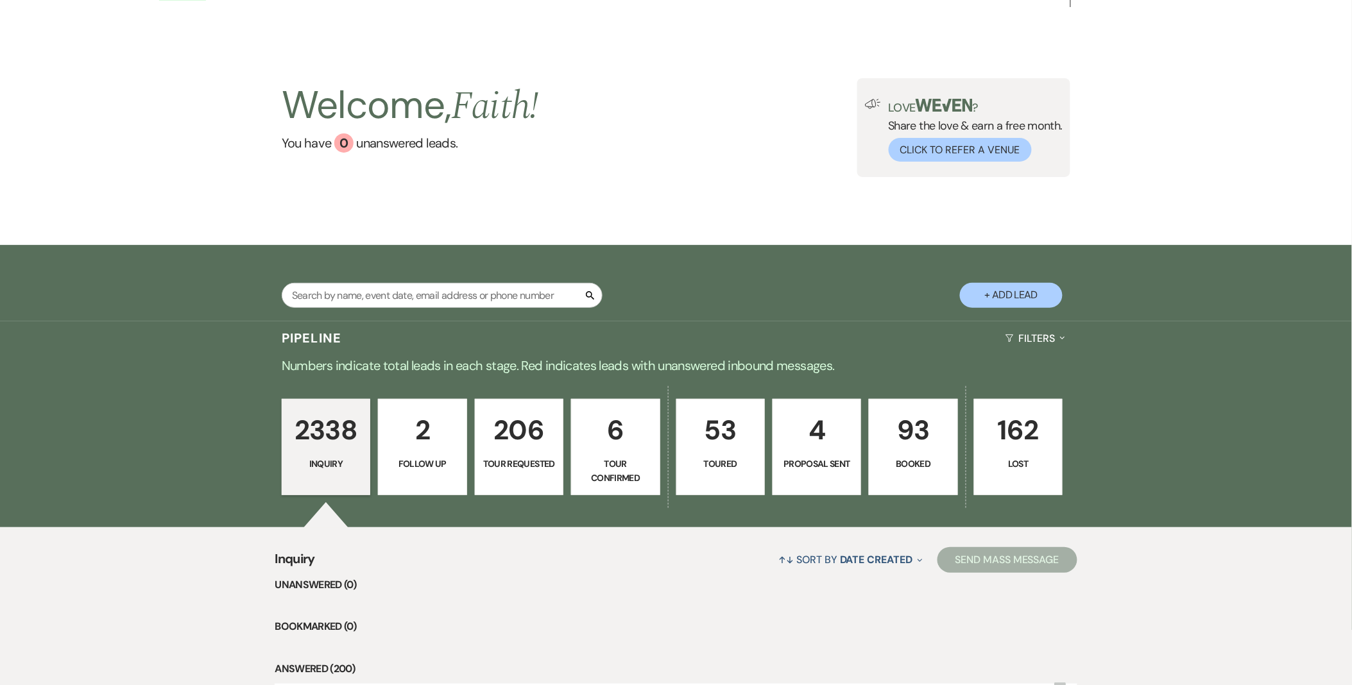
scroll to position [308, 0]
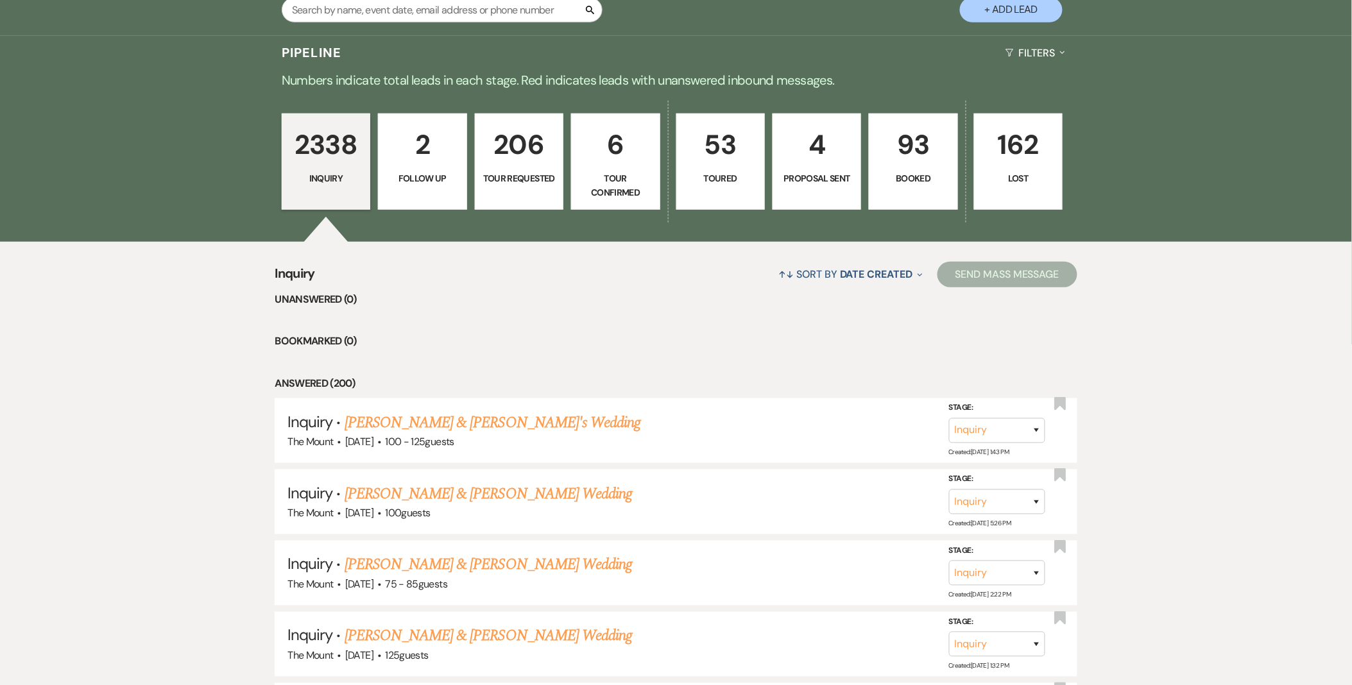
click at [433, 189] on link "2 Follow Up" at bounding box center [422, 162] width 89 height 96
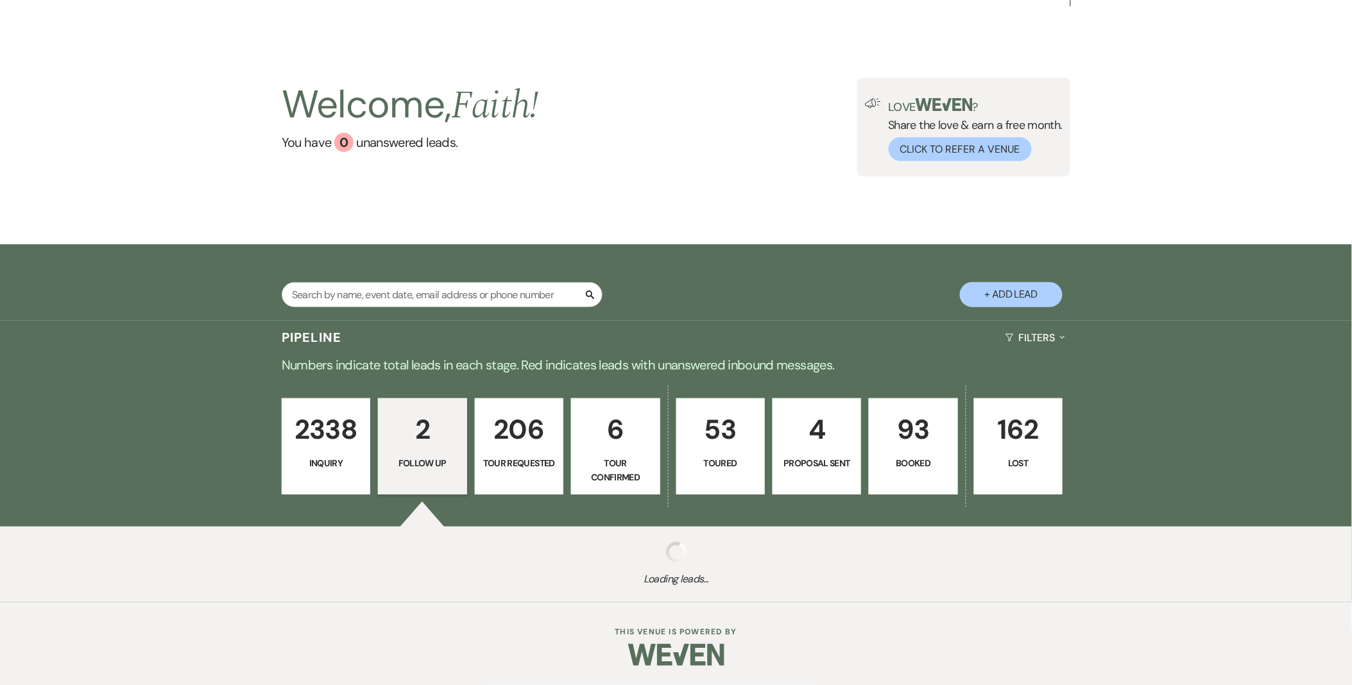
scroll to position [260, 0]
select select "9"
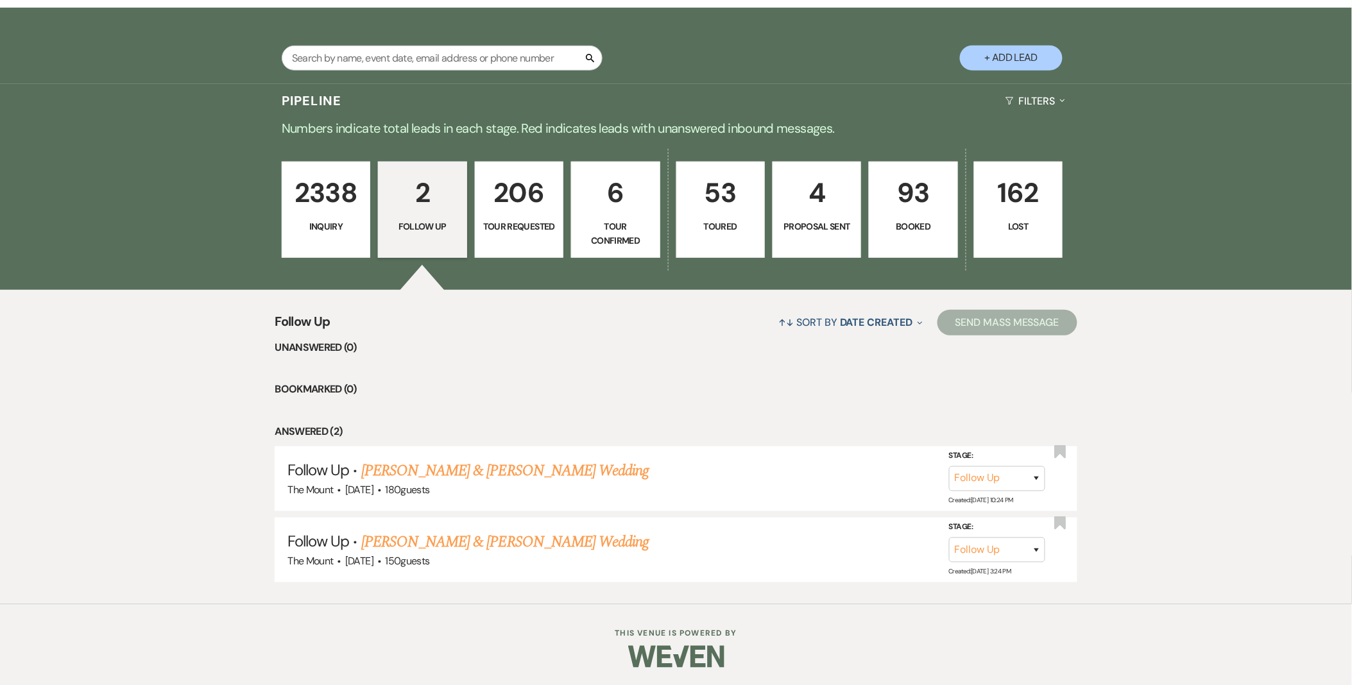
click at [339, 236] on link "2338 Inquiry" at bounding box center [326, 210] width 89 height 96
